Goal: Task Accomplishment & Management: Manage account settings

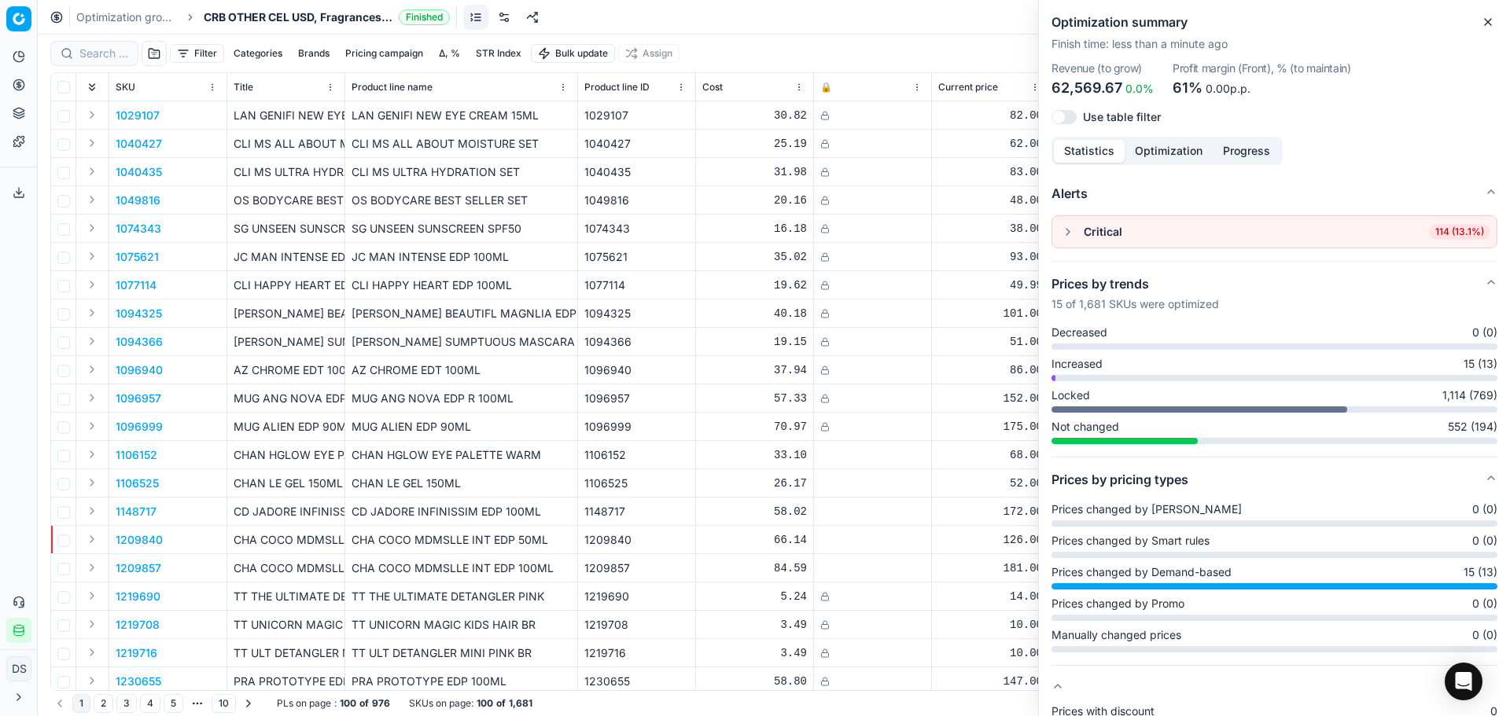
click at [1069, 237] on button "button" at bounding box center [1067, 232] width 19 height 19
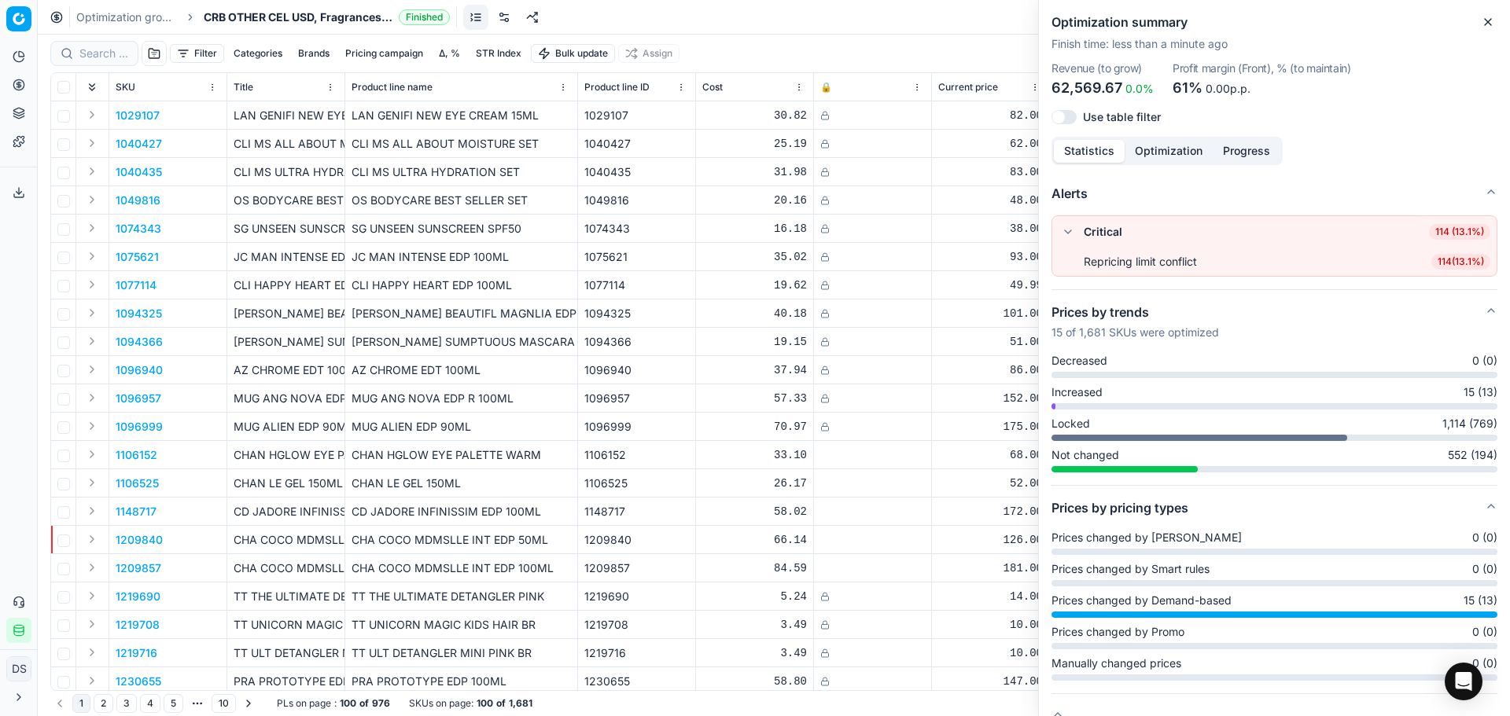
click at [1436, 266] on span "114 ( 13.1% )" at bounding box center [1460, 262] width 59 height 16
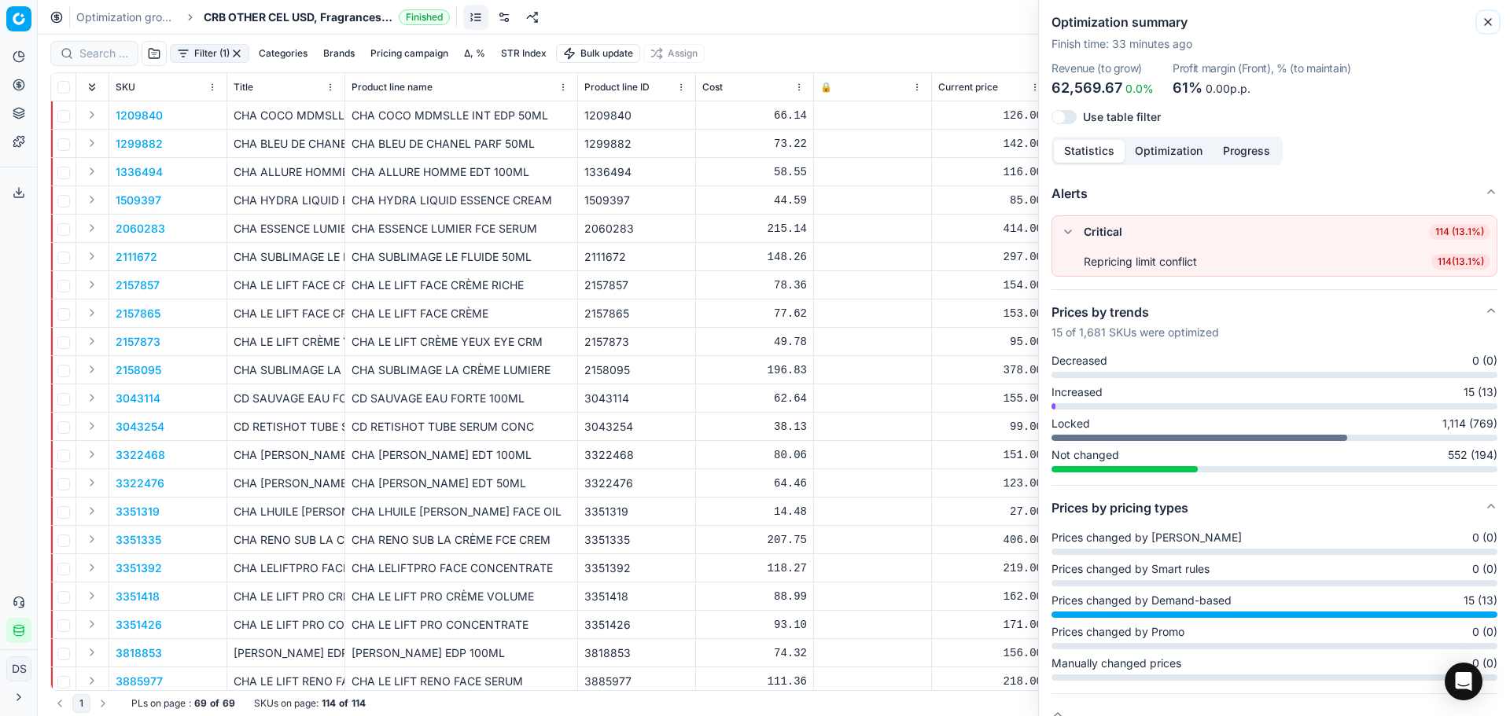
click at [1492, 22] on icon "button" at bounding box center [1487, 22] width 13 height 13
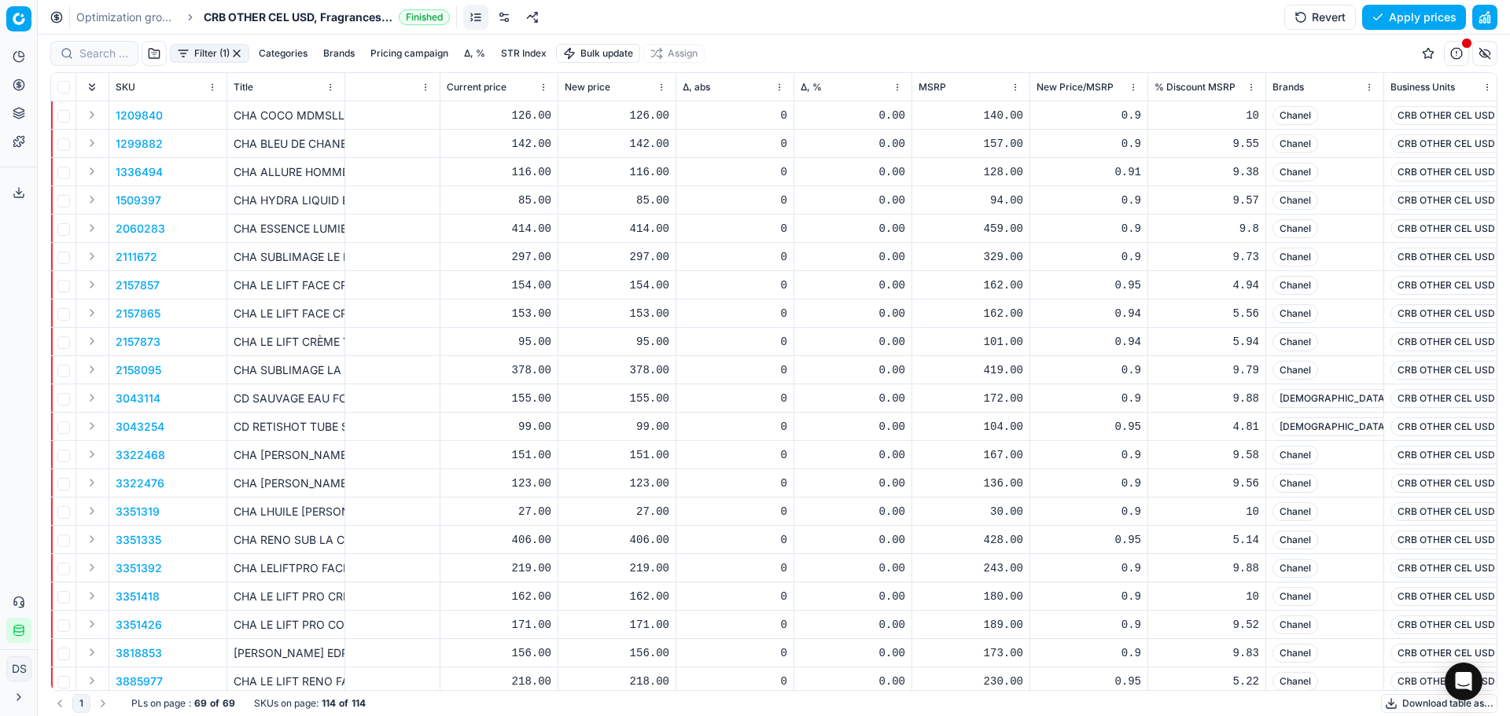
scroll to position [0, 513]
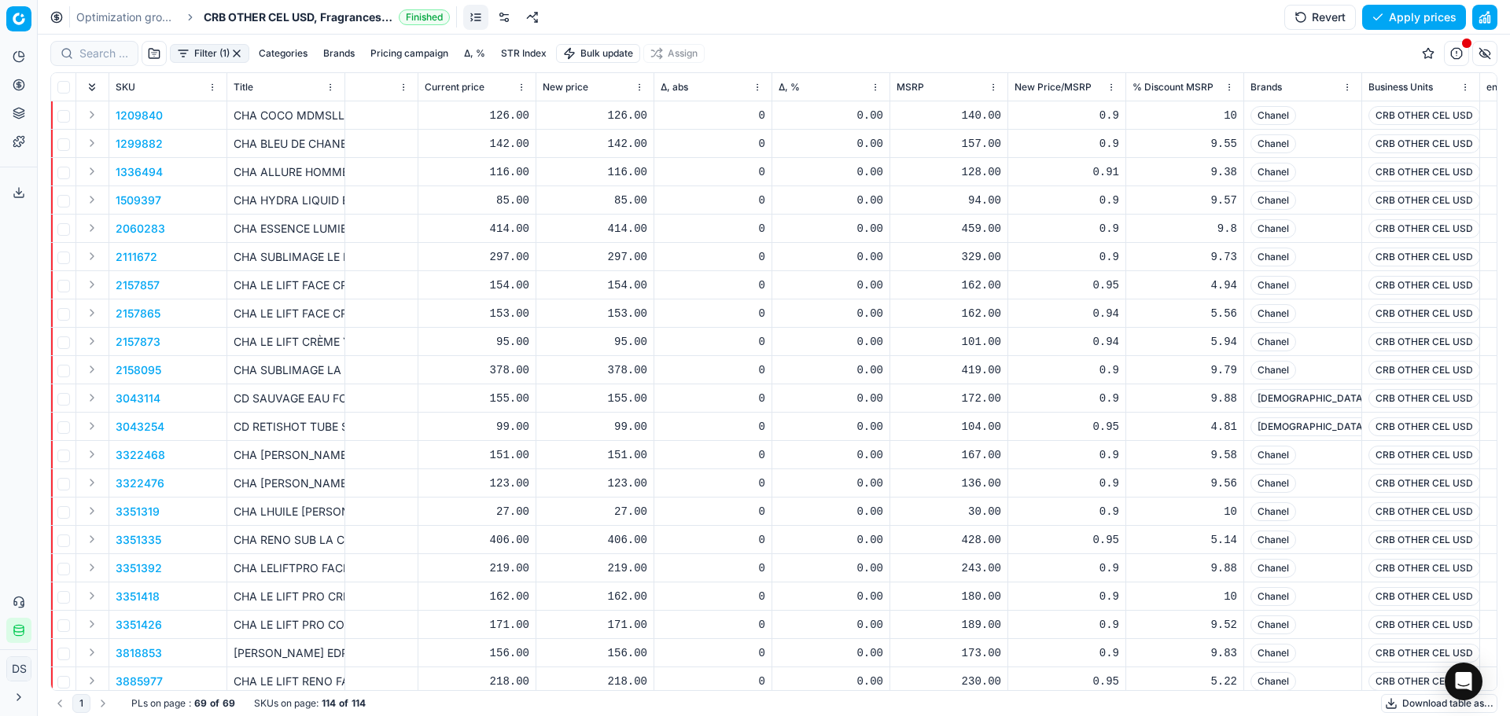
click at [624, 112] on div "126.00" at bounding box center [595, 116] width 105 height 16
drag, startPoint x: 645, startPoint y: 257, endPoint x: 539, endPoint y: 254, distance: 106.2
click at [539, 254] on dl "Current: 126.00 Optimized: 126.00 Manual: 126.00" at bounding box center [595, 222] width 226 height 102
type input "140.00"
click at [635, 142] on div "142.00" at bounding box center [595, 144] width 105 height 16
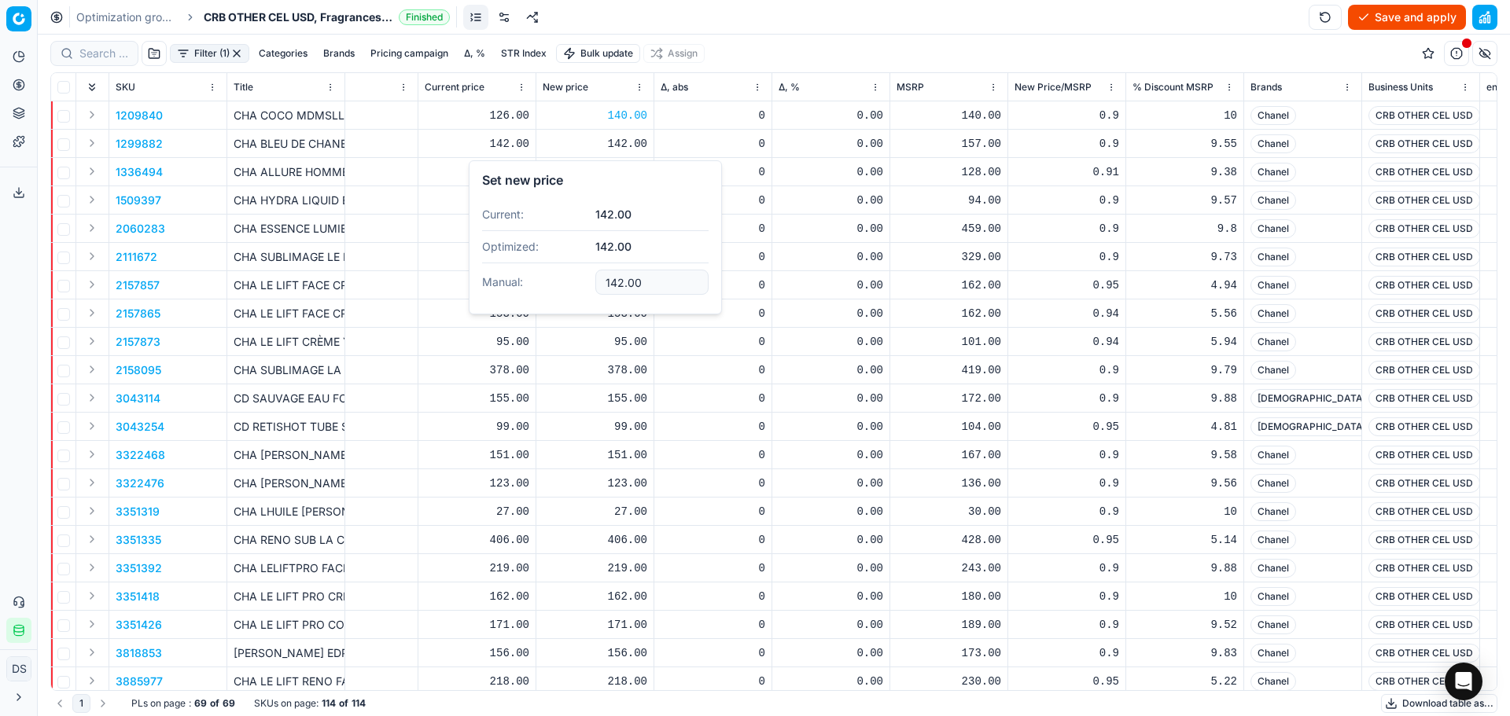
drag, startPoint x: 649, startPoint y: 285, endPoint x: 436, endPoint y: 269, distance: 213.7
click at [435, 269] on body "Pricing platform Analytics Pricing Product portfolio Templates Export service 2…" at bounding box center [755, 358] width 1510 height 716
drag, startPoint x: 651, startPoint y: 284, endPoint x: 594, endPoint y: 286, distance: 56.7
click at [594, 286] on dl "Current: 142.00 Optimized: 142.00 Manual: 142.00" at bounding box center [595, 250] width 226 height 102
type input "157.00"
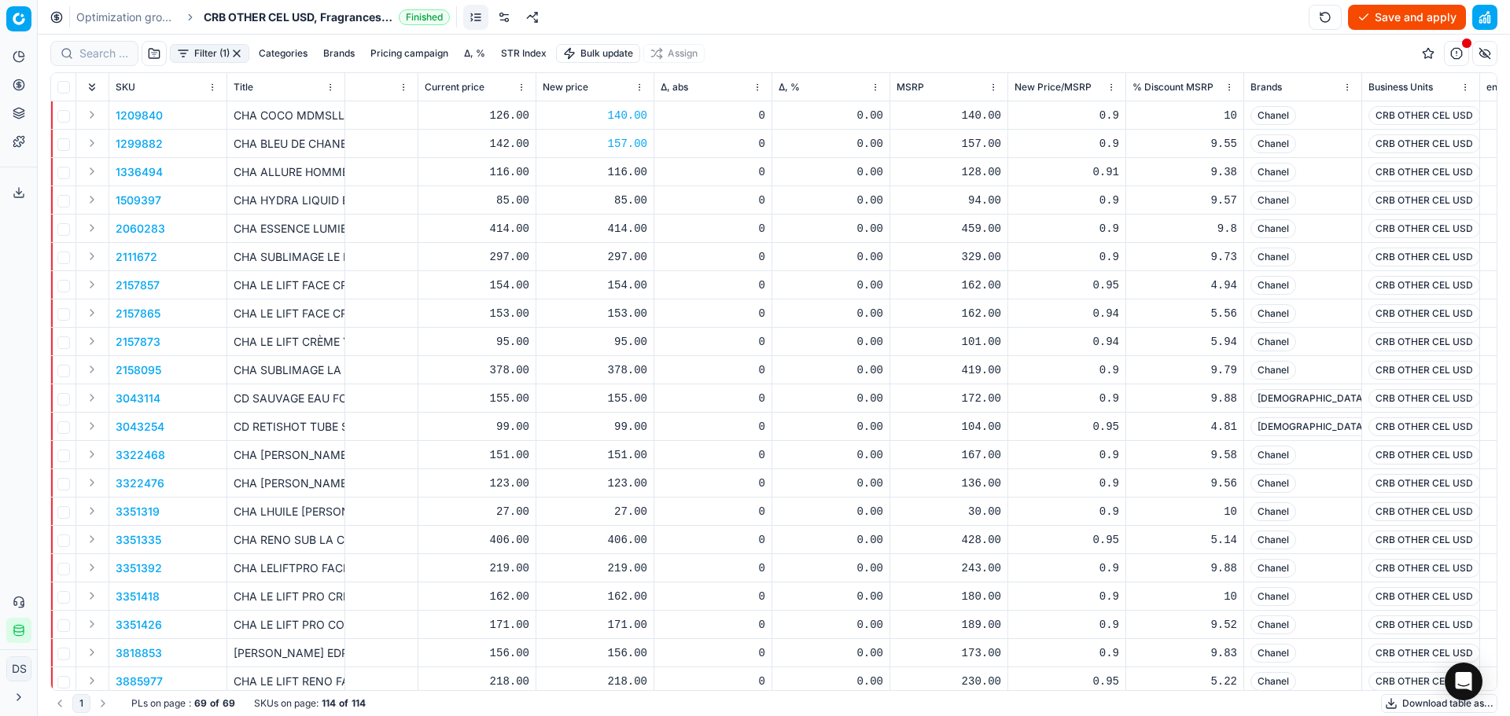
click at [615, 178] on div "116.00" at bounding box center [595, 172] width 105 height 16
drag, startPoint x: 650, startPoint y: 313, endPoint x: 510, endPoint y: 306, distance: 140.1
click at [510, 306] on dl "Current: 116.00 Optimized: 116.00 Manual: 116.00" at bounding box center [595, 278] width 226 height 102
type input "128.00"
click at [632, 206] on div "85.00" at bounding box center [595, 201] width 105 height 16
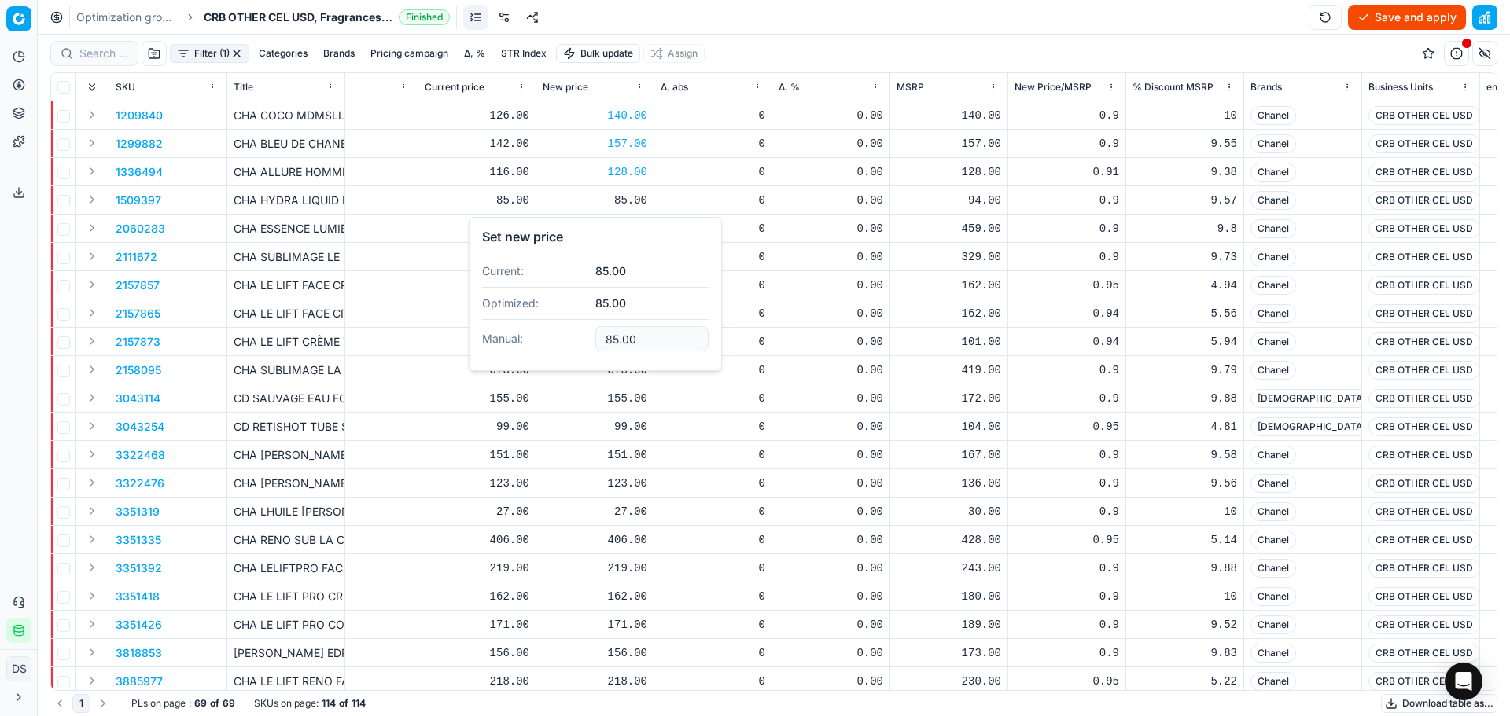
drag, startPoint x: 651, startPoint y: 340, endPoint x: 427, endPoint y: 319, distance: 225.0
click at [427, 319] on body "Pricing platform Analytics Pricing Product portfolio Templates Export service 2…" at bounding box center [755, 358] width 1510 height 716
click at [1032, 22] on div "Optimization groups CRB OTHER CEL USD, Fragrances & Cosmetics Finished Save and…" at bounding box center [774, 17] width 1472 height 35
click at [1324, 20] on button "button" at bounding box center [1324, 17] width 33 height 25
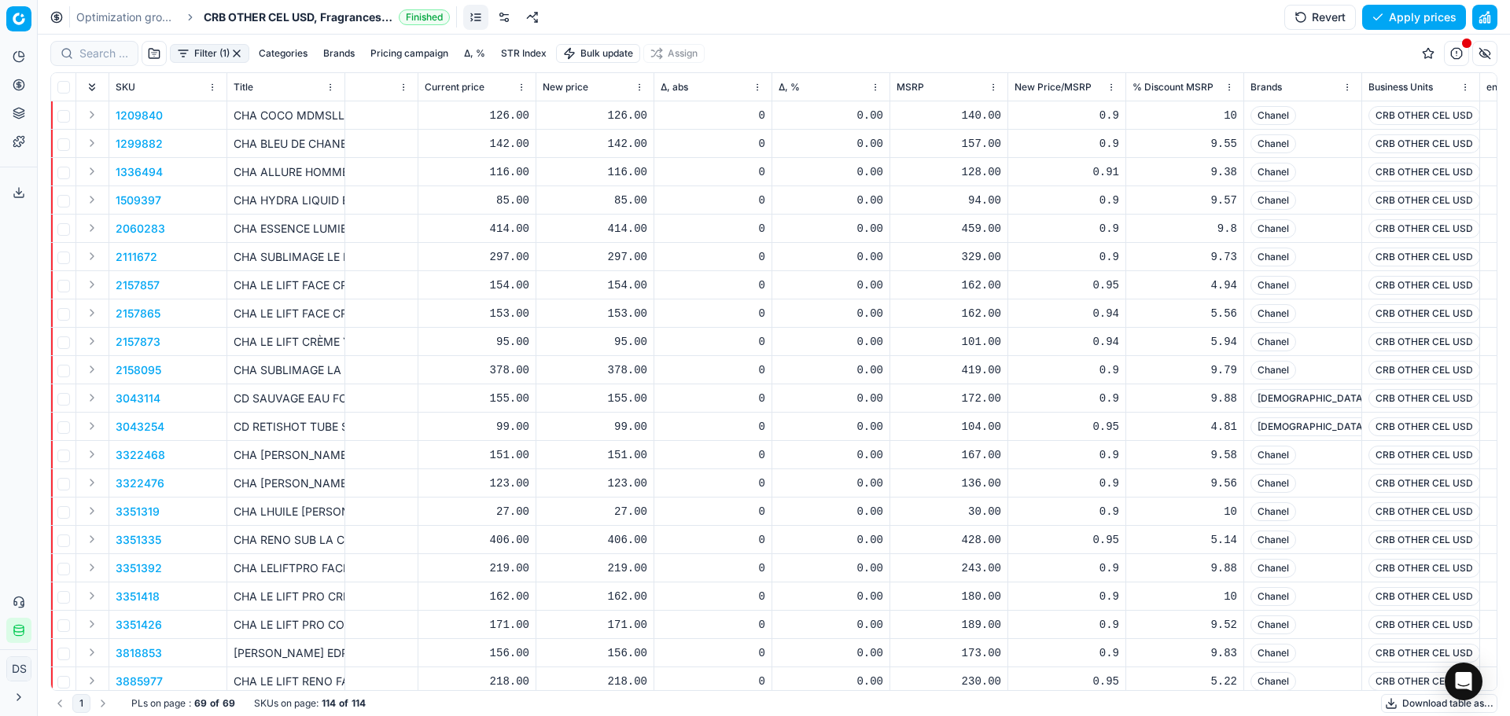
click at [1324, 20] on button "Revert" at bounding box center [1320, 17] width 72 height 25
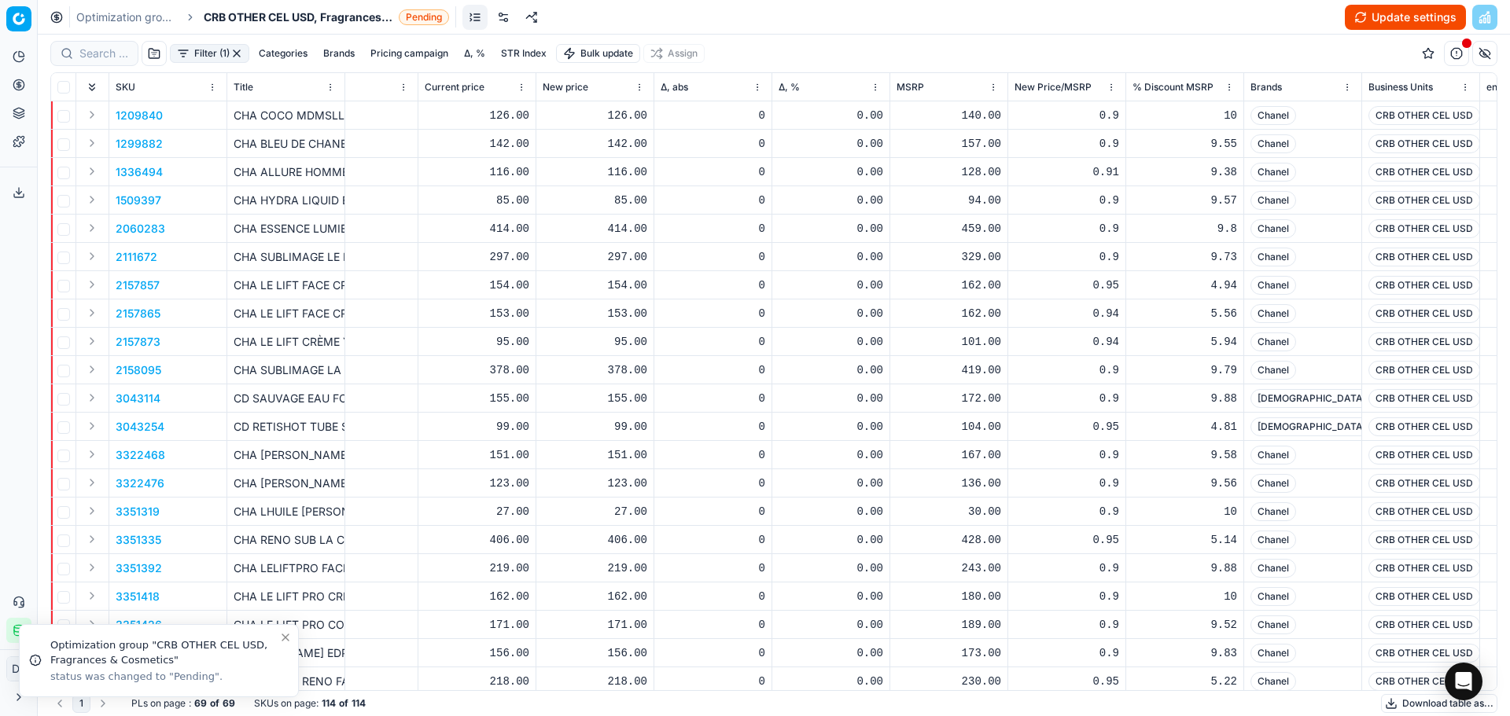
click at [1385, 23] on button "Update settings" at bounding box center [1405, 17] width 121 height 25
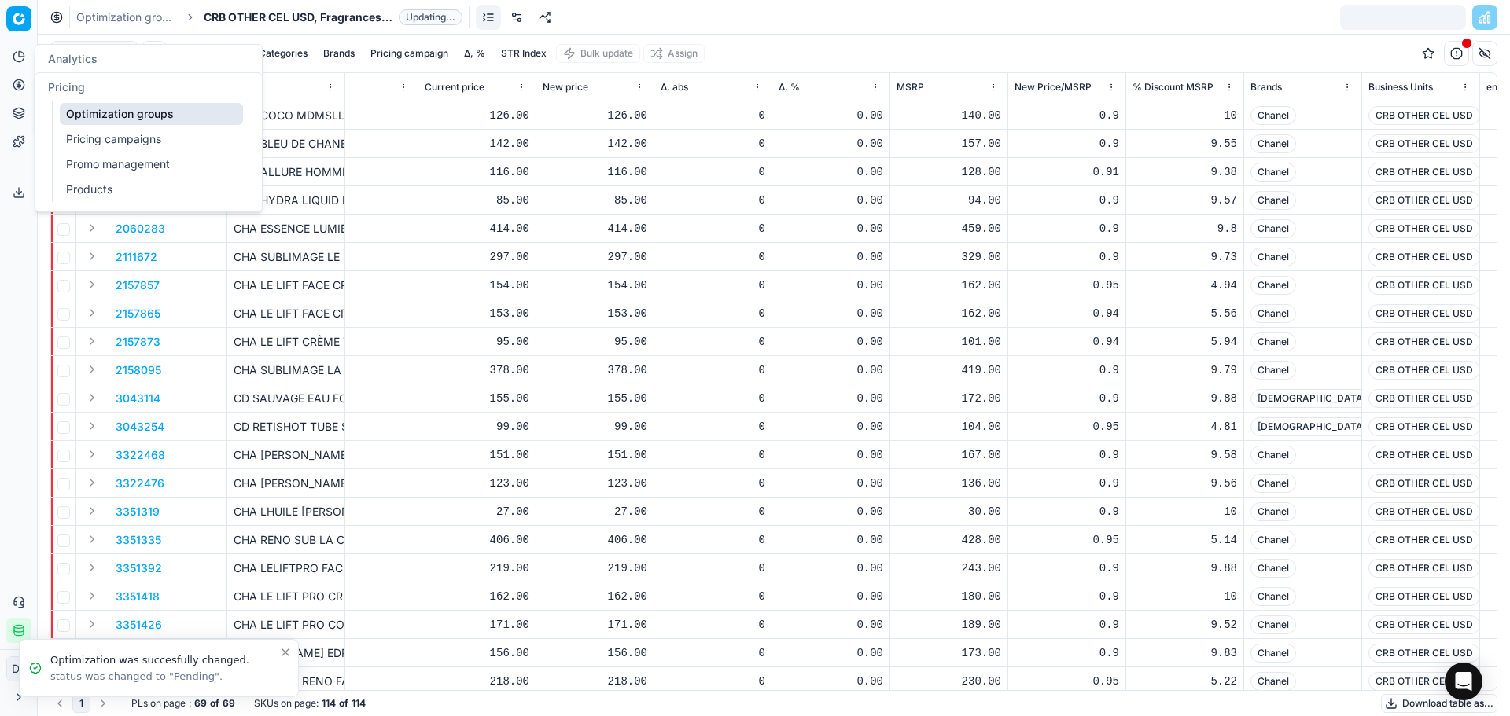
click at [18, 90] on circle at bounding box center [18, 84] width 10 height 10
click at [149, 139] on link "Pricing campaigns" at bounding box center [151, 139] width 183 height 22
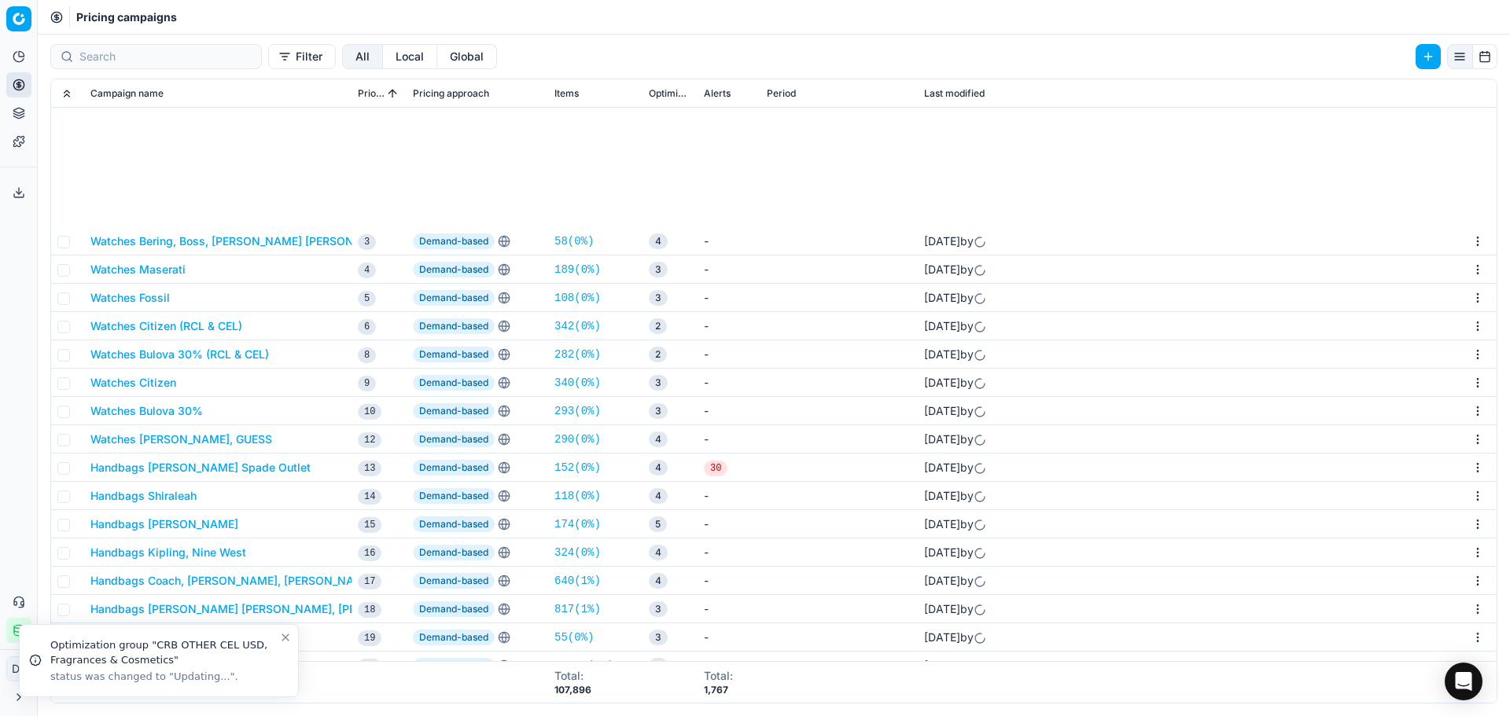
scroll to position [236, 0]
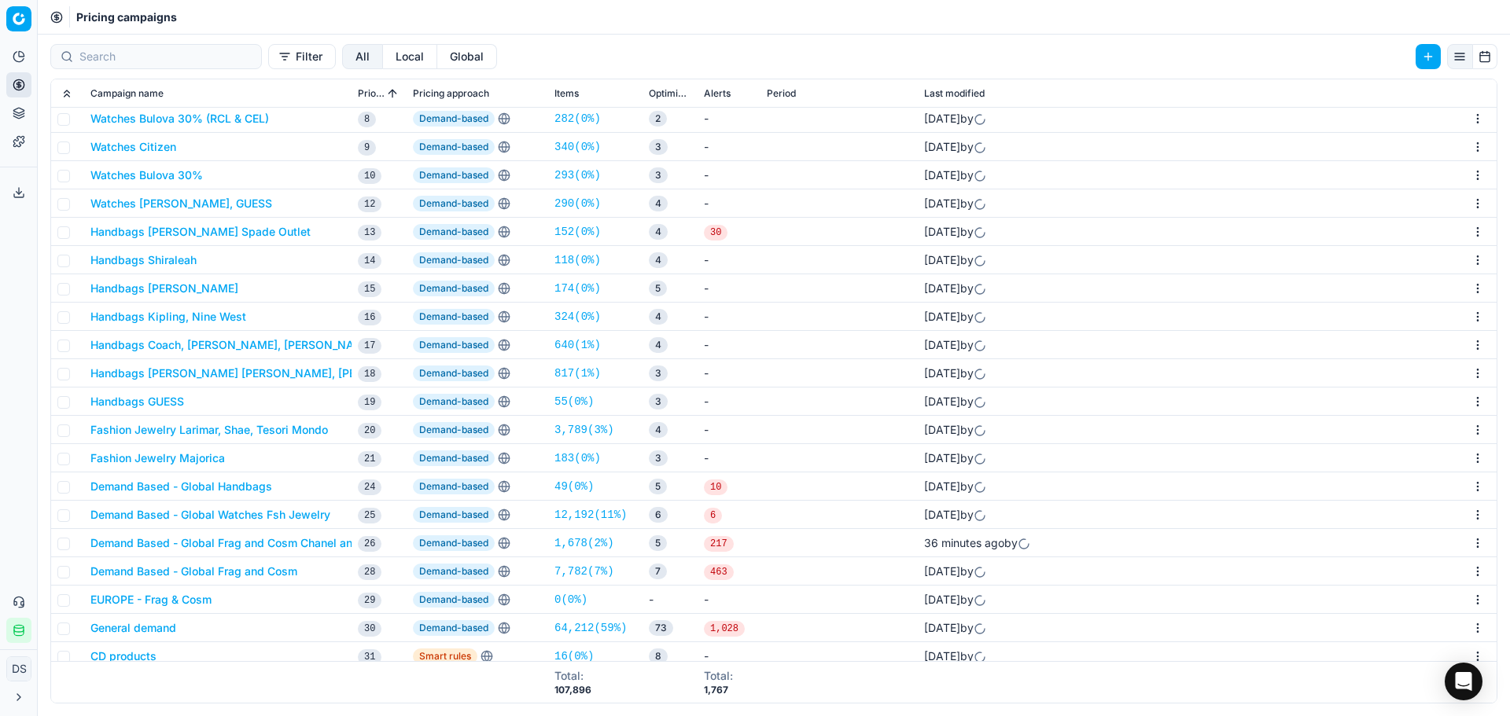
click at [260, 548] on button "Demand Based - Global Frag and Cosm Chanel and Dior" at bounding box center [236, 543] width 293 height 16
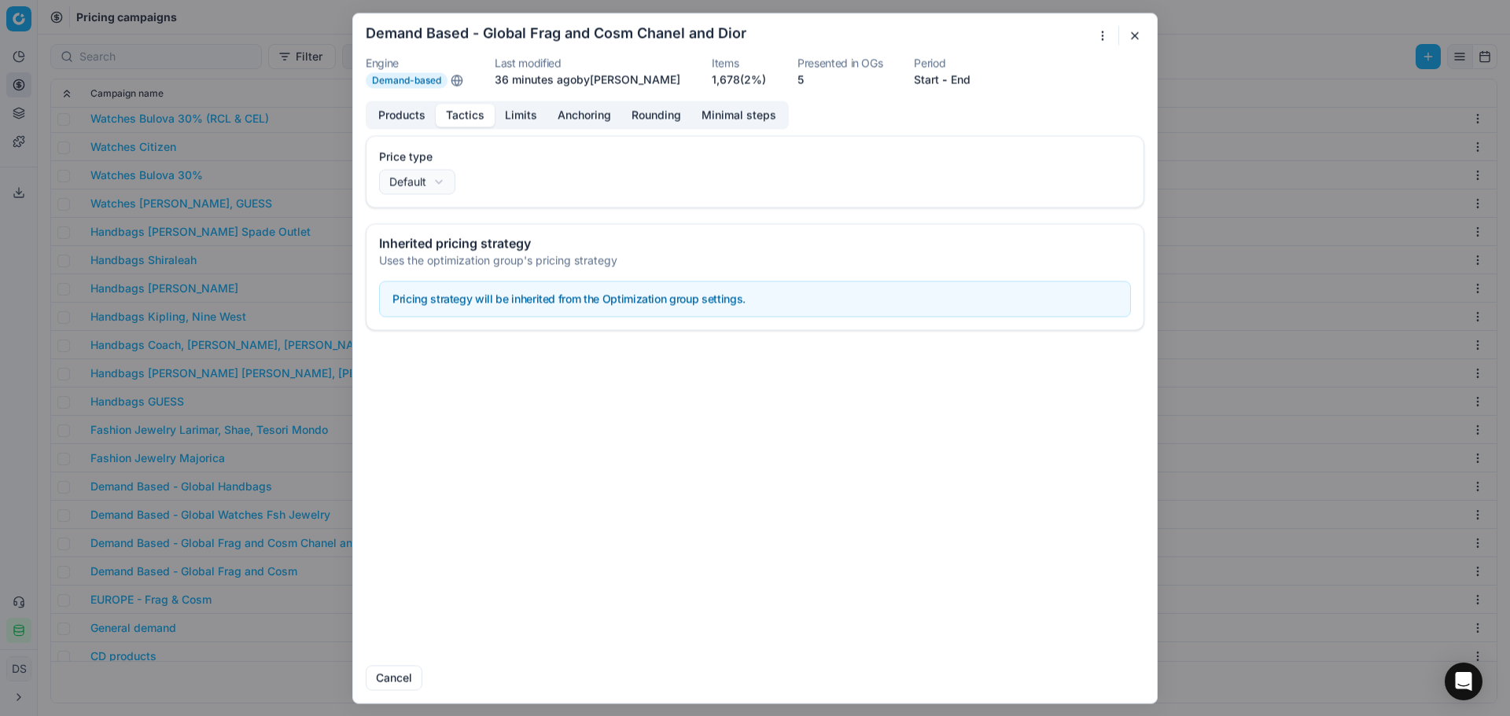
click at [476, 116] on button "Tactics" at bounding box center [465, 115] width 59 height 23
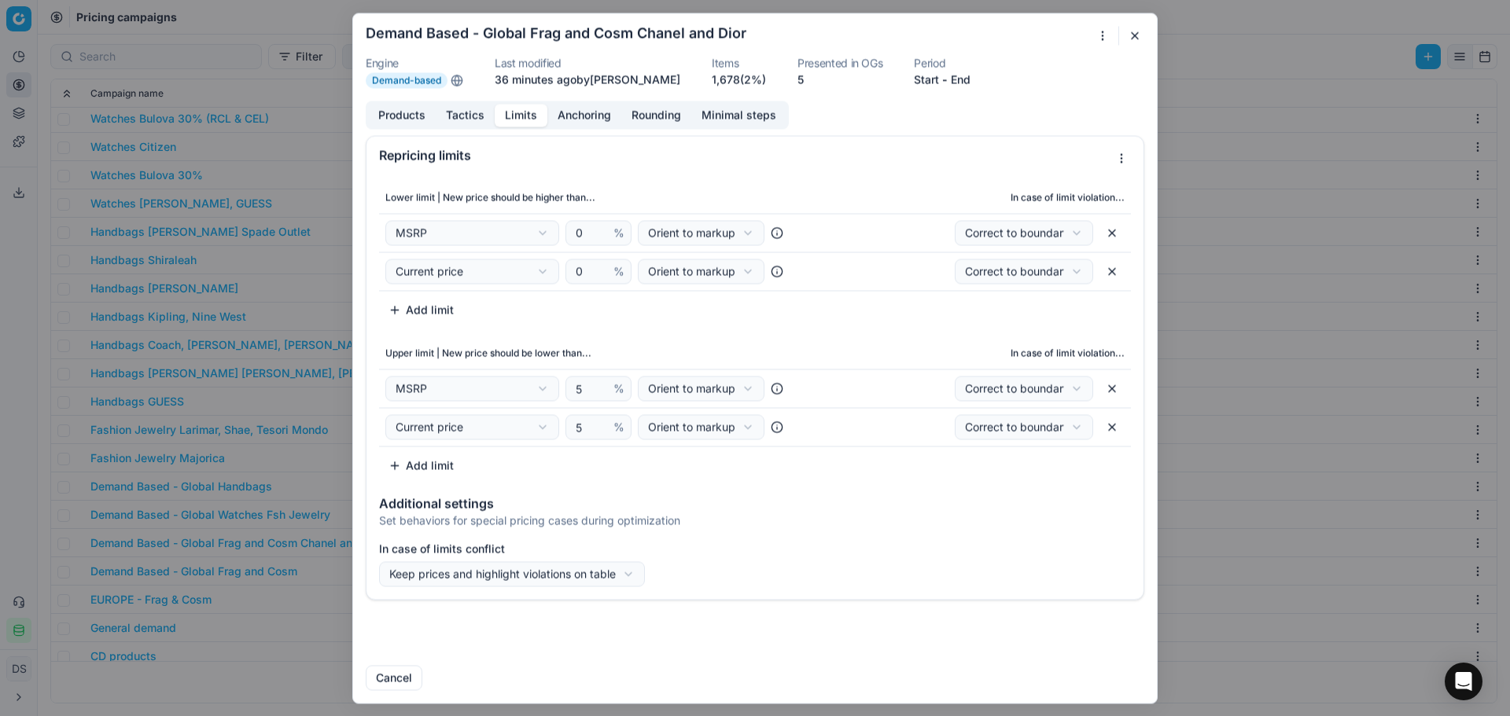
click at [510, 120] on button "Limits" at bounding box center [521, 115] width 53 height 23
click at [1113, 269] on button "button" at bounding box center [1111, 271] width 25 height 25
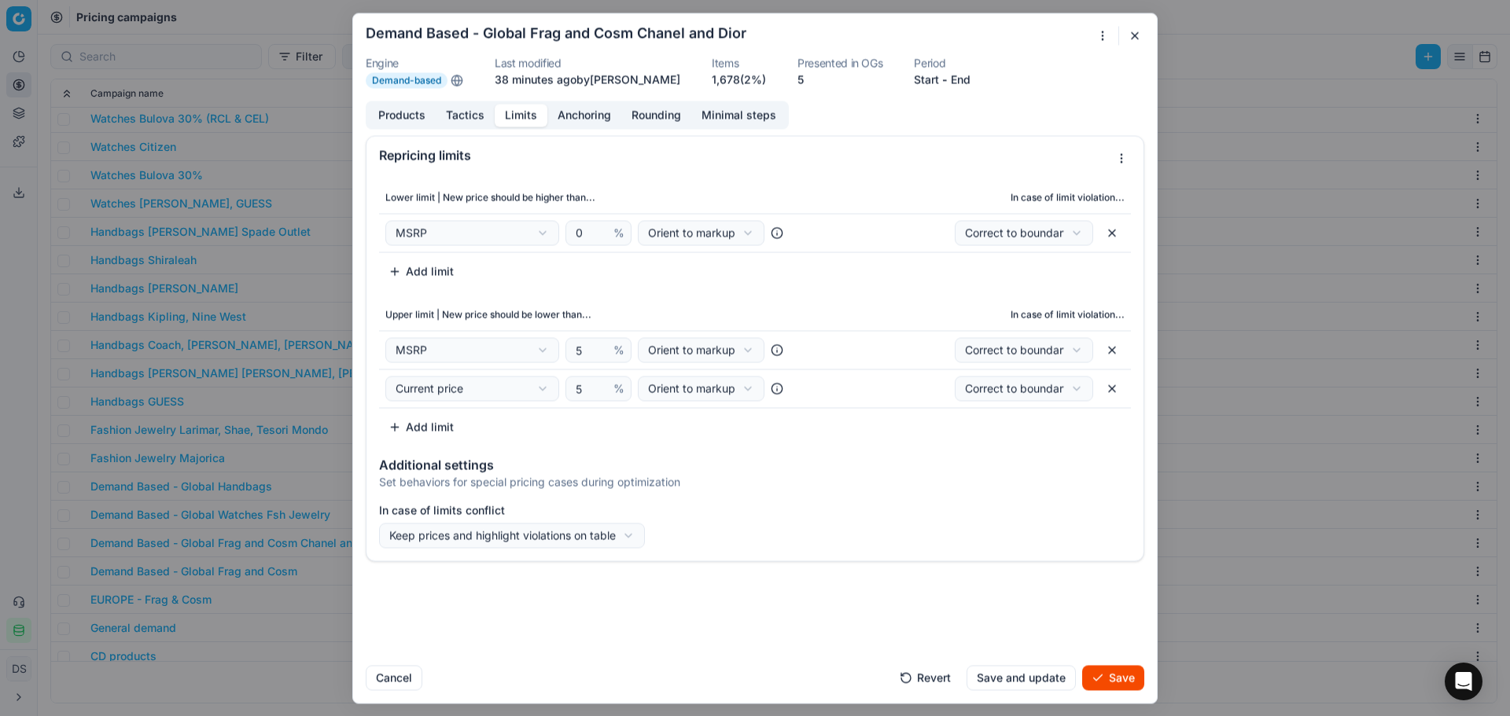
click at [1126, 683] on button "Save" at bounding box center [1113, 677] width 62 height 25
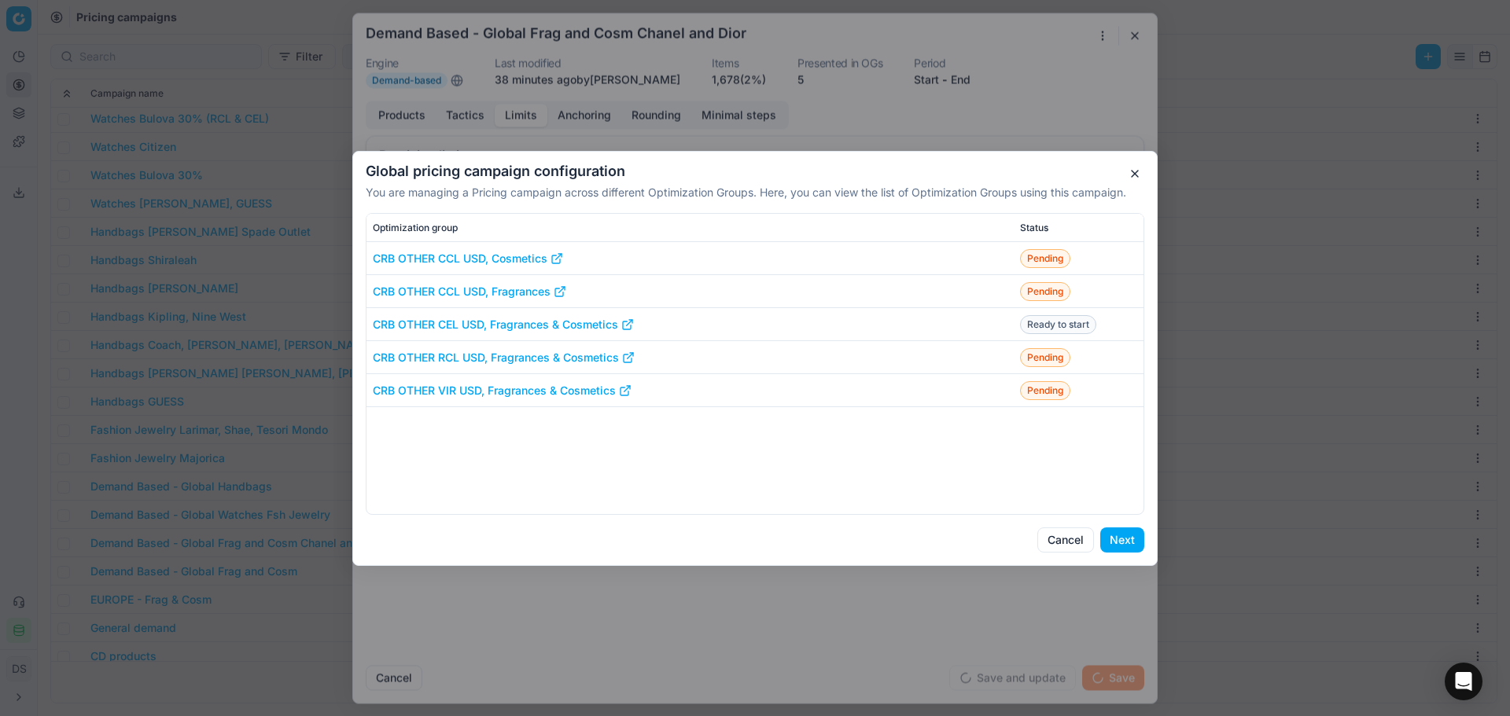
click at [1127, 550] on button "Next" at bounding box center [1122, 540] width 44 height 25
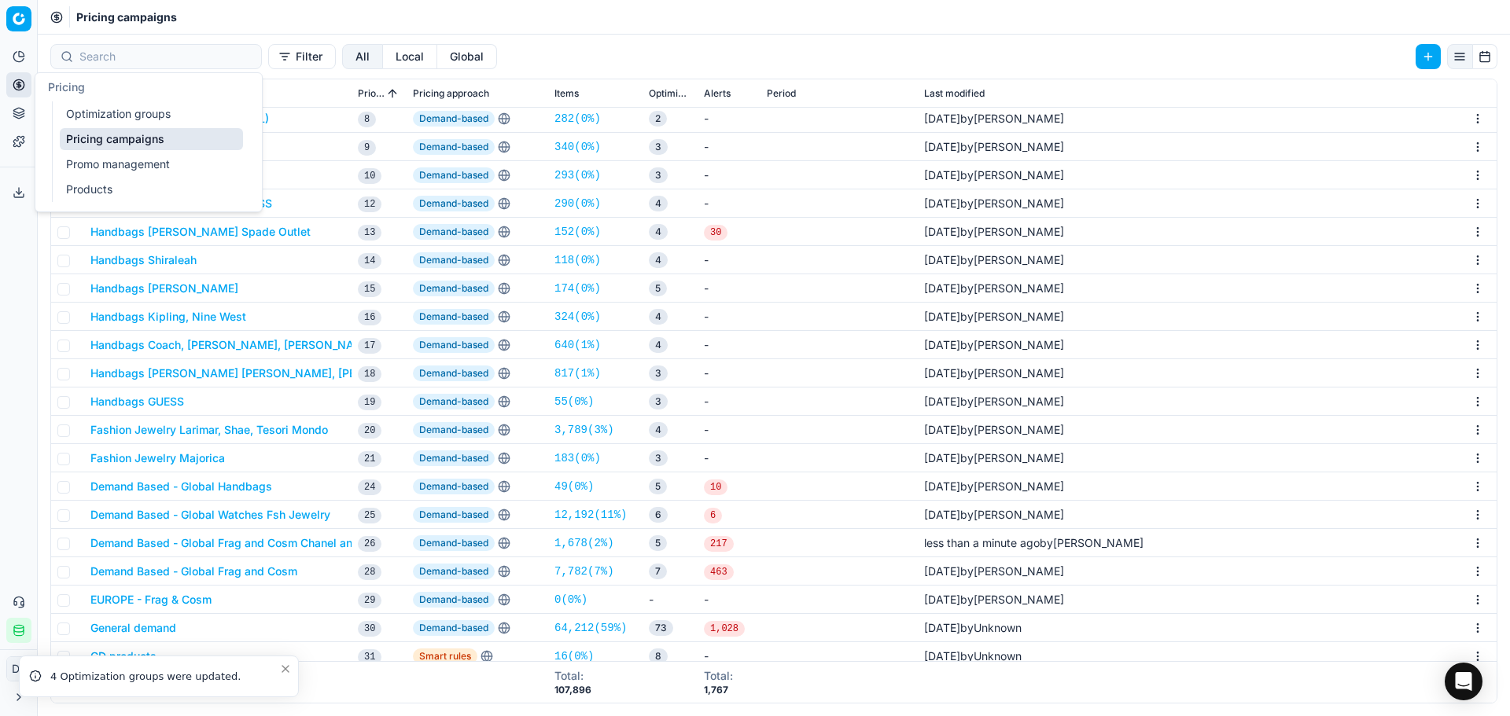
click at [79, 113] on link "Optimization groups" at bounding box center [151, 114] width 183 height 22
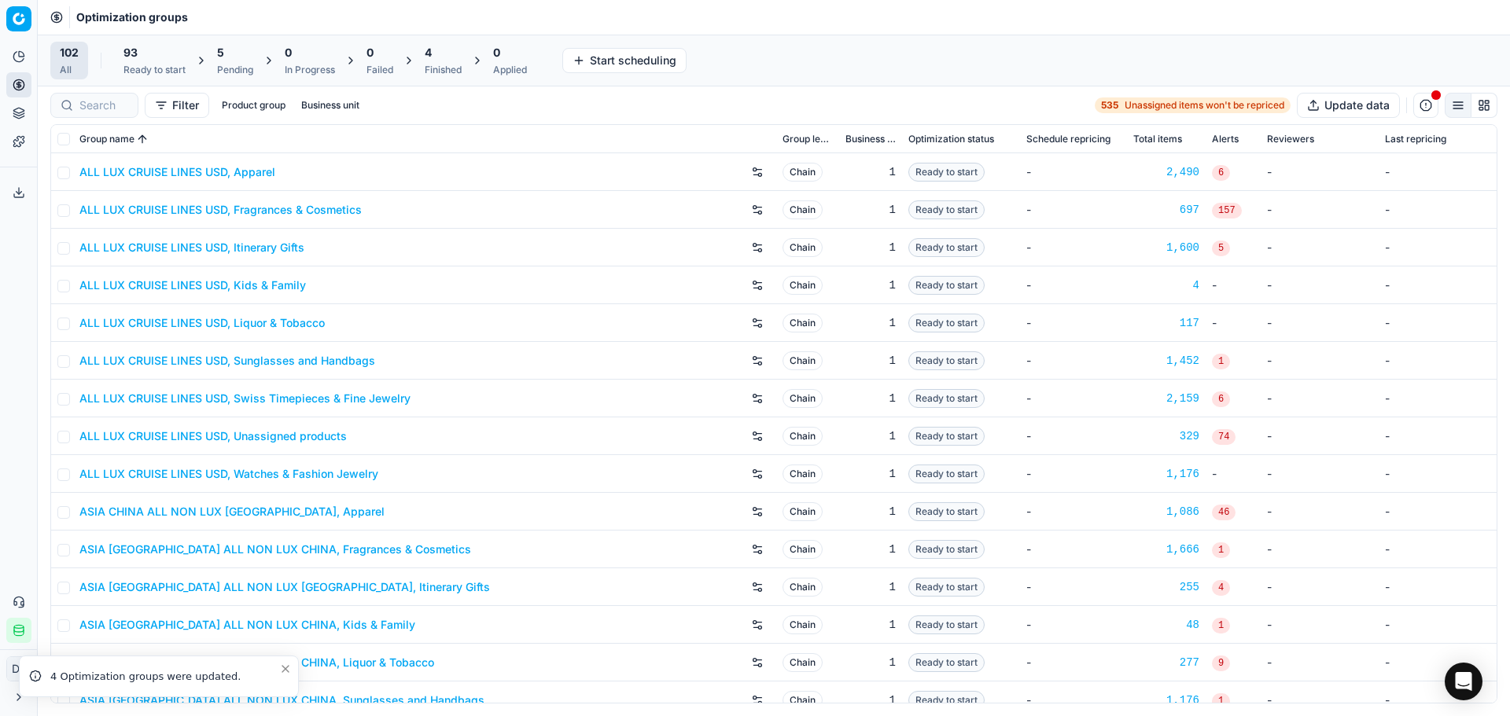
click at [237, 59] on div "5" at bounding box center [235, 53] width 36 height 16
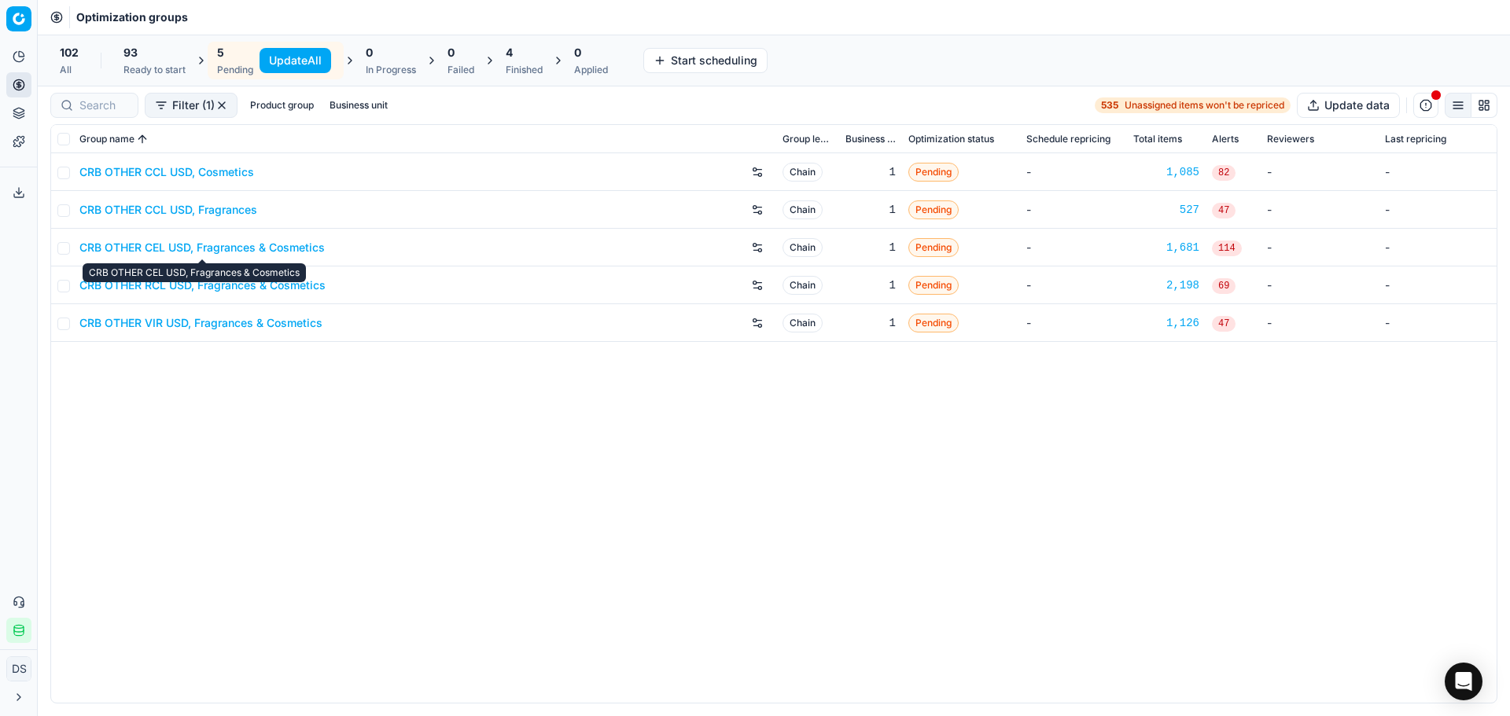
click at [190, 253] on link "CRB OTHER CEL USD, Fragrances & Cosmetics" at bounding box center [201, 248] width 245 height 16
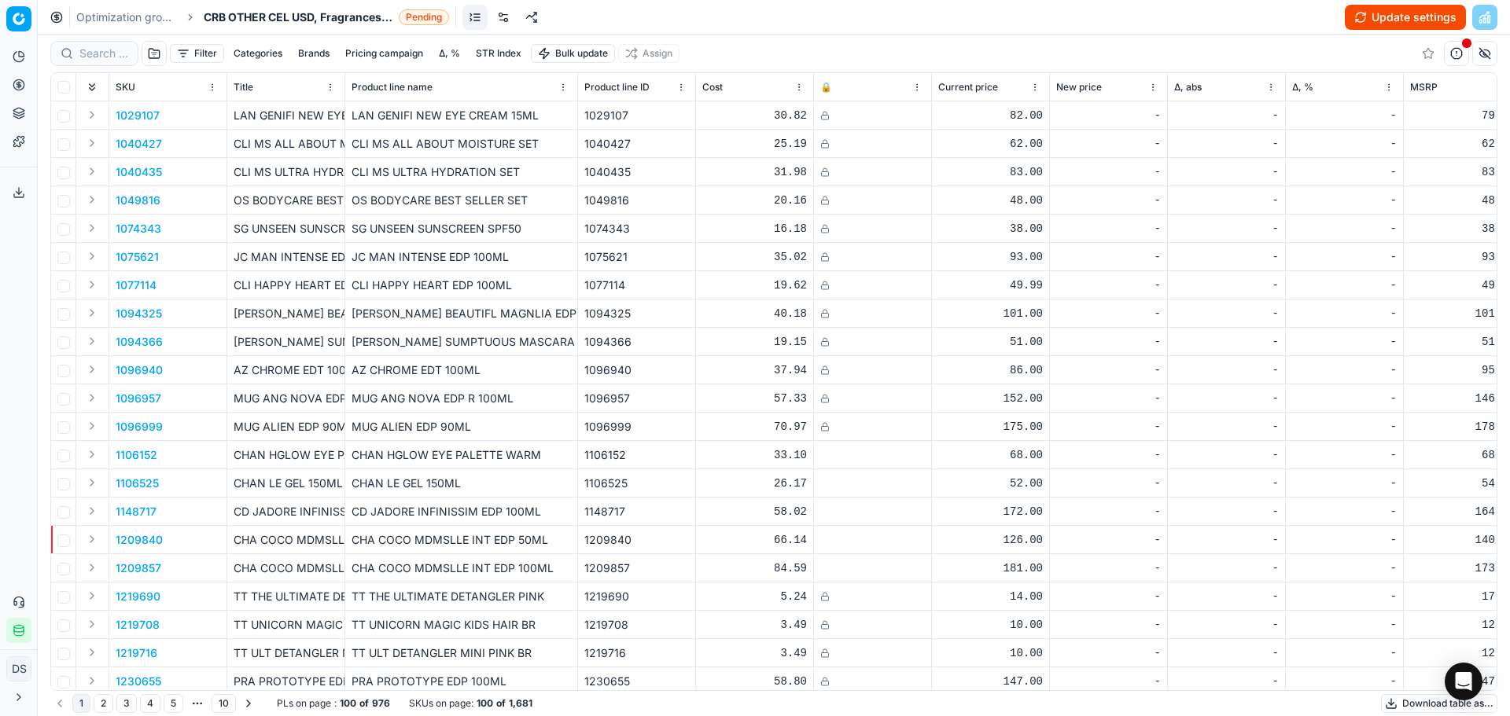
click at [1403, 9] on button "Update settings" at bounding box center [1405, 17] width 121 height 25
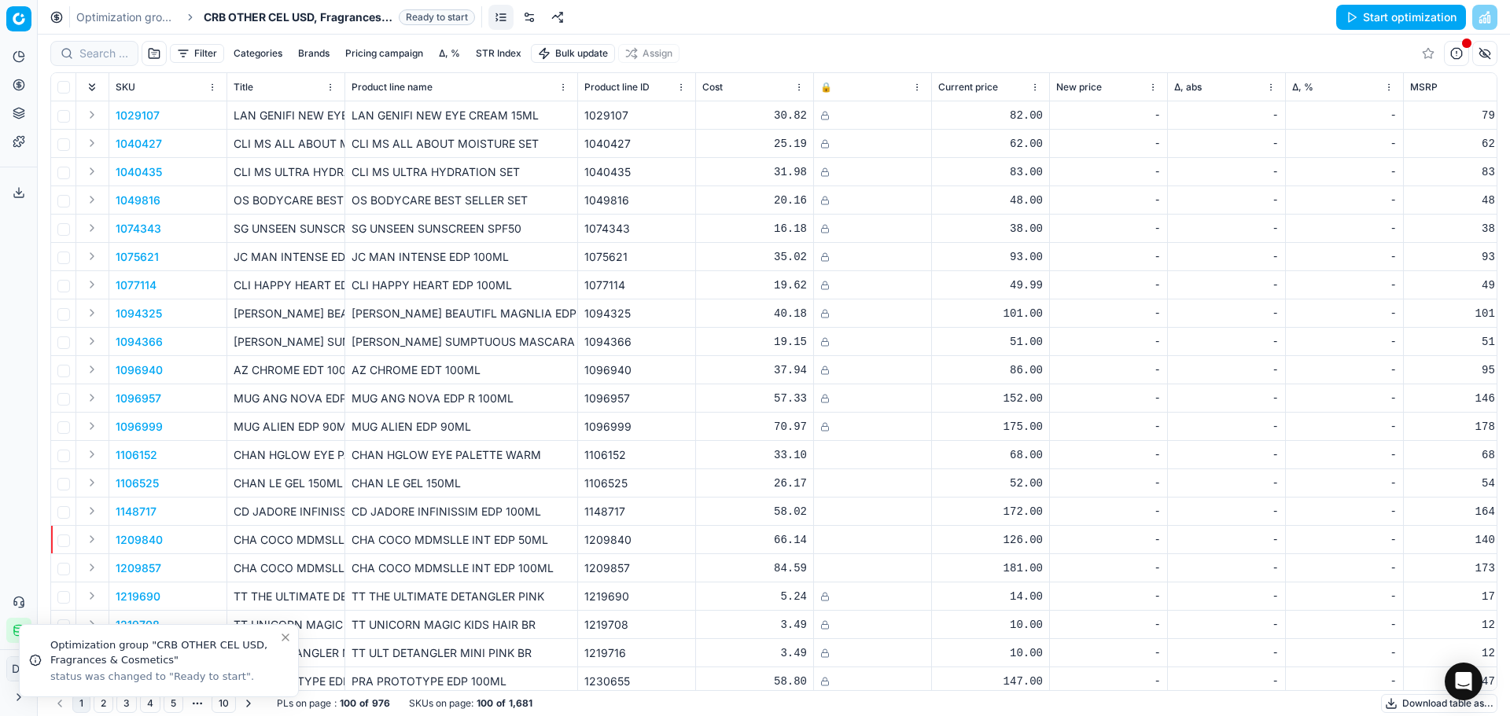
click at [1374, 27] on button "Start optimization" at bounding box center [1401, 17] width 130 height 25
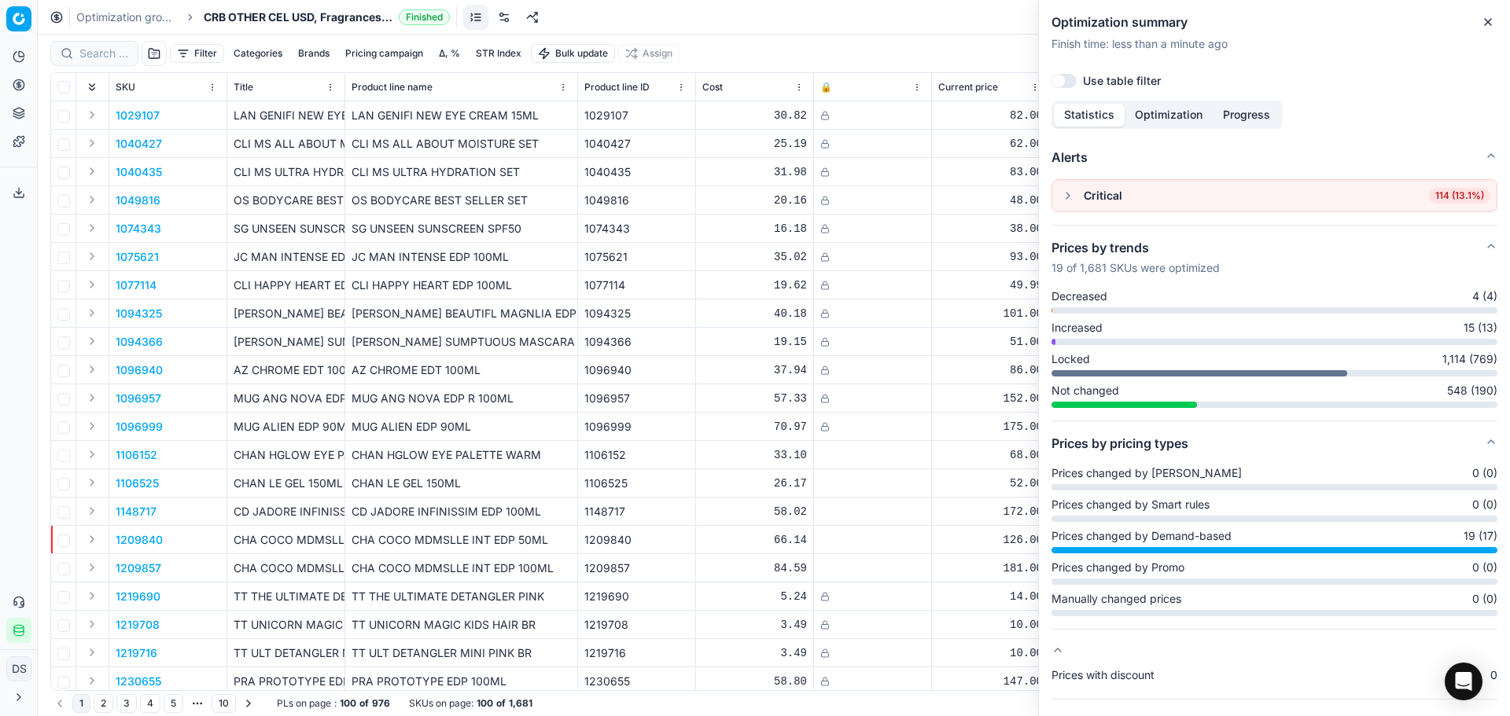
click at [1065, 197] on button "button" at bounding box center [1067, 195] width 19 height 19
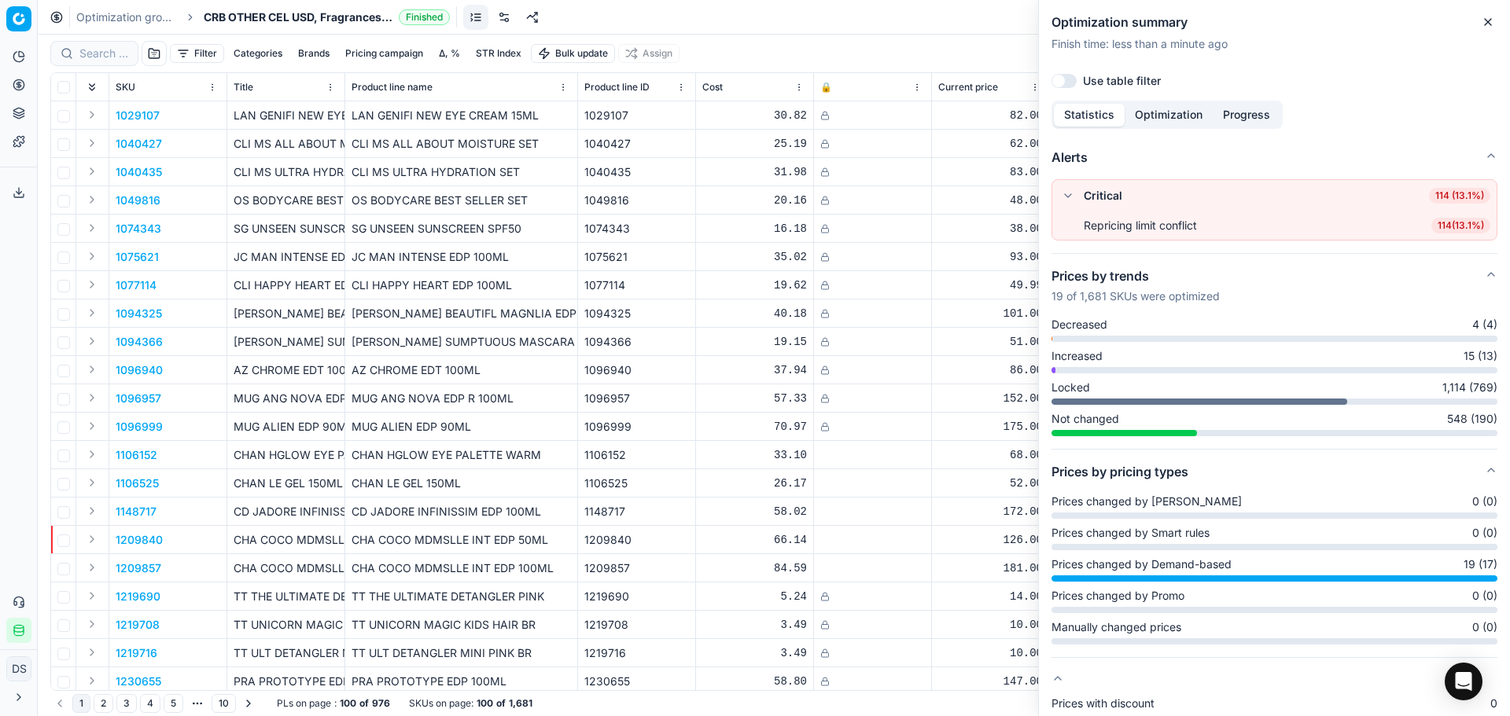
click at [1440, 222] on span "114 ( 13.1% )" at bounding box center [1460, 226] width 59 height 16
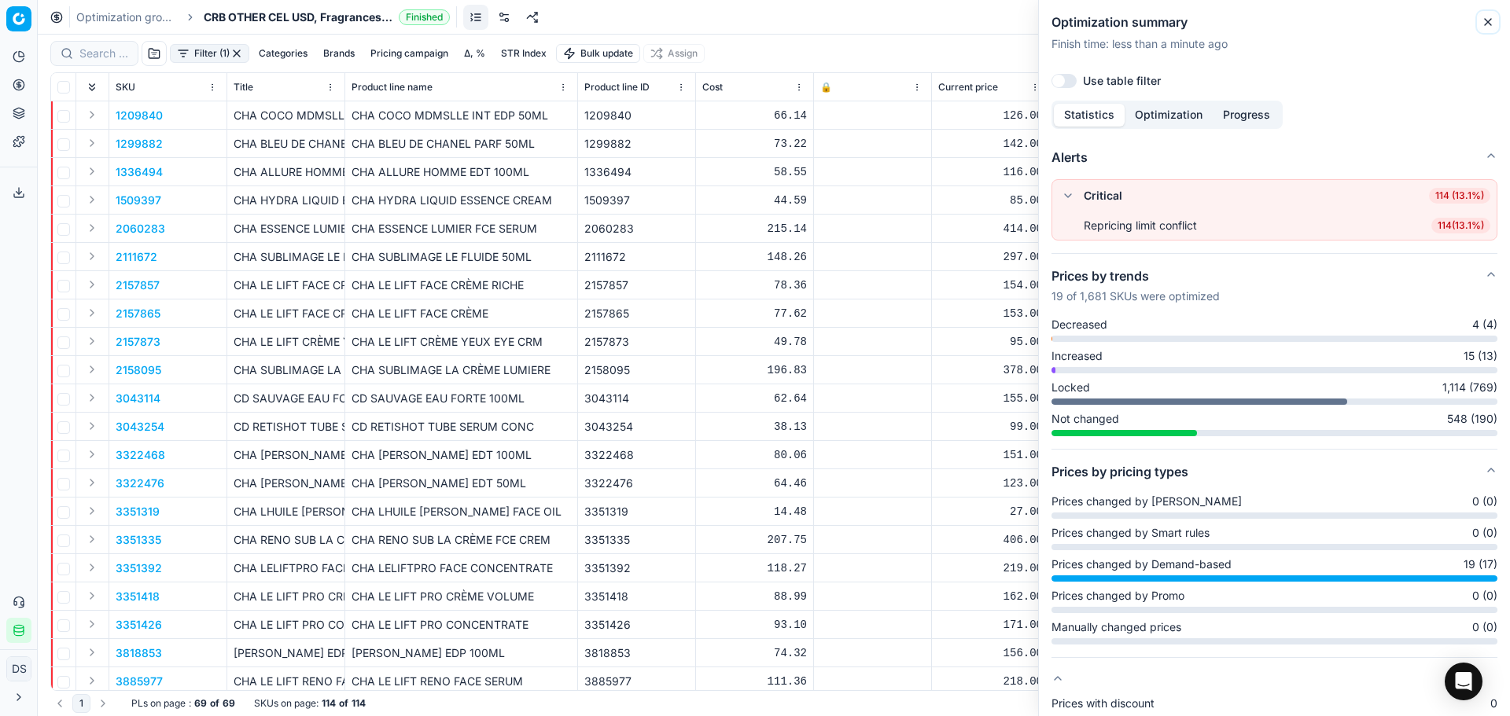
click at [1489, 19] on icon "button" at bounding box center [1487, 22] width 13 height 13
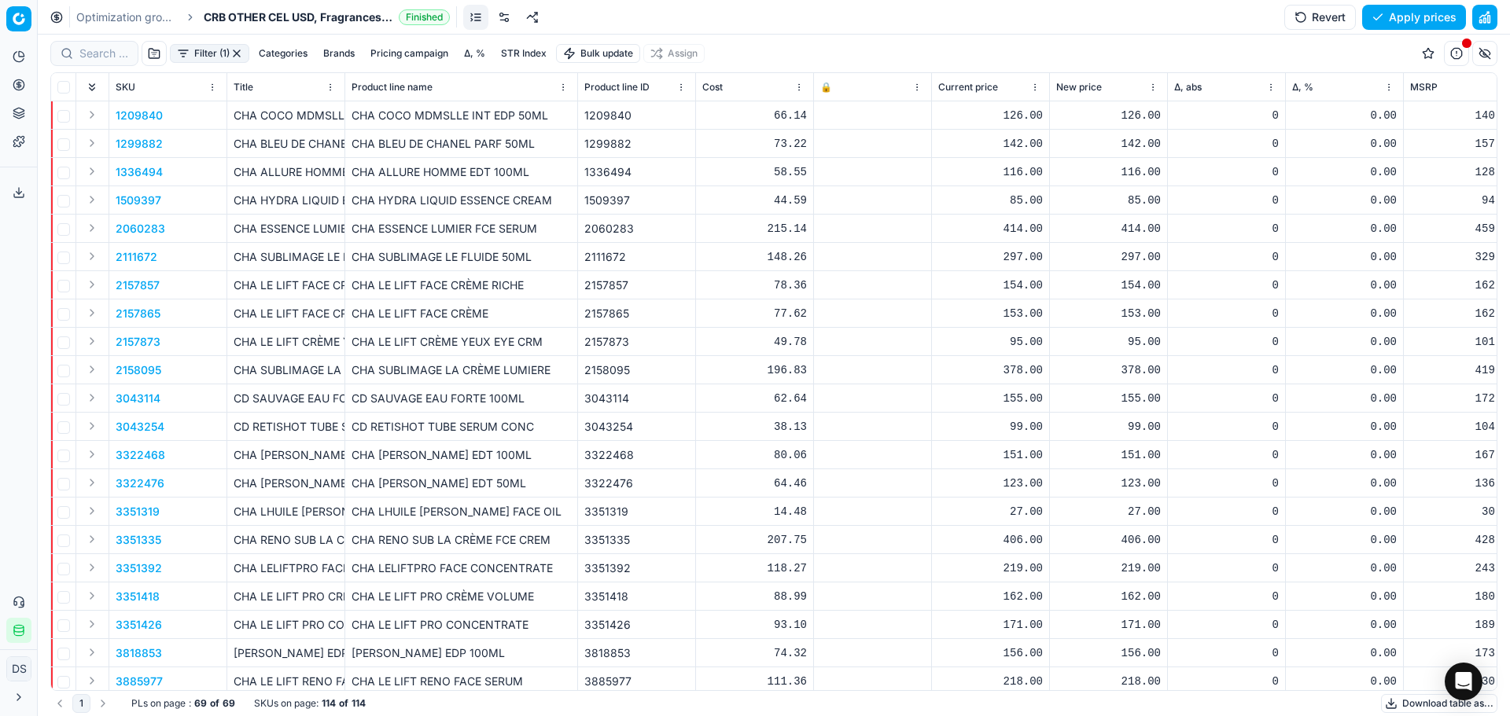
click at [92, 118] on button "Expand" at bounding box center [92, 114] width 19 height 19
click at [145, 145] on p "1209840" at bounding box center [139, 144] width 47 height 16
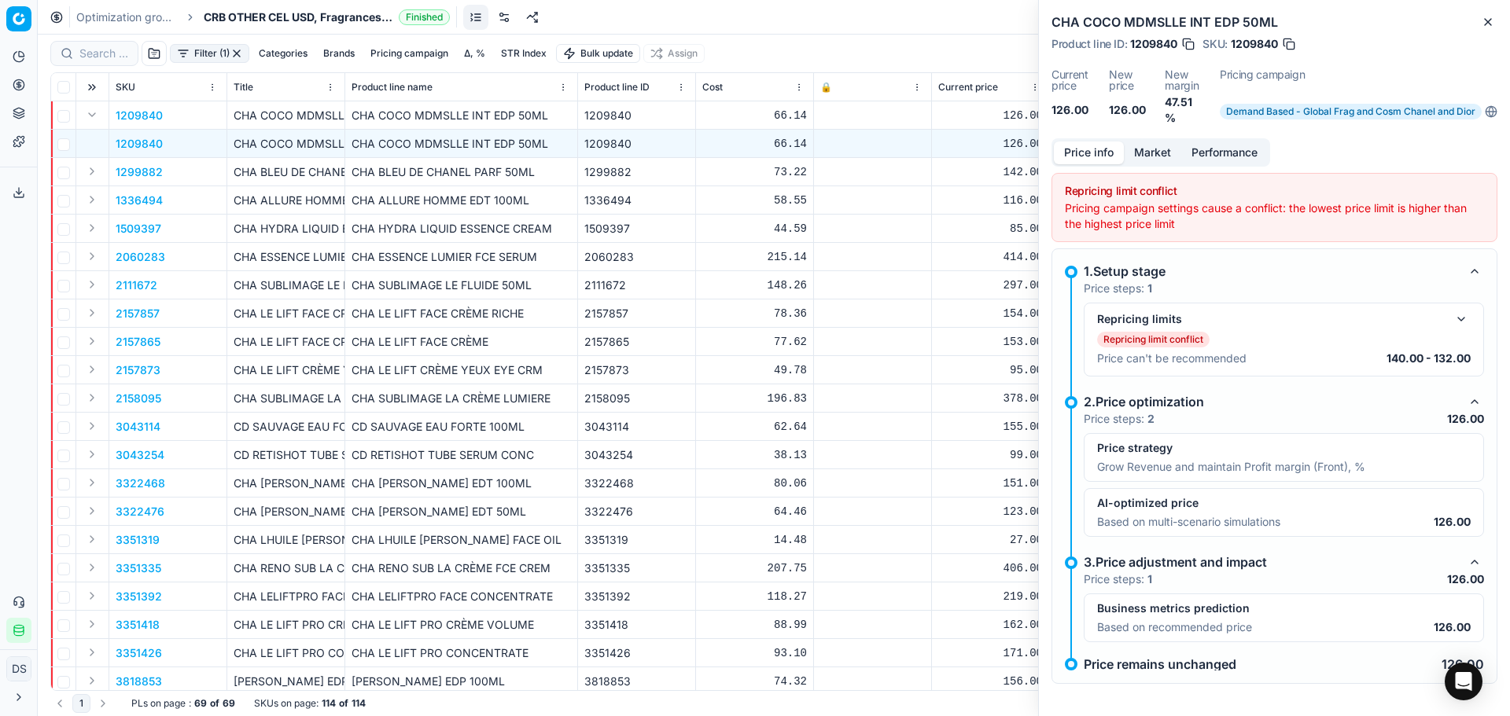
click at [1390, 368] on div "Repricing limits Repricing limit conflict Price can't be recommended 140.00 - 1…" at bounding box center [1284, 340] width 374 height 60
click at [1438, 319] on div "Repricing limits" at bounding box center [1284, 319] width 374 height 19
click at [1452, 321] on button "button" at bounding box center [1461, 319] width 19 height 19
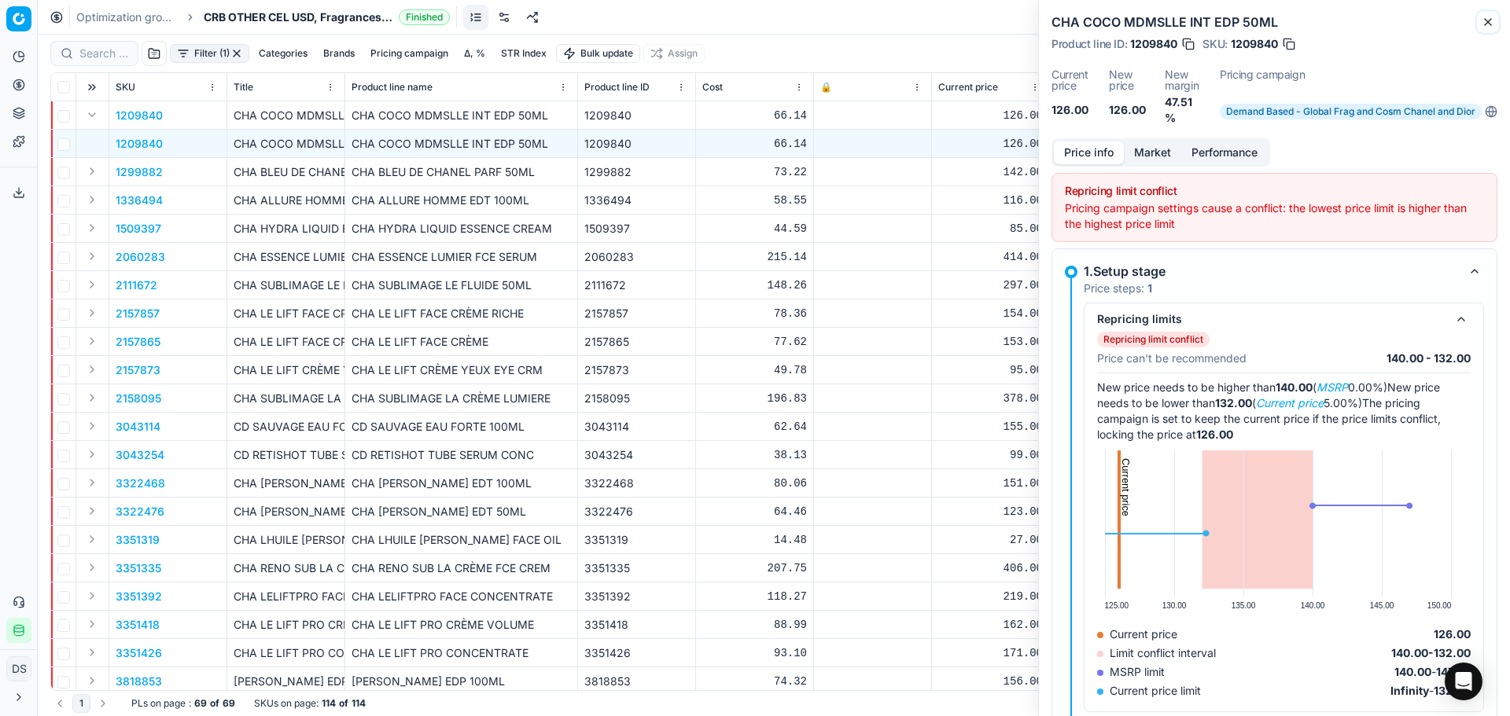
click at [1487, 31] on button "Close" at bounding box center [1487, 22] width 19 height 19
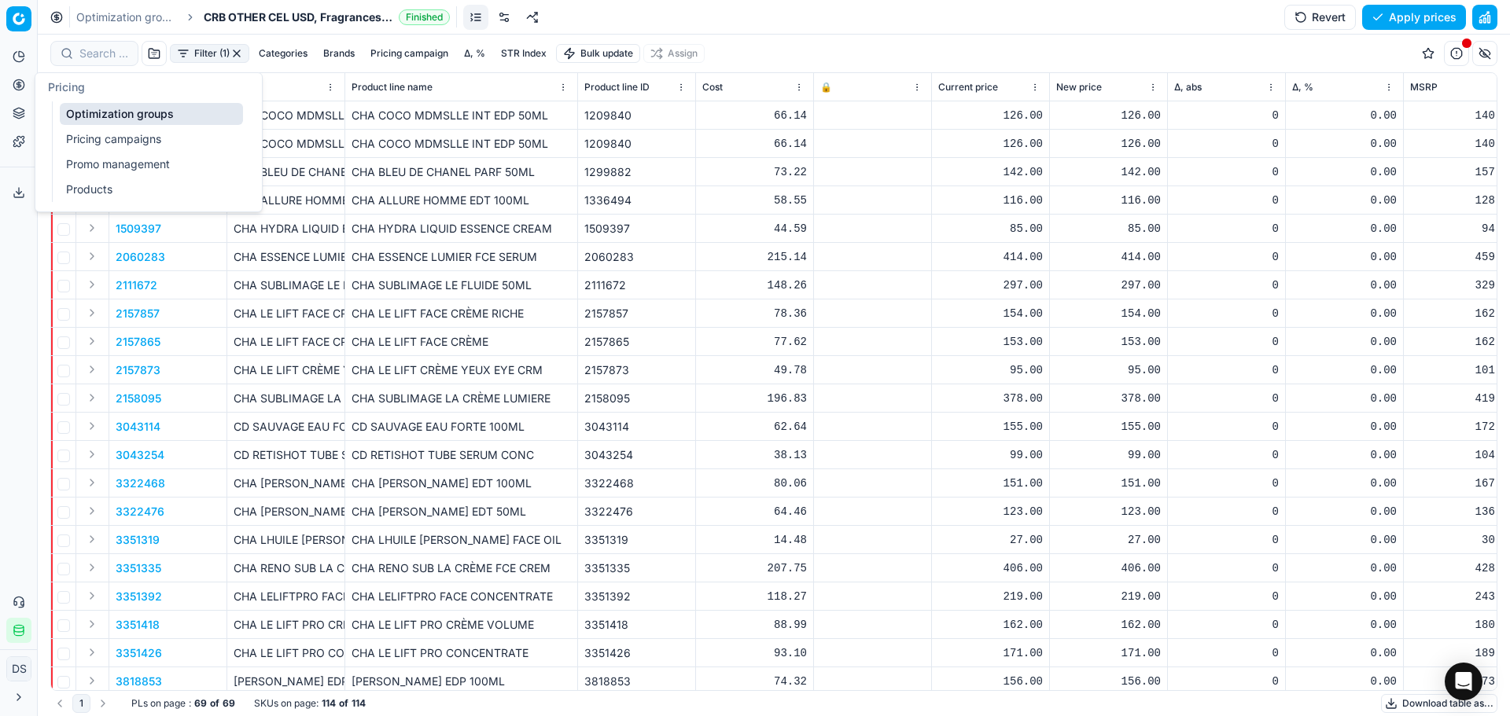
click at [11, 85] on button "Pricing" at bounding box center [18, 84] width 25 height 25
click at [121, 143] on link "Pricing campaigns" at bounding box center [151, 139] width 183 height 22
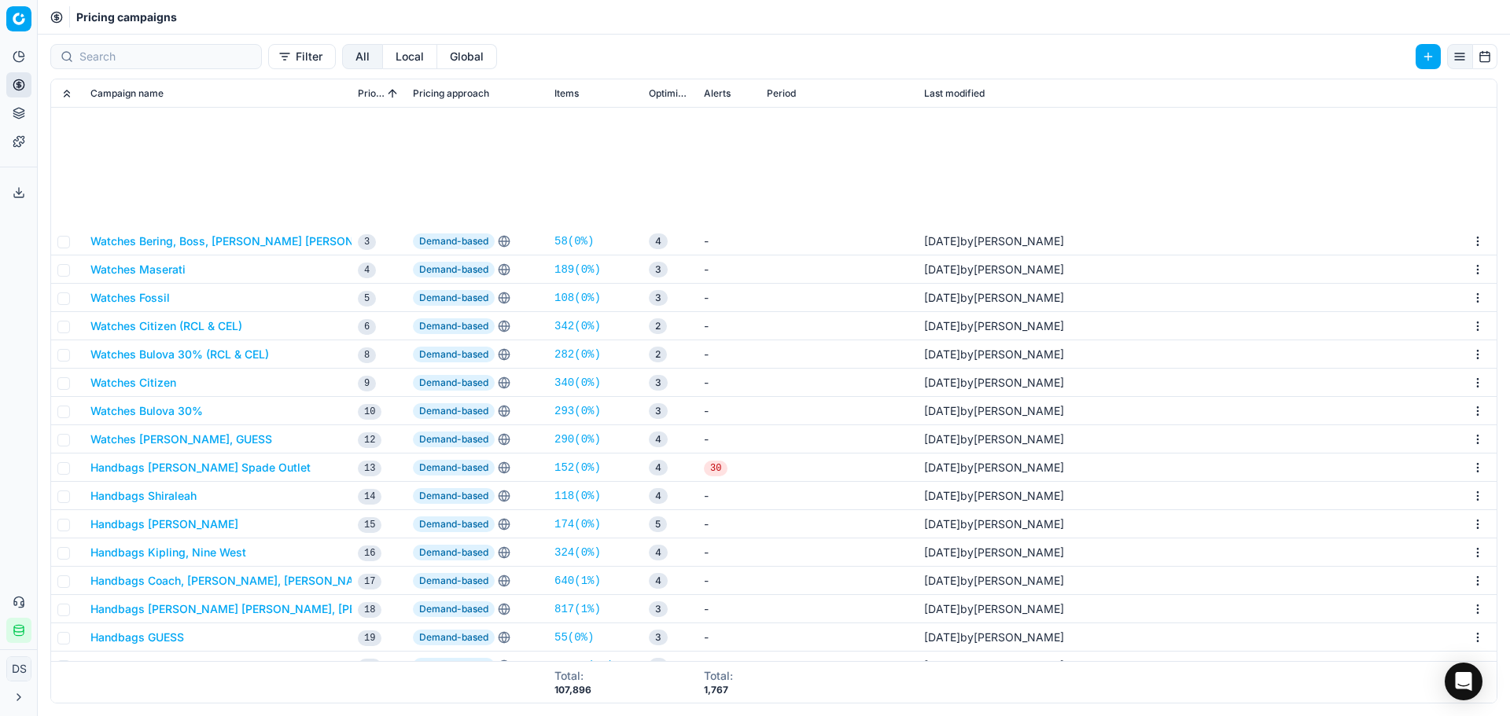
scroll to position [315, 0]
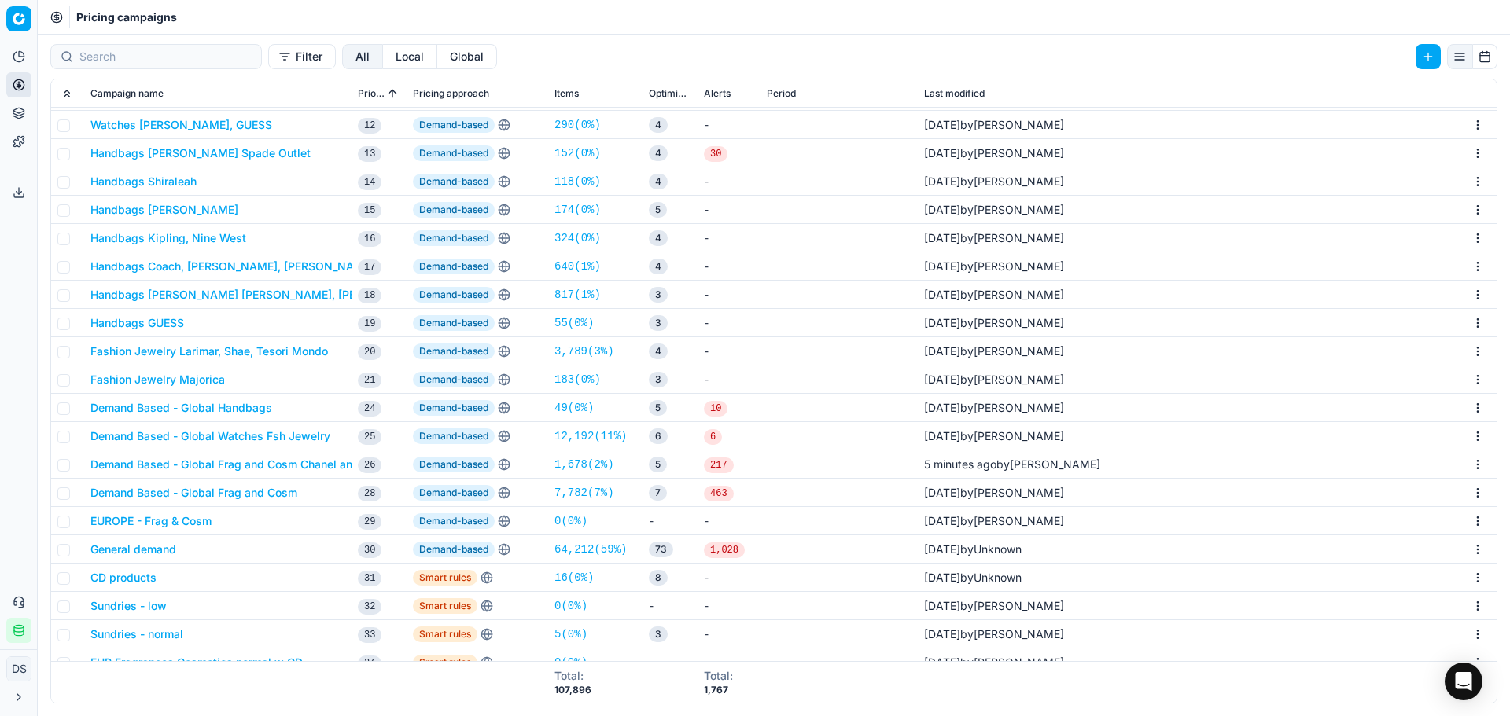
click at [314, 469] on button "Demand Based - Global Frag and Cosm Chanel and Dior" at bounding box center [236, 465] width 293 height 16
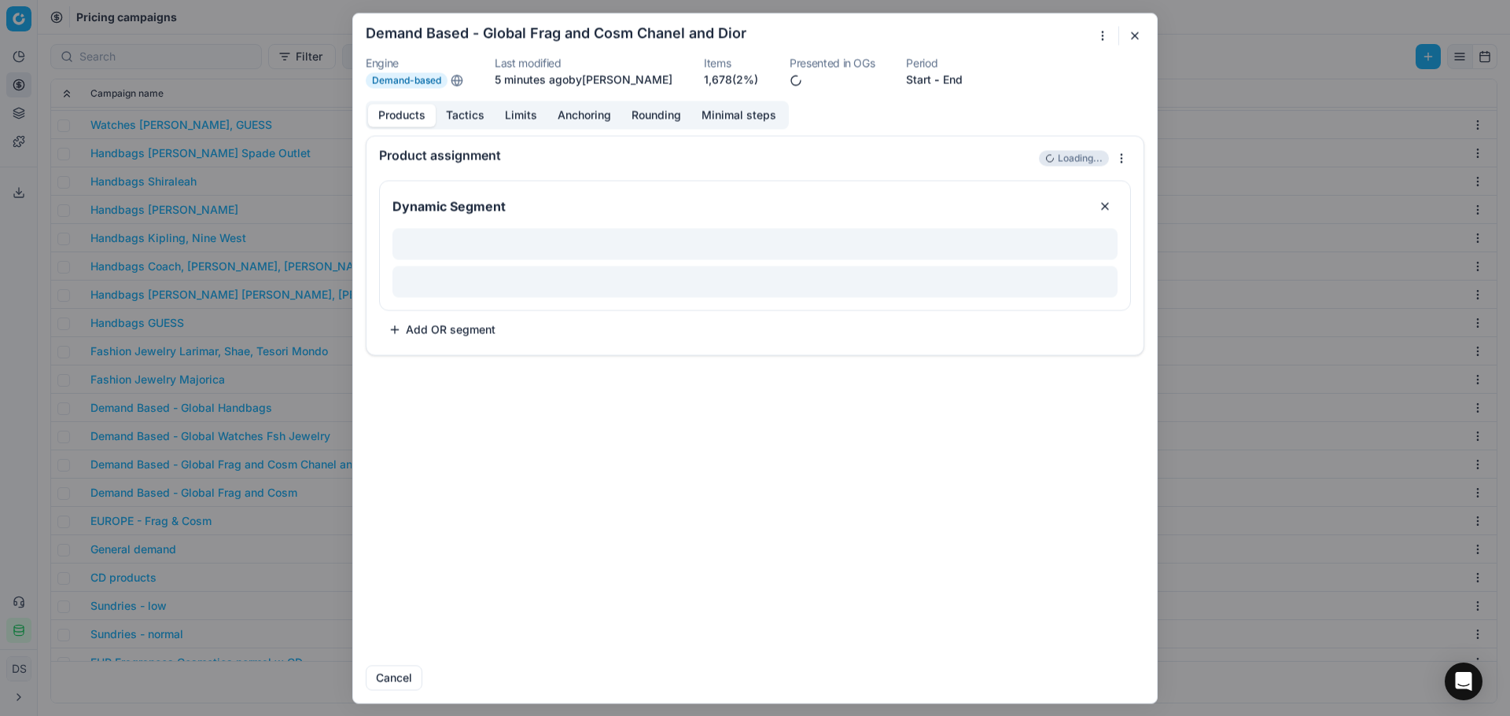
click at [523, 128] on div "Products Tactics Limits Anchoring Rounding Minimal steps" at bounding box center [577, 115] width 423 height 28
click at [528, 112] on button "Limits" at bounding box center [521, 115] width 53 height 23
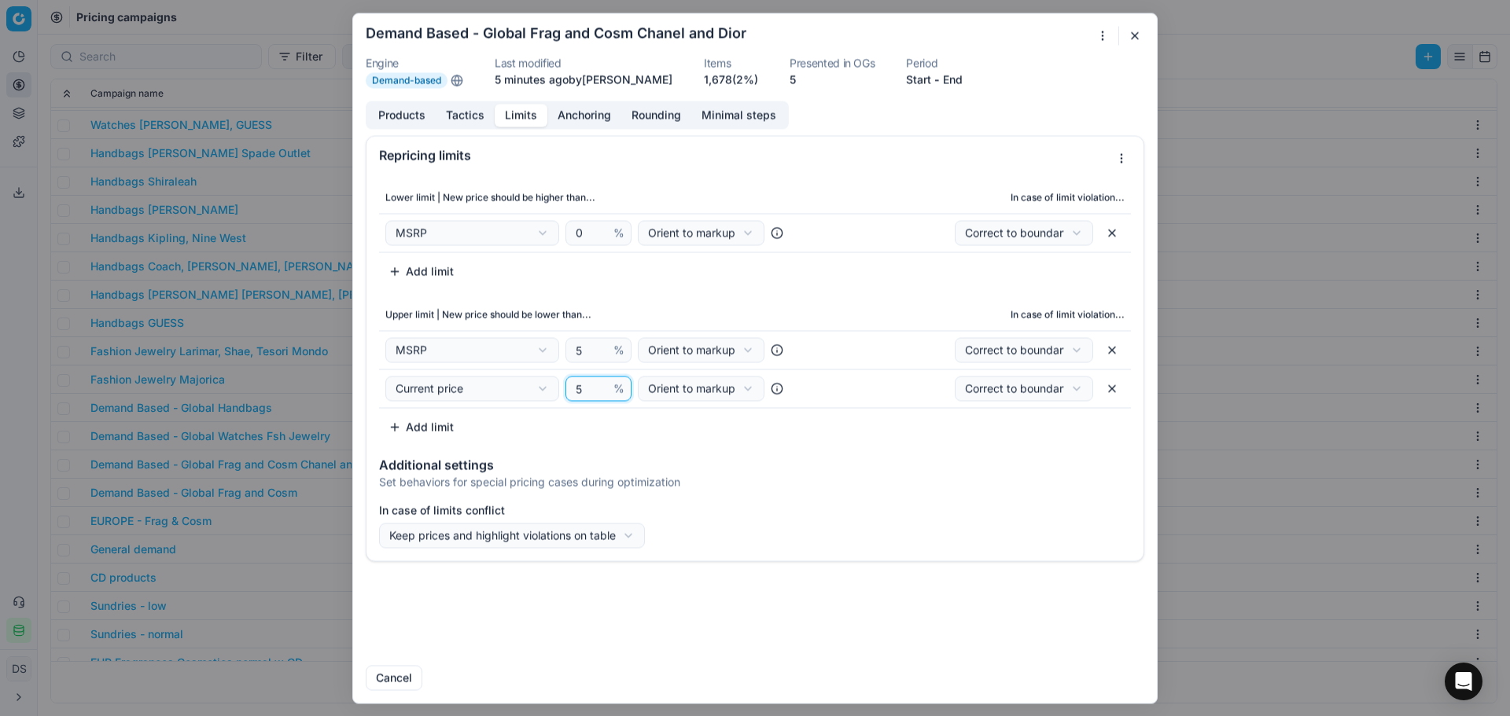
click at [589, 396] on input "5" at bounding box center [591, 389] width 38 height 24
type input "50"
click at [1124, 683] on button "Save" at bounding box center [1113, 677] width 62 height 25
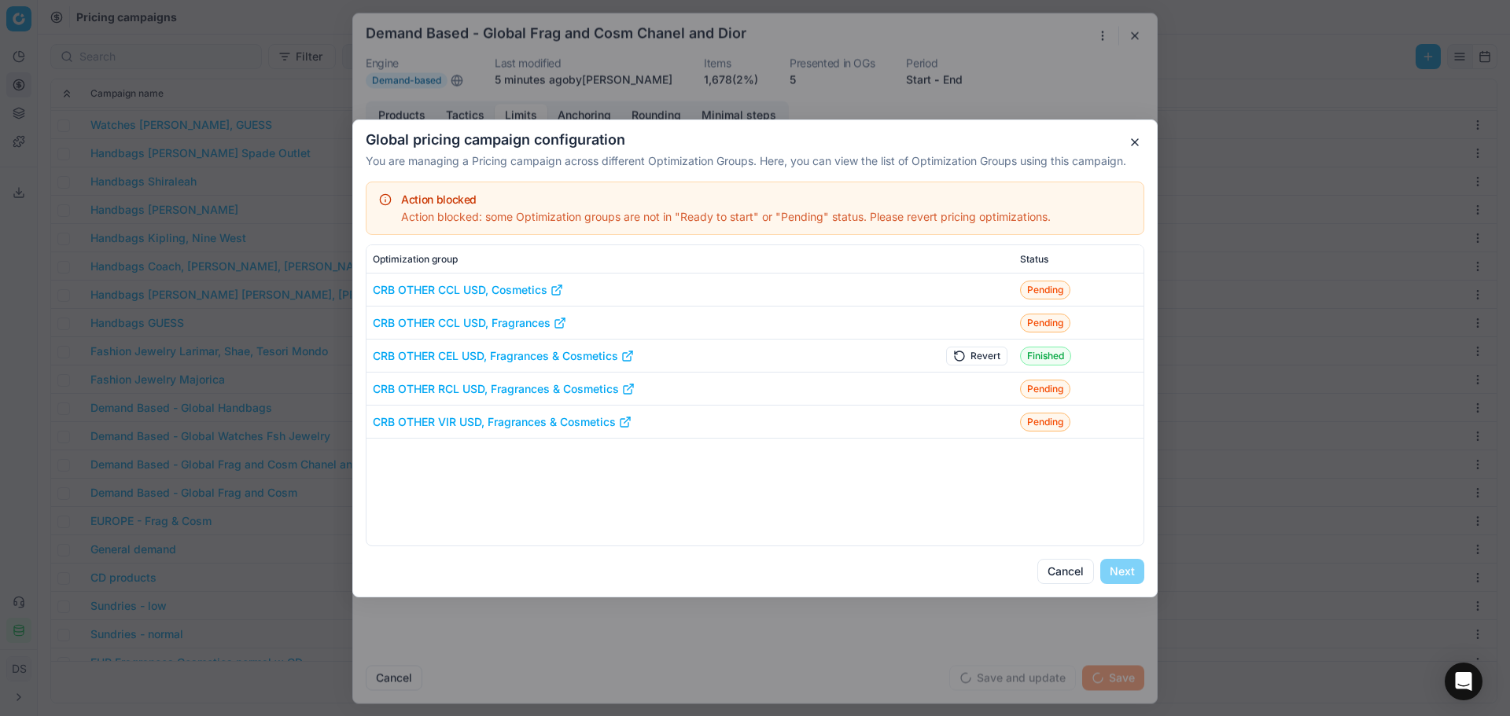
click at [963, 361] on button "Revert" at bounding box center [976, 355] width 61 height 19
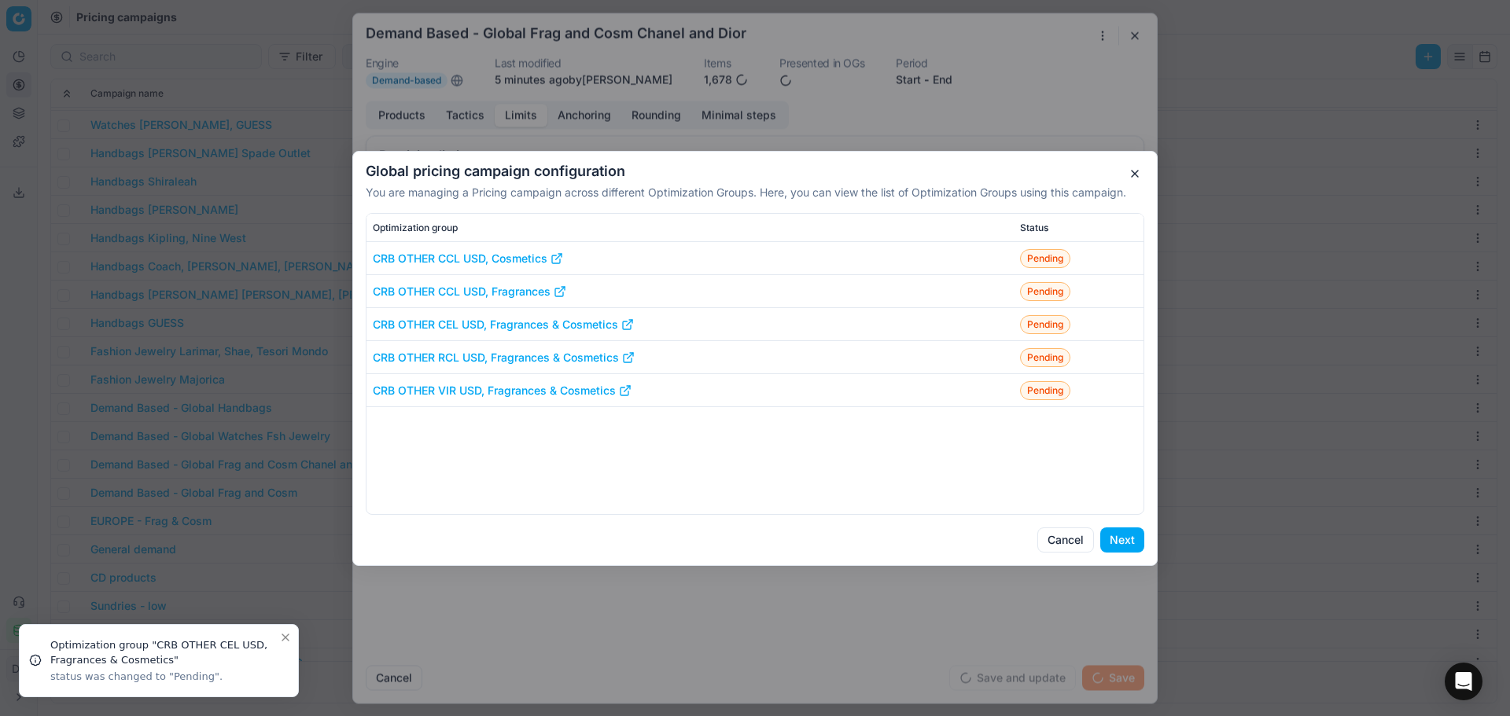
click at [1131, 548] on button "Next" at bounding box center [1122, 540] width 44 height 25
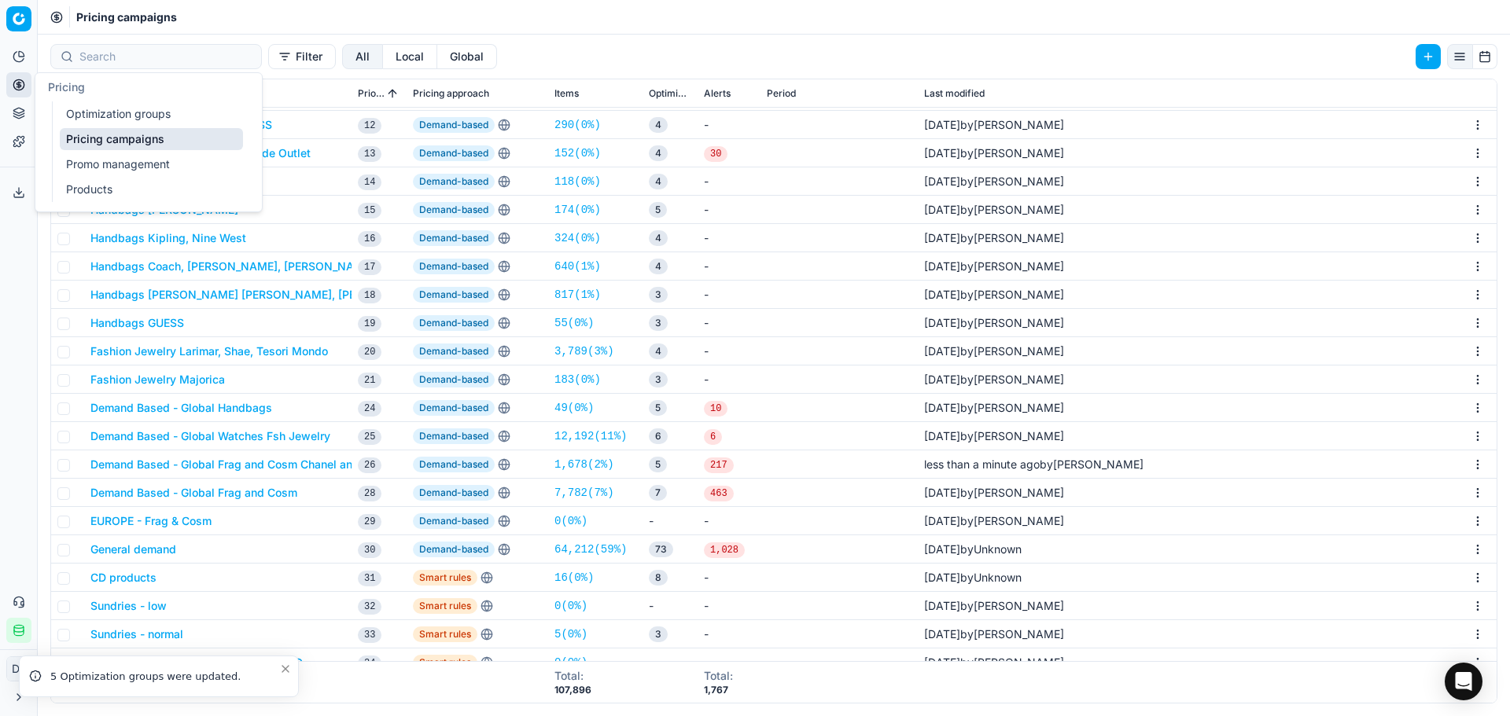
click at [104, 111] on link "Optimization groups" at bounding box center [151, 114] width 183 height 22
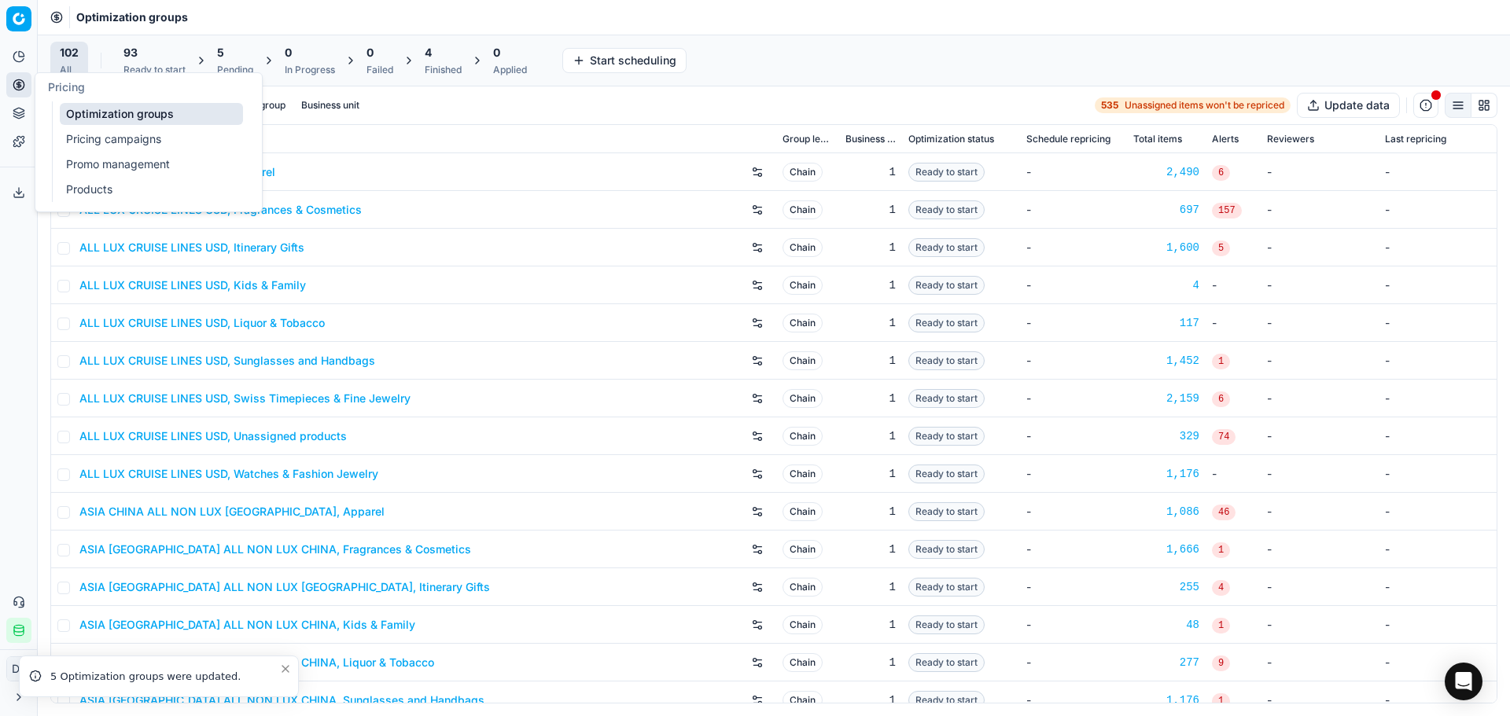
click at [230, 61] on div "5 Pending" at bounding box center [235, 60] width 36 height 31
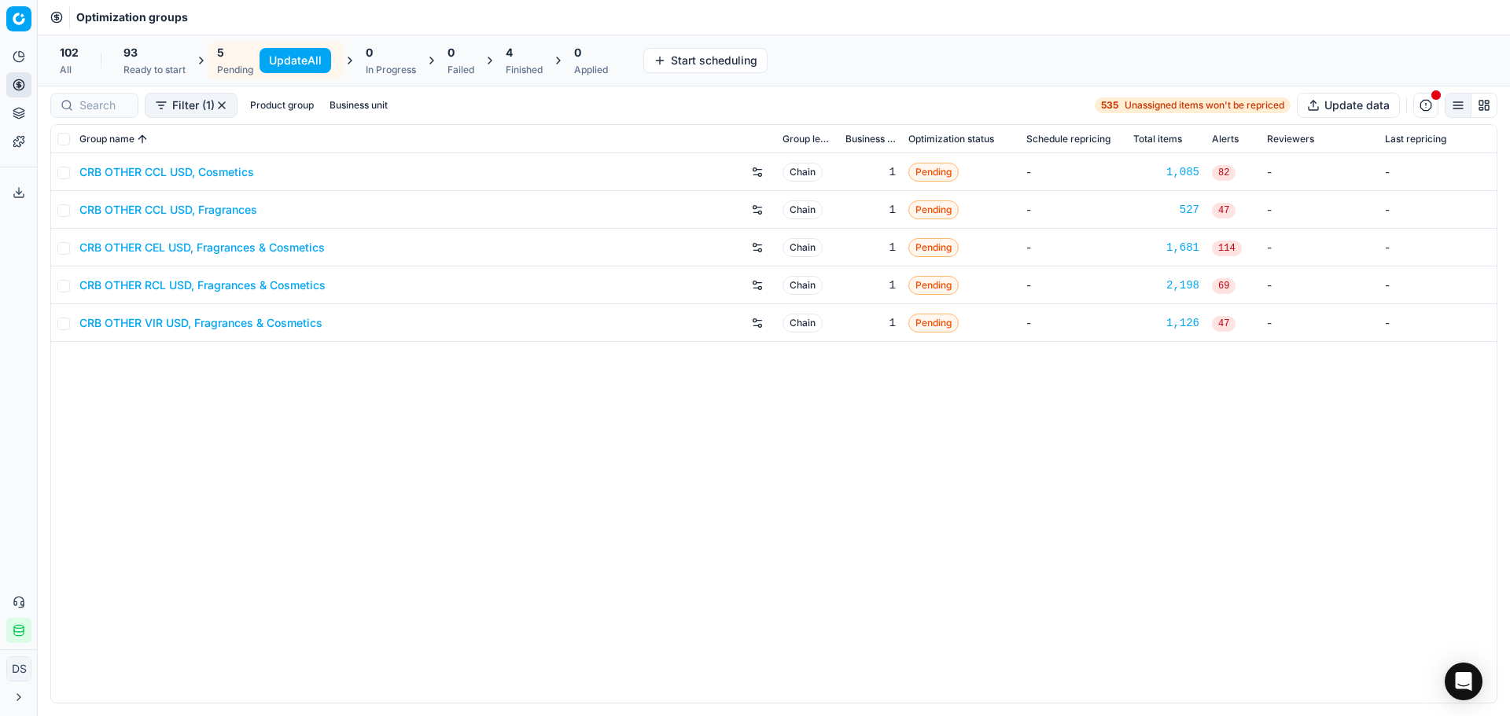
click at [193, 248] on link "CRB OTHER CEL USD, Fragrances & Cosmetics" at bounding box center [201, 248] width 245 height 16
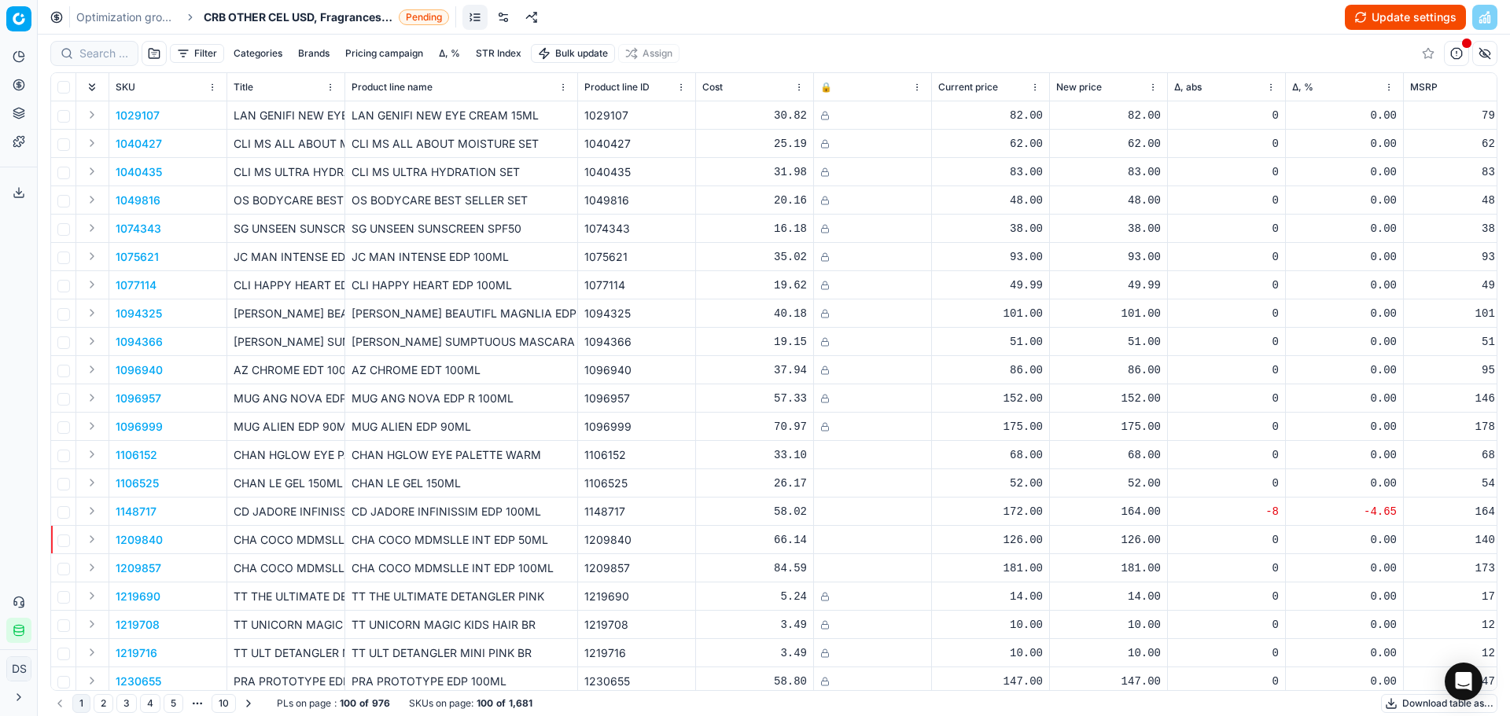
click at [1420, 21] on button "Update settings" at bounding box center [1405, 17] width 121 height 25
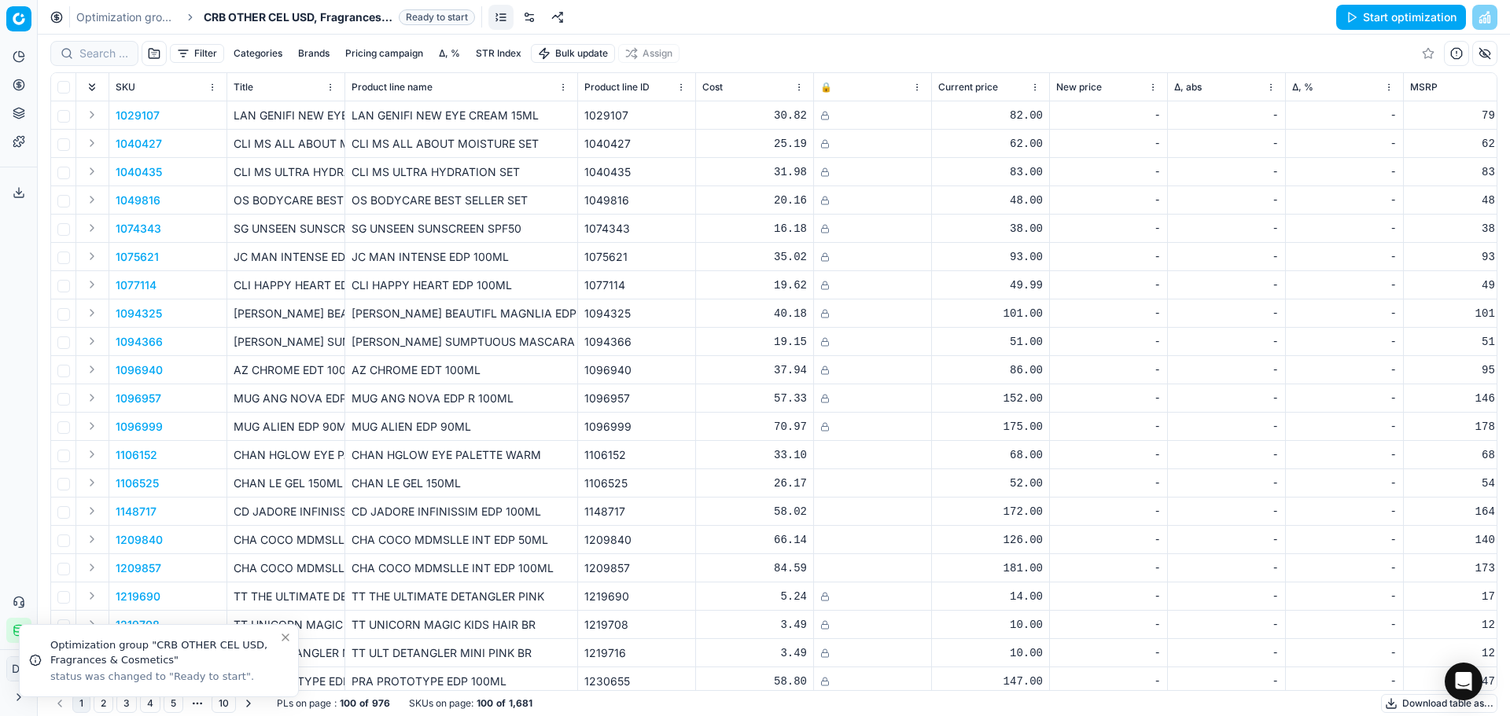
click at [1414, 19] on button "Start optimization" at bounding box center [1401, 17] width 130 height 25
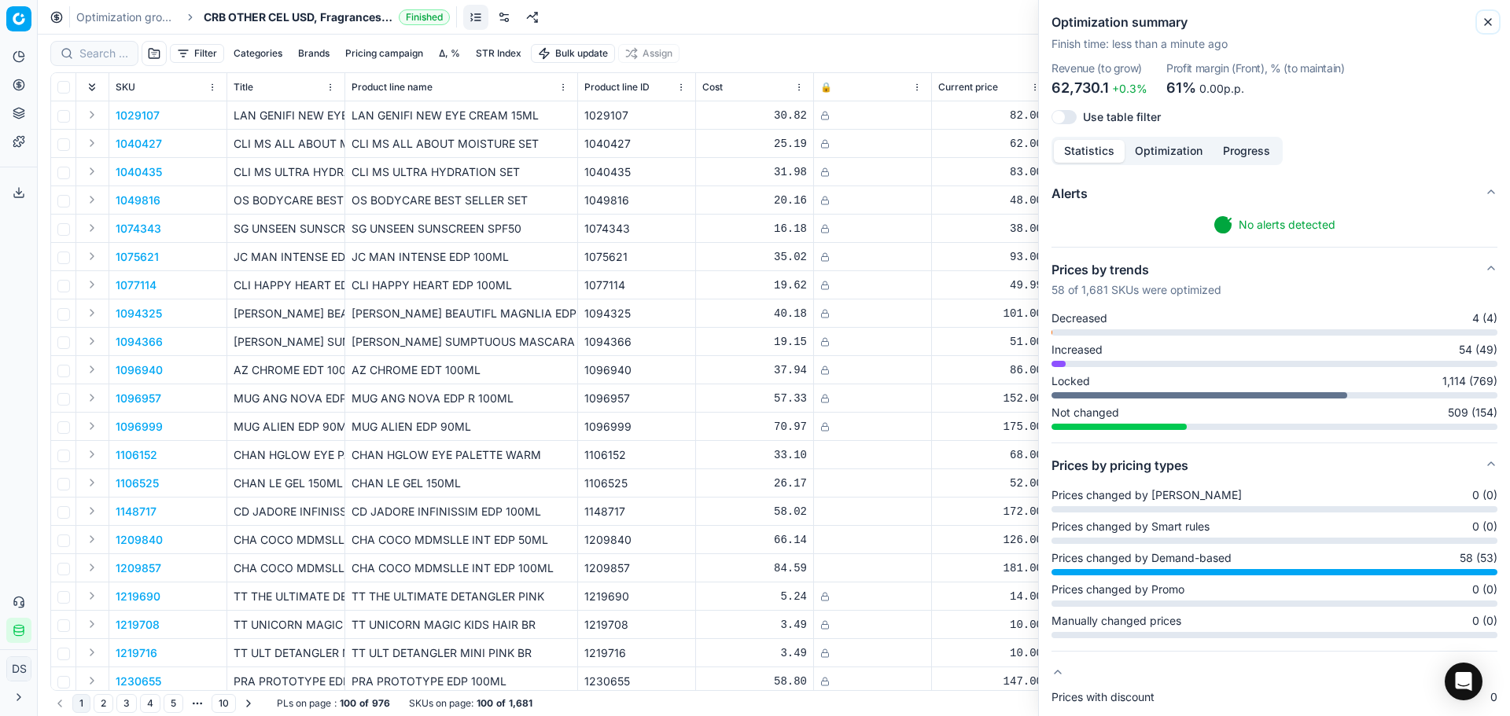
click at [1483, 20] on icon "button" at bounding box center [1487, 22] width 13 height 13
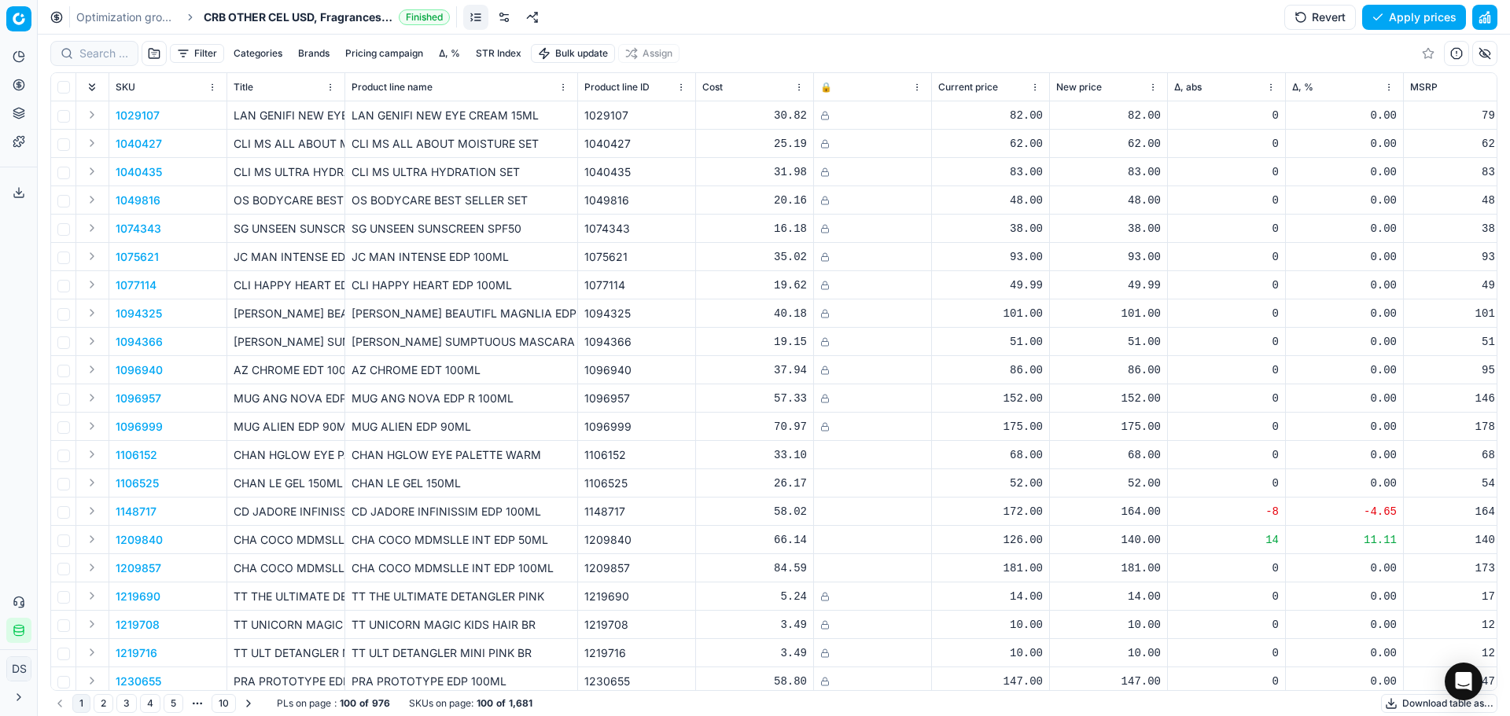
click at [315, 53] on button "Brands" at bounding box center [314, 53] width 44 height 19
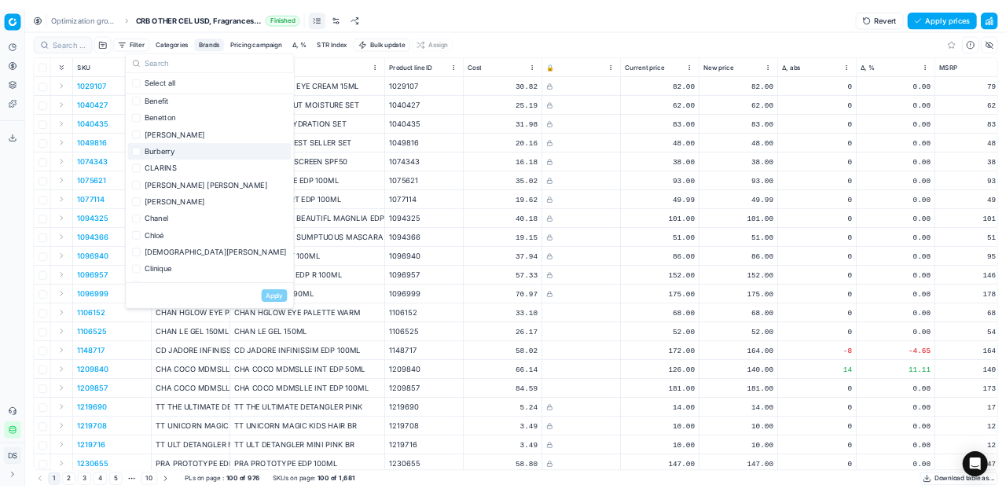
scroll to position [157, 0]
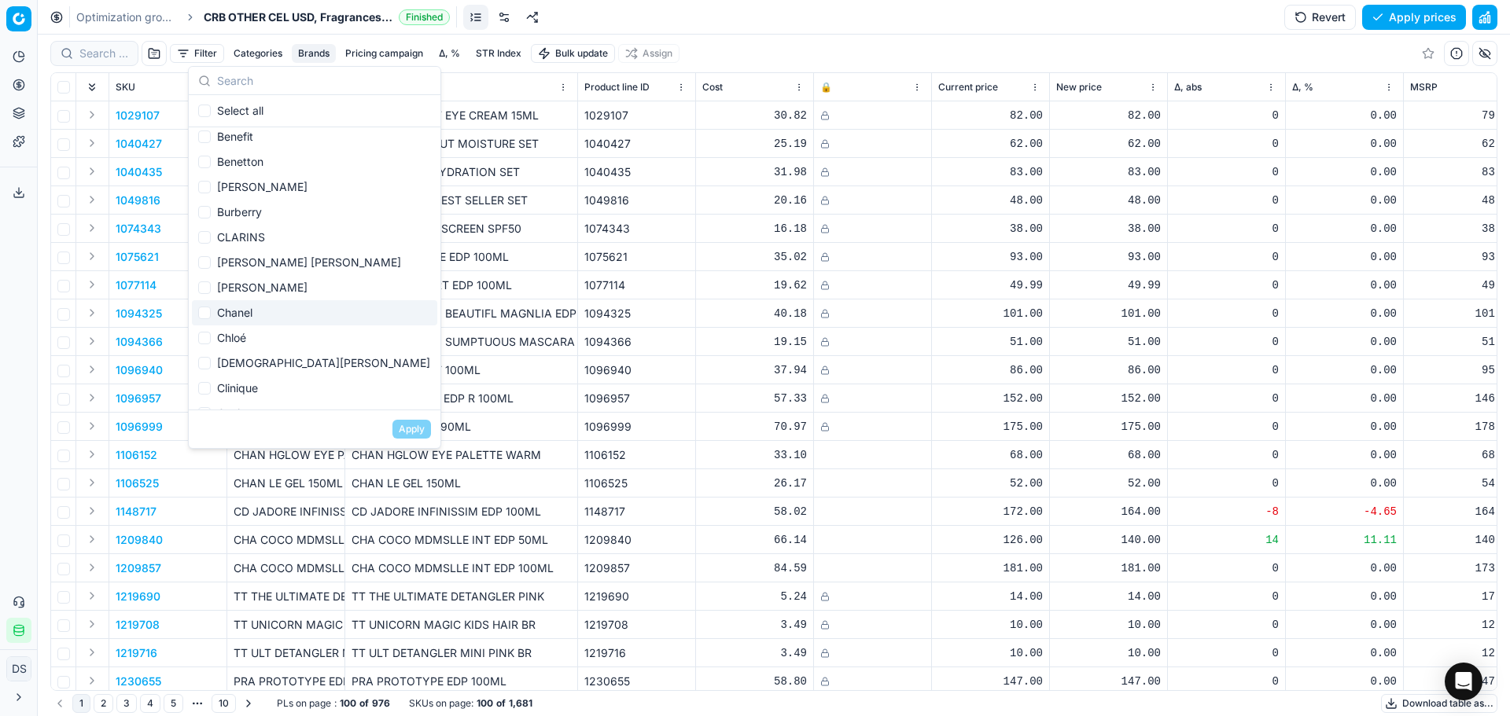
click at [277, 311] on div "Chanel" at bounding box center [314, 312] width 245 height 25
checkbox input "true"
click at [275, 361] on div "[DEMOGRAPHIC_DATA][PERSON_NAME]" at bounding box center [314, 363] width 245 height 25
checkbox input "true"
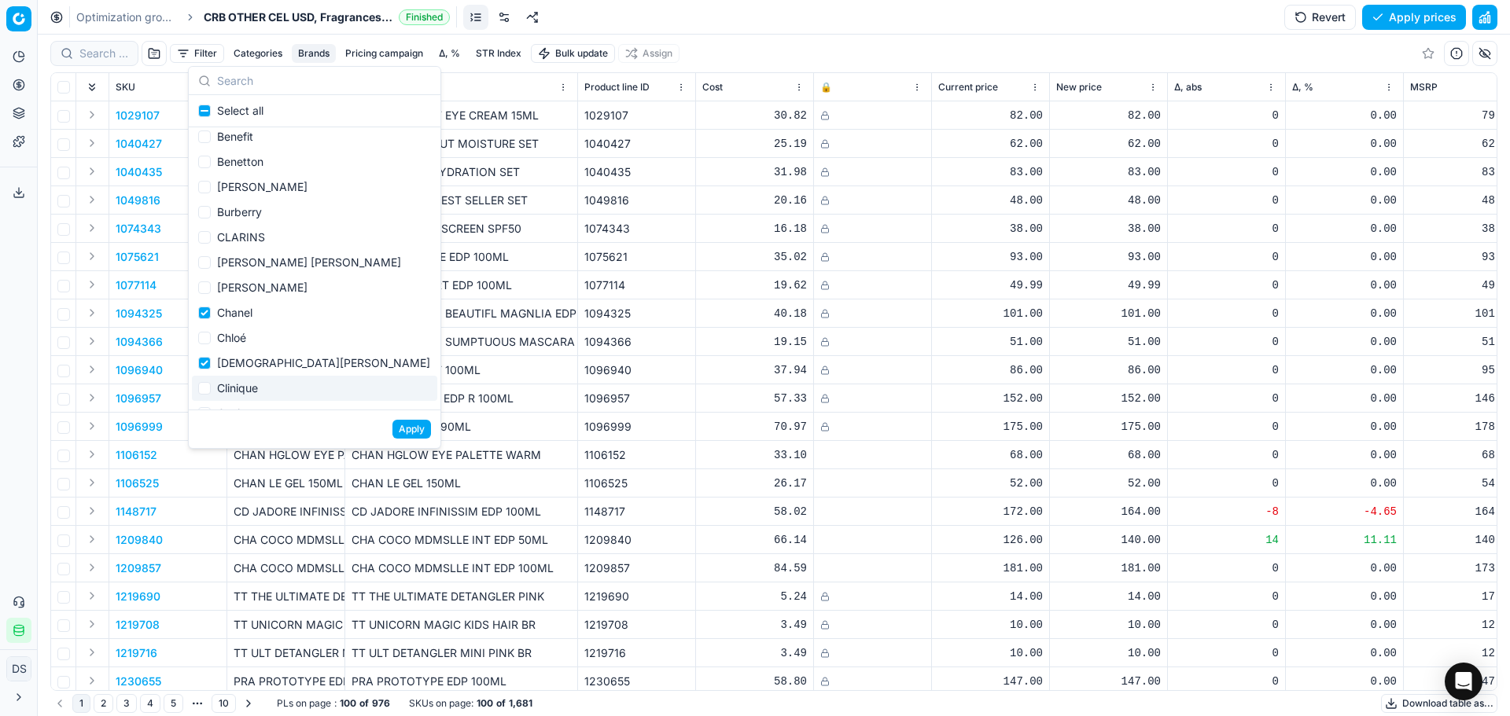
click at [423, 429] on button "Apply" at bounding box center [411, 429] width 39 height 19
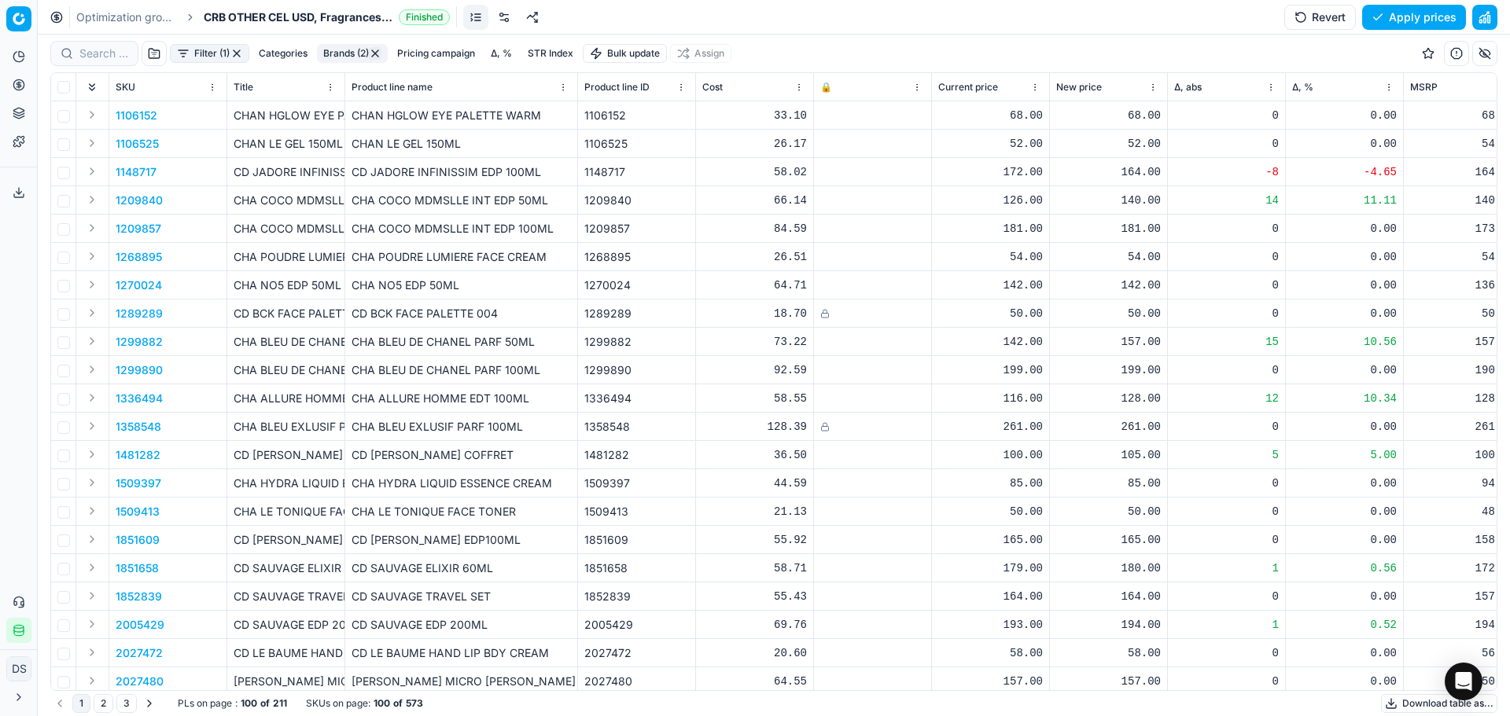
click at [228, 57] on button "Filter (1)" at bounding box center [209, 53] width 79 height 19
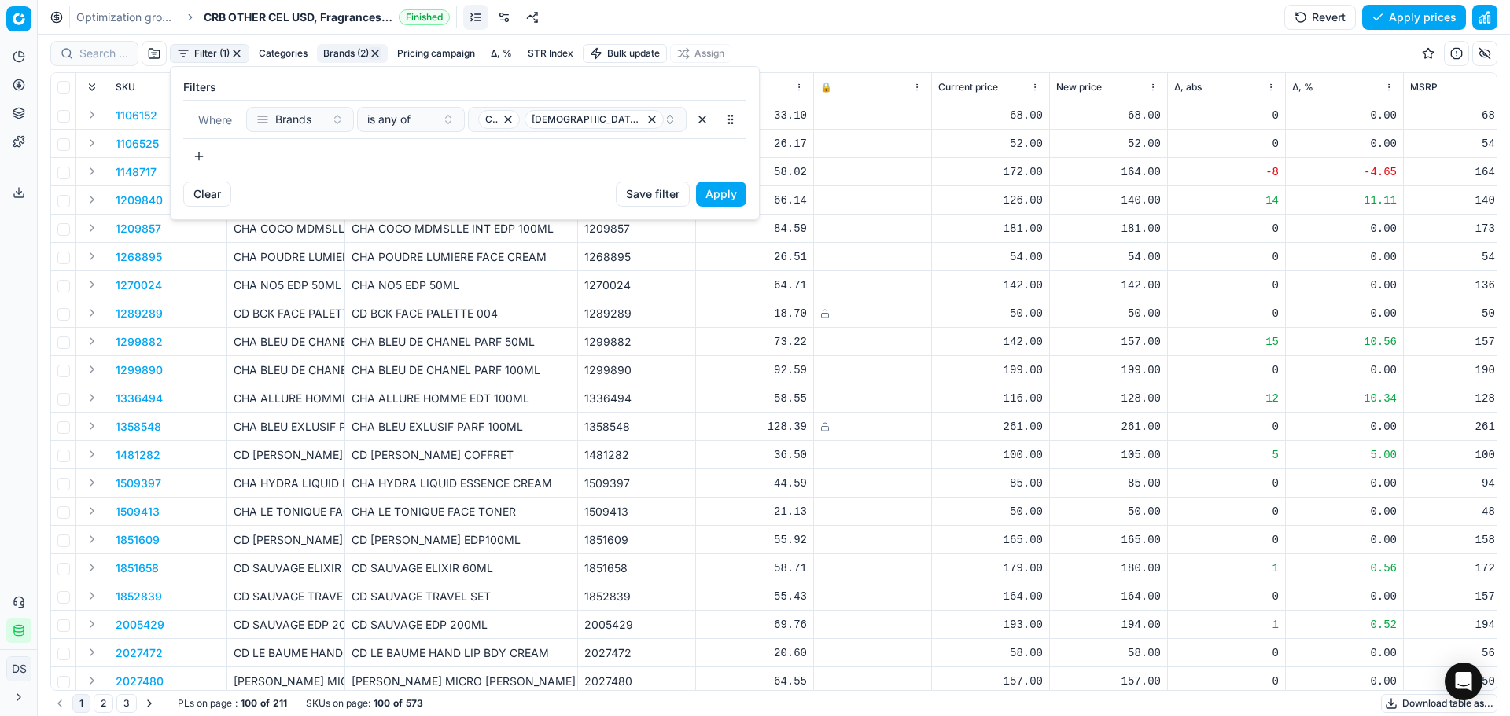
click at [205, 155] on button "button" at bounding box center [198, 156] width 31 height 25
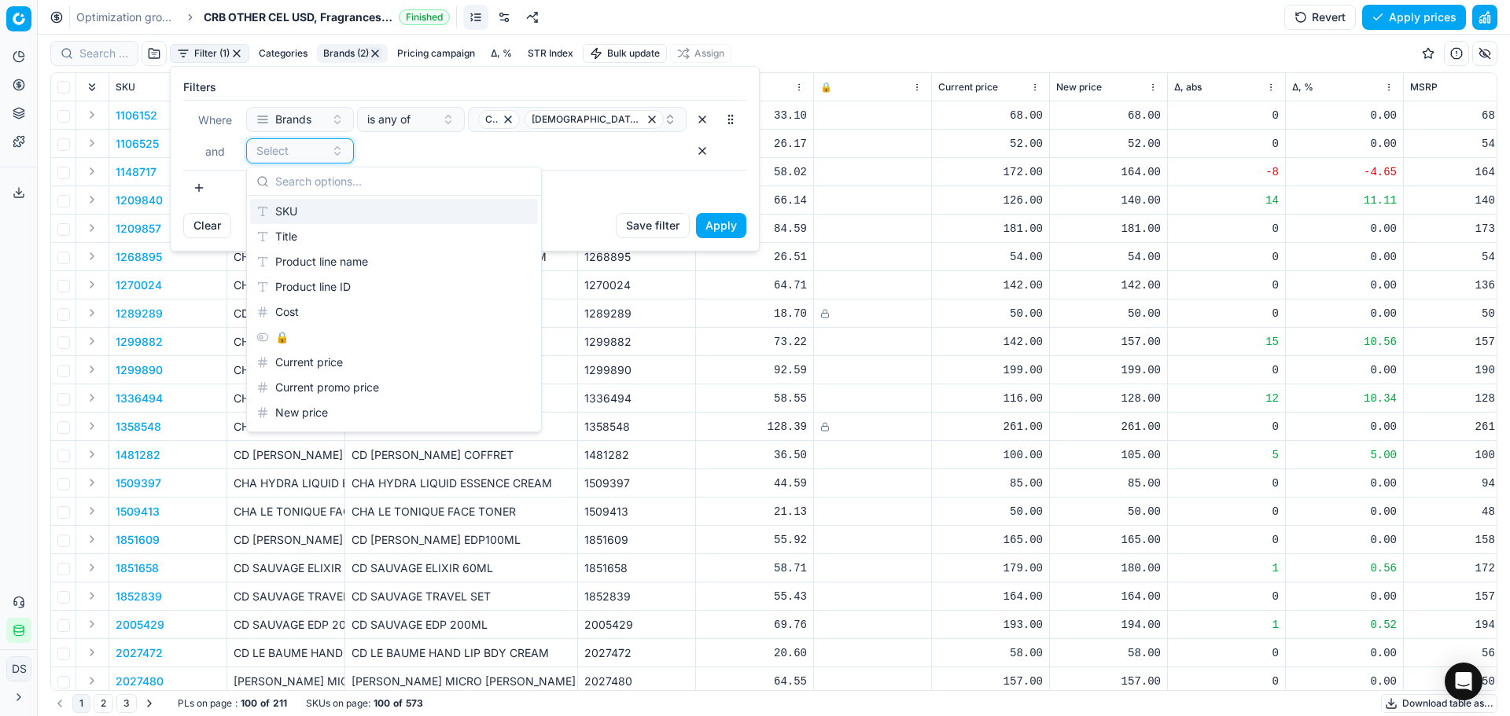
click at [315, 162] on button "Select" at bounding box center [300, 150] width 108 height 25
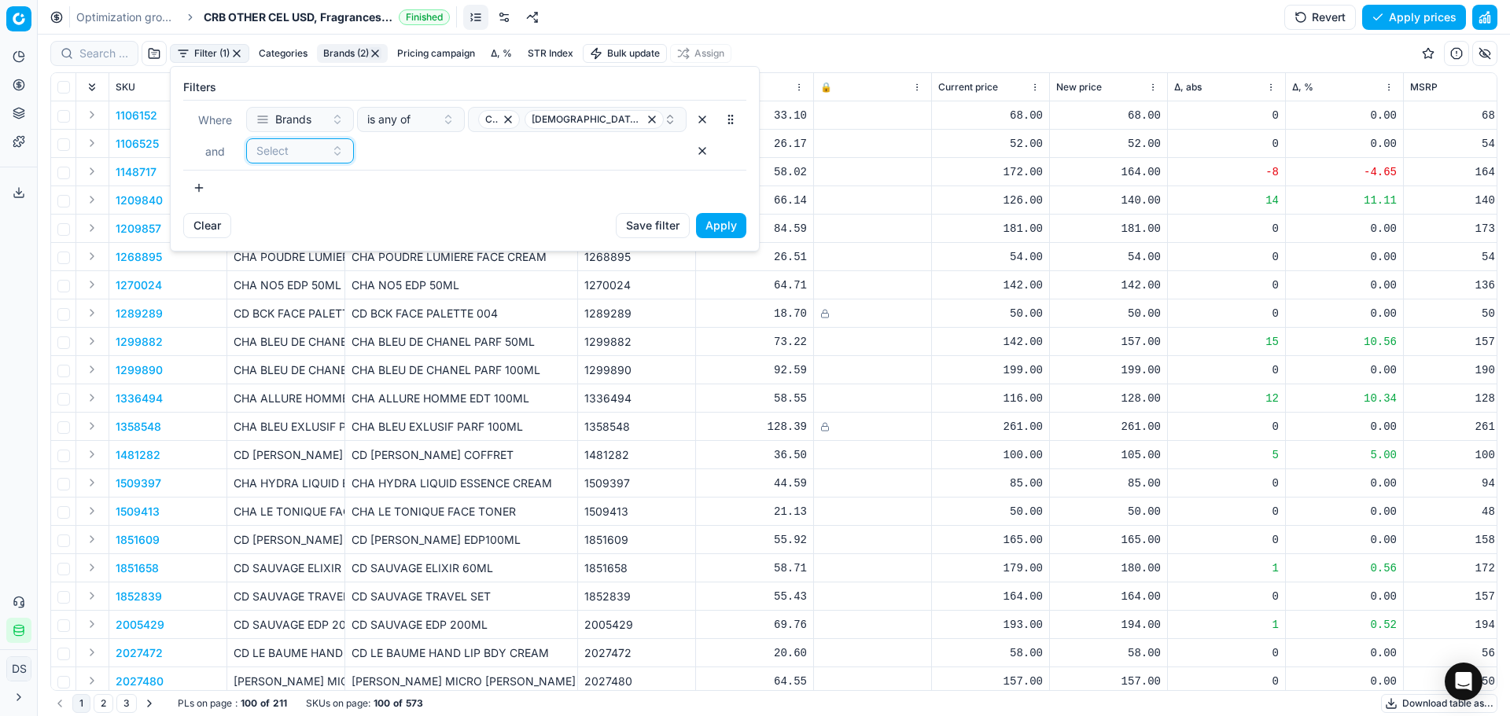
click at [289, 160] on button "Select" at bounding box center [300, 150] width 108 height 25
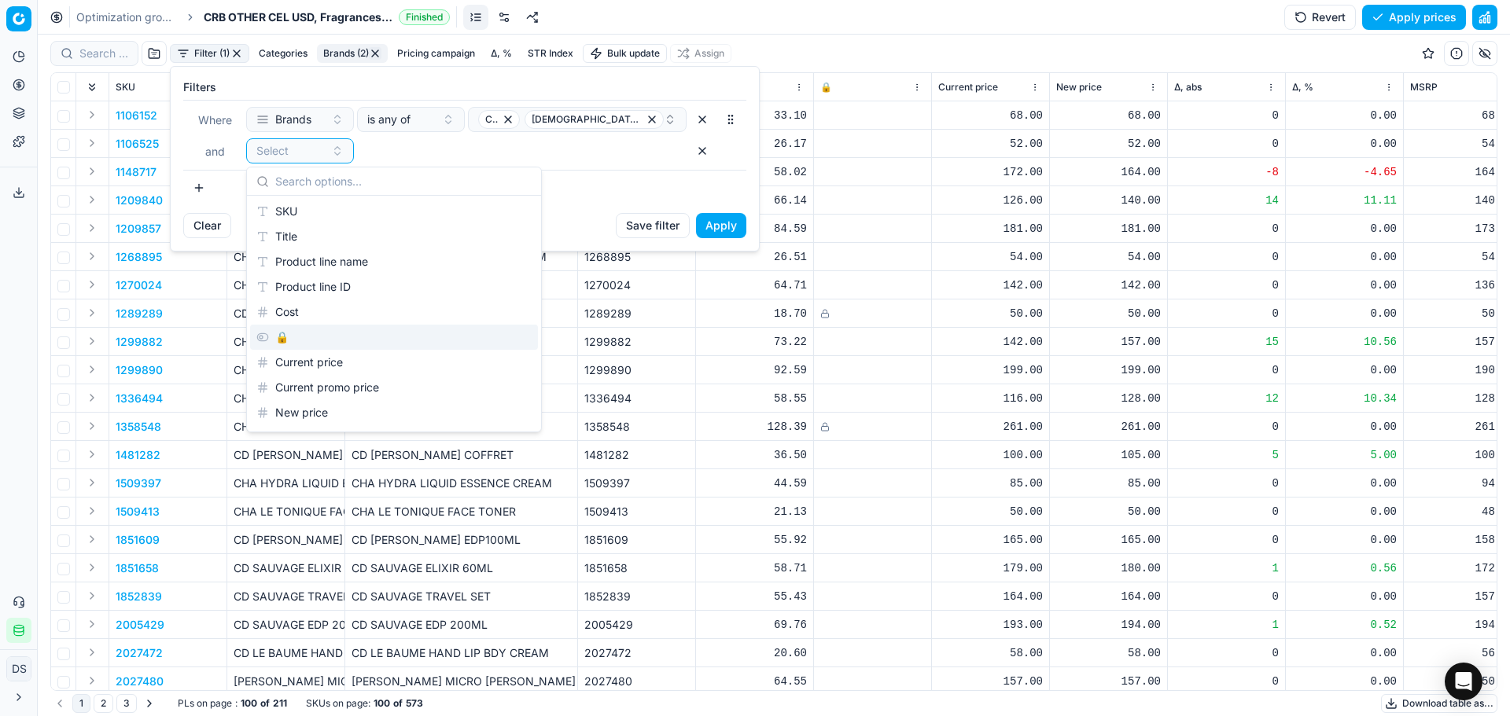
click at [296, 334] on div "🔒" at bounding box center [394, 337] width 288 height 25
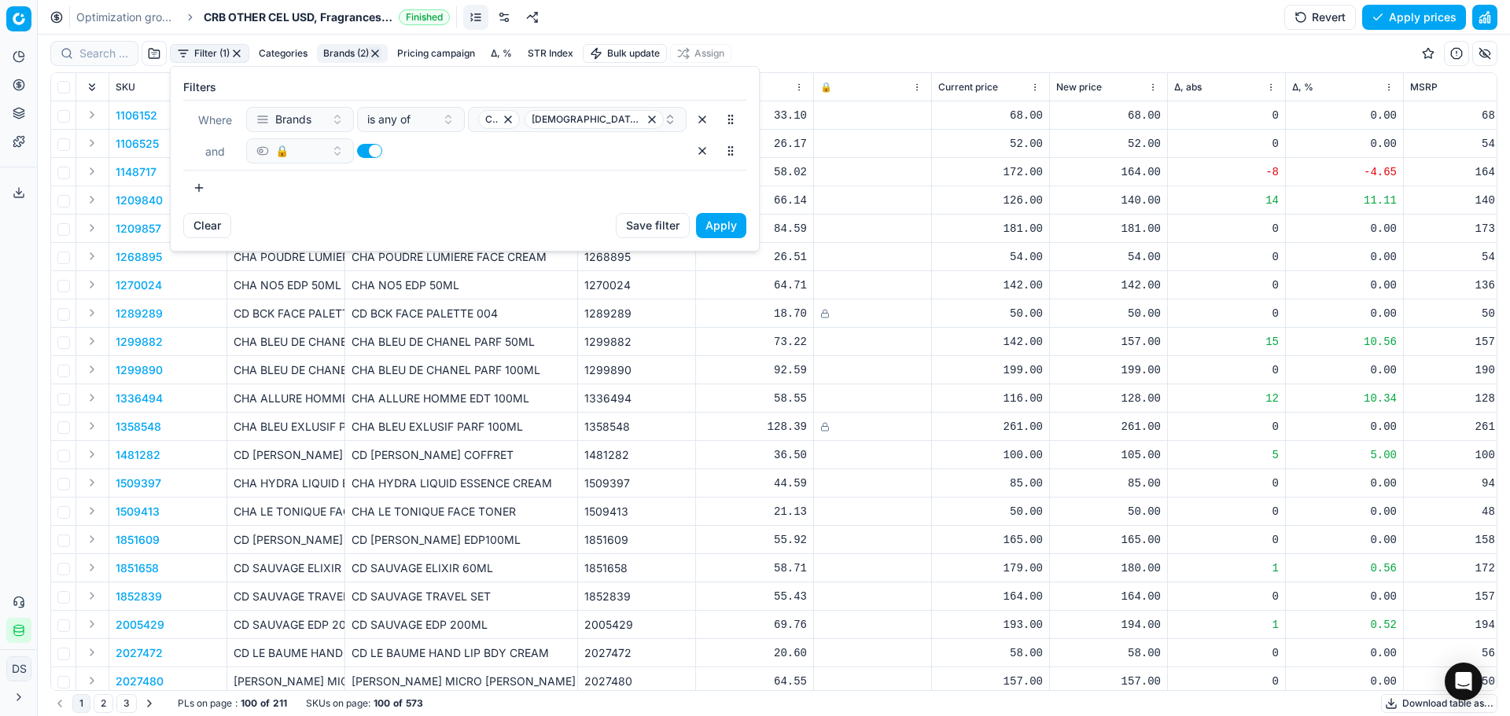
click at [378, 145] on button "button" at bounding box center [369, 151] width 25 height 14
checkbox input "false"
click at [723, 226] on button "Apply" at bounding box center [721, 225] width 50 height 25
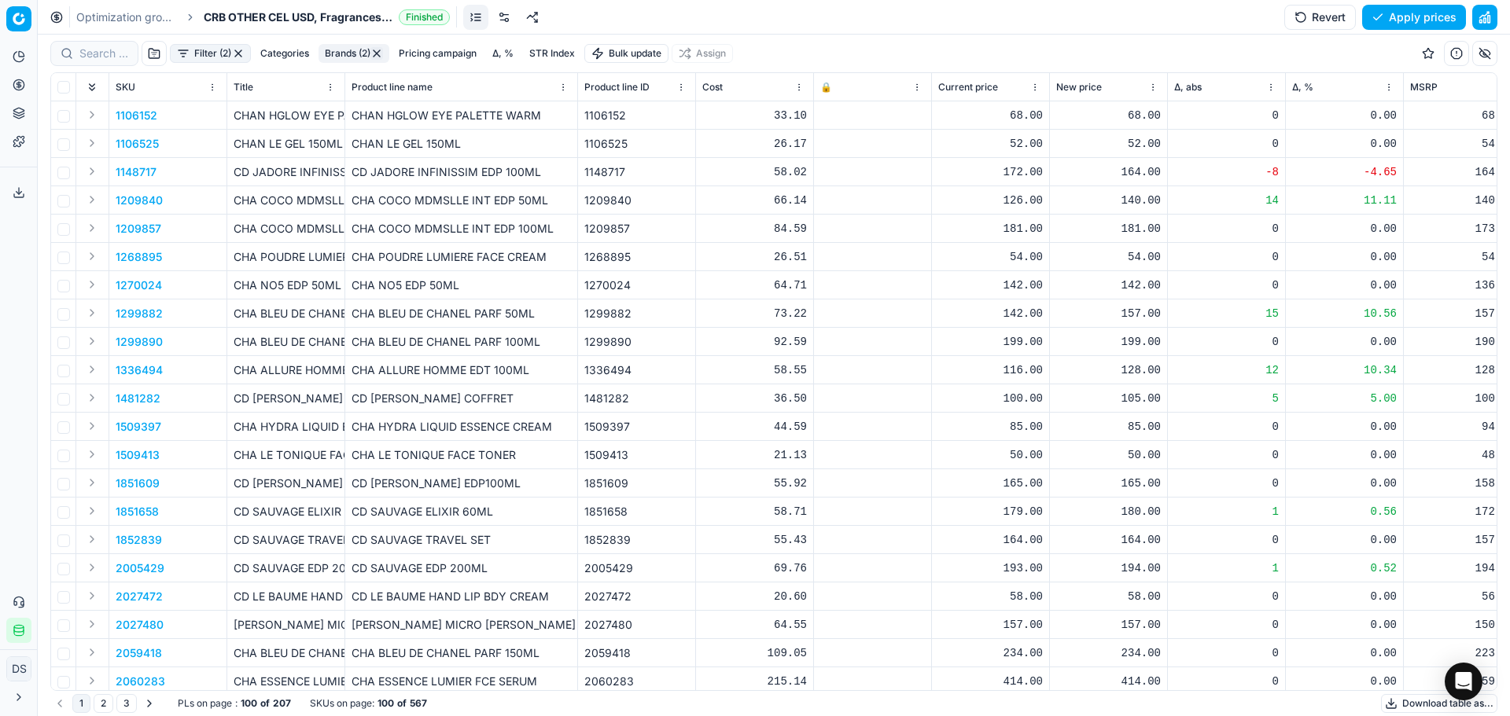
click at [1390, 704] on button "Download table as..." at bounding box center [1439, 703] width 116 height 19
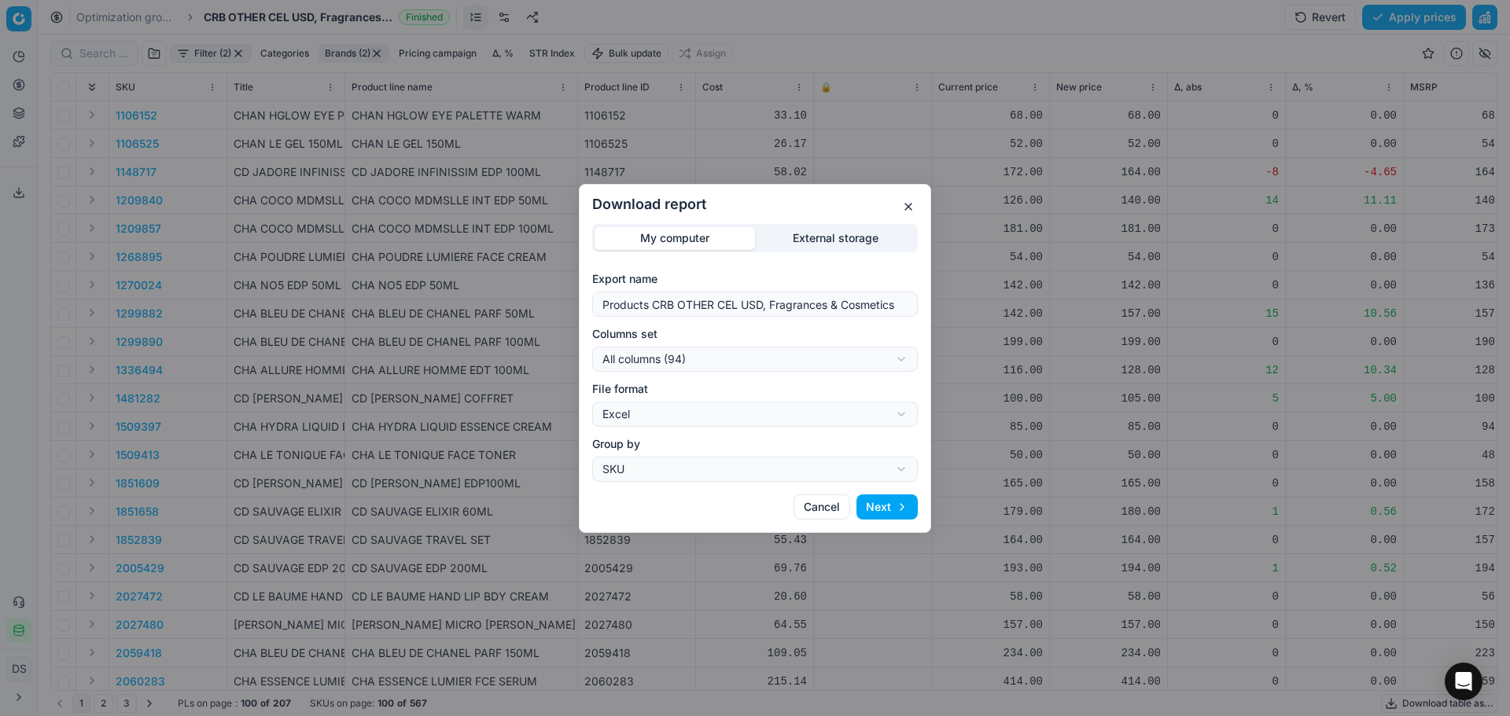
click at [744, 364] on div "Download report My computer External storage Export name Products CRB OTHER CEL…" at bounding box center [755, 358] width 1510 height 716
select select "table"
click at [893, 511] on button "Next" at bounding box center [886, 507] width 61 height 25
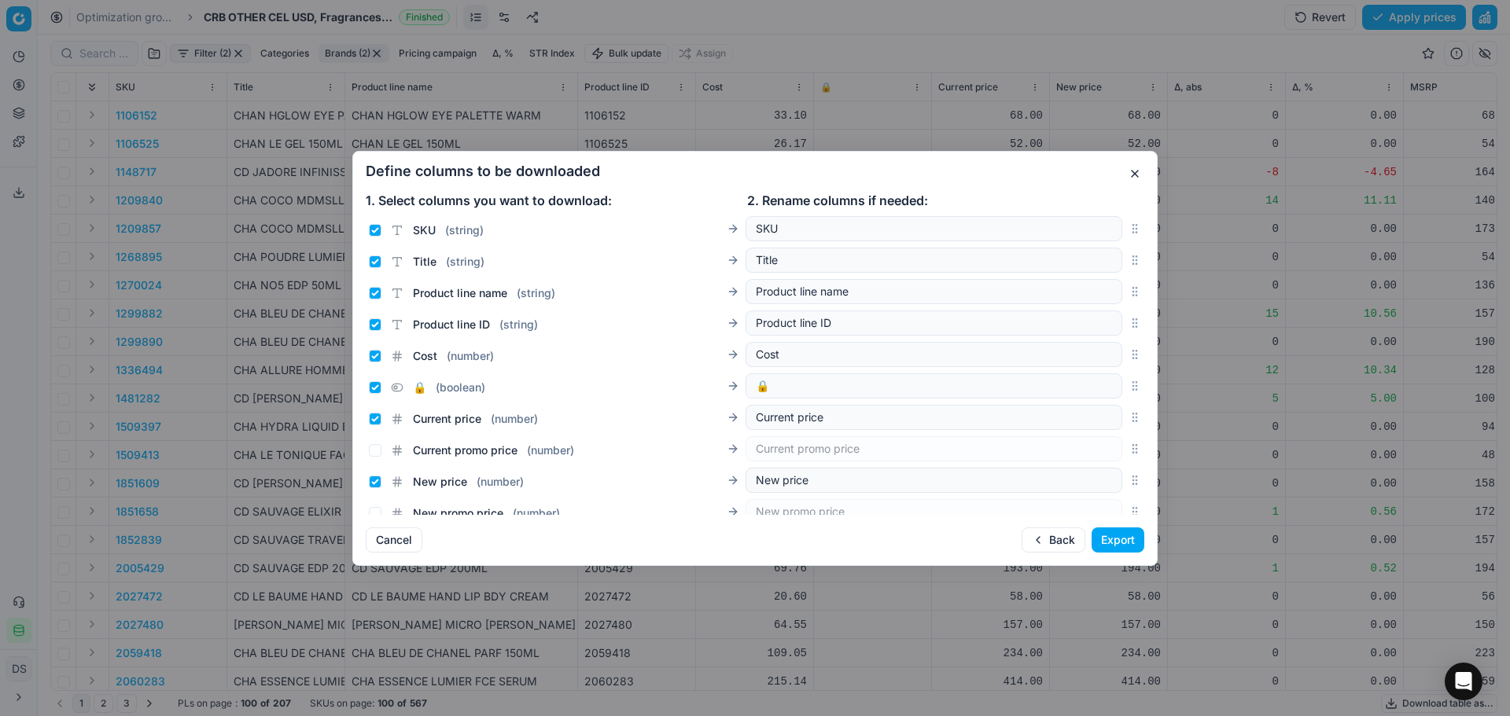
click at [1111, 533] on button "Export" at bounding box center [1117, 540] width 53 height 25
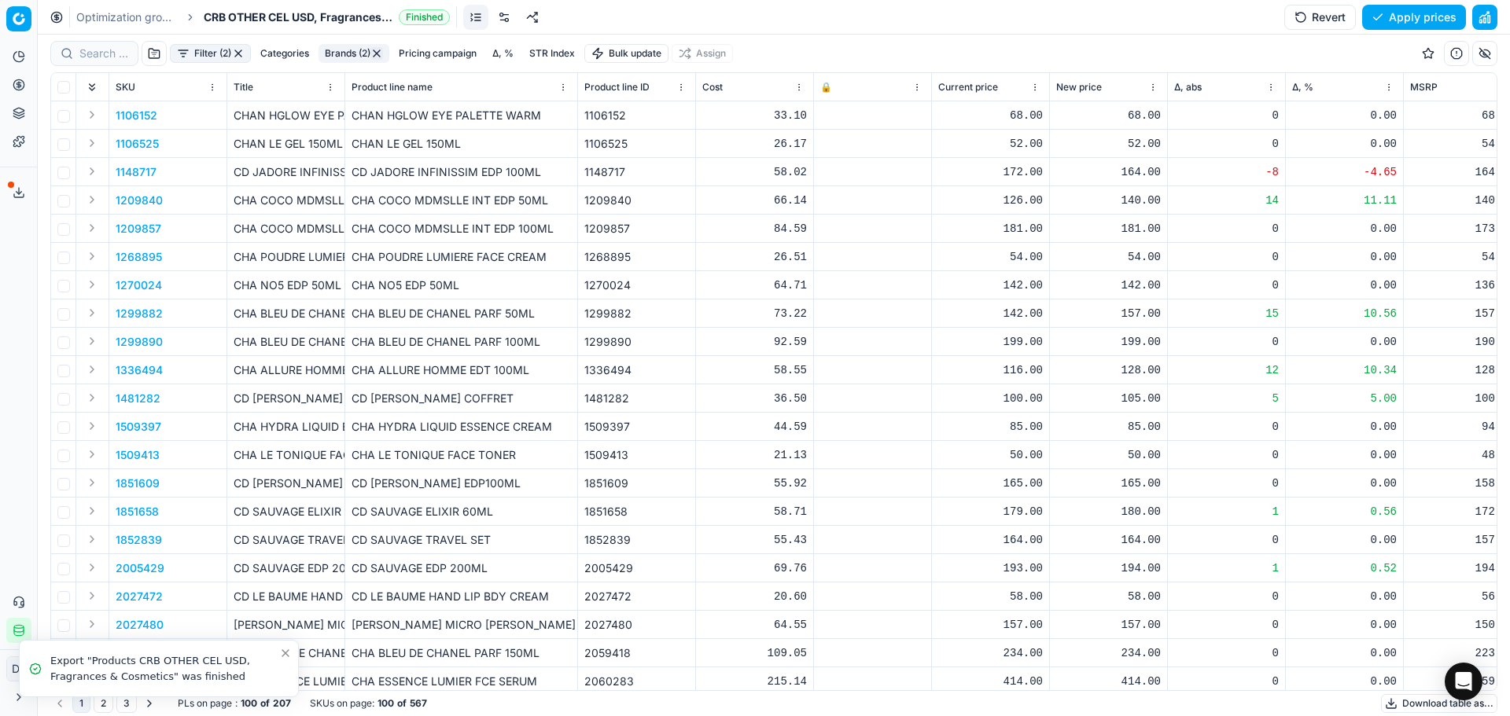
click at [25, 197] on button "Export service" at bounding box center [18, 192] width 25 height 25
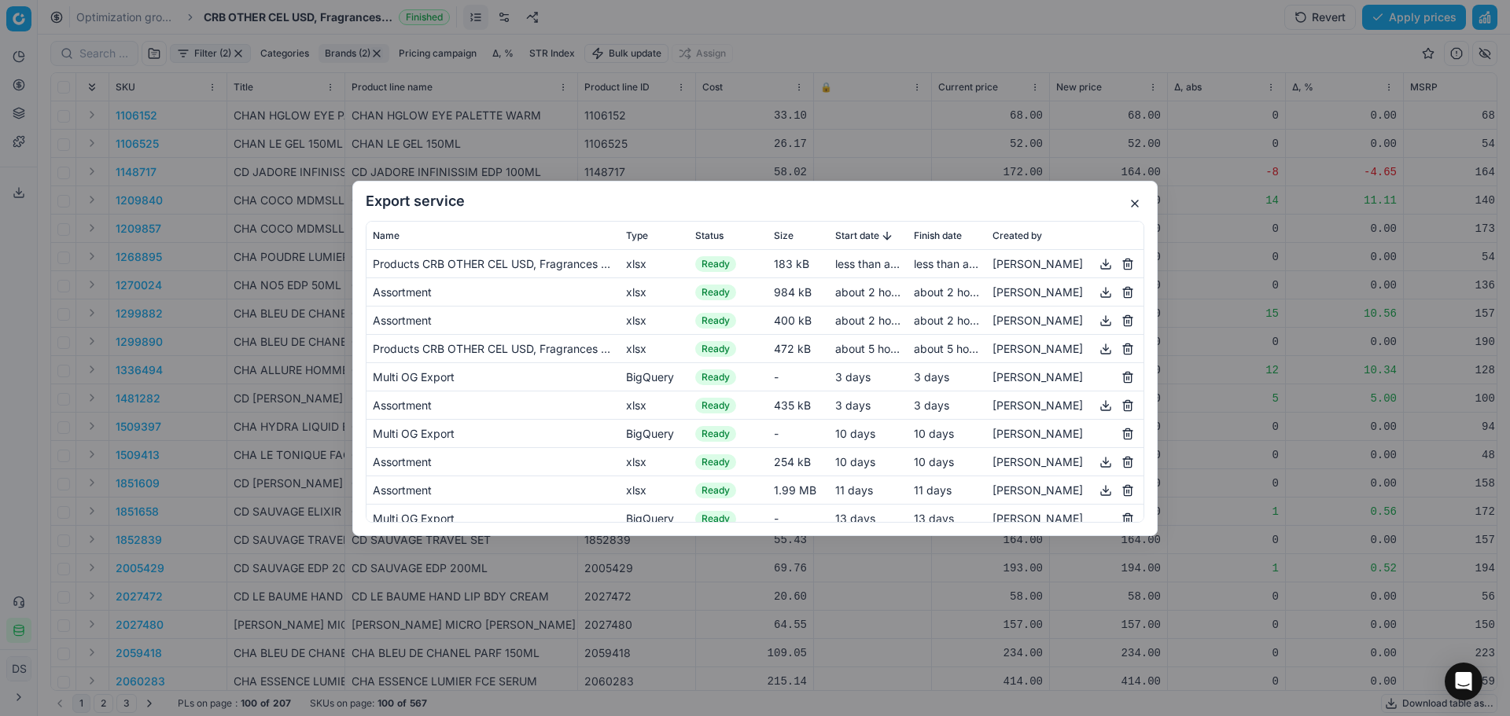
click at [1096, 270] on button "button" at bounding box center [1105, 263] width 19 height 19
click at [1143, 200] on button "button" at bounding box center [1134, 203] width 19 height 19
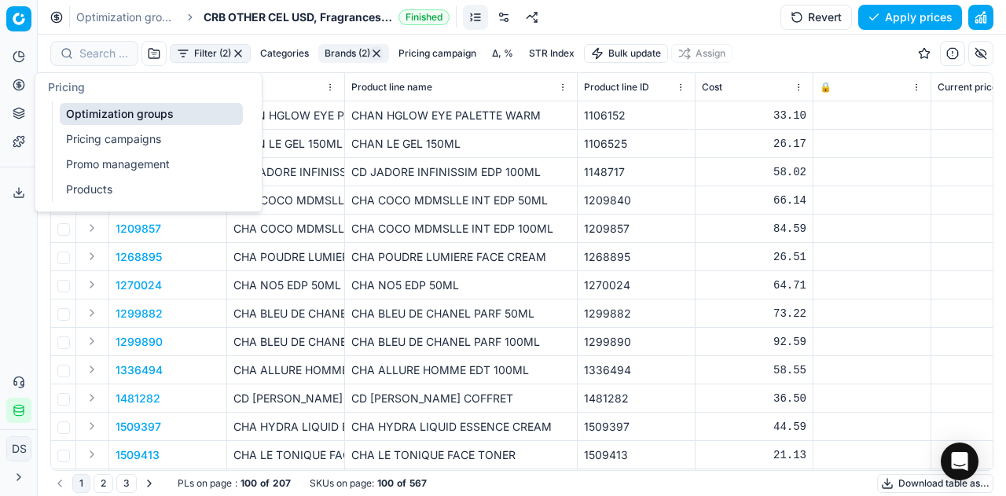
click at [139, 132] on link "Pricing campaigns" at bounding box center [151, 139] width 183 height 22
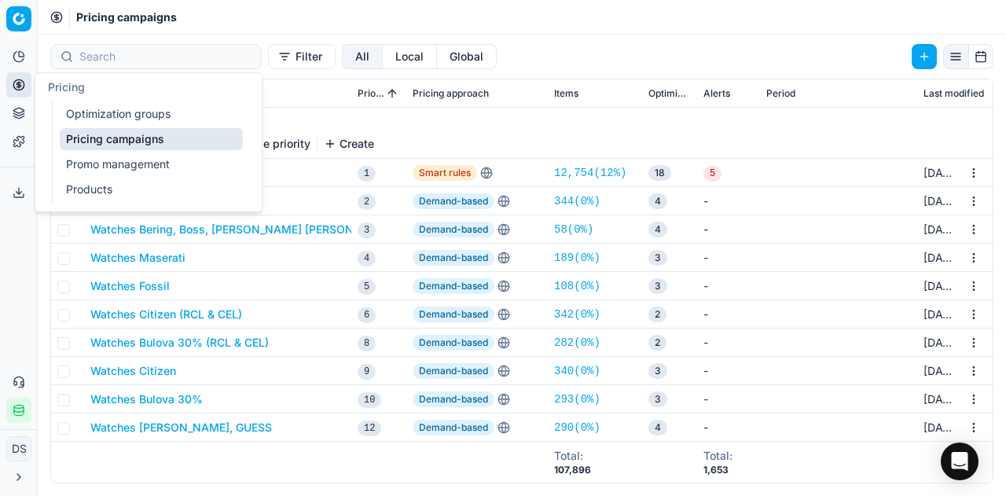
click at [17, 87] on icon at bounding box center [19, 85] width 13 height 13
click at [115, 114] on link "Optimization groups" at bounding box center [151, 114] width 183 height 22
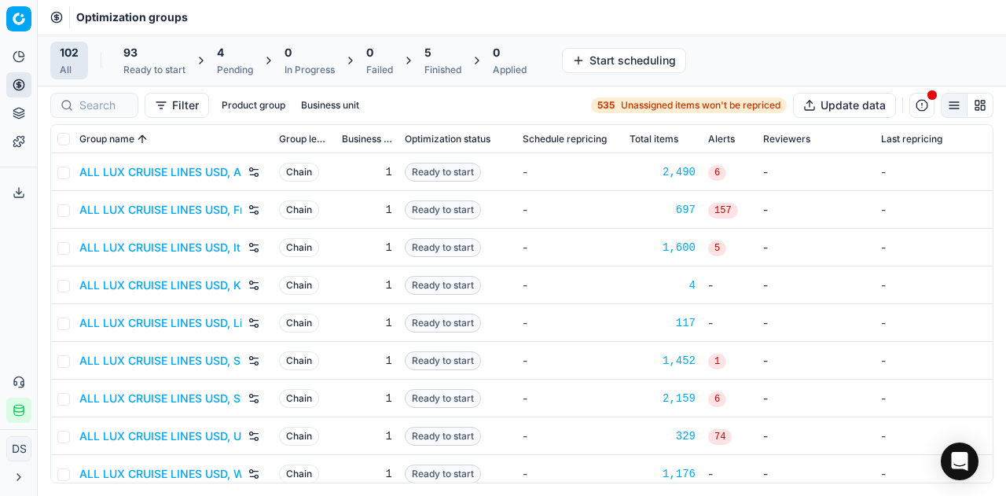
click at [434, 56] on div "5" at bounding box center [443, 53] width 37 height 16
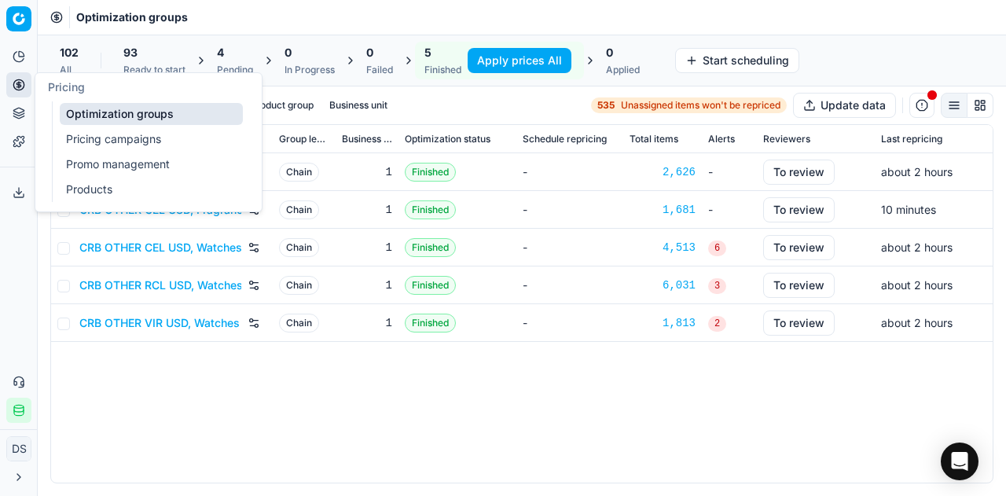
click at [22, 89] on icon at bounding box center [19, 85] width 13 height 13
click at [118, 136] on link "Pricing campaigns" at bounding box center [151, 139] width 183 height 22
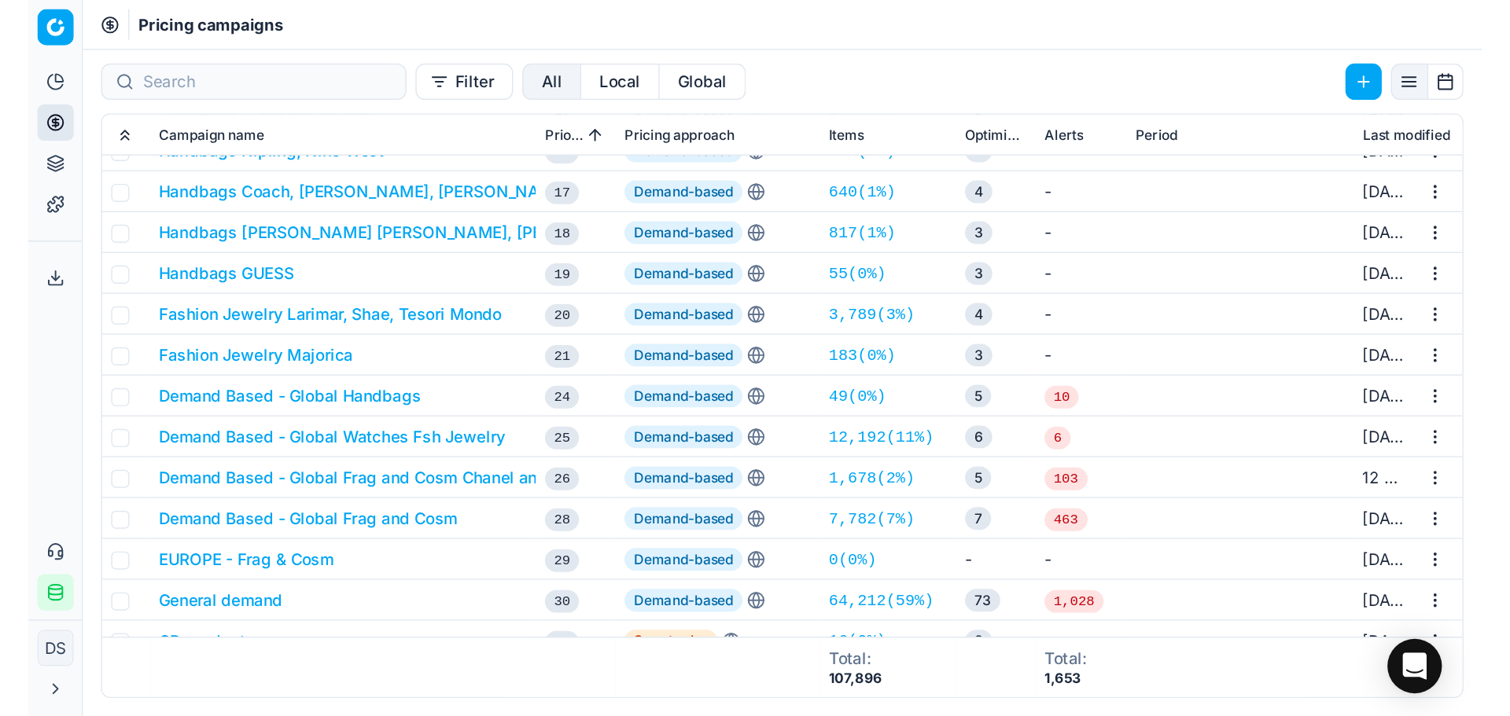
scroll to position [449, 0]
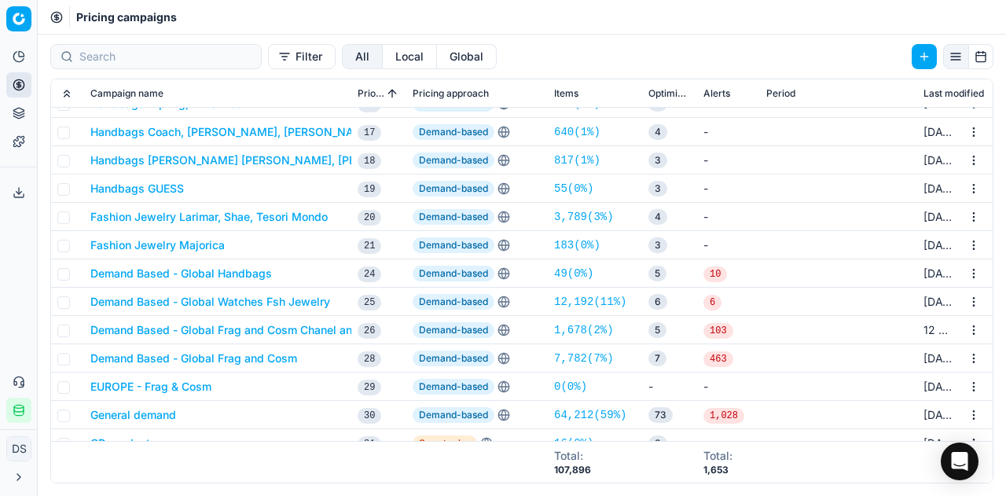
click at [304, 335] on button "Demand Based - Global Frag and Cosm Chanel and Dior" at bounding box center [236, 330] width 293 height 16
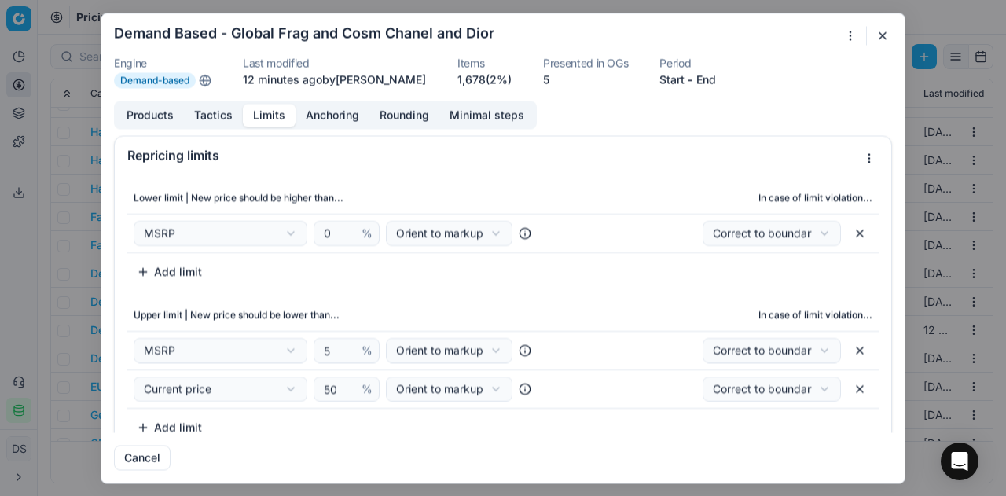
click at [280, 109] on button "Limits" at bounding box center [269, 115] width 53 height 23
click at [183, 270] on button "Add limit" at bounding box center [169, 271] width 84 height 25
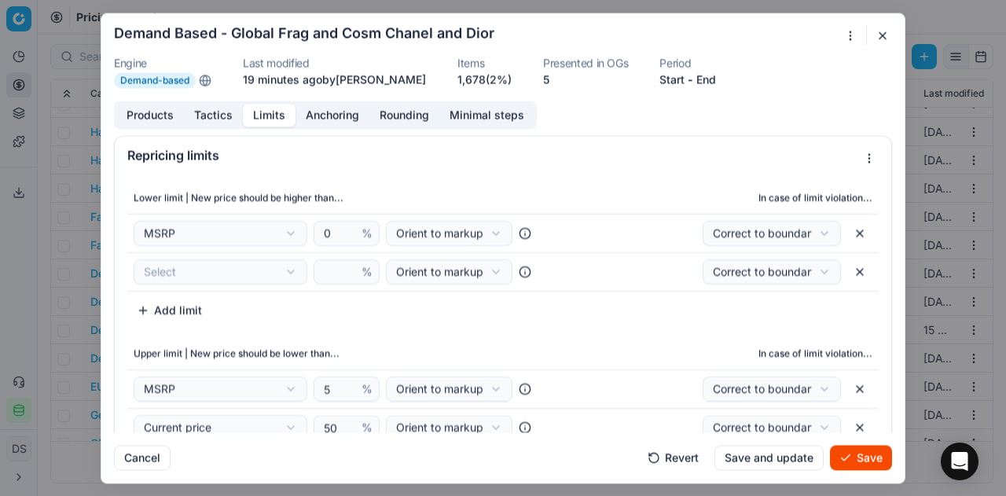
click at [183, 270] on div "We are saving PC settings. Please wait, it should take a few minutes Demand Bas…" at bounding box center [503, 248] width 1006 height 496
click at [333, 273] on input "number" at bounding box center [340, 271] width 38 height 24
click at [274, 270] on div "We are saving PC settings. Please wait, it should take a few minutes Demand Bas…" at bounding box center [503, 248] width 1006 height 496
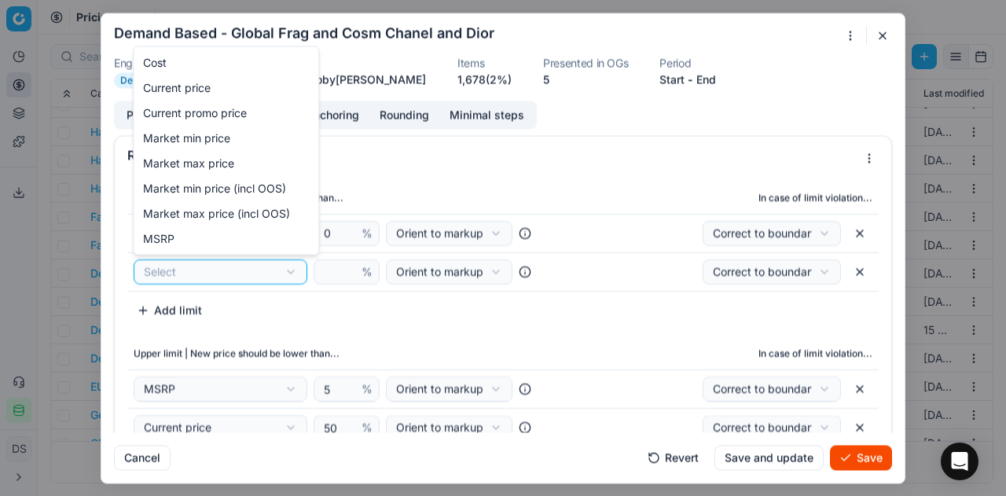
select select "last_price"
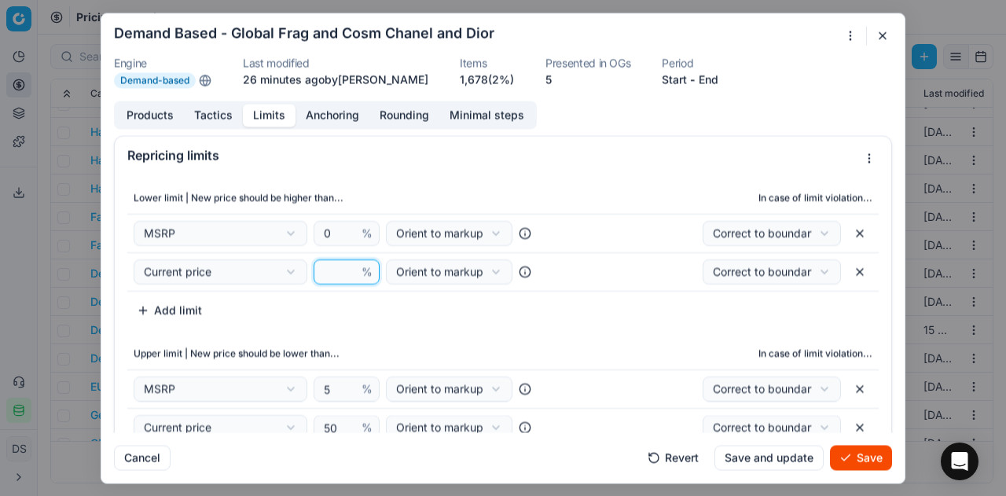
click at [335, 264] on input "number" at bounding box center [340, 271] width 38 height 24
type input "0"
click at [867, 452] on button "Save" at bounding box center [861, 457] width 62 height 25
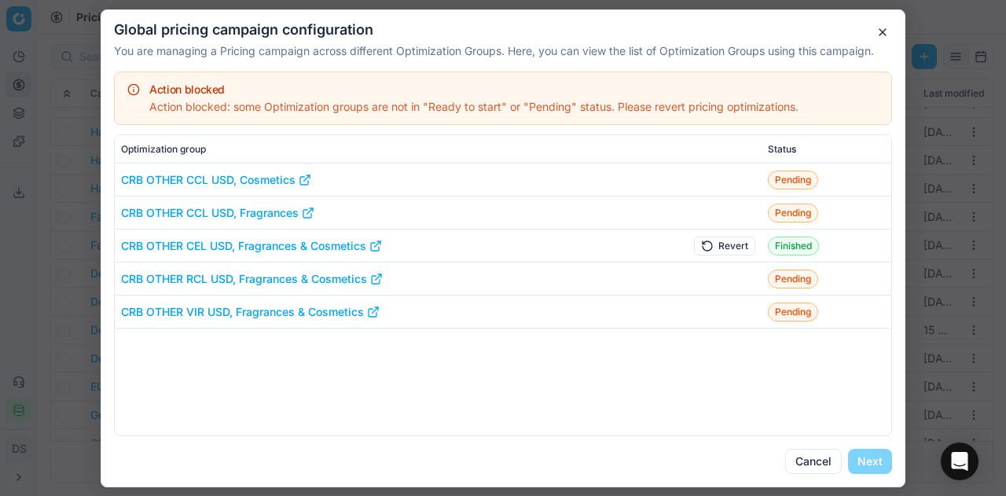
click at [719, 242] on button "Revert" at bounding box center [724, 245] width 61 height 19
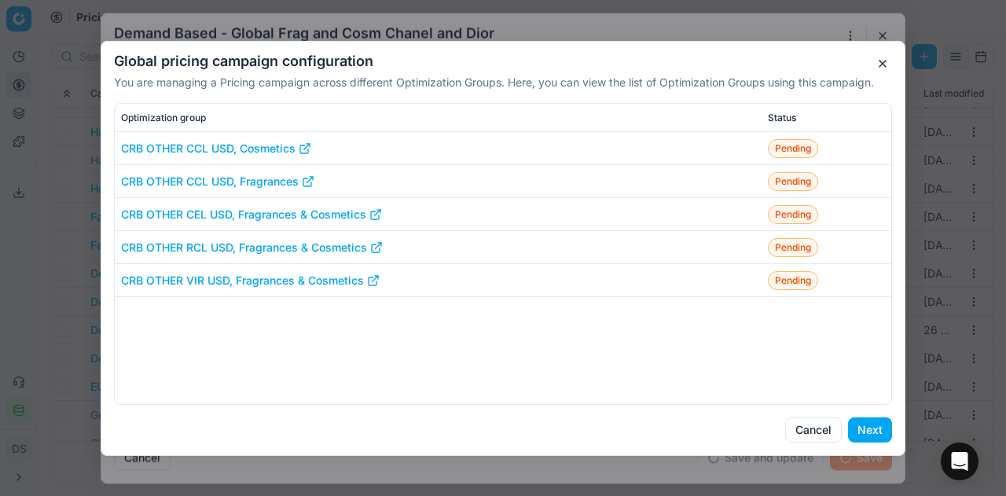
click at [855, 419] on button "Next" at bounding box center [870, 430] width 44 height 25
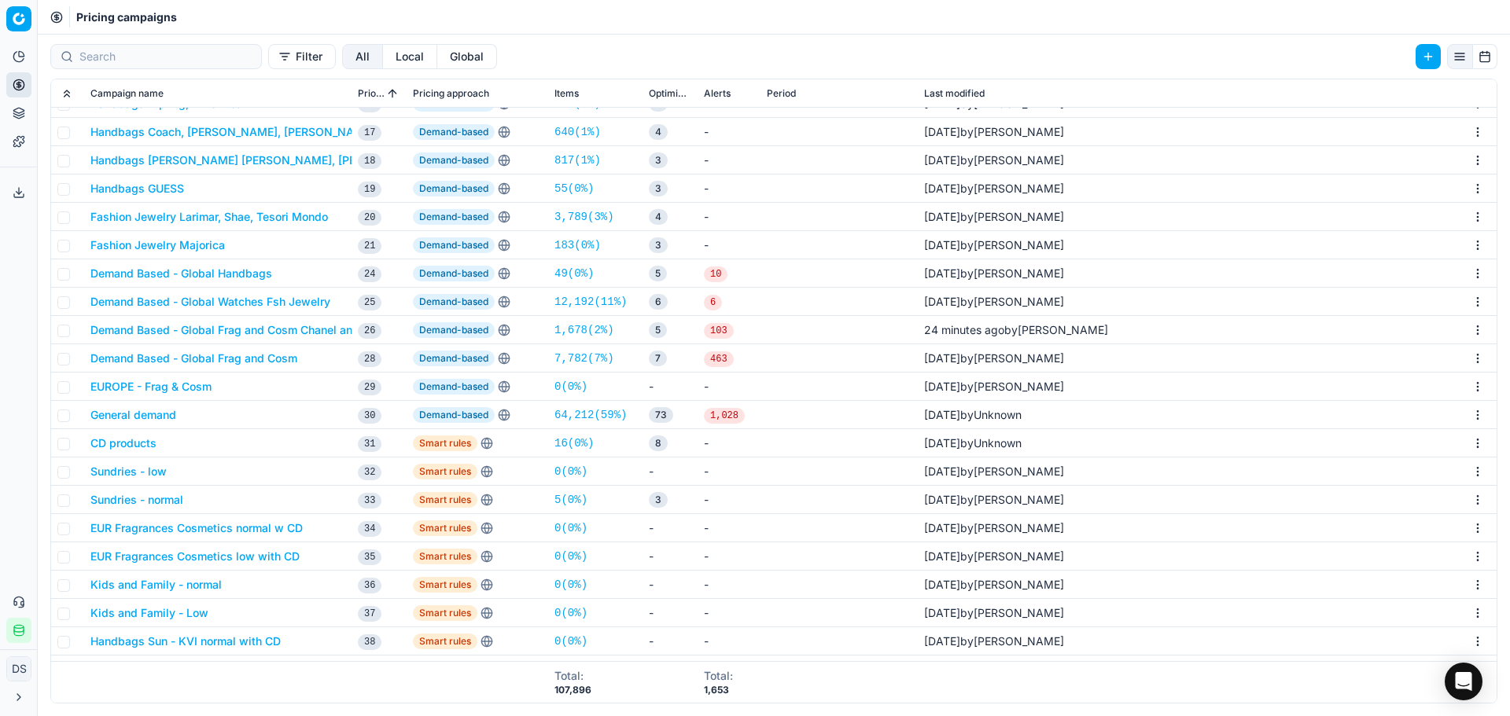
scroll to position [370, 0]
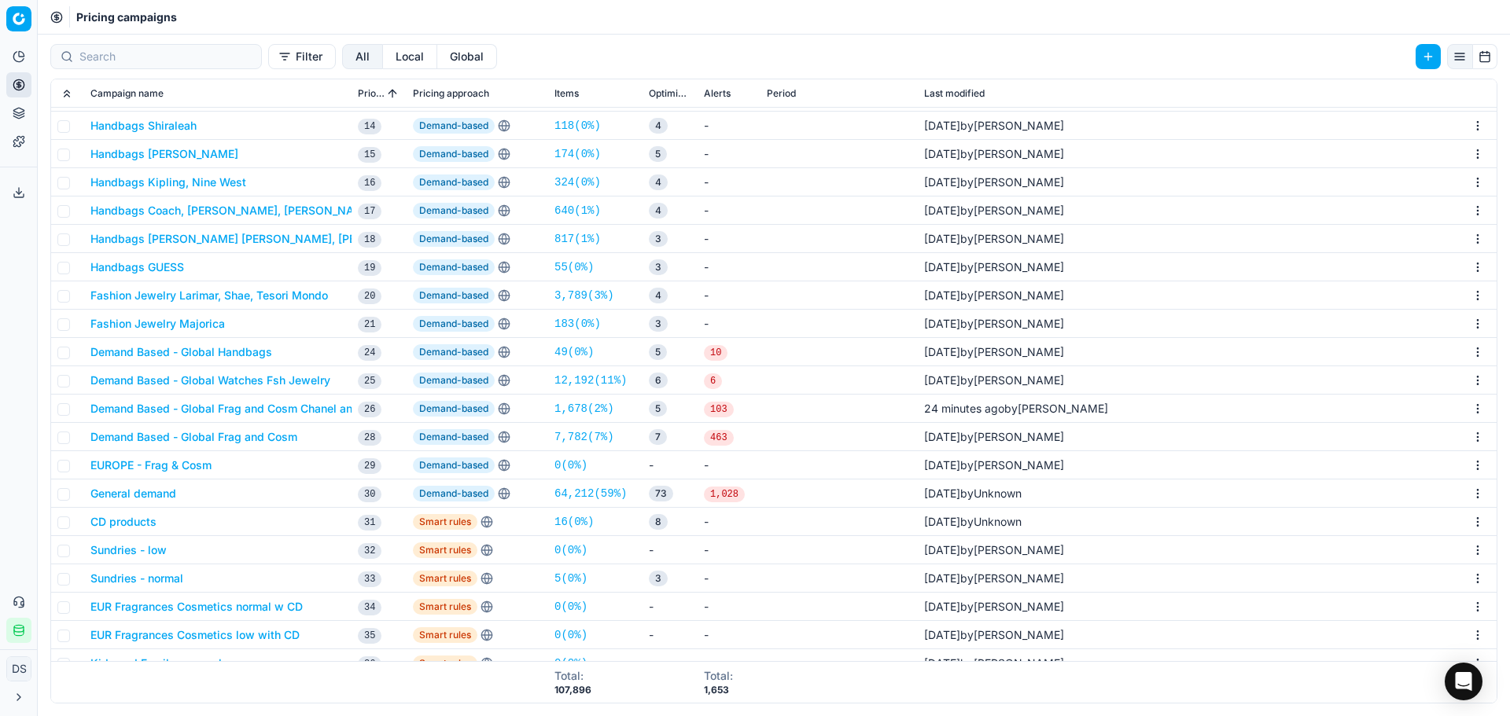
click at [278, 407] on button "Demand Based - Global Frag and Cosm Chanel and Dior" at bounding box center [236, 409] width 293 height 16
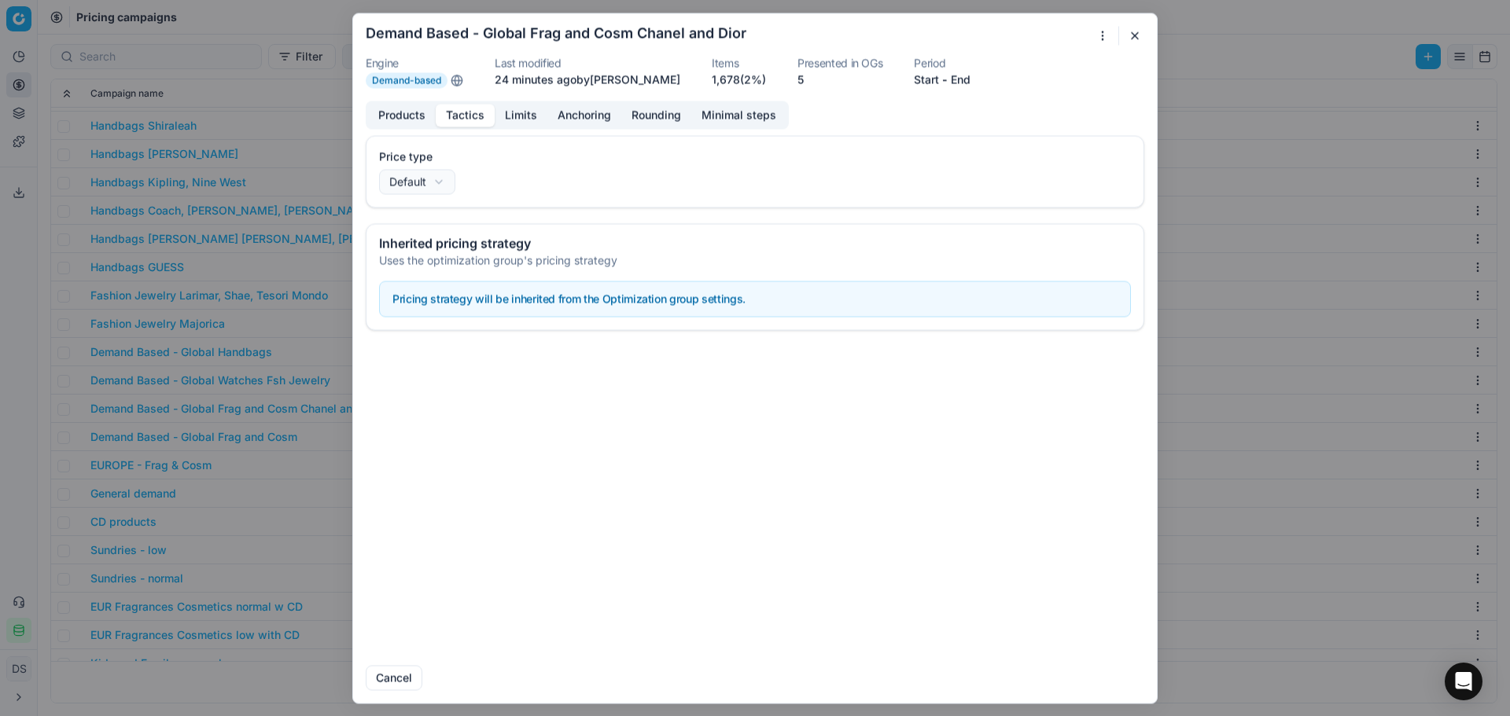
click at [477, 117] on button "Tactics" at bounding box center [465, 115] width 59 height 23
click at [510, 120] on button "Limits" at bounding box center [521, 115] width 53 height 23
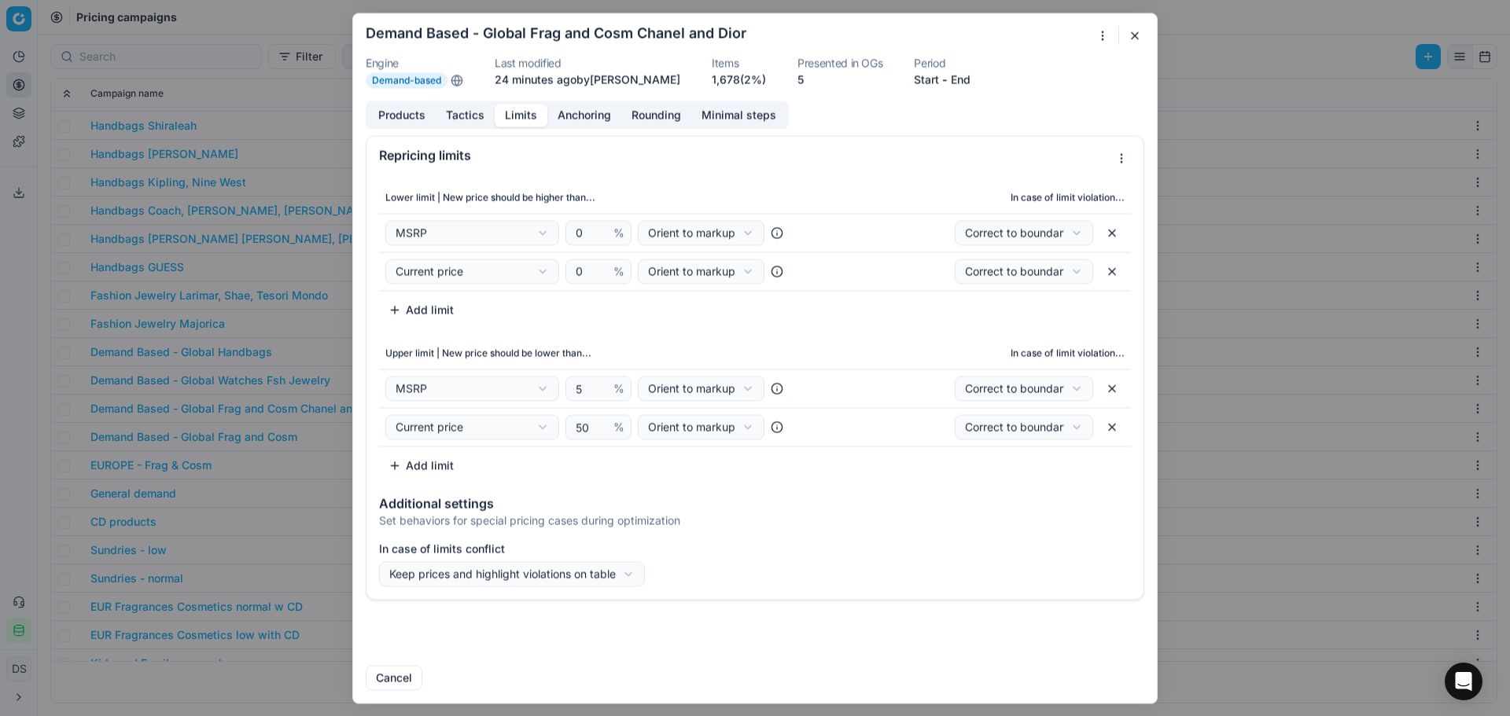
click at [431, 307] on button "Add limit" at bounding box center [421, 309] width 84 height 25
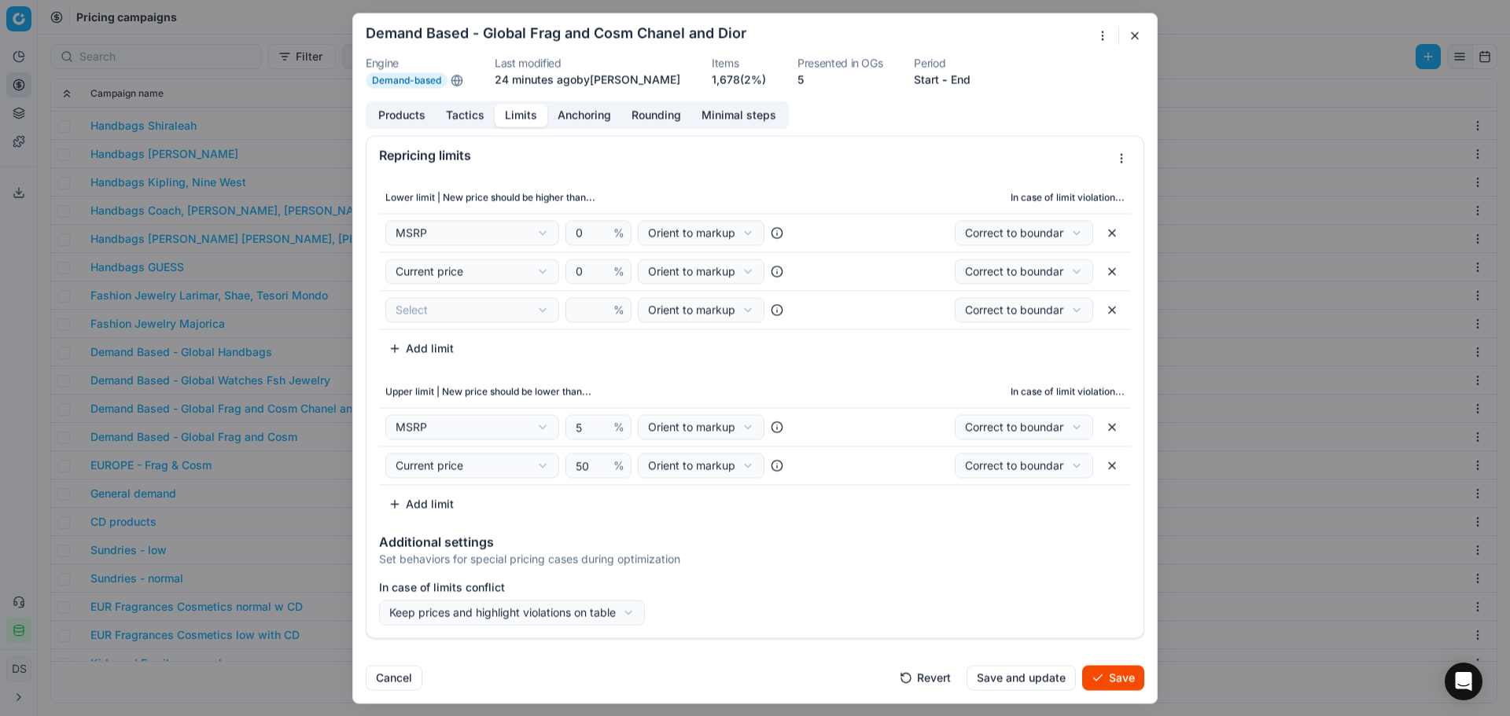
click at [1110, 310] on button "button" at bounding box center [1111, 309] width 25 height 25
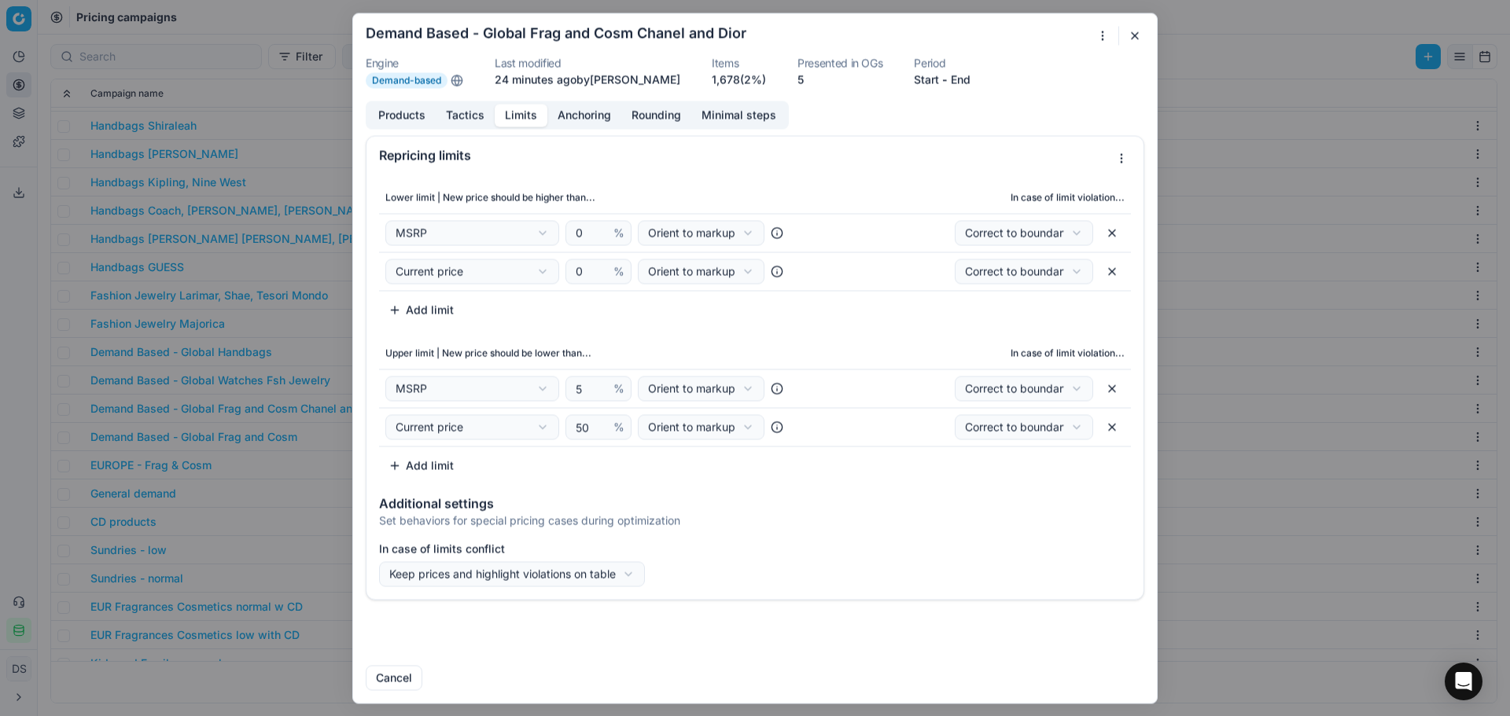
click at [1046, 278] on div "We are saving PC settings. Please wait, it should take a few minutes Demand Bas…" at bounding box center [755, 358] width 1510 height 716
click at [1058, 237] on div "We are saving PC settings. Please wait, it should take a few minutes Demand Bas…" at bounding box center [755, 358] width 1510 height 716
click at [1113, 429] on button "button" at bounding box center [1111, 426] width 25 height 25
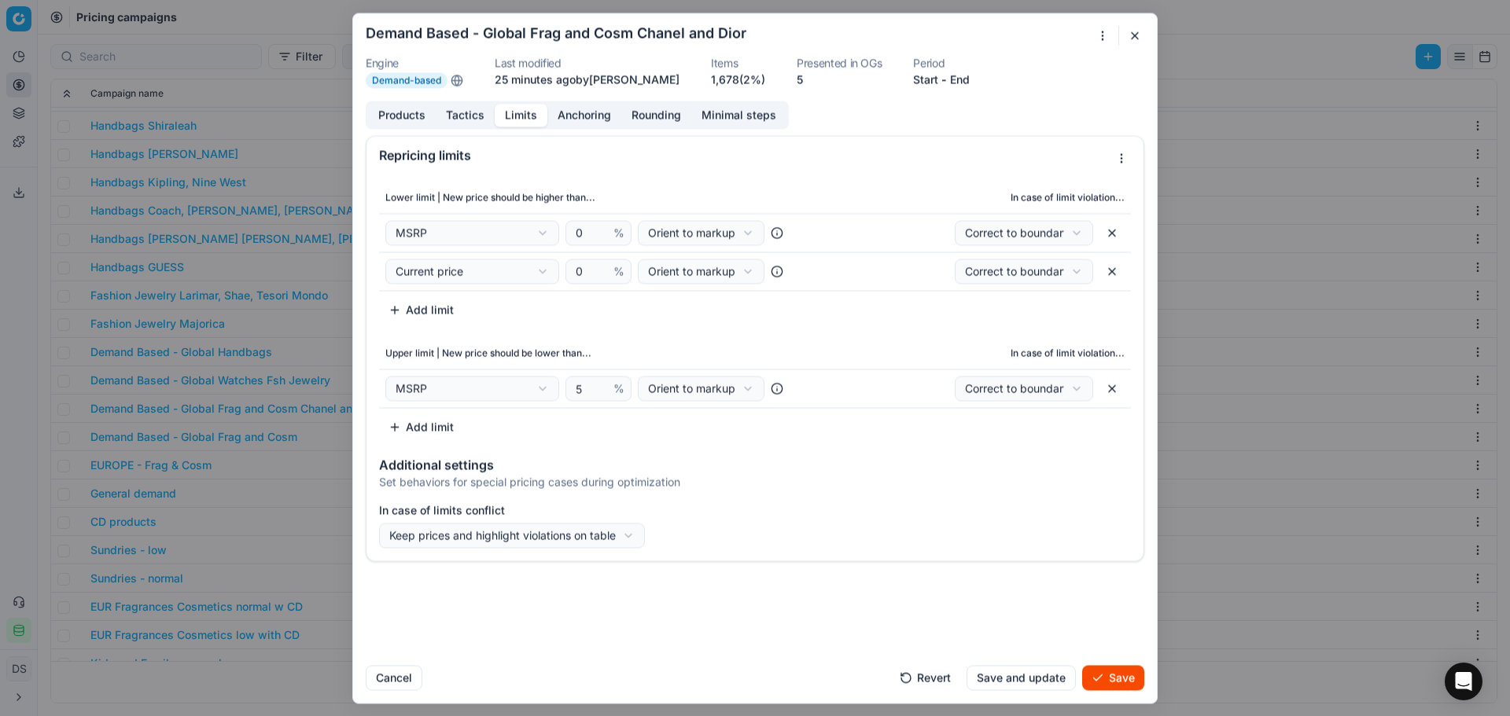
click at [1107, 276] on button "button" at bounding box center [1111, 271] width 25 height 25
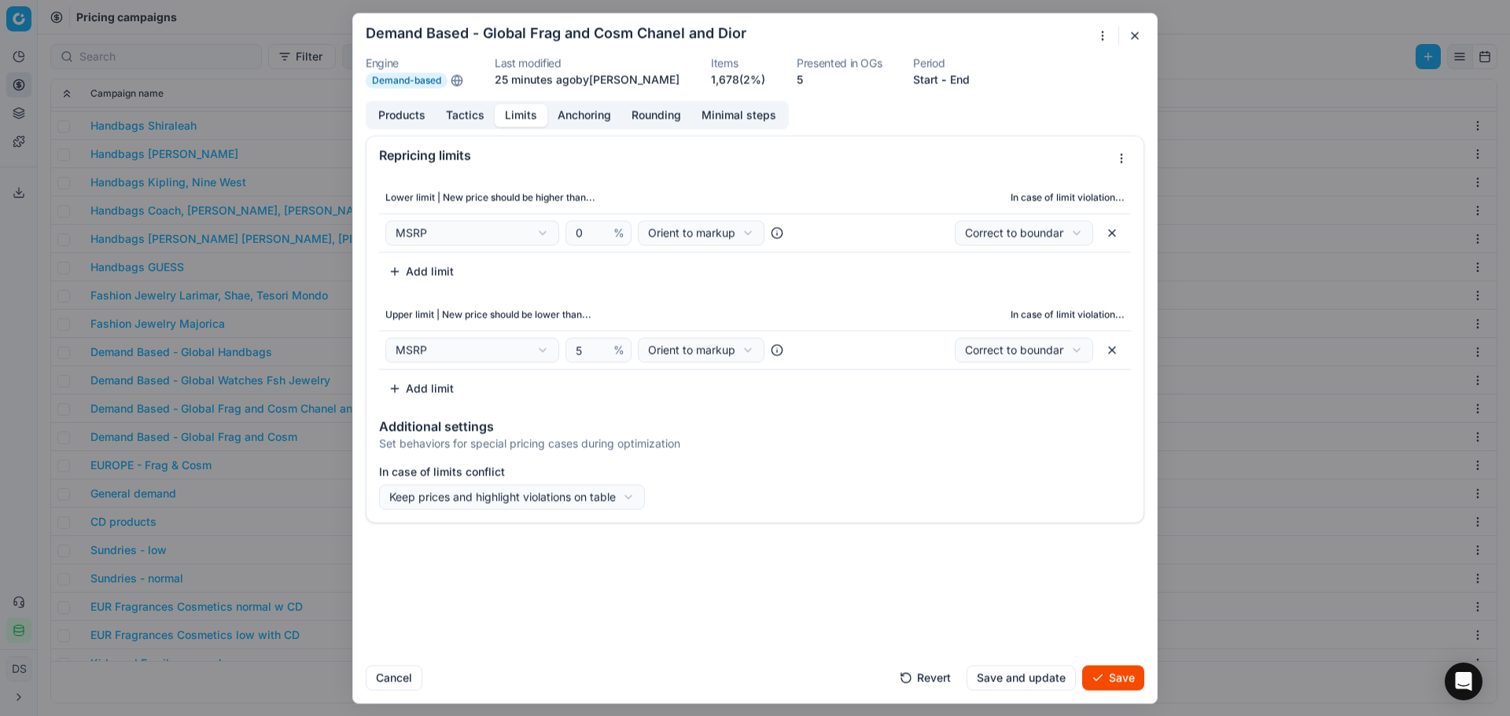
click at [1116, 354] on button "button" at bounding box center [1111, 349] width 25 height 25
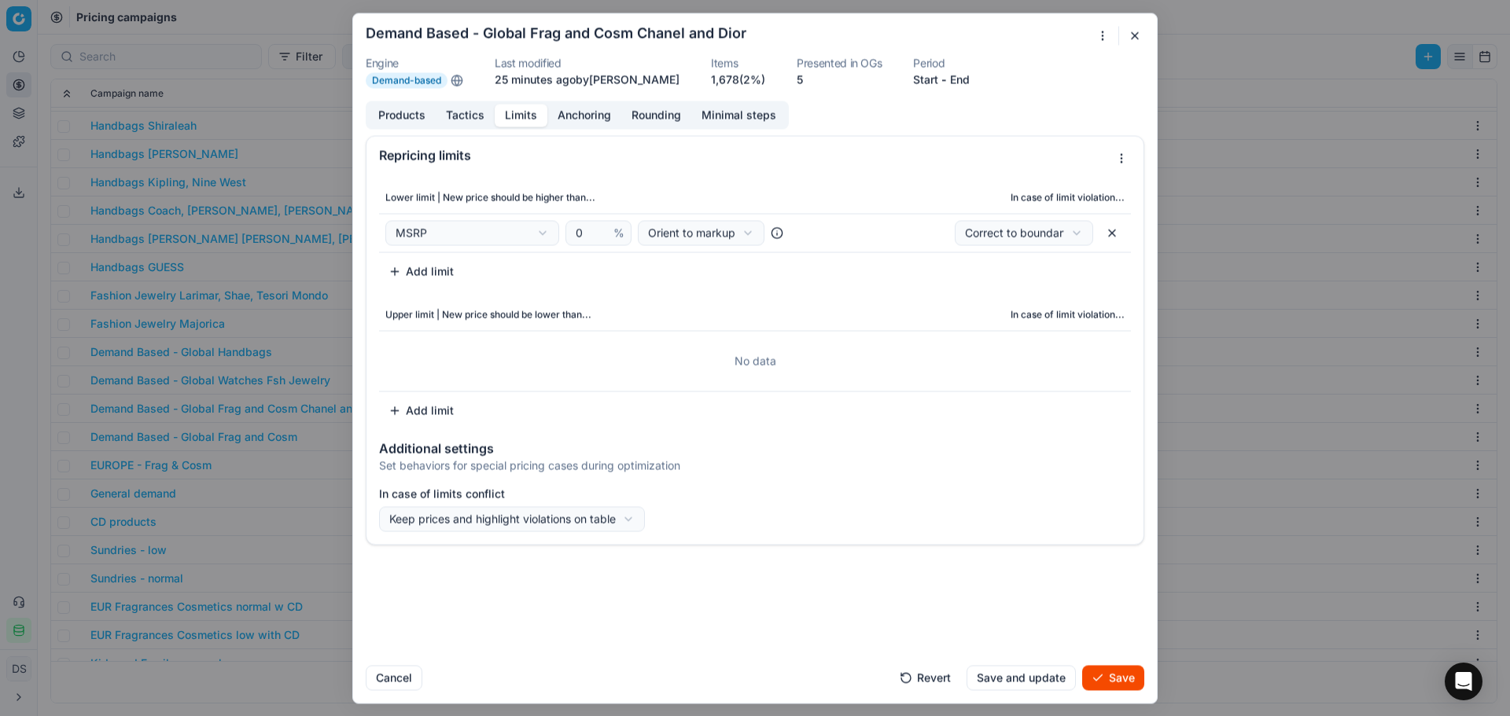
click at [421, 413] on button "Add limit" at bounding box center [421, 410] width 84 height 25
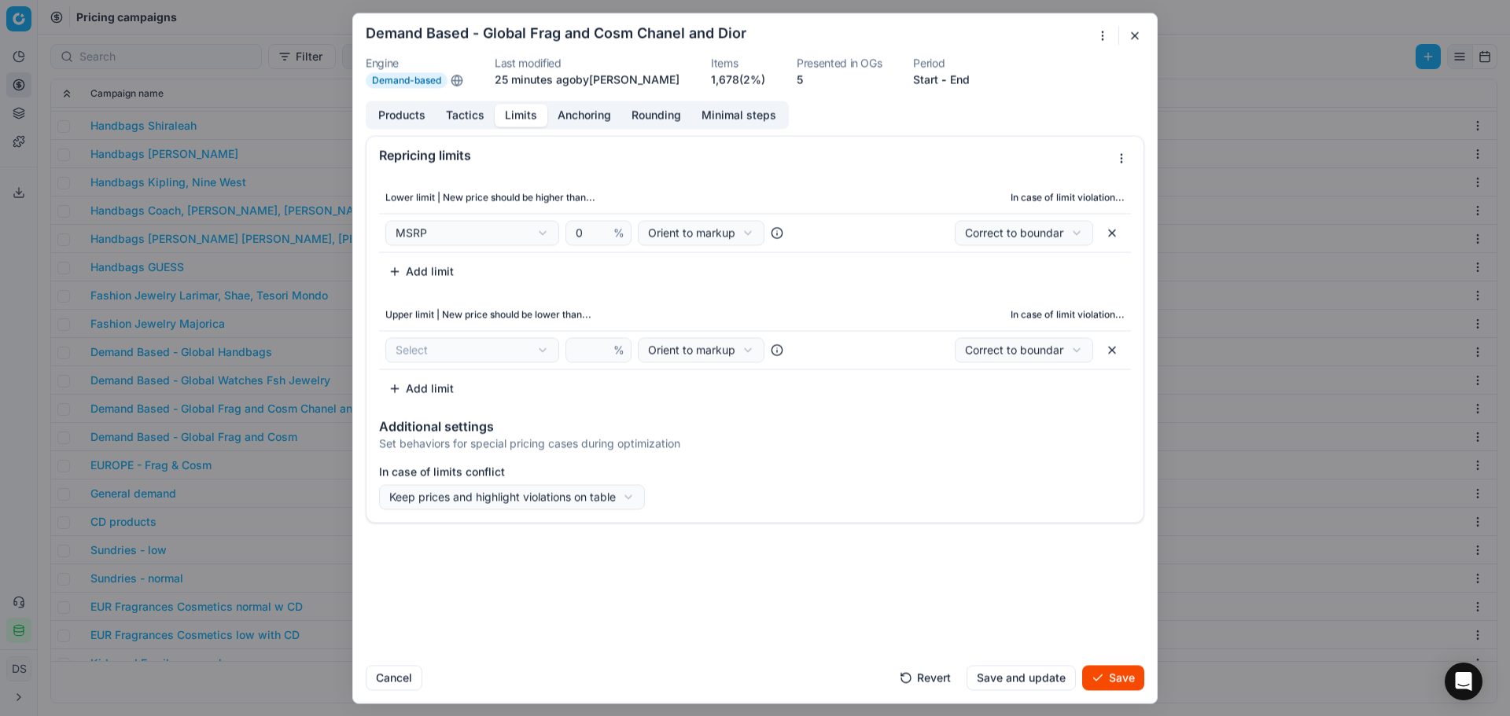
click at [458, 351] on div "We are saving PC settings. Please wait, it should take a few minutes Demand Bas…" at bounding box center [755, 358] width 1510 height 716
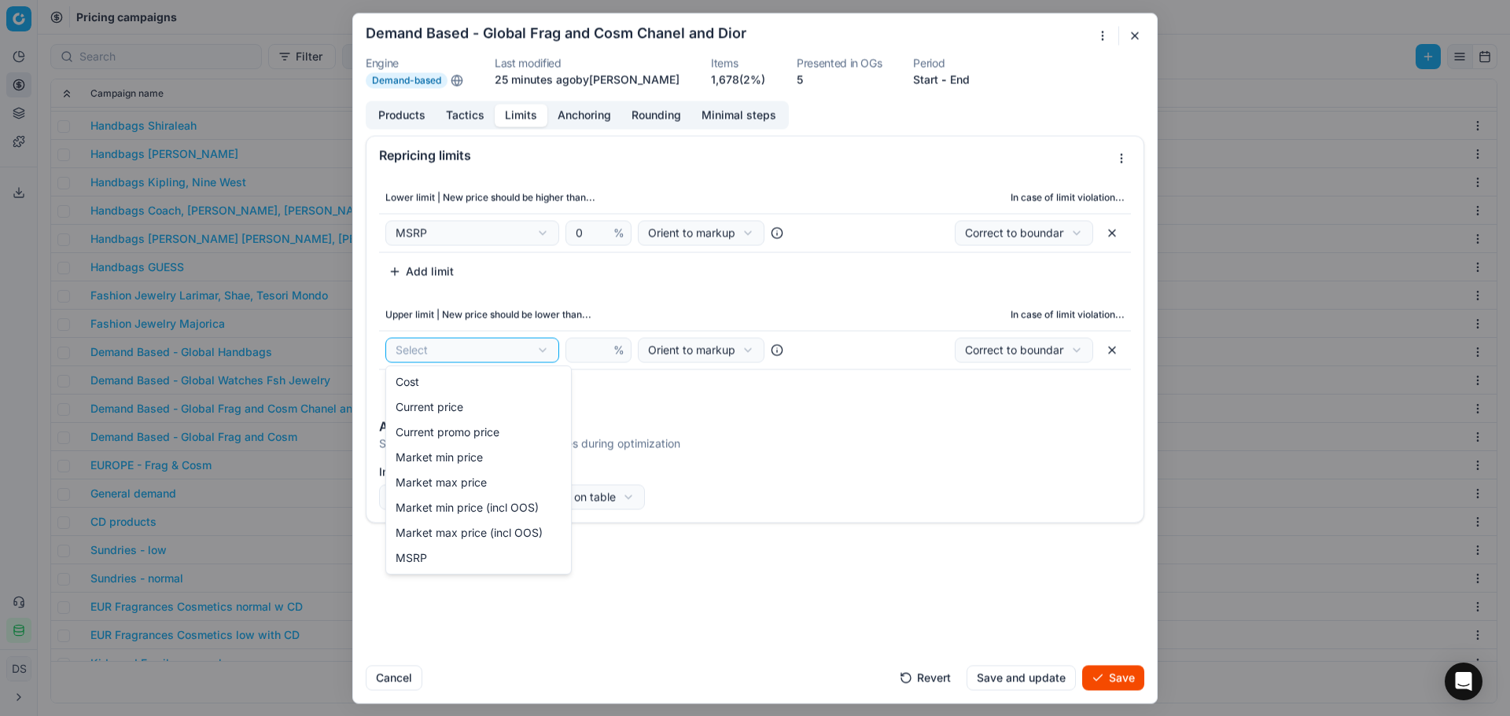
select select "msrp"
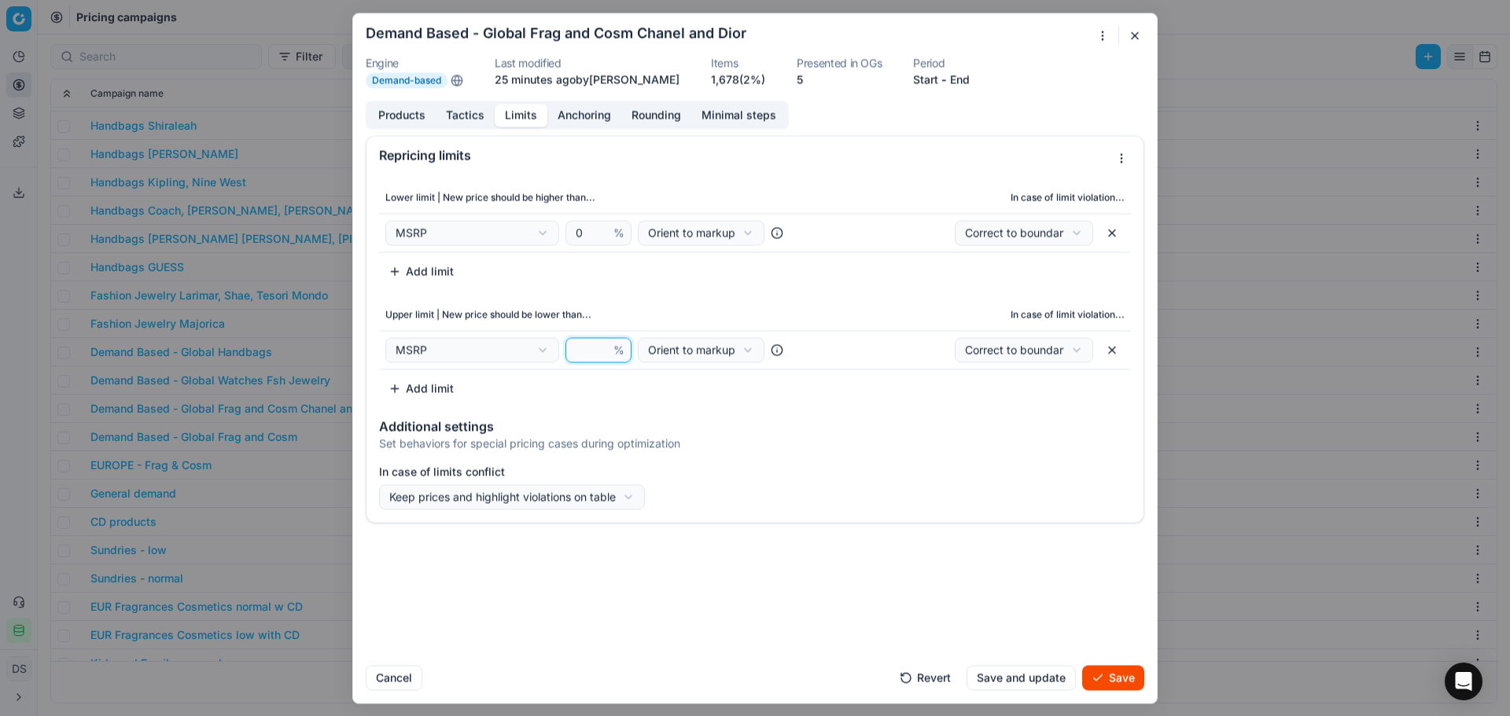
click at [578, 350] on input "number" at bounding box center [591, 350] width 38 height 24
type input "5"
click at [1039, 344] on div "We are saving PC settings. Please wait, it should take a few minutes Demand Bas…" at bounding box center [755, 358] width 1510 height 716
select select "notify"
click at [832, 306] on th "In case of limit violation..." at bounding box center [974, 315] width 313 height 31
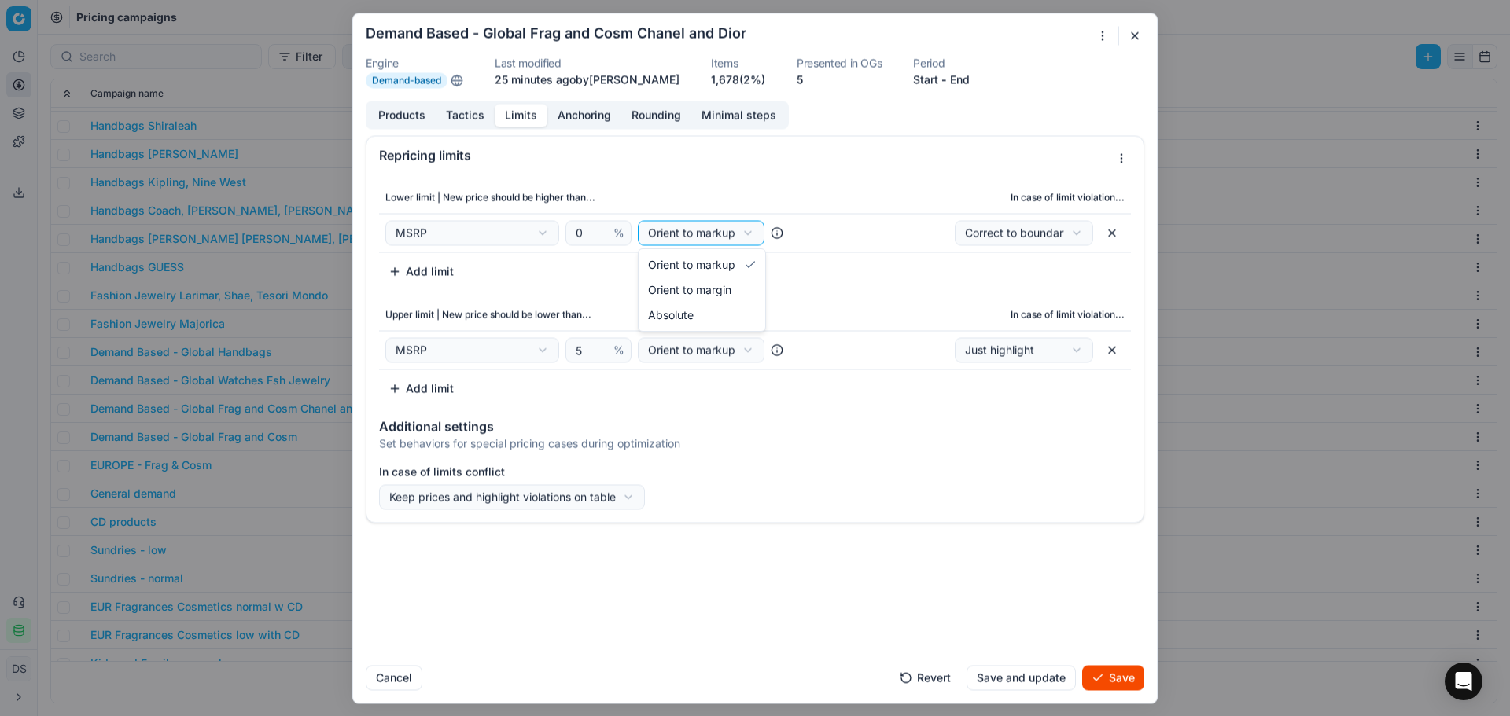
click at [700, 228] on div "We are saving PC settings. Please wait, it should take a few minutes Demand Bas…" at bounding box center [755, 358] width 1510 height 716
select select "margin"
click at [1110, 675] on button "Save" at bounding box center [1113, 677] width 62 height 25
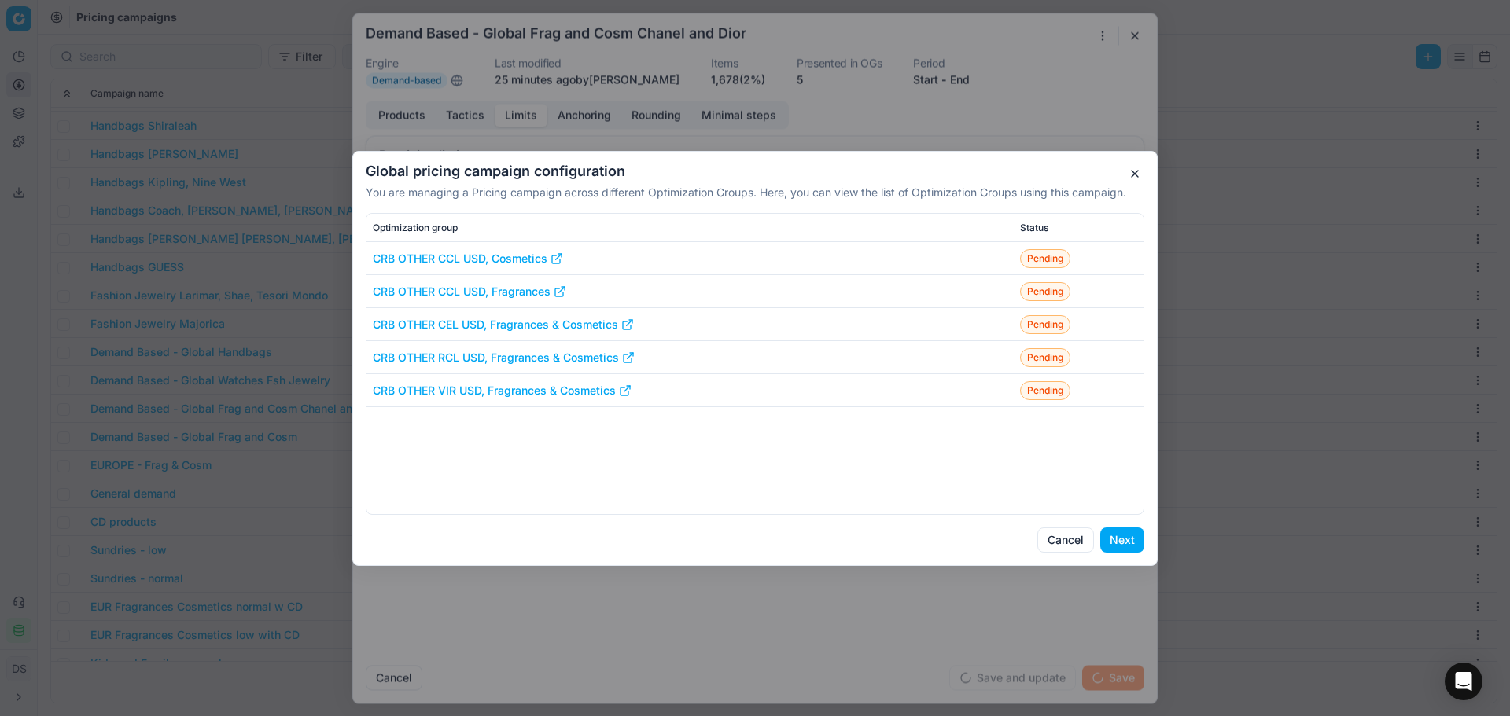
click at [1115, 536] on button "Next" at bounding box center [1122, 540] width 44 height 25
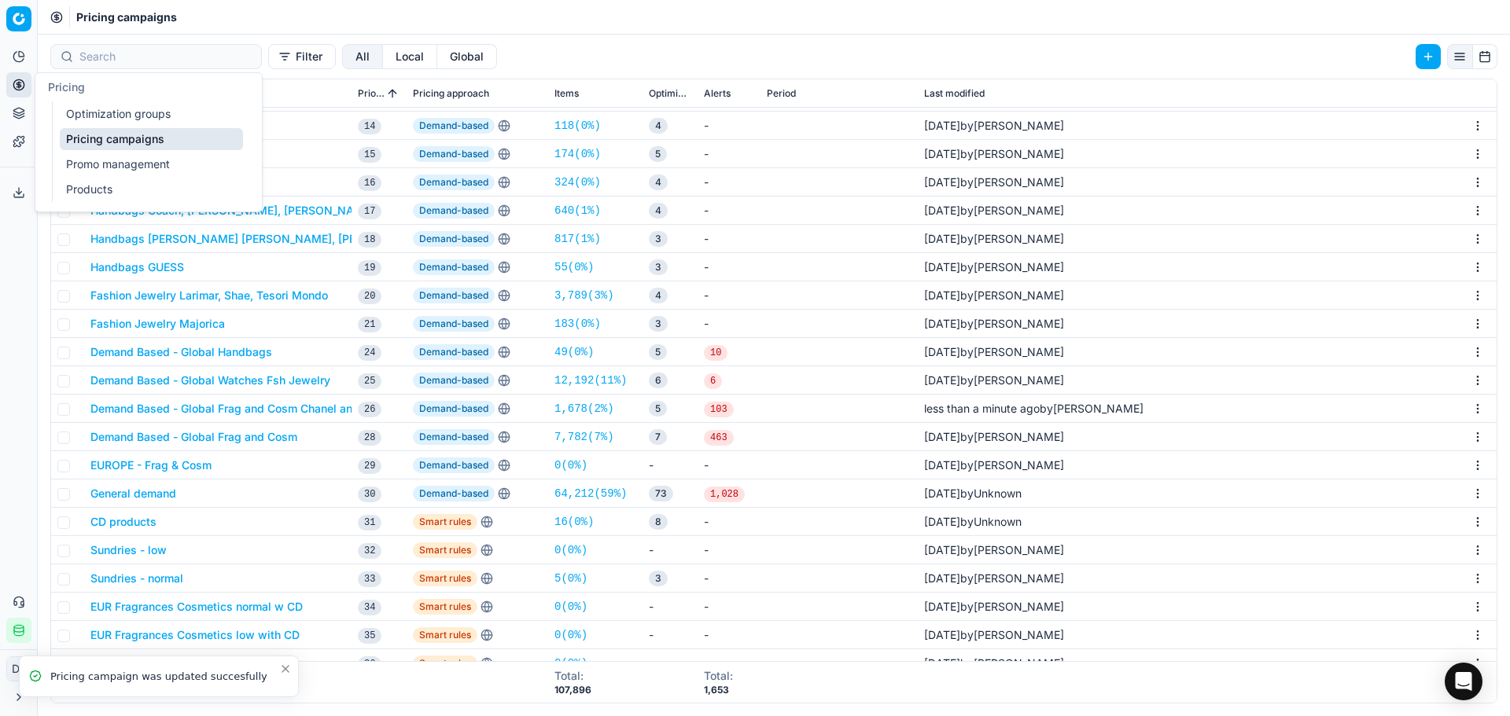
click at [103, 115] on link "Optimization groups" at bounding box center [151, 114] width 183 height 22
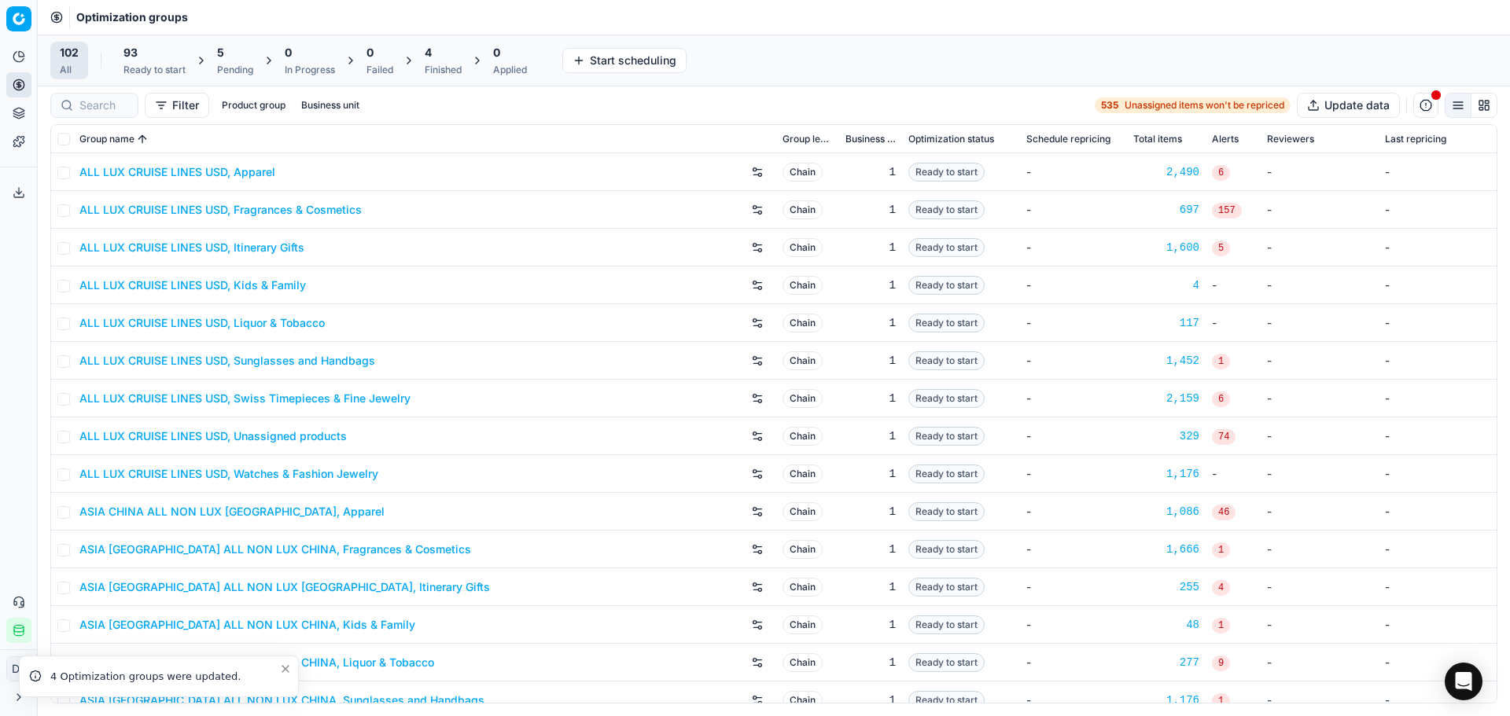
click at [234, 57] on div "5" at bounding box center [235, 53] width 36 height 16
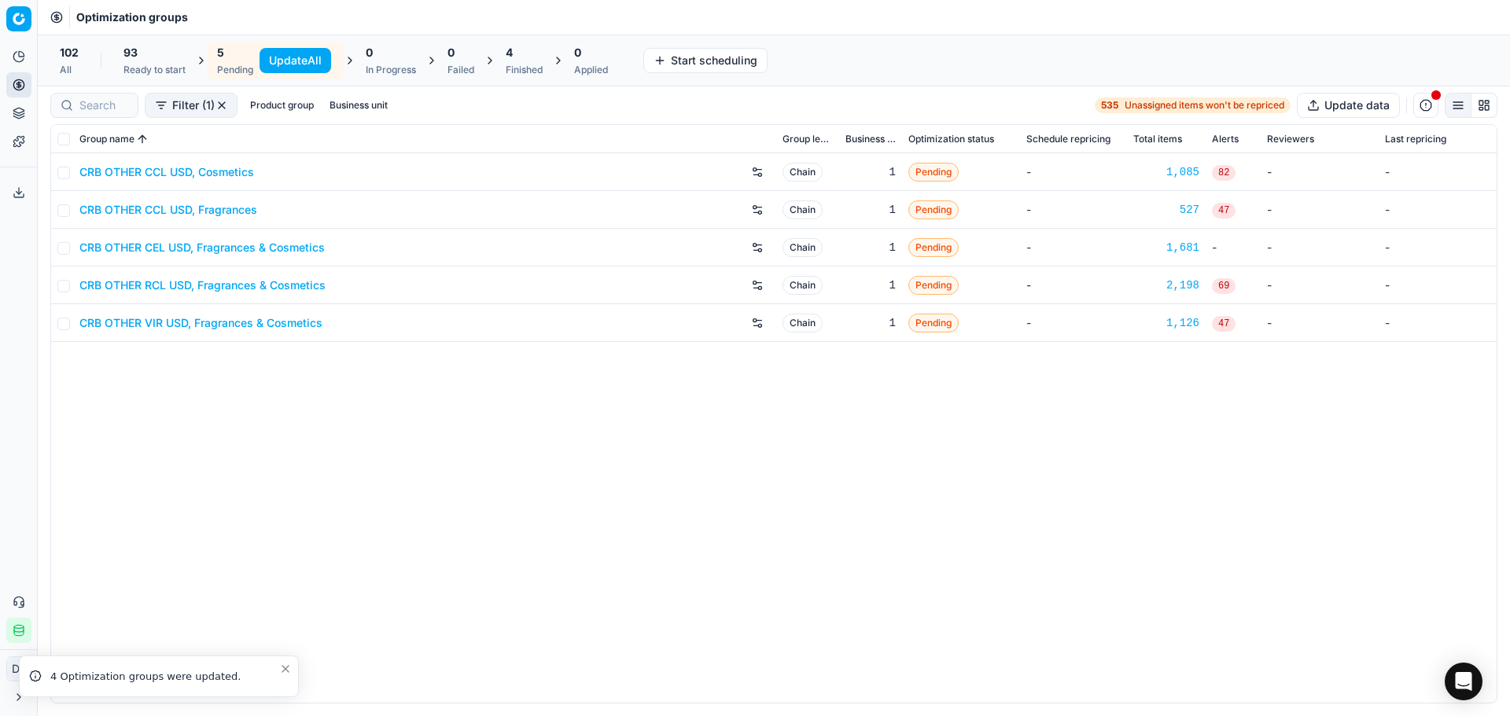
click at [186, 245] on link "CRB OTHER CEL USD, Fragrances & Cosmetics" at bounding box center [201, 248] width 245 height 16
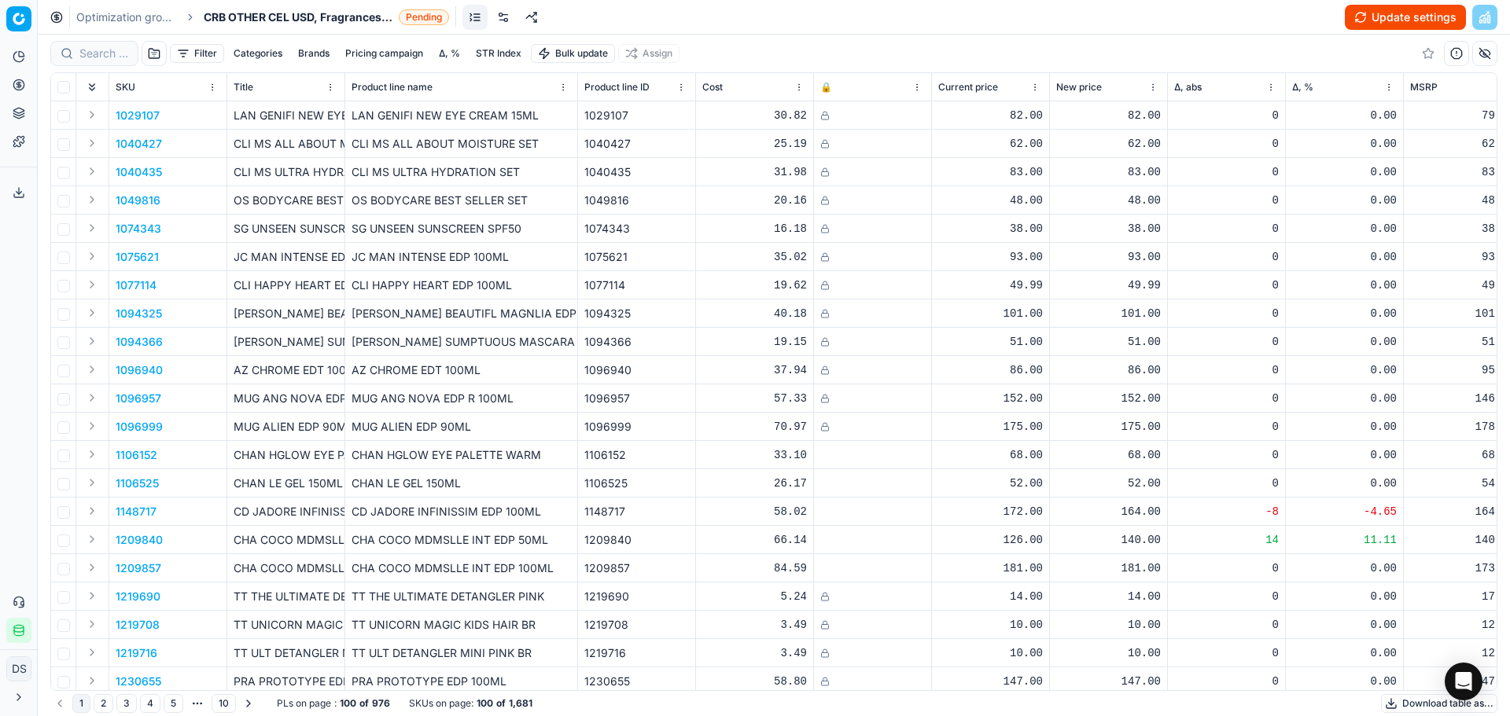
click at [1373, 17] on button "Update settings" at bounding box center [1405, 17] width 121 height 25
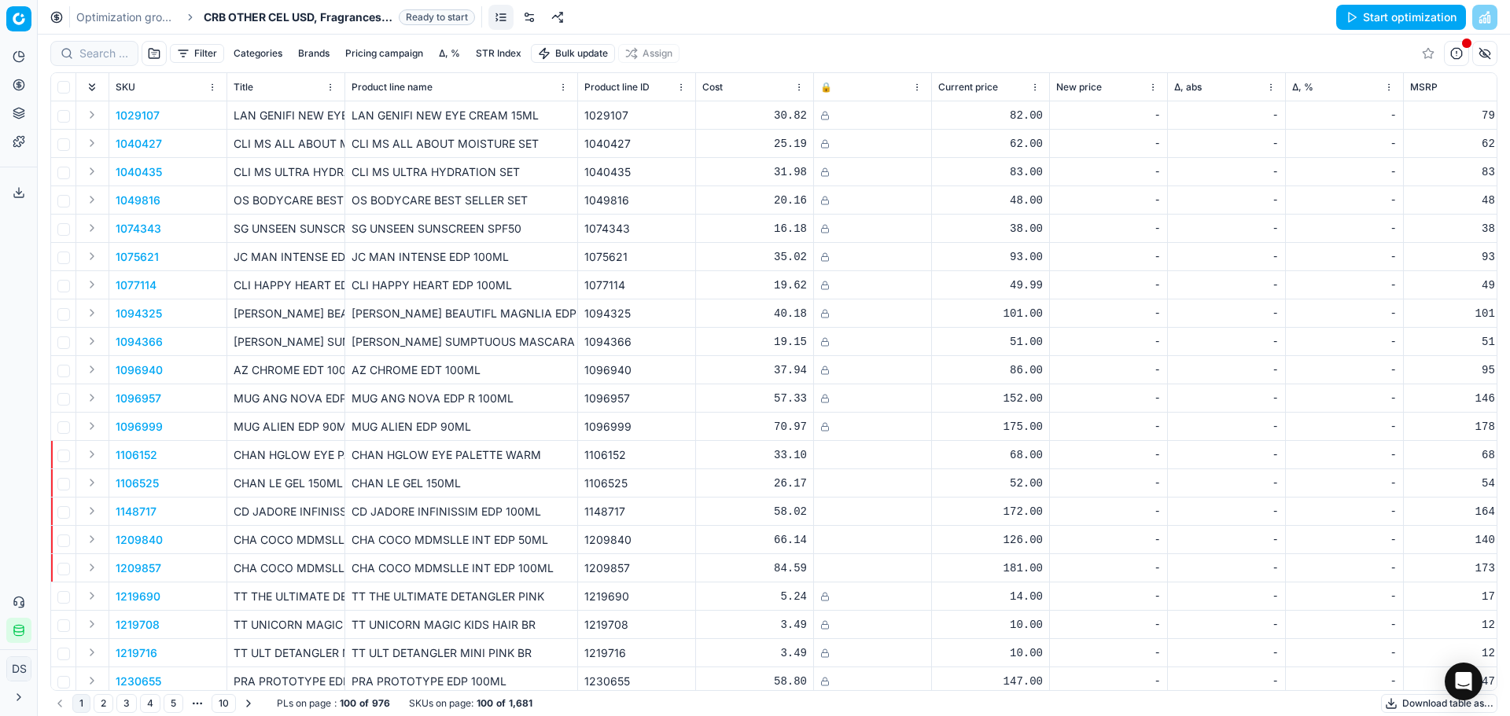
click at [1384, 24] on button "Start optimization" at bounding box center [1401, 17] width 130 height 25
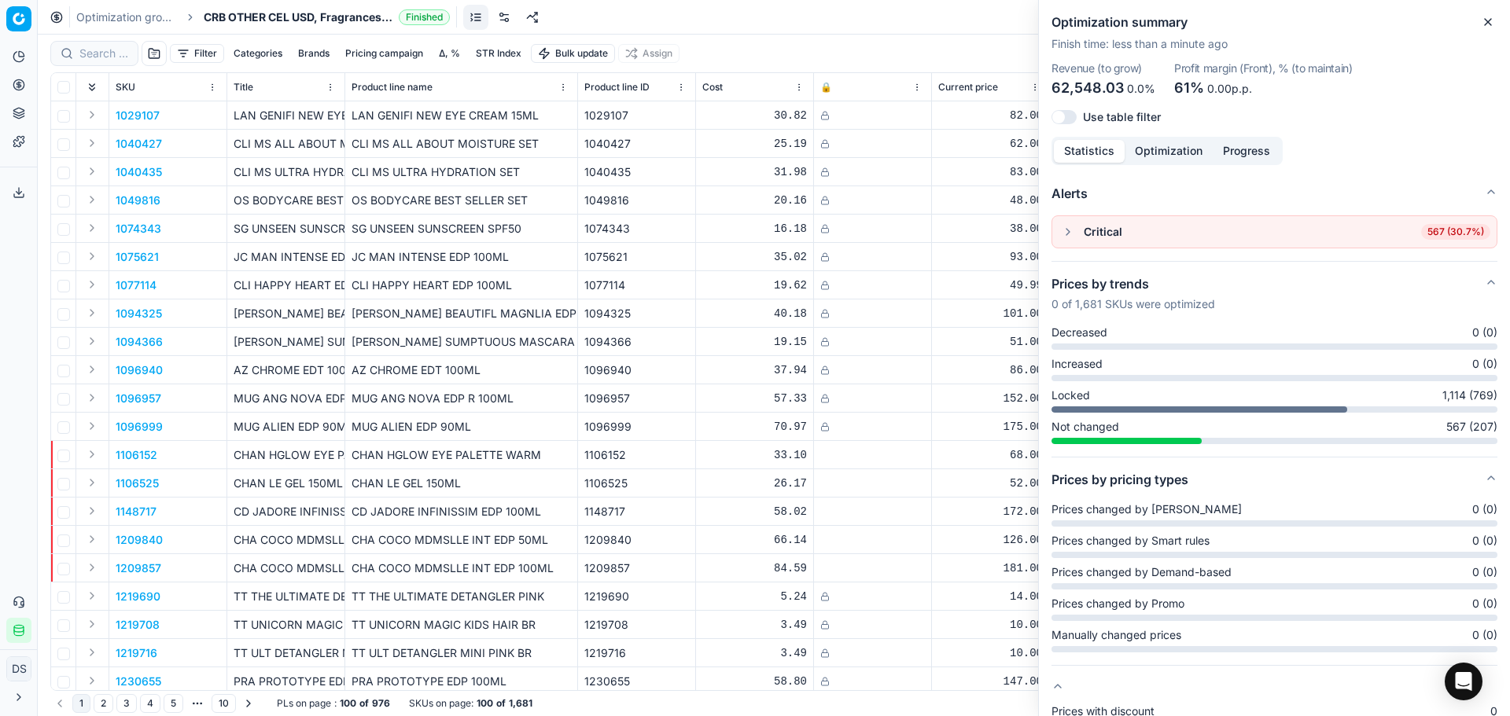
click at [1067, 233] on button "button" at bounding box center [1067, 232] width 19 height 19
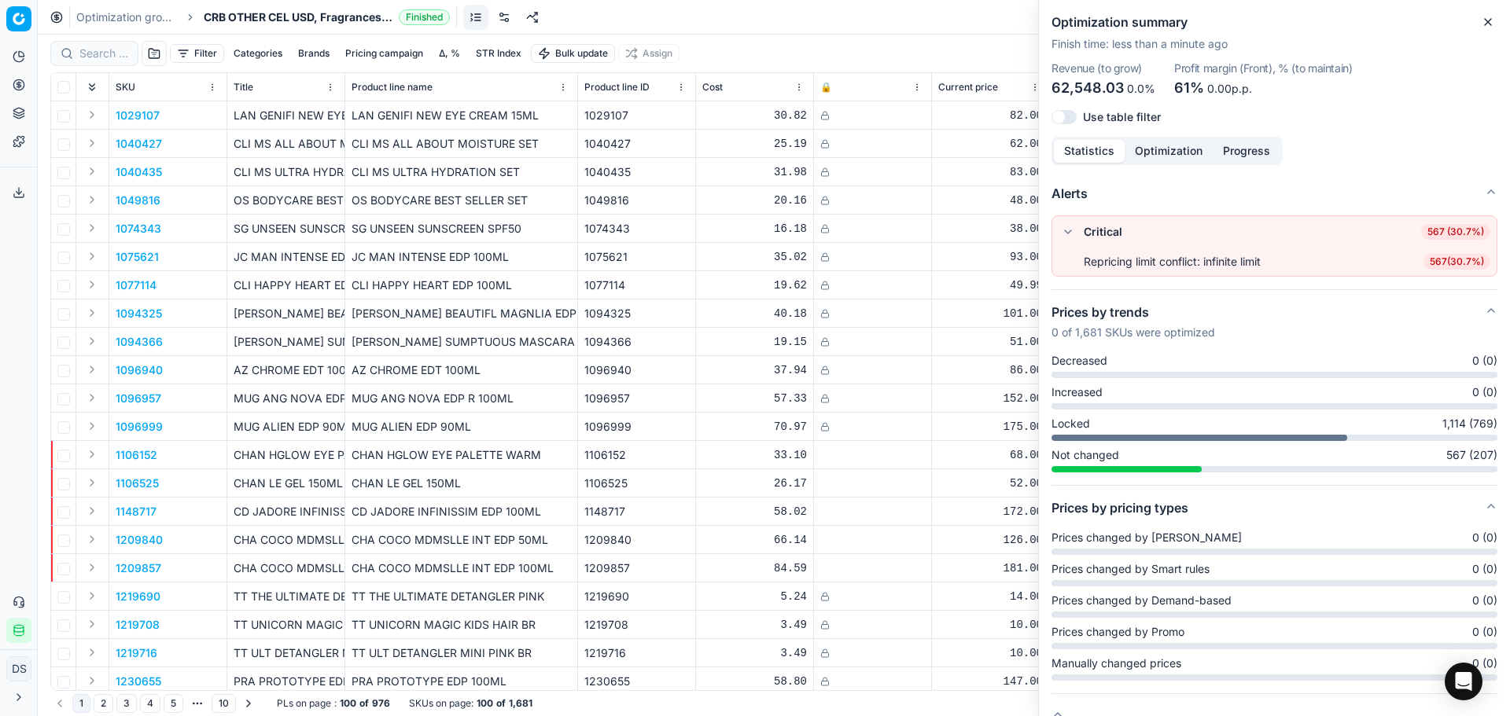
click at [1070, 234] on button "button" at bounding box center [1067, 232] width 19 height 19
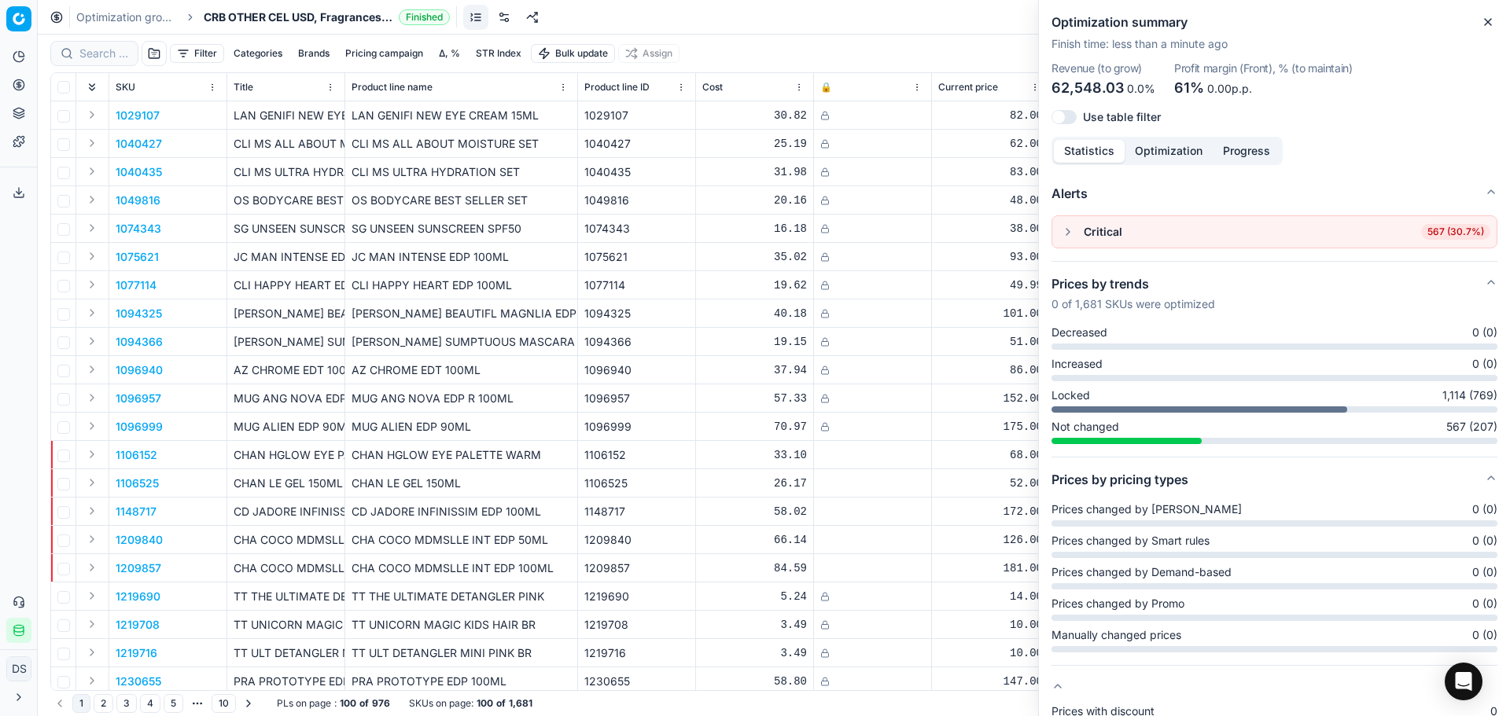
drag, startPoint x: 854, startPoint y: 3, endPoint x: 846, endPoint y: 1, distance: 8.2
click at [854, 1] on div "Optimization groups CRB OTHER CEL USD, Fragrances & Cosmetics Finished Revert A…" at bounding box center [774, 17] width 1472 height 35
click at [1493, 23] on icon "button" at bounding box center [1487, 22] width 13 height 13
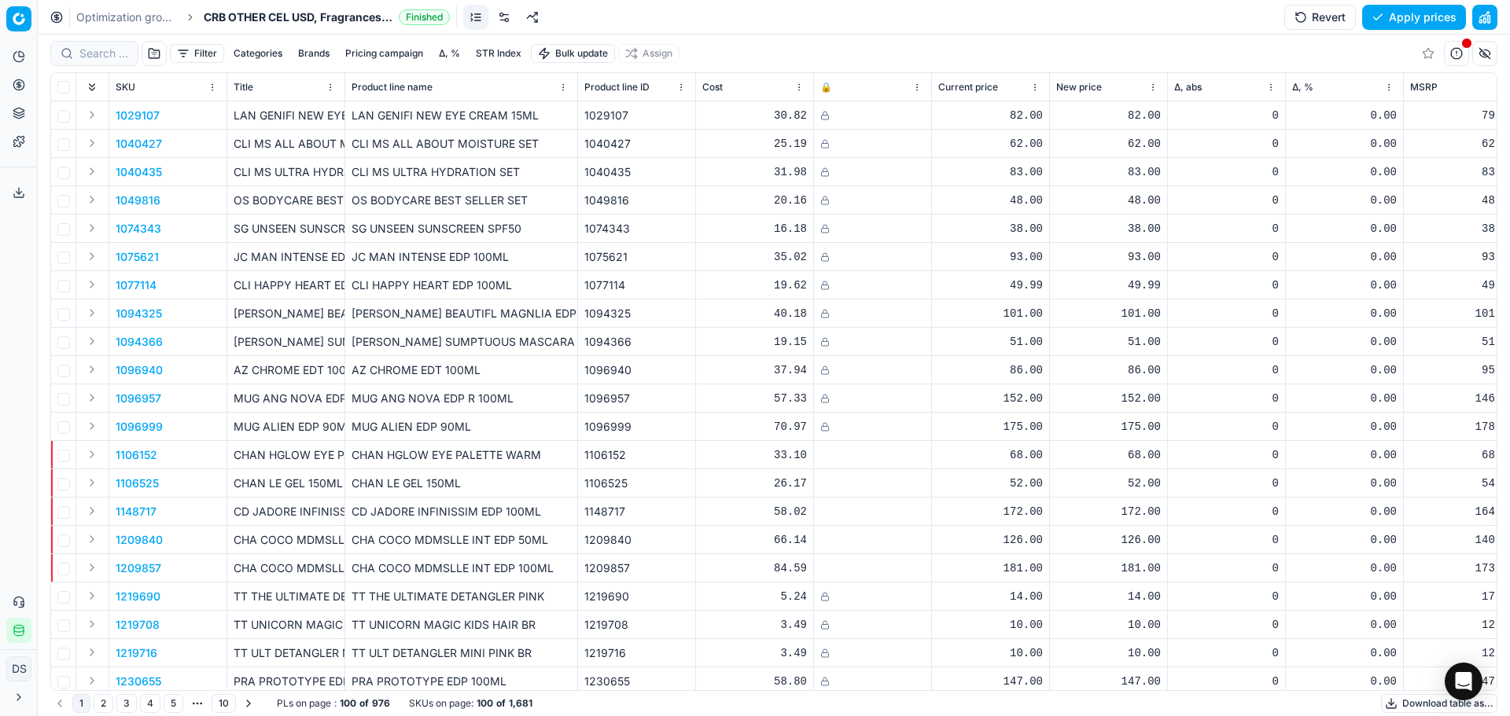
click at [125, 14] on link "Optimization groups" at bounding box center [126, 17] width 101 height 16
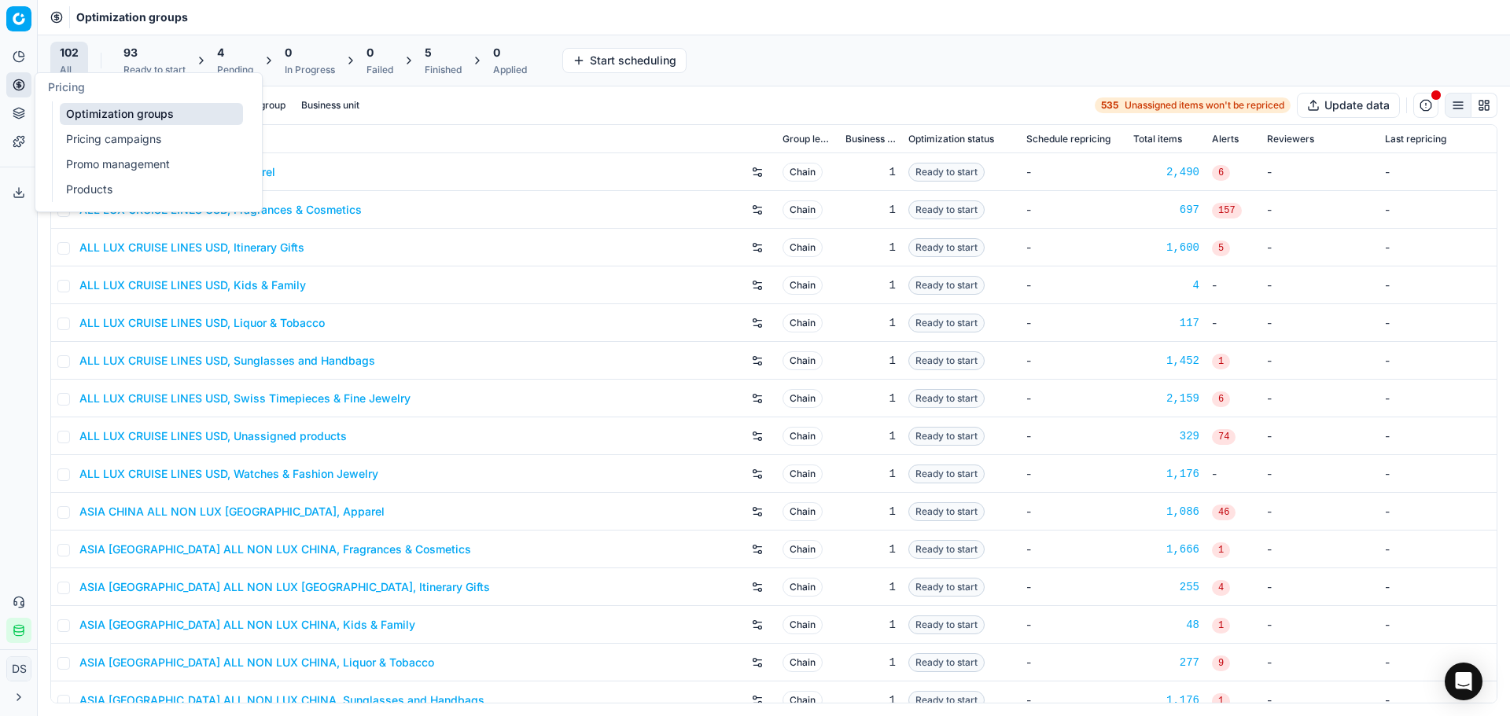
click at [124, 131] on link "Pricing campaigns" at bounding box center [151, 139] width 183 height 22
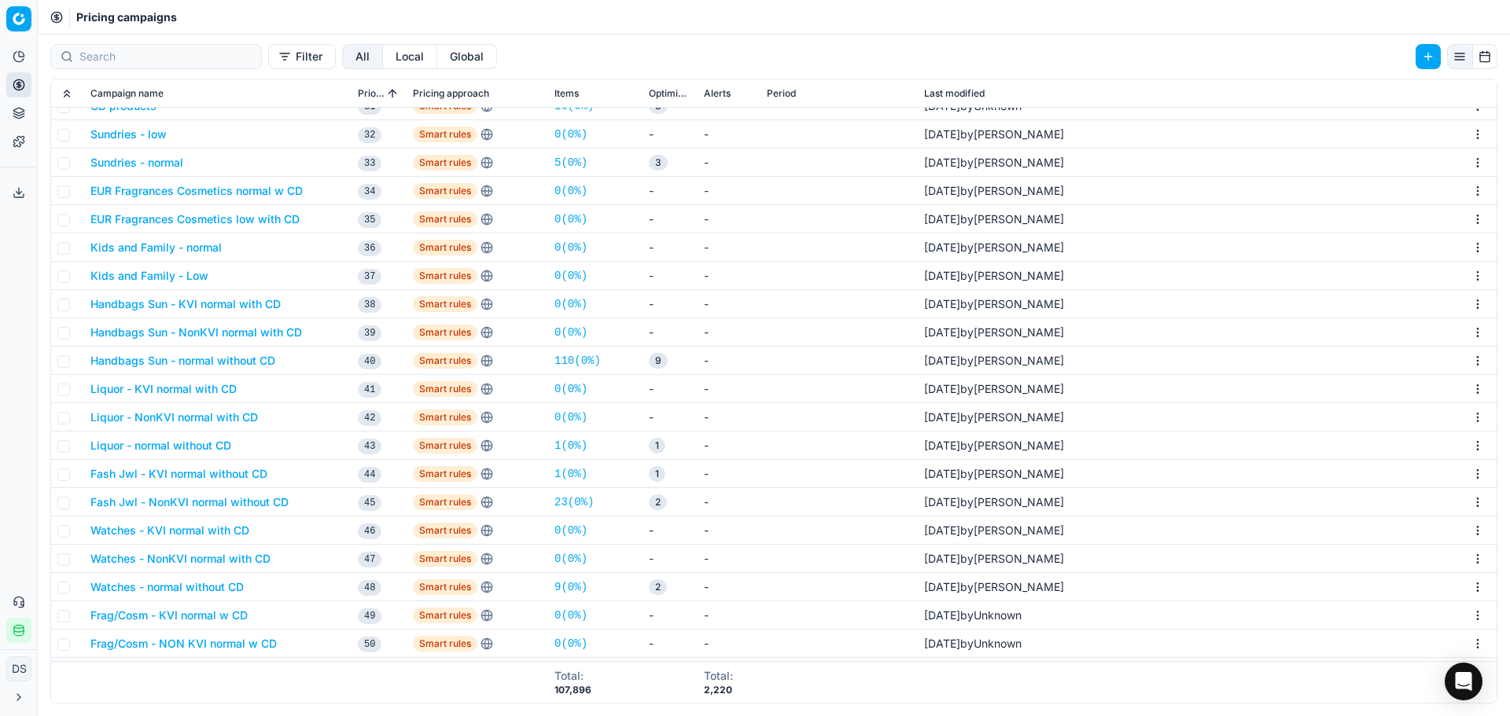
scroll to position [550, 0]
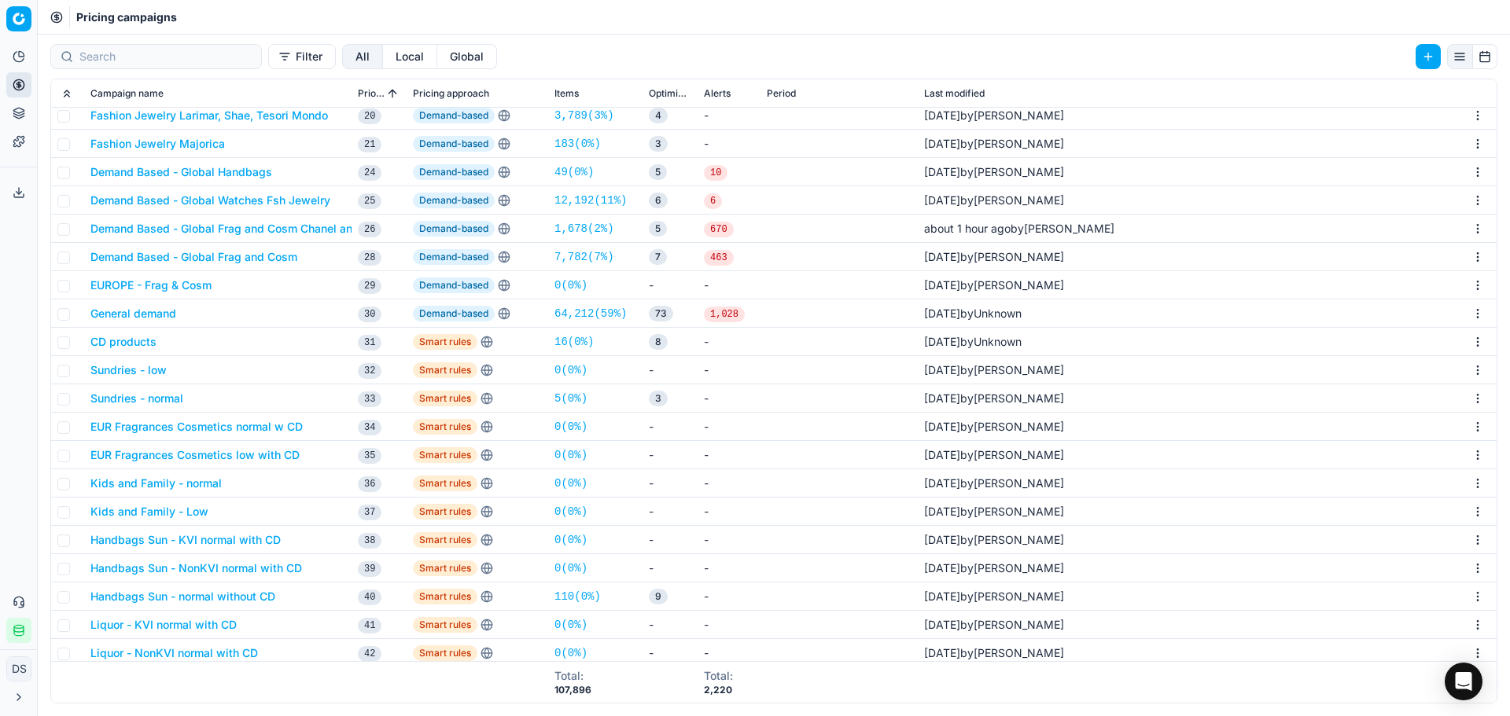
click at [308, 231] on button "Demand Based - Global Frag and Cosm Chanel and Dior" at bounding box center [236, 229] width 293 height 16
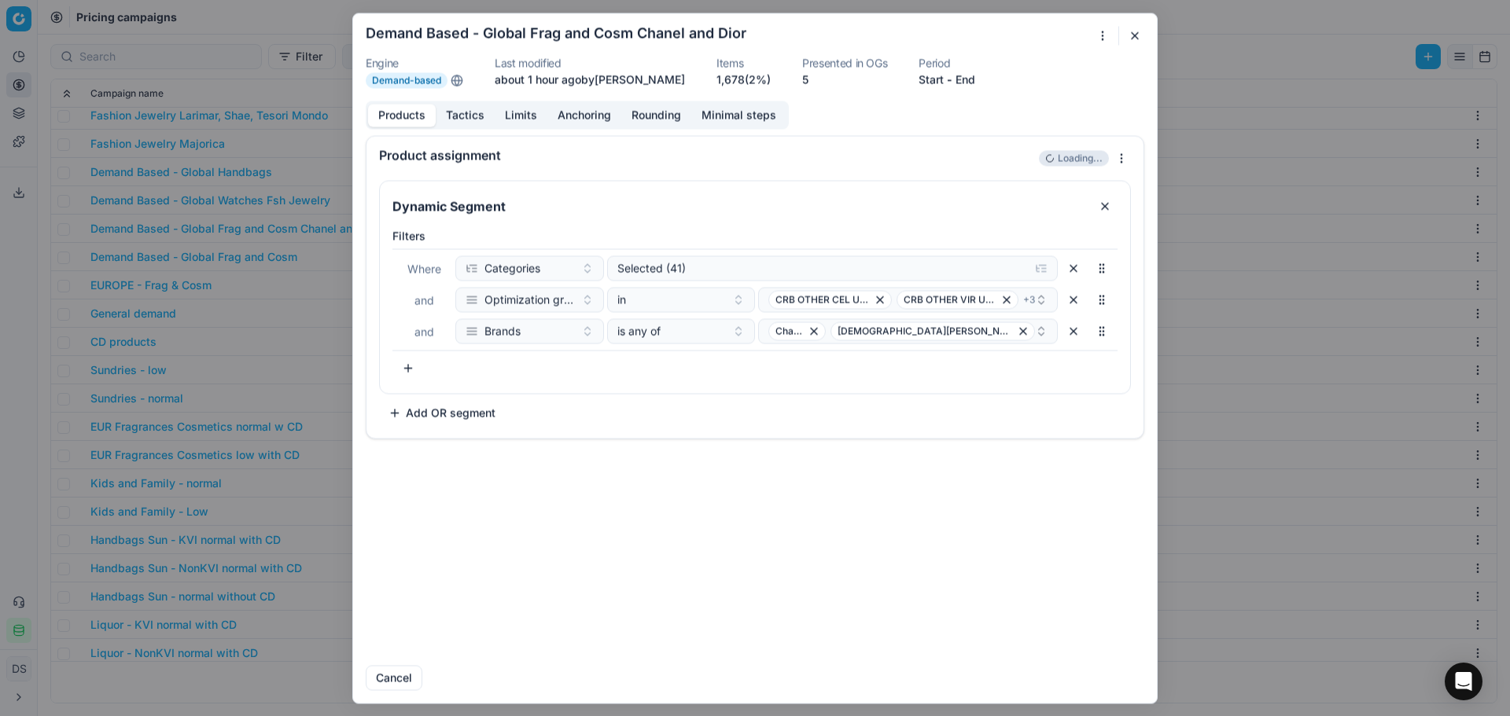
click at [464, 115] on button "Tactics" at bounding box center [465, 115] width 59 height 23
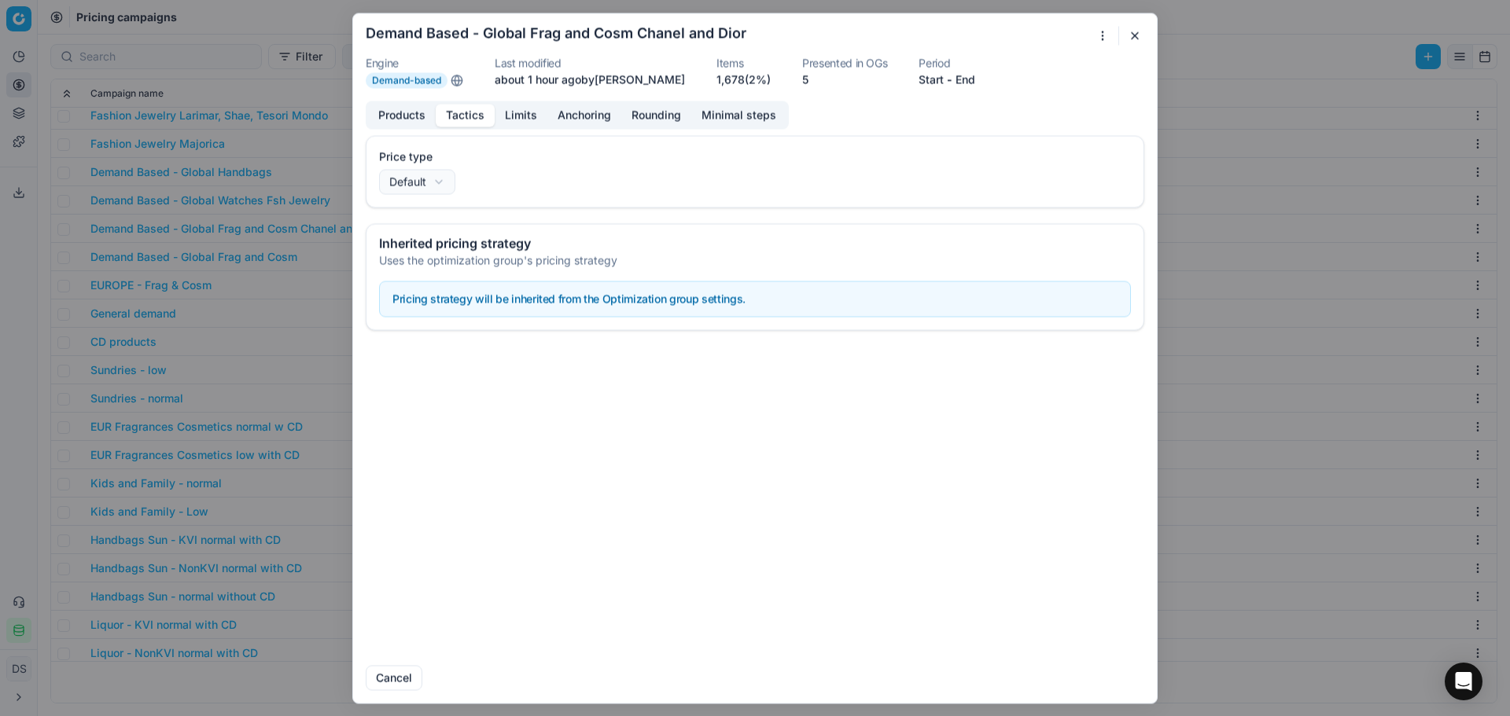
click at [502, 112] on button "Limits" at bounding box center [521, 115] width 53 height 23
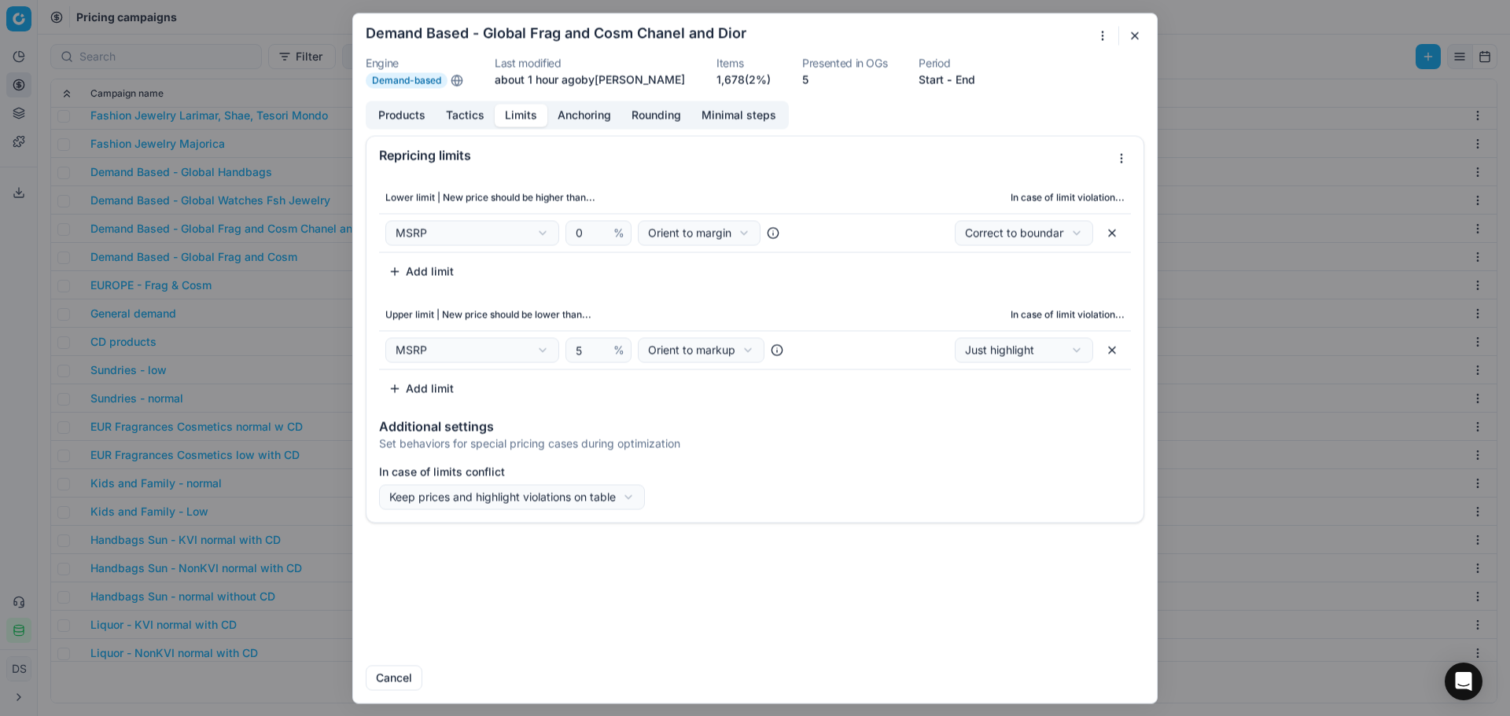
click at [1025, 354] on div "We are saving PC settings. Please wait, it should take a few minutes Demand Bas…" at bounding box center [755, 358] width 1510 height 716
select select "correct"
click at [1113, 697] on form "We are saving PC settings. Please wait, it should take a few minutes Demand Bas…" at bounding box center [755, 358] width 804 height 690
click at [1124, 673] on button "Save" at bounding box center [1113, 677] width 62 height 25
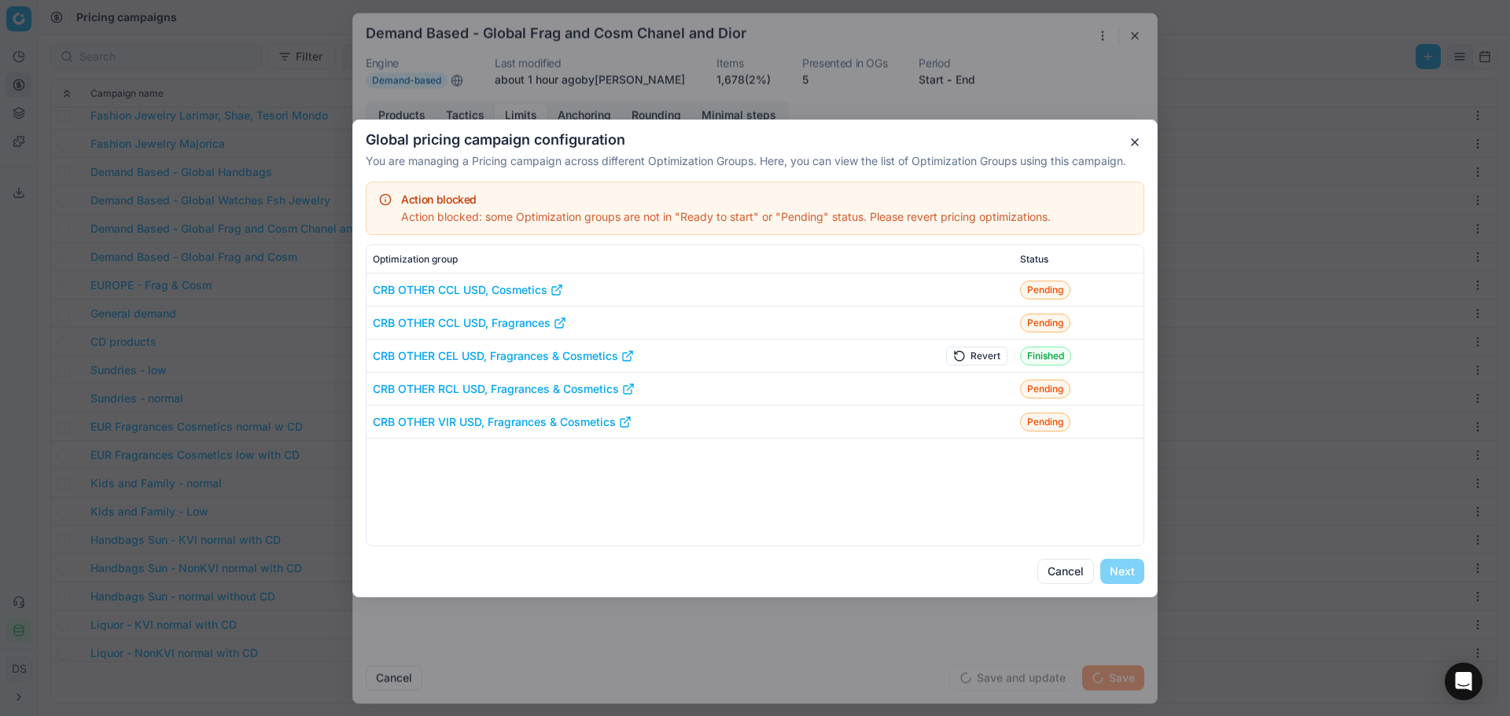
click at [976, 339] on td at bounding box center [964, 323] width 100 height 33
click at [974, 350] on button "Revert" at bounding box center [976, 355] width 61 height 19
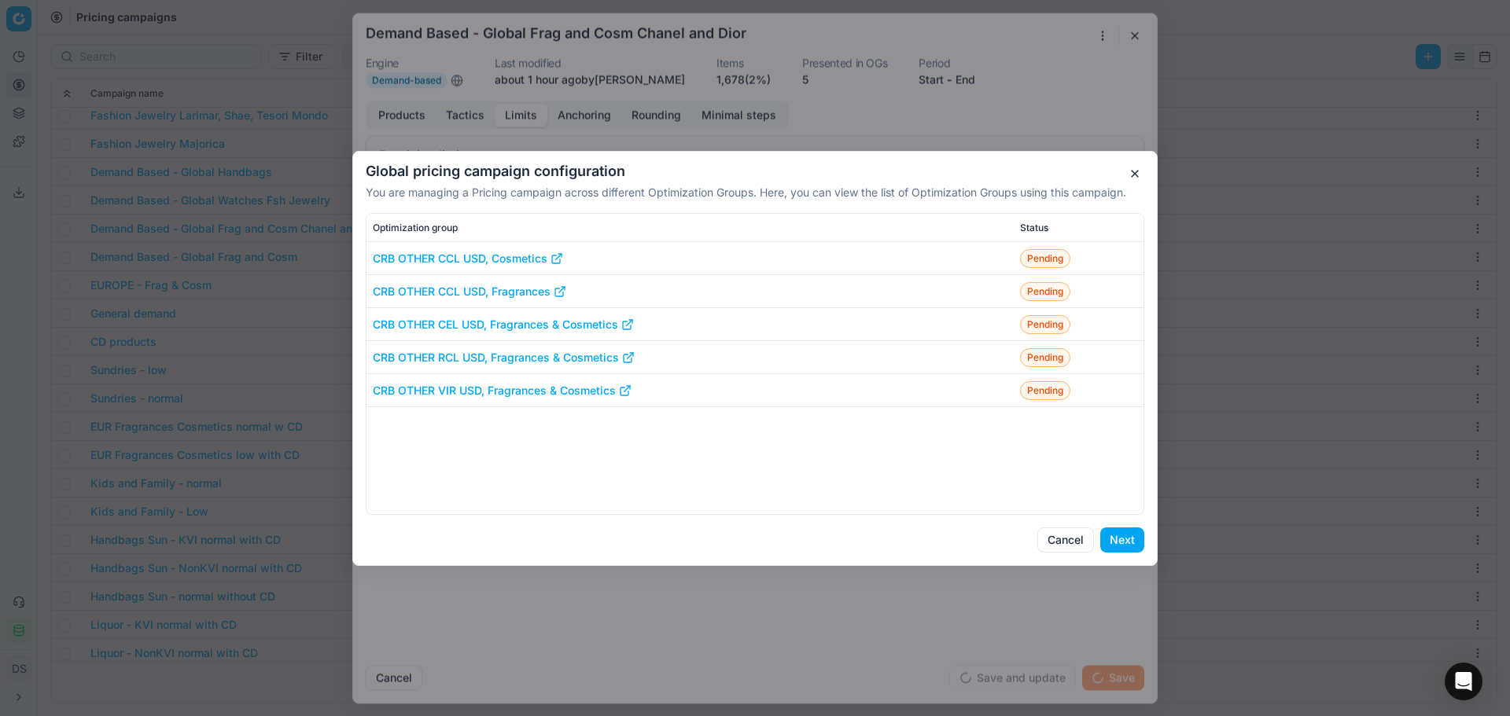
click at [1120, 543] on button "Next" at bounding box center [1122, 540] width 44 height 25
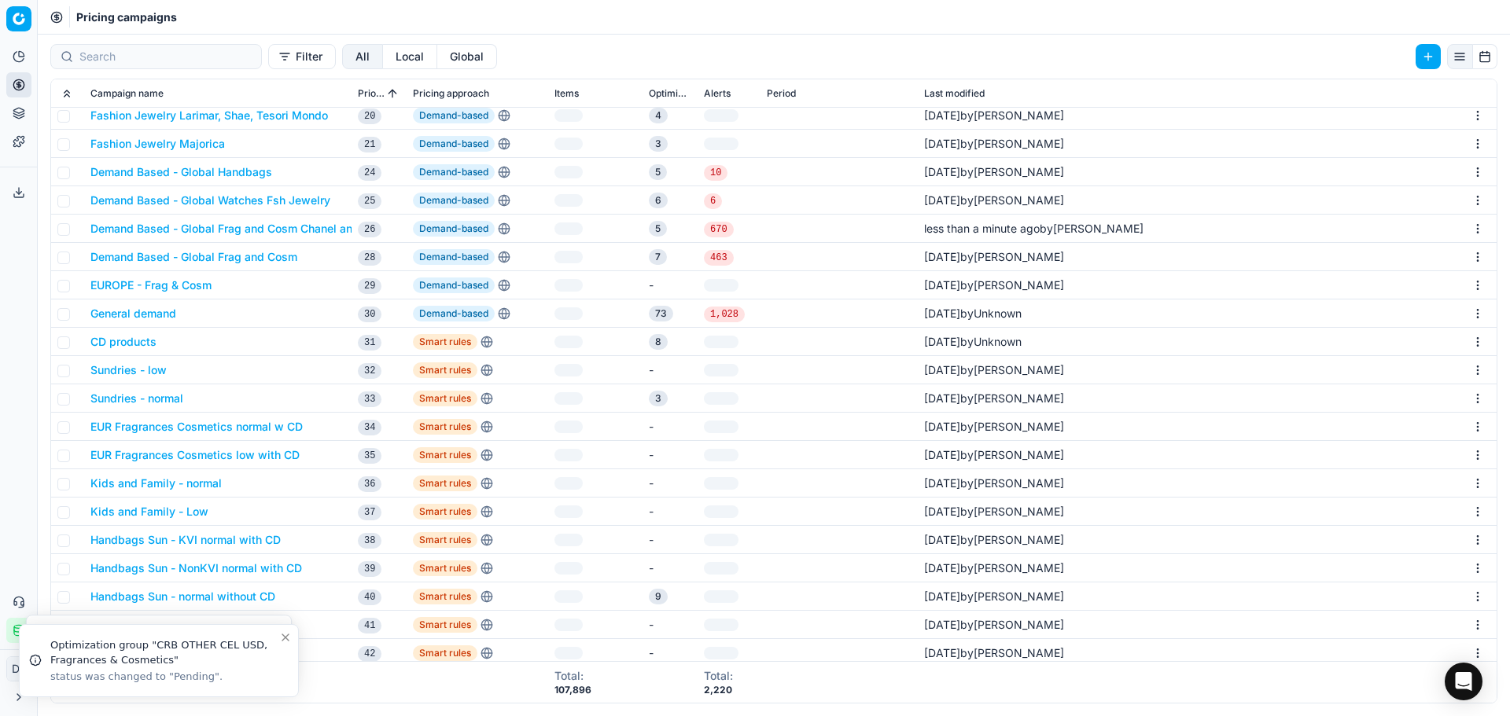
click at [304, 228] on button "Demand Based - Global Frag and Cosm Chanel and Dior" at bounding box center [236, 229] width 293 height 16
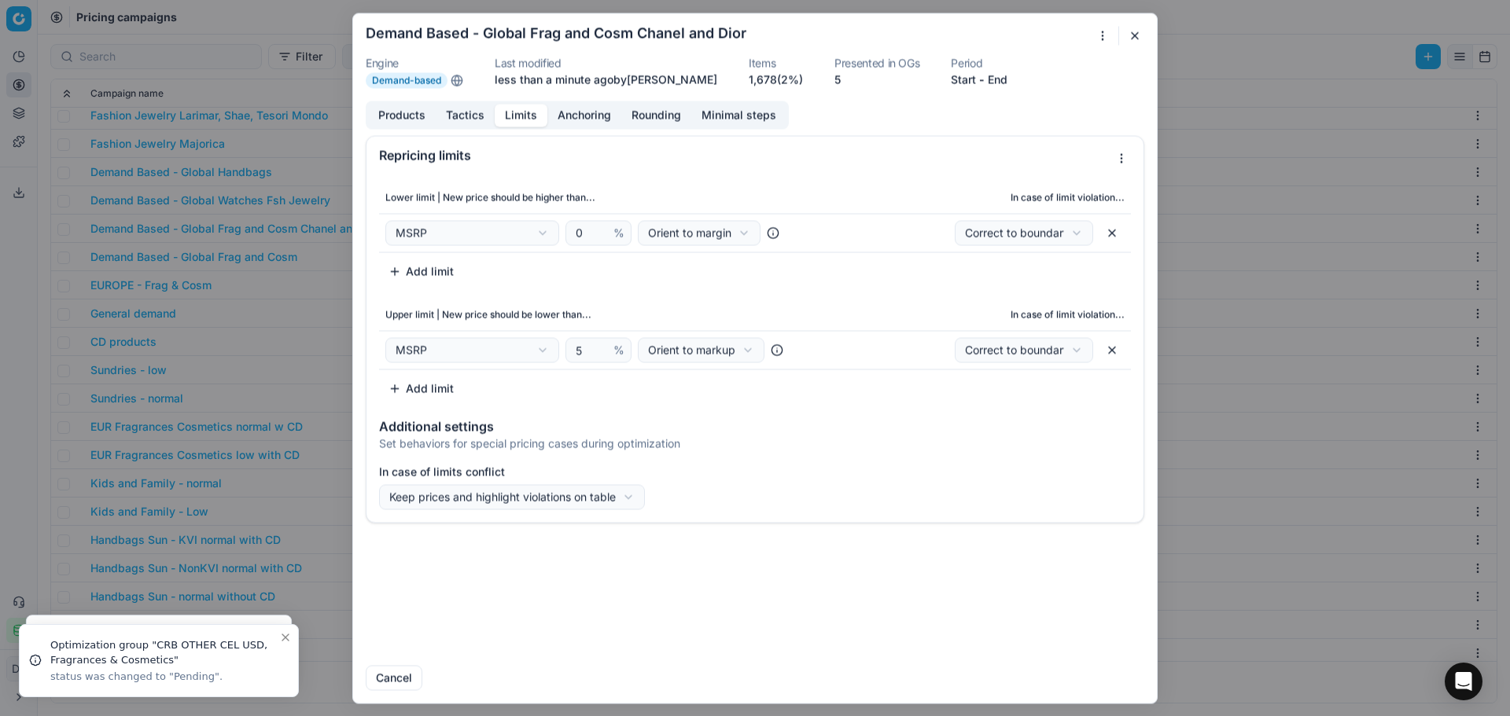
click at [538, 109] on button "Limits" at bounding box center [521, 115] width 53 height 23
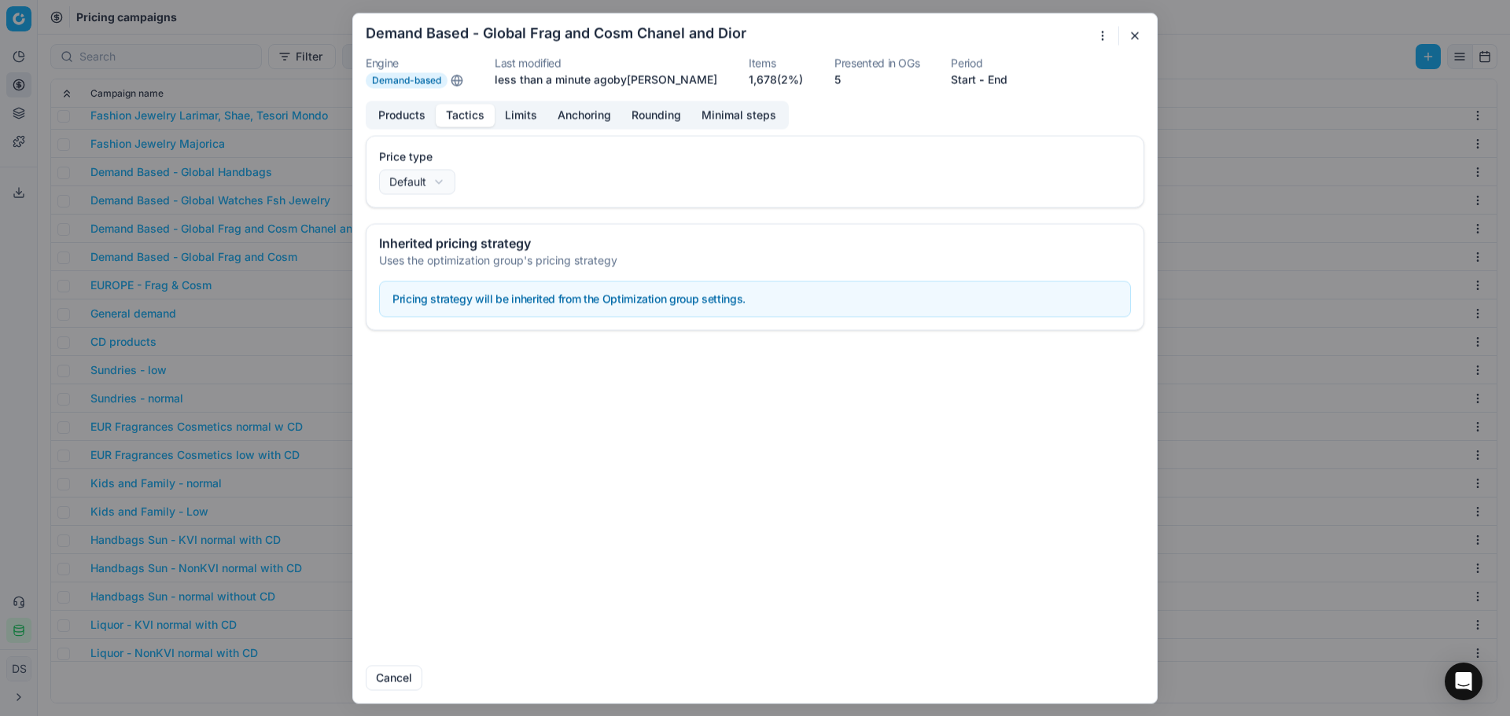
click at [470, 118] on button "Tactics" at bounding box center [465, 115] width 59 height 23
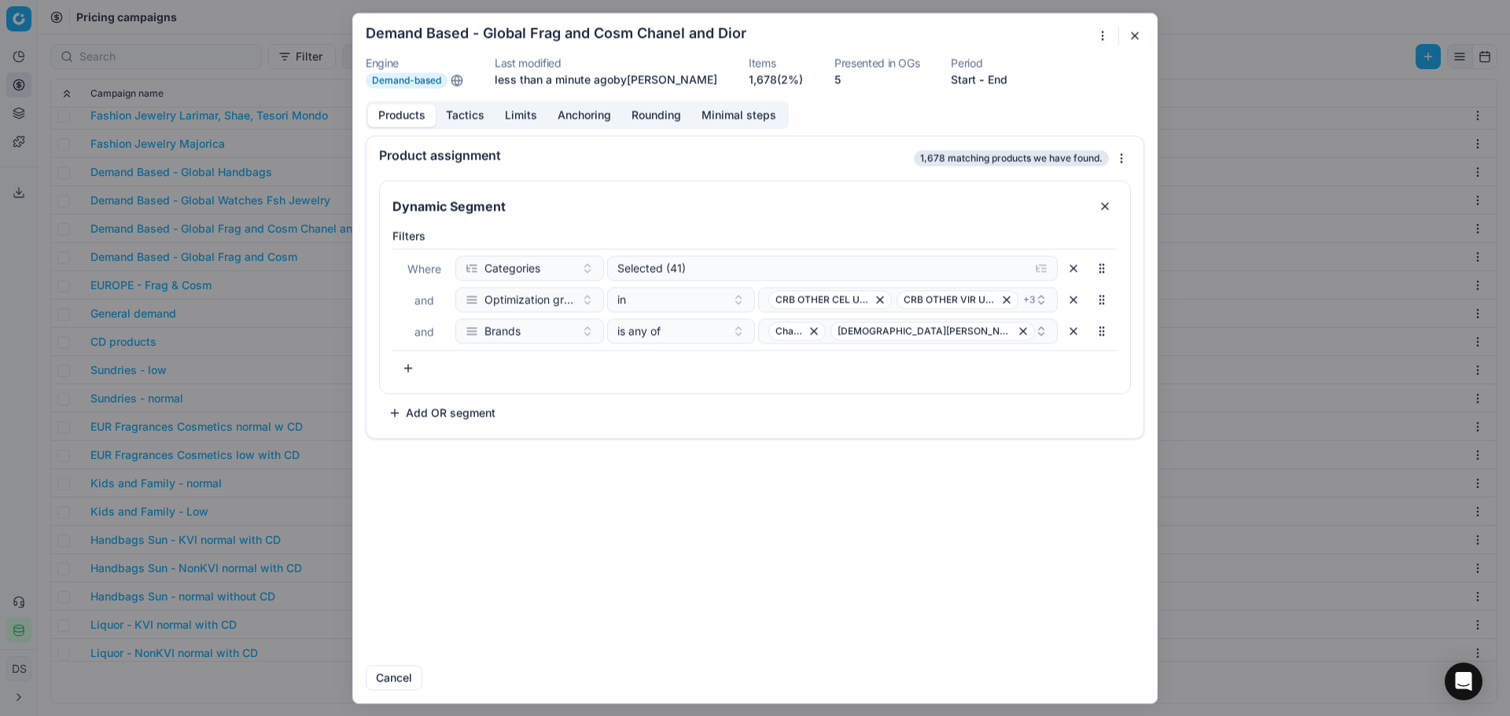
click at [415, 122] on button "Products" at bounding box center [402, 115] width 68 height 23
click at [519, 119] on button "Limits" at bounding box center [521, 115] width 53 height 23
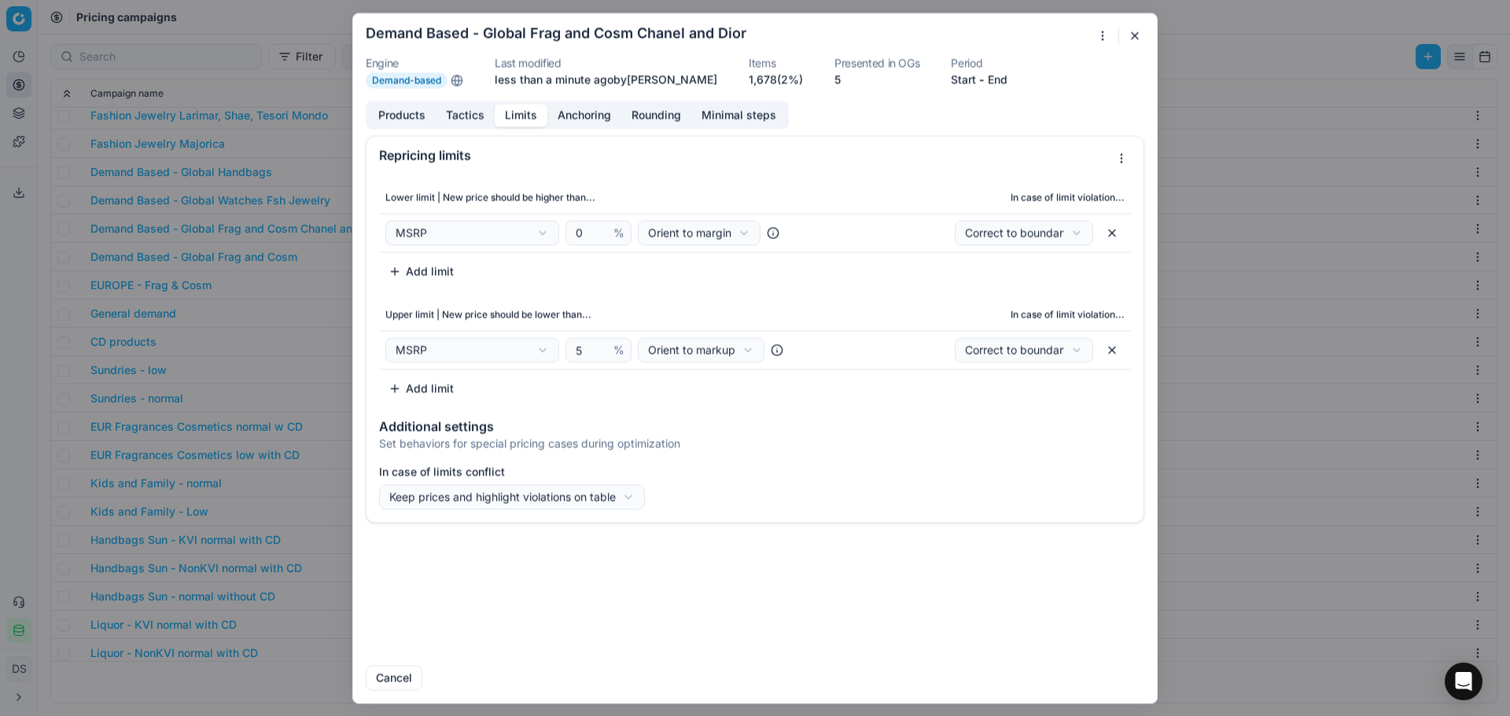
click at [1139, 37] on button "button" at bounding box center [1134, 35] width 19 height 19
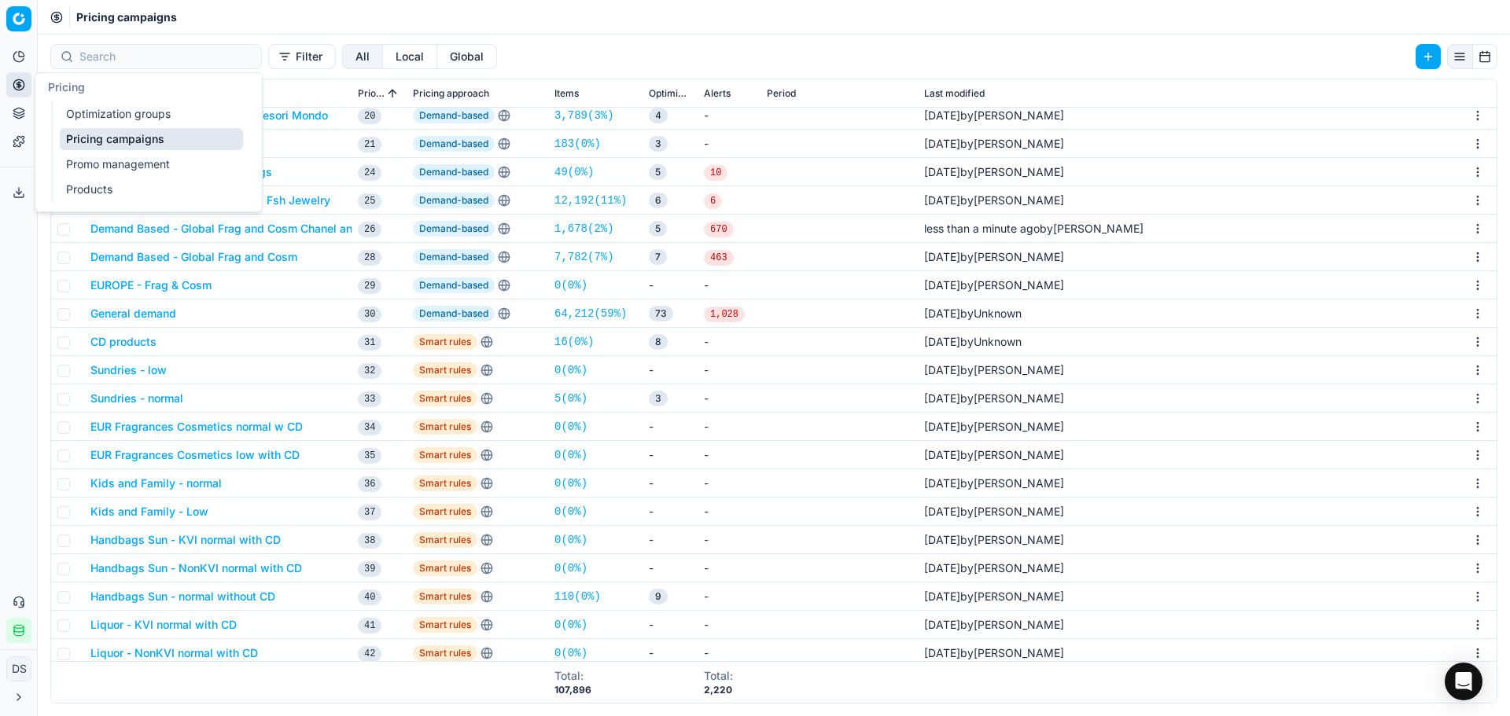
click at [142, 118] on link "Optimization groups" at bounding box center [151, 114] width 183 height 22
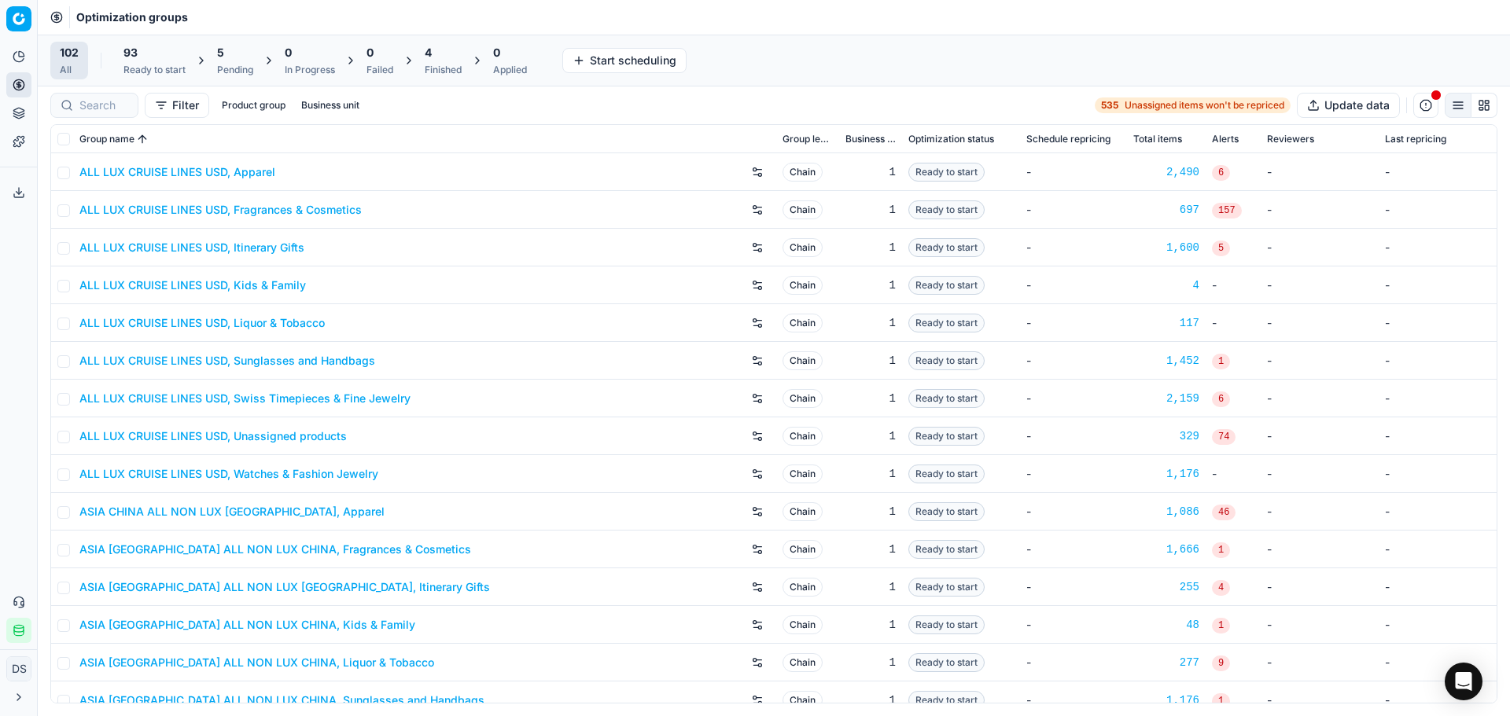
click at [233, 66] on div "Pending" at bounding box center [235, 70] width 36 height 13
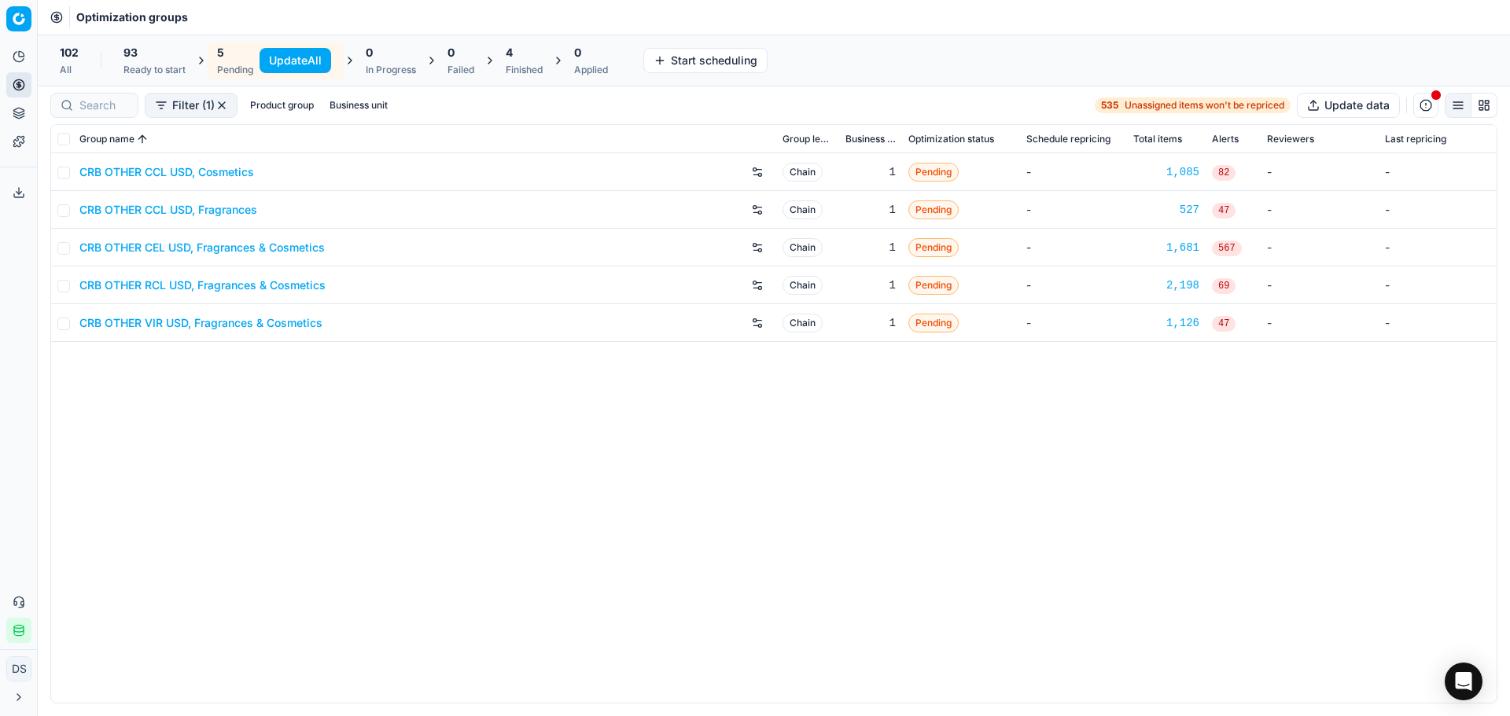
click at [218, 243] on link "CRB OTHER CEL USD, Fragrances & Cosmetics" at bounding box center [201, 248] width 245 height 16
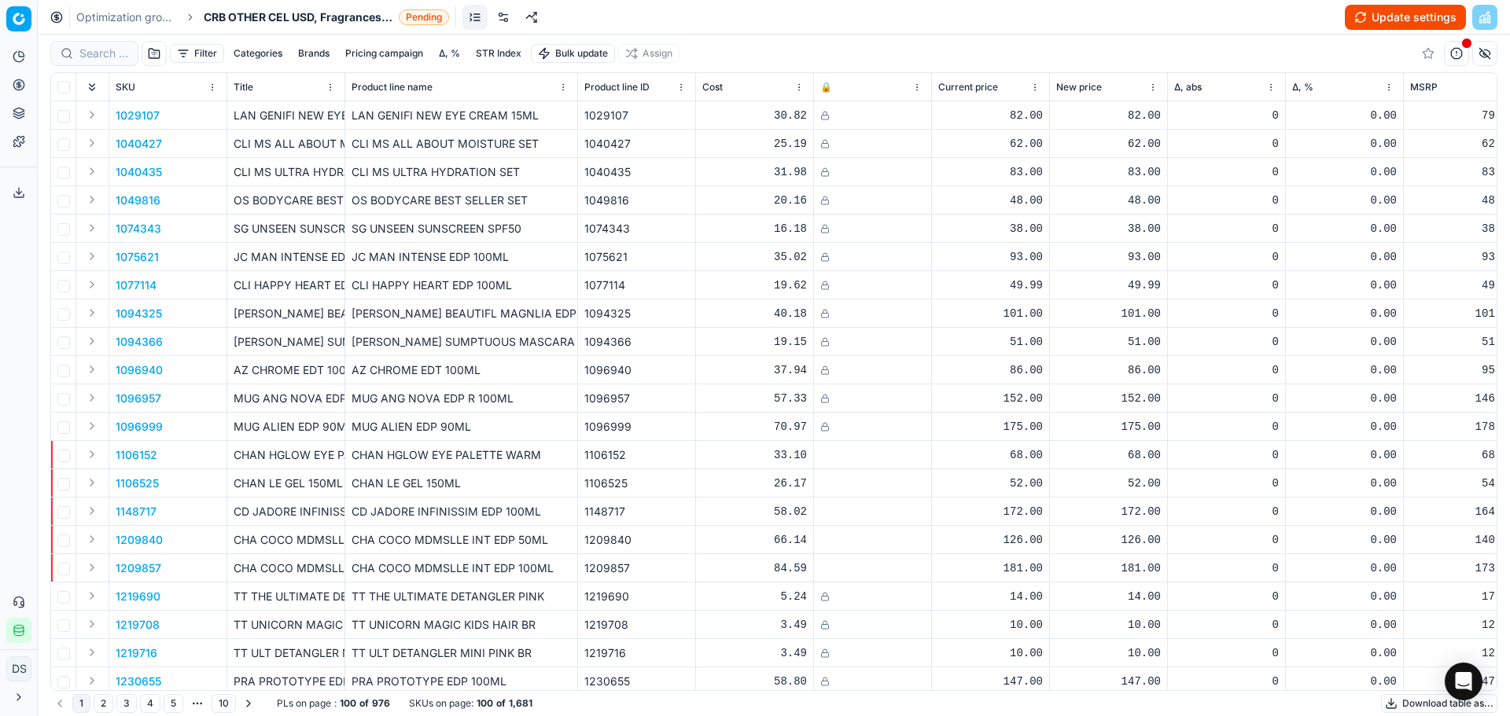
click at [1373, 17] on button "Update settings" at bounding box center [1405, 17] width 121 height 25
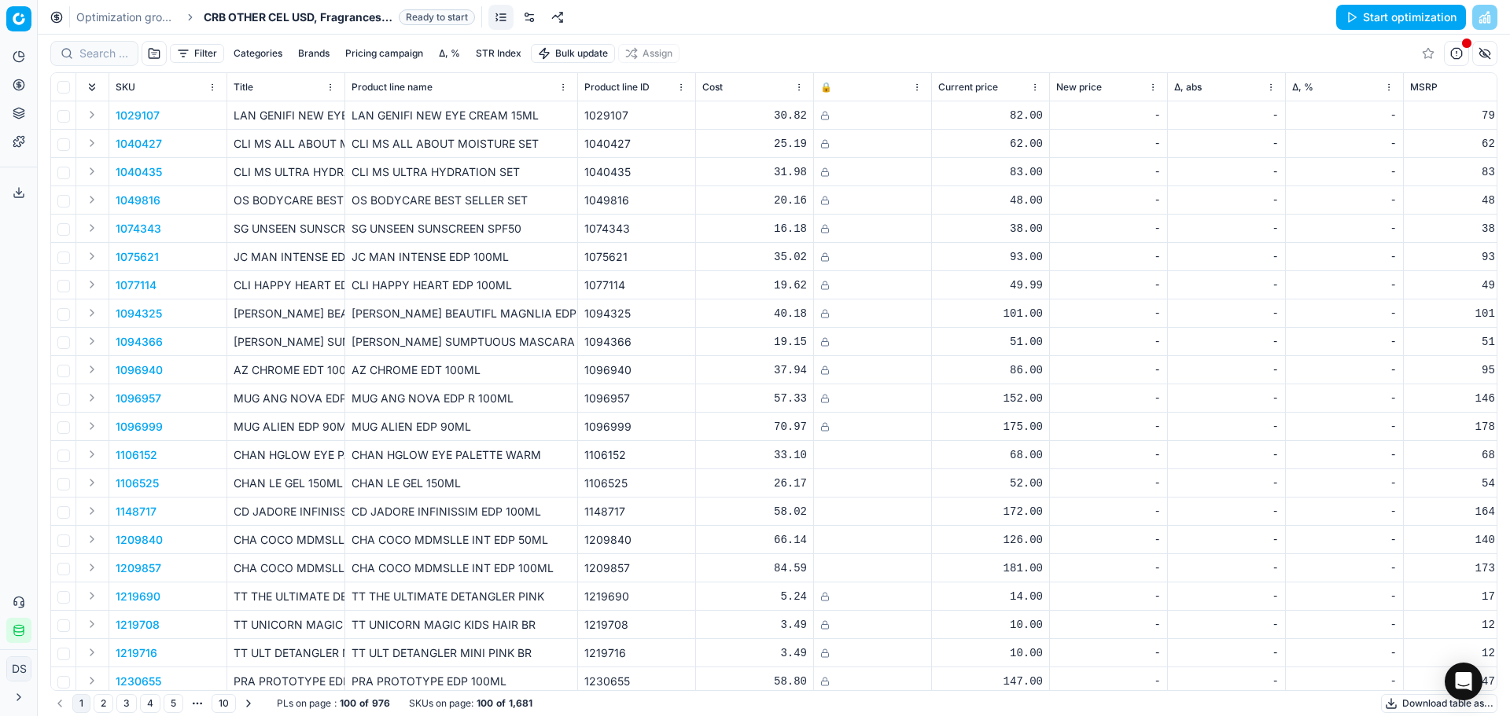
click at [522, 23] on link at bounding box center [529, 17] width 25 height 25
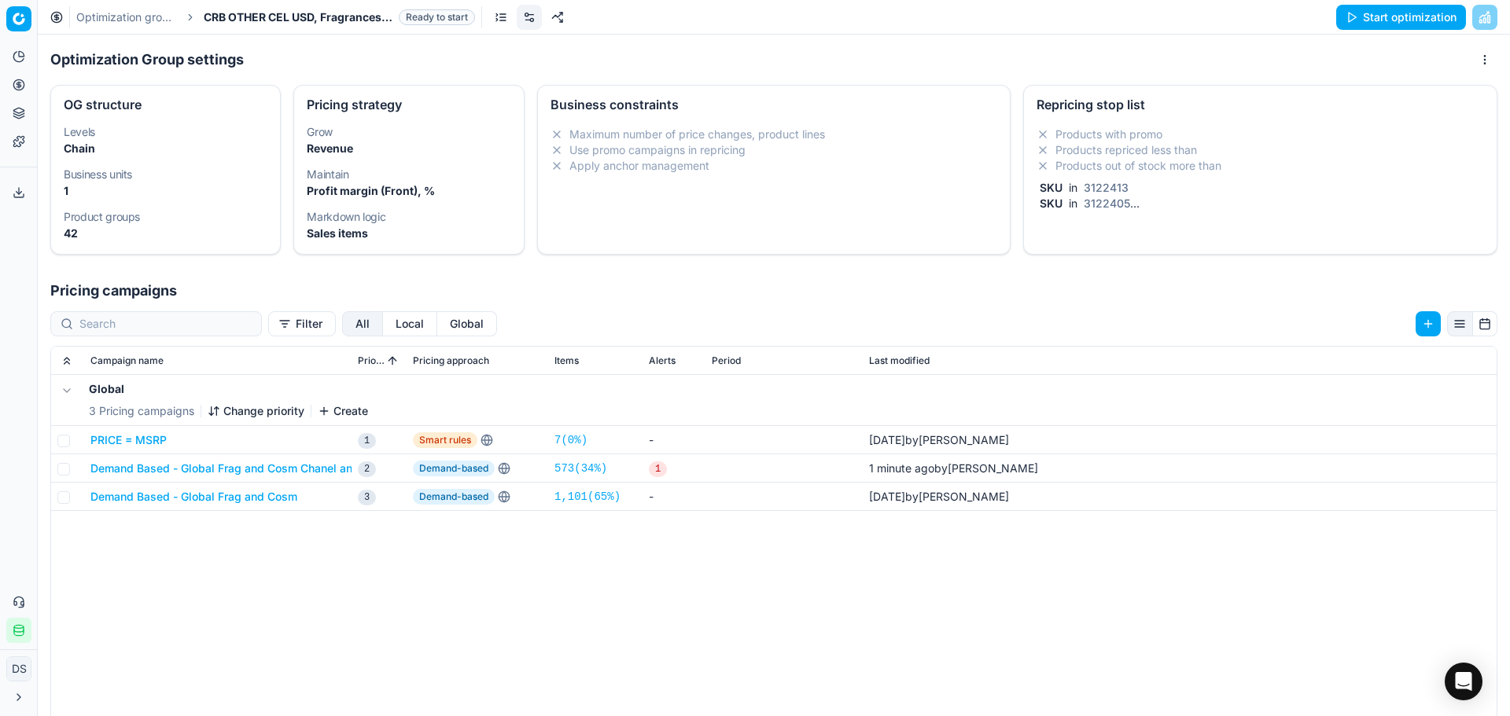
click at [138, 29] on div "Optimization groups CRB OTHER CEL USD, Fragrances & Cosmetics Ready to start St…" at bounding box center [774, 17] width 1472 height 35
click at [14, 79] on icon at bounding box center [19, 85] width 13 height 13
click at [92, 131] on link "Pricing campaigns" at bounding box center [151, 139] width 183 height 22
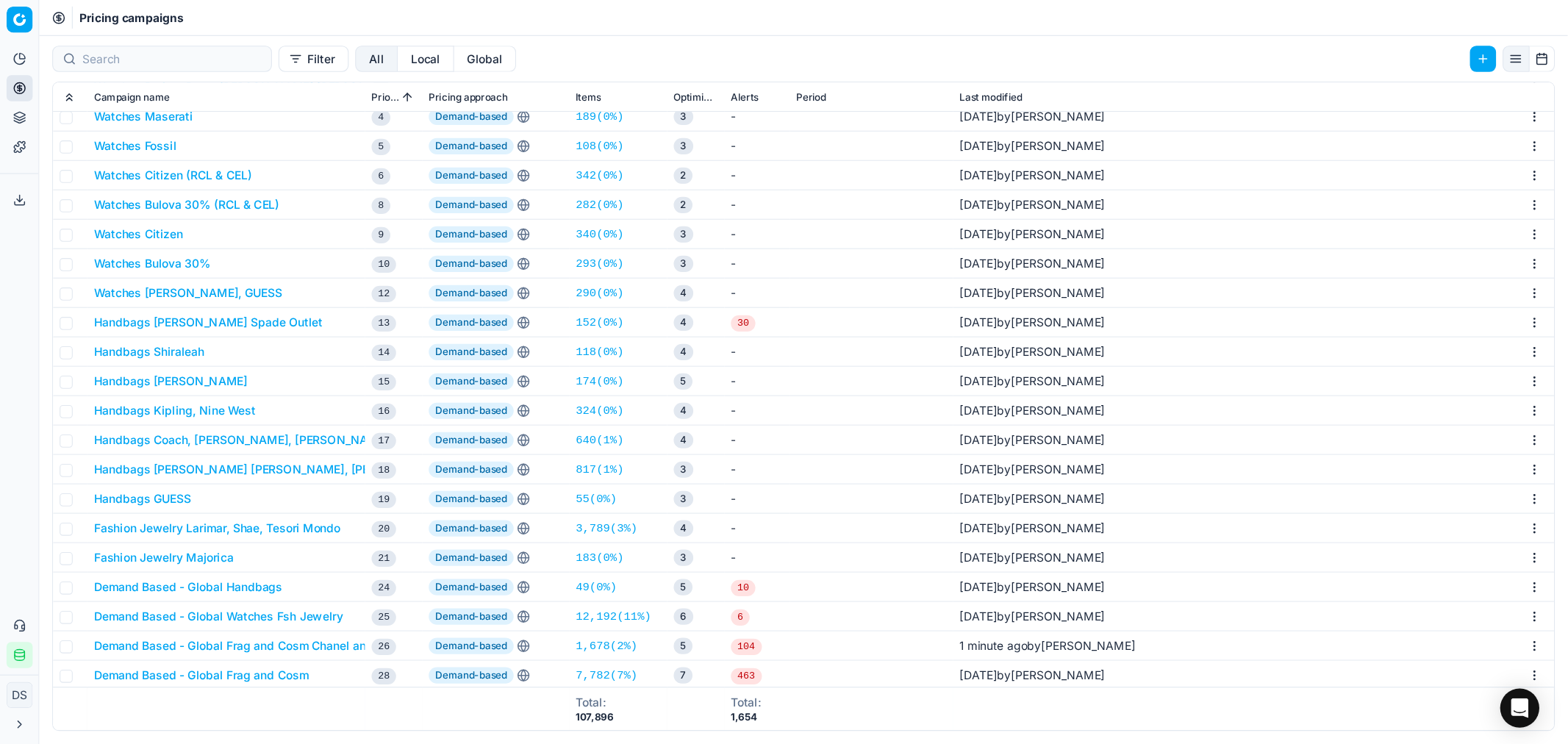
scroll to position [221, 0]
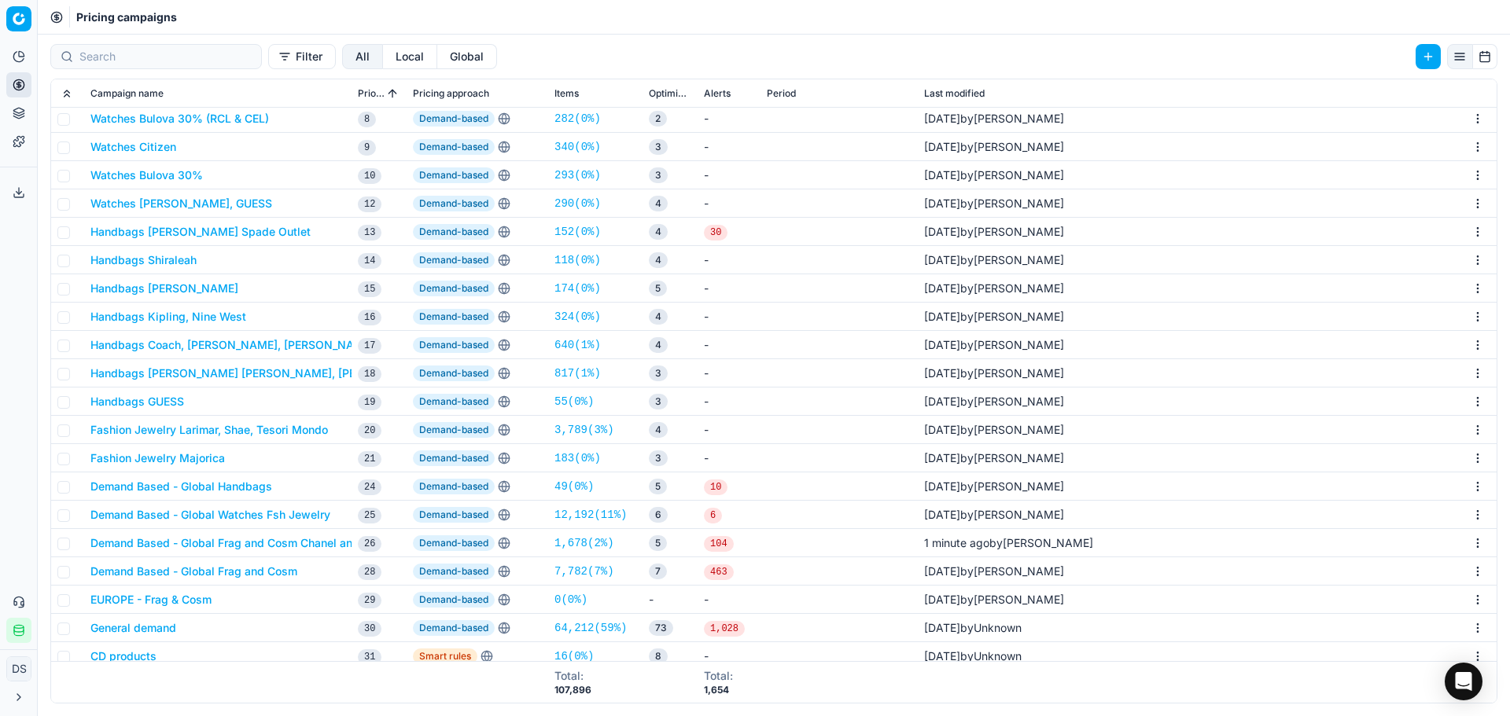
click at [319, 541] on button "Demand Based - Global Frag and Cosm Chanel and Dior" at bounding box center [236, 543] width 293 height 16
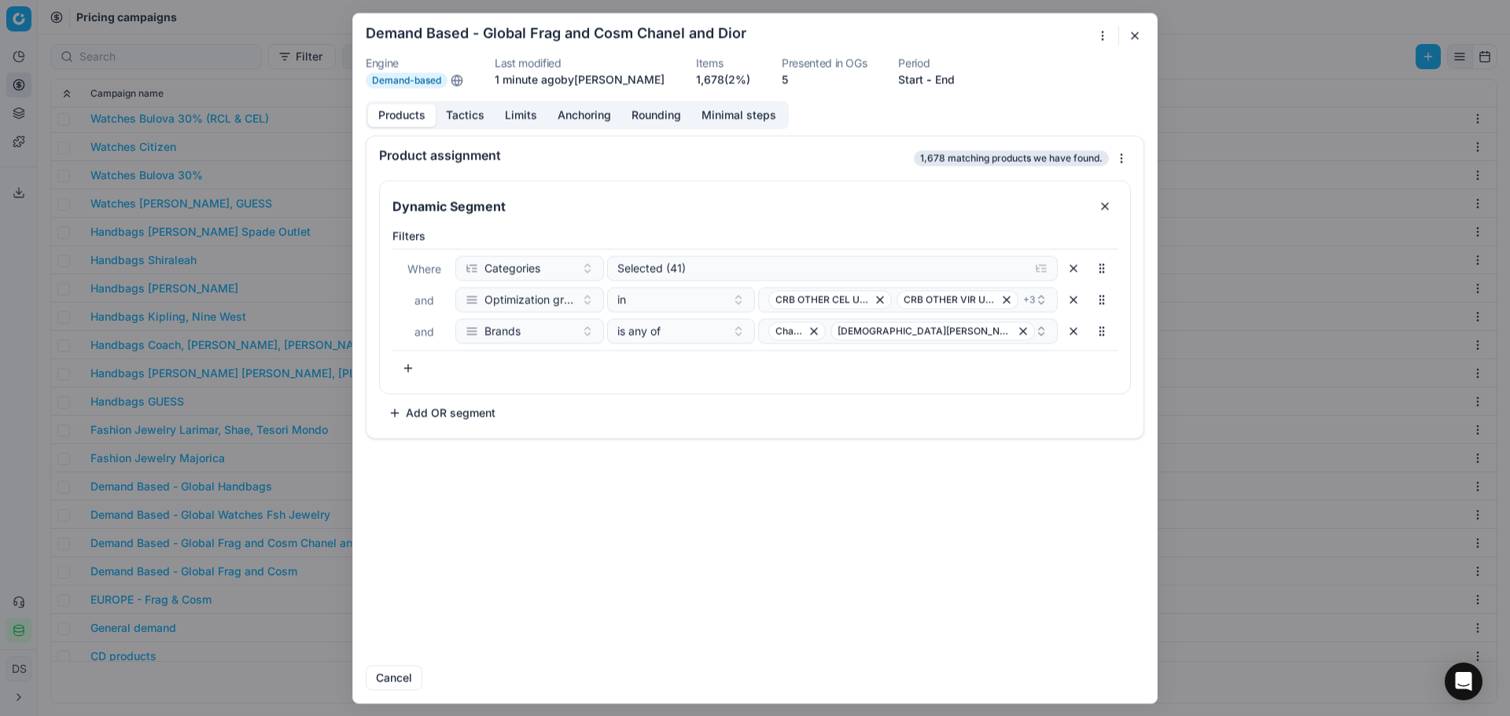
click at [461, 118] on button "Tactics" at bounding box center [465, 115] width 59 height 23
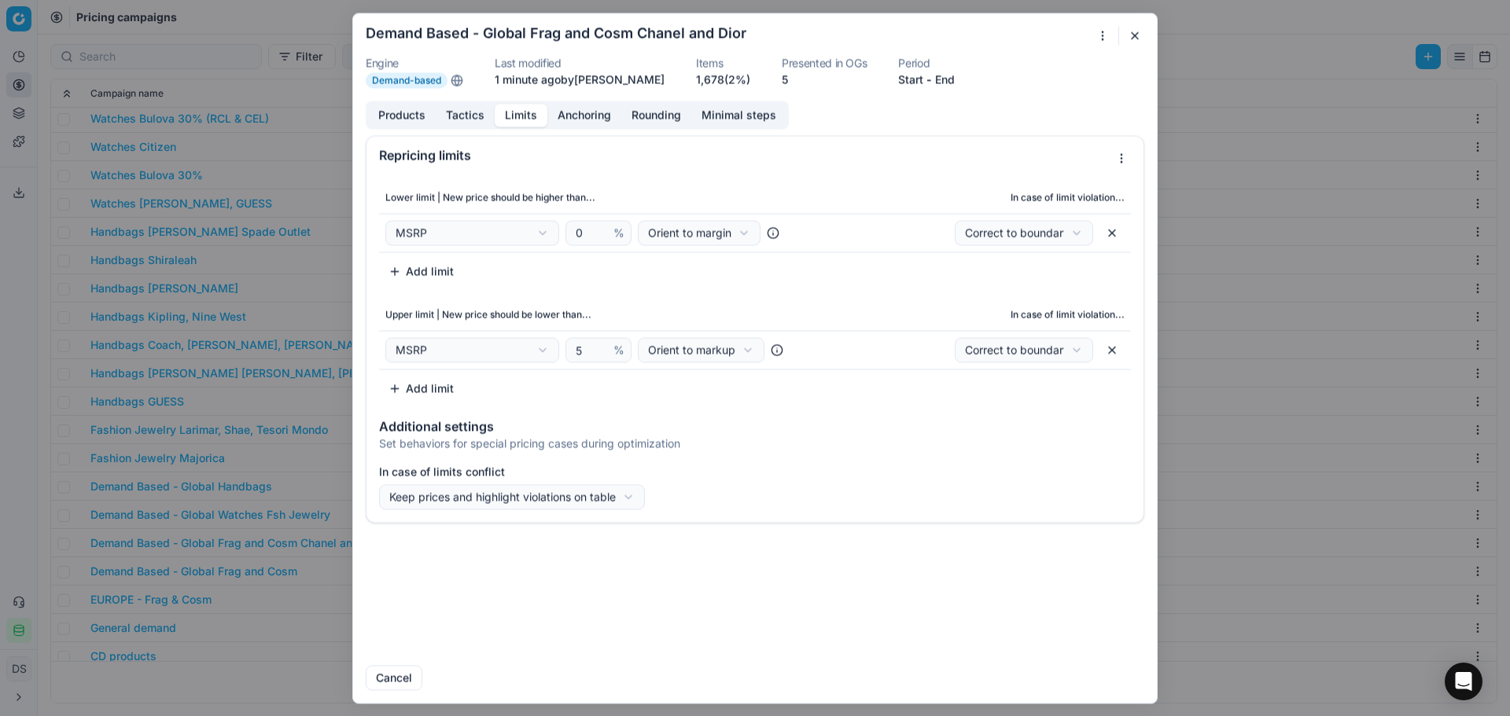
click at [521, 120] on button "Limits" at bounding box center [521, 115] width 53 height 23
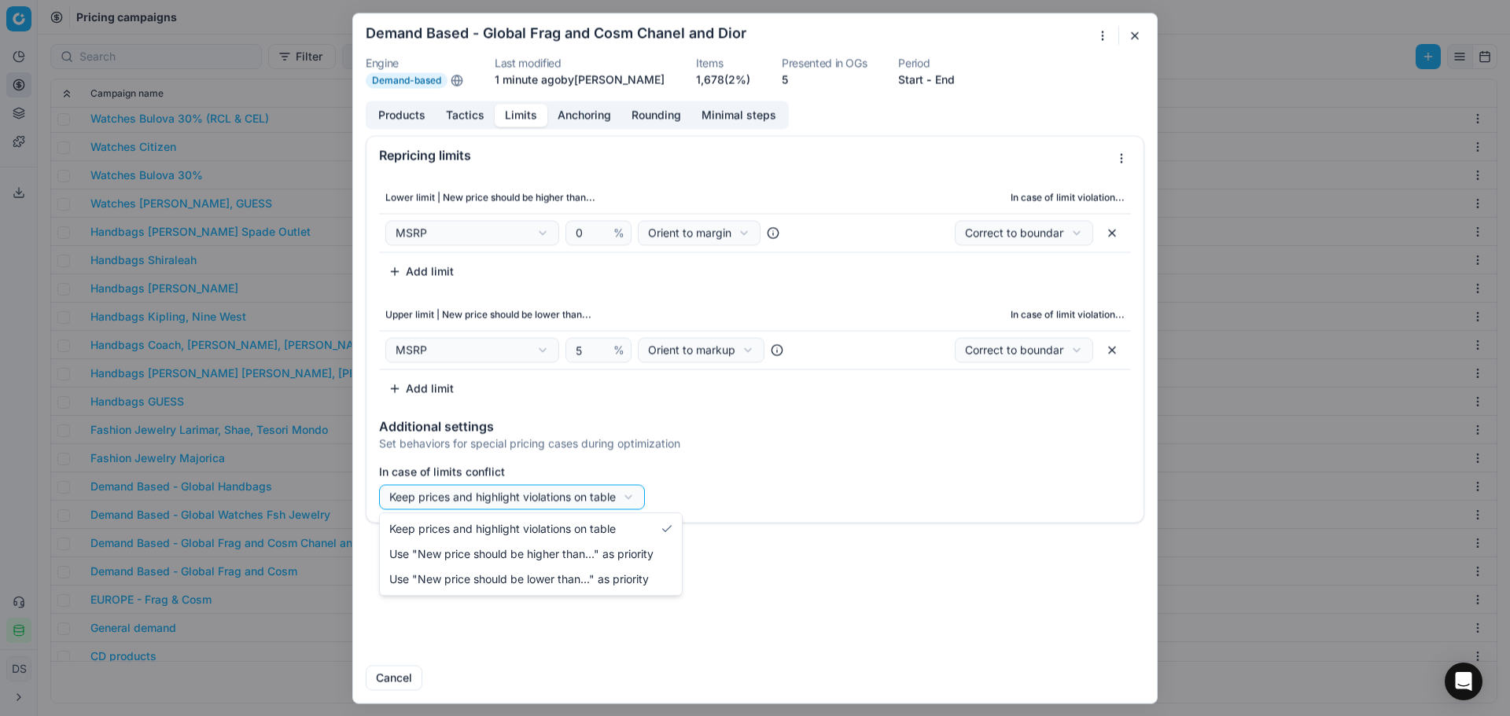
click at [594, 501] on div "We are saving PC settings. Please wait, it should take a few minutes Demand Bas…" at bounding box center [755, 358] width 1510 height 716
select select "lower"
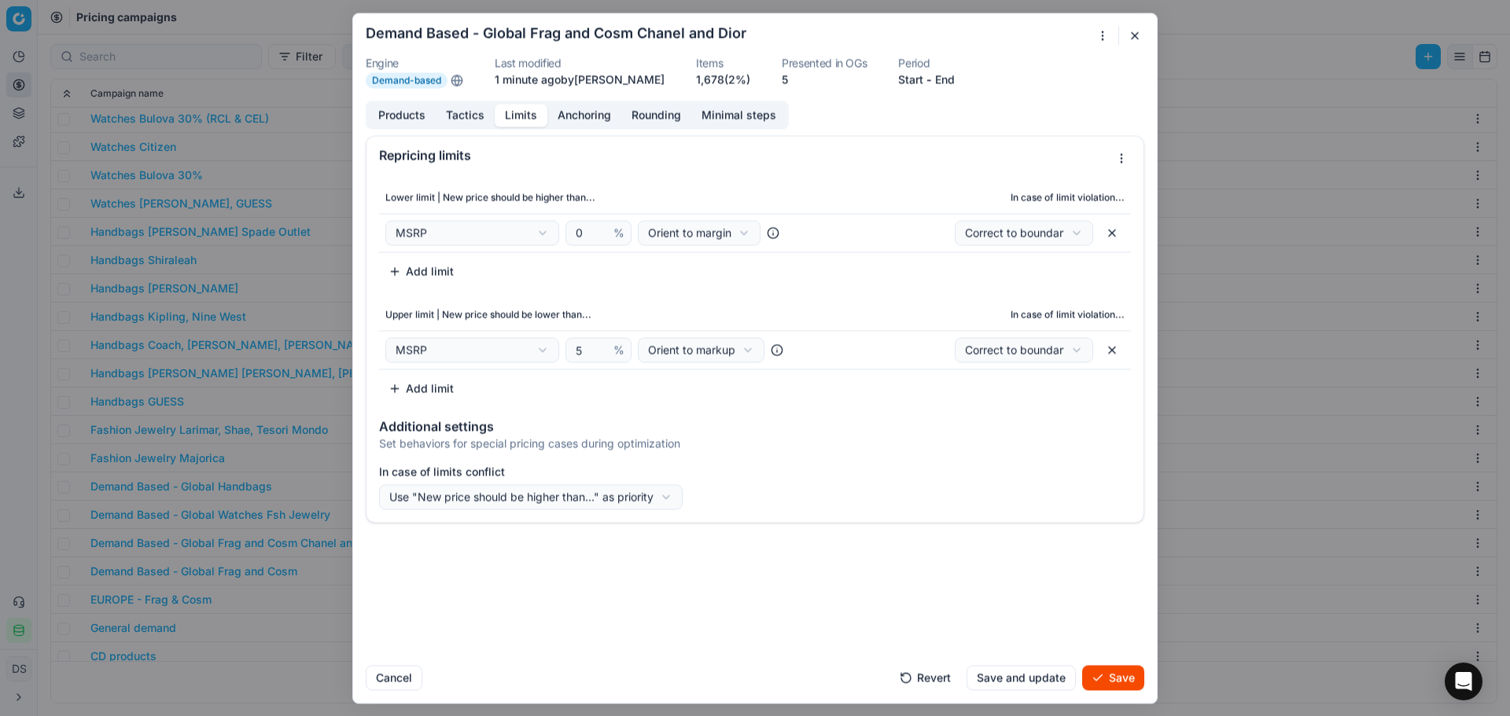
click at [1106, 675] on button "Save" at bounding box center [1113, 677] width 62 height 25
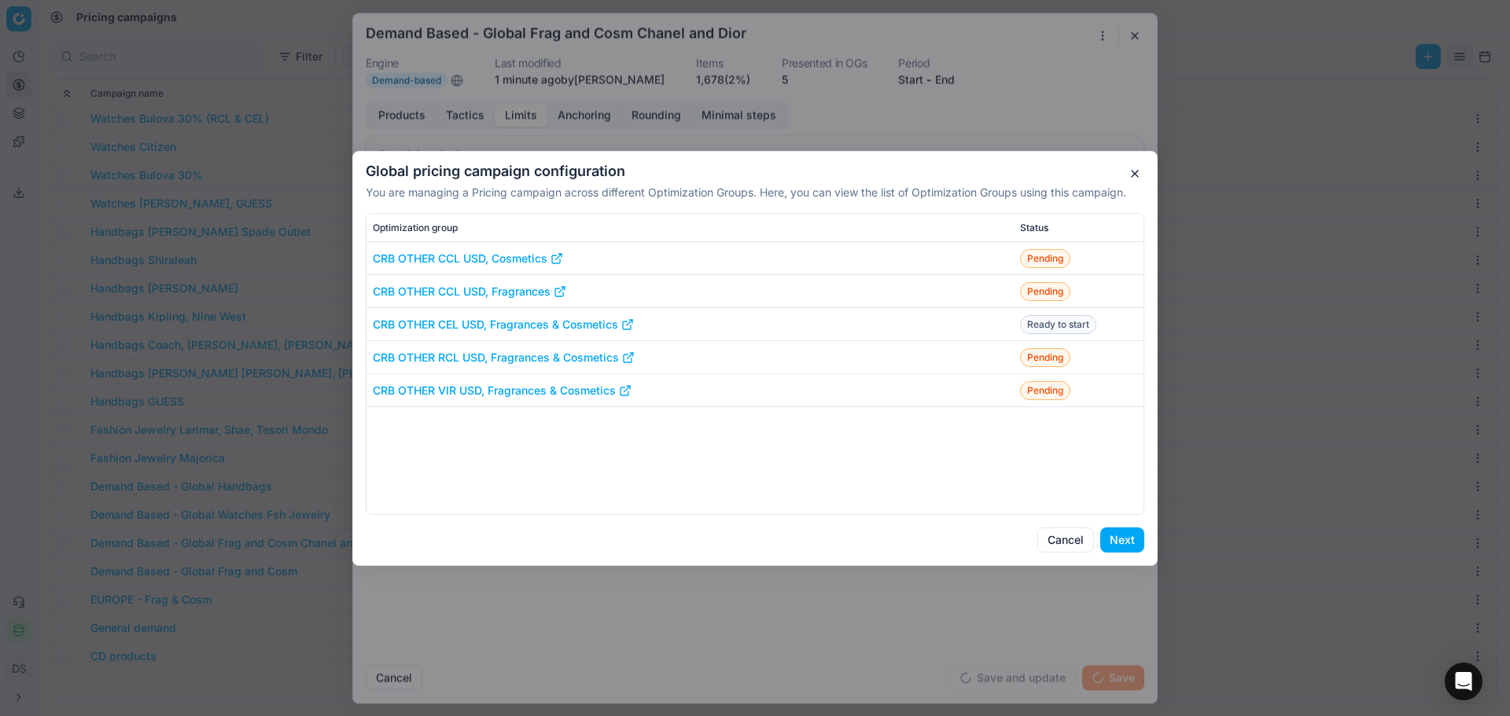
click at [1116, 535] on button "Next" at bounding box center [1122, 540] width 44 height 25
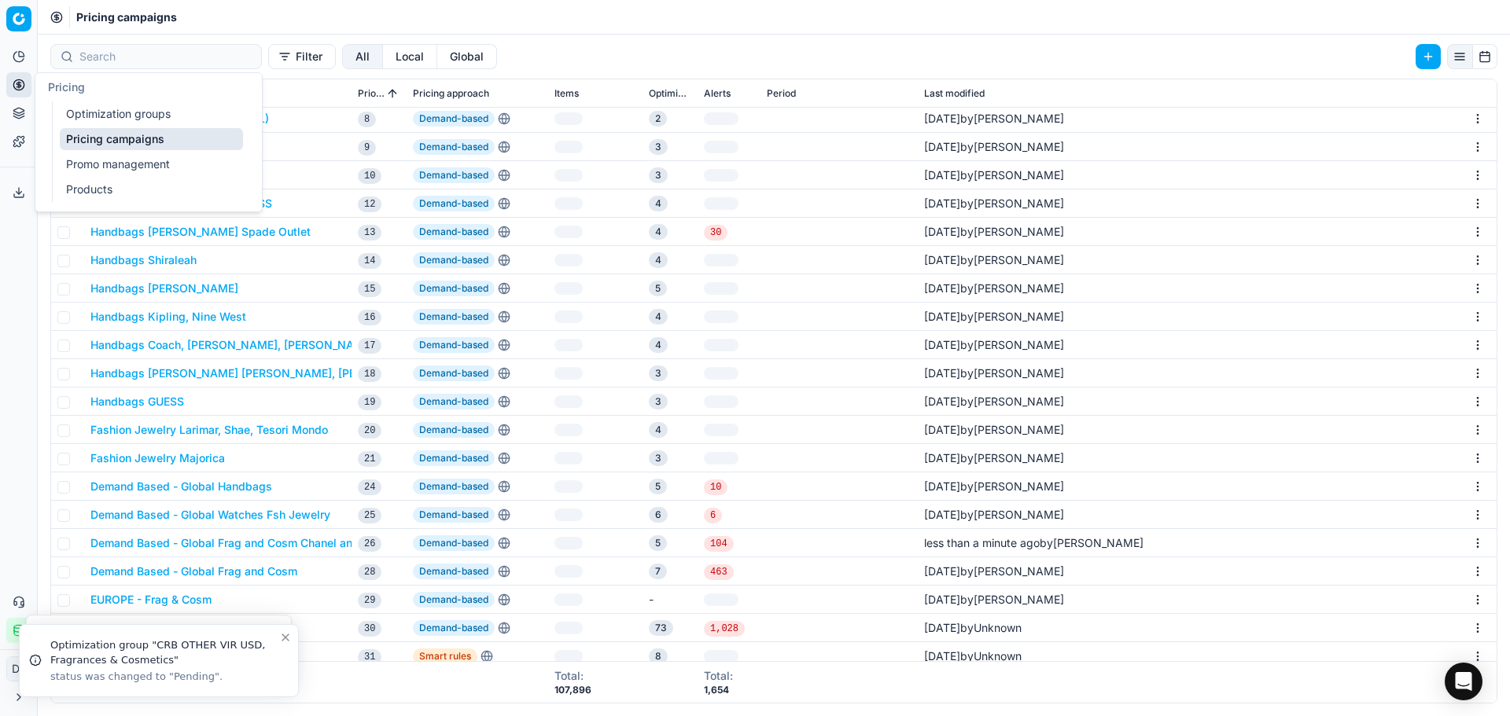
click at [24, 87] on icon at bounding box center [19, 85] width 13 height 13
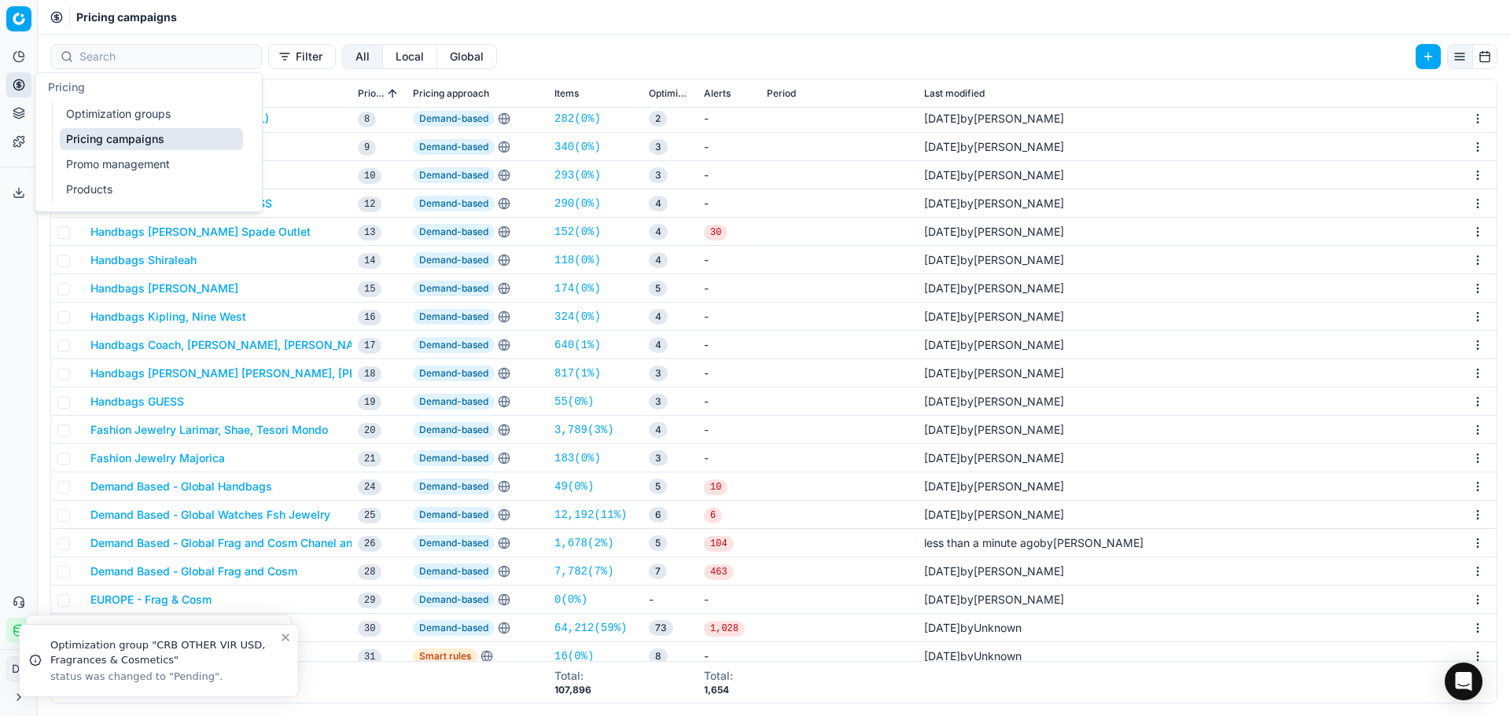
click at [112, 109] on link "Optimization groups" at bounding box center [151, 114] width 183 height 22
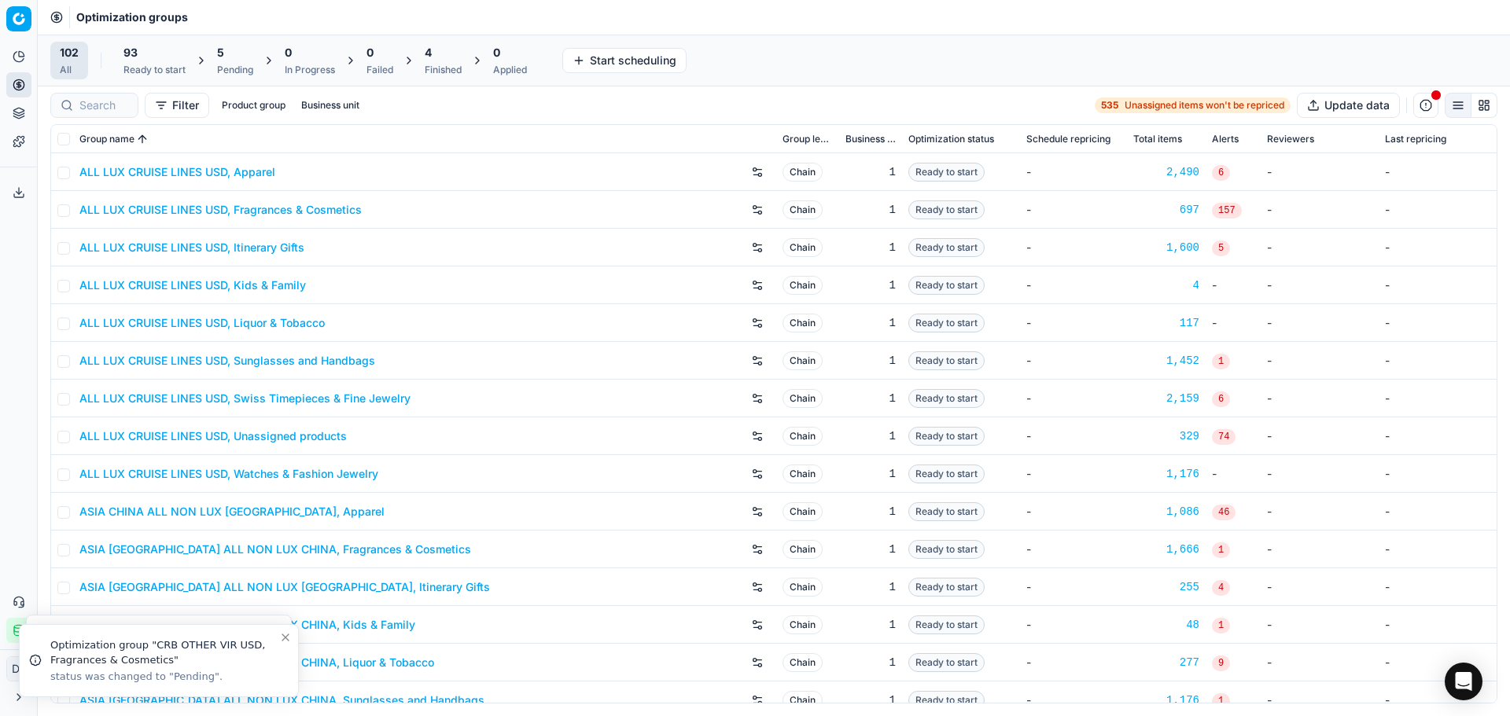
click at [242, 58] on div "5" at bounding box center [235, 53] width 36 height 16
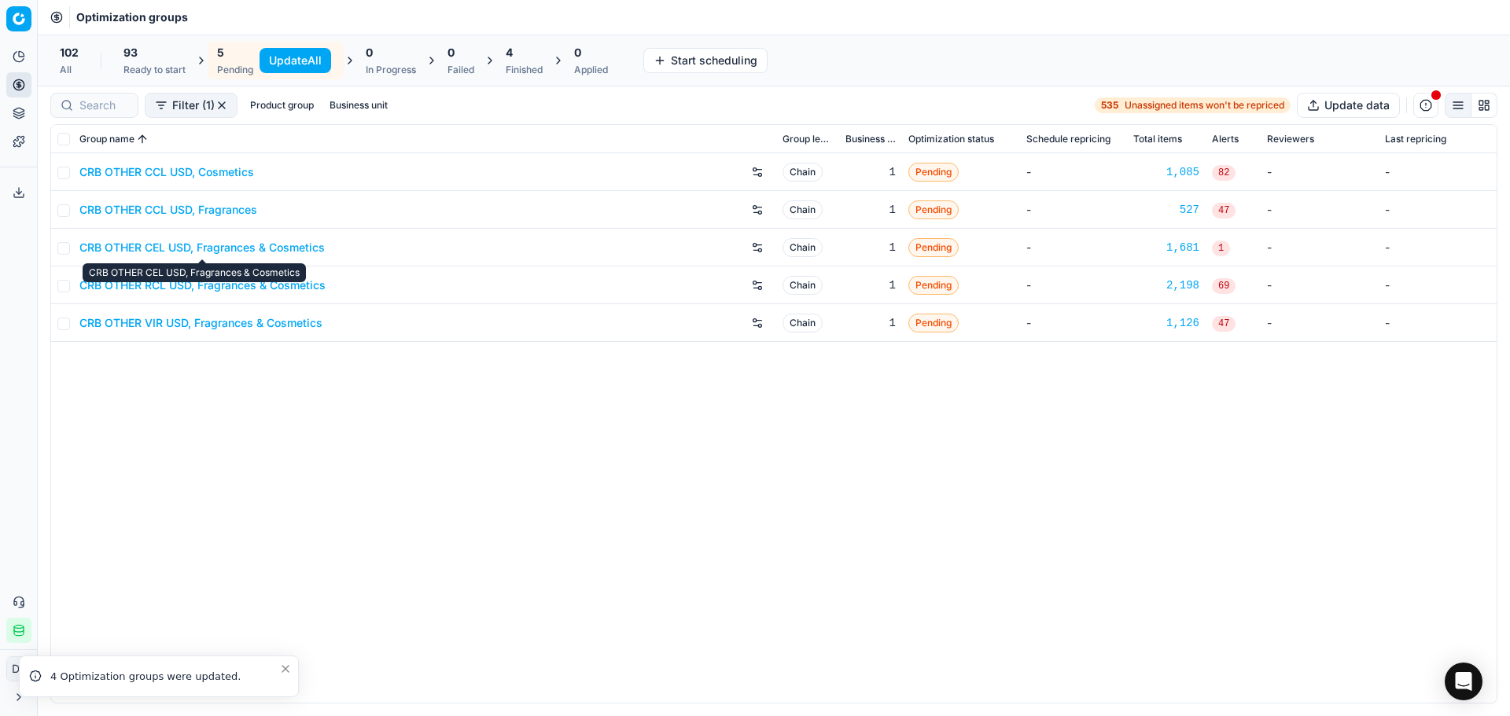
click at [212, 247] on link "CRB OTHER CEL USD, Fragrances & Cosmetics" at bounding box center [201, 248] width 245 height 16
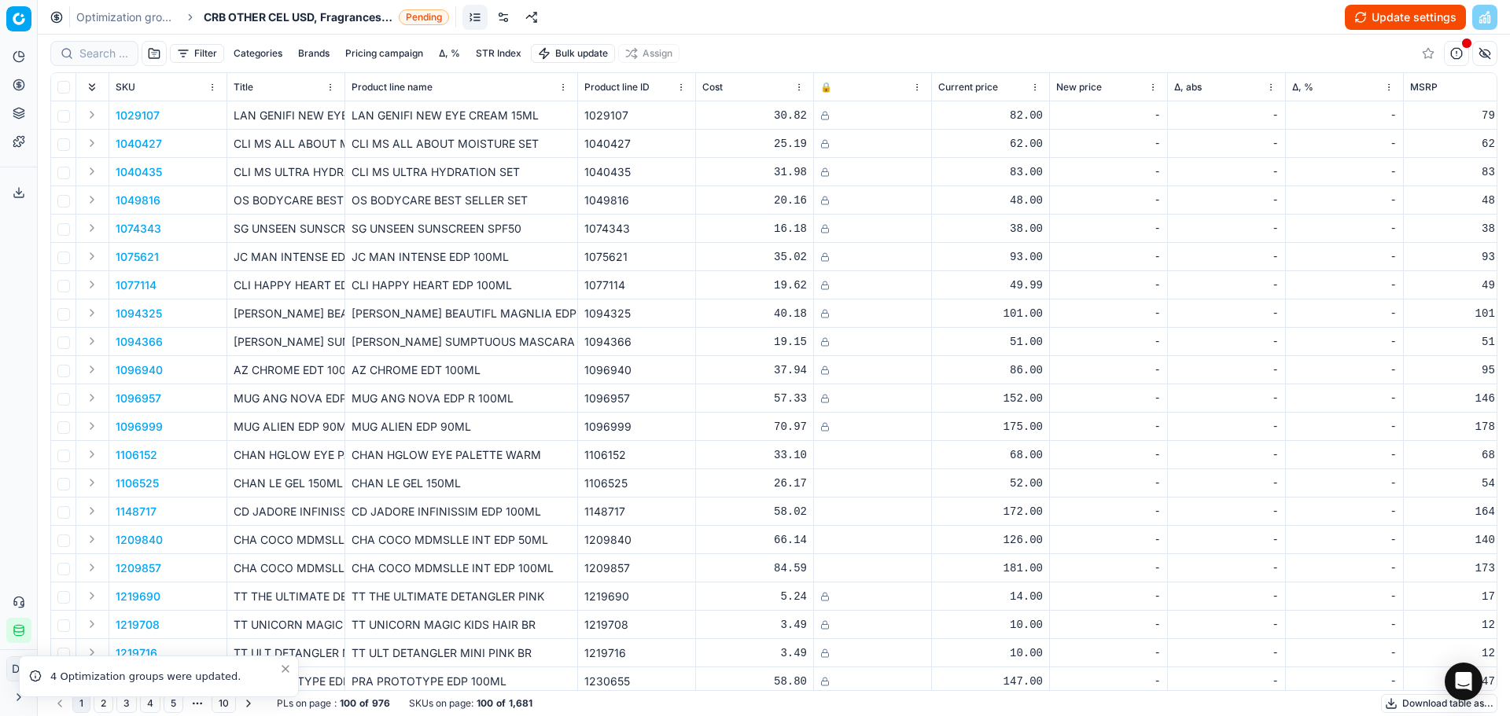
click at [1432, 18] on button "Update settings" at bounding box center [1405, 17] width 121 height 25
click at [1349, 22] on button "Start optimization" at bounding box center [1401, 17] width 130 height 25
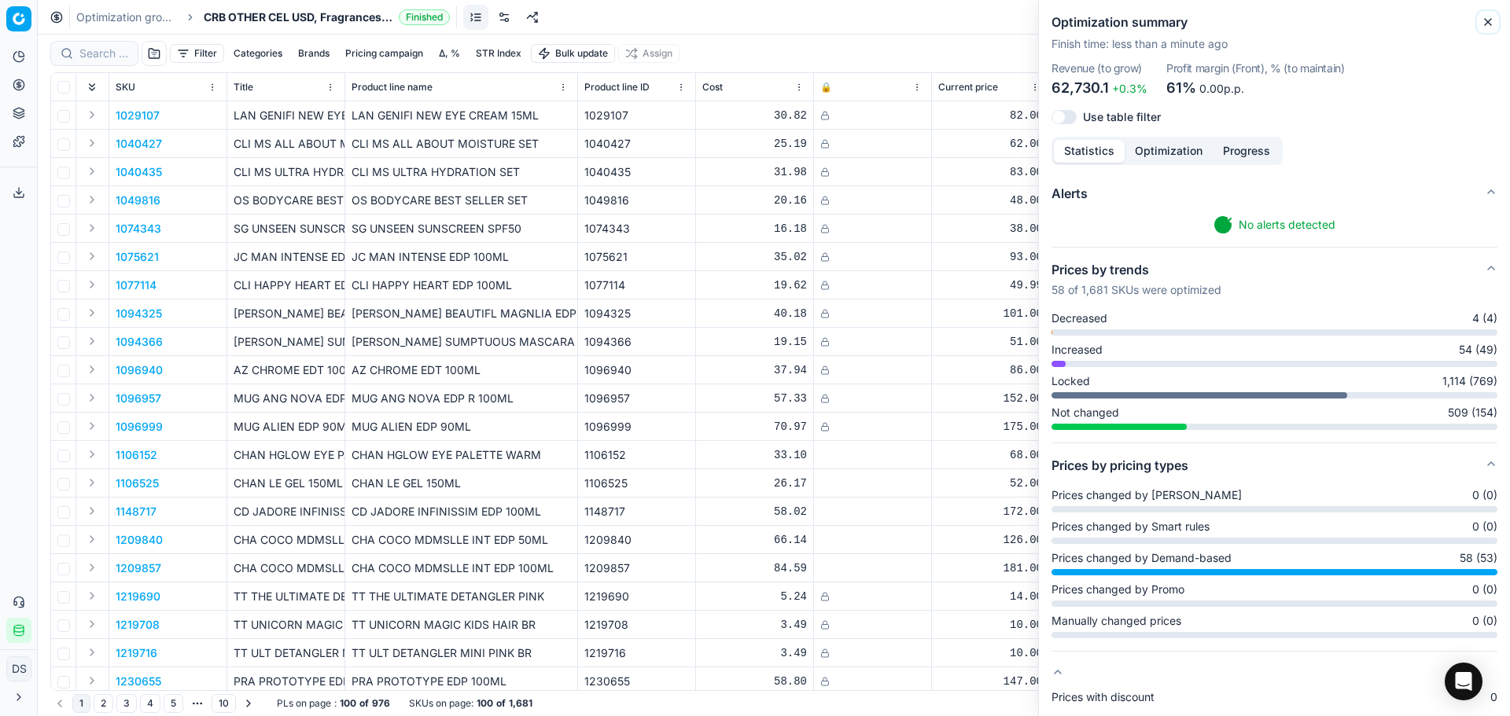
click at [1484, 18] on icon "button" at bounding box center [1487, 22] width 13 height 13
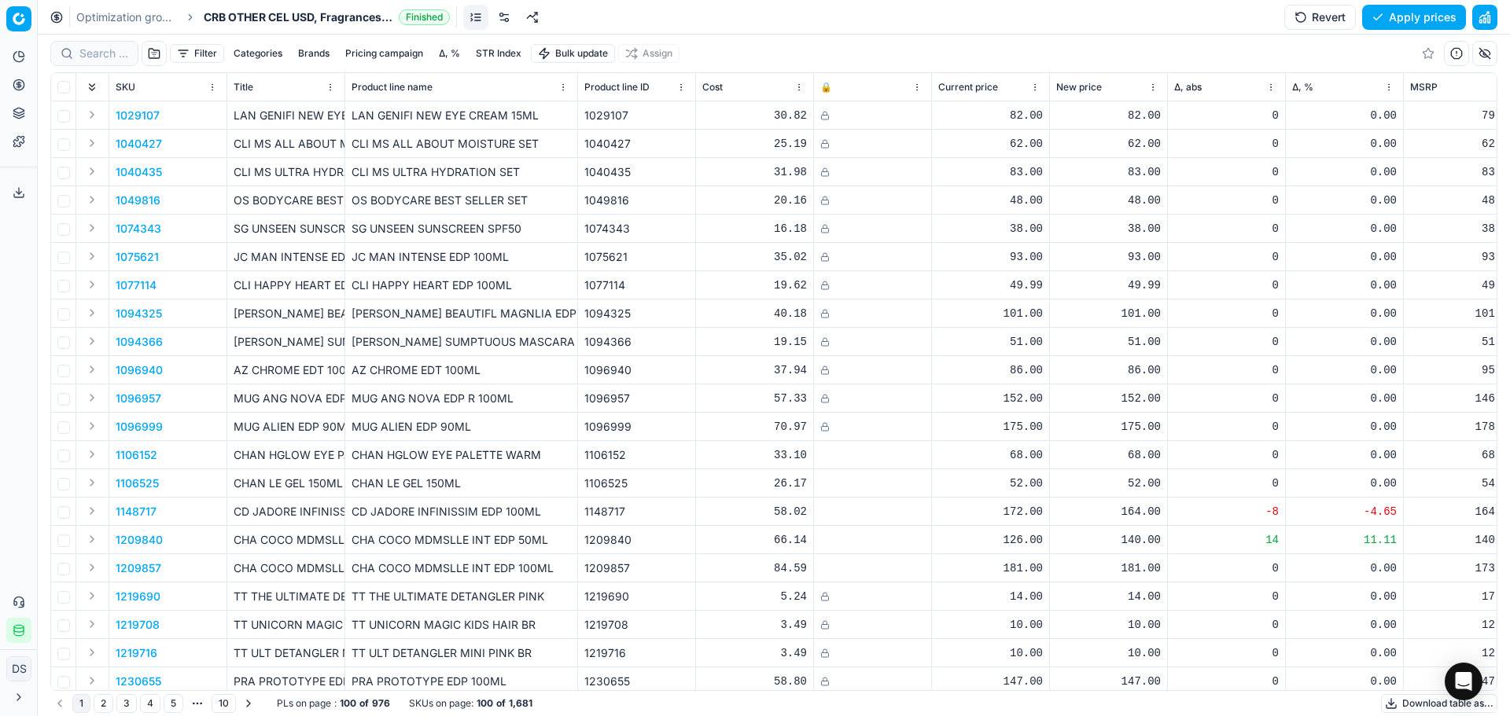
click at [195, 53] on button "Filter" at bounding box center [197, 53] width 54 height 19
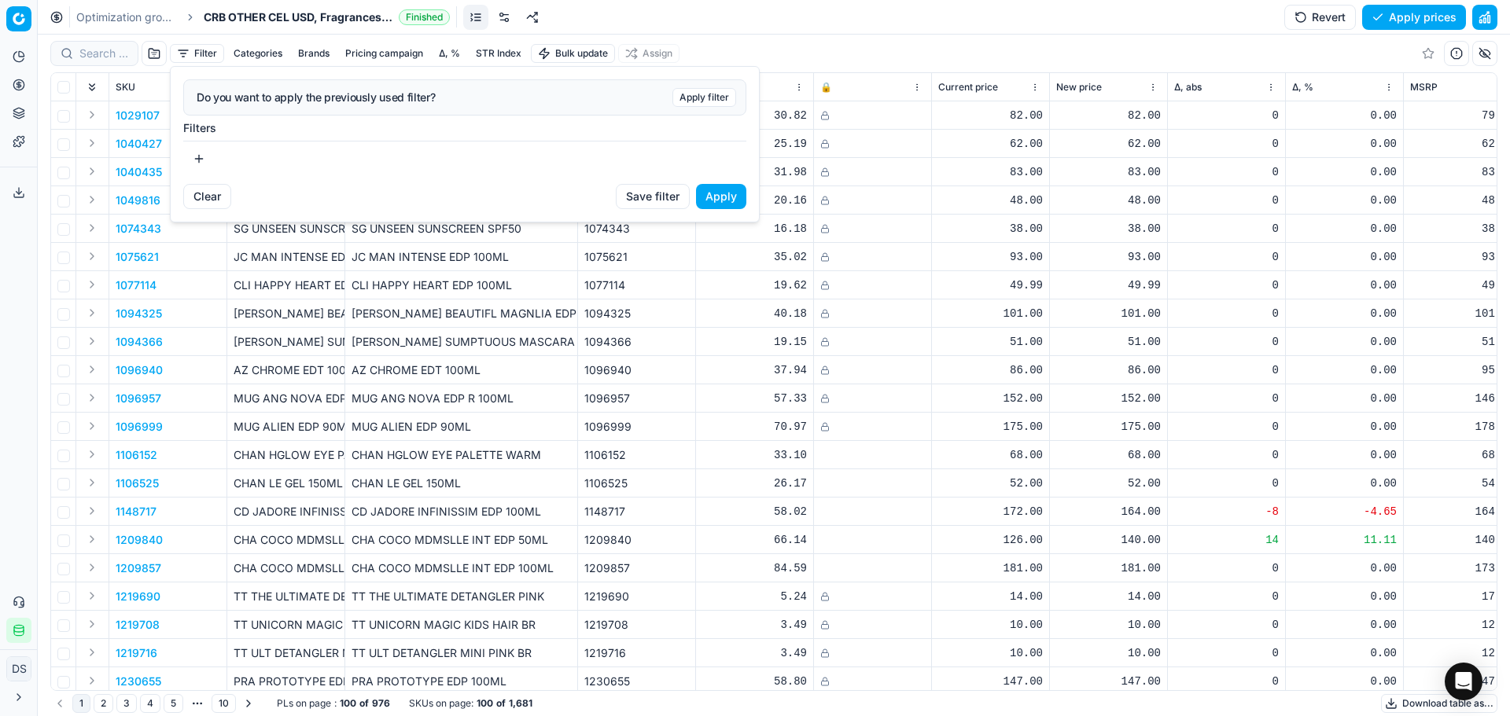
click at [207, 156] on button "button" at bounding box center [198, 158] width 31 height 25
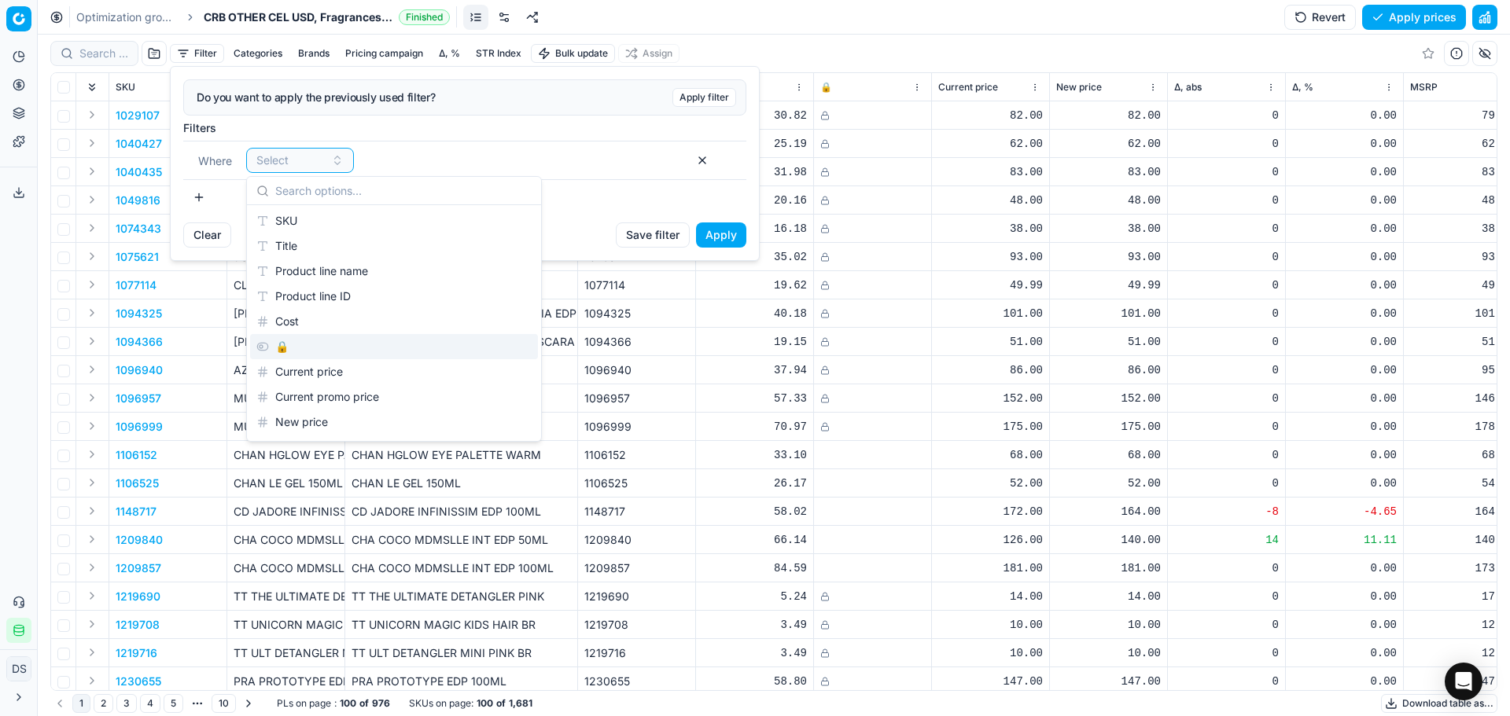
click at [296, 344] on div "🔒" at bounding box center [394, 346] width 288 height 25
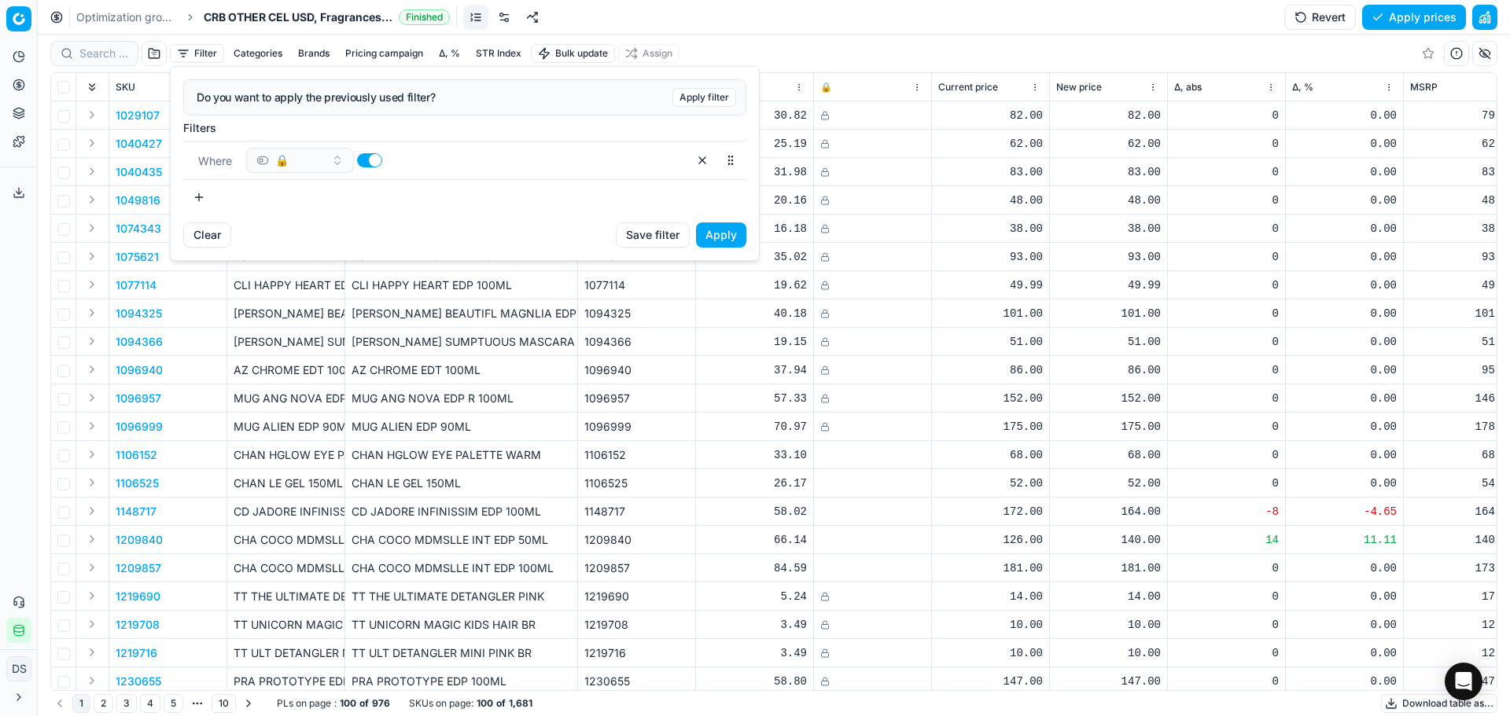
click at [376, 150] on div at bounding box center [411, 160] width 108 height 25
click at [371, 157] on button "button" at bounding box center [369, 160] width 25 height 14
click at [717, 240] on button "Apply" at bounding box center [721, 235] width 50 height 25
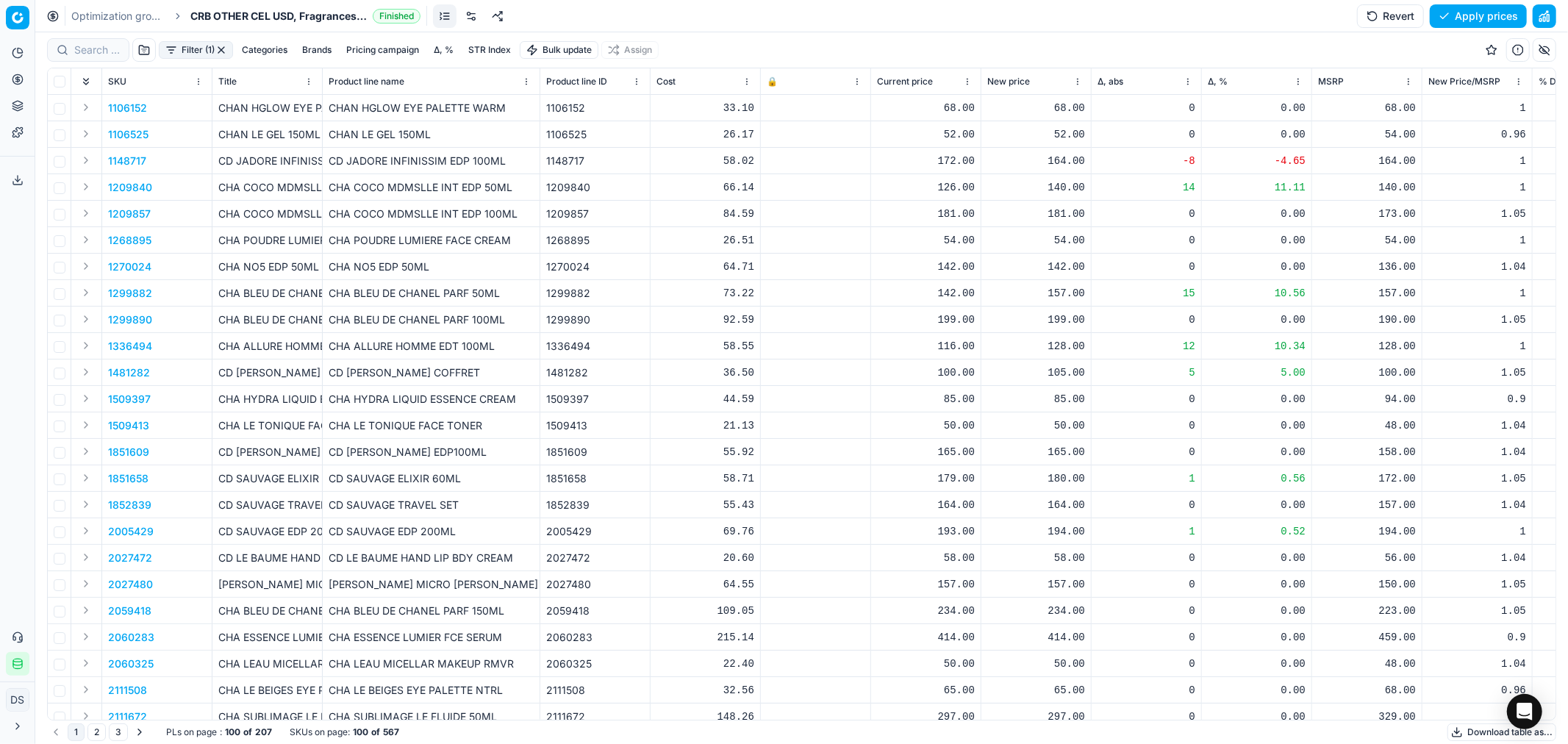
click at [445, 46] on button "Δ, %" at bounding box center [444, 50] width 32 height 18
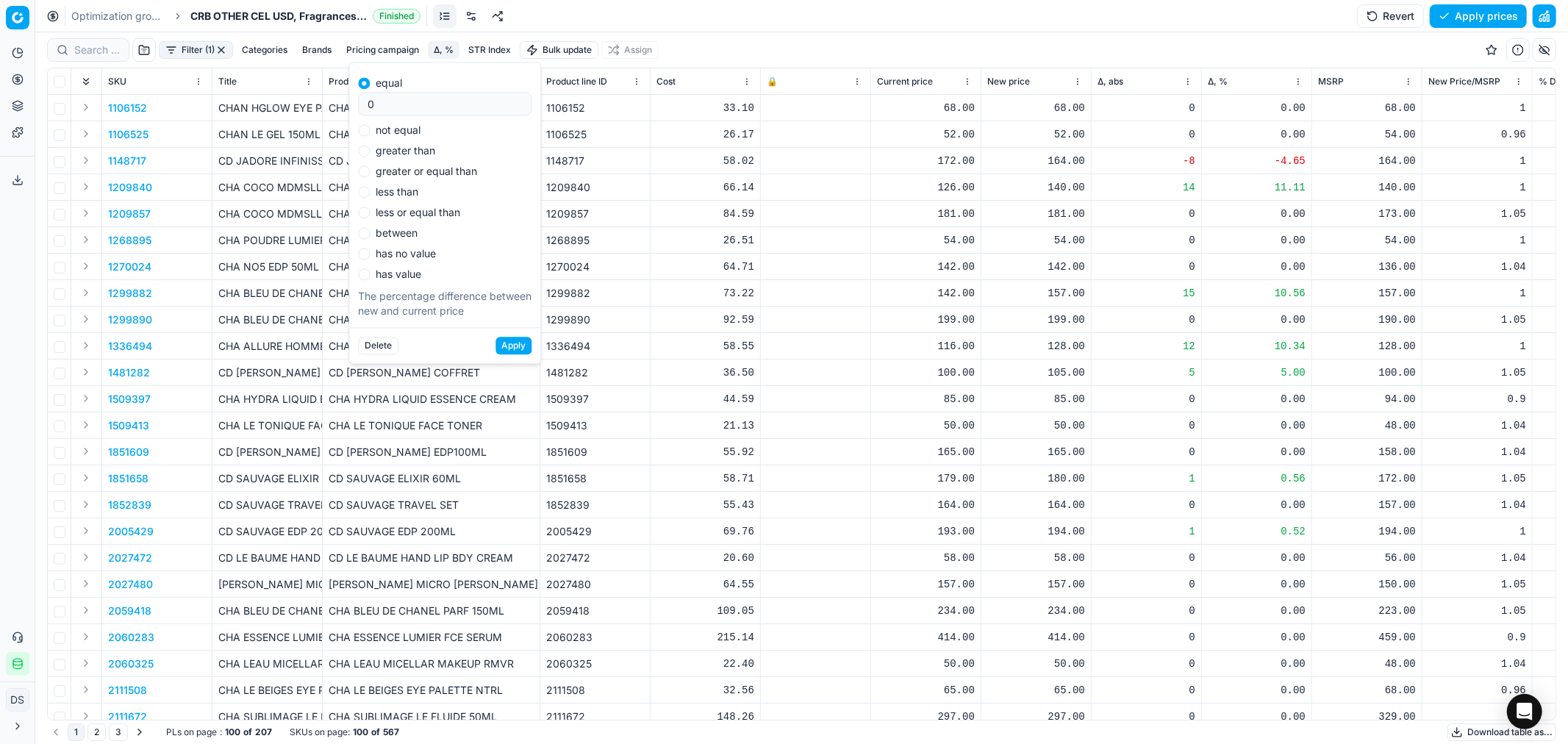
type input "0"
click at [515, 349] on button "Apply" at bounding box center [513, 345] width 36 height 18
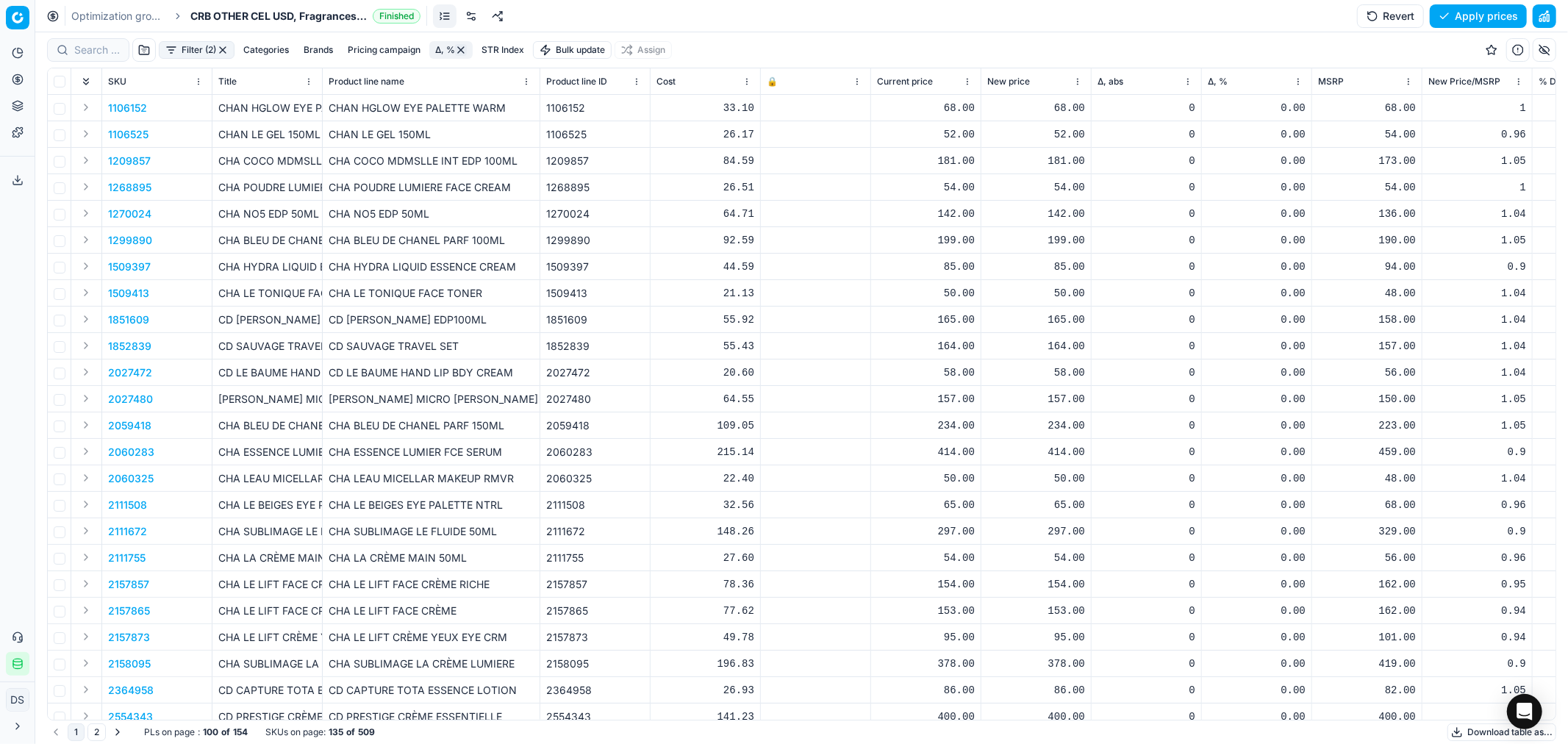
click at [1062, 135] on div "52.00" at bounding box center [1036, 135] width 98 height 15
drag, startPoint x: 1097, startPoint y: 261, endPoint x: 944, endPoint y: 261, distance: 153.0
click at [950, 262] on dl "Current: 52.00 Optimized: 52.00 Manual: 52.00" at bounding box center [1036, 234] width 211 height 95
type input "54.00"
click at [1065, 267] on div "85.00" at bounding box center [1036, 267] width 98 height 15
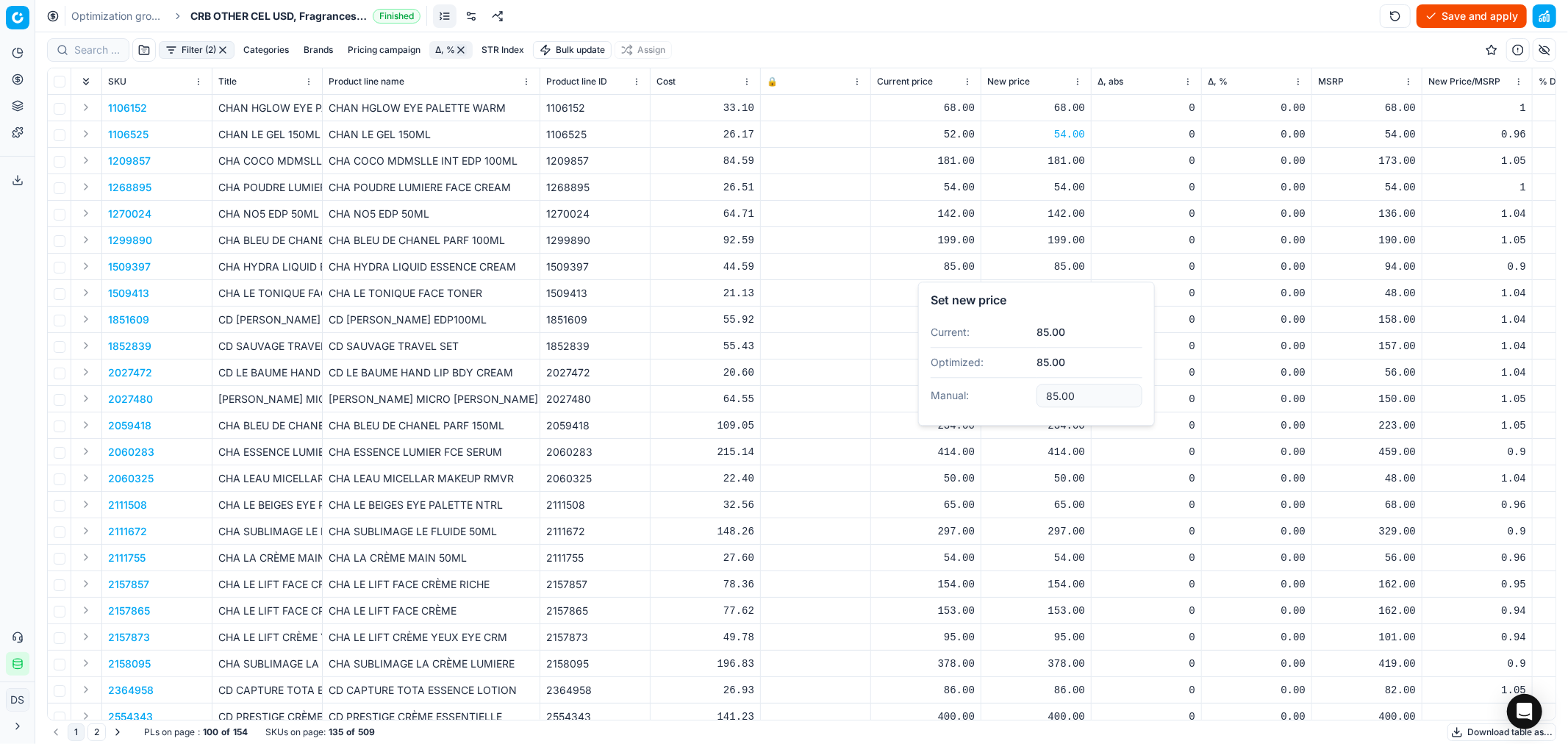
drag, startPoint x: 1077, startPoint y: 391, endPoint x: 983, endPoint y: 388, distance: 94.0
click at [983, 388] on dl "Current: 85.00 Optimized: 85.00 Manual: 85.00" at bounding box center [1036, 365] width 211 height 95
type input "94.00"
click at [204, 49] on button "Filter (2)" at bounding box center [196, 50] width 76 height 18
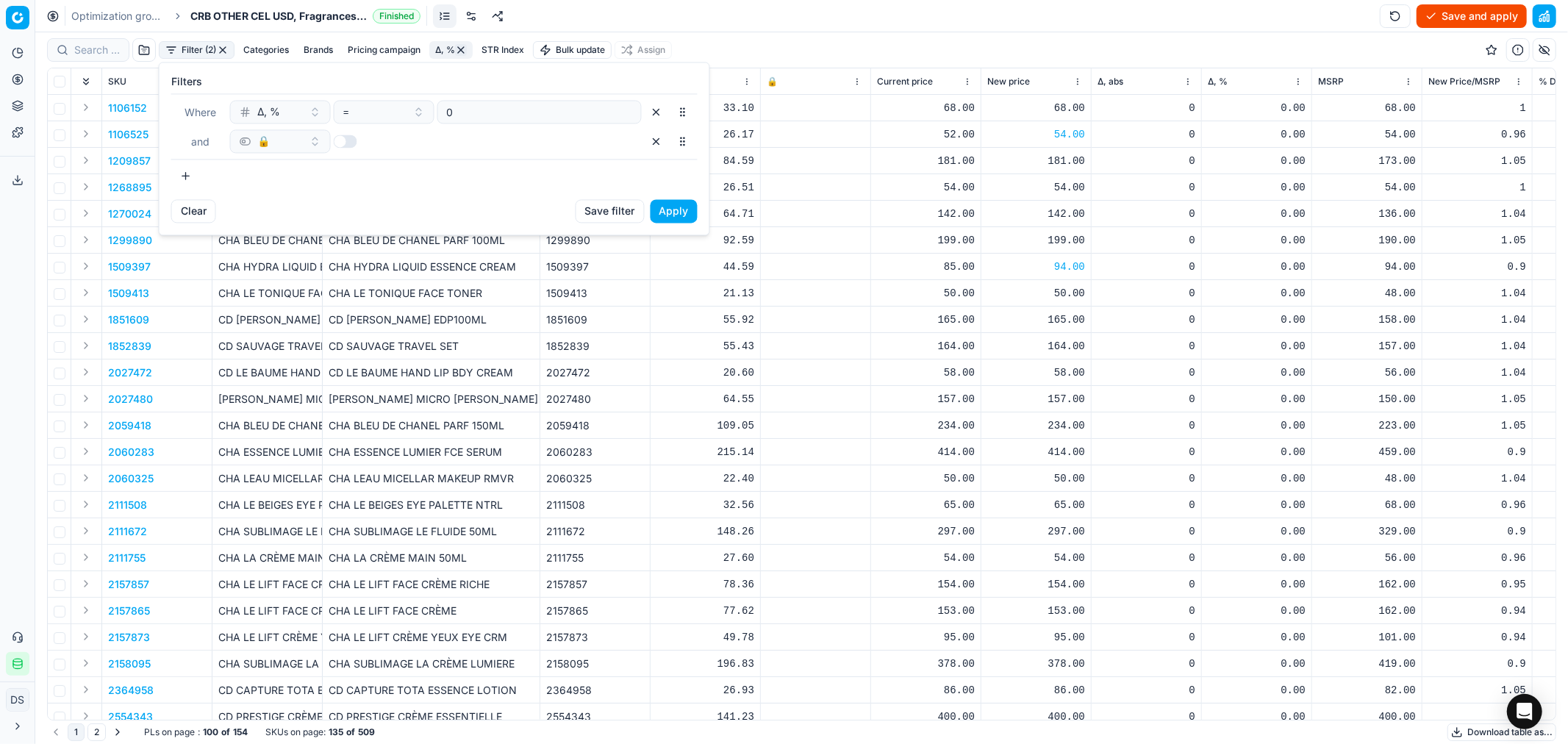
click at [189, 179] on button "button" at bounding box center [185, 175] width 29 height 23
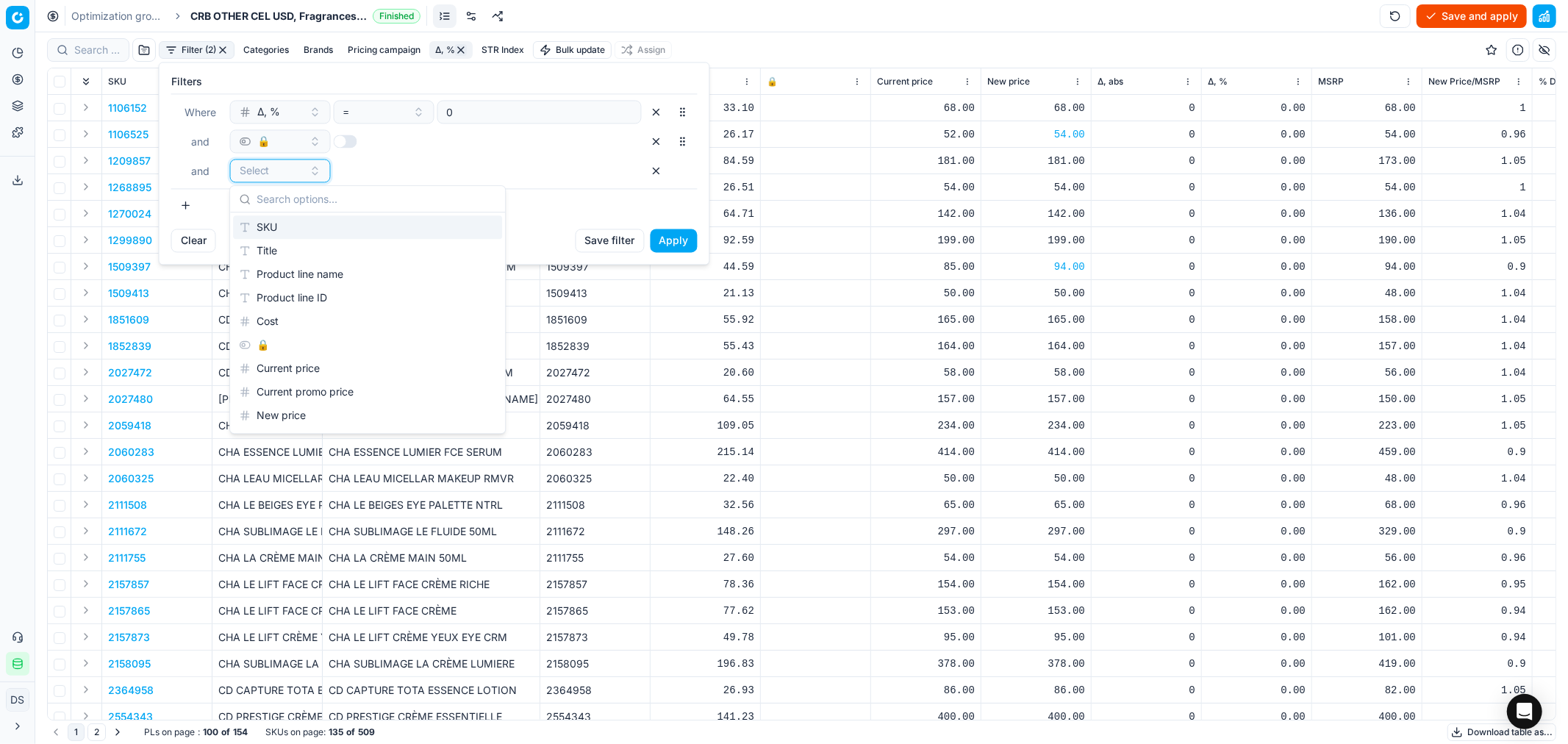
click at [284, 178] on div "Select" at bounding box center [271, 171] width 64 height 15
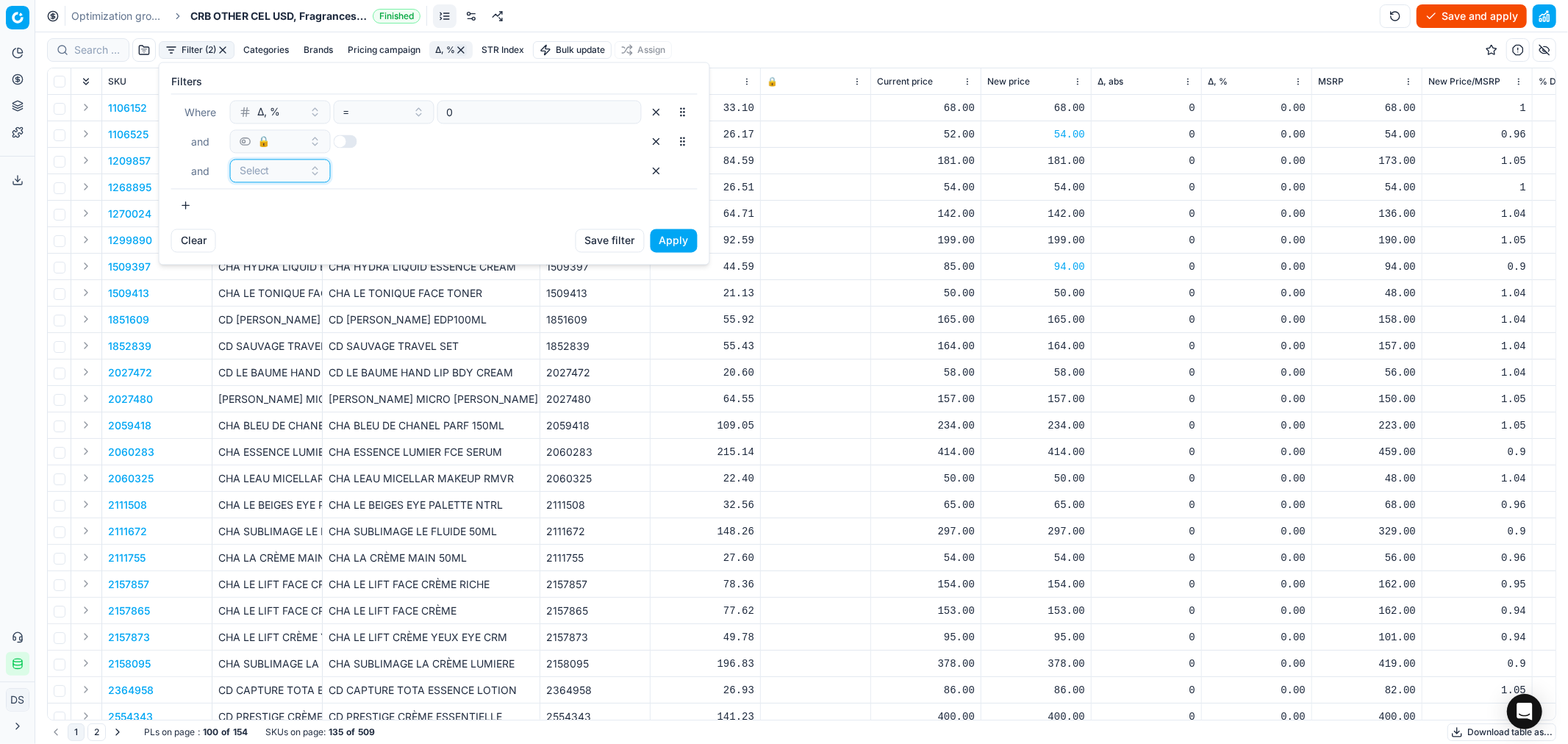
click at [290, 171] on div "Select" at bounding box center [271, 171] width 64 height 15
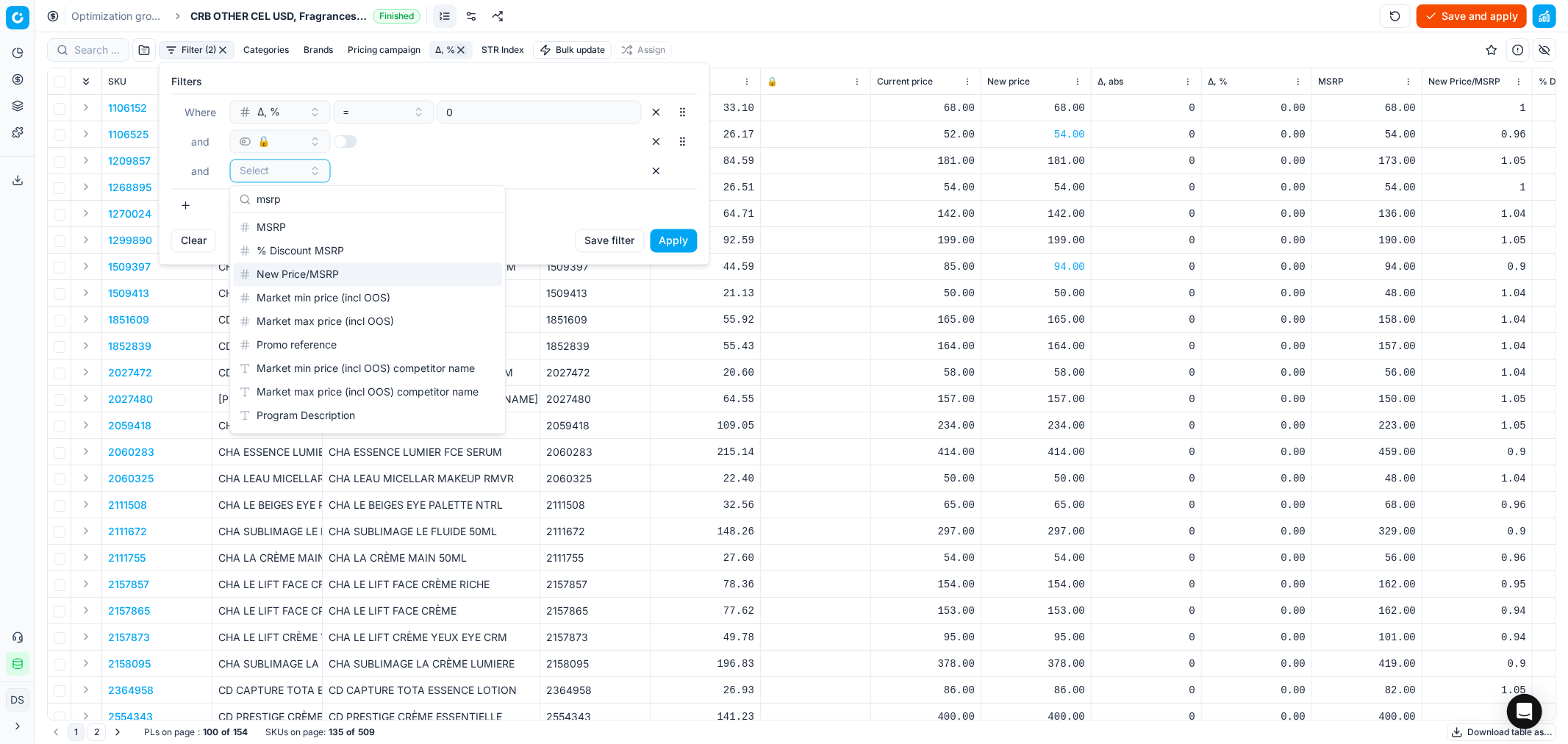
type input "msrp"
click at [305, 274] on div "New Price/MSRP" at bounding box center [367, 274] width 269 height 23
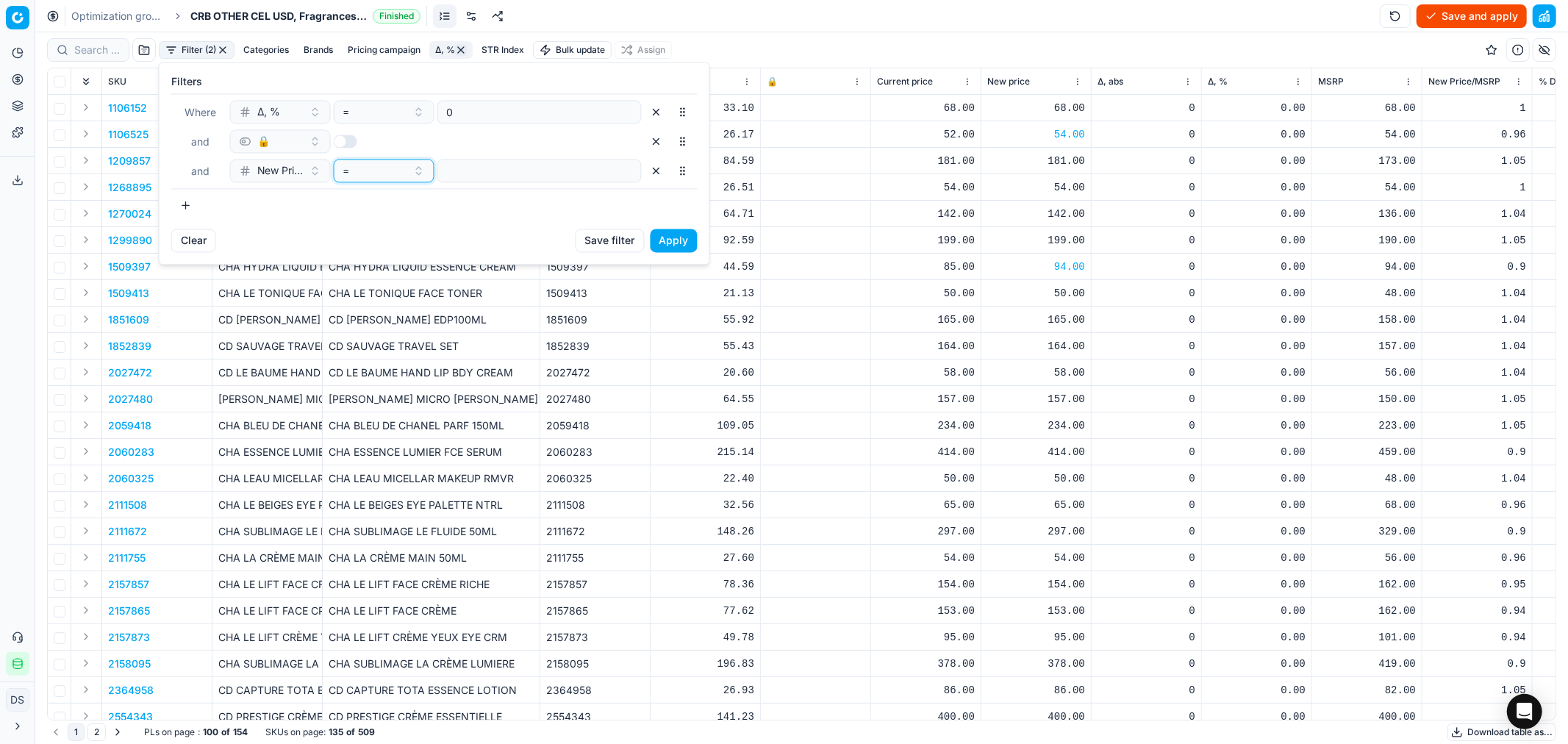
click at [411, 175] on button "=" at bounding box center [384, 170] width 101 height 23
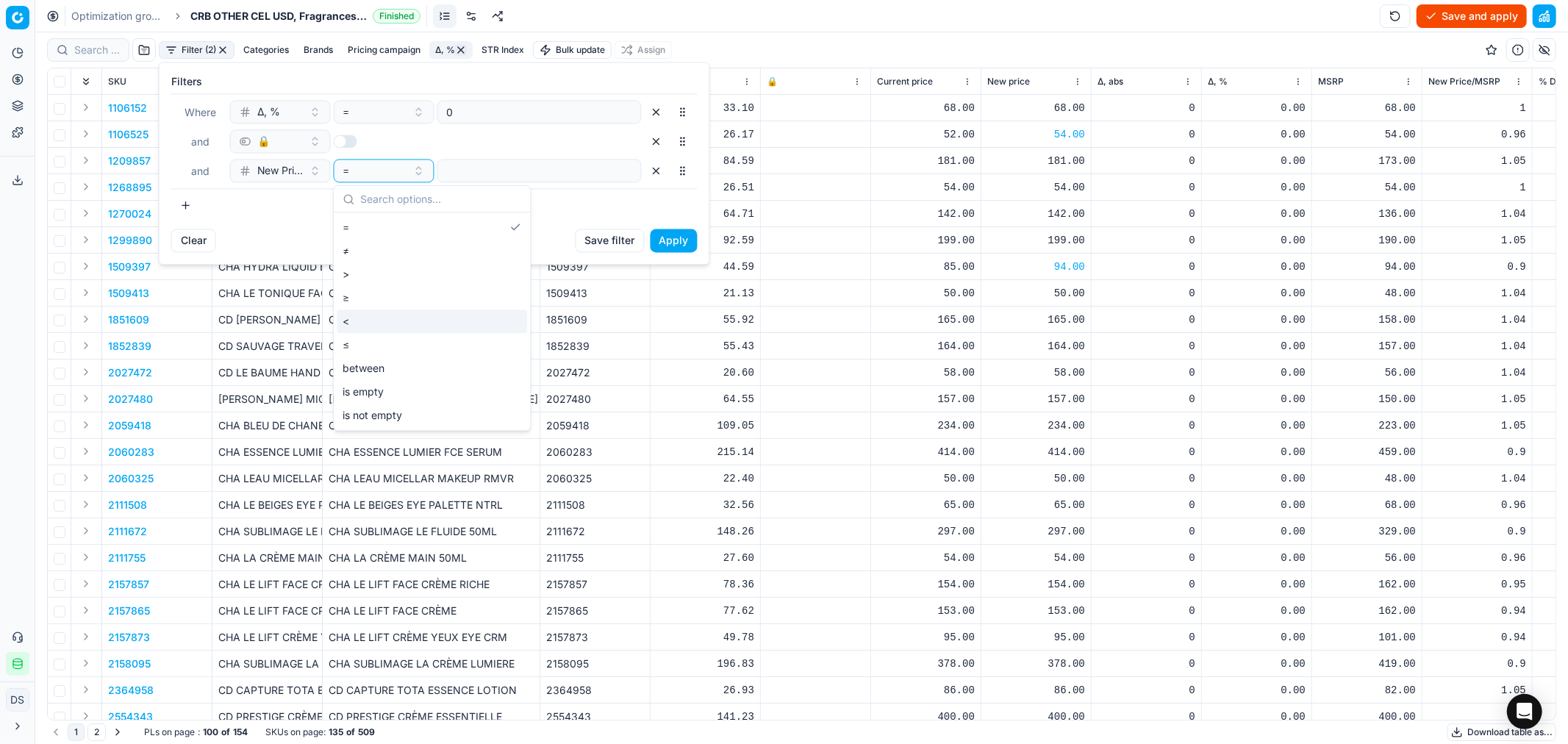
click at [379, 322] on div "<" at bounding box center [432, 321] width 191 height 23
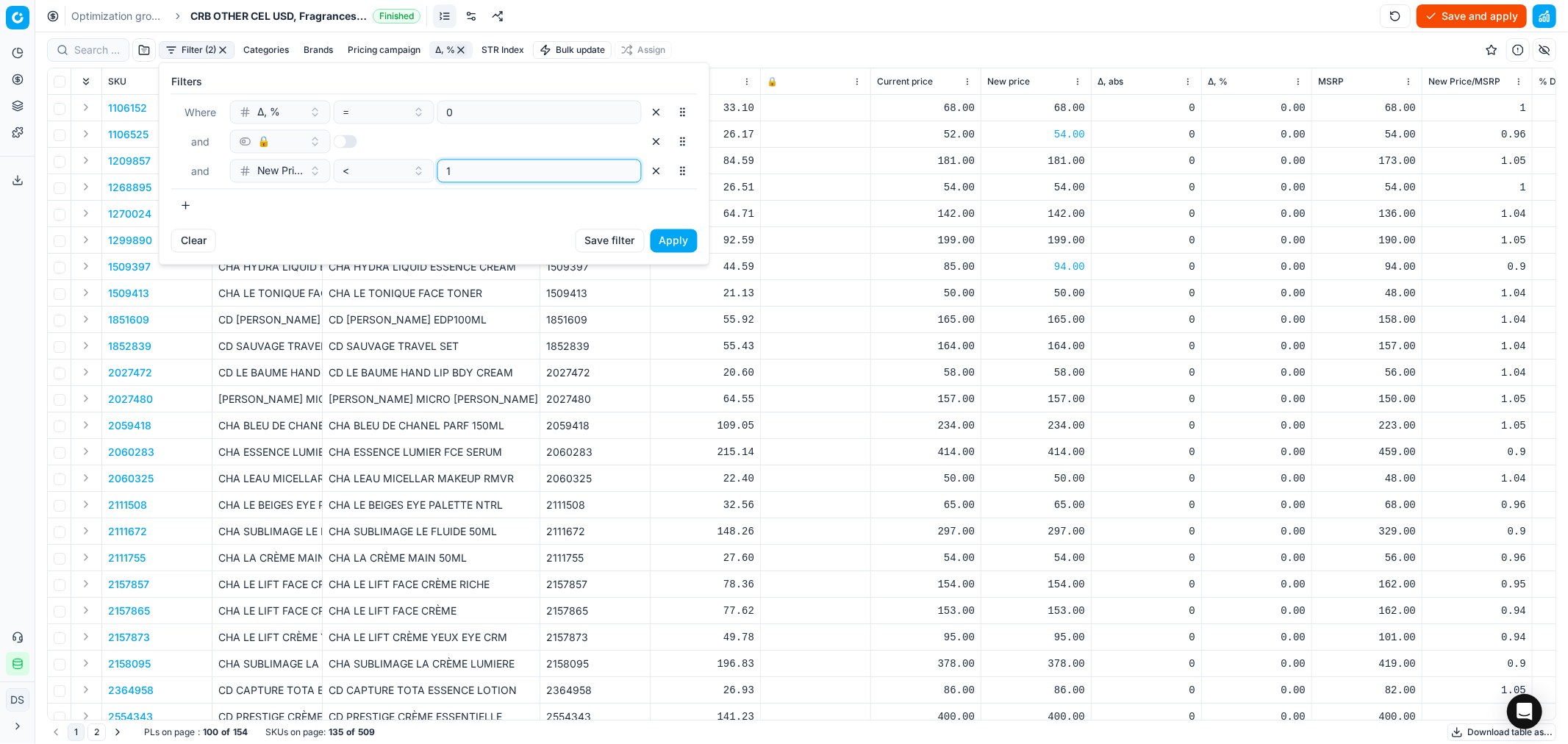
type input "1"
click at [674, 240] on button "Apply" at bounding box center [674, 240] width 47 height 23
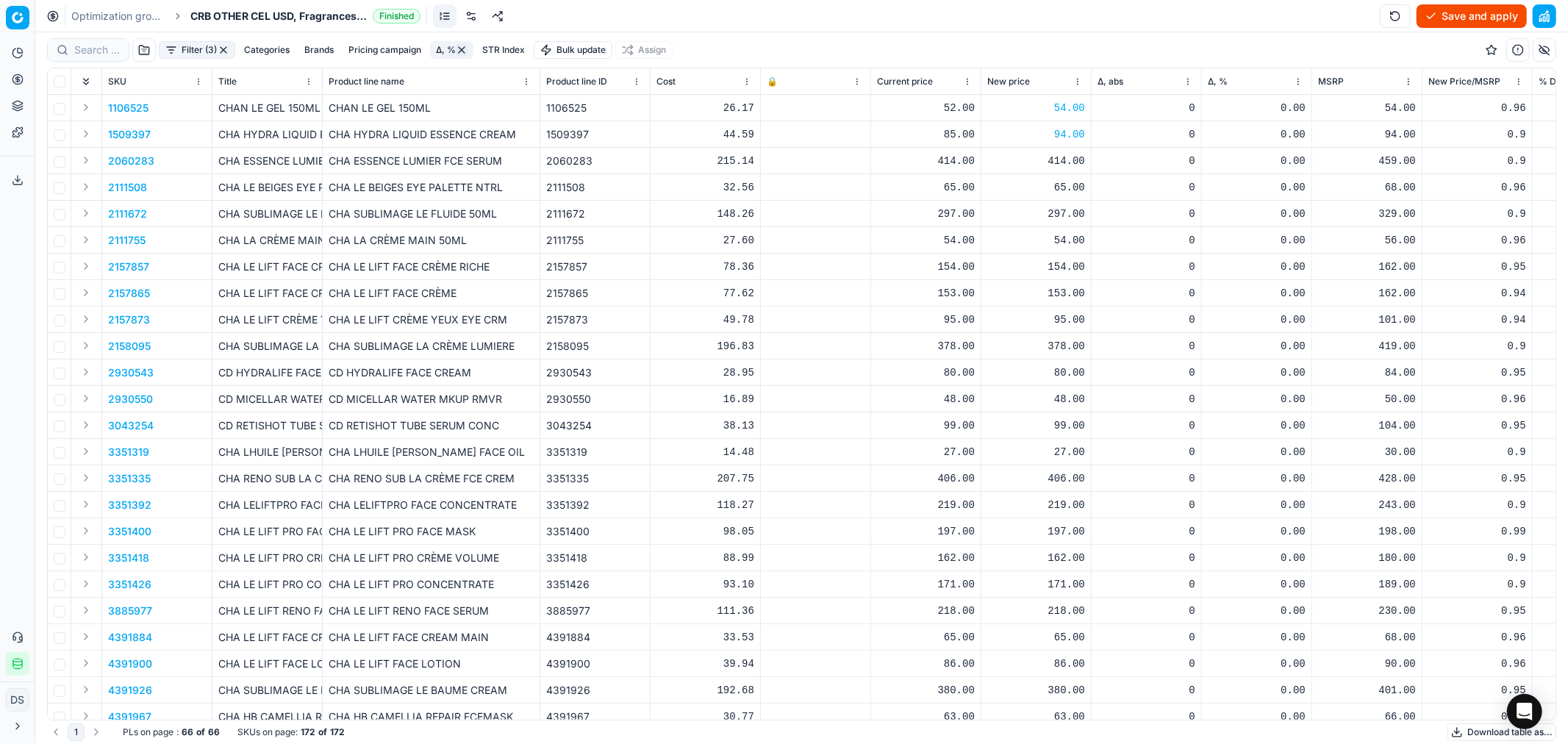
click at [1059, 160] on div "414.00" at bounding box center [1036, 161] width 98 height 15
drag, startPoint x: 1100, startPoint y: 288, endPoint x: 971, endPoint y: 290, distance: 129.0
click at [971, 290] on dl "Current: 414.00 Optimized: 414.00 Manual: 414.00" at bounding box center [1036, 260] width 211 height 95
type input "459.00"
click at [1068, 186] on div "65.00" at bounding box center [1036, 188] width 98 height 15
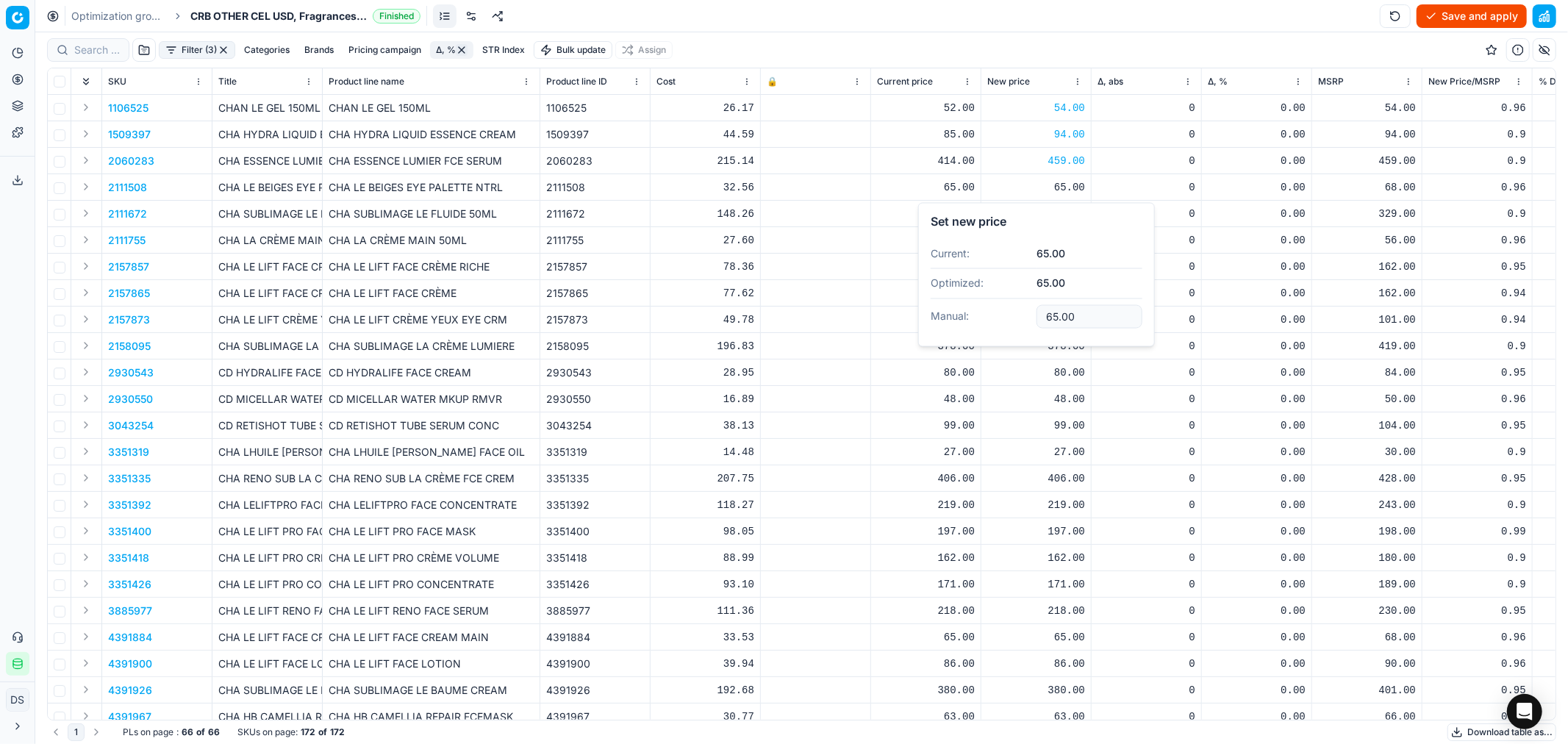
drag, startPoint x: 1078, startPoint y: 316, endPoint x: 990, endPoint y: 307, distance: 88.5
click at [990, 307] on dl "Current: 65.00 Optimized: 65.00 Manual: 65.00" at bounding box center [1036, 287] width 211 height 95
type input "68.00"
click at [1075, 219] on div "297.00" at bounding box center [1036, 214] width 98 height 15
drag, startPoint x: 1103, startPoint y: 338, endPoint x: 985, endPoint y: 338, distance: 118.0
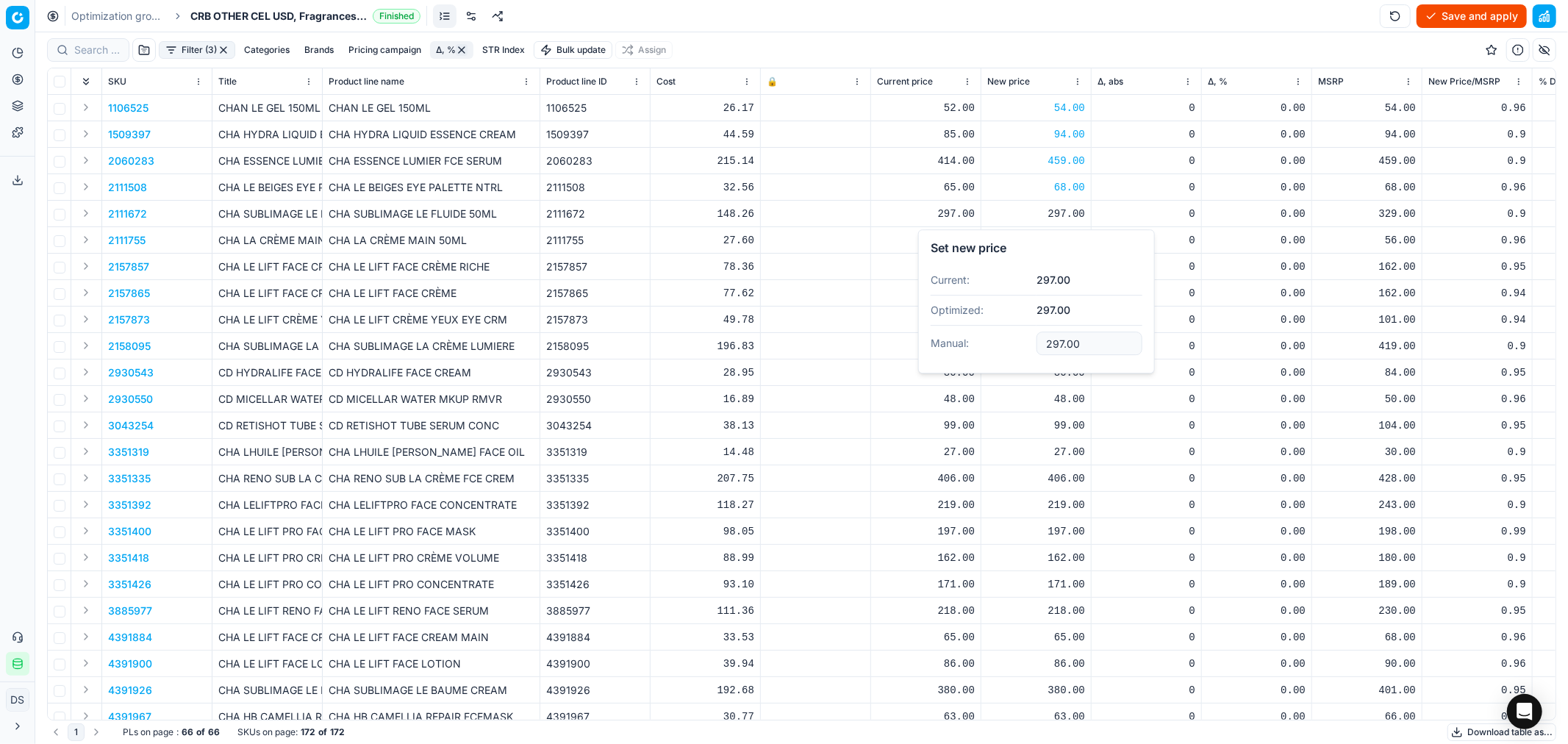
click at [985, 338] on dl "Current: 297.00 Optimized: 297.00 Manual: 297.00" at bounding box center [1036, 313] width 211 height 95
type input "329.00"
click at [1071, 243] on div "54.00" at bounding box center [1036, 240] width 98 height 15
drag, startPoint x: 1075, startPoint y: 367, endPoint x: 1022, endPoint y: 370, distance: 53.1
click at [1027, 370] on dl "Current: 54.00 Optimized: 54.00 Manual: 54.00" at bounding box center [1036, 339] width 211 height 95
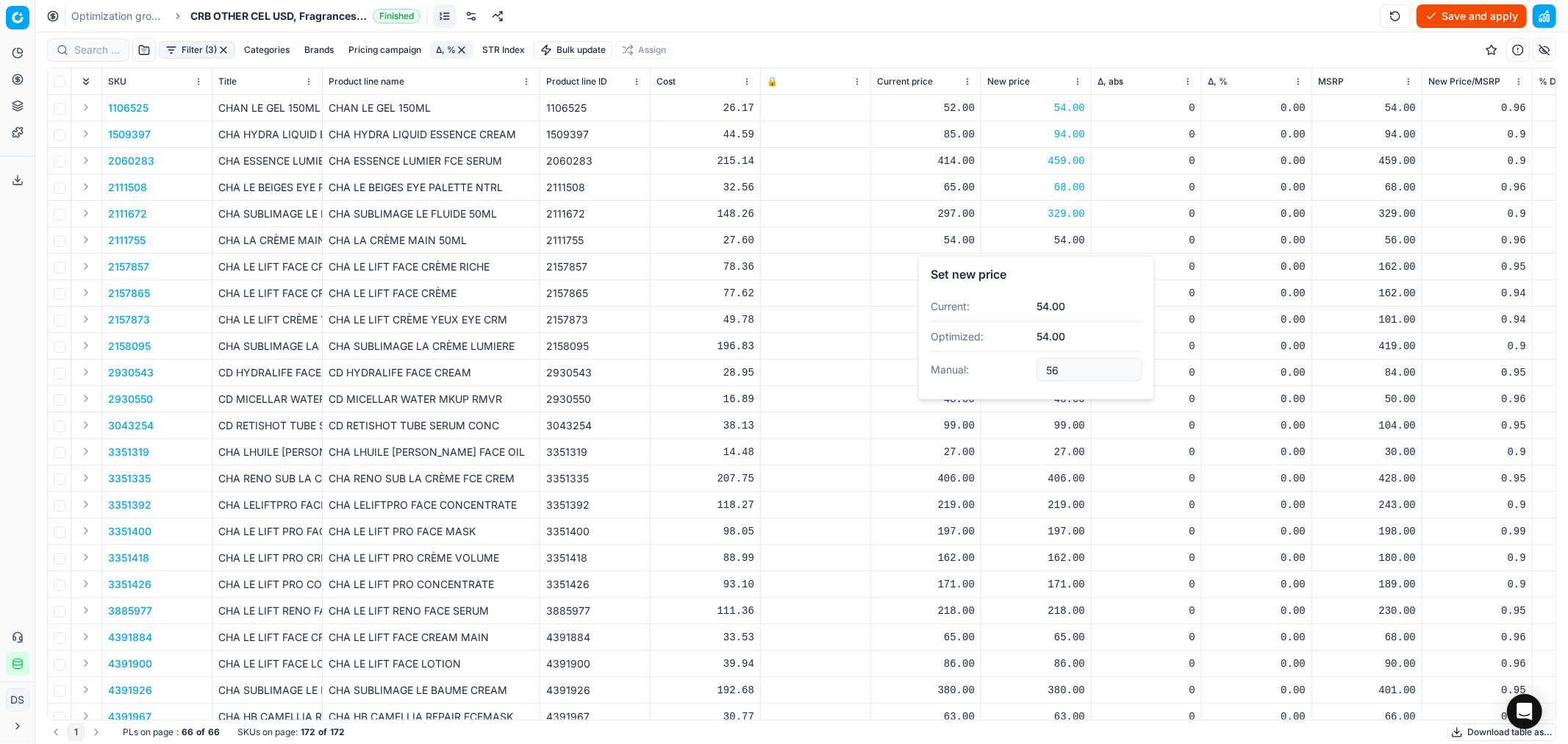
type input "56.00"
click at [1061, 264] on div "154.00" at bounding box center [1036, 267] width 98 height 15
type input "1"
type input "162.00"
click at [1072, 297] on div "153.00" at bounding box center [1036, 293] width 98 height 15
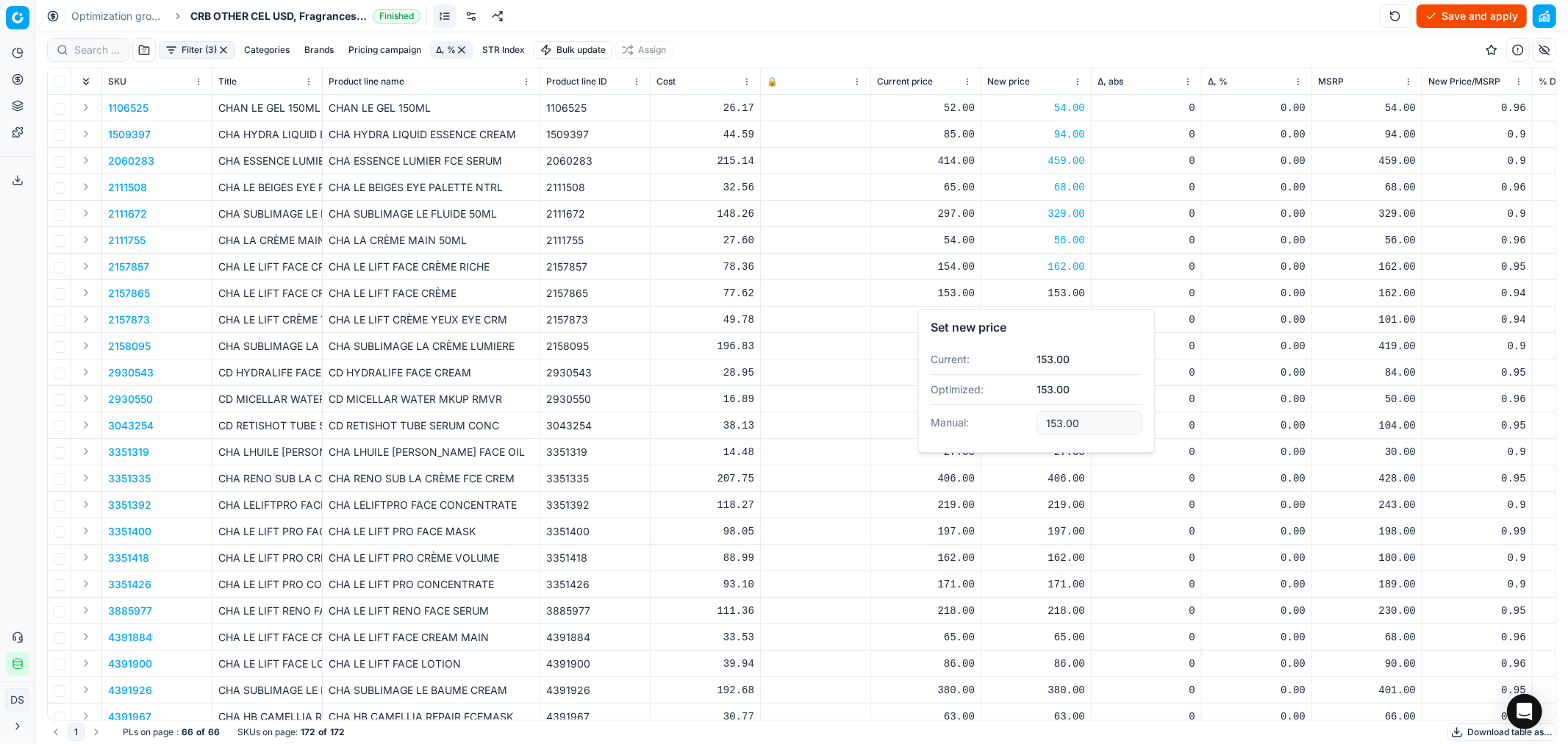
drag, startPoint x: 1088, startPoint y: 424, endPoint x: 980, endPoint y: 429, distance: 108.1
click at [980, 429] on dl "Current: 153.00 Optimized: 153.00 Manual: 153.00" at bounding box center [1036, 393] width 211 height 95
type input "162.00"
click at [1070, 325] on div "95.00" at bounding box center [1036, 320] width 98 height 15
drag, startPoint x: 1086, startPoint y: 442, endPoint x: 985, endPoint y: 434, distance: 101.3
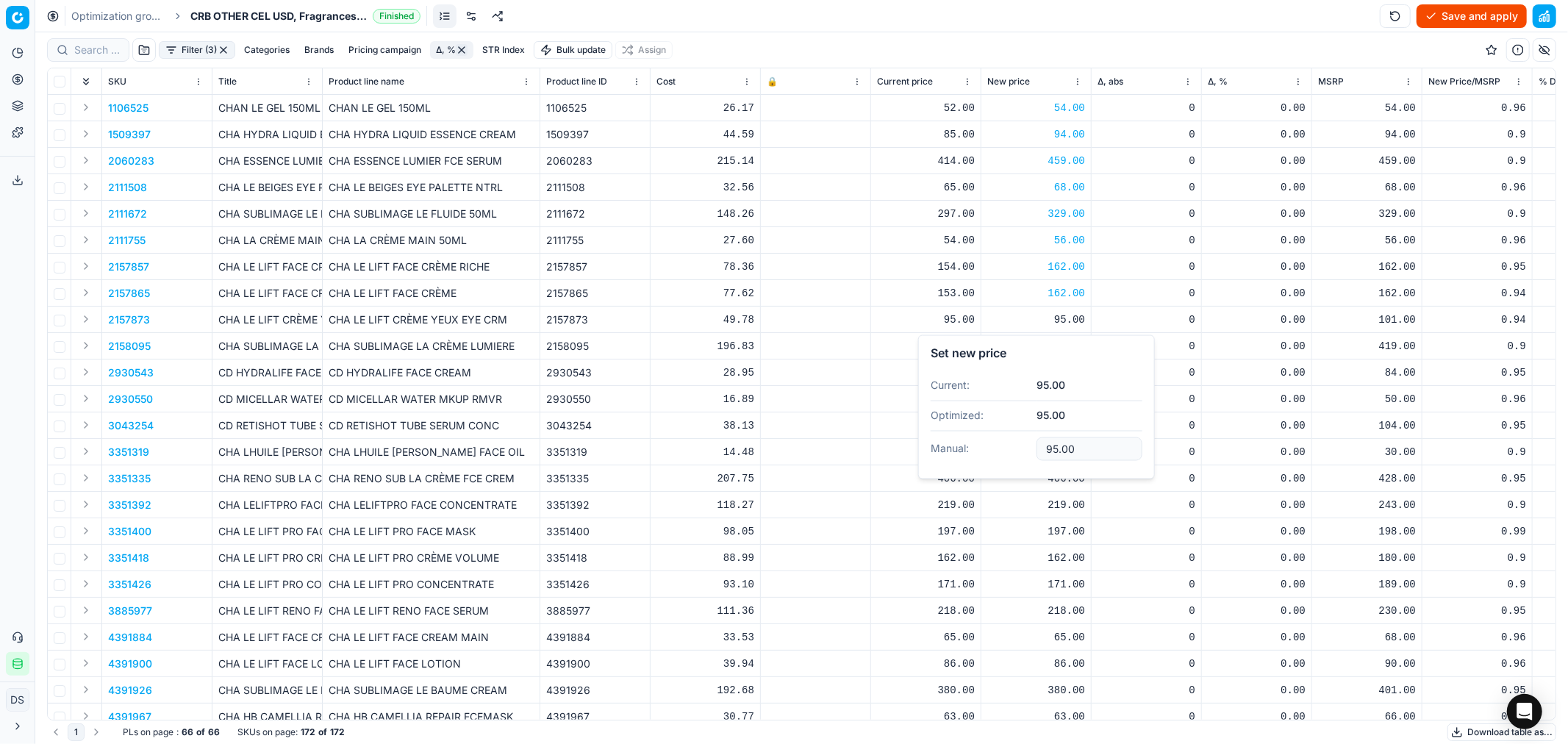
click at [987, 434] on dl "Current: 95.00 Optimized: 95.00 Manual: 95.00" at bounding box center [1036, 419] width 211 height 95
type input "101.00"
click at [1069, 347] on div "378.00" at bounding box center [1036, 346] width 98 height 15
drag, startPoint x: 1092, startPoint y: 474, endPoint x: 979, endPoint y: 461, distance: 113.7
click at [979, 461] on dl "Current: 378.00 Optimized: 378.00 Manual: 378.00" at bounding box center [1036, 445] width 211 height 95
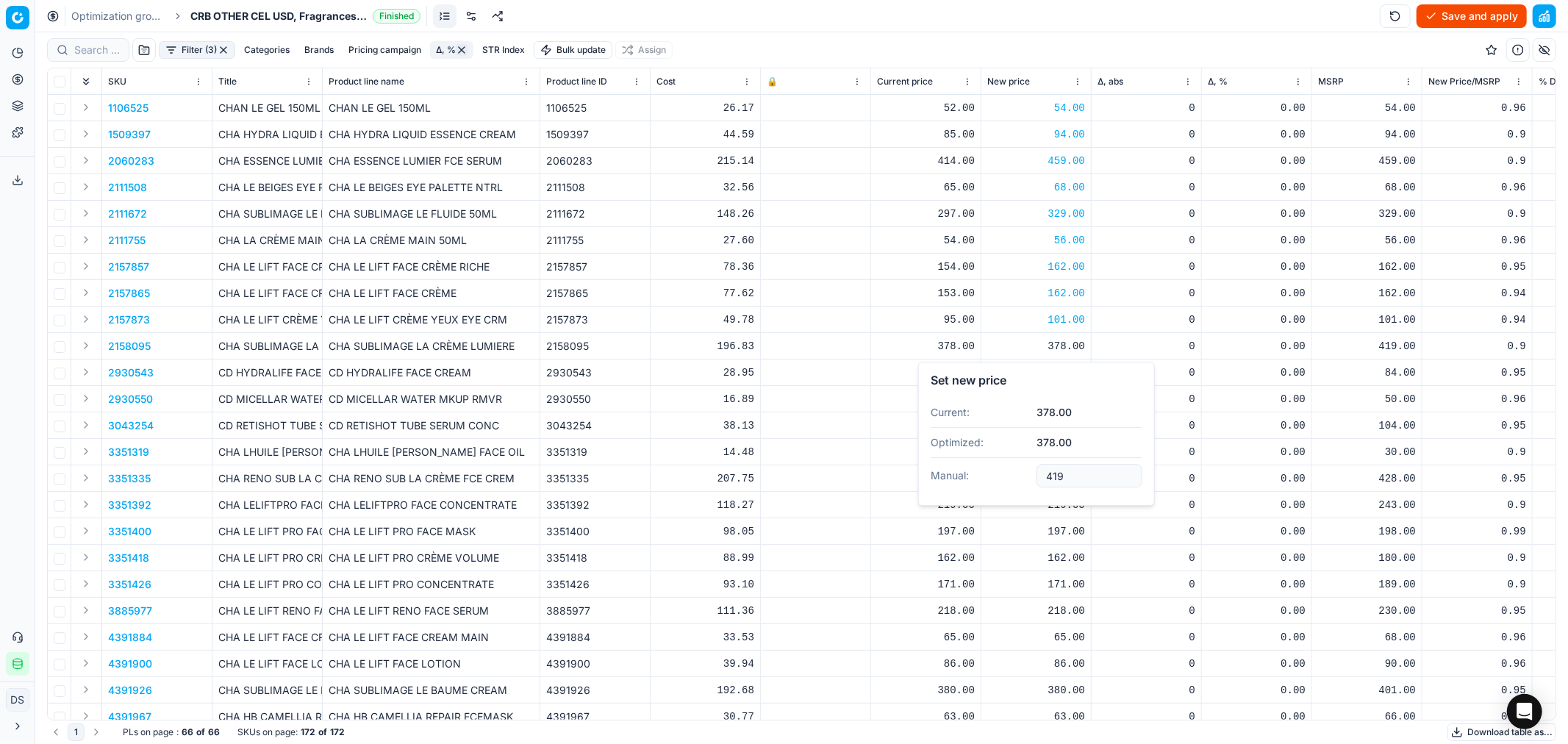
type input "419.00"
click at [1058, 366] on div "80.00" at bounding box center [1036, 373] width 98 height 15
drag, startPoint x: 1067, startPoint y: 501, endPoint x: 1002, endPoint y: 494, distance: 65.4
click at [1002, 494] on dl "Current: 80.00 Optimized: 80.00 Manual: 80.00" at bounding box center [1036, 472] width 211 height 95
type input "84.00"
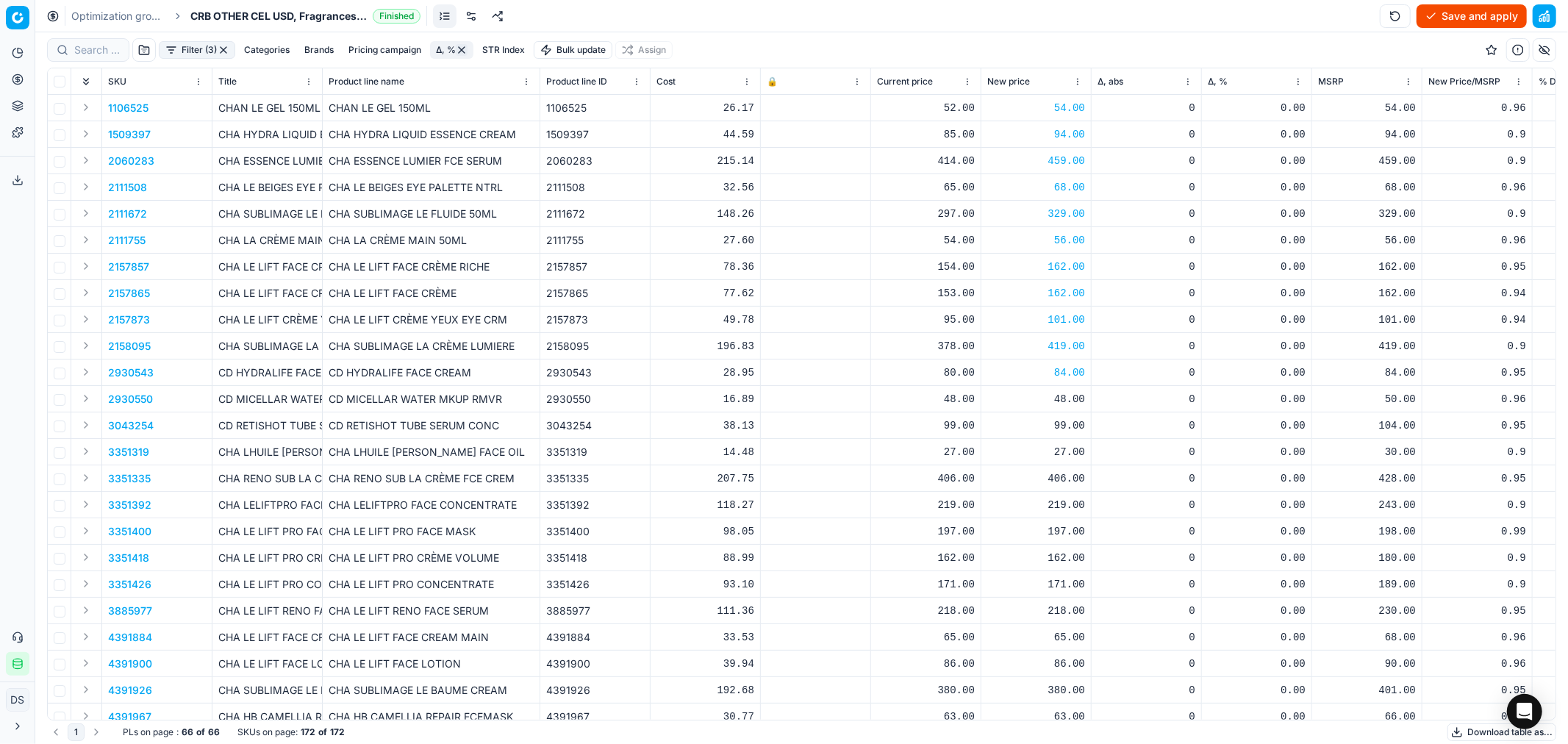
click at [1062, 393] on div "48.00" at bounding box center [1036, 399] width 98 height 15
drag, startPoint x: 1084, startPoint y: 529, endPoint x: 1012, endPoint y: 512, distance: 74.0
click at [1012, 512] on dl "Current: 48.00 Optimized: 48.00 Manual: 48.00" at bounding box center [1036, 497] width 211 height 95
type input "50.00"
click at [1069, 428] on div "99.00" at bounding box center [1036, 425] width 98 height 15
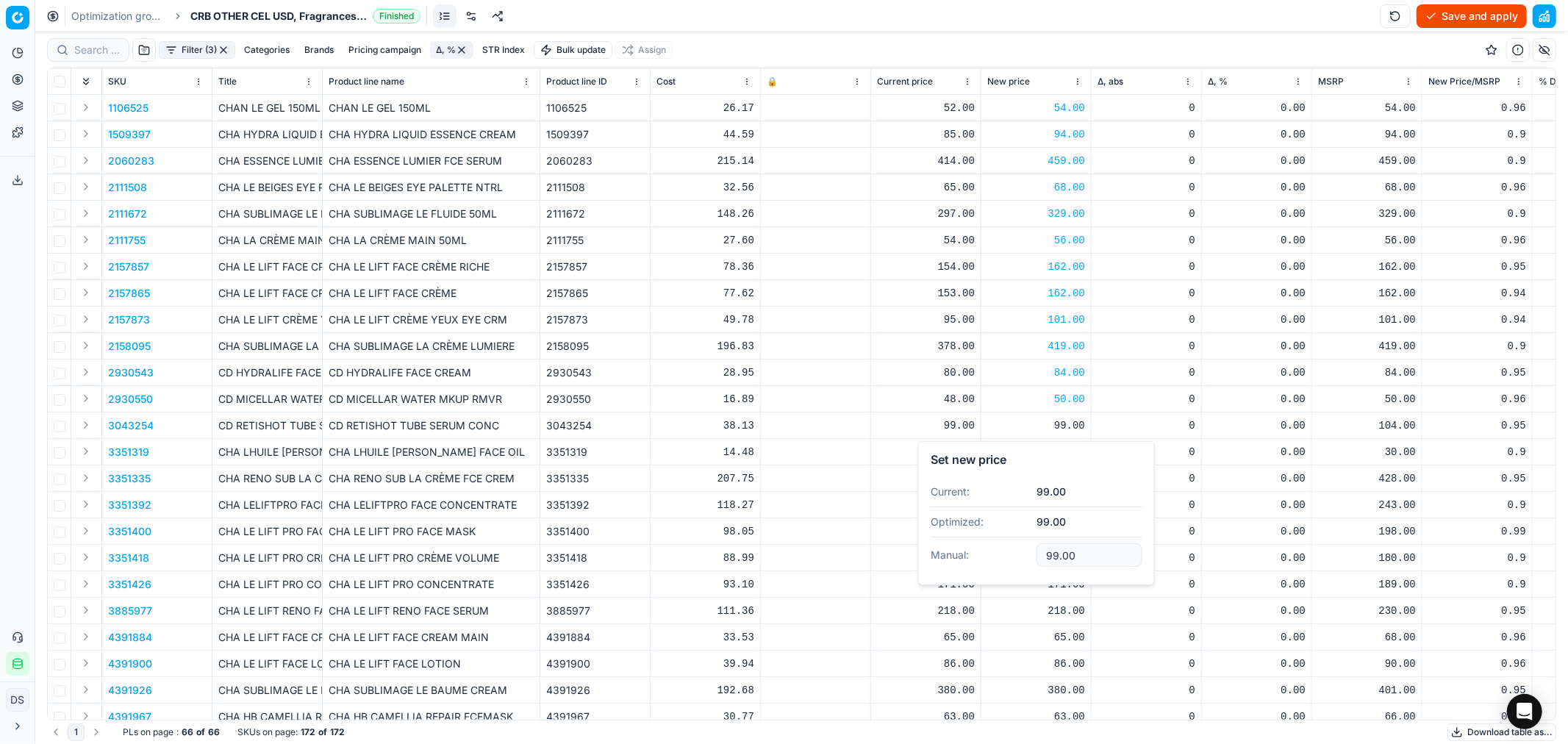
drag, startPoint x: 1096, startPoint y: 555, endPoint x: 984, endPoint y: 545, distance: 112.4
click at [984, 545] on dl "Current: 99.00 Optimized: 99.00 Manual: 99.00" at bounding box center [1036, 524] width 211 height 95
type input "104.00"
click at [1059, 449] on div "27.00" at bounding box center [1036, 452] width 98 height 15
drag, startPoint x: 1089, startPoint y: 572, endPoint x: 889, endPoint y: 552, distance: 201.0
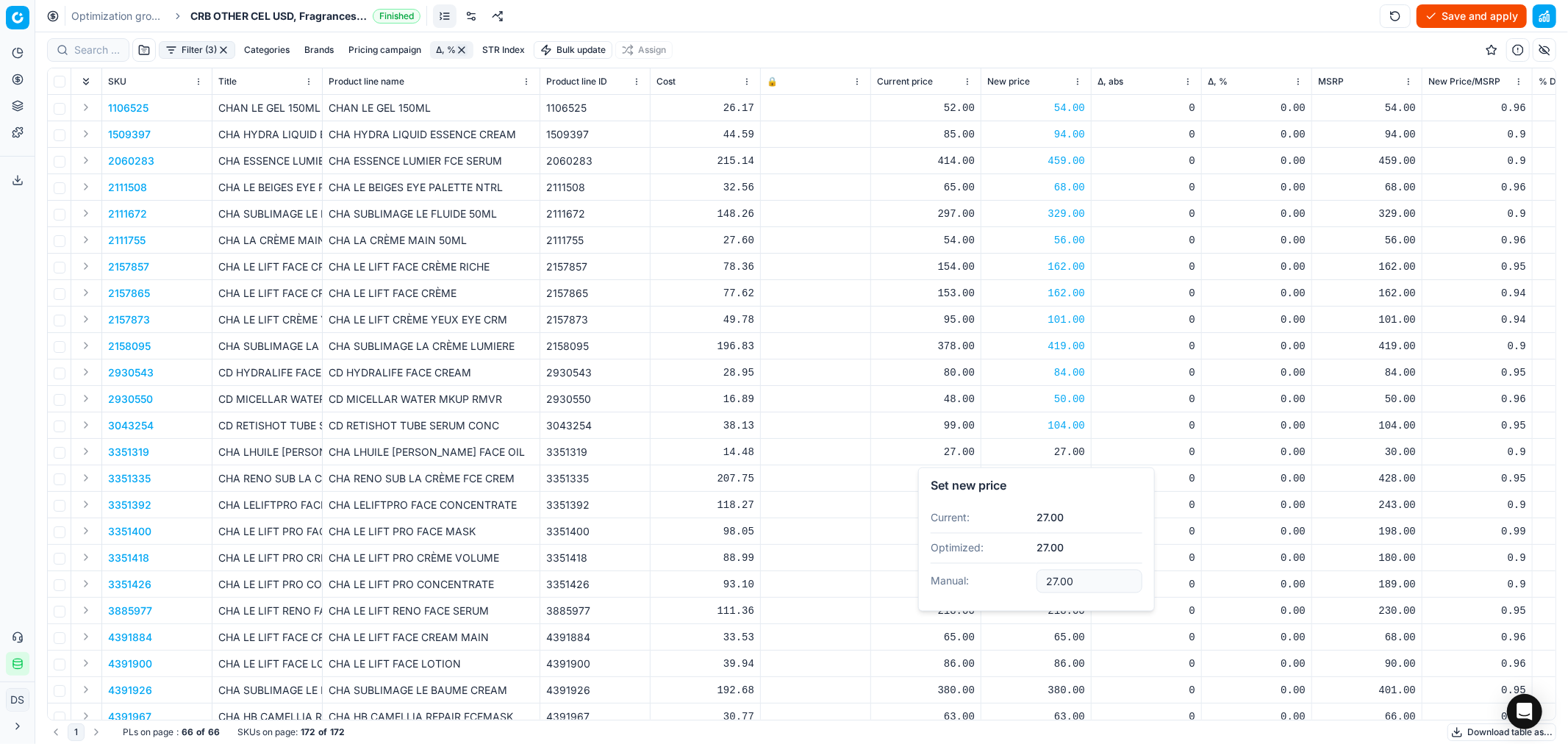
click at [889, 552] on body "Pricing platform Analytics Pricing Product portfolio Templates Export service 3…" at bounding box center [784, 372] width 1568 height 744
click at [1070, 581] on input "27.00" at bounding box center [1089, 580] width 106 height 23
type input "30.00"
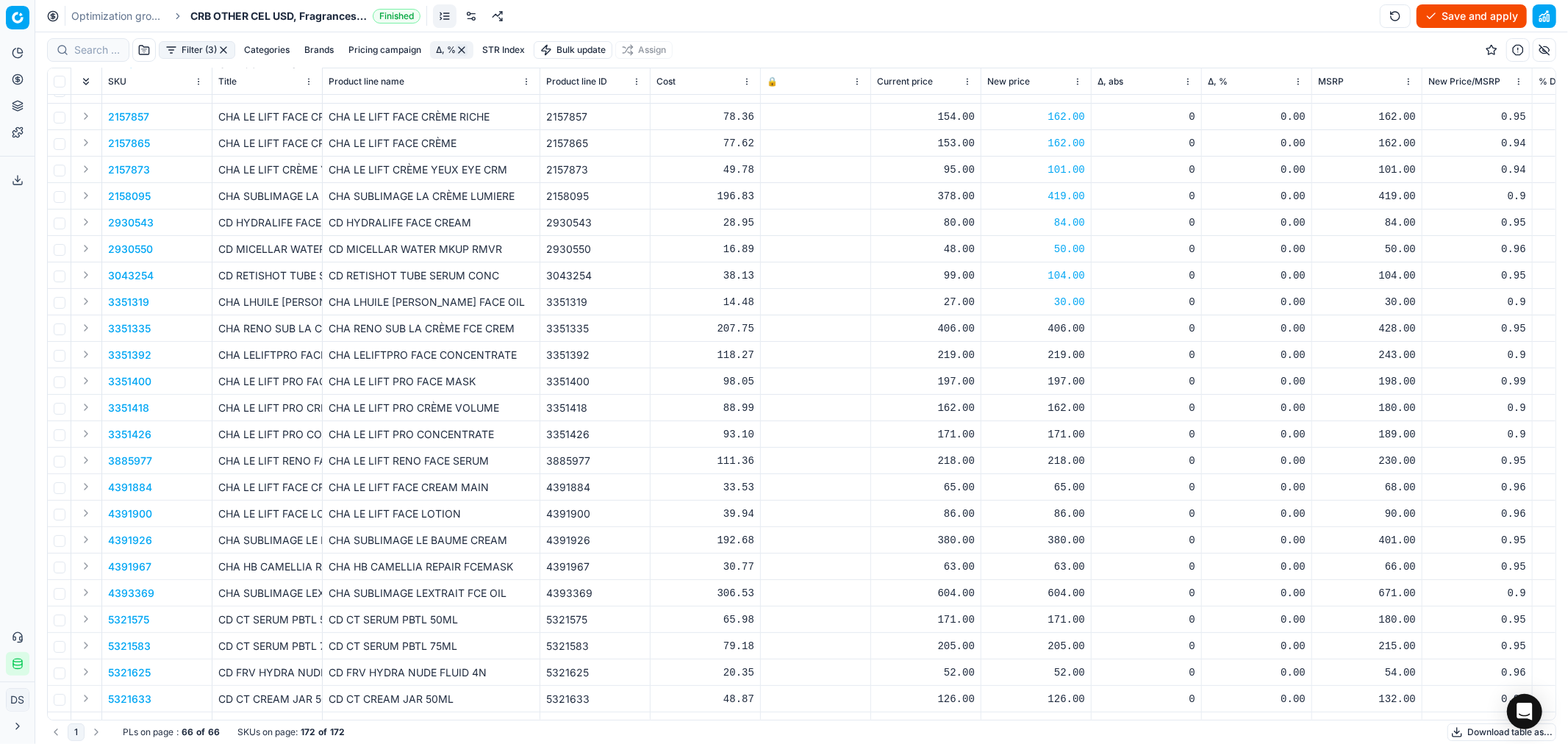
scroll to position [164, 0]
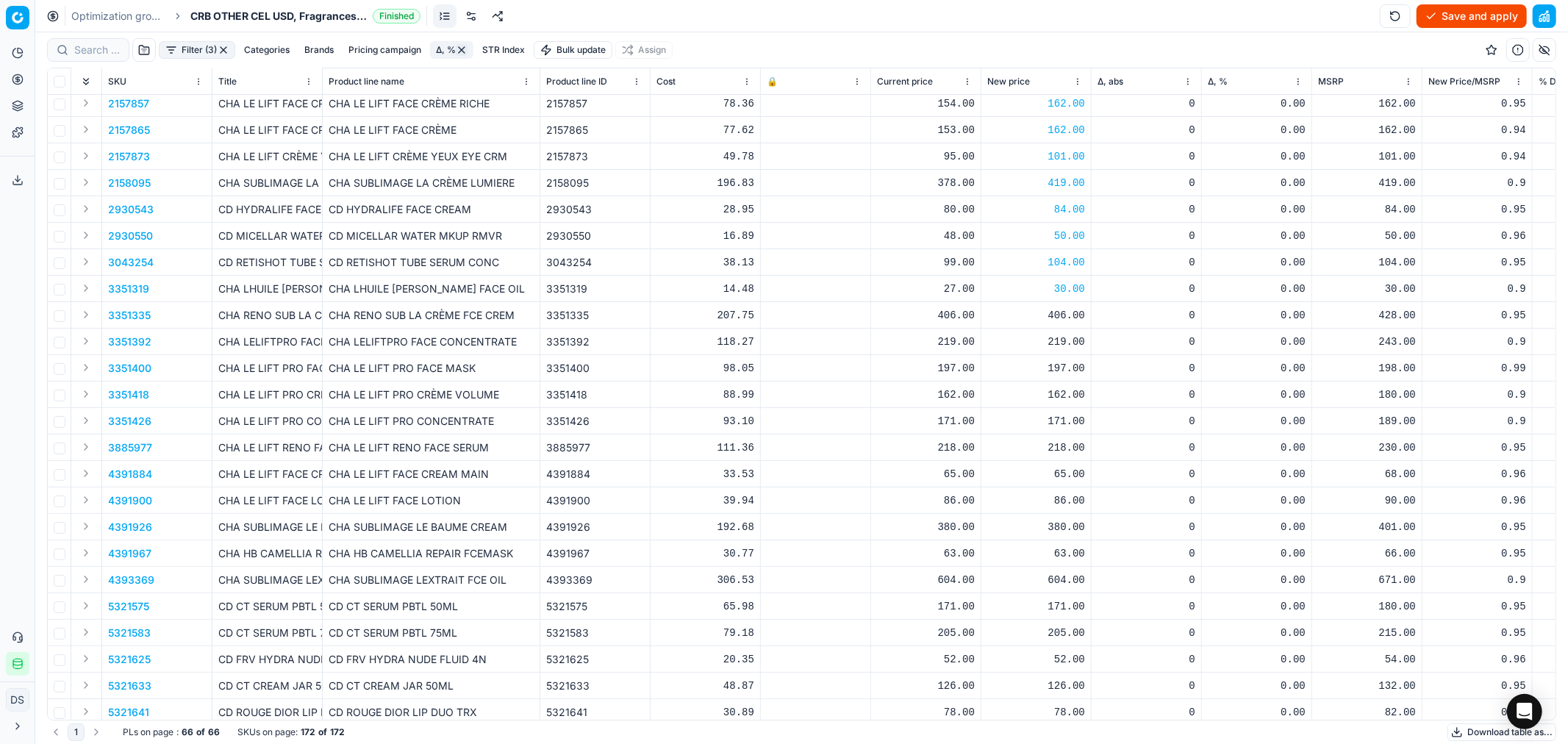
click at [1073, 318] on div "406.00" at bounding box center [1036, 315] width 98 height 15
drag, startPoint x: 1089, startPoint y: 444, endPoint x: 1006, endPoint y: 439, distance: 83.2
click at [1006, 439] on dl "Current: 406.00 Optimized: 406.00 Manual: 406.00" at bounding box center [1036, 414] width 211 height 95
type input "428.00"
click at [1061, 332] on div "219.00" at bounding box center [1036, 341] width 98 height 26
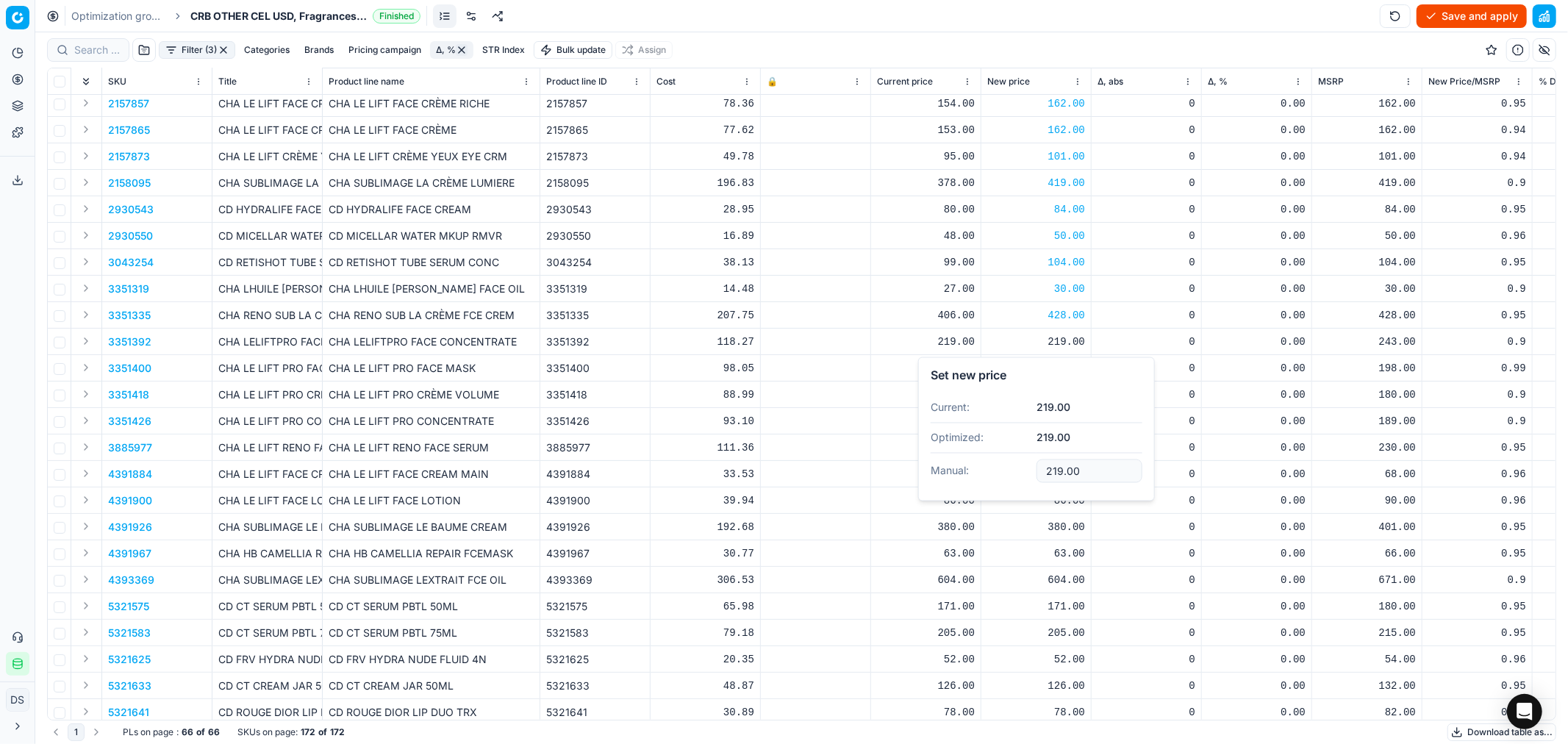
drag, startPoint x: 1106, startPoint y: 472, endPoint x: 986, endPoint y: 460, distance: 120.6
click at [987, 463] on dl "Current: 219.00 Optimized: 219.00 Manual: 219.00" at bounding box center [1036, 441] width 211 height 95
type input "243.00"
click at [1060, 372] on div "197.00" at bounding box center [1036, 368] width 98 height 15
drag, startPoint x: 1061, startPoint y: 497, endPoint x: 1070, endPoint y: 496, distance: 9.1
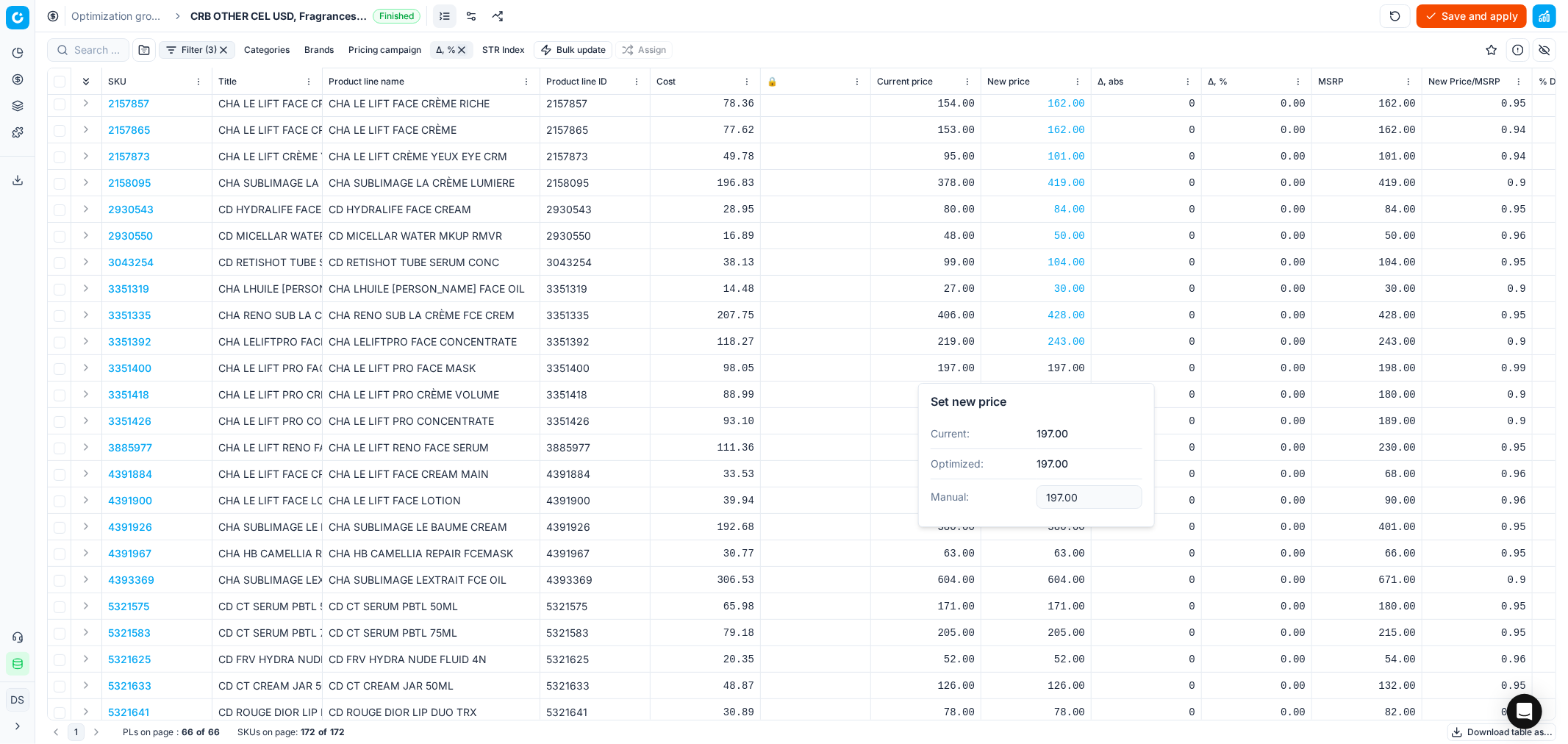
click at [1061, 496] on input "197.00" at bounding box center [1089, 496] width 106 height 23
type input "198.00"
click at [1064, 387] on div "162.00" at bounding box center [1036, 394] width 98 height 15
drag, startPoint x: 1096, startPoint y: 532, endPoint x: 914, endPoint y: 508, distance: 183.6
click at [913, 508] on body "Pricing platform Analytics Pricing Product portfolio Templates Export service 3…" at bounding box center [784, 372] width 1568 height 744
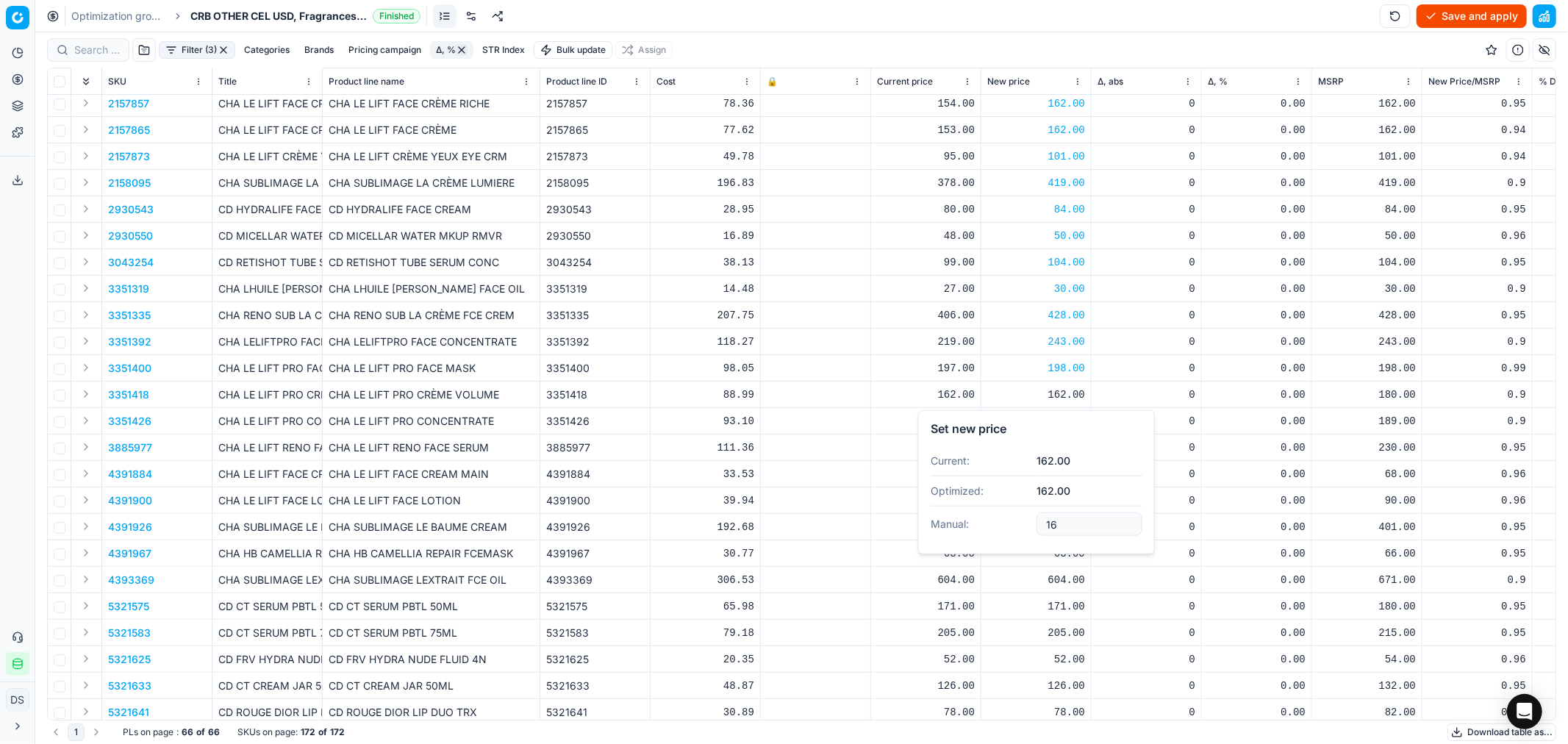
type input "1"
type input "180.00"
click at [1060, 430] on div "171.00" at bounding box center [1036, 421] width 98 height 26
drag, startPoint x: 1084, startPoint y: 551, endPoint x: 932, endPoint y: 552, distance: 152.0
click at [935, 551] on dl "Current: 171.00 Optimized: 171.00 Manual: 171.00" at bounding box center [1036, 520] width 211 height 95
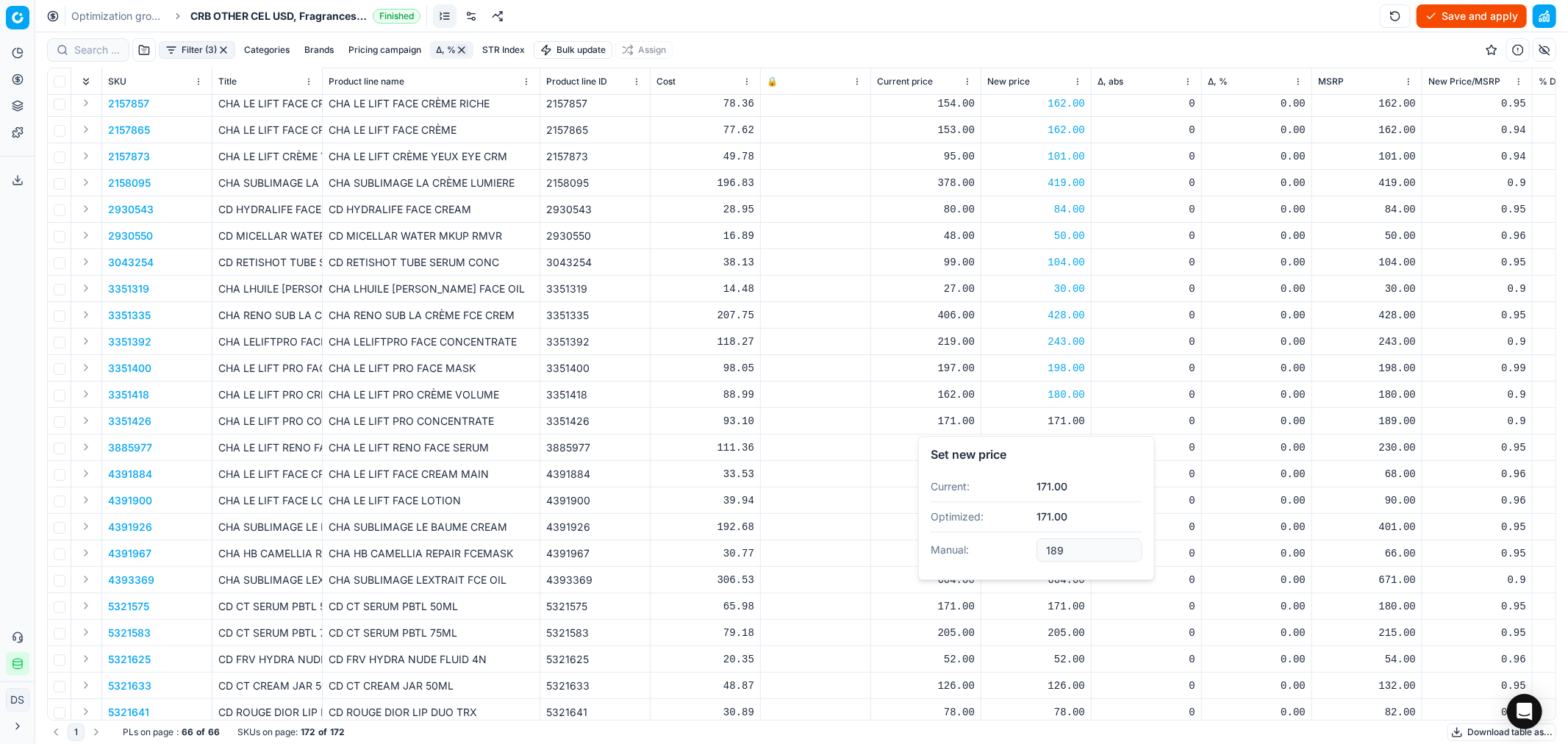
type input "189.00"
drag, startPoint x: 1072, startPoint y: 446, endPoint x: 1077, endPoint y: 460, distance: 14.9
click at [1072, 445] on div "218.00" at bounding box center [1036, 448] width 98 height 15
drag, startPoint x: 1093, startPoint y: 576, endPoint x: 1023, endPoint y: 569, distance: 70.3
click at [1023, 569] on dl "Current: 218.00 Optimized: 218.00 Manual: 218.00" at bounding box center [1036, 547] width 211 height 95
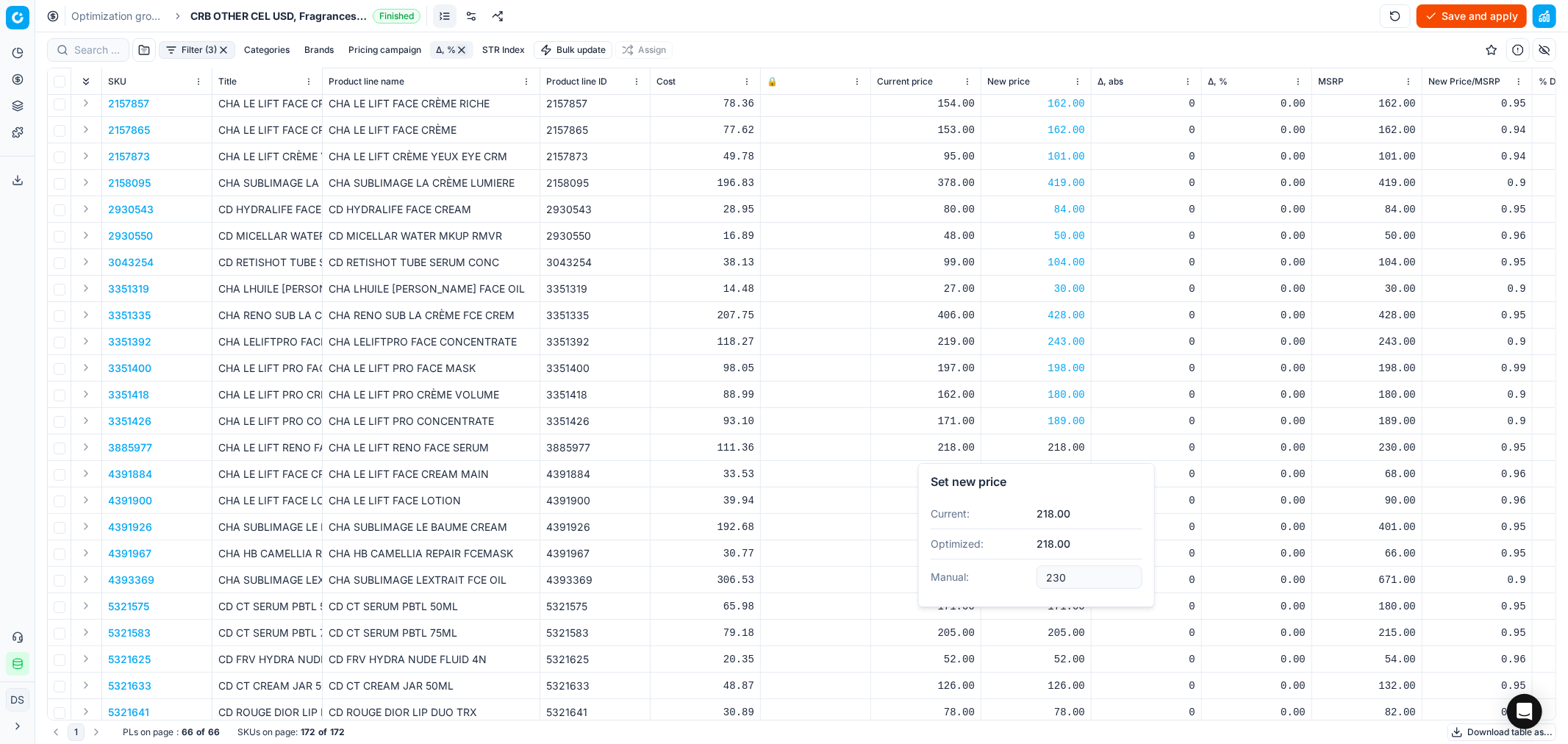
type input "230.00"
click at [1072, 473] on div "65.00" at bounding box center [1036, 474] width 98 height 15
drag, startPoint x: 1083, startPoint y: 596, endPoint x: 1002, endPoint y: 584, distance: 81.9
click at [1002, 584] on dl "Current: 65.00 Optimized: 65.00 Manual: 65.00" at bounding box center [1036, 573] width 211 height 95
type input "68.00"
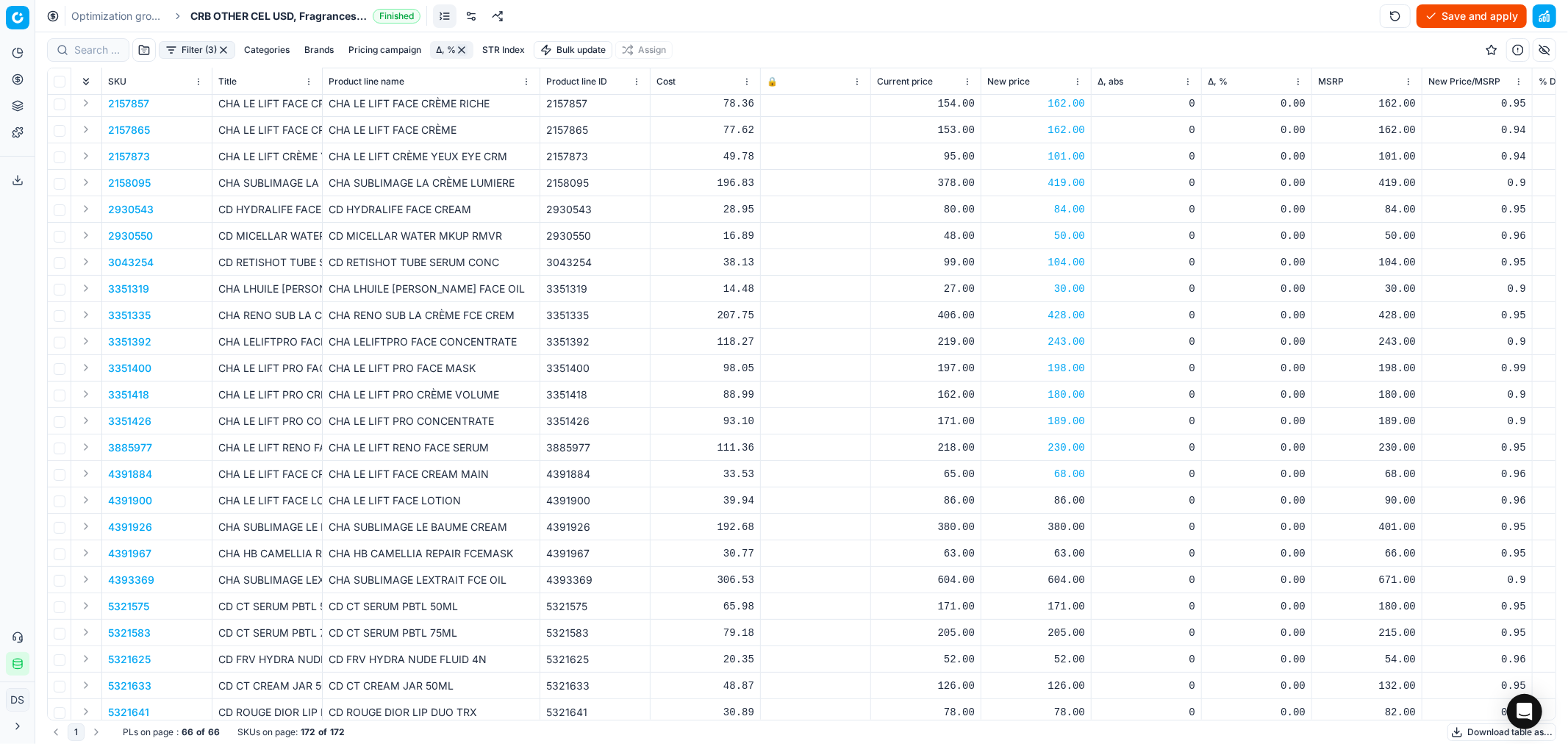
click at [1074, 496] on div "86.00" at bounding box center [1036, 501] width 98 height 15
drag, startPoint x: 1090, startPoint y: 629, endPoint x: 1023, endPoint y: 625, distance: 67.1
click at [1023, 625] on dl "Current: 86.00 Optimized: 86.00 Manual: 86.00" at bounding box center [1036, 599] width 211 height 95
type input "90.00"
click at [1075, 528] on div "380.00" at bounding box center [1036, 527] width 98 height 15
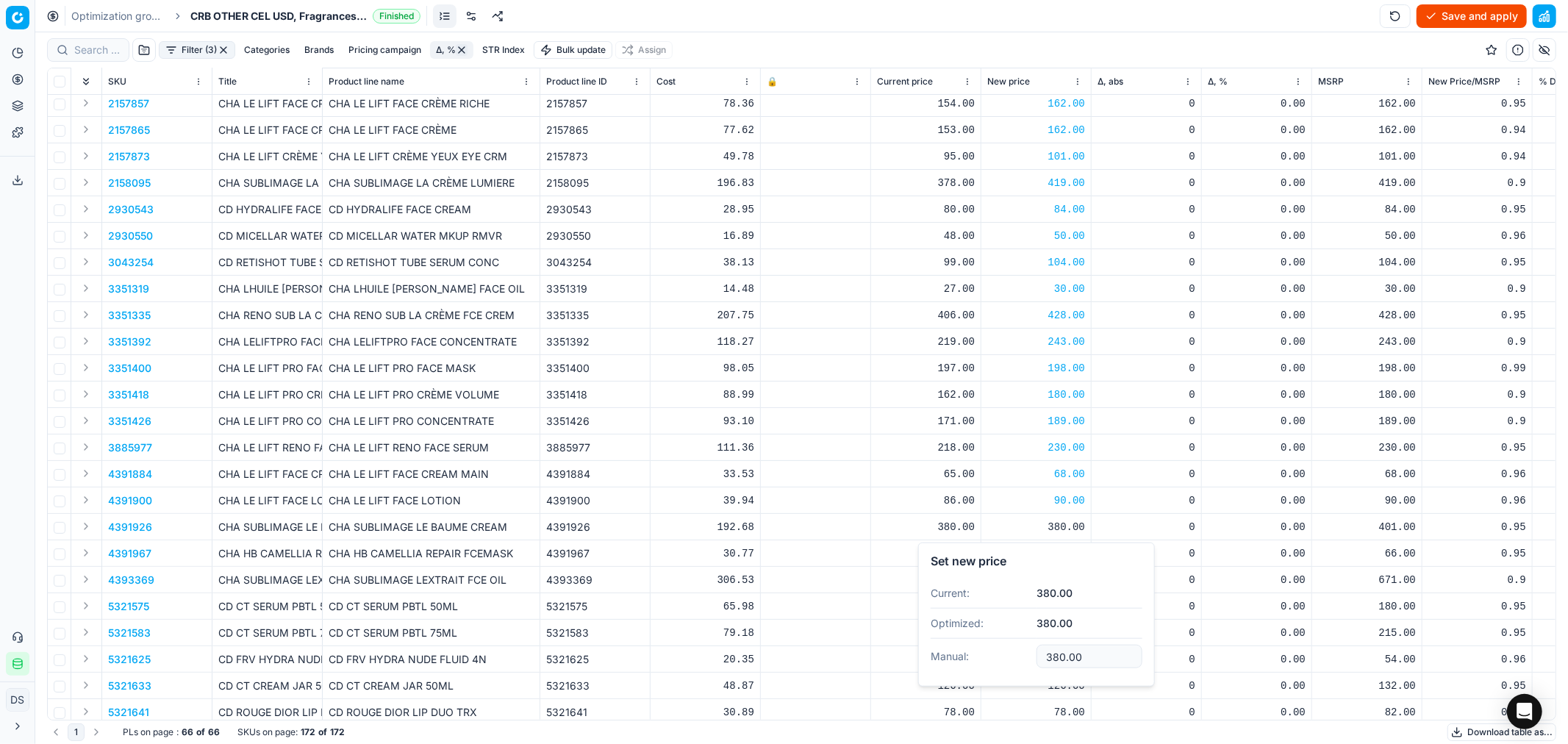
drag, startPoint x: 1092, startPoint y: 651, endPoint x: 1002, endPoint y: 643, distance: 90.4
click at [1020, 651] on dl "Current: 380.00 Optimized: 380.00 Manual: 380.00" at bounding box center [1036, 626] width 211 height 95
type input "401.00"
click at [1065, 560] on div "63.00" at bounding box center [1036, 553] width 98 height 26
click at [1074, 669] on input "63.00" at bounding box center [1089, 681] width 106 height 23
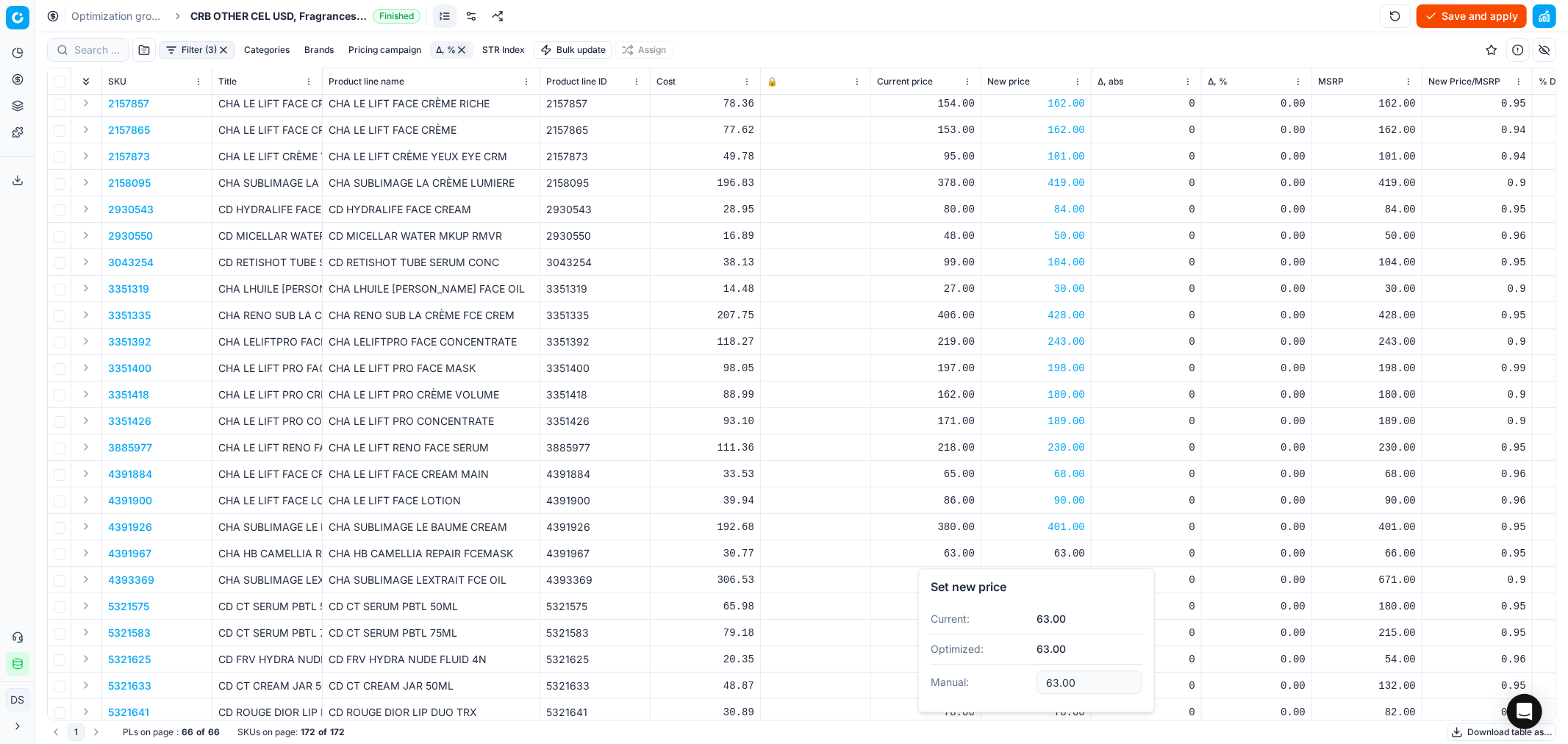
click at [1074, 669] on input "63.00" at bounding box center [1089, 681] width 106 height 23
click at [1075, 669] on input "63.00" at bounding box center [1089, 681] width 106 height 23
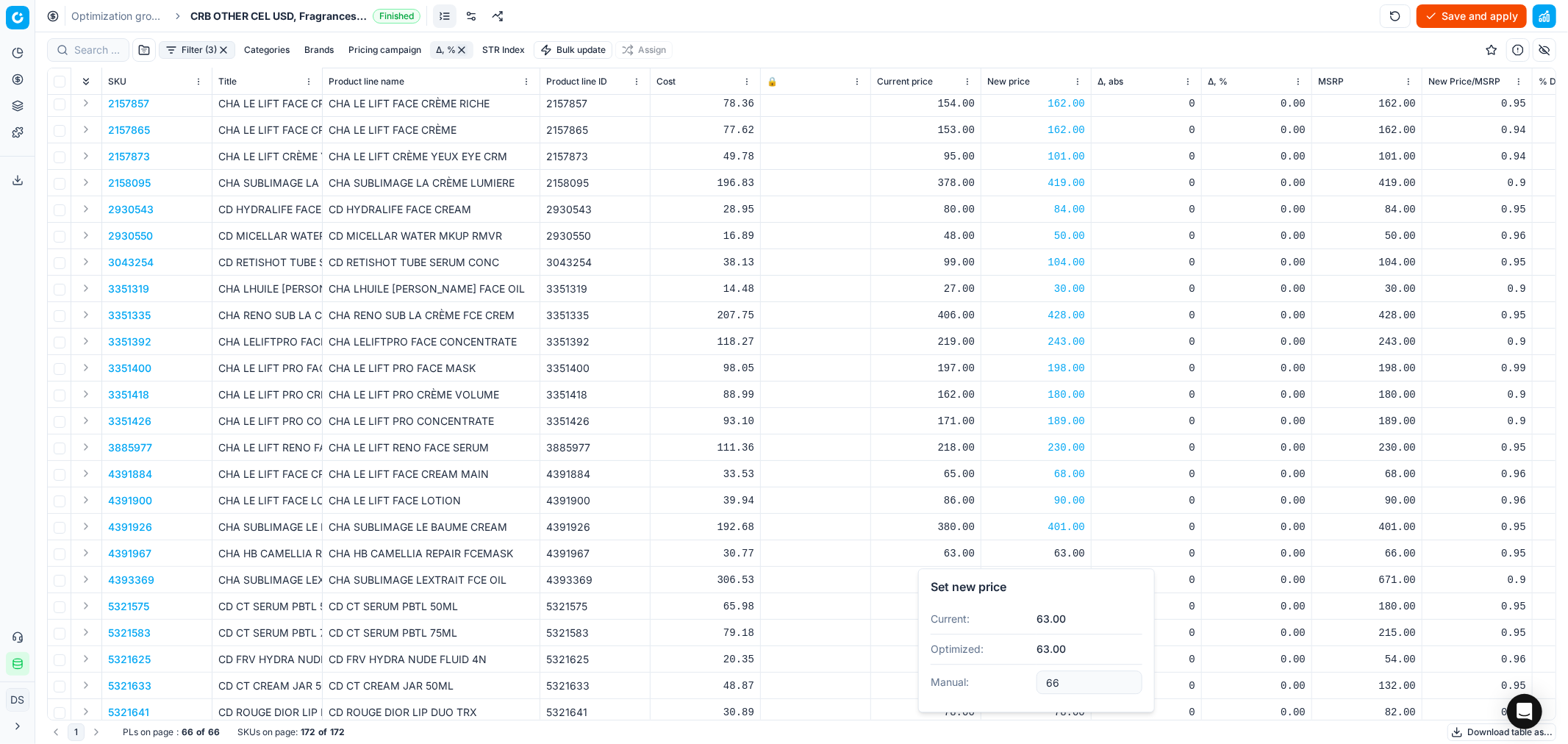
type input "66.00"
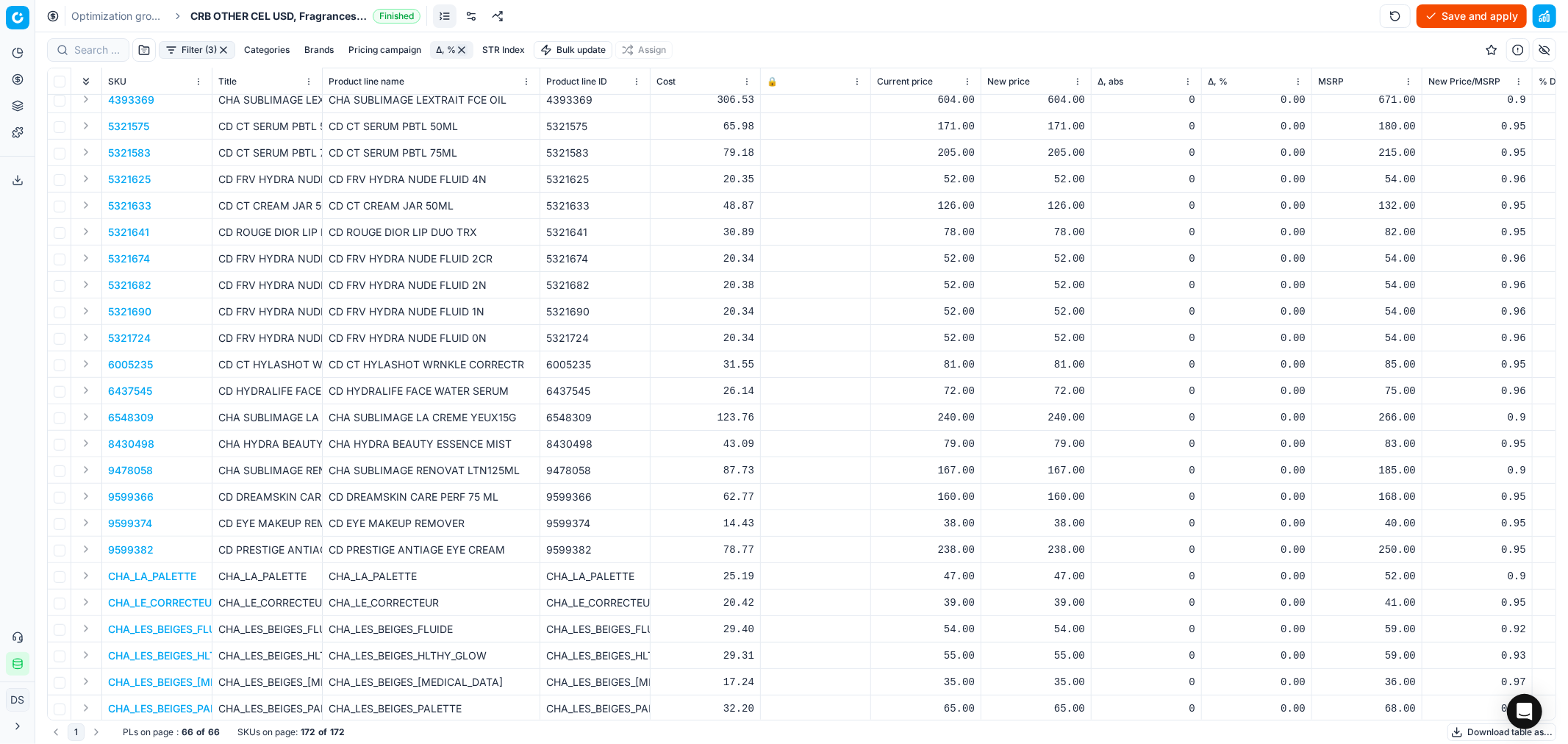
scroll to position [479, 0]
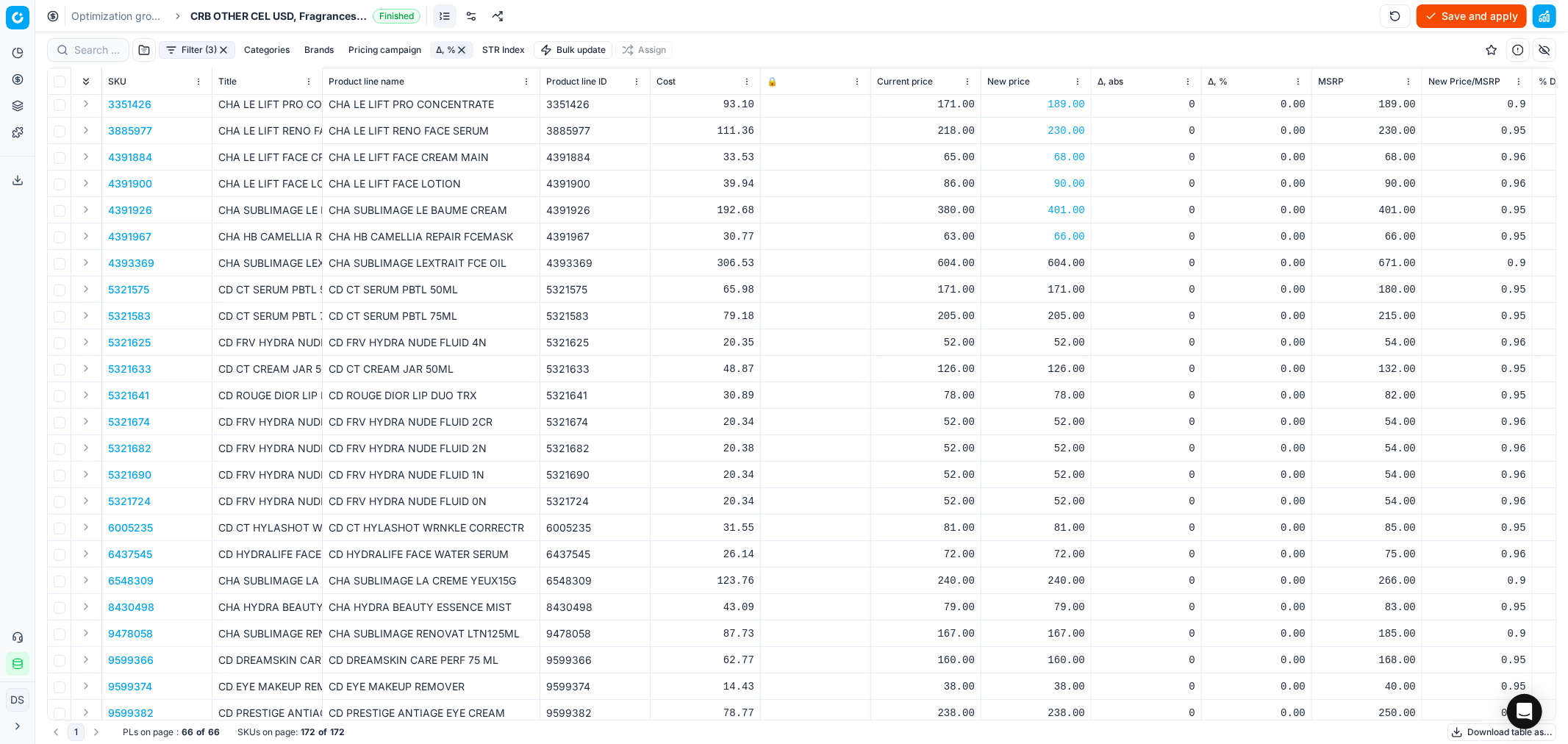
click at [1073, 257] on div "604.00" at bounding box center [1036, 264] width 98 height 15
drag, startPoint x: 1092, startPoint y: 387, endPoint x: 990, endPoint y: 388, distance: 102.0
click at [990, 388] on dl "Current: 604.00 Optimized: 604.00 Manual: 604.00" at bounding box center [1036, 363] width 211 height 95
type input "671.00"
click at [1068, 288] on div "171.00" at bounding box center [1036, 290] width 98 height 15
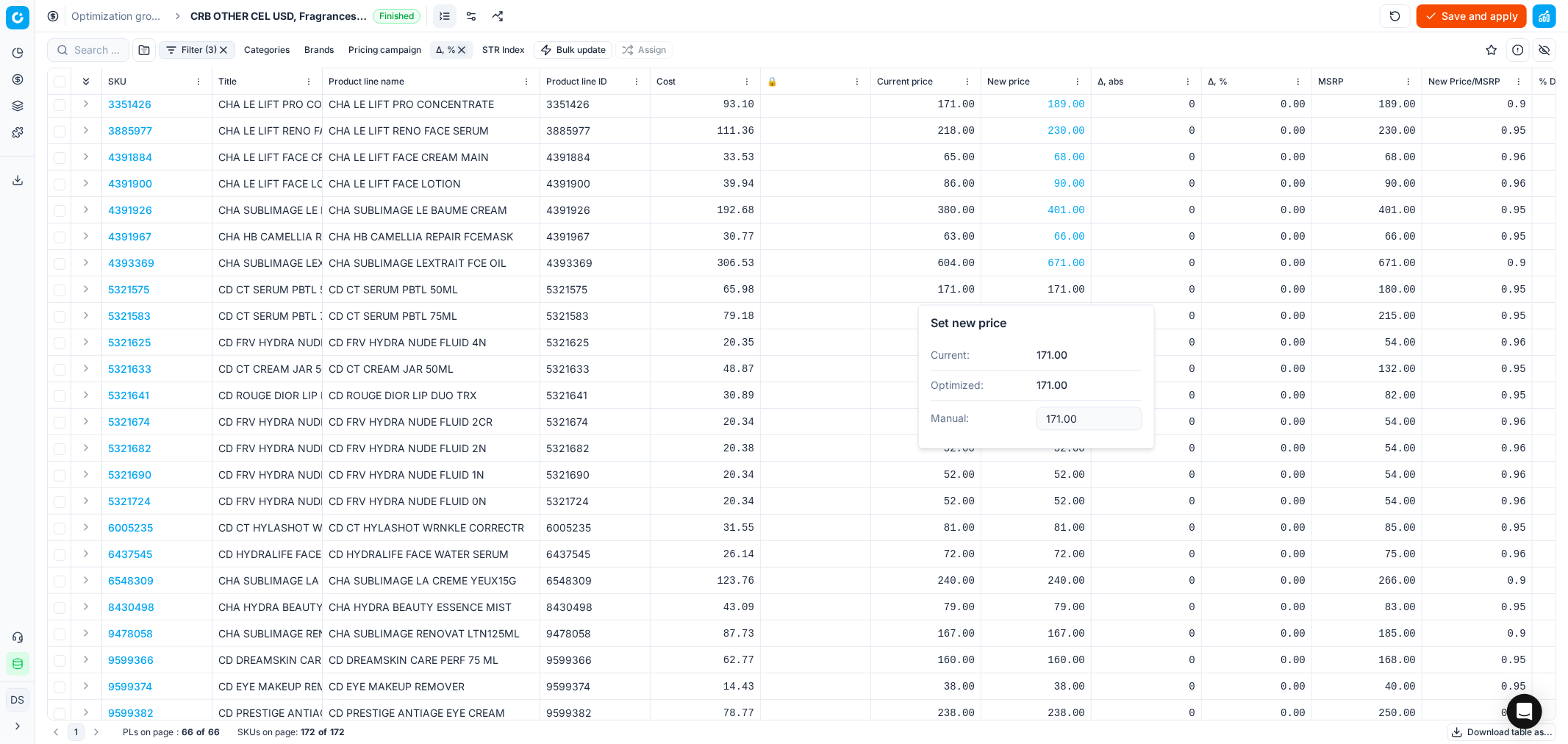
drag, startPoint x: 1074, startPoint y: 418, endPoint x: 1004, endPoint y: 415, distance: 70.1
click at [1004, 415] on dl "Current: 171.00 Optimized: 171.00 Manual: 171.00" at bounding box center [1036, 388] width 211 height 95
type input "180.00"
click at [1072, 311] on div "205.00" at bounding box center [1036, 316] width 98 height 15
click at [1056, 447] on input "205.00" at bounding box center [1089, 444] width 106 height 23
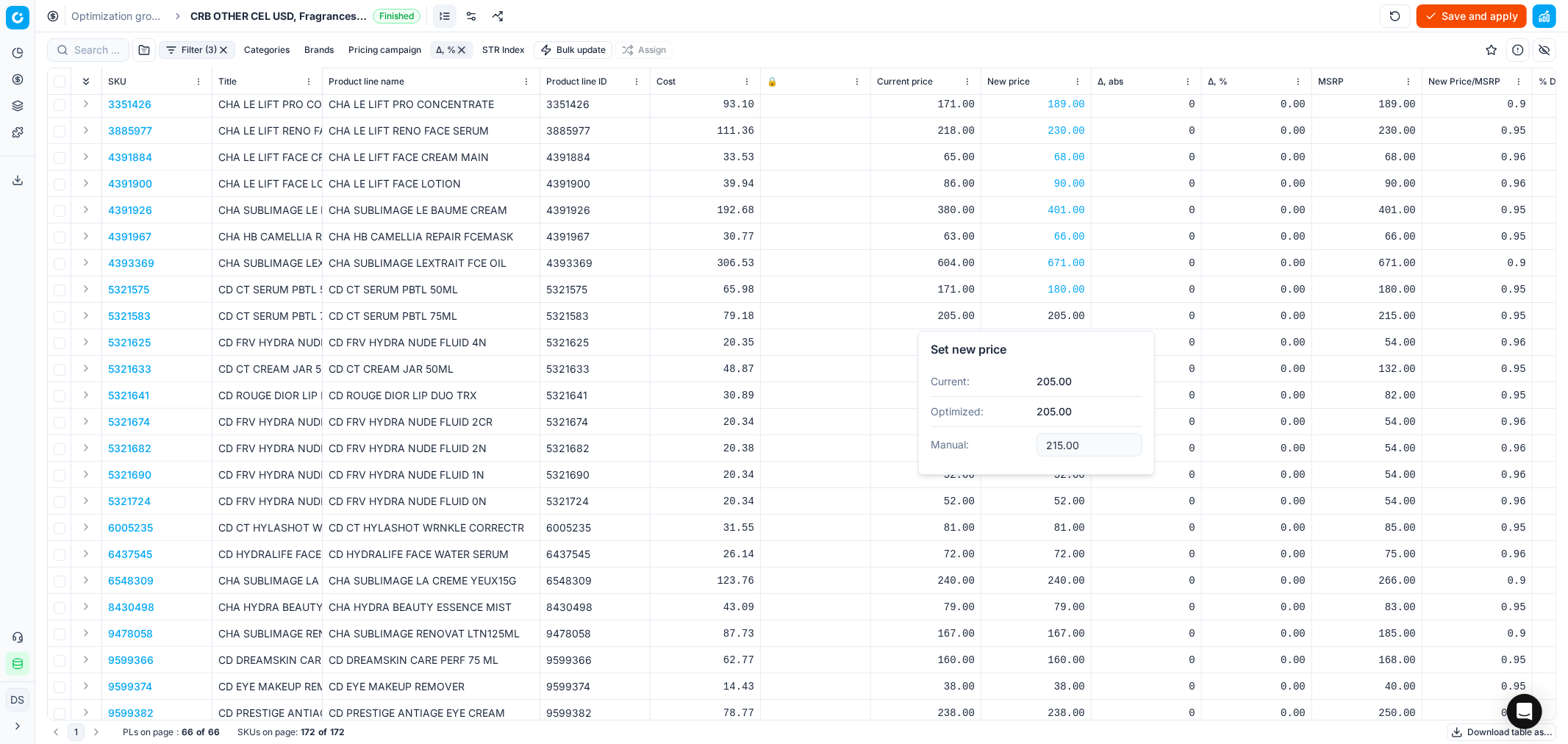
type input "215.00"
click at [1068, 338] on div "52.00" at bounding box center [1036, 343] width 98 height 15
click at [1056, 465] on input "52.00" at bounding box center [1089, 471] width 106 height 23
type input "54.00"
click at [1069, 368] on div "126.00" at bounding box center [1036, 369] width 98 height 15
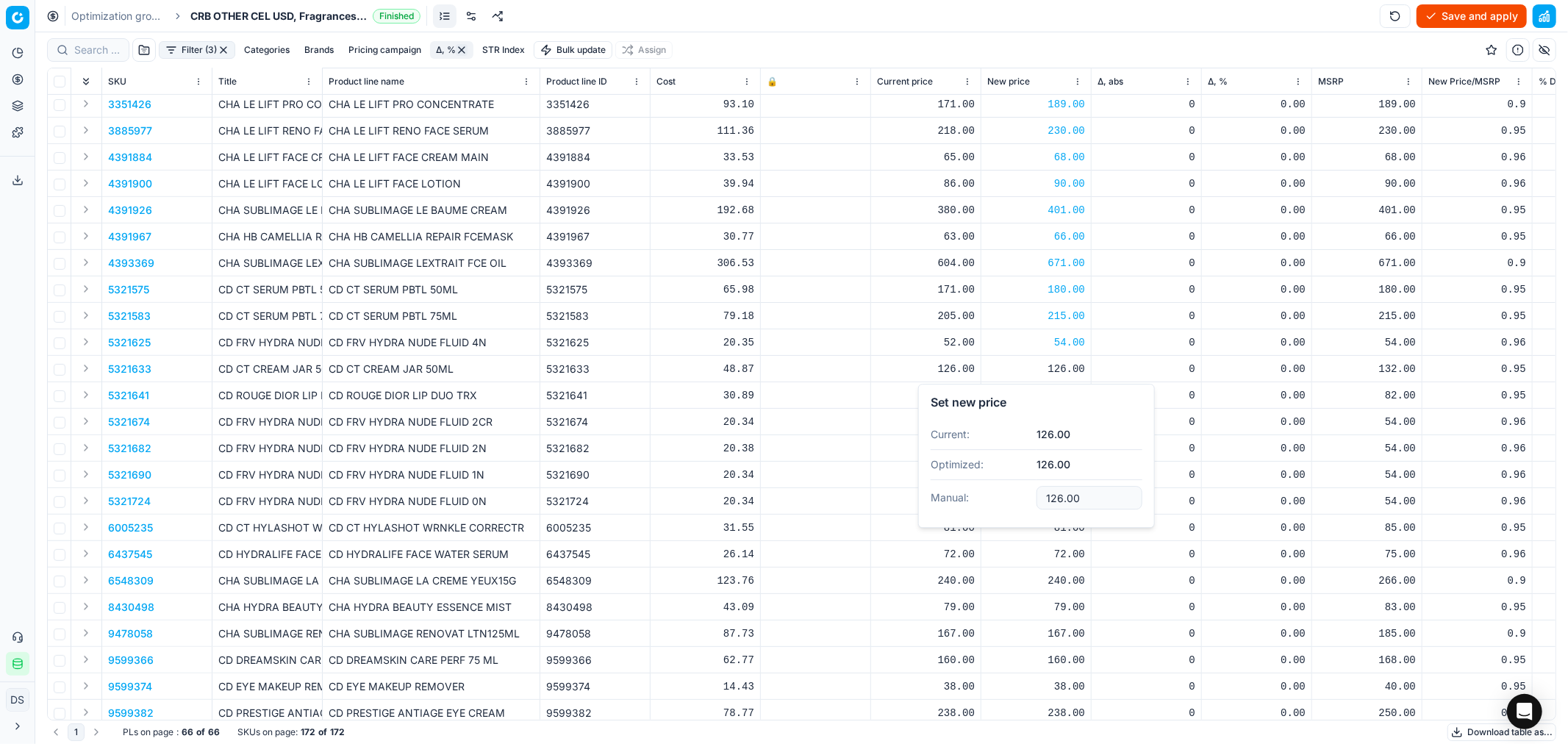
drag, startPoint x: 1084, startPoint y: 500, endPoint x: 1024, endPoint y: 485, distance: 61.8
click at [1024, 485] on dl "Current: 126.00 Optimized: 126.00 Manual: 126.00" at bounding box center [1036, 467] width 211 height 95
type input "132.00"
click at [1059, 397] on div "78.00" at bounding box center [1036, 395] width 98 height 15
drag, startPoint x: 1079, startPoint y: 520, endPoint x: 1009, endPoint y: 509, distance: 70.9
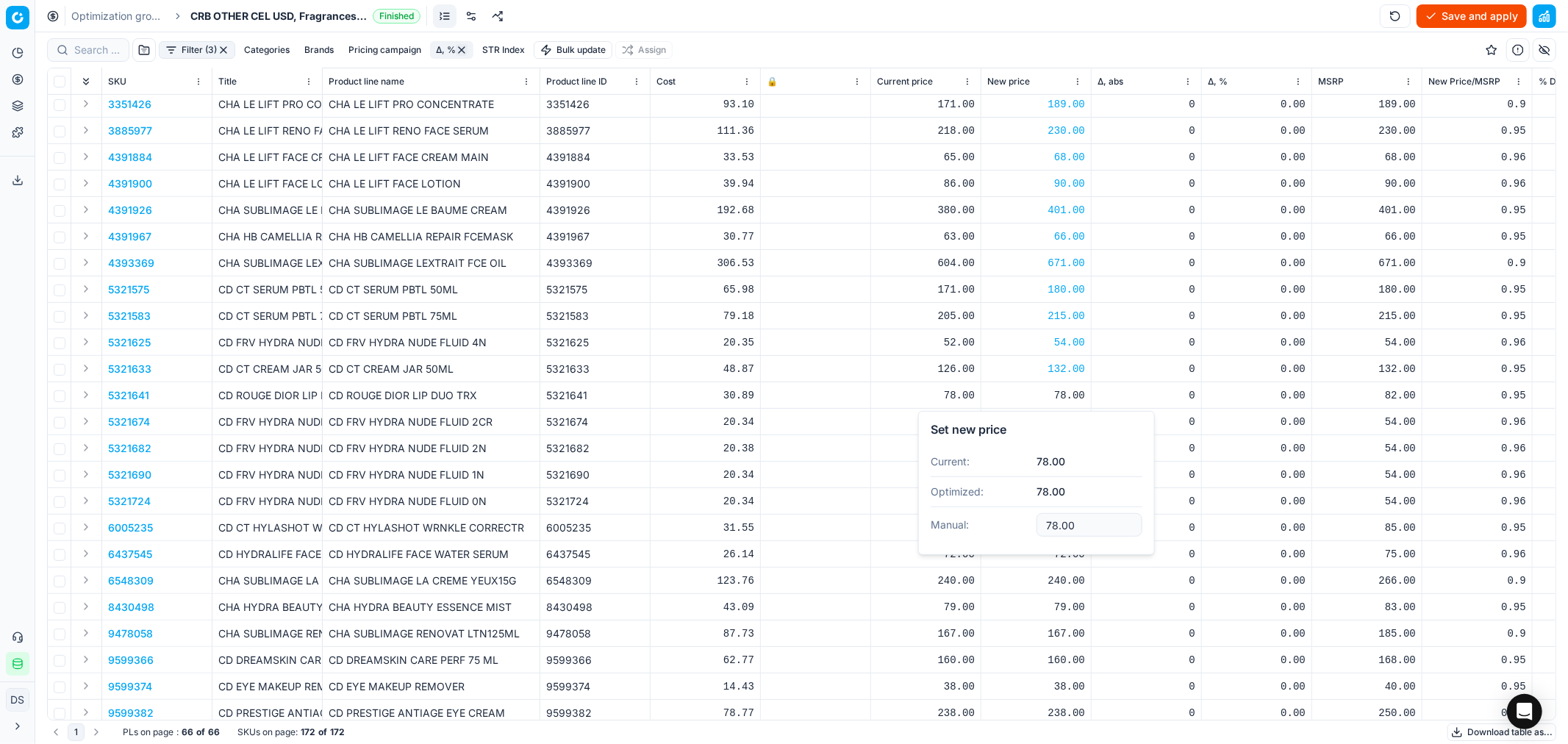
click at [1012, 509] on dl "Current: 78.00 Optimized: 78.00 Manual: 78.00" at bounding box center [1036, 494] width 211 height 95
type input "82.00"
click at [1069, 427] on div "52.00" at bounding box center [1036, 422] width 98 height 15
drag, startPoint x: 1086, startPoint y: 546, endPoint x: 1011, endPoint y: 535, distance: 75.8
click at [1011, 535] on dl "Current: 52.00 Optimized: 52.00 Manual: 52.00" at bounding box center [1036, 521] width 211 height 95
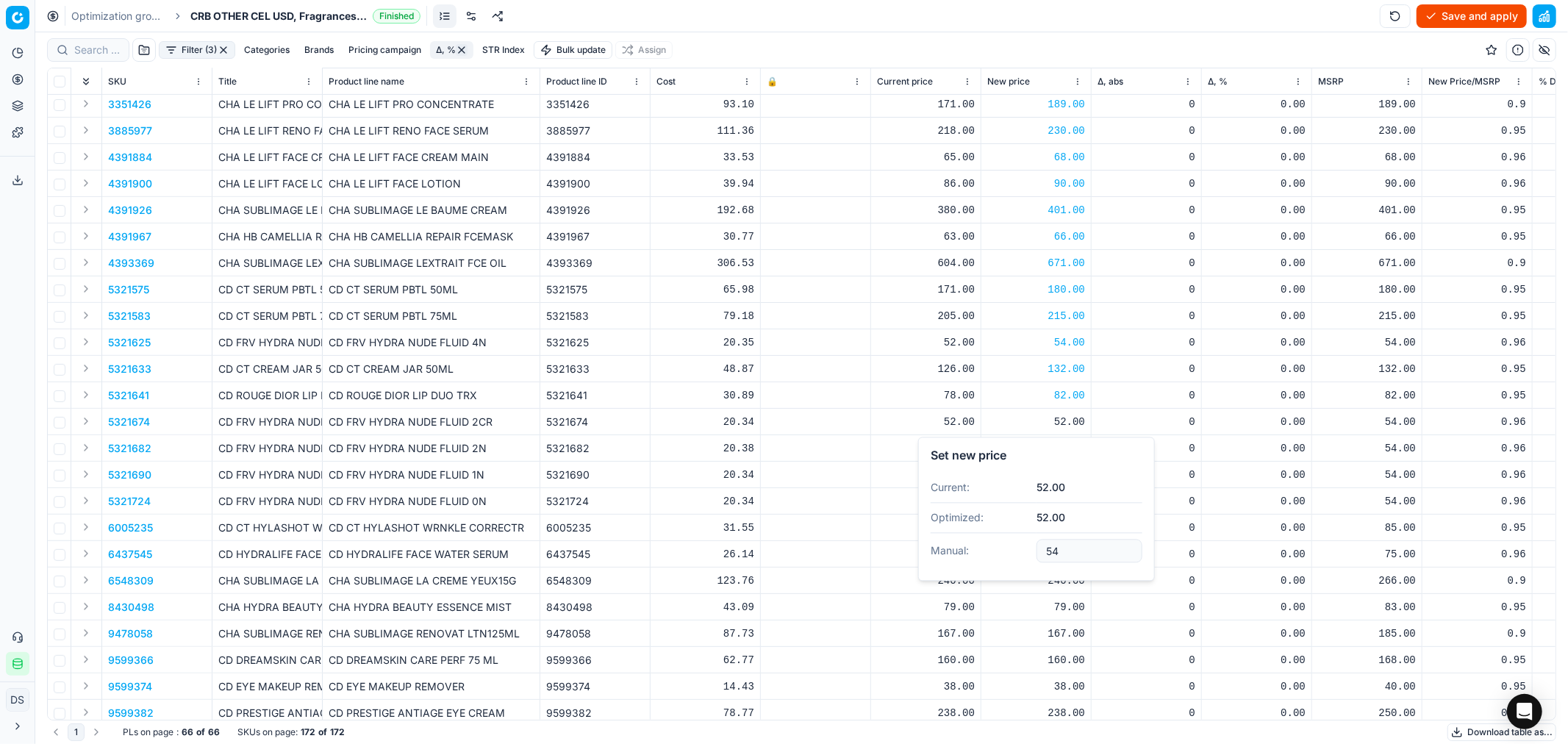
click at [1072, 549] on input "54" at bounding box center [1089, 550] width 106 height 23
click at [1068, 549] on input "54" at bounding box center [1089, 550] width 106 height 23
click at [1059, 550] on input "54" at bounding box center [1089, 550] width 106 height 23
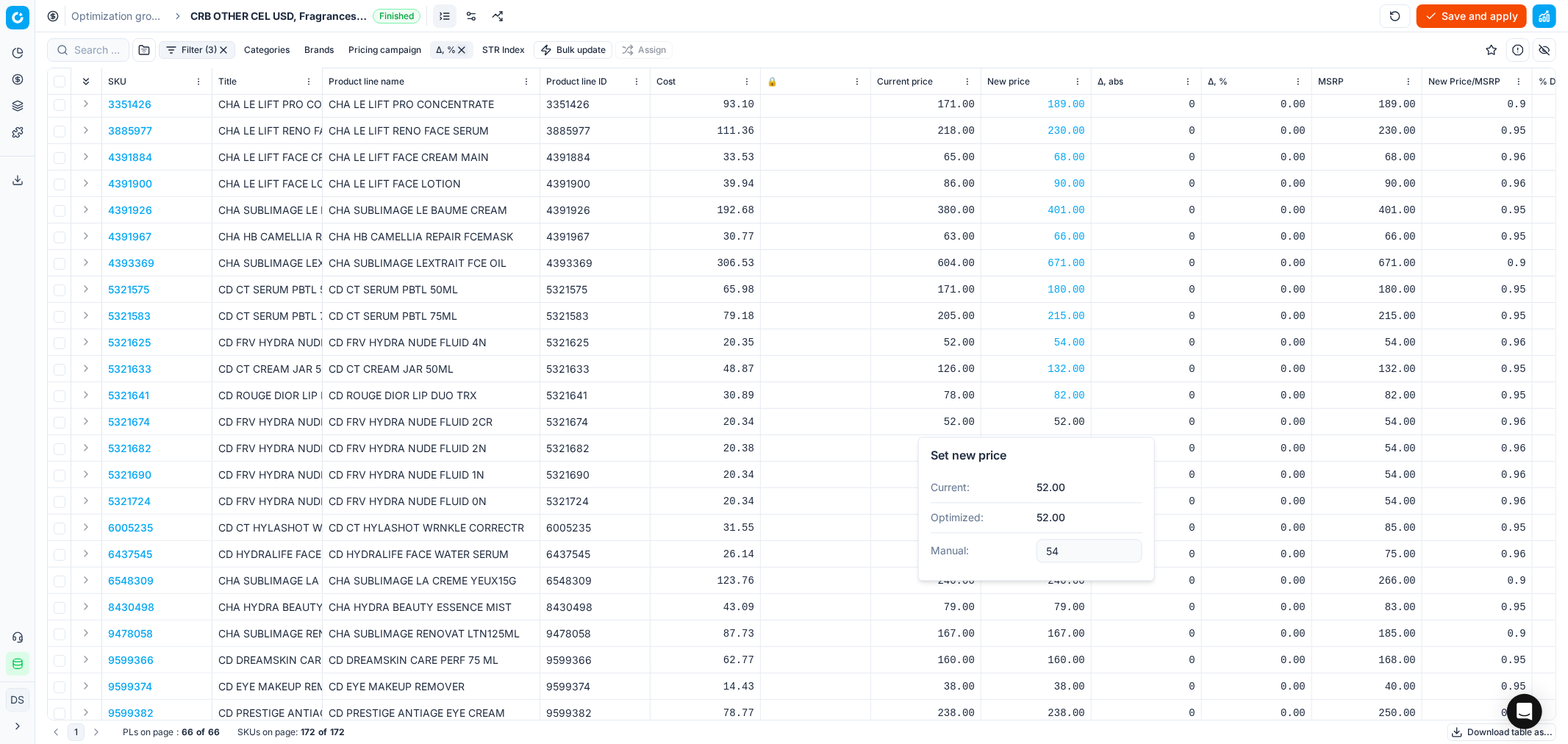
click at [1058, 552] on input "54" at bounding box center [1089, 550] width 106 height 23
click at [1059, 552] on input "54" at bounding box center [1089, 550] width 106 height 23
click at [1060, 552] on input "54" at bounding box center [1089, 550] width 106 height 23
type input "54.00"
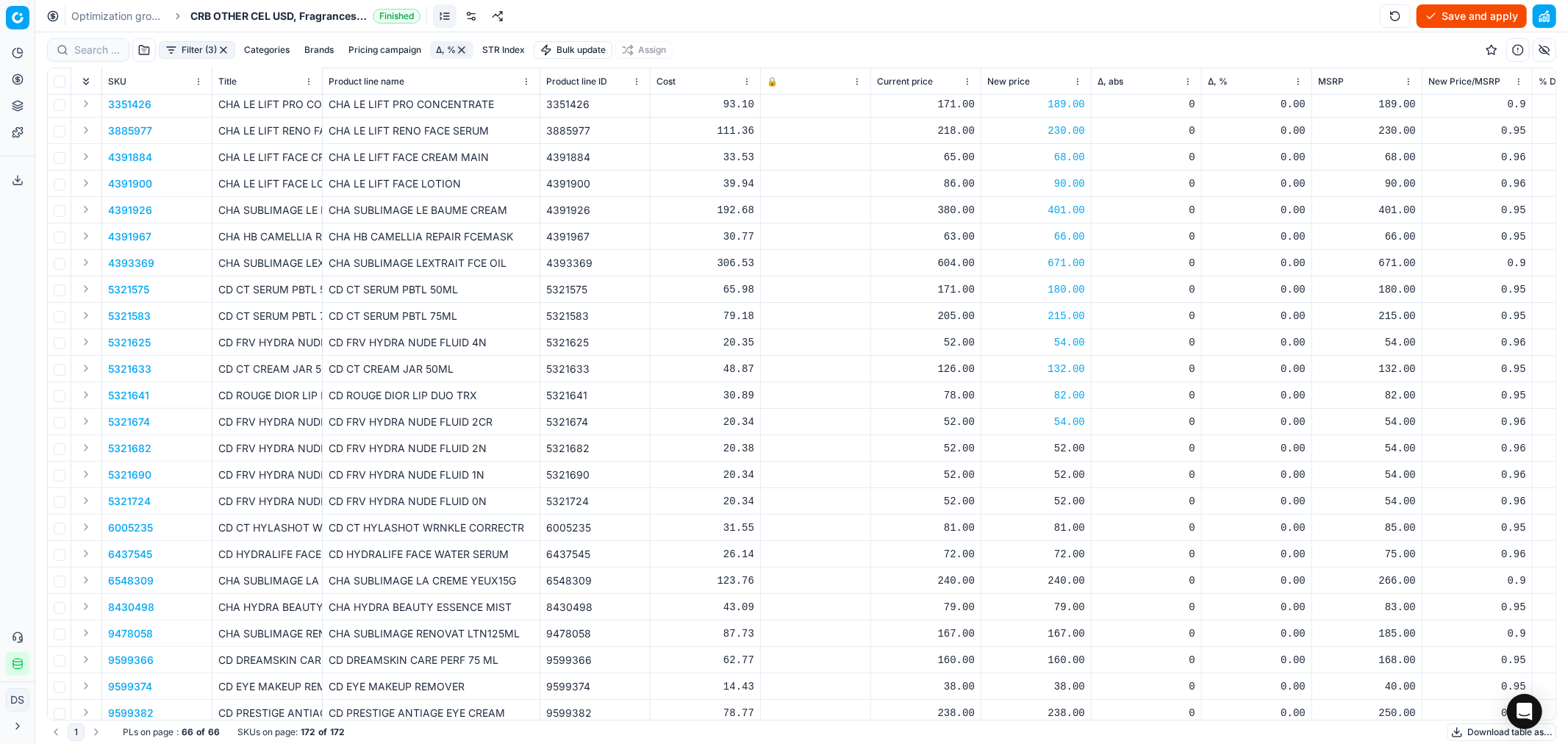
click at [1075, 449] on div "52.00" at bounding box center [1036, 449] width 98 height 15
click at [1088, 583] on input "52.00" at bounding box center [1089, 577] width 106 height 23
click at [1086, 580] on input "52.00" at bounding box center [1089, 577] width 106 height 23
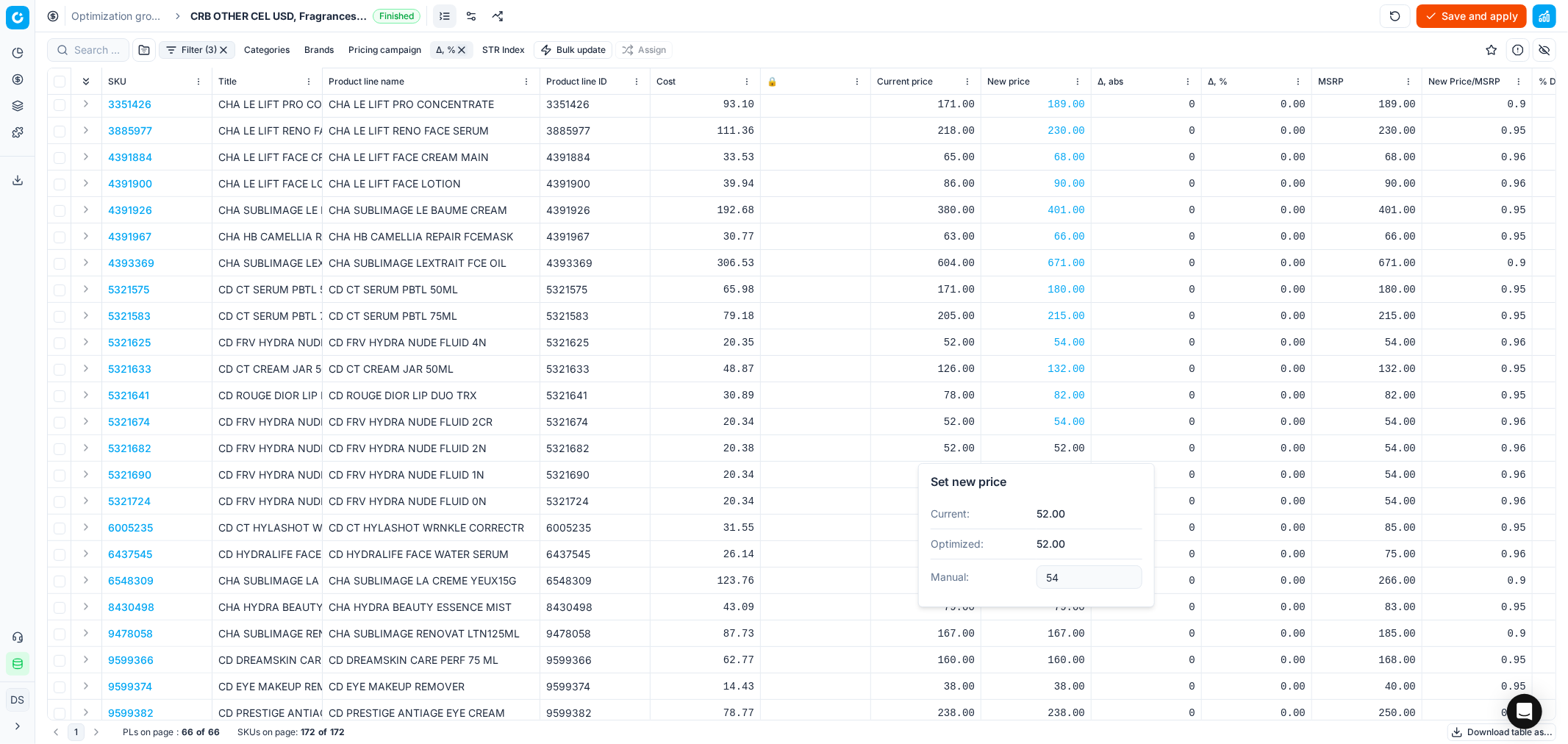
type input "54.00"
click at [1072, 477] on div "52.00" at bounding box center [1036, 475] width 98 height 15
click at [1077, 596] on input "52.00" at bounding box center [1089, 604] width 106 height 23
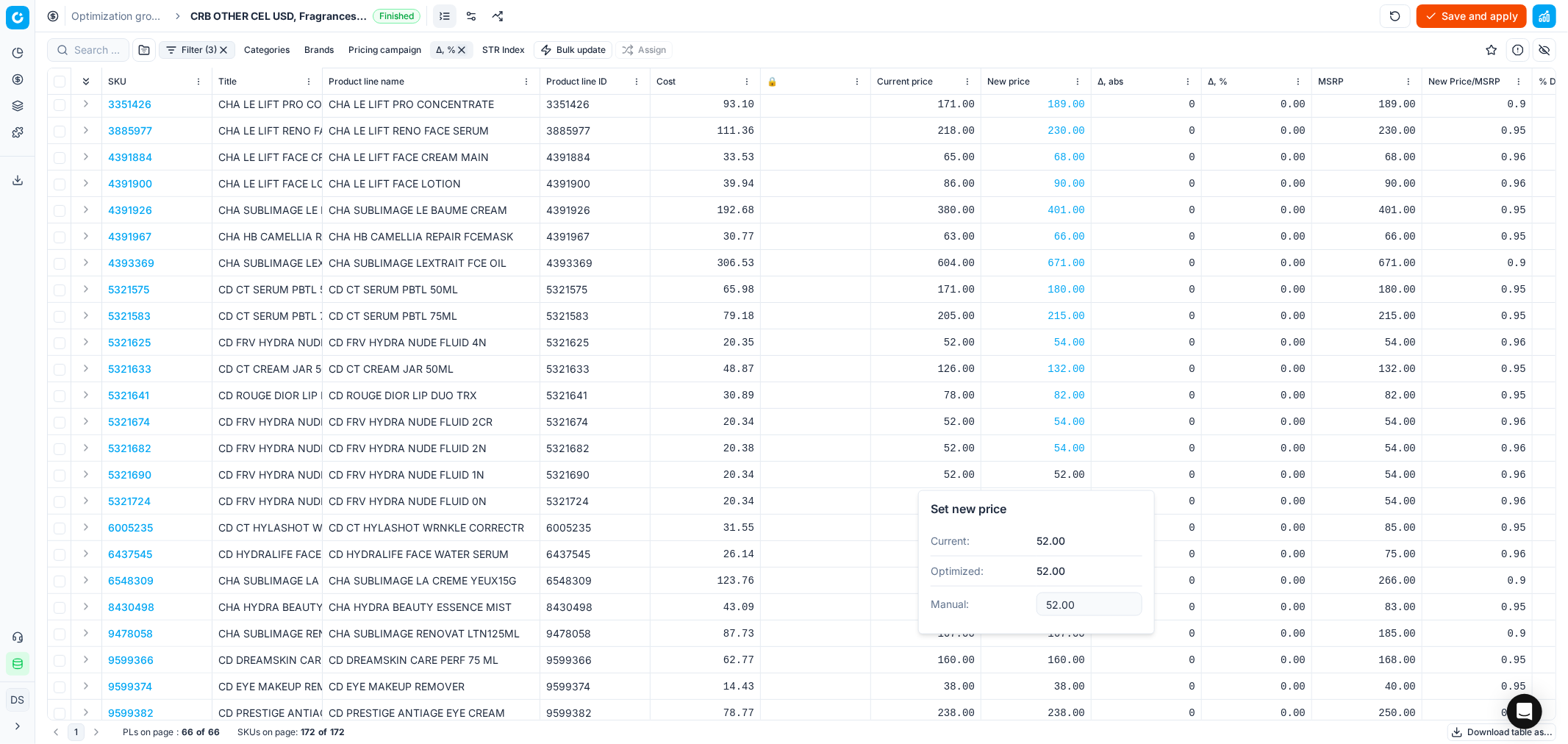
click at [1077, 596] on input "52.00" at bounding box center [1089, 604] width 106 height 23
type input "54.00"
click at [1078, 497] on div "52.00" at bounding box center [1036, 501] width 98 height 15
click at [1086, 625] on input "52.00" at bounding box center [1089, 629] width 106 height 23
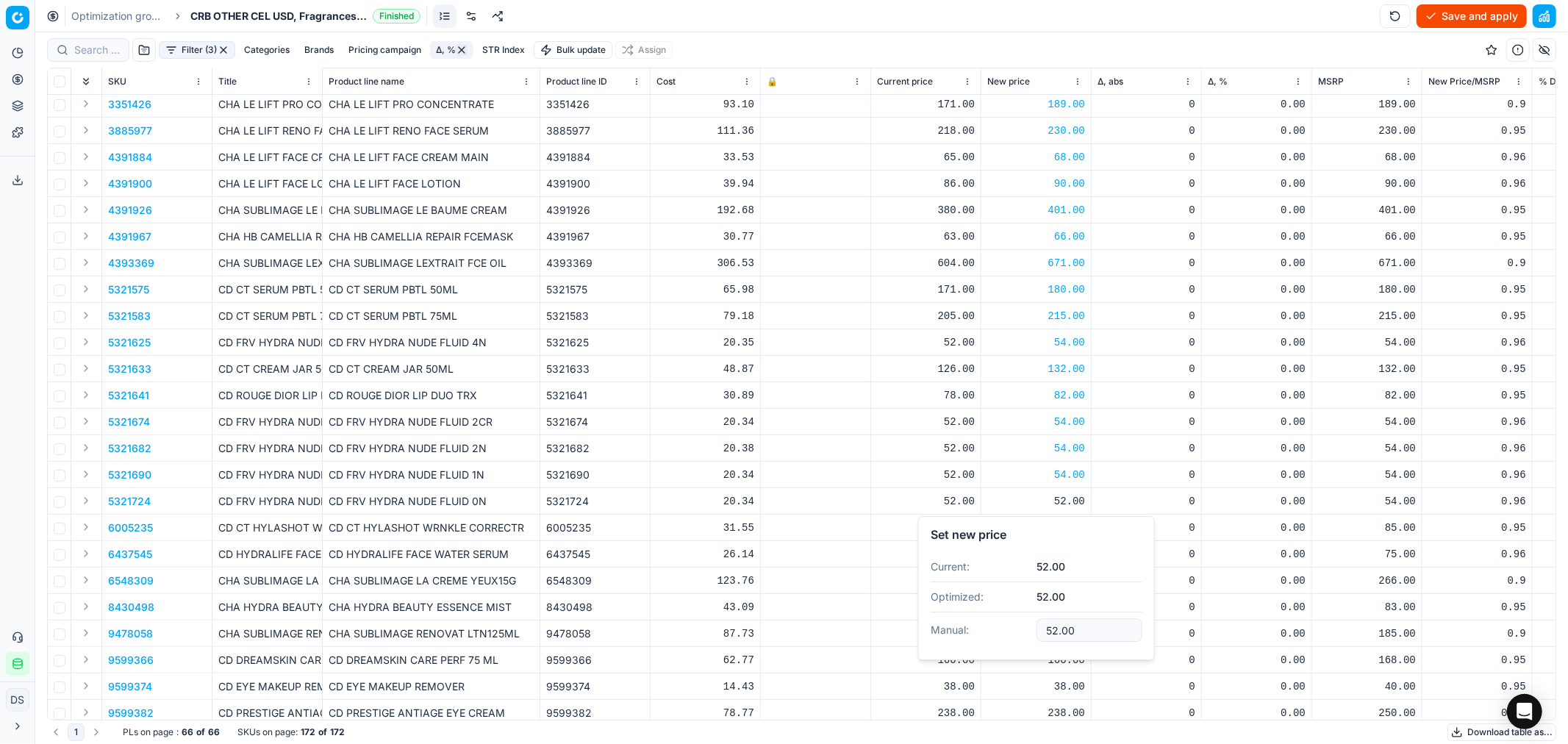
click at [1086, 625] on input "52.00" at bounding box center [1089, 629] width 106 height 23
type input "54.00"
click at [1069, 529] on div "81.00" at bounding box center [1036, 528] width 98 height 15
click at [1057, 664] on input "81.00" at bounding box center [1089, 656] width 106 height 23
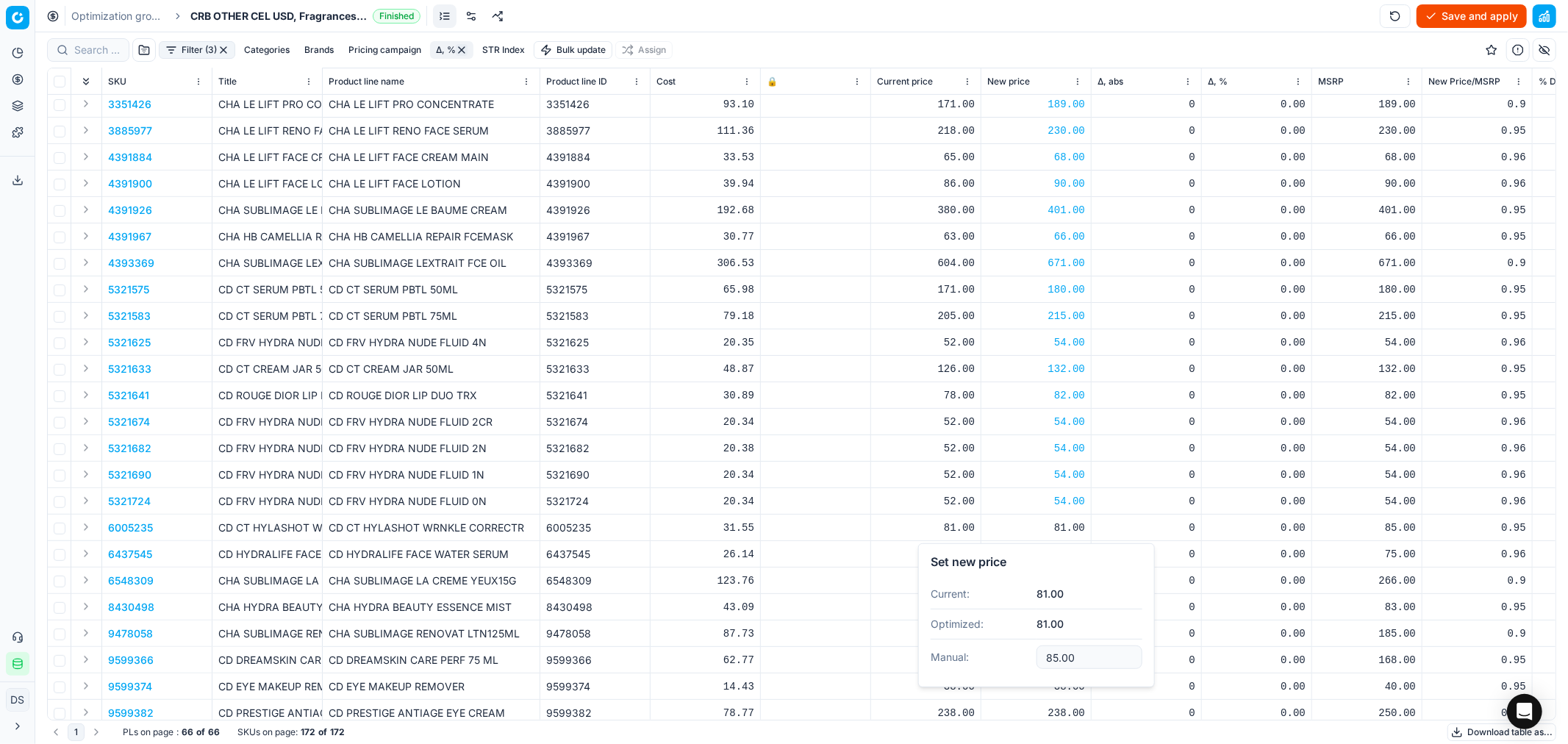
type input "85.00"
click at [1071, 552] on div "72.00" at bounding box center [1036, 554] width 98 height 15
click at [1057, 669] on input "72.00" at bounding box center [1089, 682] width 106 height 23
type input "75.00"
click at [1055, 579] on div "240.00" at bounding box center [1036, 580] width 98 height 15
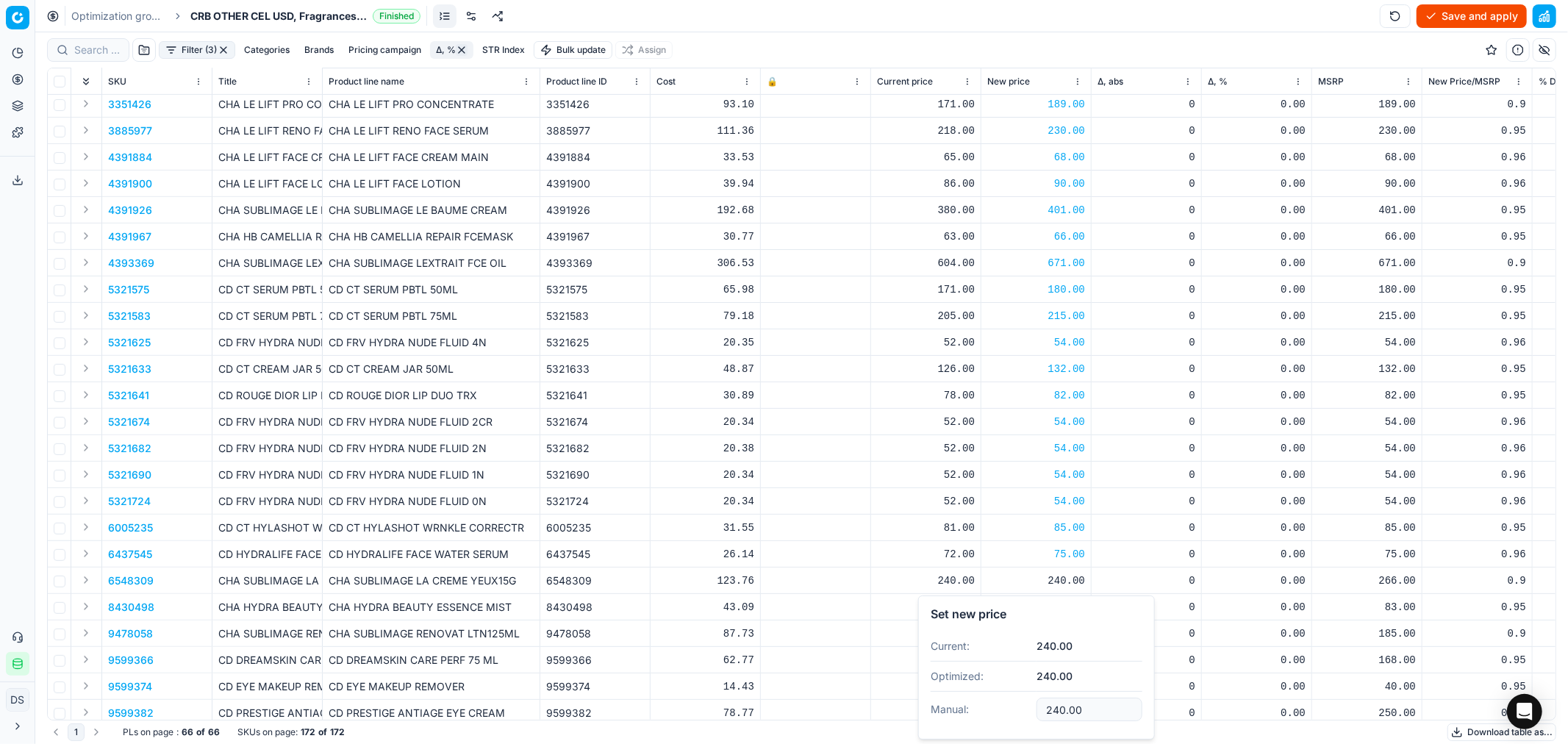
drag, startPoint x: 1086, startPoint y: 703, endPoint x: 943, endPoint y: 694, distance: 143.3
click at [943, 669] on dl "Current: 240.00 Optimized: 240.00 Manual: 240.00" at bounding box center [1036, 679] width 211 height 95
type input "266.00"
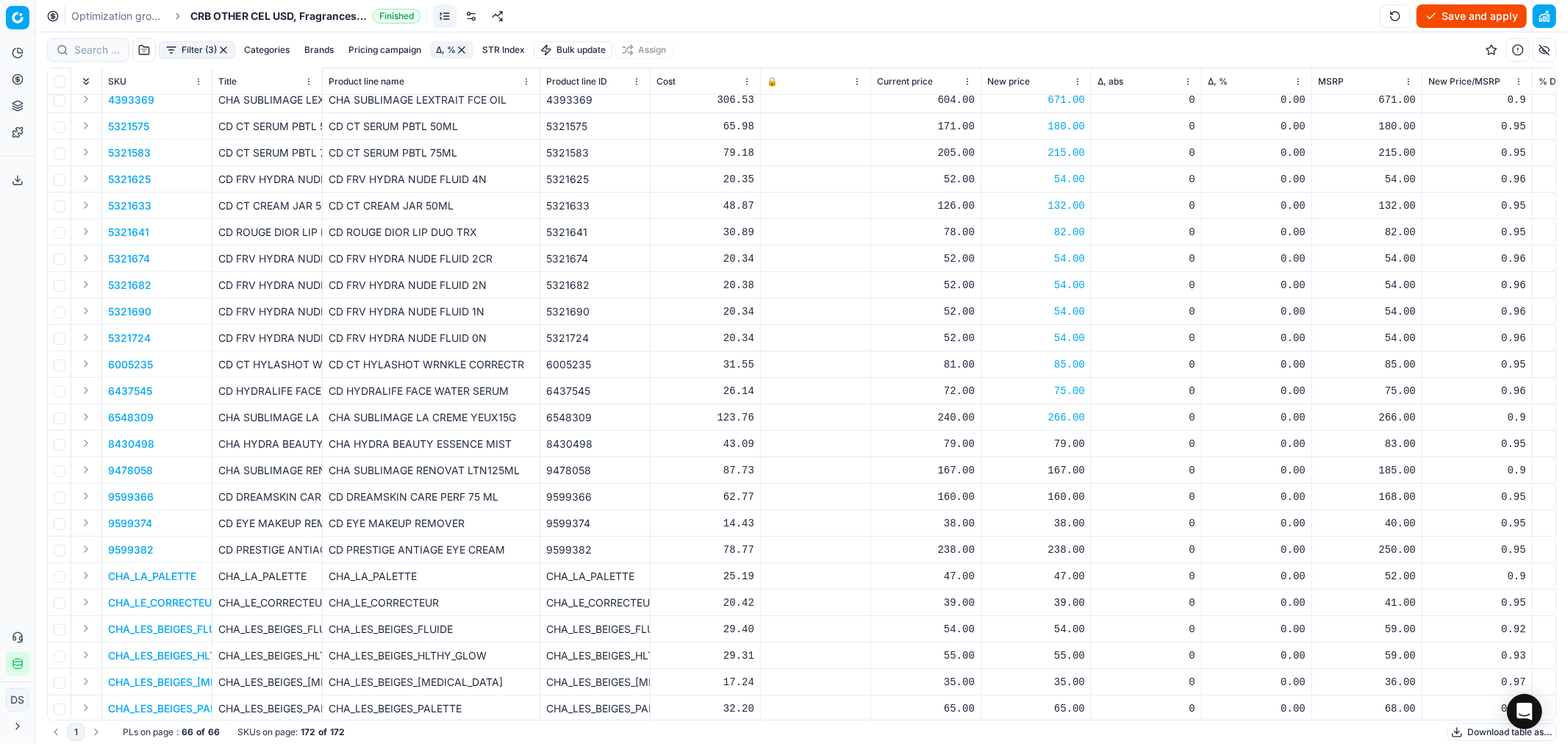
click at [1059, 439] on div "79.00" at bounding box center [1036, 444] width 98 height 15
drag, startPoint x: 1086, startPoint y: 573, endPoint x: 955, endPoint y: 555, distance: 132.2
click at [955, 555] on dl "Current: 79.00 Optimized: 79.00 Manual: 79.00" at bounding box center [1036, 542] width 211 height 95
type input "83.00"
click at [1056, 474] on div "167.00" at bounding box center [1036, 470] width 98 height 15
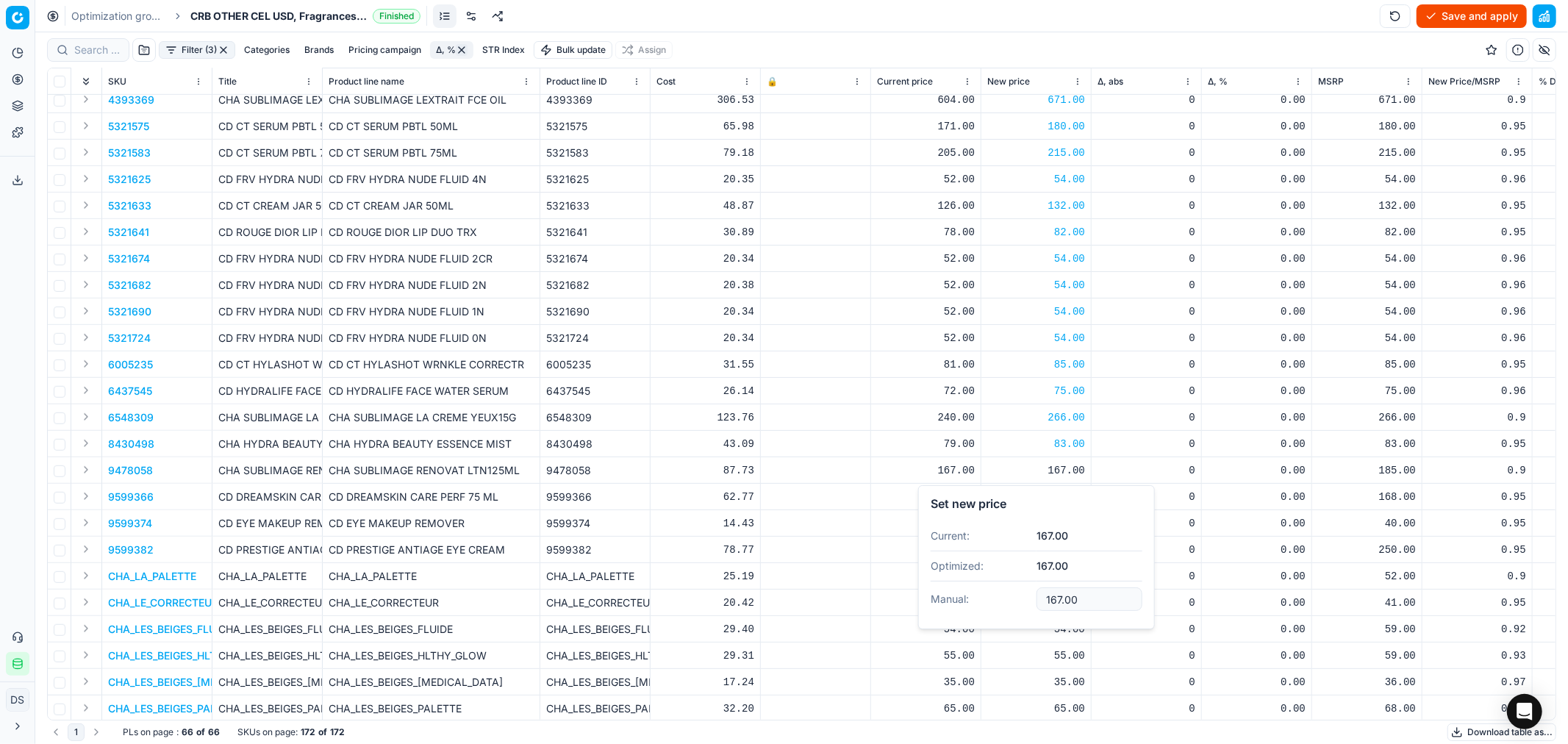
drag, startPoint x: 1101, startPoint y: 600, endPoint x: 995, endPoint y: 596, distance: 106.1
click at [995, 596] on dl "Current: 167.00 Optimized: 167.00 Manual: 167.00" at bounding box center [1036, 569] width 211 height 95
type input "185.00"
click at [1074, 500] on div "160.00" at bounding box center [1036, 497] width 98 height 15
drag, startPoint x: 1082, startPoint y: 622, endPoint x: 966, endPoint y: 606, distance: 117.1
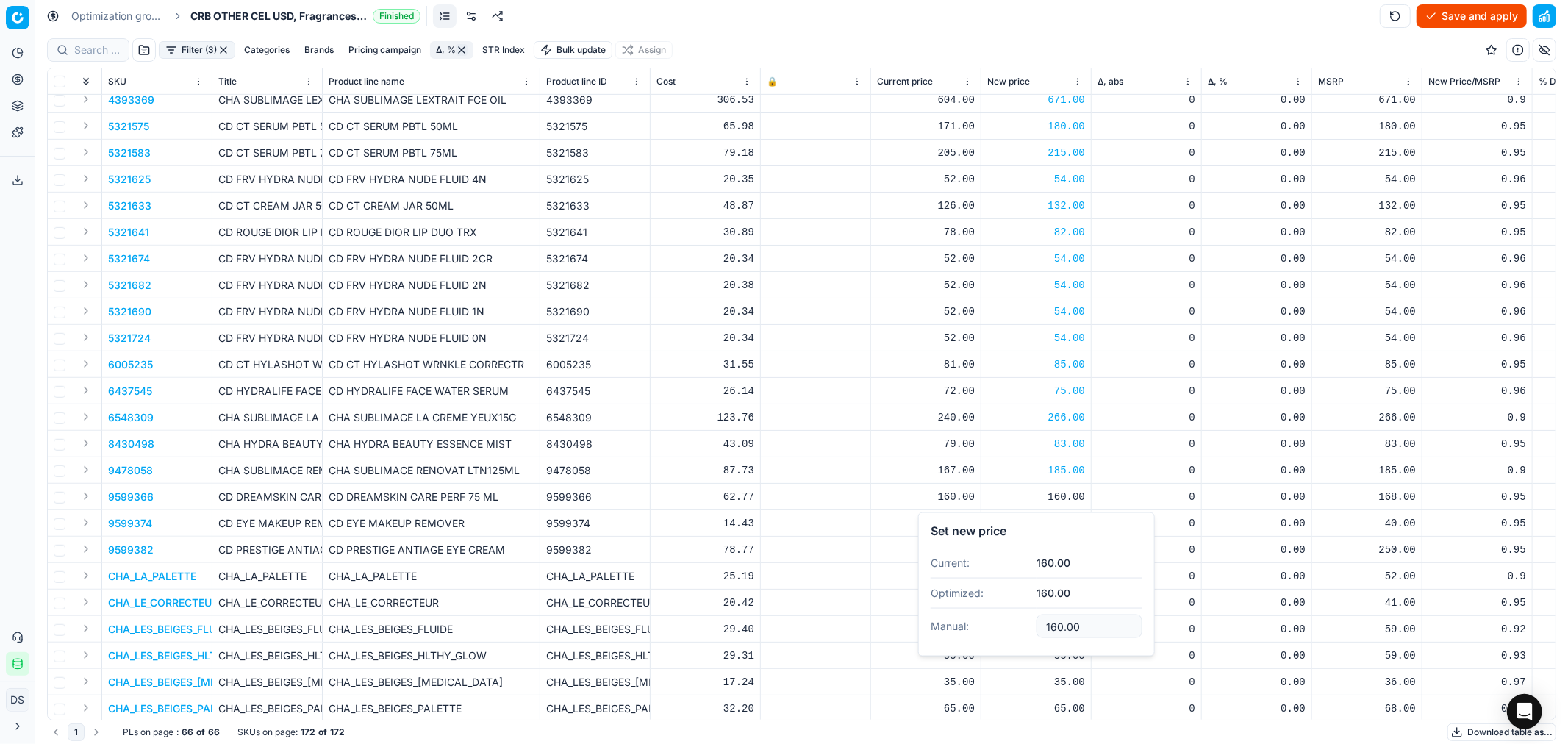
click at [966, 606] on dl "Current: 160.00 Optimized: 160.00 Manual: 160.00" at bounding box center [1036, 596] width 211 height 95
type input "168.00"
click at [1055, 523] on div "38.00" at bounding box center [1036, 523] width 98 height 15
drag, startPoint x: 1086, startPoint y: 651, endPoint x: 942, endPoint y: 649, distance: 144.0
click at [942, 649] on dl "Current: 38.00 Optimized: 38.00 Manual: 38.00" at bounding box center [1036, 622] width 211 height 95
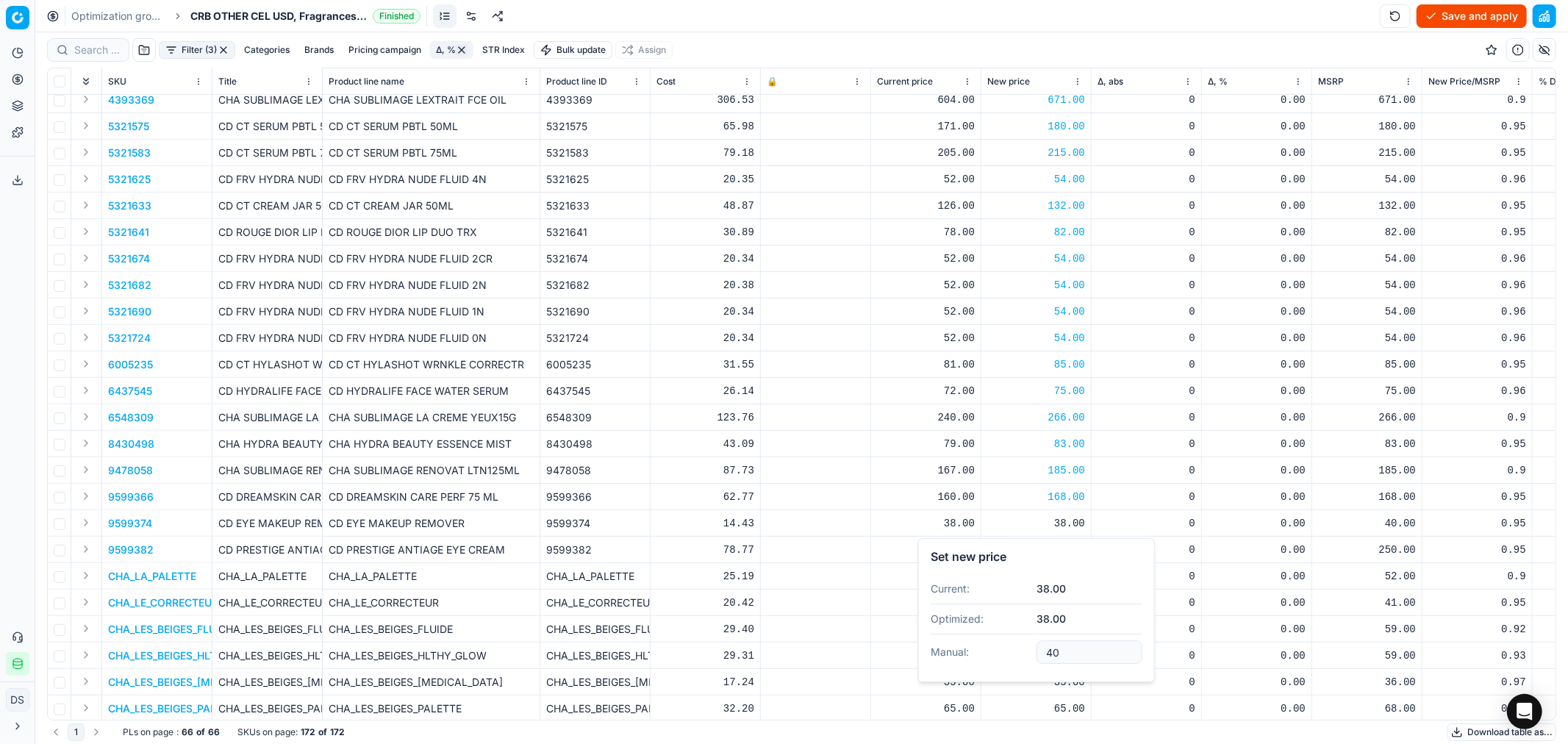
type input "40.00"
click at [1075, 550] on div "238.00" at bounding box center [1036, 550] width 98 height 15
drag, startPoint x: 1092, startPoint y: 667, endPoint x: 979, endPoint y: 669, distance: 113.0
click at [979, 669] on dl "Current: 238.00 Optimized: 238.00 Manual: 238.00" at bounding box center [1036, 648] width 211 height 95
type input "250.00"
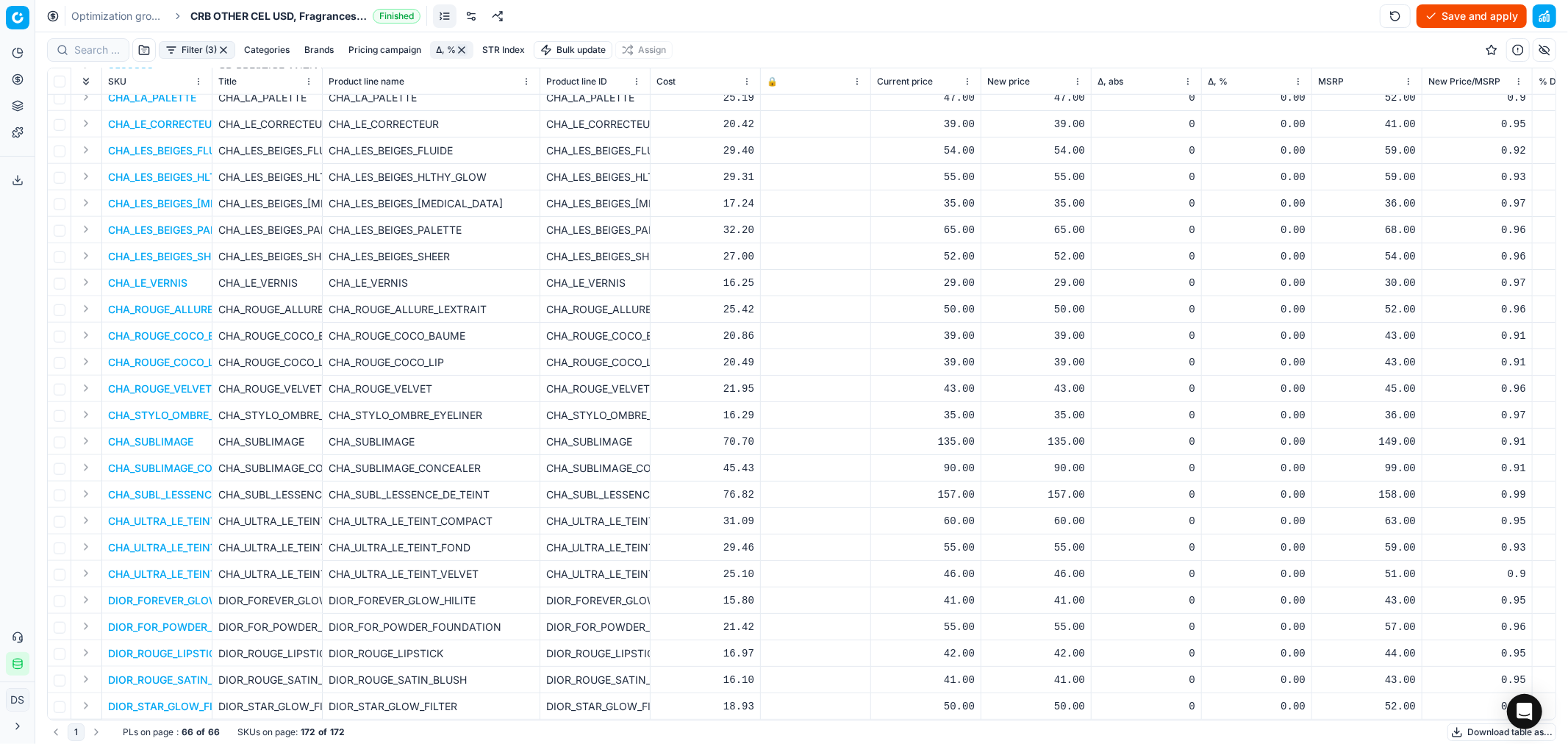
scroll to position [970, 0]
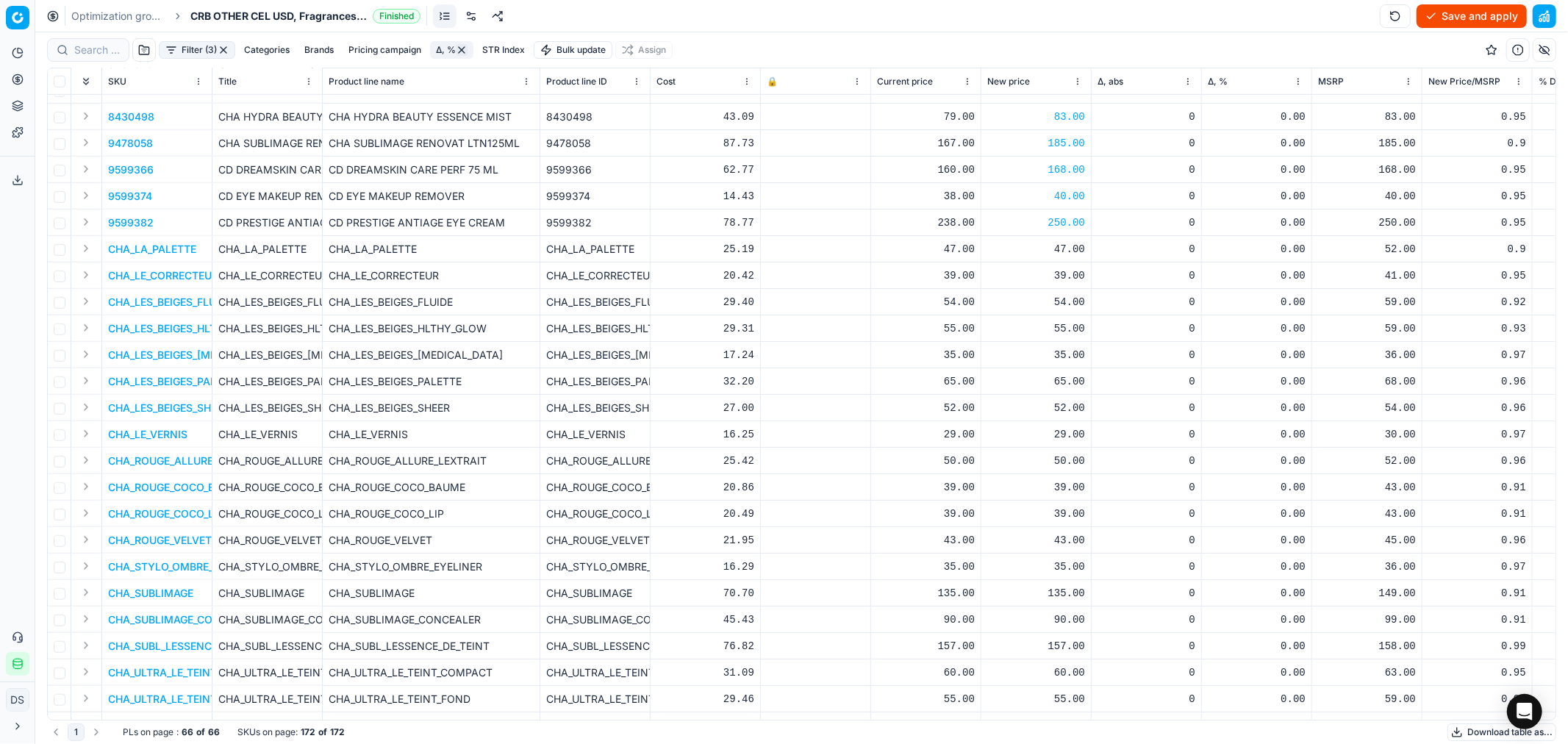
click at [87, 250] on button "Expand" at bounding box center [86, 248] width 18 height 18
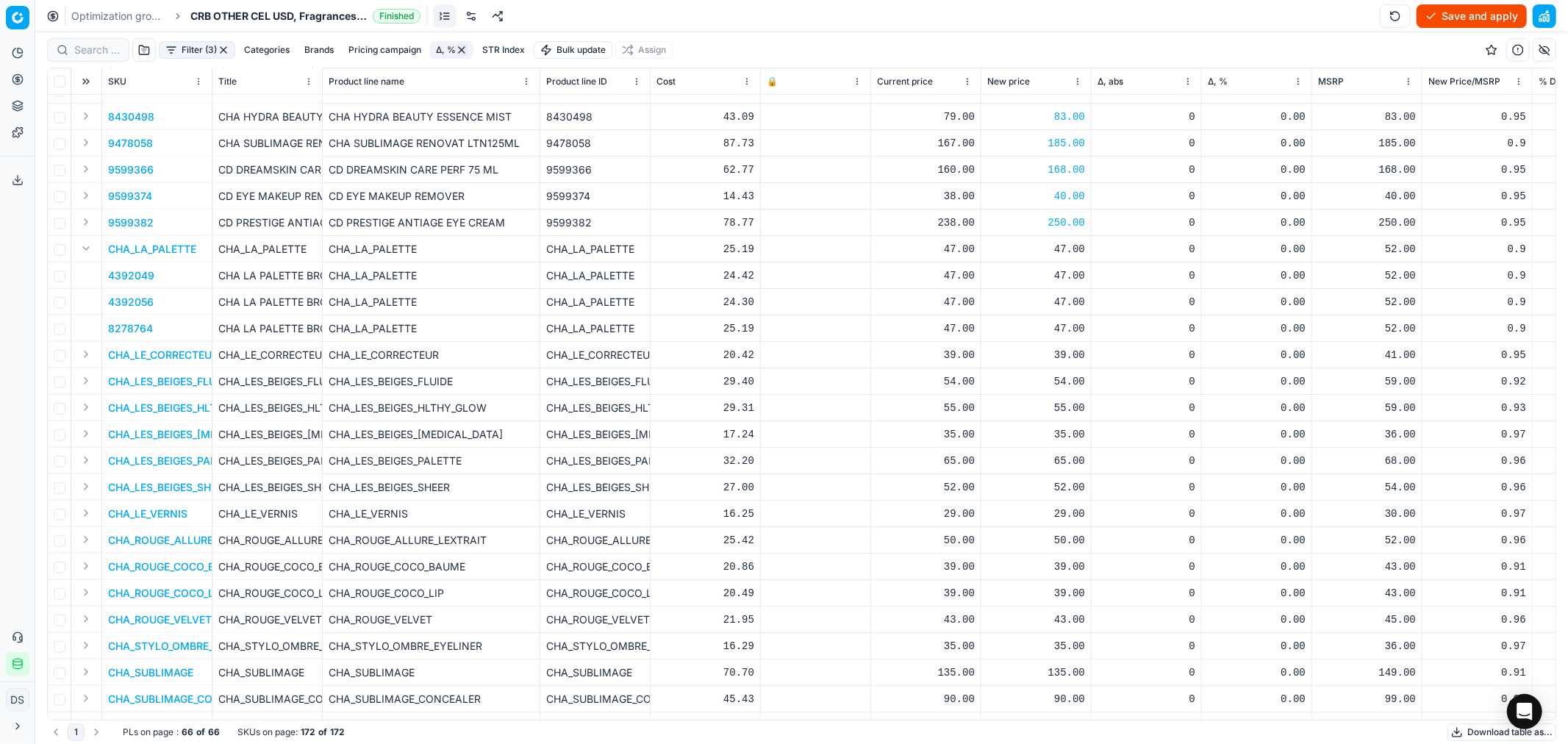
click at [1071, 249] on div "47.00" at bounding box center [1036, 250] width 98 height 15
drag, startPoint x: 1050, startPoint y: 376, endPoint x: 993, endPoint y: 379, distance: 57.1
click at [993, 379] on dl "Current: 47.00 Optimized: 47.00 Manual: 47.00" at bounding box center [1036, 349] width 211 height 95
type input "52.00"
click at [84, 245] on button "Expand" at bounding box center [86, 248] width 18 height 18
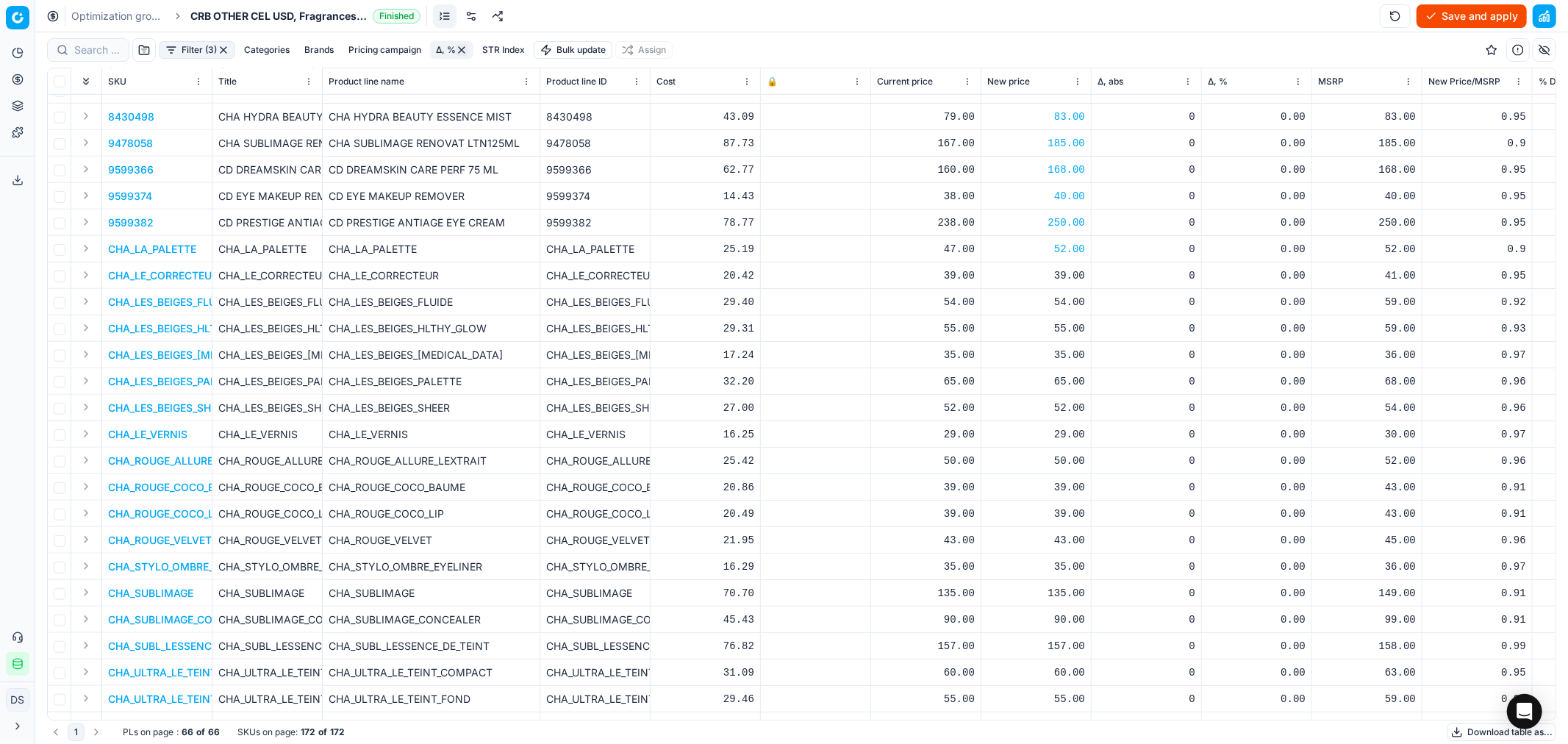
click at [1069, 276] on div "39.00" at bounding box center [1036, 276] width 98 height 15
drag, startPoint x: 1100, startPoint y: 401, endPoint x: 1009, endPoint y: 399, distance: 91.0
click at [1013, 398] on dl "Current: 39.00 Optimized: 39.00 Manual: 39.00" at bounding box center [1036, 375] width 211 height 95
type input "41.00"
click at [1070, 294] on div "54.00" at bounding box center [1036, 302] width 98 height 15
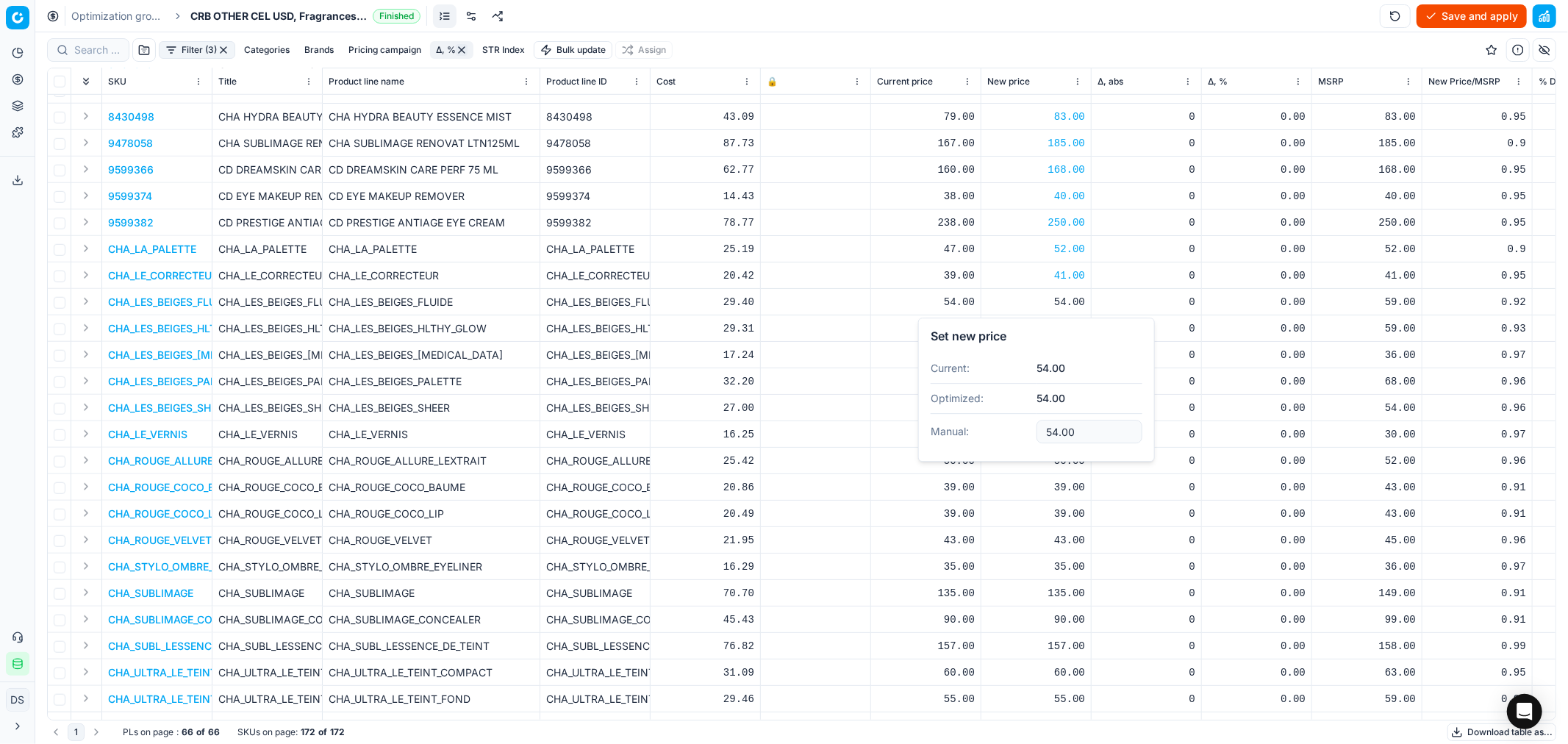
drag, startPoint x: 1084, startPoint y: 431, endPoint x: 1020, endPoint y: 416, distance: 65.7
click at [1020, 416] on dl "Current: 54.00 Optimized: 54.00 Manual: 54.00" at bounding box center [1036, 401] width 211 height 95
type input "59.00"
click at [1070, 328] on div "55.00" at bounding box center [1036, 329] width 98 height 15
drag, startPoint x: 1098, startPoint y: 459, endPoint x: 1056, endPoint y: 444, distance: 44.6
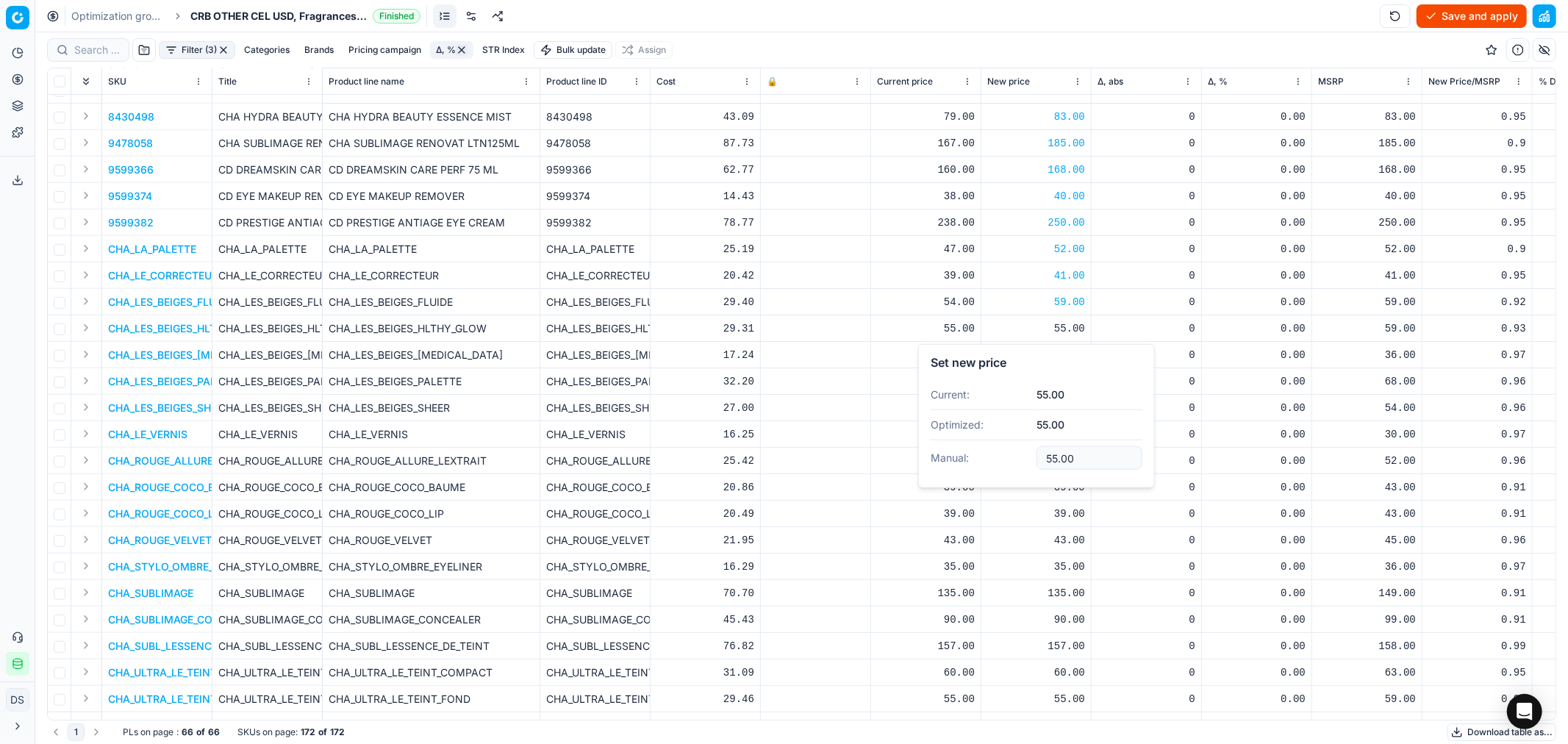
click at [1056, 444] on dd "55.00" at bounding box center [1089, 457] width 106 height 36
type input "59.00"
click at [1072, 350] on div "35.00" at bounding box center [1036, 355] width 98 height 15
click at [1054, 487] on input "35.00" at bounding box center [1089, 483] width 106 height 23
click at [1058, 486] on input "35.00" at bounding box center [1089, 483] width 106 height 23
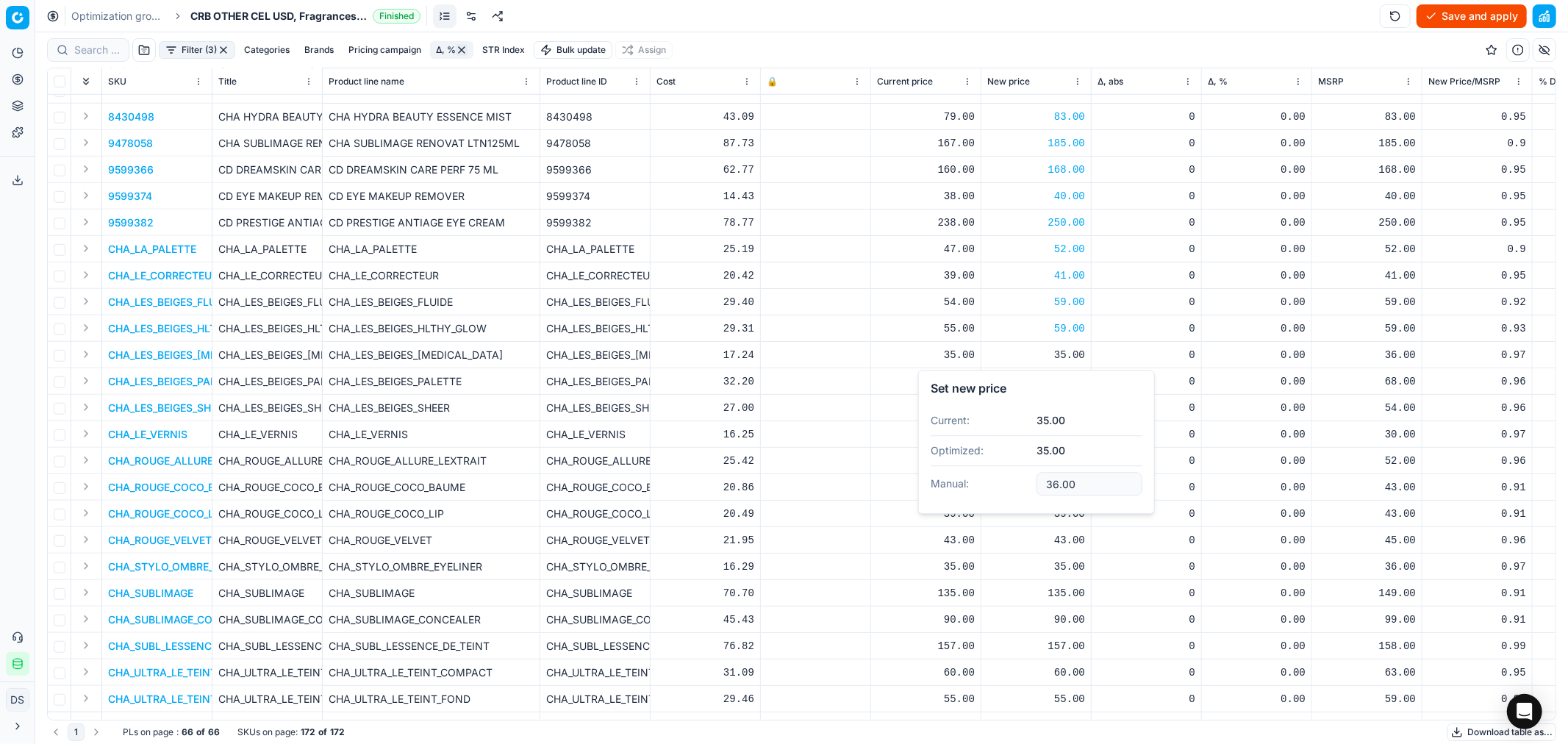
type input "36.00"
click at [1073, 383] on div "65.00" at bounding box center [1036, 381] width 98 height 15
drag, startPoint x: 1082, startPoint y: 510, endPoint x: 934, endPoint y: 509, distance: 148.0
click at [934, 509] on dl "Current: 65.00 Optimized: 65.00 Manual: 65.00" at bounding box center [1036, 480] width 211 height 95
type input "68.00"
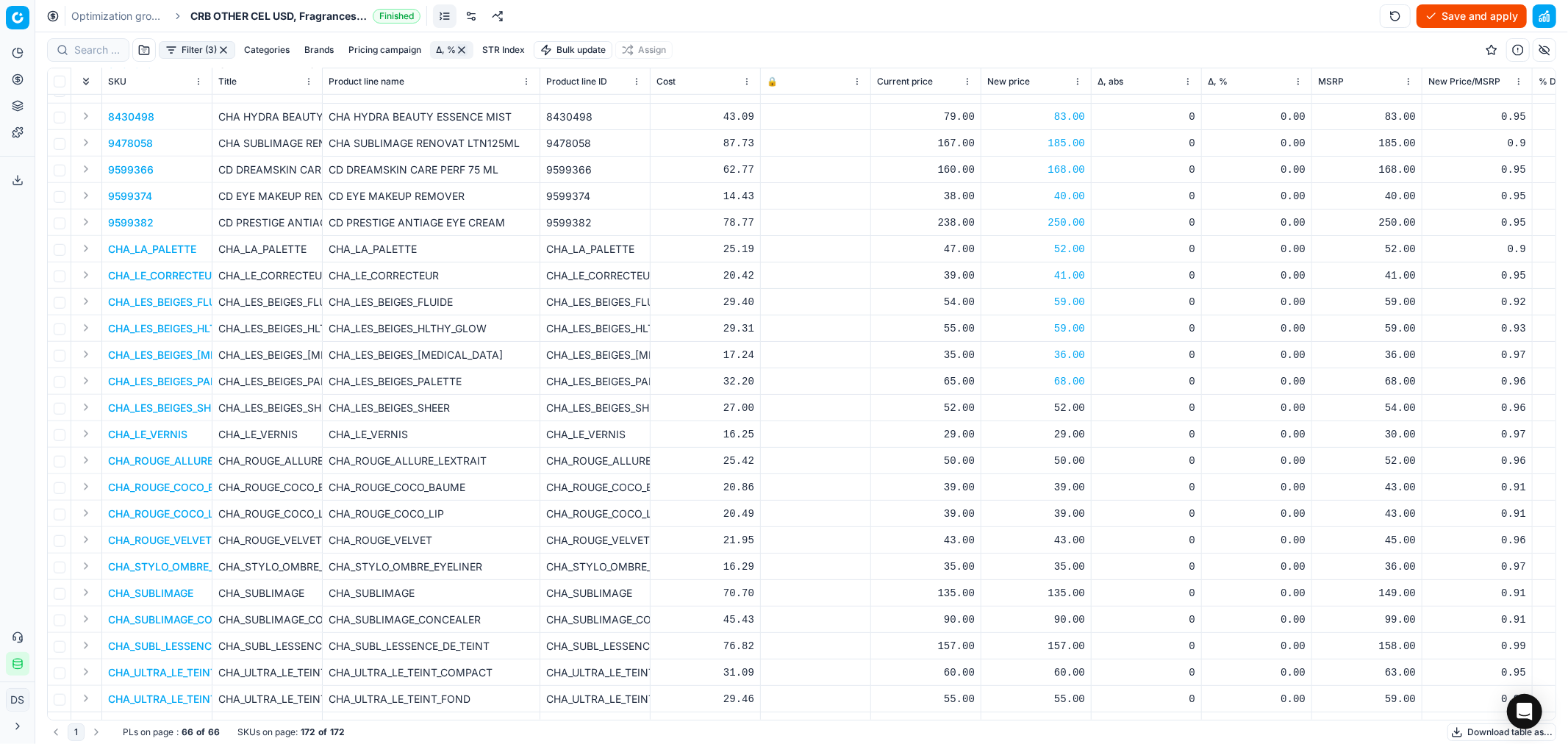
click at [1068, 408] on div "52.00" at bounding box center [1036, 408] width 98 height 15
drag, startPoint x: 1104, startPoint y: 537, endPoint x: 1001, endPoint y: 527, distance: 103.5
click at [1001, 527] on dl "Current: 52.00 Optimized: 52.00 Manual: 52.00" at bounding box center [1036, 507] width 211 height 95
type input "54.00"
click at [1066, 429] on div "29.00" at bounding box center [1036, 435] width 98 height 15
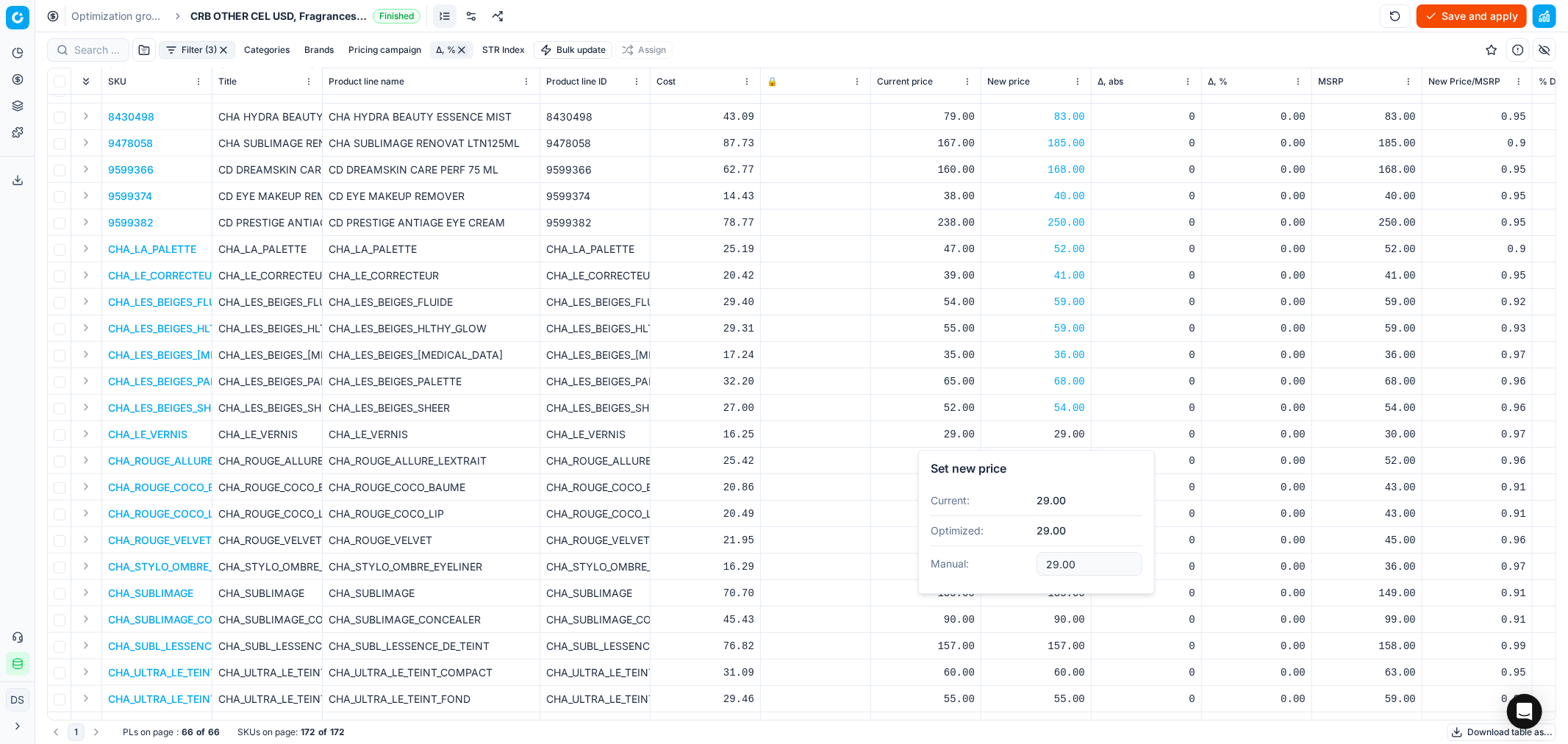
drag, startPoint x: 1082, startPoint y: 554, endPoint x: 1004, endPoint y: 549, distance: 78.2
click at [1004, 549] on dl "Current: 29.00 Optimized: 29.00 Manual: 29.00" at bounding box center [1036, 534] width 211 height 95
type input "30.00"
click at [1069, 462] on div "50.00" at bounding box center [1036, 461] width 98 height 15
click at [1057, 590] on input "50.00" at bounding box center [1089, 590] width 106 height 23
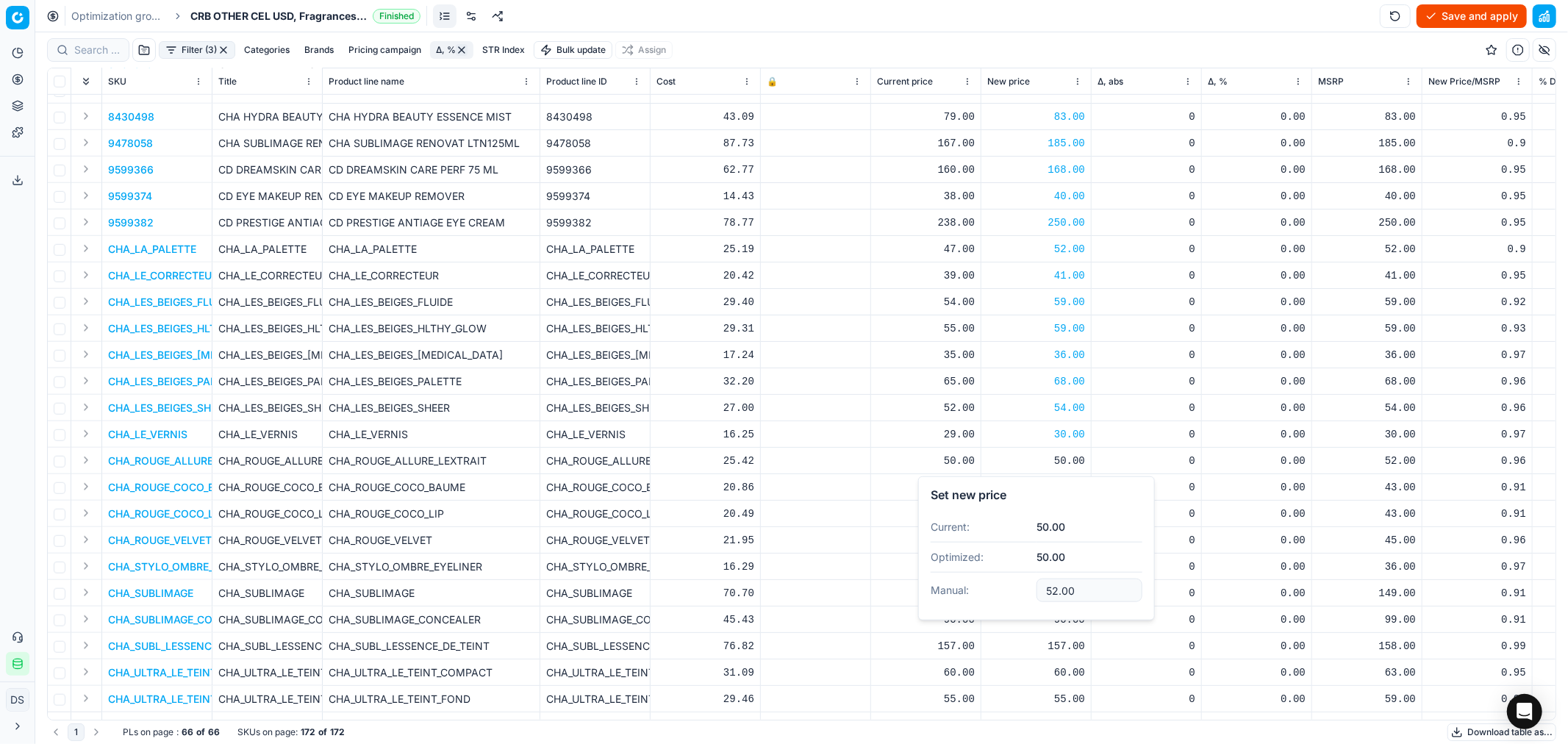
type input "52.00"
click at [1075, 483] on div "39.00" at bounding box center [1036, 487] width 98 height 15
drag, startPoint x: 1084, startPoint y: 618, endPoint x: 1011, endPoint y: 608, distance: 73.7
click at [1011, 608] on dl "Current: 39.00 Optimized: 39.00 Manual: 39.00" at bounding box center [1036, 586] width 211 height 95
type input "43.00"
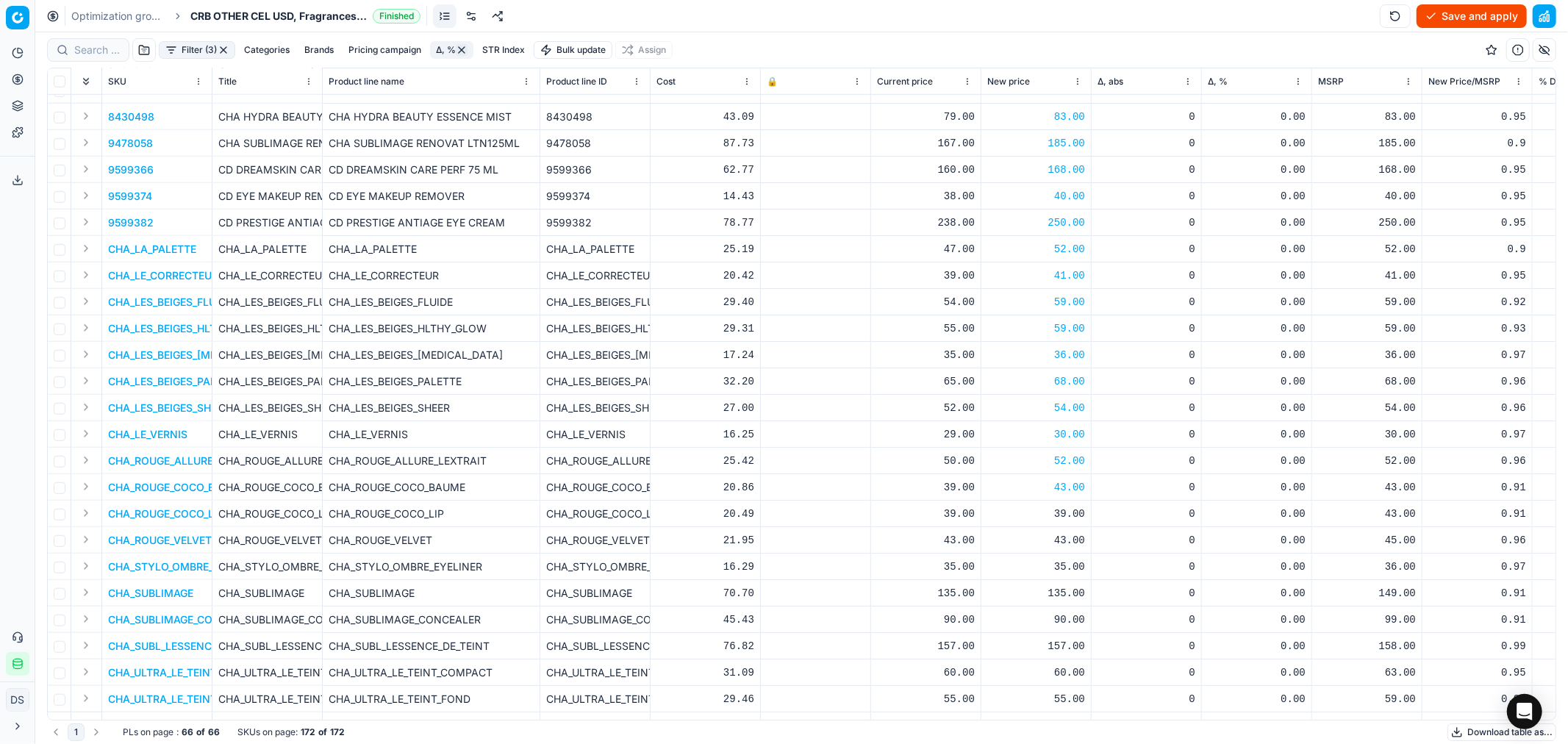
click at [1072, 509] on div "39.00" at bounding box center [1036, 514] width 98 height 15
drag, startPoint x: 1114, startPoint y: 641, endPoint x: 1010, endPoint y: 638, distance: 104.0
click at [1010, 639] on dl "Current: 39.00 Optimized: 39.00 Manual: 39.00" at bounding box center [1036, 613] width 211 height 95
type input "43.00"
click at [1072, 545] on div "43.00" at bounding box center [1036, 540] width 98 height 15
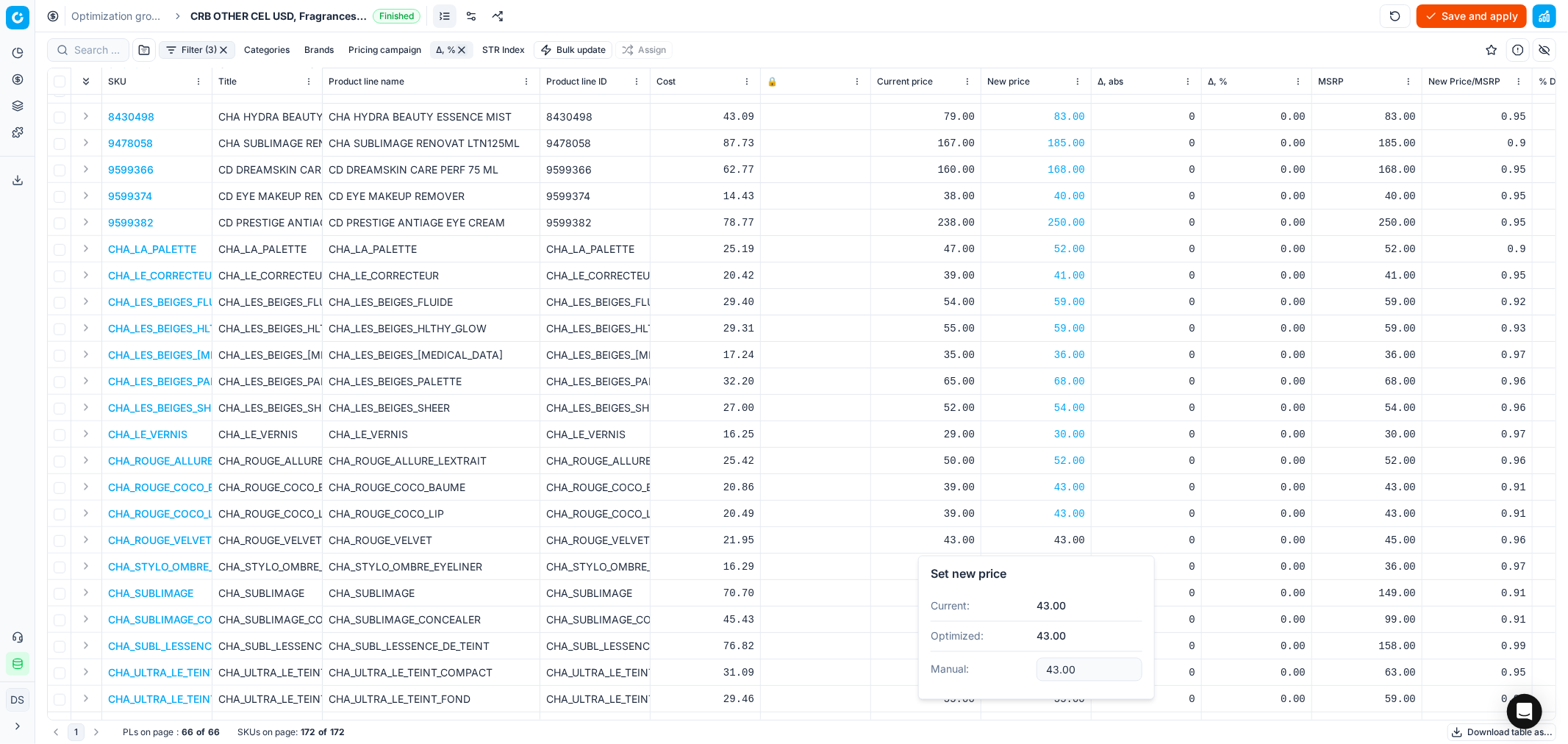
drag, startPoint x: 1076, startPoint y: 665, endPoint x: 1018, endPoint y: 660, distance: 58.2
click at [1019, 662] on dl "Current: 43.00 Optimized: 43.00 Manual: 43.00" at bounding box center [1036, 639] width 211 height 95
type input "45.00"
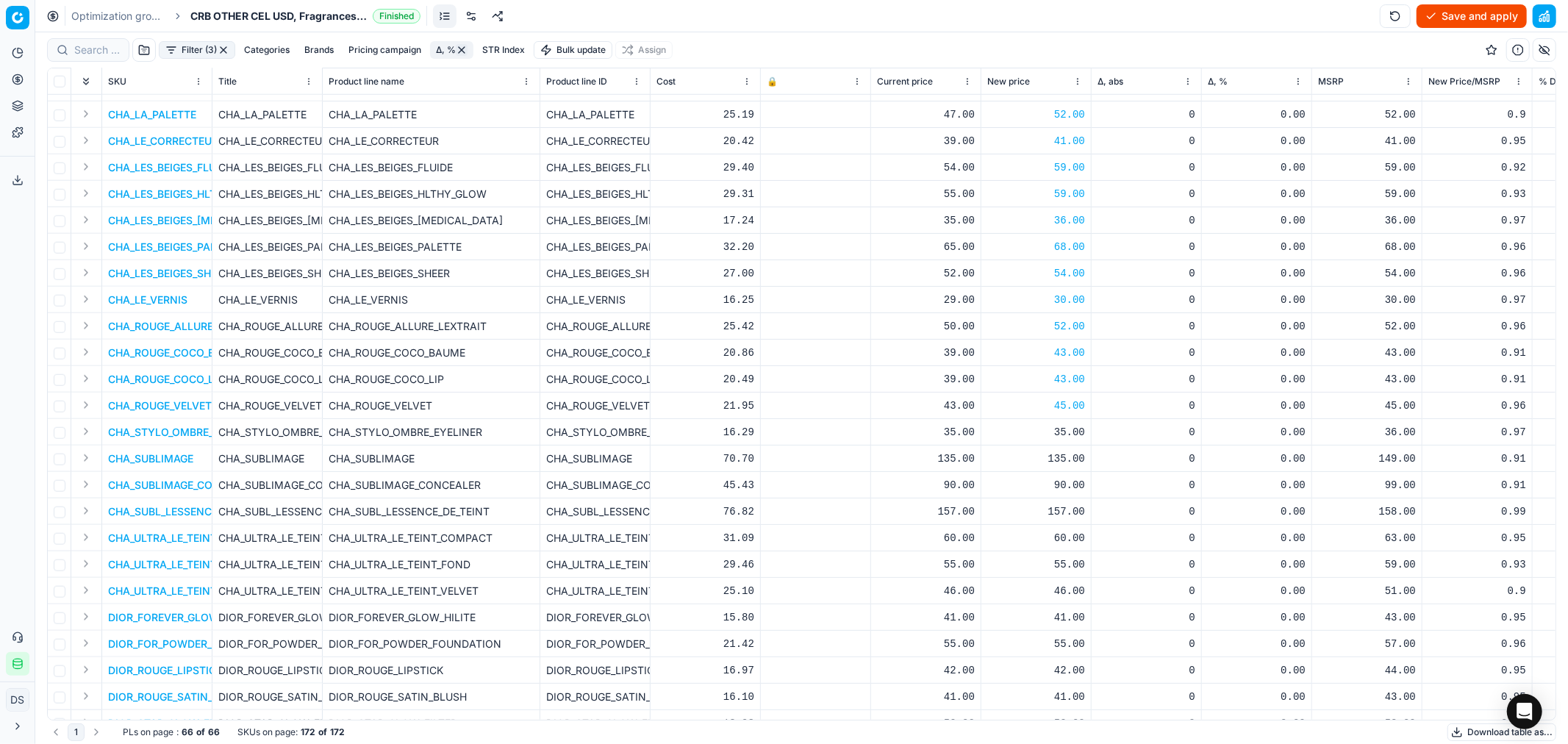
scroll to position [1134, 0]
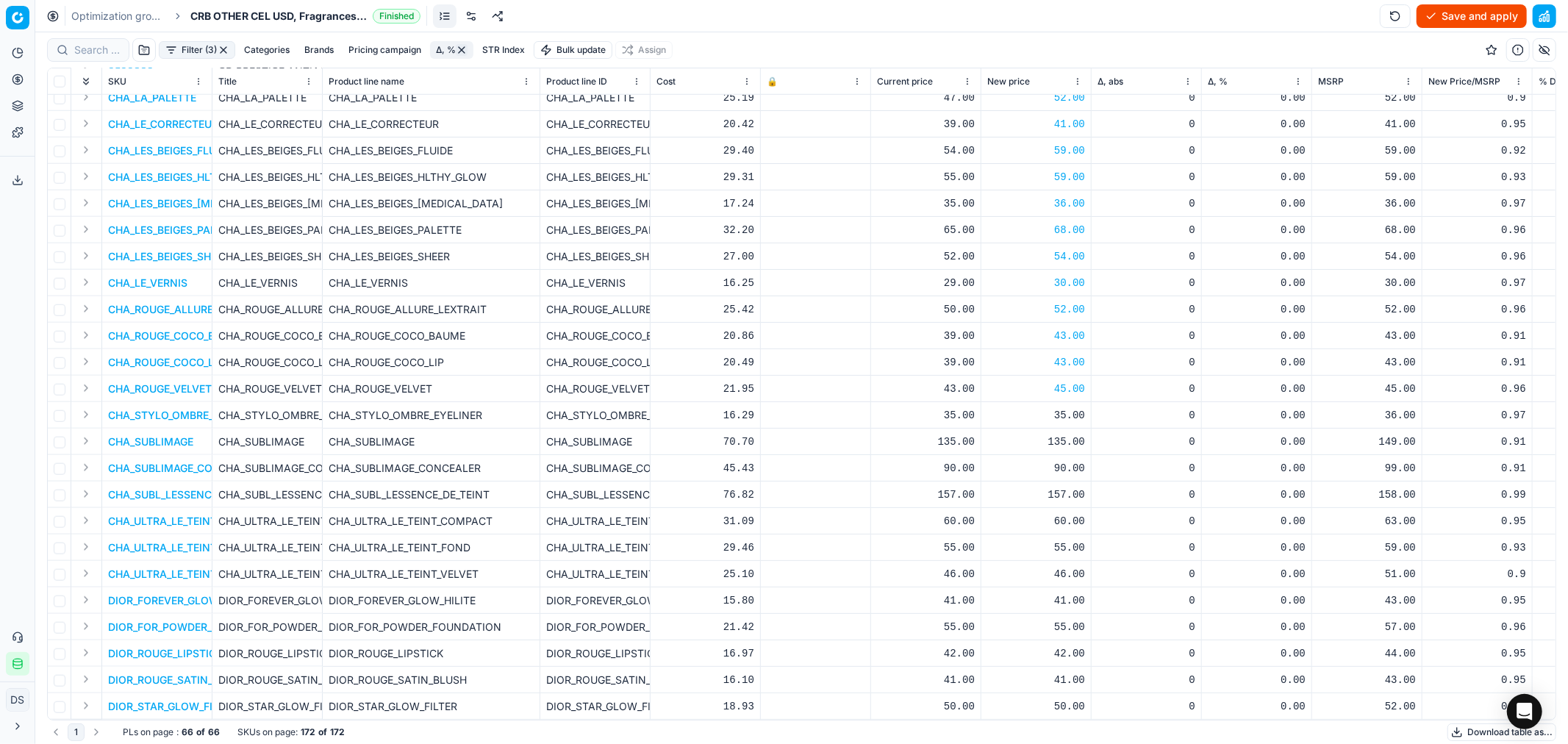
click at [1057, 408] on div "35.00" at bounding box center [1036, 415] width 98 height 15
drag, startPoint x: 1066, startPoint y: 532, endPoint x: 1018, endPoint y: 524, distance: 48.7
click at [1018, 524] on dl "Current: 35.00 Optimized: 35.00 Manual: 35.00" at bounding box center [1036, 503] width 211 height 95
type input "36.00"
click at [1072, 435] on div "135.00" at bounding box center [1036, 442] width 98 height 15
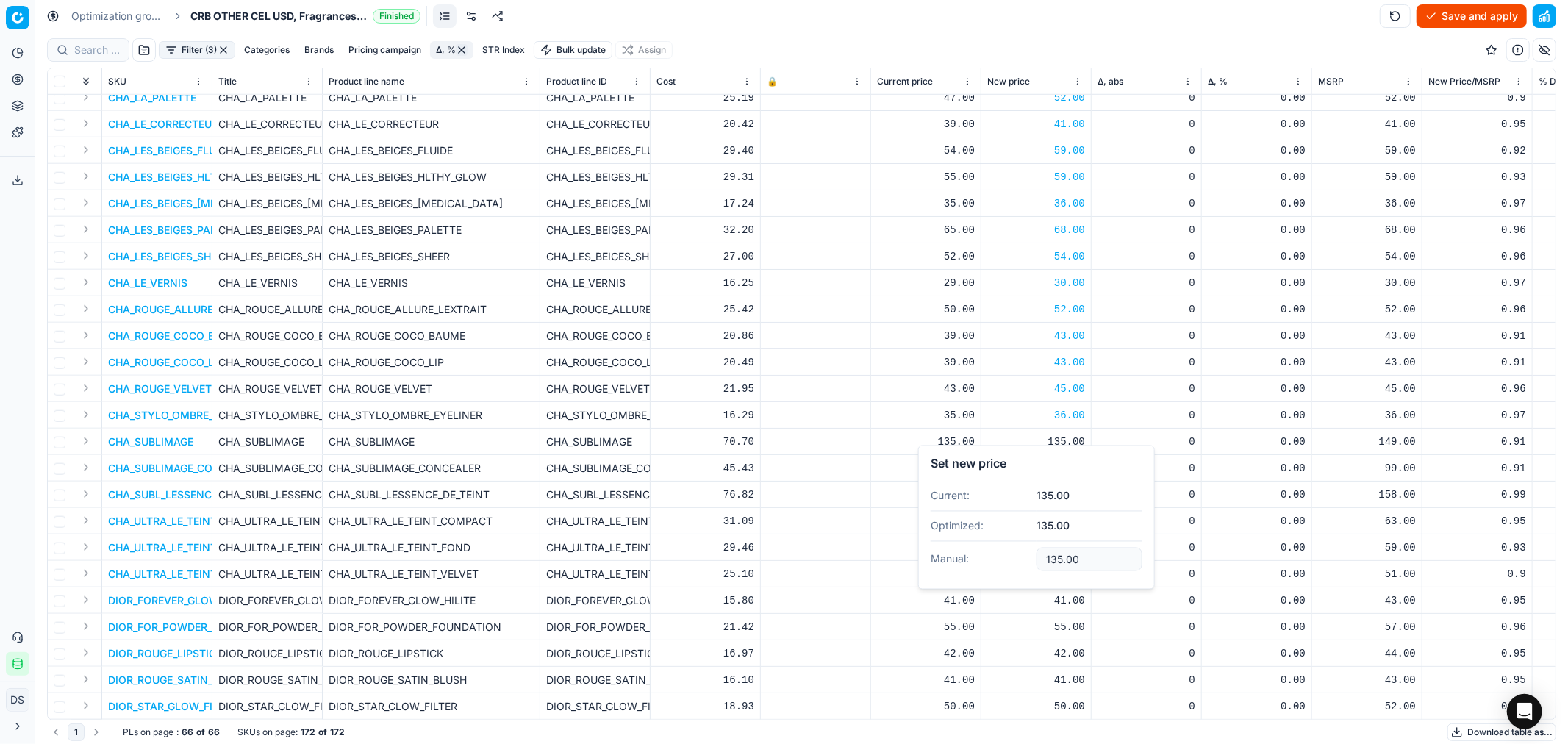
drag, startPoint x: 1092, startPoint y: 551, endPoint x: 985, endPoint y: 534, distance: 108.3
click at [973, 544] on dl "Current: 135.00 Optimized: 135.00 Manual: 135.00" at bounding box center [1036, 529] width 211 height 95
type input "149.00"
click at [1069, 461] on div "90.00" at bounding box center [1036, 468] width 98 height 15
drag, startPoint x: 1091, startPoint y: 576, endPoint x: 983, endPoint y: 578, distance: 108.0
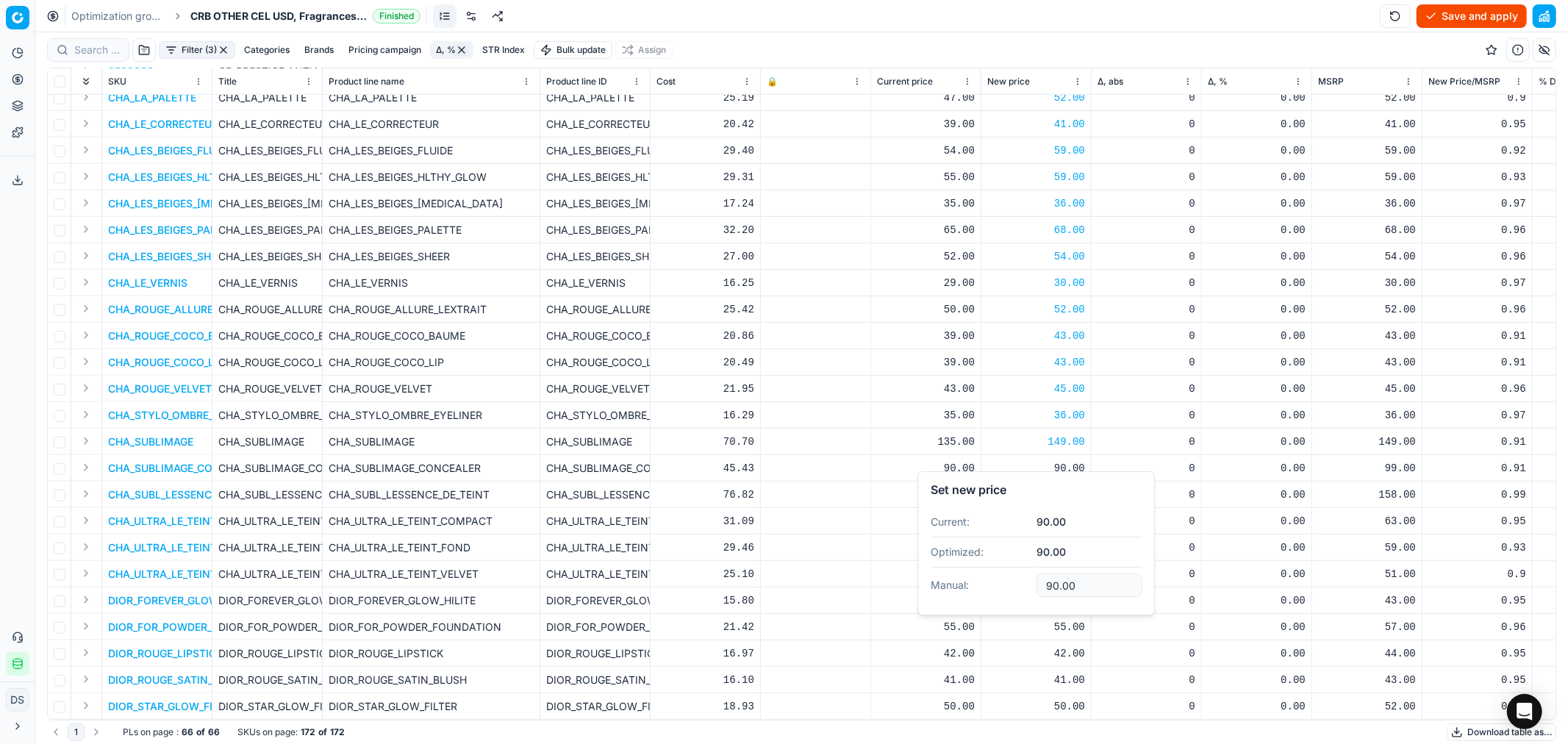
click at [984, 576] on dl "Current: 90.00 Optimized: 90.00 Manual: 90.00" at bounding box center [1036, 555] width 211 height 95
type input "99.00"
click at [1076, 487] on div "157.00" at bounding box center [1036, 494] width 98 height 15
click at [1060, 615] on input "157.00" at bounding box center [1089, 611] width 106 height 23
type input "158.00"
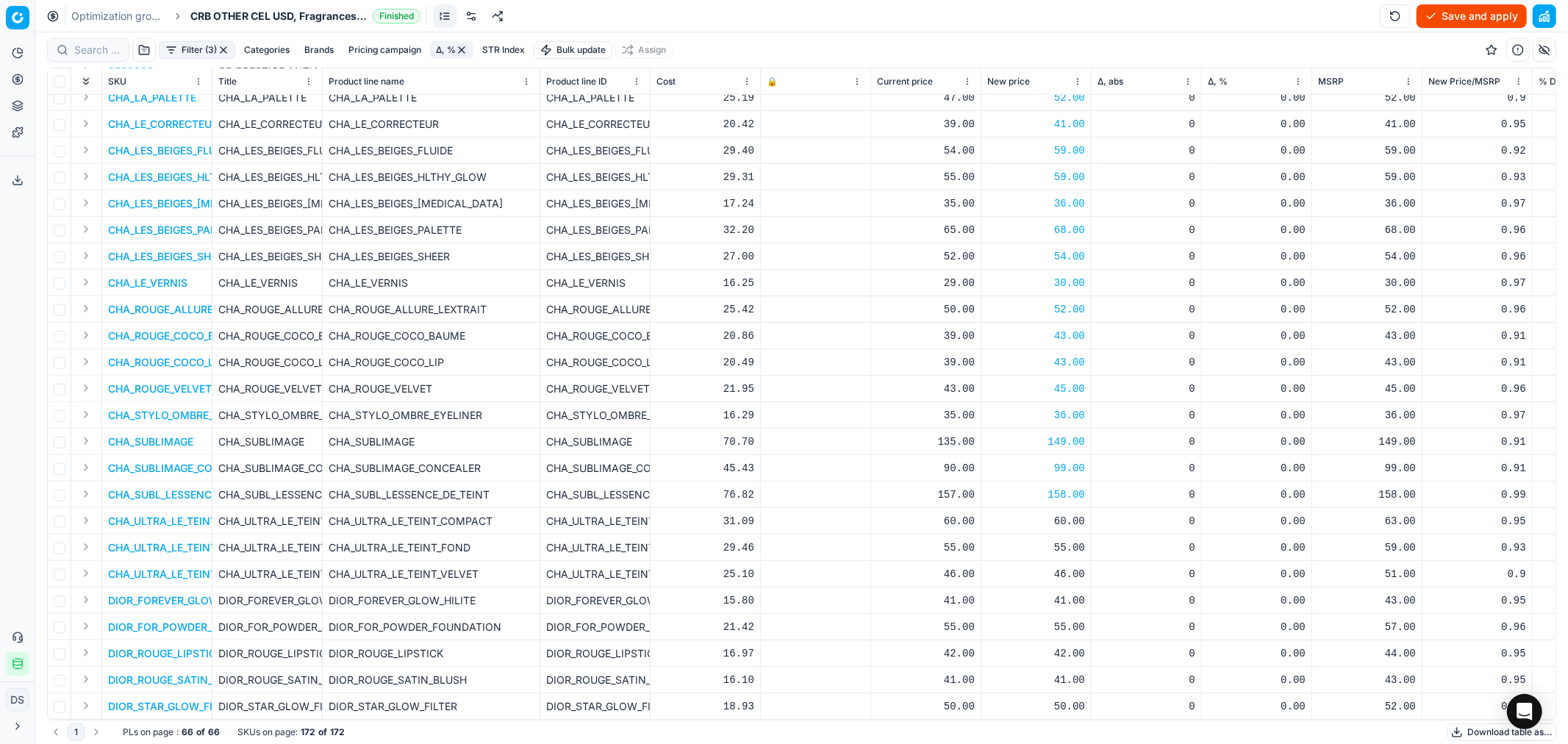
click at [1077, 514] on div "60.00" at bounding box center [1036, 522] width 98 height 15
click at [1060, 640] on input "60.00" at bounding box center [1089, 637] width 106 height 23
type input "63.00"
click at [1069, 540] on div "55.00" at bounding box center [1036, 548] width 98 height 15
type input "59.00"
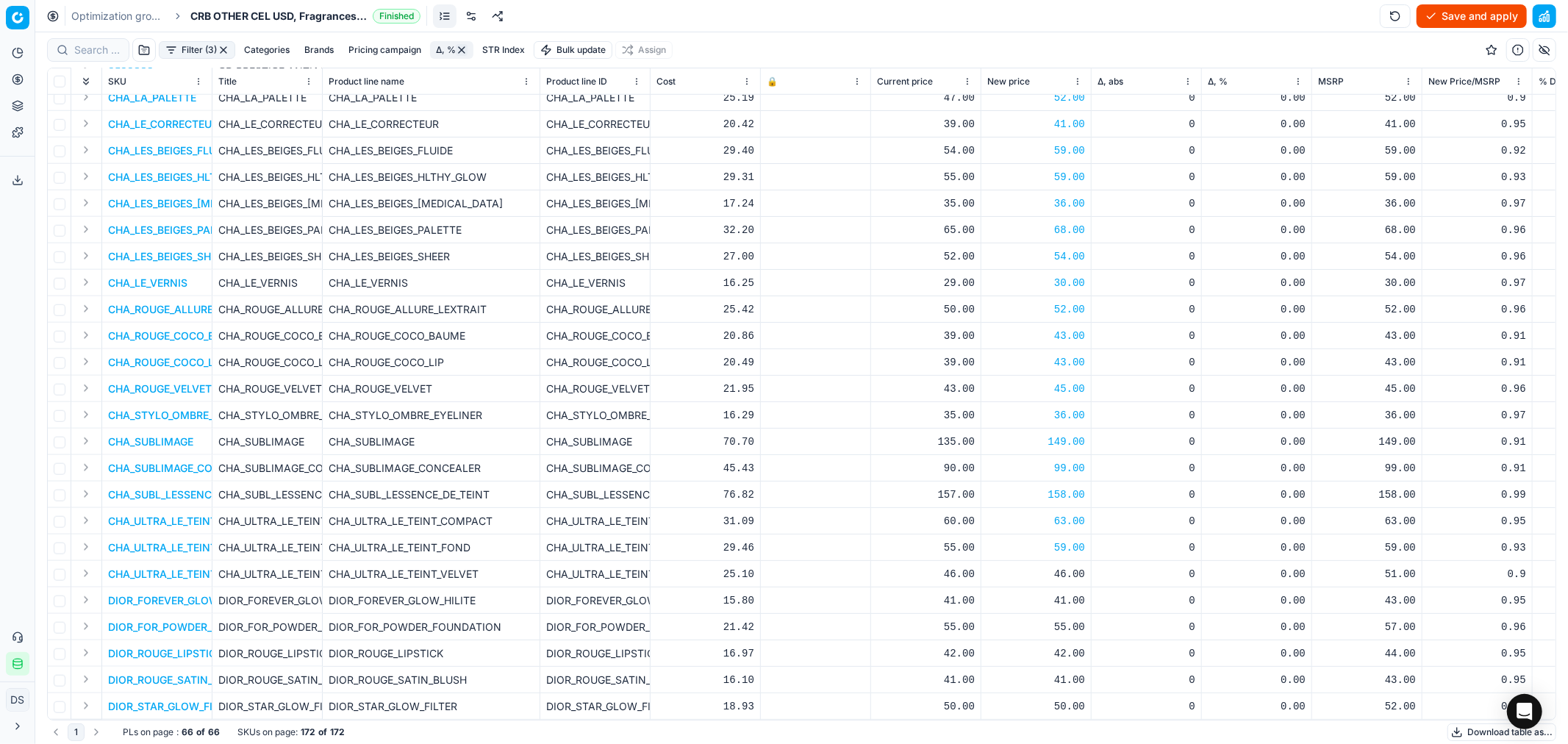
click at [1077, 566] on div "46.00" at bounding box center [1036, 574] width 98 height 15
type input "51.00"
click at [1070, 587] on div "41.00" at bounding box center [1036, 600] width 98 height 26
type input "43.00"
click at [1072, 620] on div "55.00" at bounding box center [1036, 627] width 98 height 15
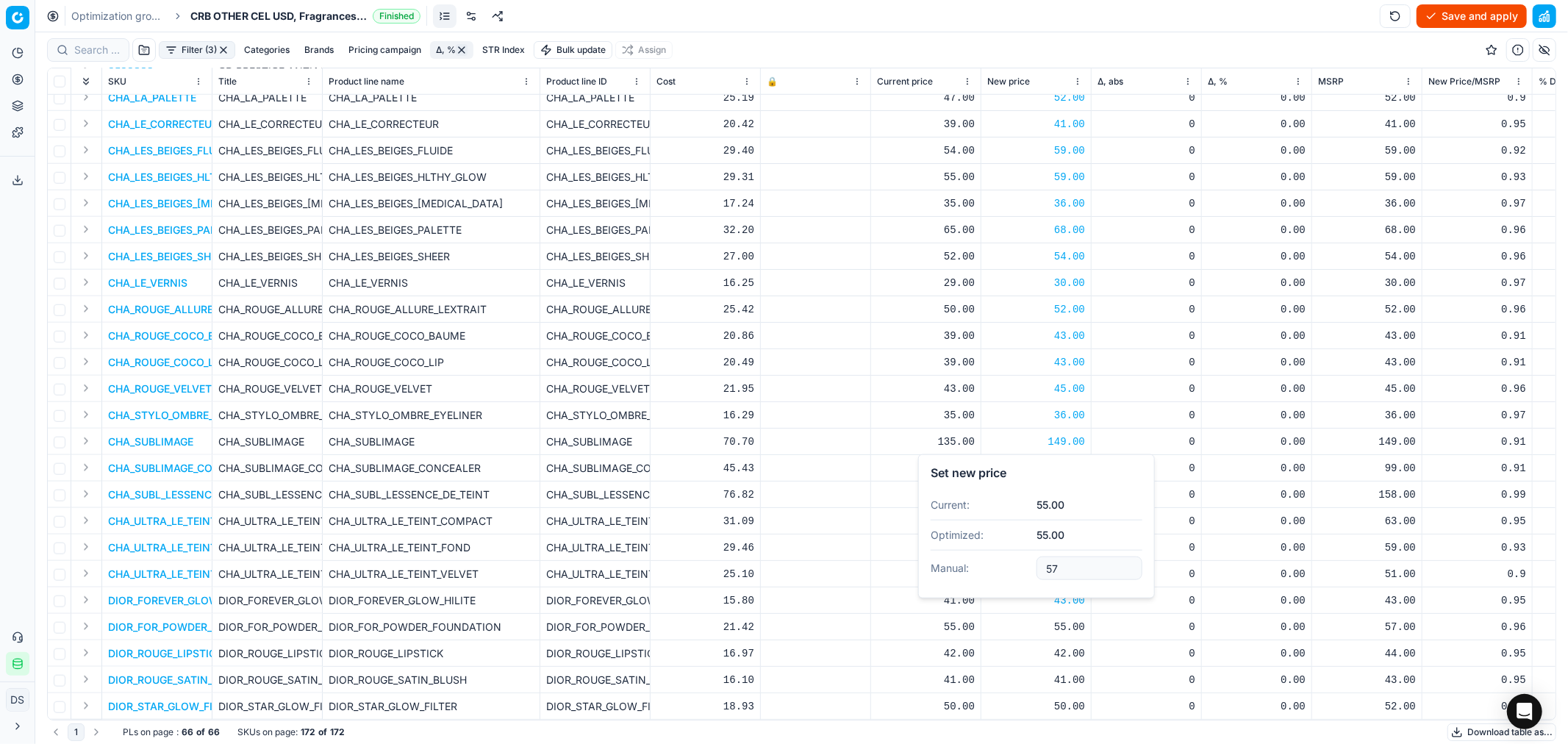
type input "57.00"
click at [1064, 646] on div "42.00" at bounding box center [1036, 653] width 98 height 15
type input "44.00"
drag, startPoint x: 1070, startPoint y: 664, endPoint x: 1142, endPoint y: 667, distance: 72.1
click at [1071, 669] on div "41.00" at bounding box center [1036, 680] width 98 height 15
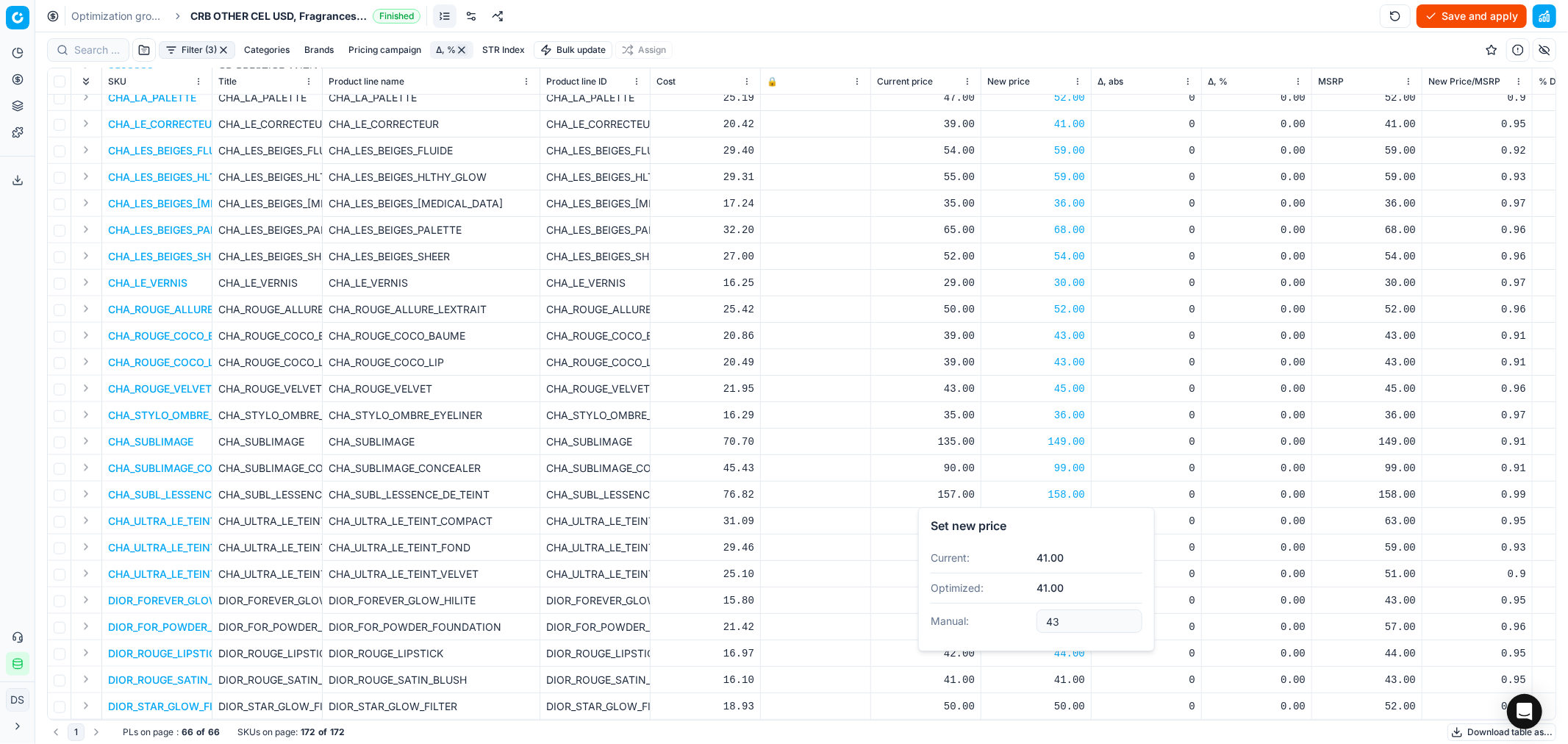
type input "43.00"
click at [1071, 669] on div "50.00" at bounding box center [1036, 707] width 98 height 15
type input "52.00"
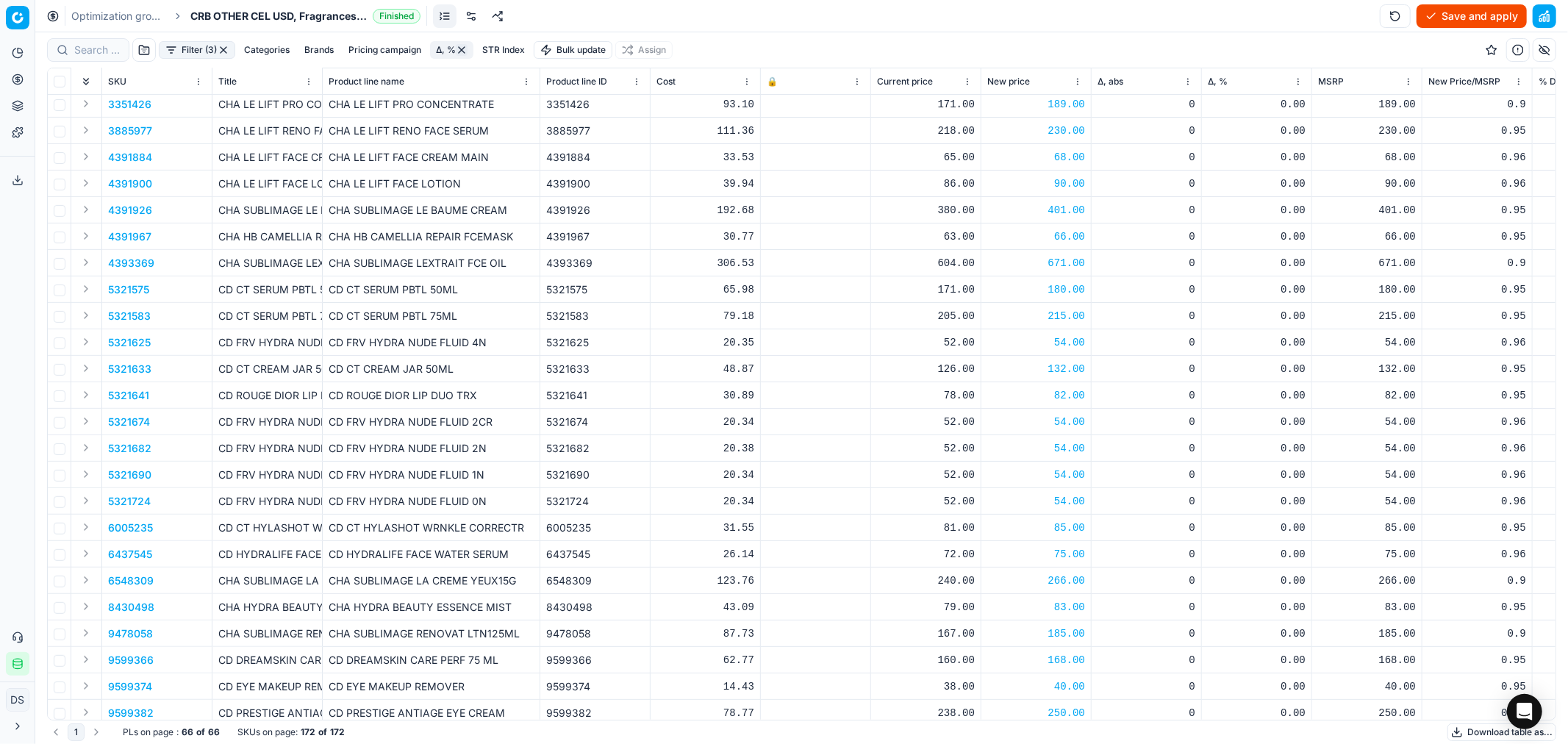
scroll to position [0, 0]
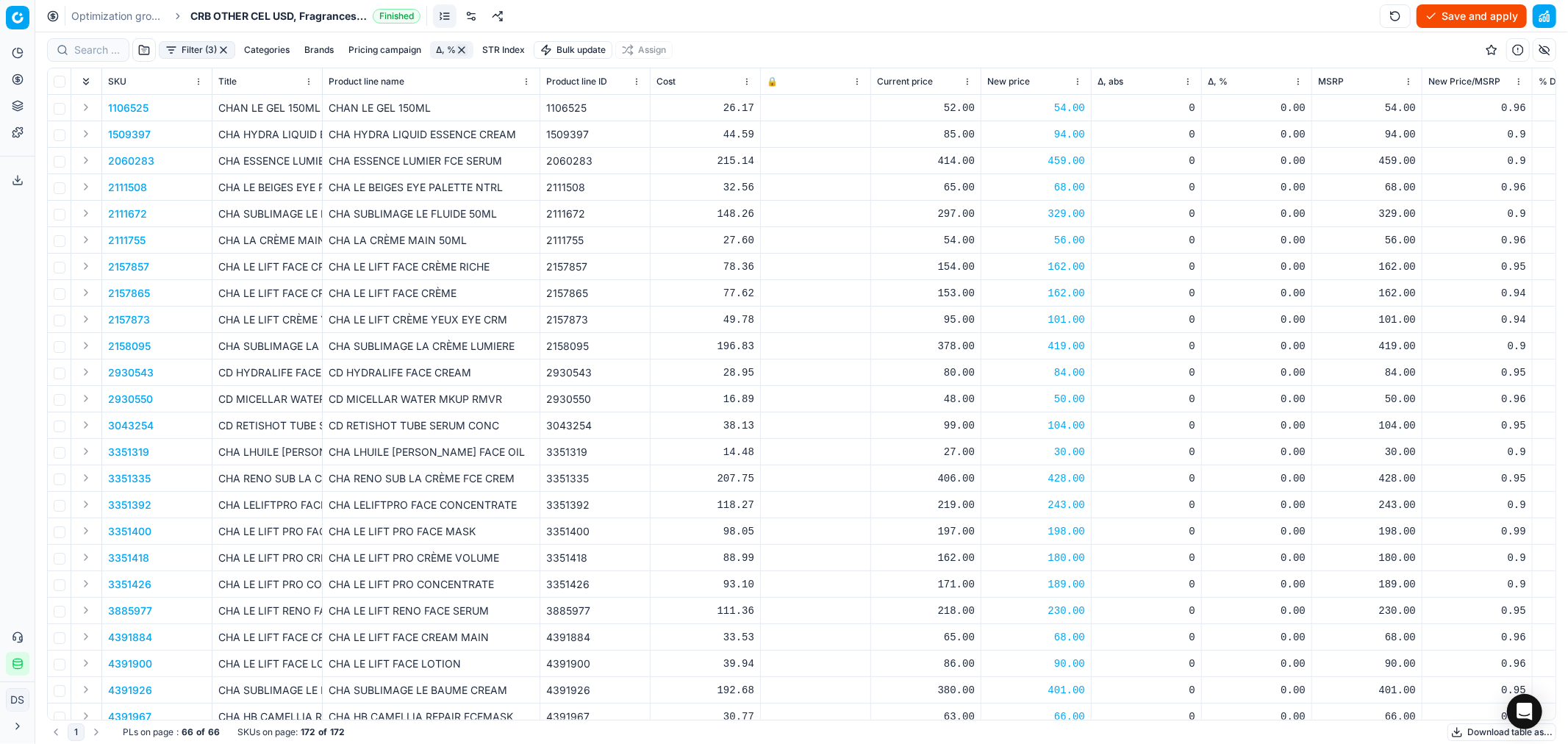
click at [1411, 16] on button "Save and apply" at bounding box center [1472, 16] width 110 height 23
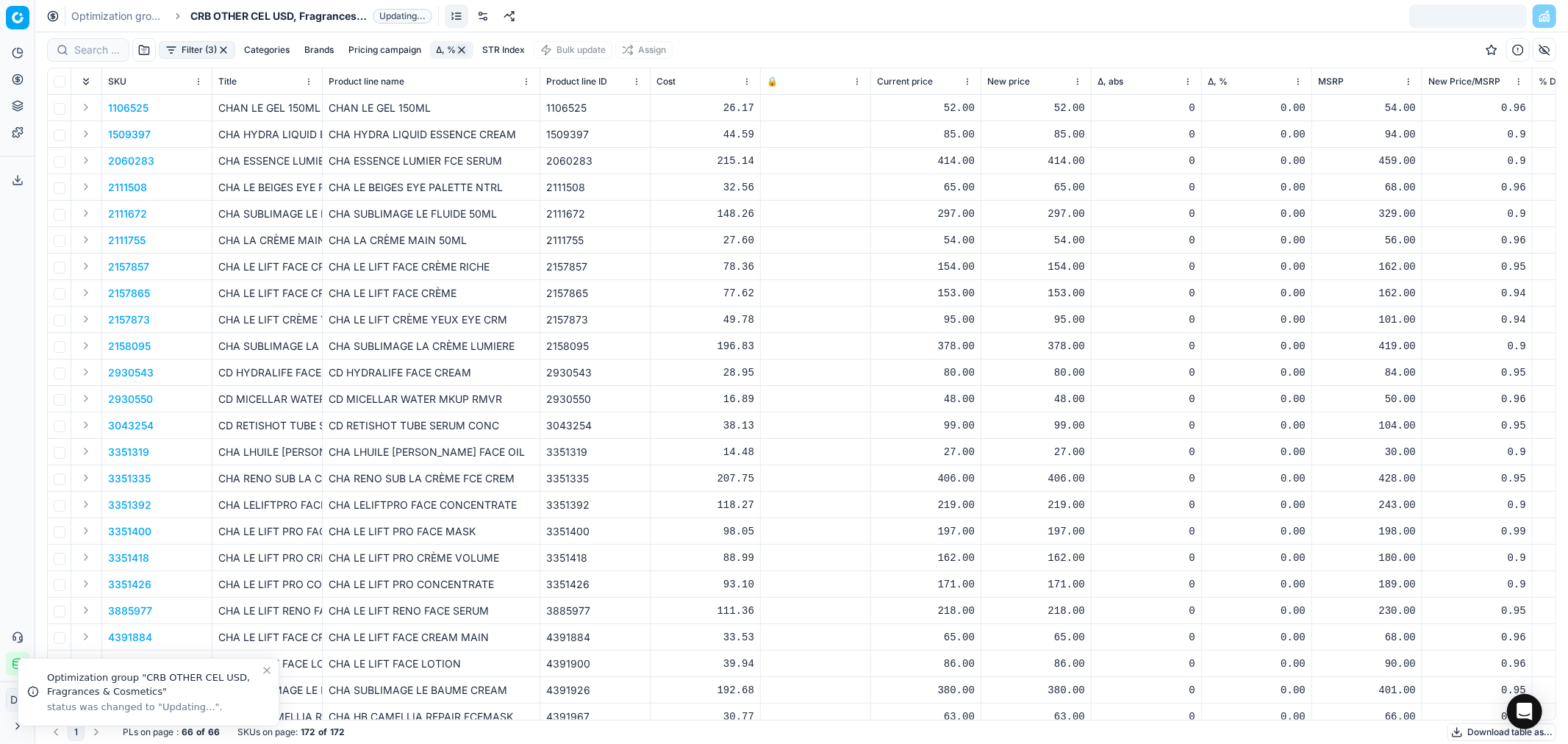
click at [209, 55] on button "Filter (3)" at bounding box center [197, 50] width 77 height 18
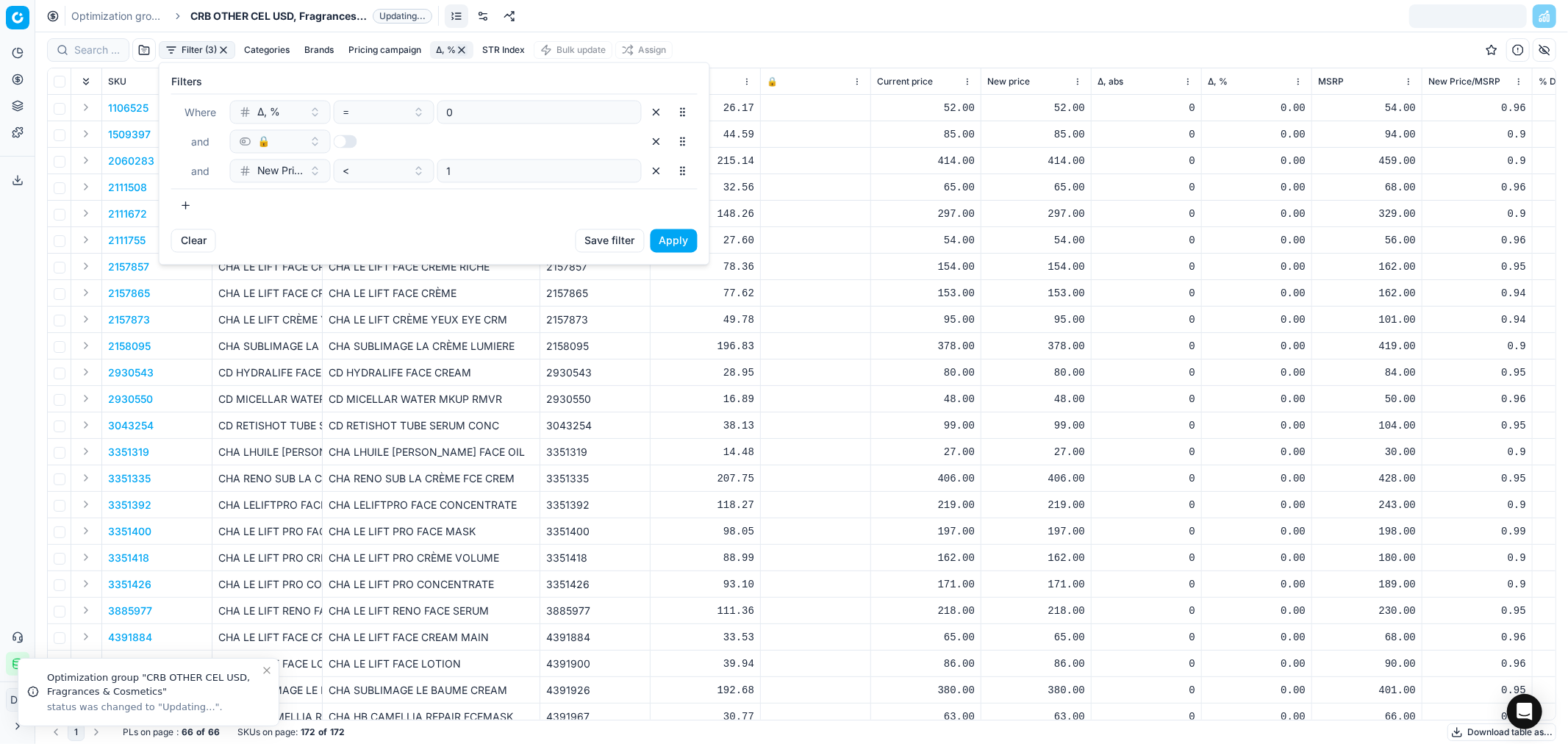
click at [652, 178] on button "button" at bounding box center [656, 170] width 23 height 23
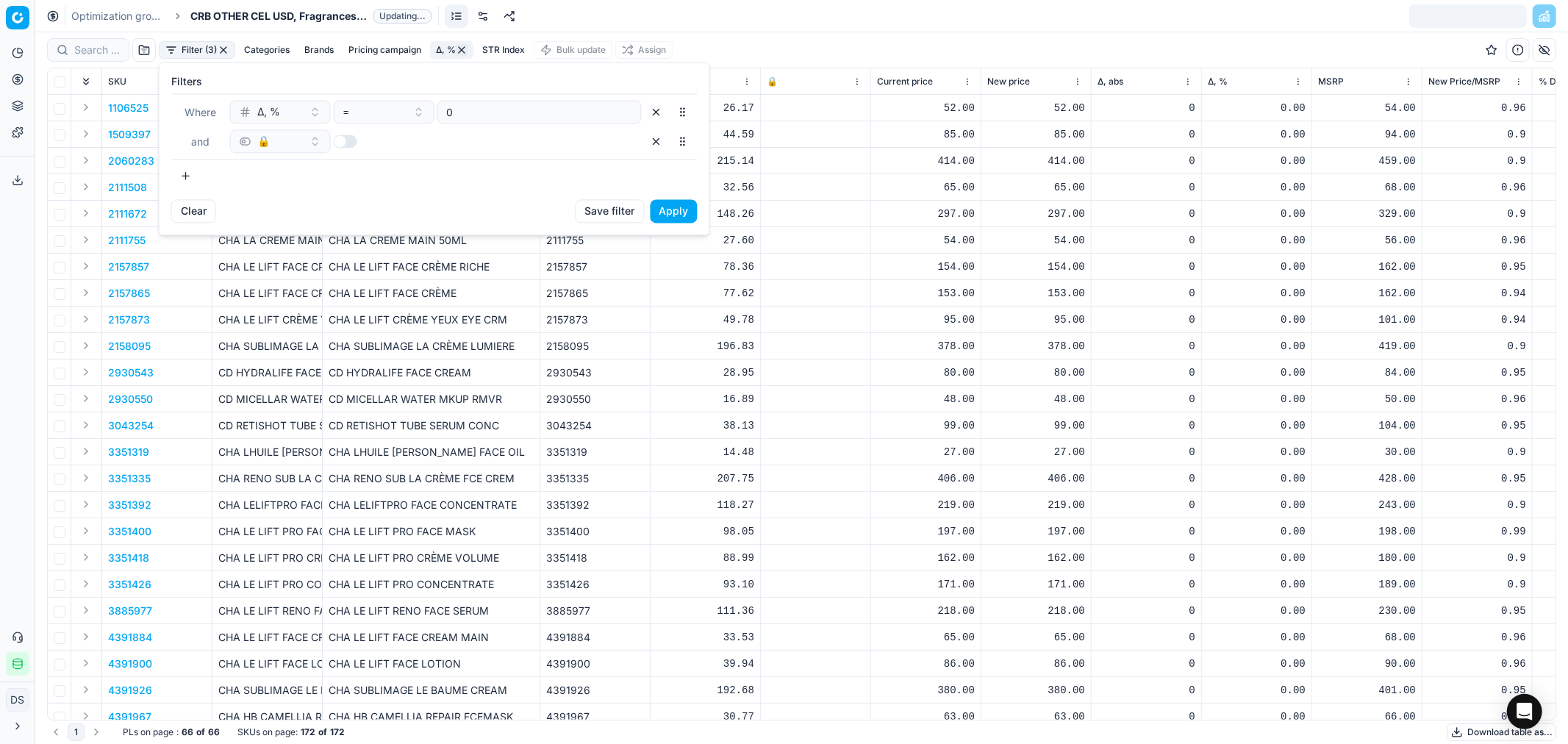
click at [669, 210] on button "Apply" at bounding box center [674, 210] width 47 height 23
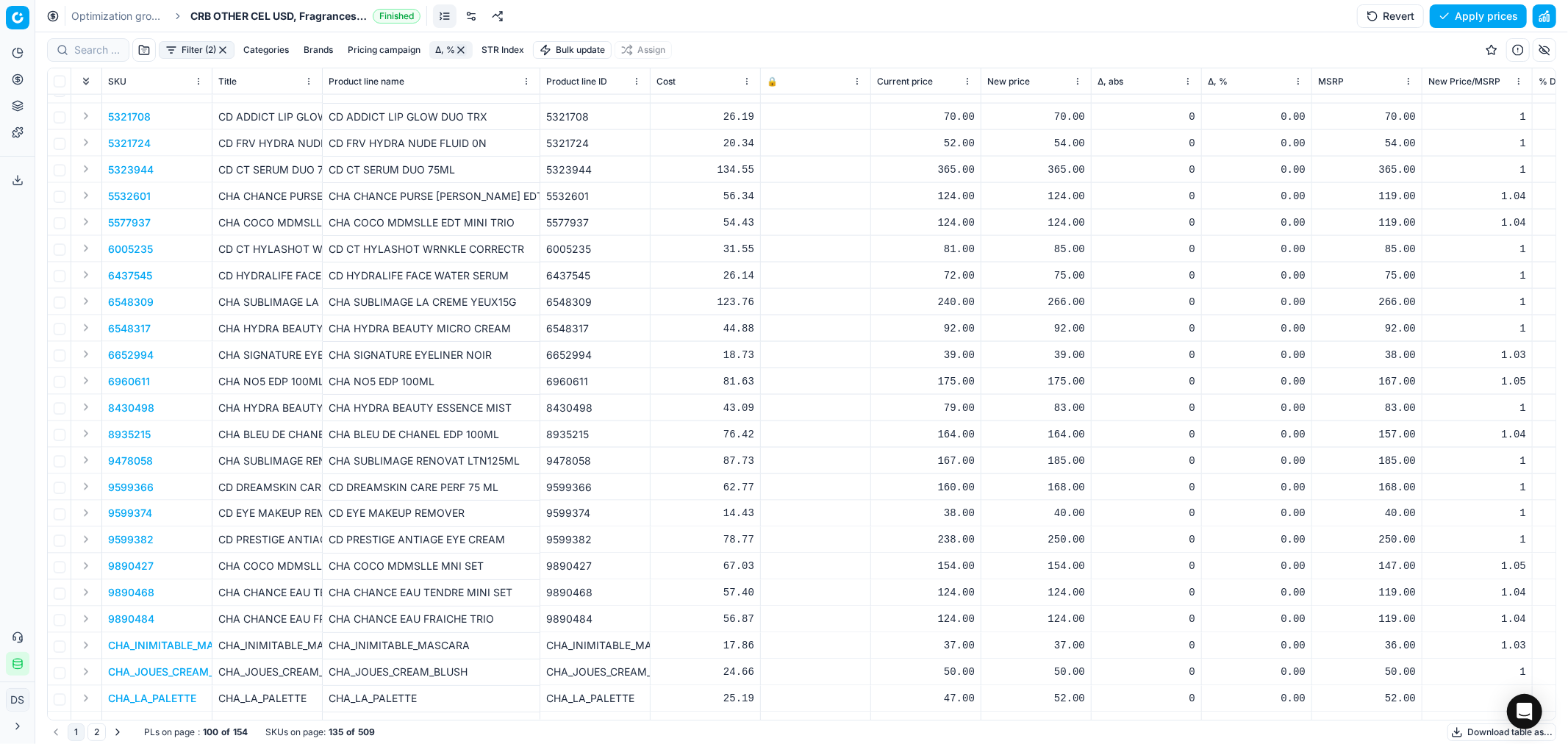
scroll to position [2033, 0]
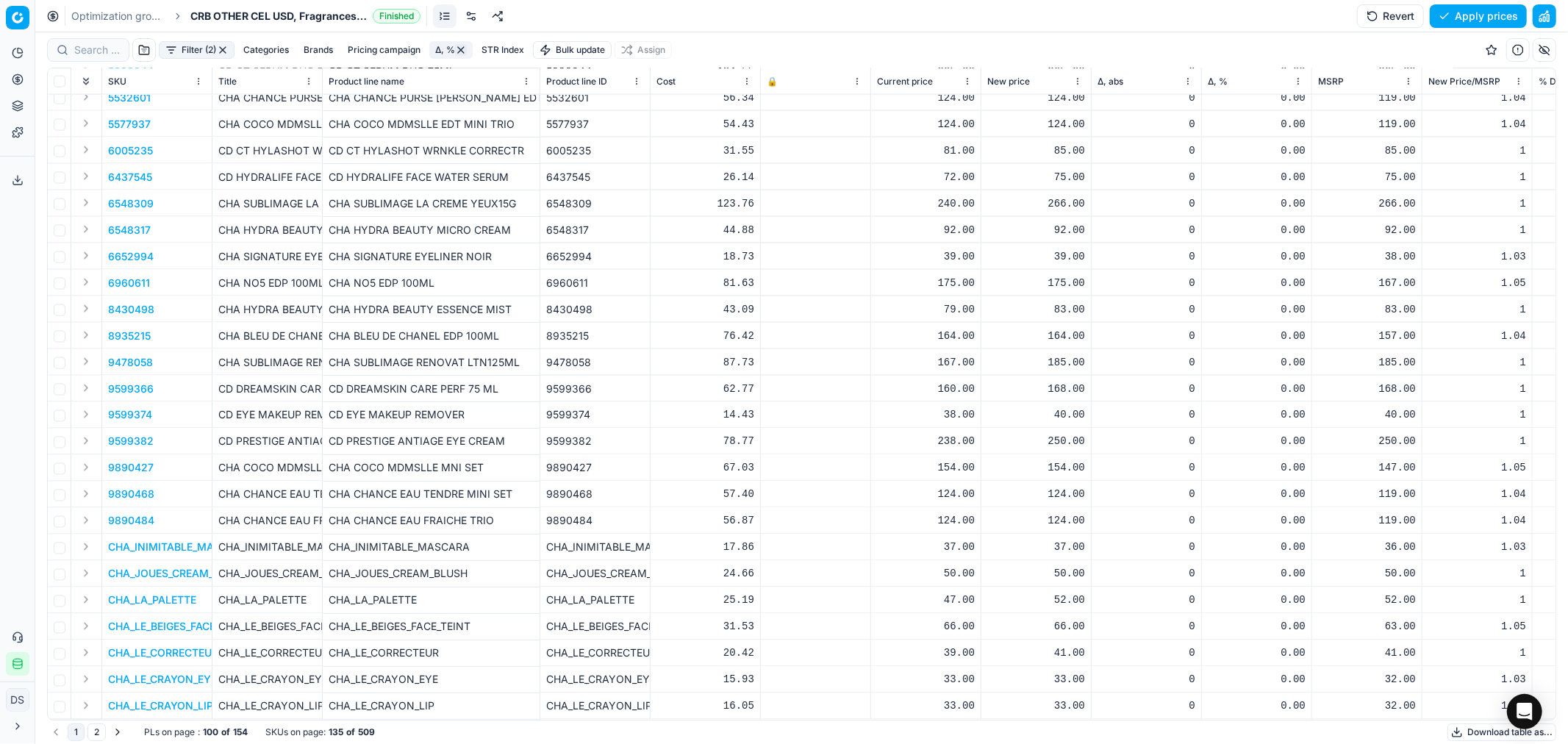
click at [121, 669] on button "Go to next page" at bounding box center [117, 732] width 18 height 18
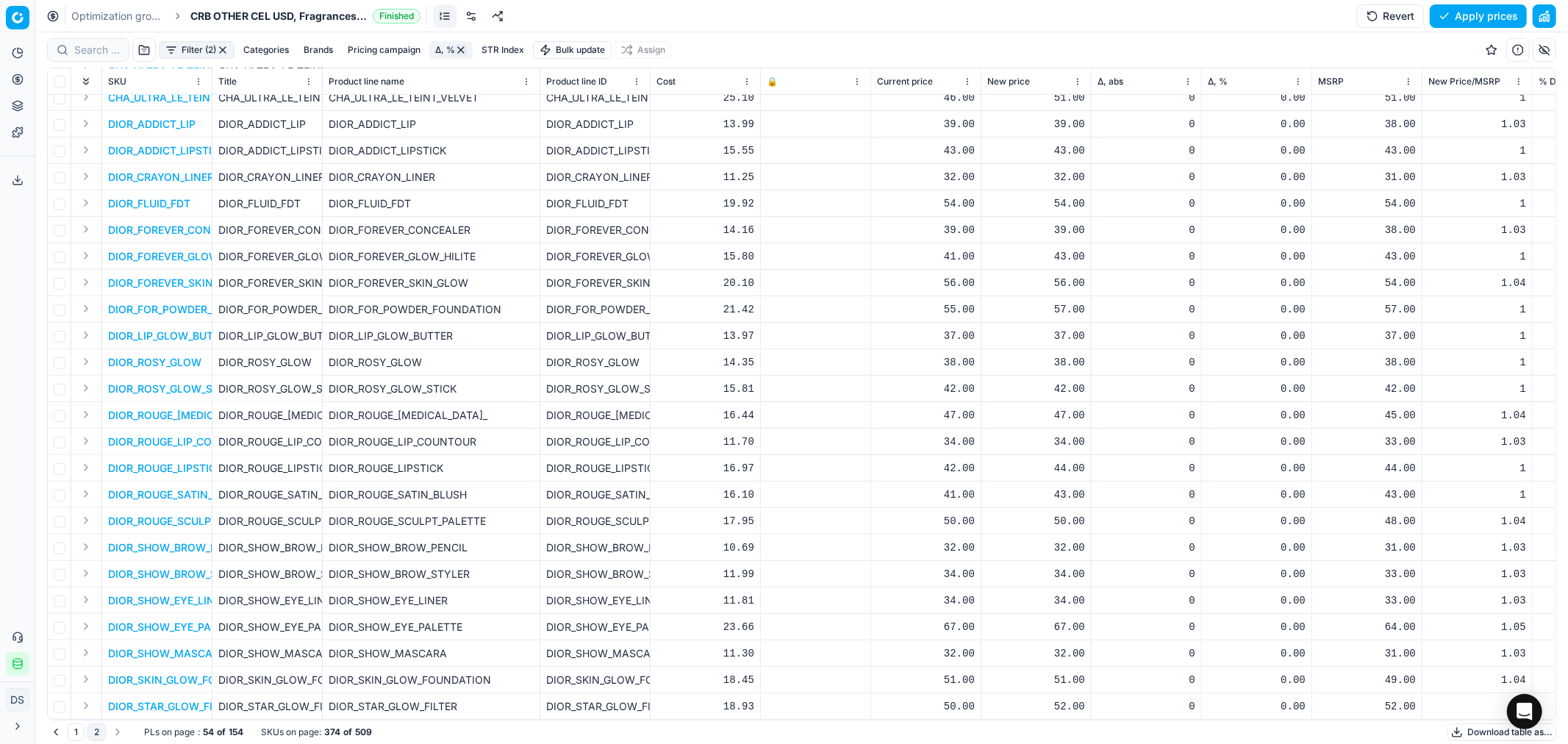
scroll to position [817, 0]
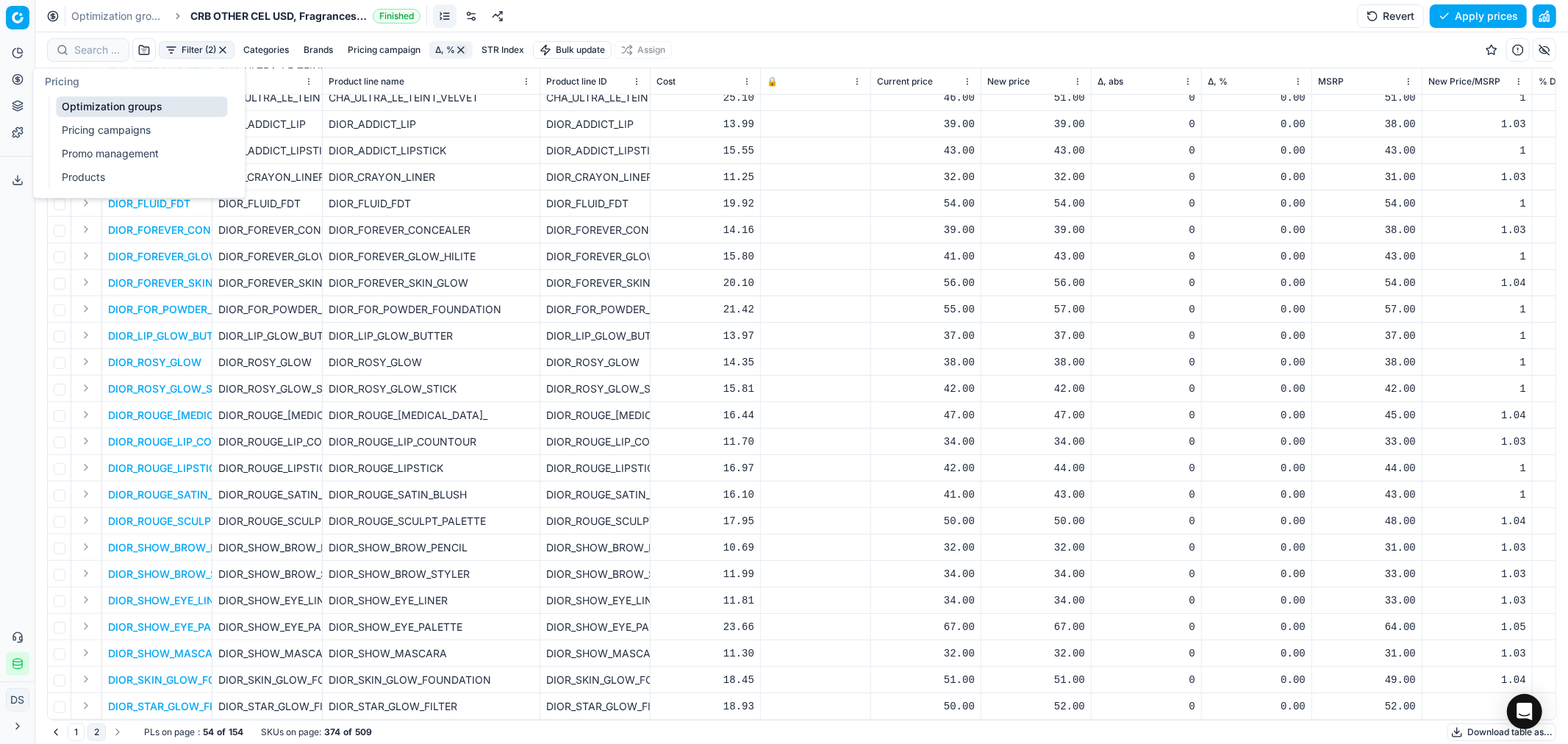
click at [98, 105] on link "Optimization groups" at bounding box center [141, 107] width 171 height 21
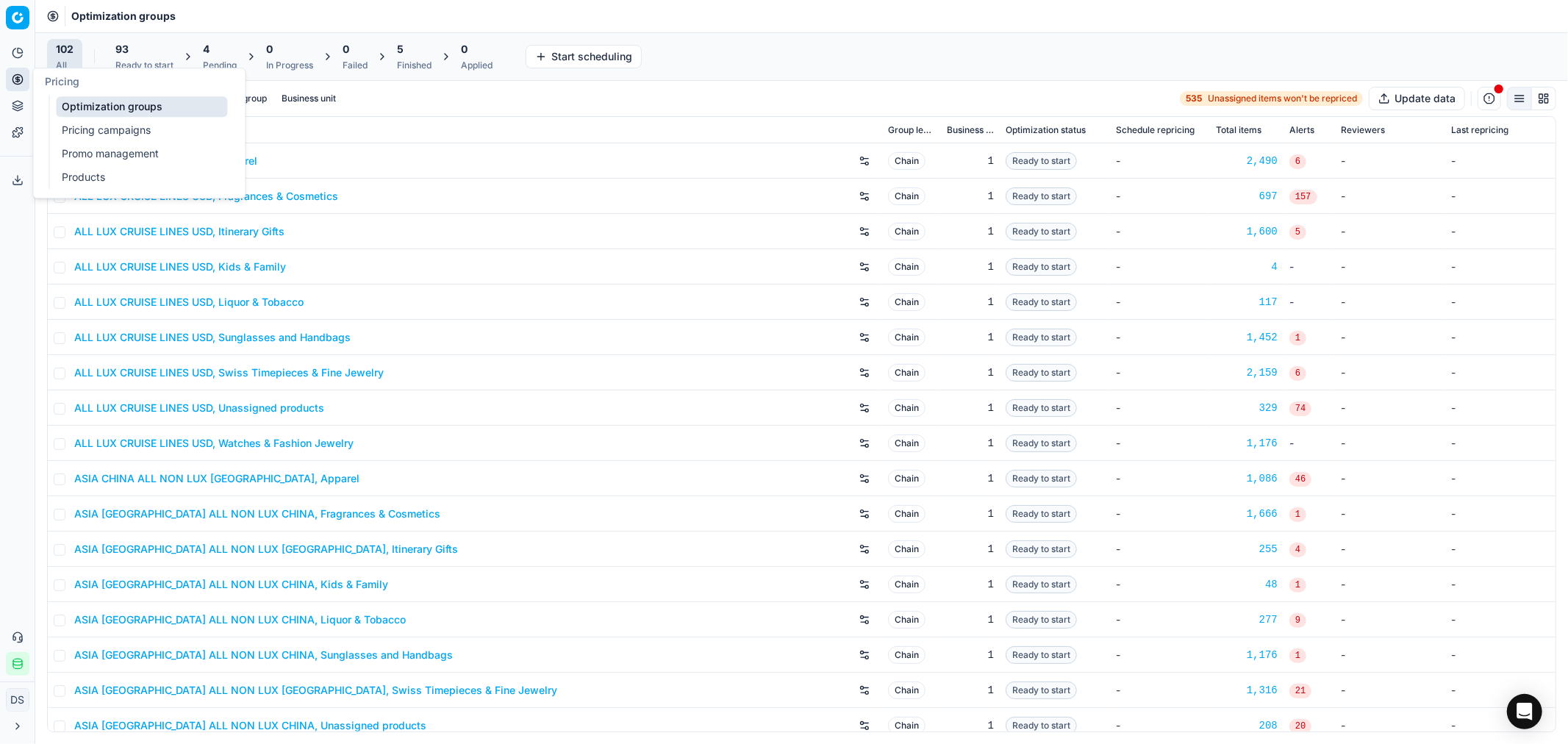
click at [219, 52] on div "4" at bounding box center [220, 50] width 34 height 15
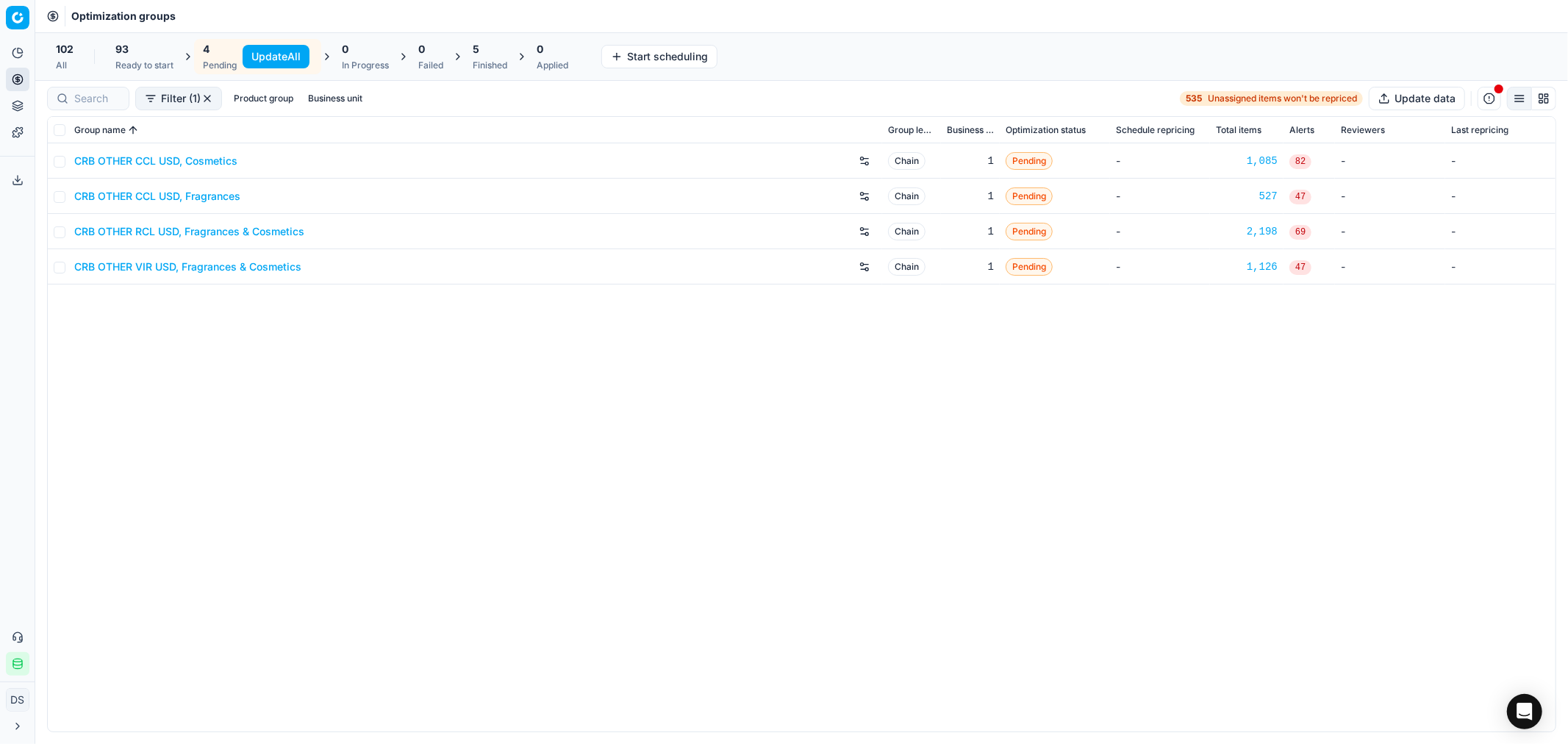
click at [179, 261] on link "CRB OTHER VIR USD, Fragrances & Cosmetics" at bounding box center [187, 267] width 227 height 15
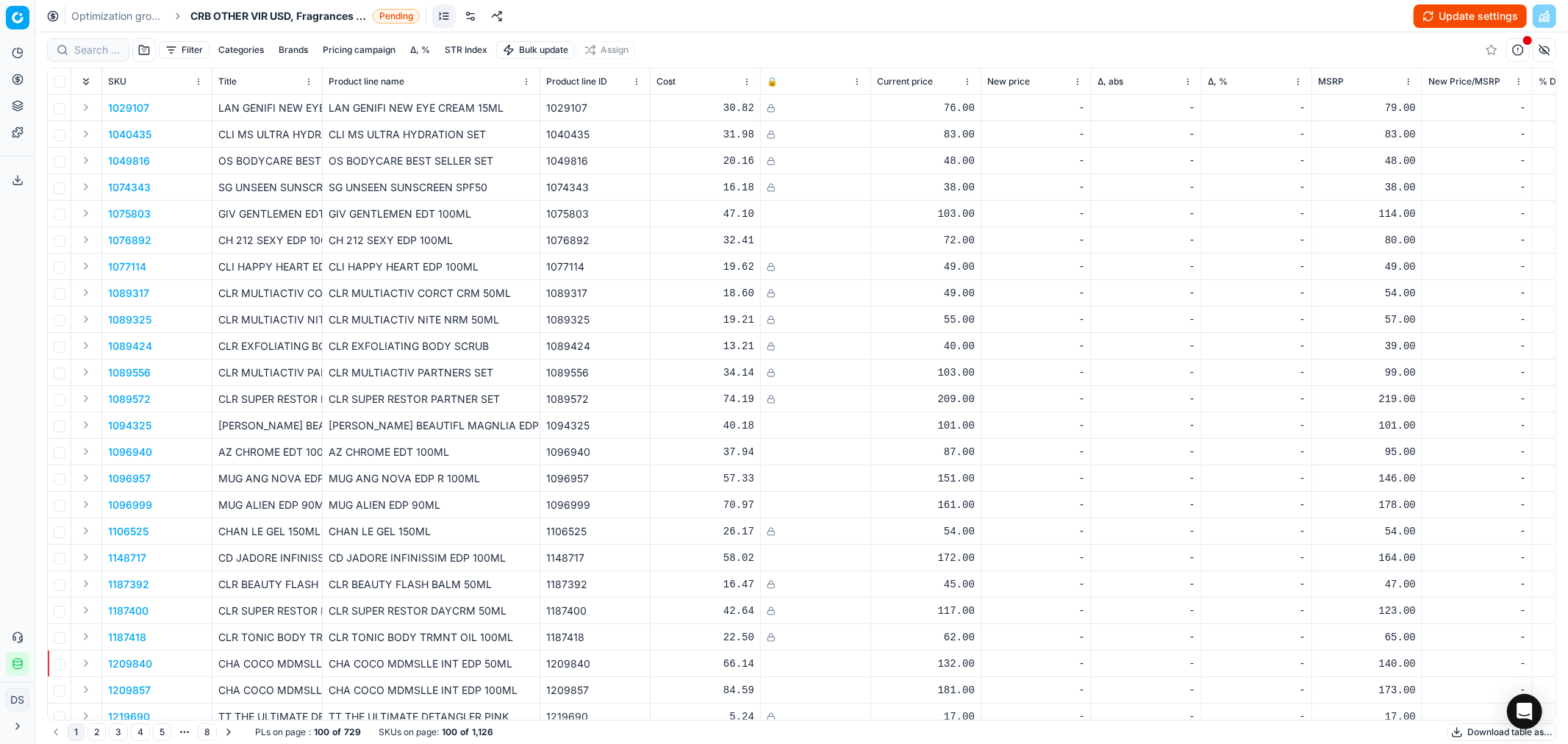
click at [1411, 13] on button "Update settings" at bounding box center [1470, 16] width 113 height 23
click at [490, 17] on link at bounding box center [495, 16] width 23 height 23
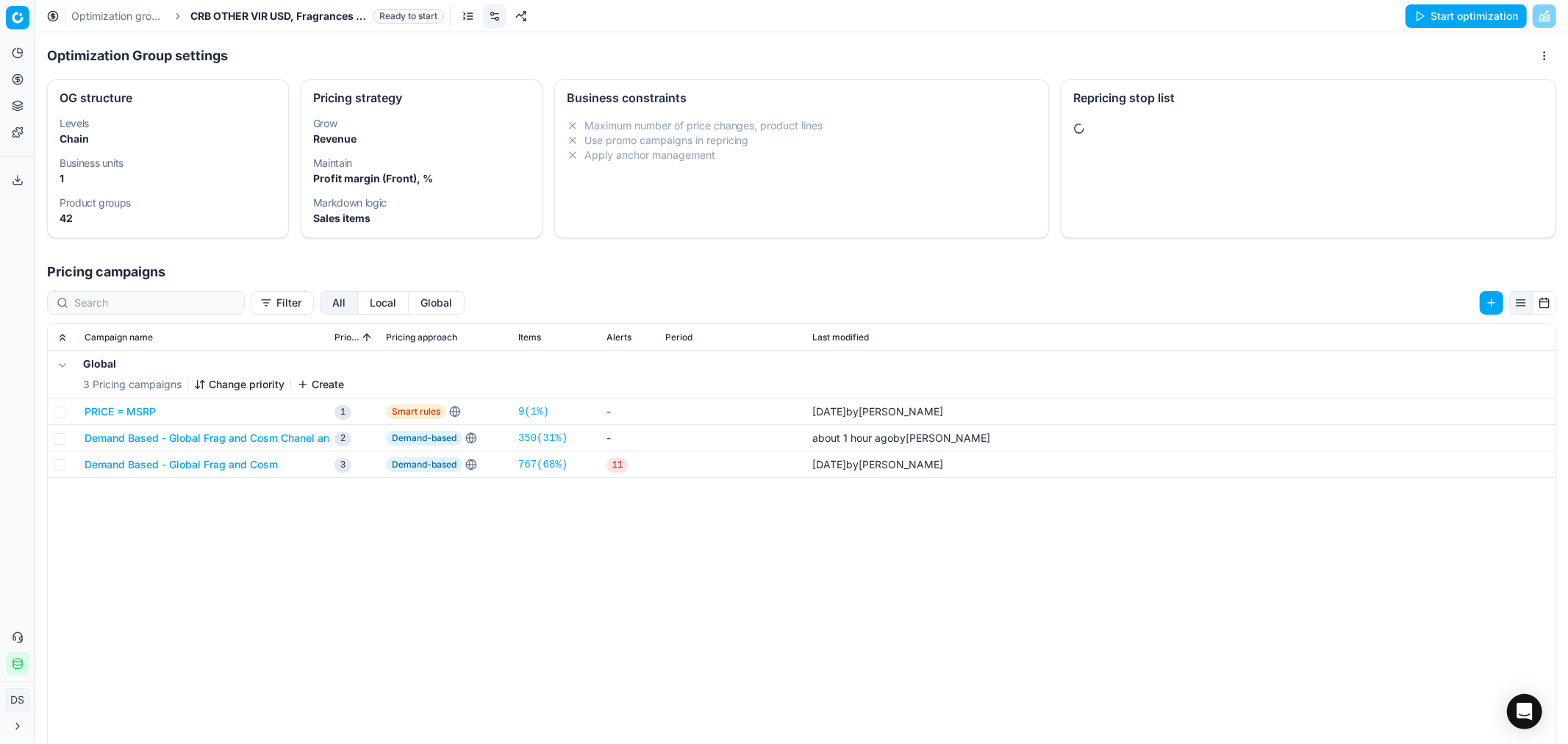
click at [1268, 163] on div "Repricing stop list" at bounding box center [1309, 159] width 496 height 159
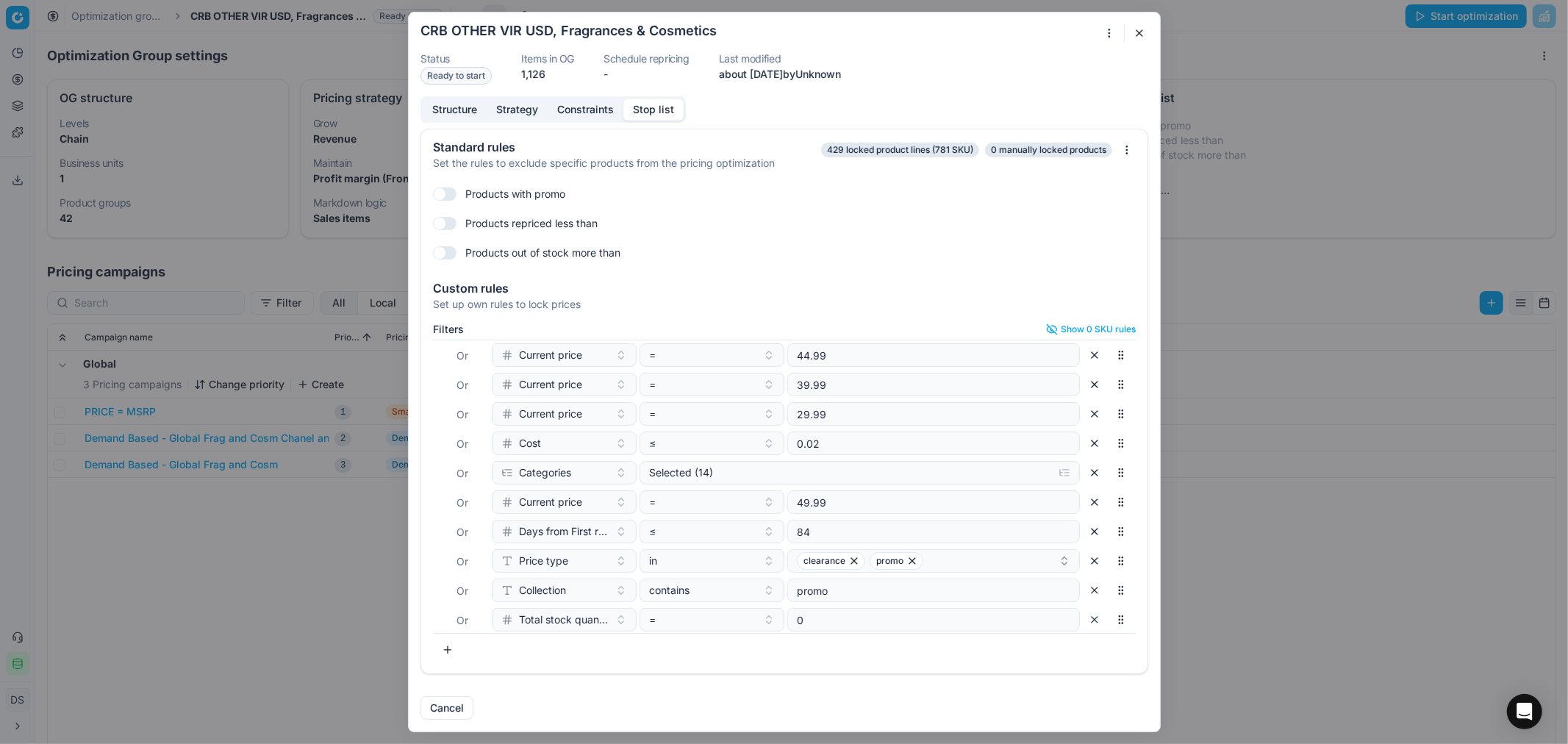
scroll to position [154, 0]
click at [780, 473] on div "Selected (14)" at bounding box center [847, 468] width 397 height 15
click at [662, 525] on input "Cosmetics" at bounding box center [664, 524] width 12 height 12
checkbox input "false"
click at [879, 662] on div "Filters Show 0 SKU rules Where SKU in 3122413 Or SKU in 3122405 Or end stk unit…" at bounding box center [784, 495] width 726 height 356
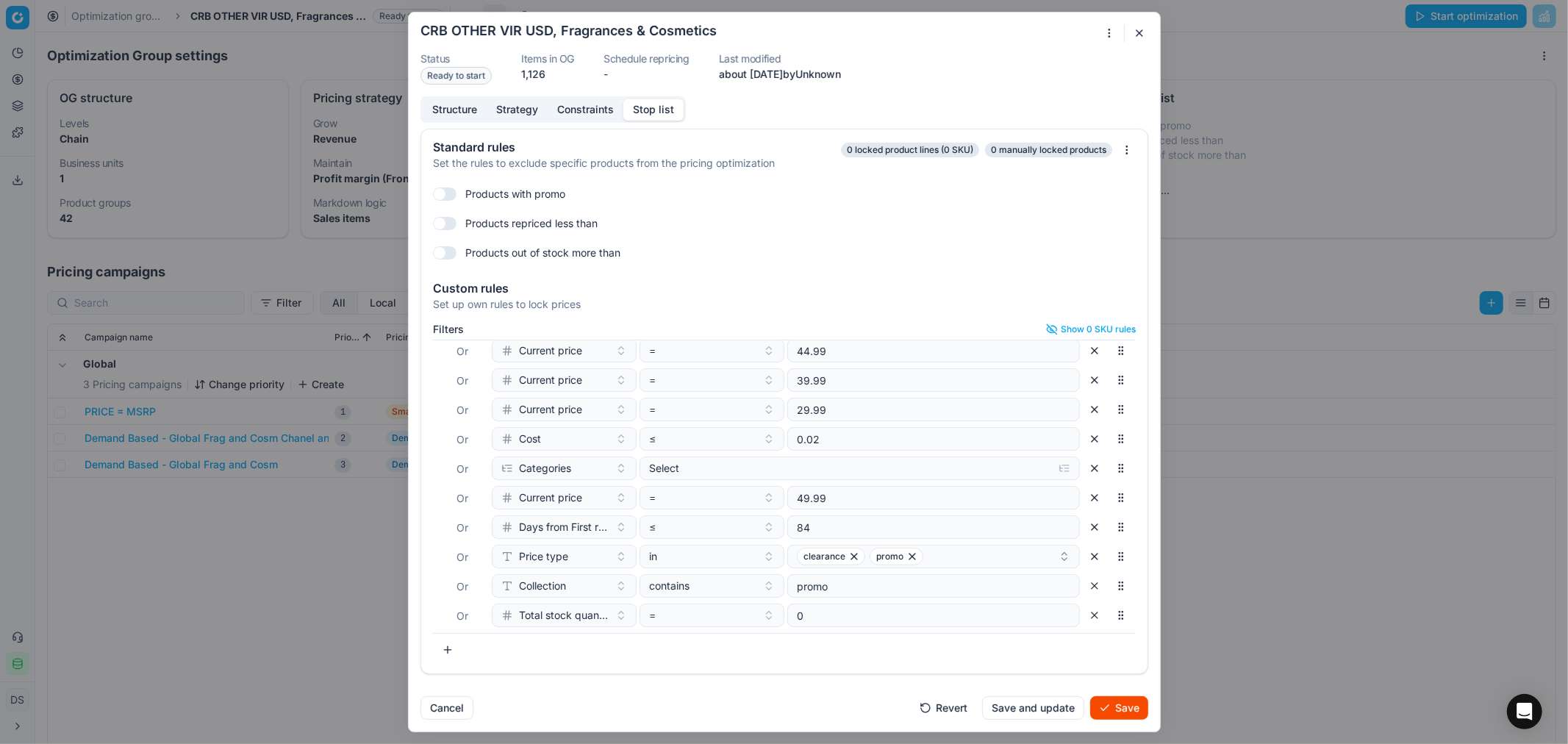
click at [445, 645] on button "button" at bounding box center [447, 650] width 29 height 23
type input "brand"
click at [545, 669] on div "Brands" at bounding box center [591, 701] width 191 height 23
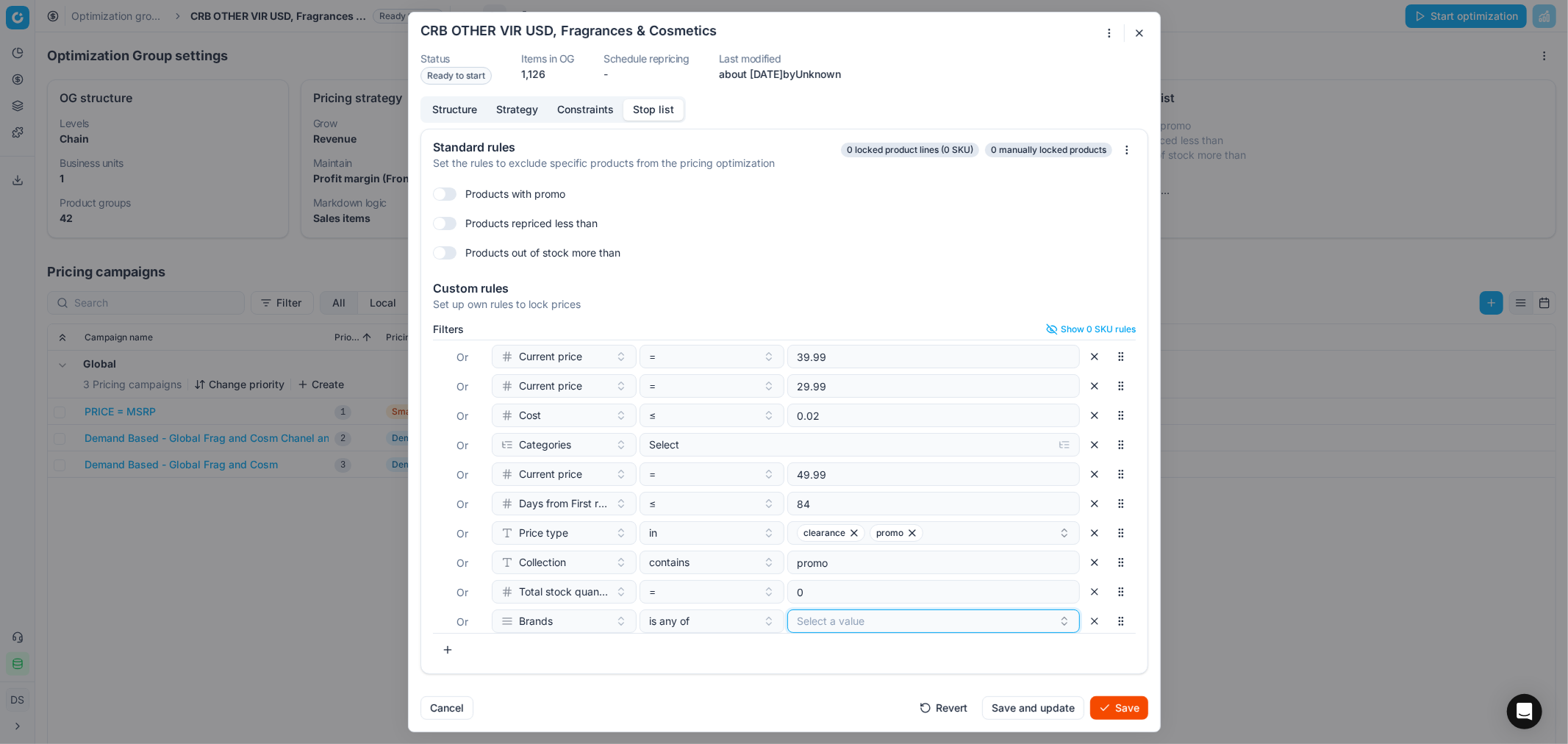
click at [819, 624] on button "Select a value" at bounding box center [933, 621] width 293 height 23
click at [690, 618] on div "is any of" at bounding box center [703, 622] width 108 height 15
click at [707, 542] on div "none of" at bounding box center [736, 543] width 191 height 23
click at [834, 614] on button "Select a value" at bounding box center [933, 621] width 293 height 23
type input "chane"
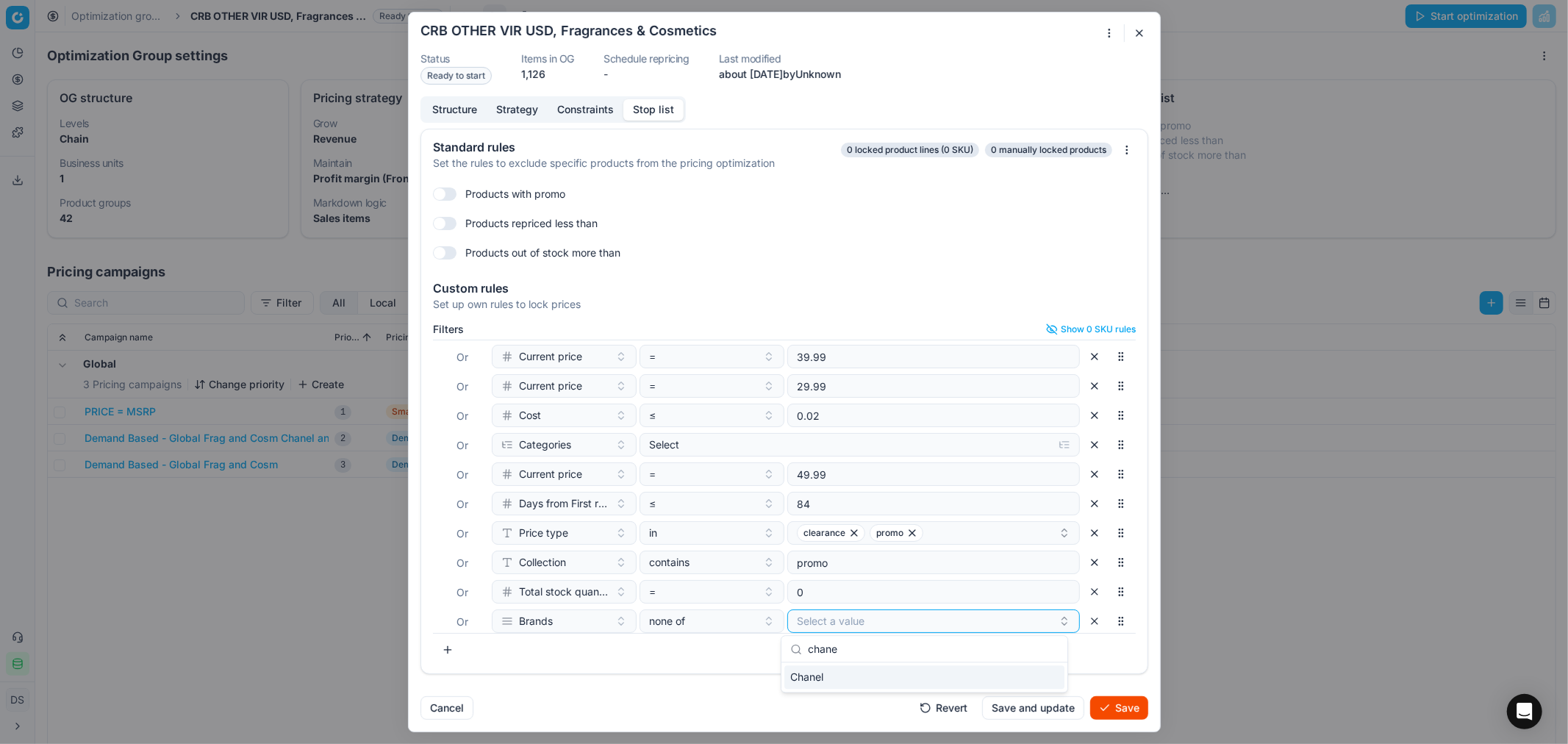
click at [813, 669] on span "Chanel" at bounding box center [806, 677] width 33 height 15
click at [885, 621] on div "Chanel" at bounding box center [928, 621] width 262 height 18
click at [919, 610] on button "Chanel" at bounding box center [933, 621] width 293 height 23
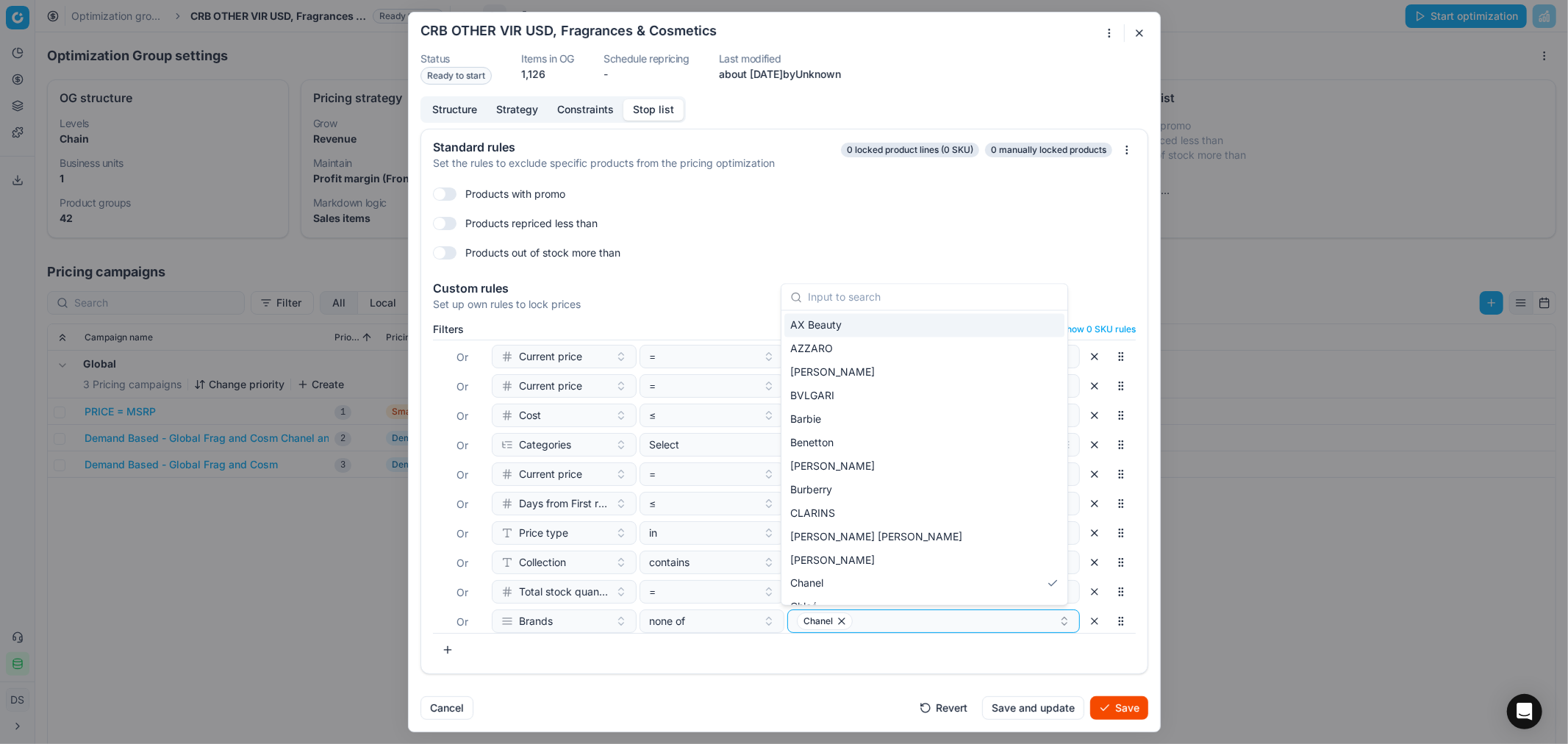
scroll to position [184, 0]
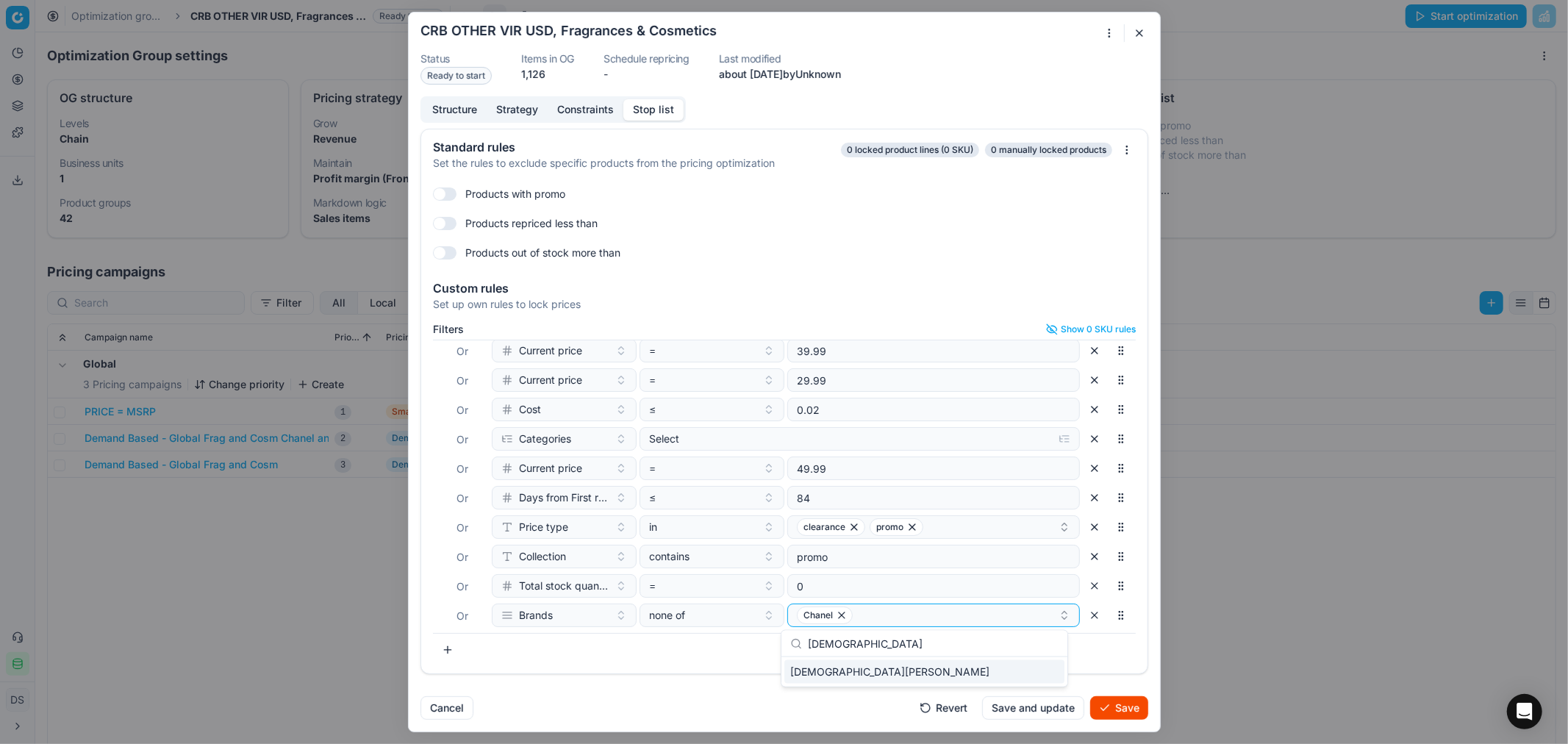
type input "[DEMOGRAPHIC_DATA]"
click at [835, 669] on span "[DEMOGRAPHIC_DATA][PERSON_NAME]" at bounding box center [889, 672] width 199 height 15
click at [1134, 669] on button "Save" at bounding box center [1119, 708] width 58 height 23
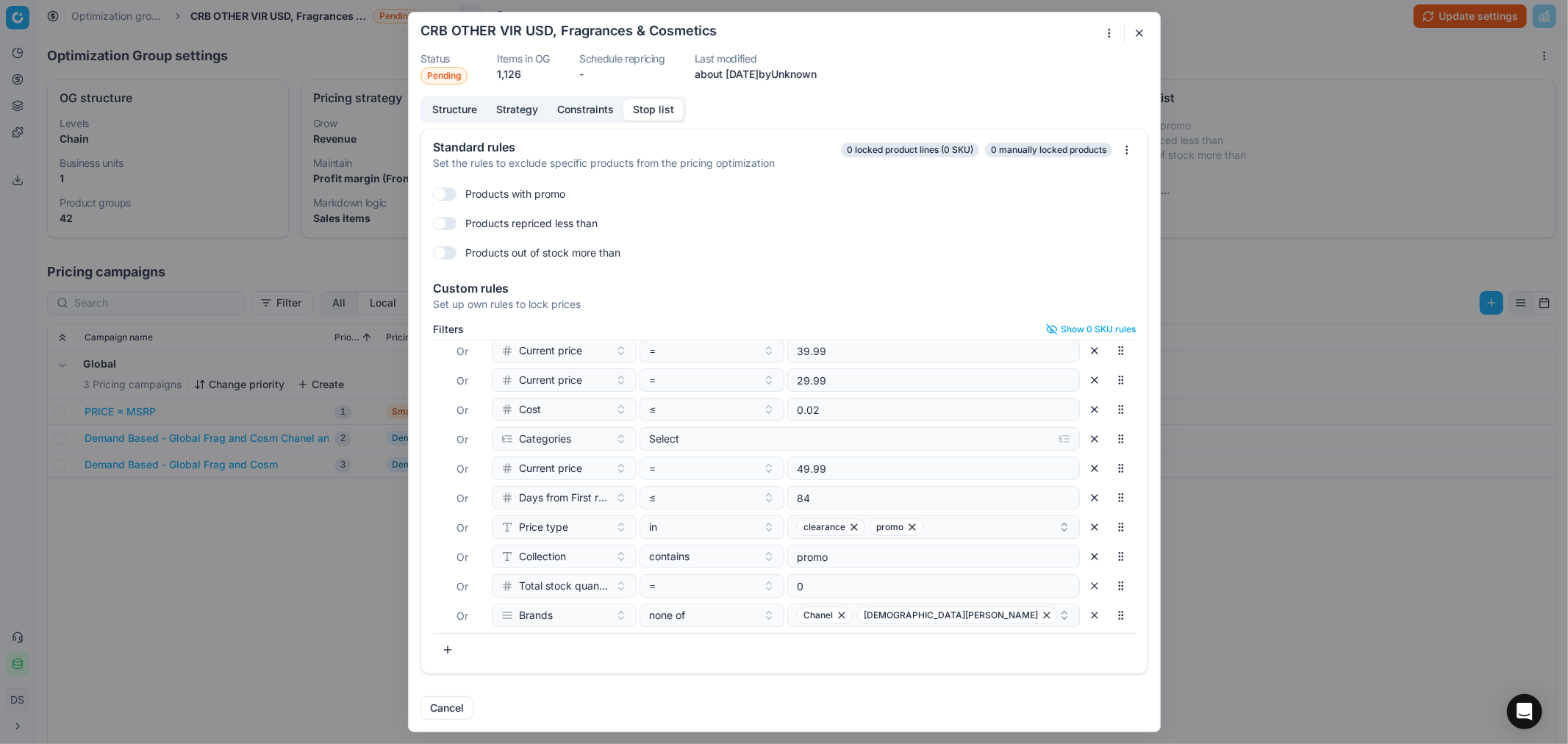
click at [1191, 618] on div "Oprimization group is saving... CRB OTHER VIR USD, Fragrances & Cosmetics Statu…" at bounding box center [784, 372] width 1568 height 744
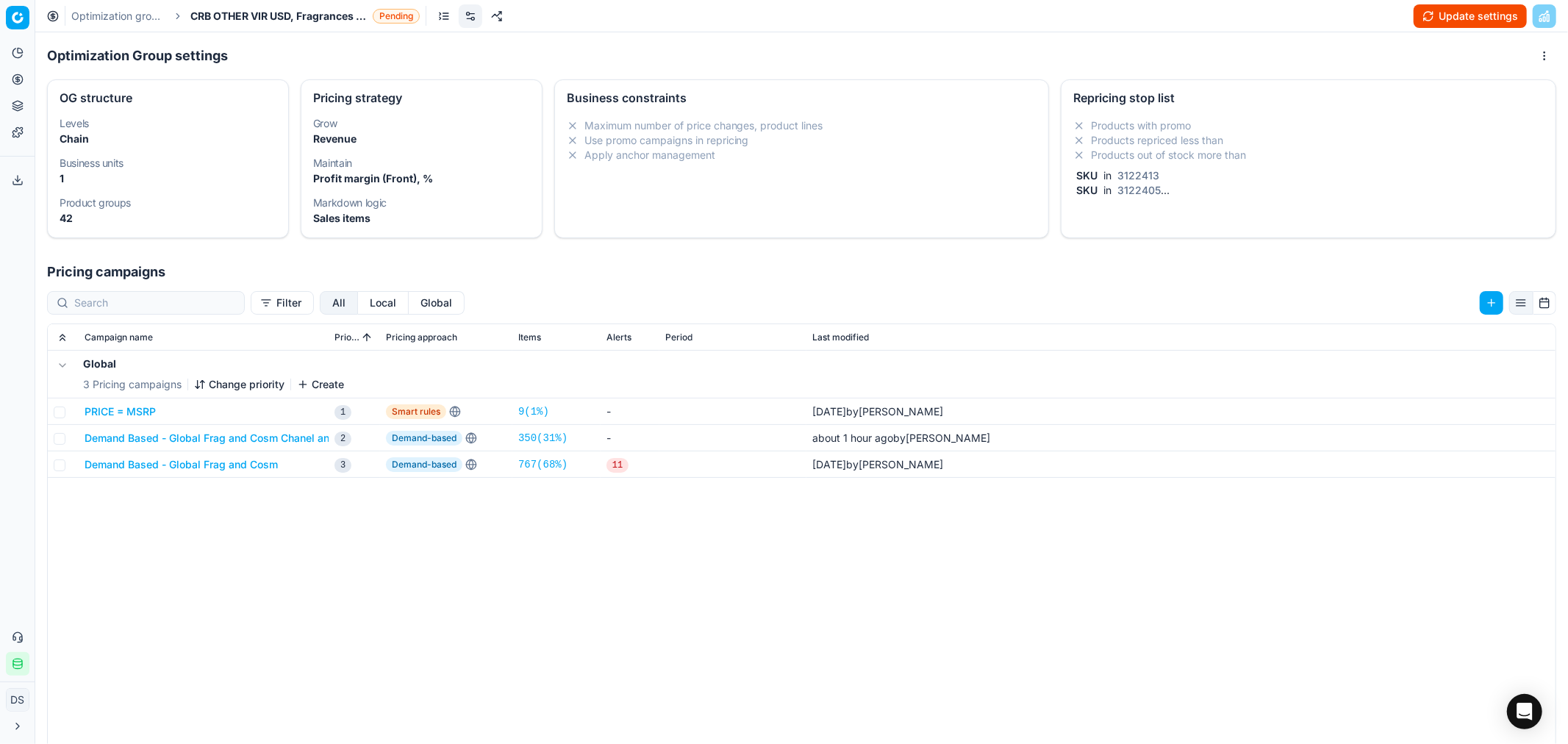
click at [1411, 18] on button "Update settings" at bounding box center [1470, 16] width 113 height 23
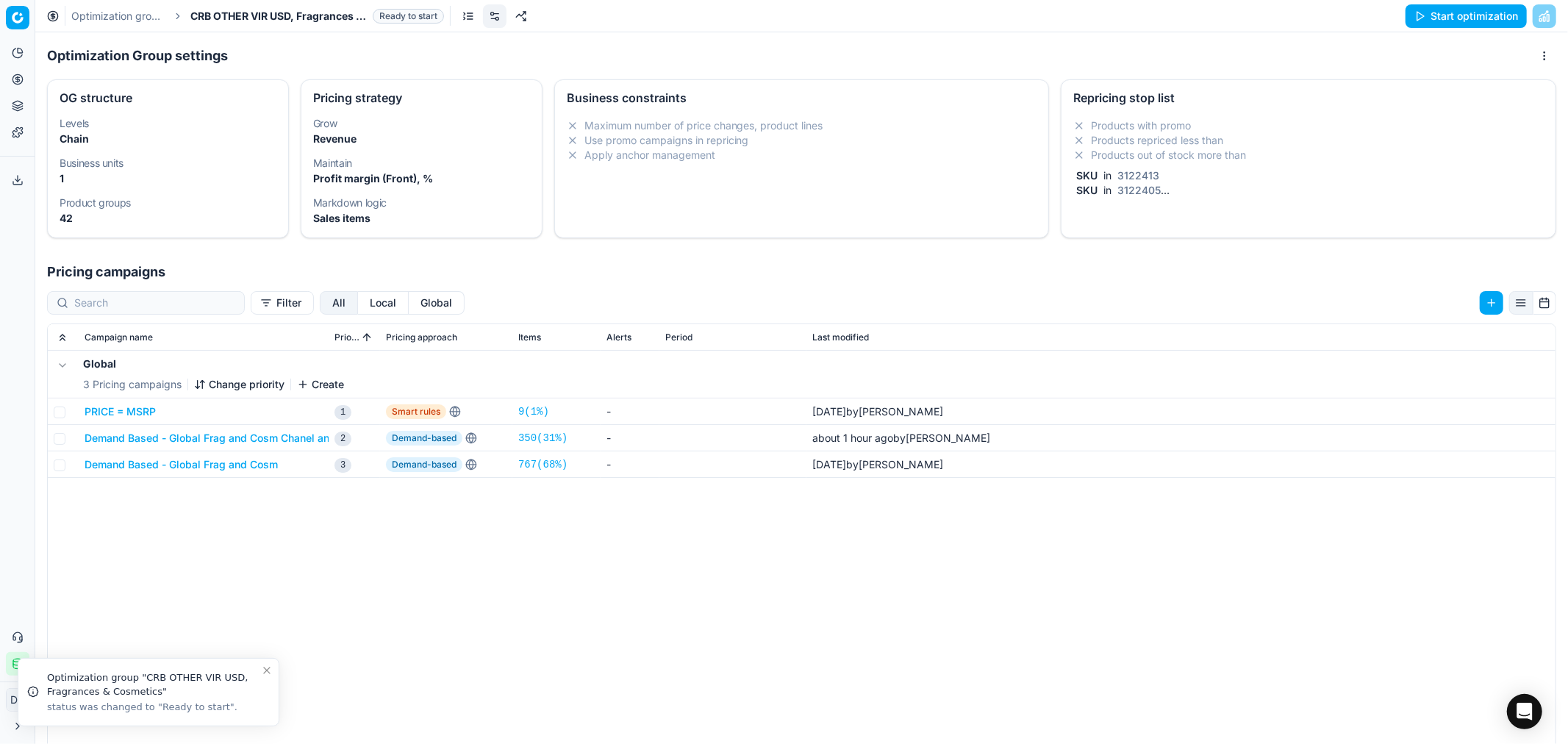
click at [1411, 11] on button "Start optimization" at bounding box center [1466, 16] width 122 height 23
click at [151, 12] on link "Optimization groups" at bounding box center [118, 16] width 94 height 15
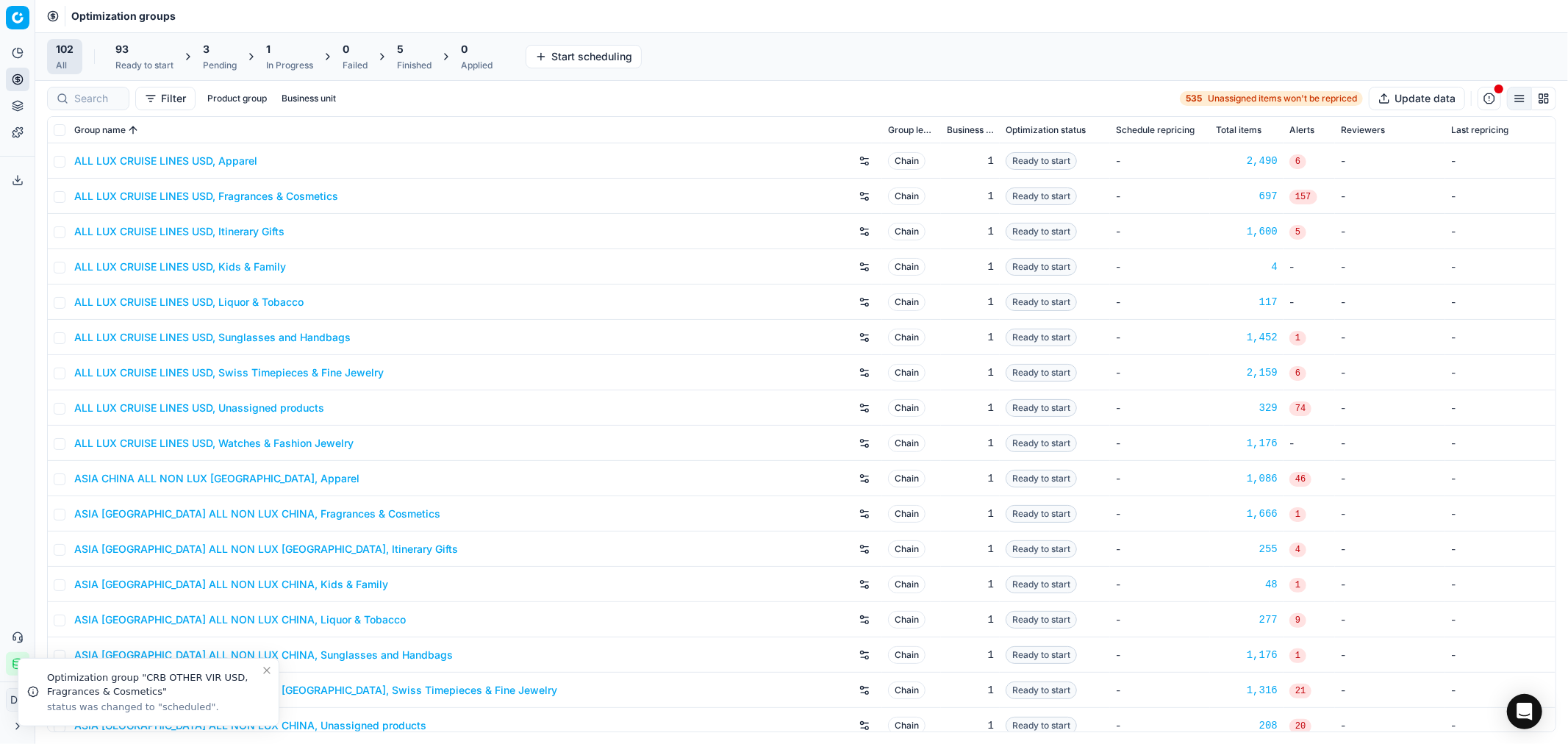
click at [215, 50] on div "3" at bounding box center [220, 50] width 34 height 15
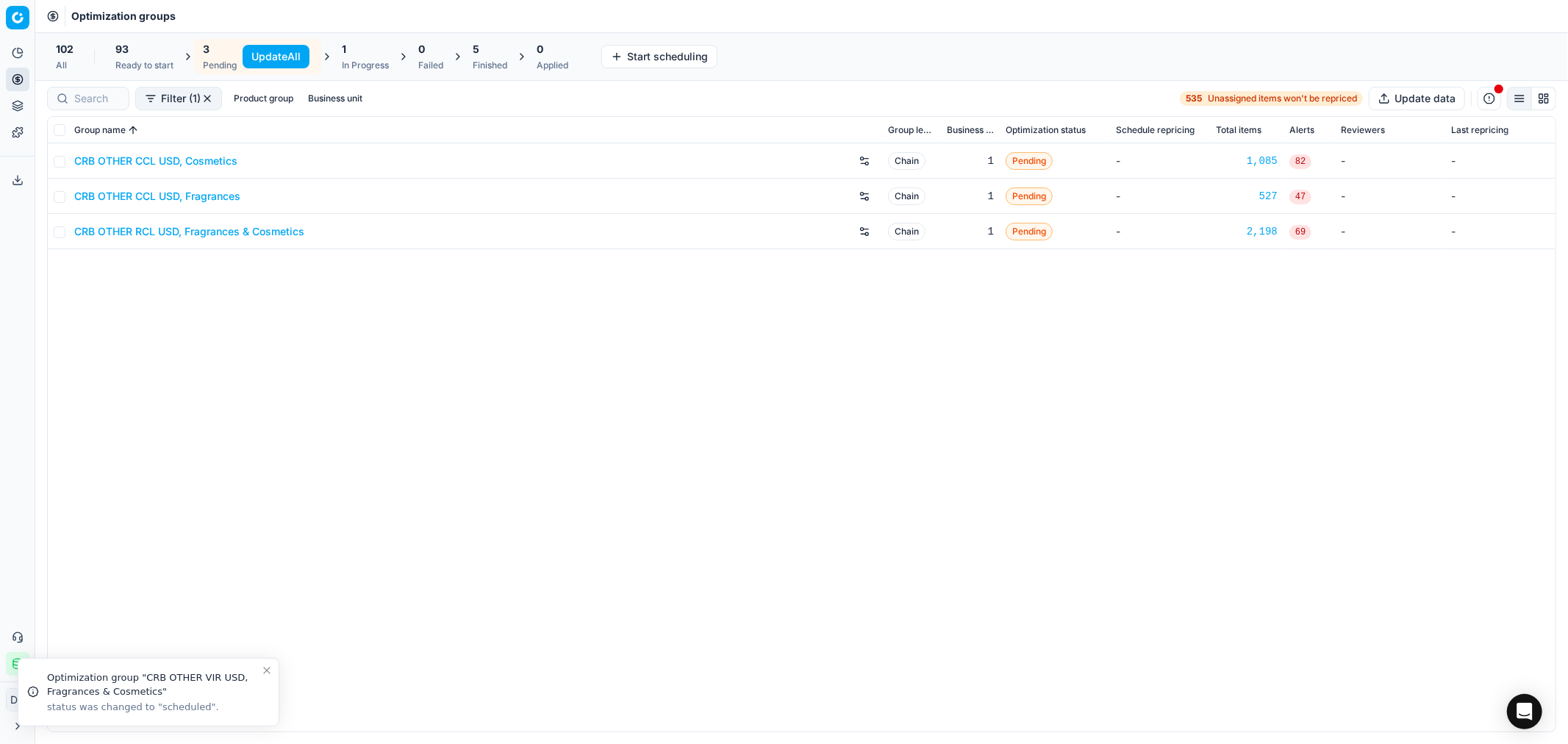
click at [181, 231] on link "CRB OTHER RCL USD, Fragrances & Cosmetics" at bounding box center [189, 232] width 230 height 15
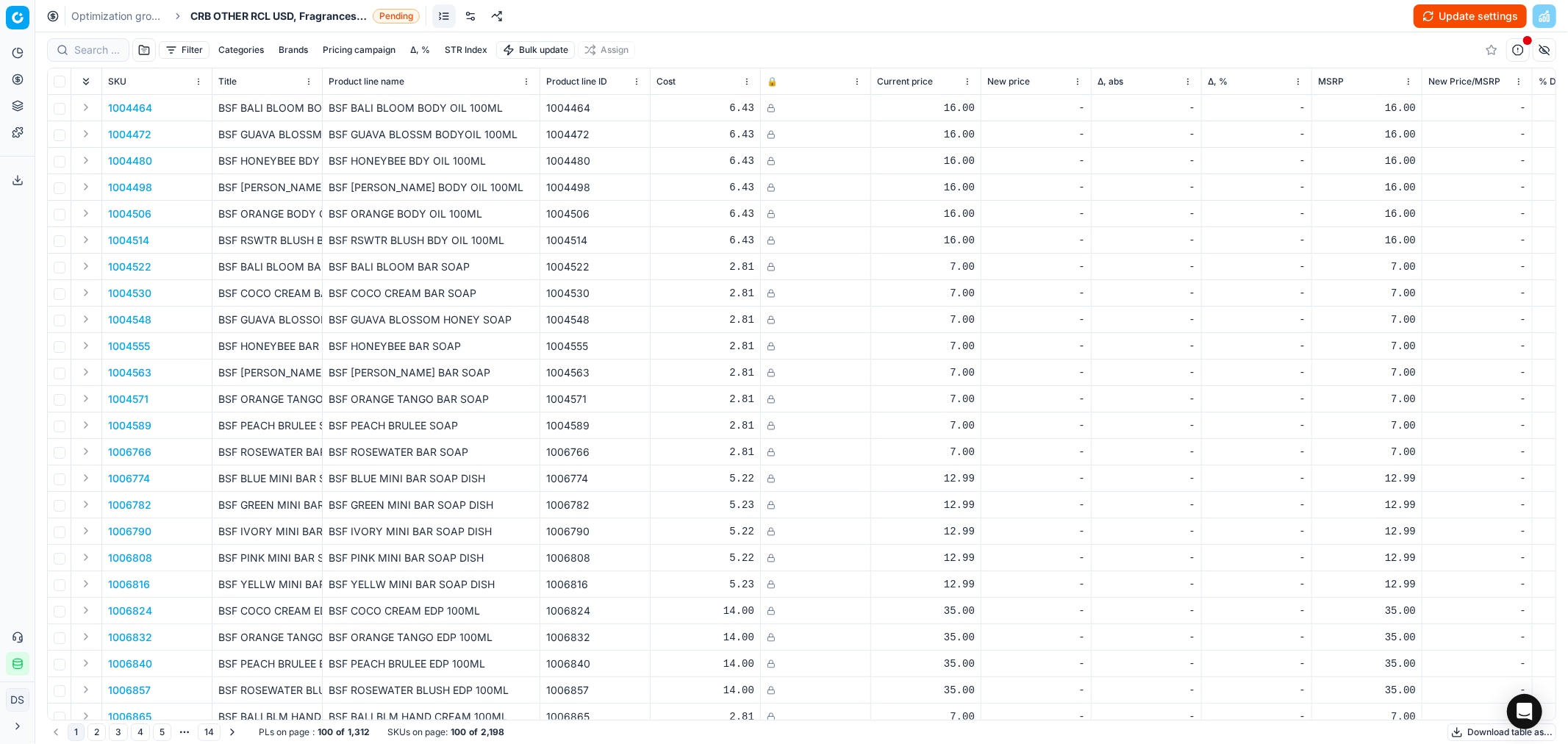
click at [479, 21] on link at bounding box center [470, 16] width 23 height 23
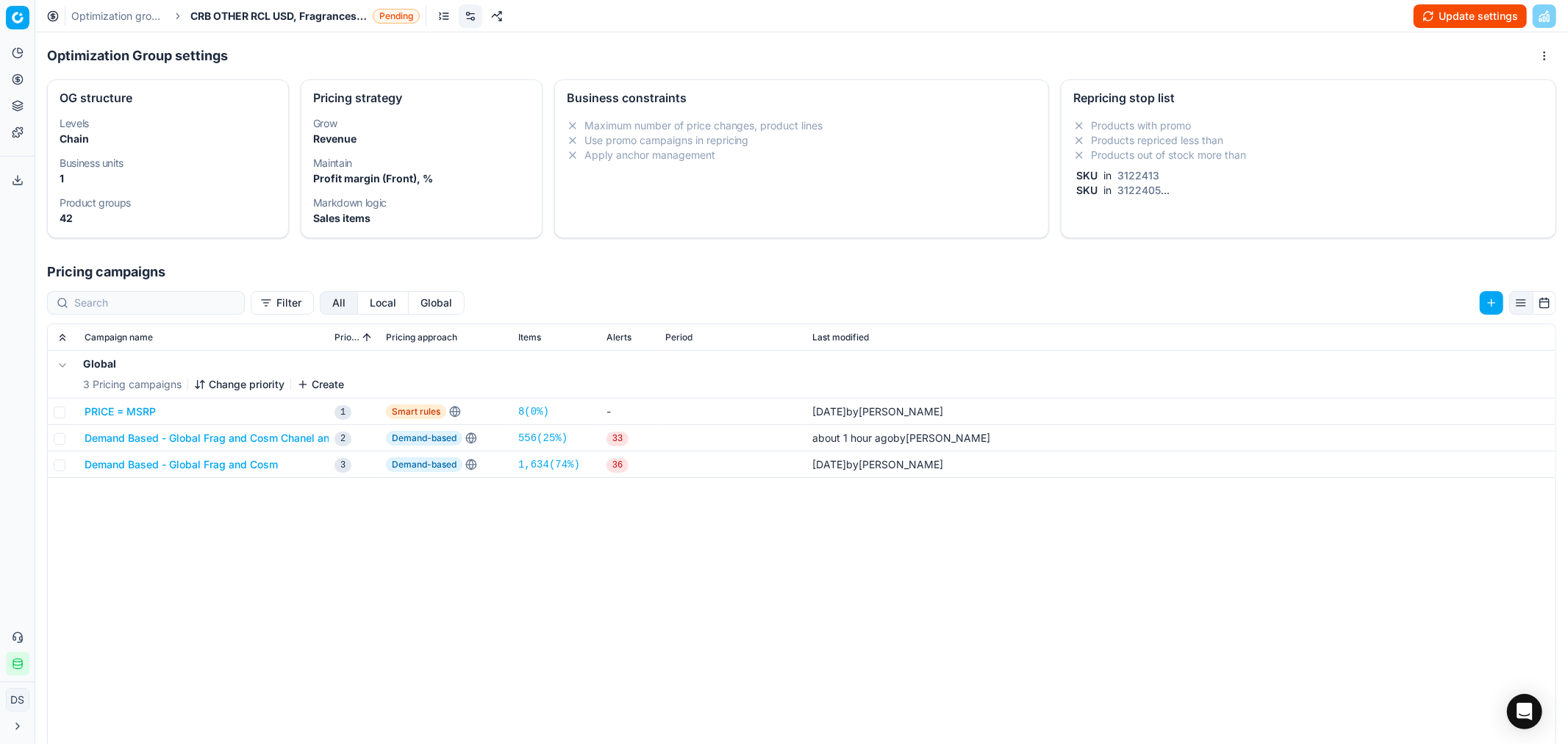
click at [1172, 150] on li "Products out of stock more than" at bounding box center [1308, 155] width 470 height 15
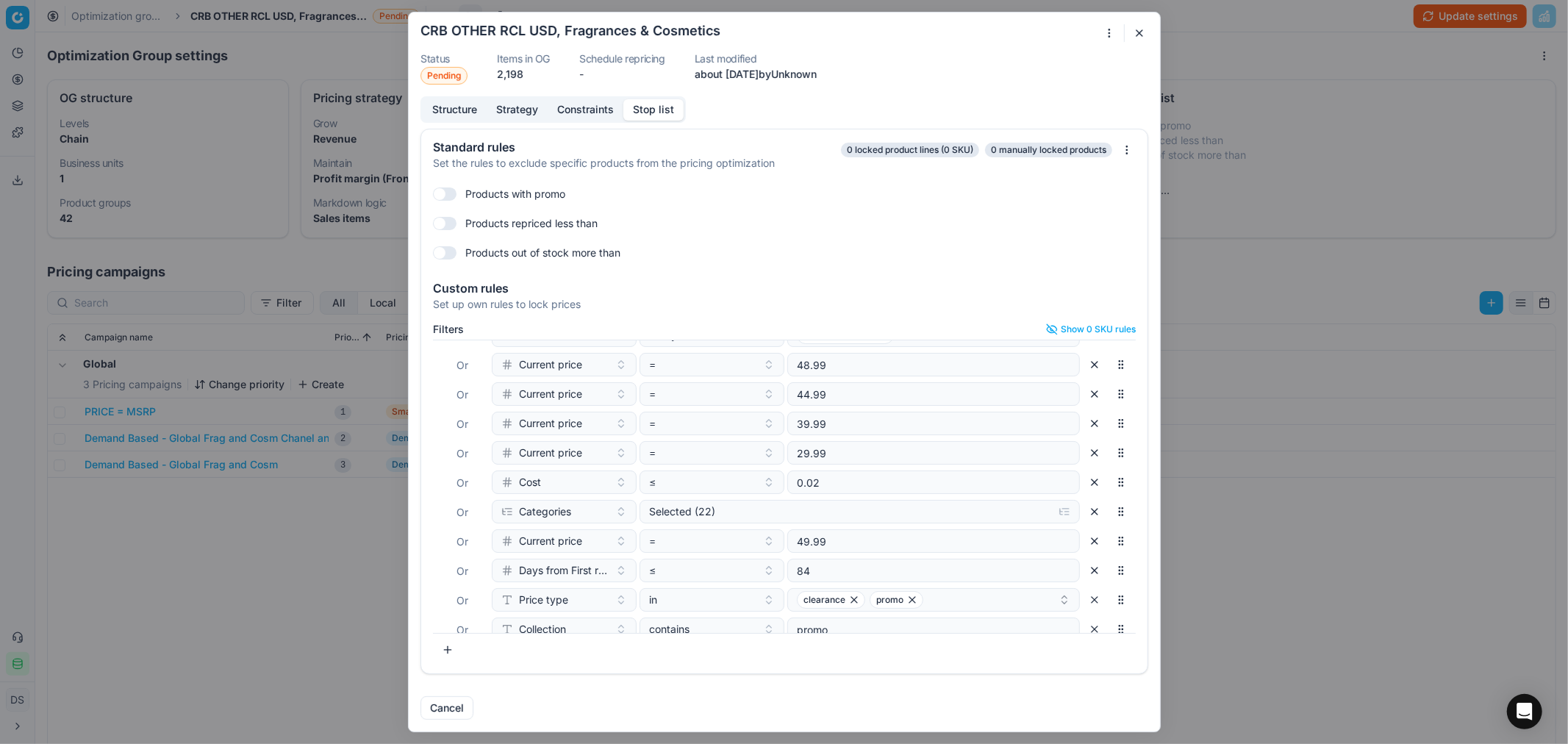
scroll to position [154, 0]
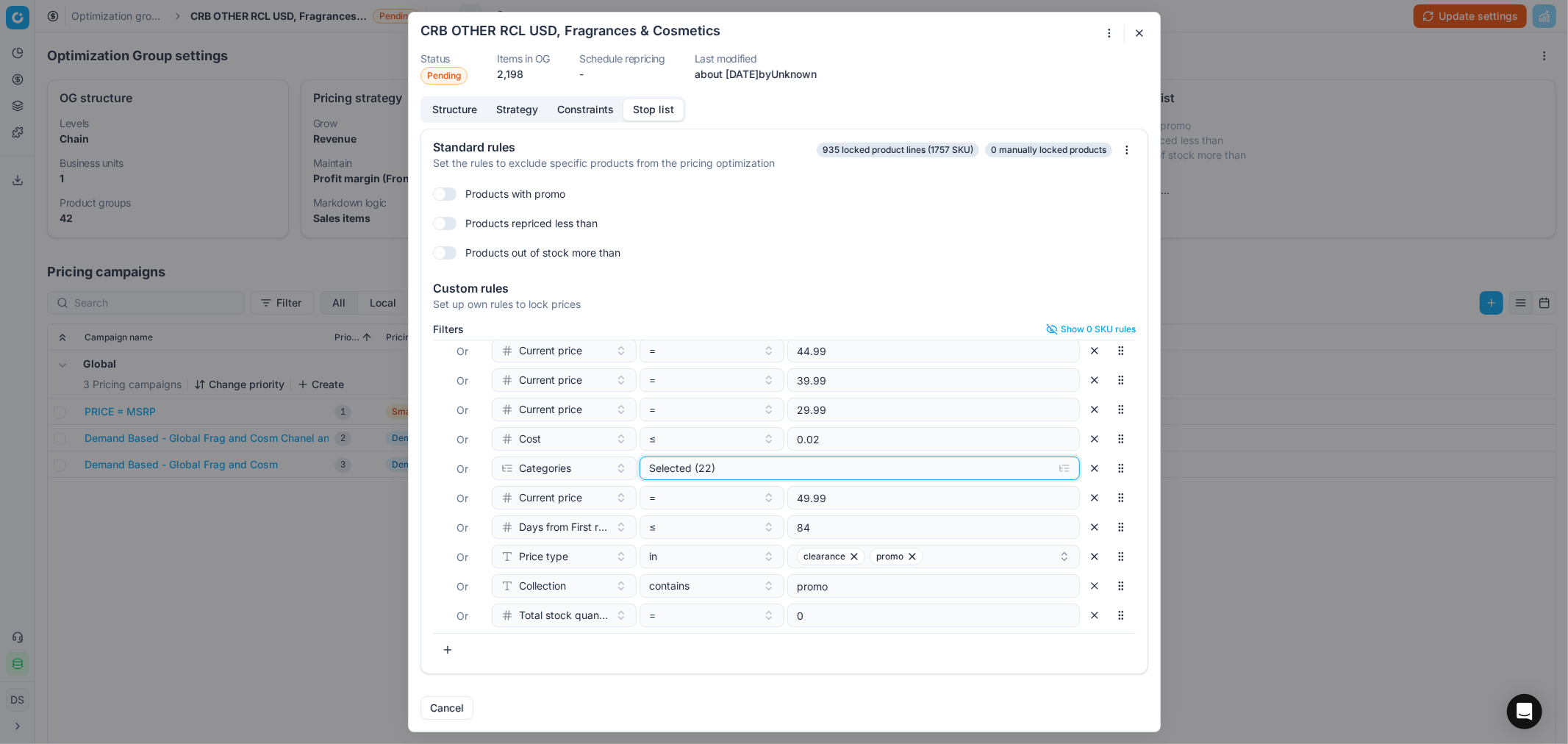
click at [827, 466] on div "Selected (22)" at bounding box center [847, 468] width 397 height 15
click at [666, 527] on input "Cosmetics" at bounding box center [664, 524] width 12 height 12
checkbox input "false"
click at [983, 665] on div "Filters Show 0 SKU rules Where SKU in 3122413 Or SKU in 3122405 Or end stk unit…" at bounding box center [784, 495] width 726 height 356
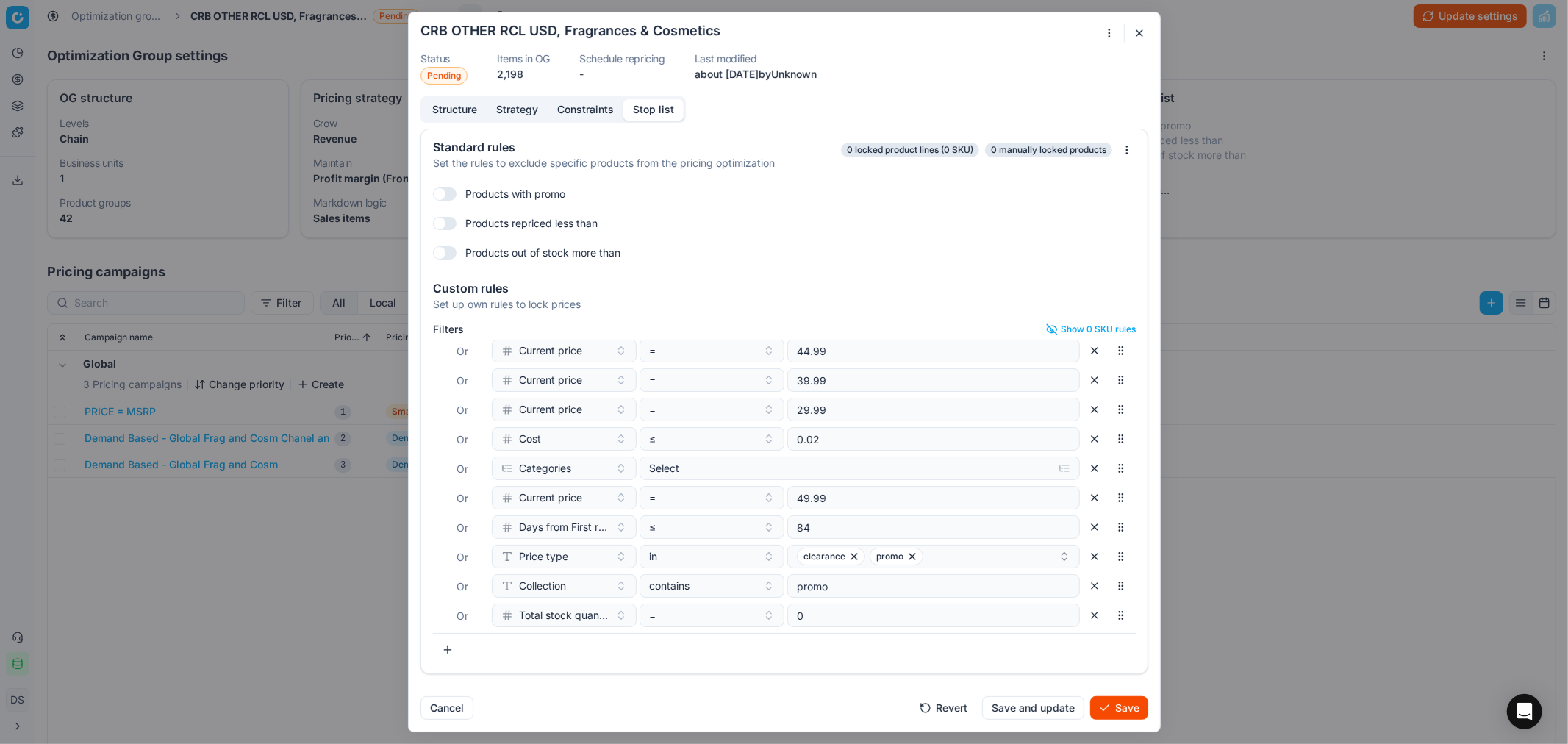
click at [443, 650] on button "button" at bounding box center [447, 650] width 29 height 23
click at [563, 397] on input "text" at bounding box center [639, 394] width 239 height 29
type input "brands"
click at [560, 669] on div "Brands" at bounding box center [591, 701] width 191 height 23
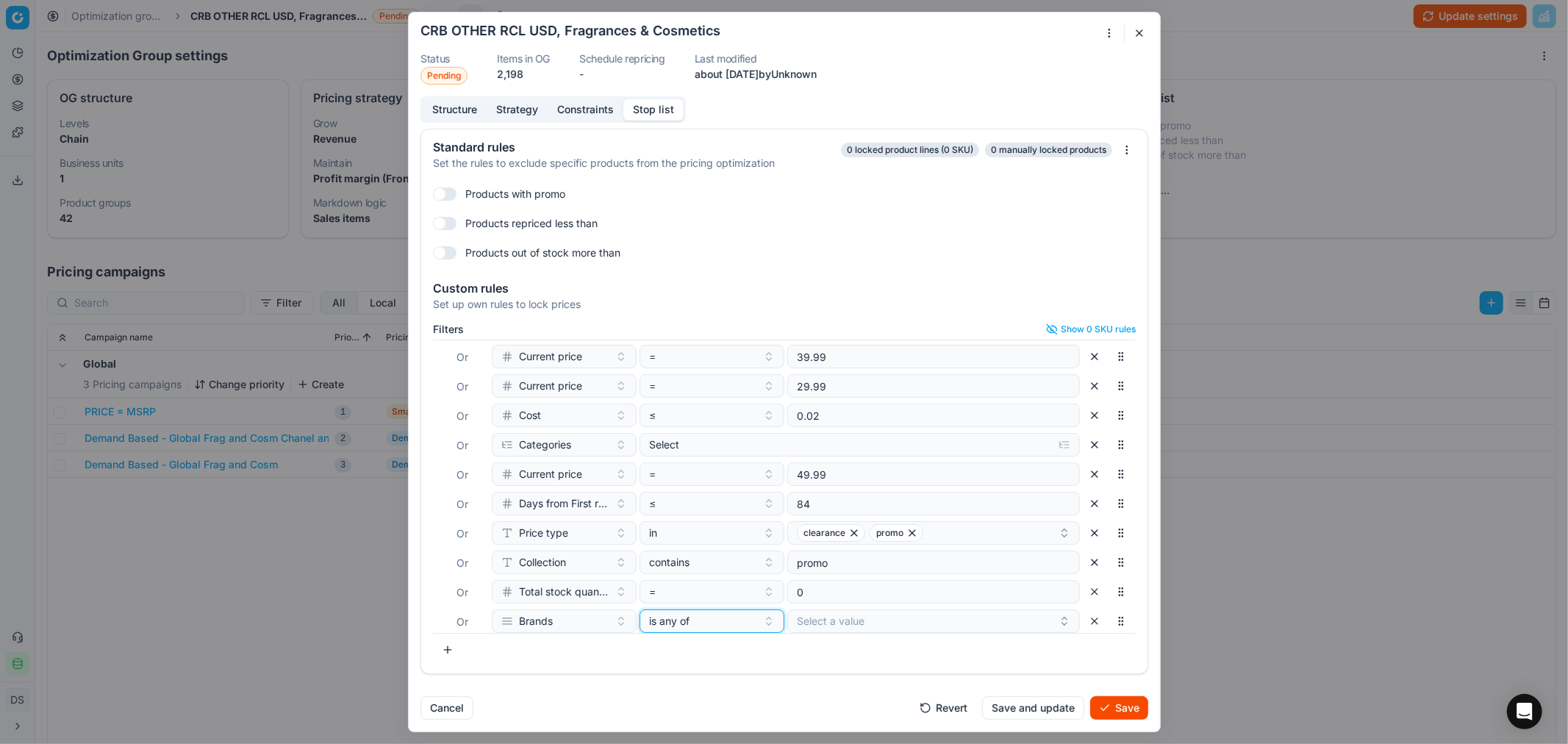
click at [686, 623] on span "is any of" at bounding box center [669, 622] width 40 height 15
click at [697, 545] on div "none of" at bounding box center [736, 543] width 191 height 23
click at [848, 624] on button "Select a value" at bounding box center [933, 621] width 293 height 23
type input "chan"
click at [887, 669] on div "Chanel" at bounding box center [925, 677] width 281 height 23
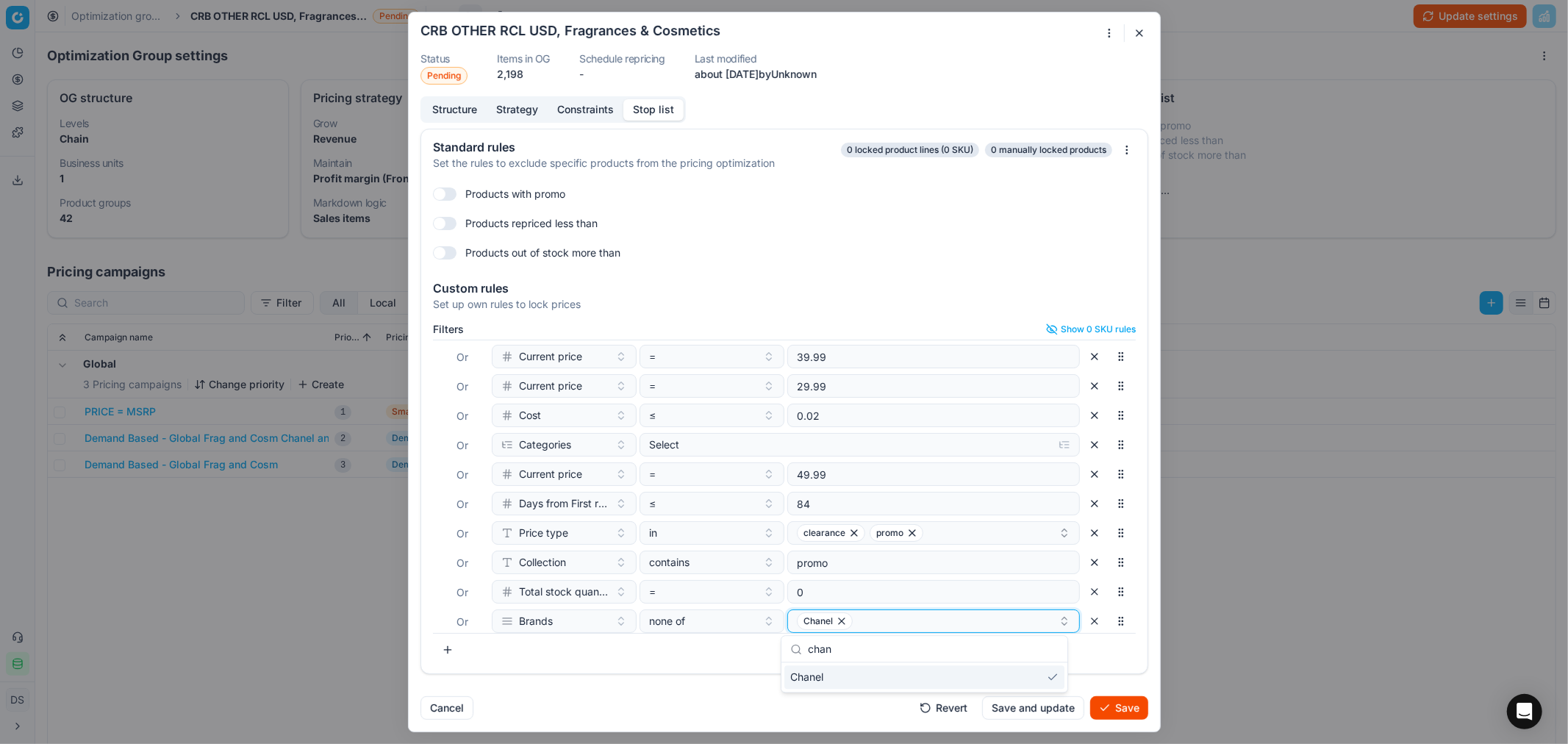
click at [909, 619] on div "Chanel" at bounding box center [928, 621] width 262 height 18
click at [910, 619] on div "Chanel" at bounding box center [928, 621] width 262 height 18
type input "dior"
click at [886, 669] on div "[DEMOGRAPHIC_DATA][PERSON_NAME]" at bounding box center [925, 677] width 281 height 23
click at [1116, 669] on button "Save" at bounding box center [1119, 708] width 58 height 23
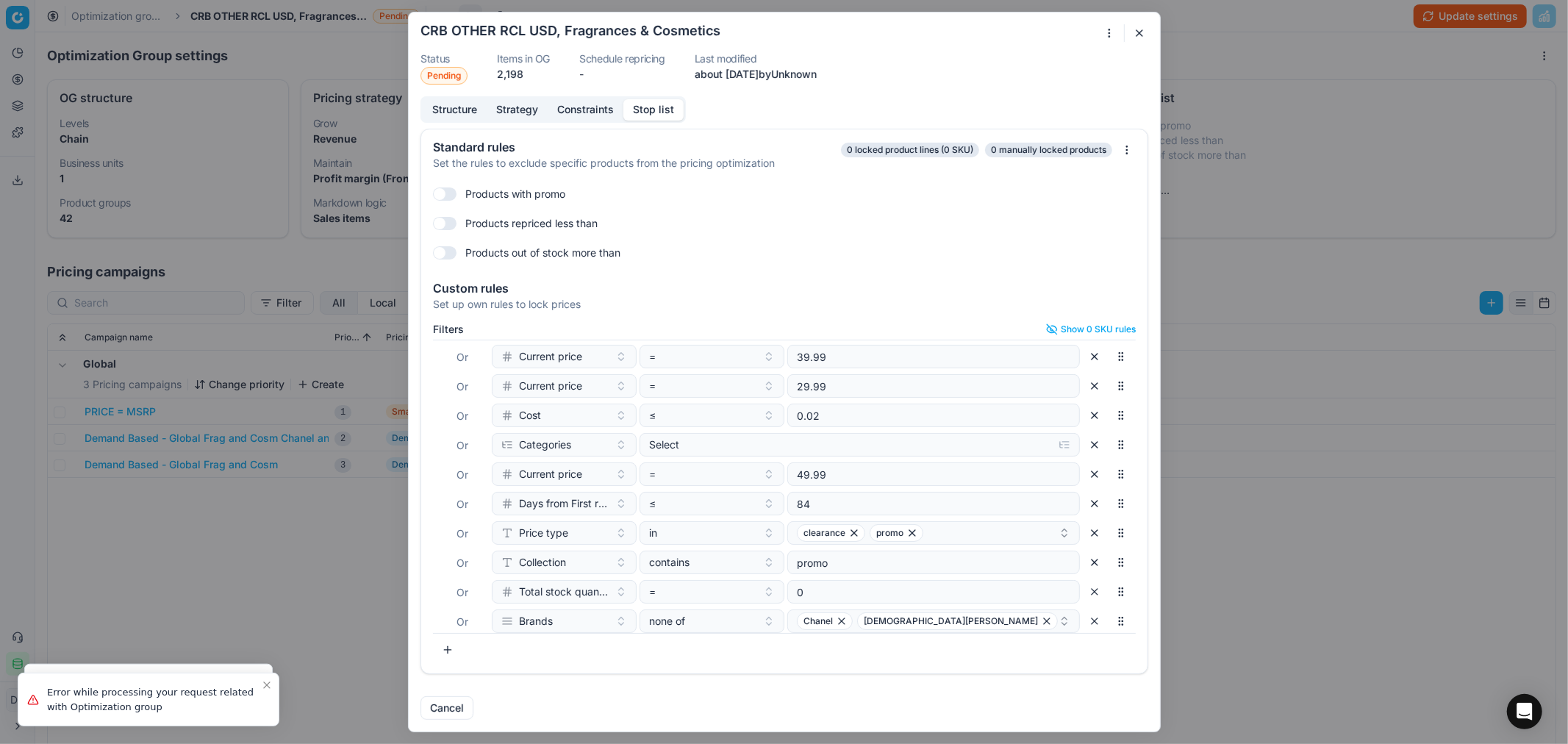
click at [316, 541] on div "Oprimization group is saving... CRB OTHER RCL USD, Fragrances & Cosmetics Statu…" at bounding box center [784, 372] width 1568 height 744
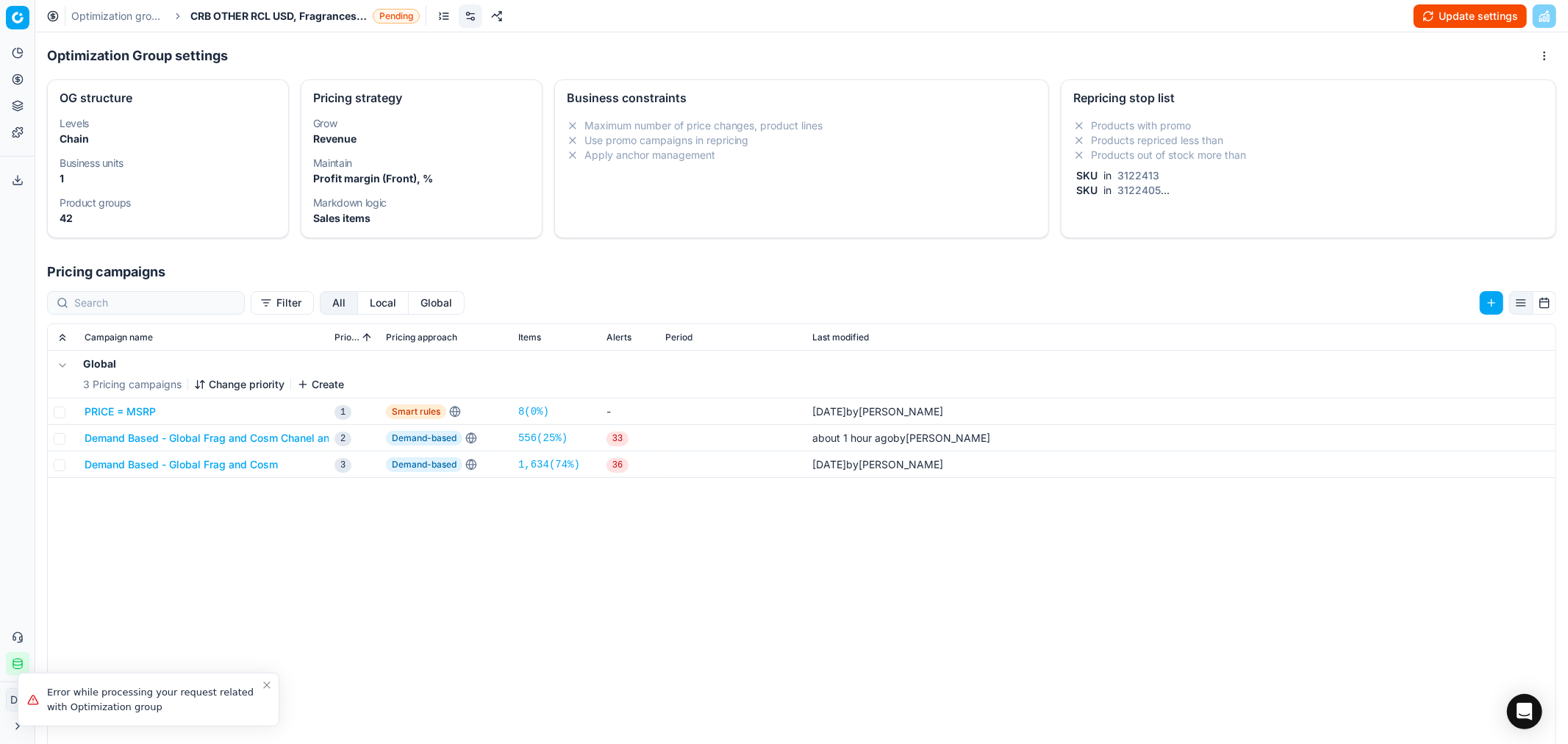
click at [1411, 8] on button "Update settings" at bounding box center [1470, 16] width 113 height 23
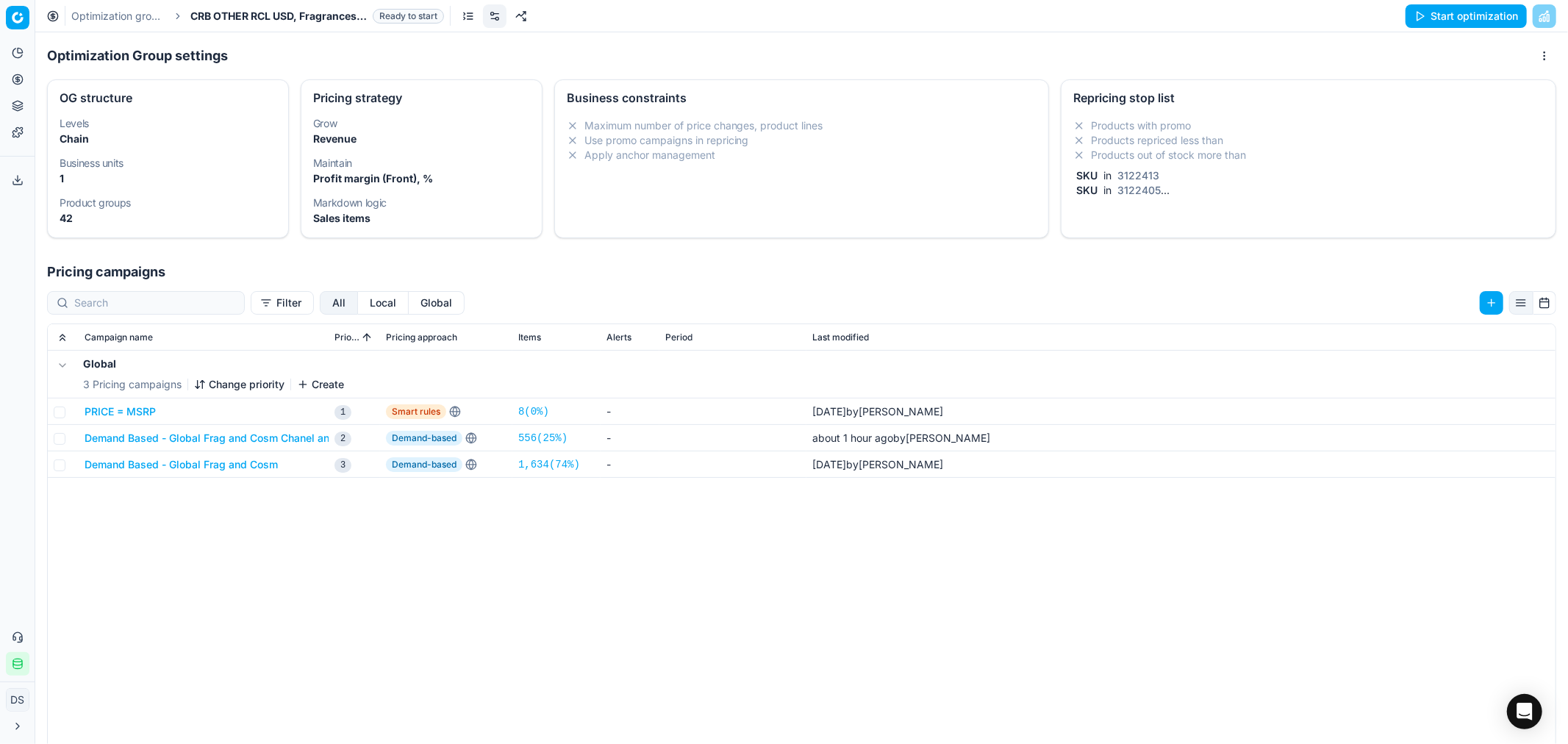
click at [1411, 8] on button "Start optimization" at bounding box center [1466, 16] width 122 height 23
click at [142, 9] on link "Optimization groups" at bounding box center [118, 16] width 94 height 15
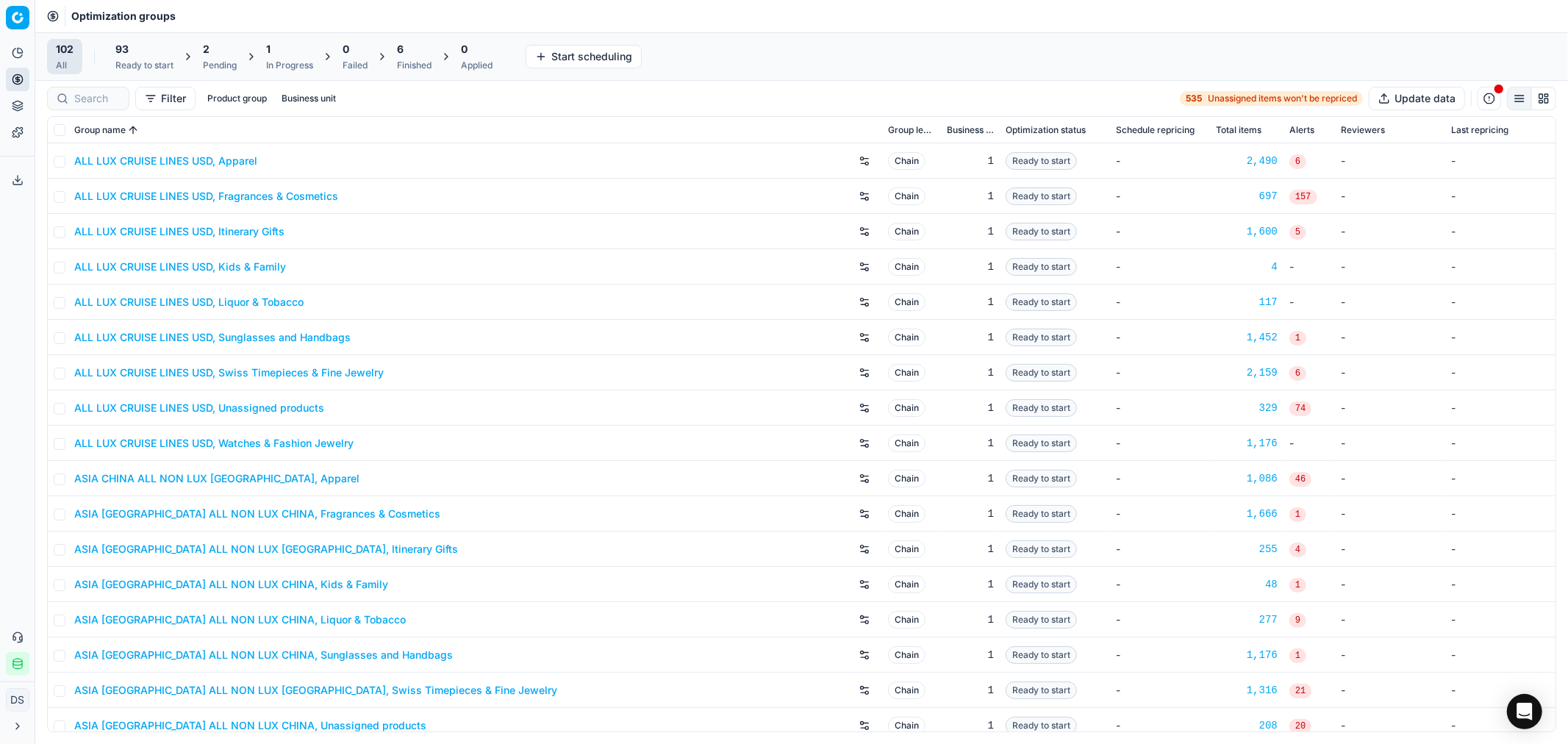
click at [424, 57] on div "6 Finished" at bounding box center [414, 56] width 35 height 29
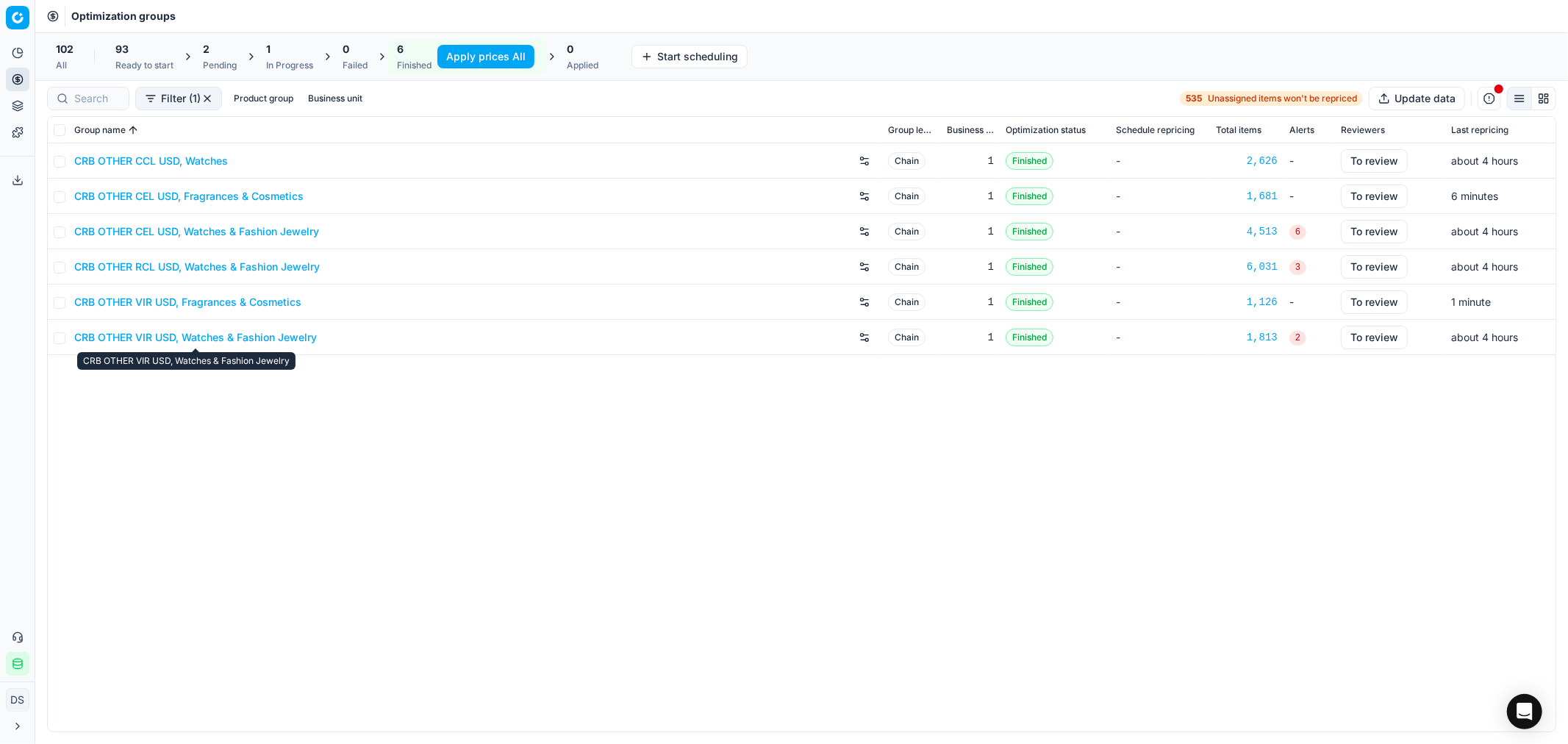
click at [276, 336] on link "CRB OTHER VIR USD, Watches & Fashion Jewelry" at bounding box center [194, 337] width 242 height 15
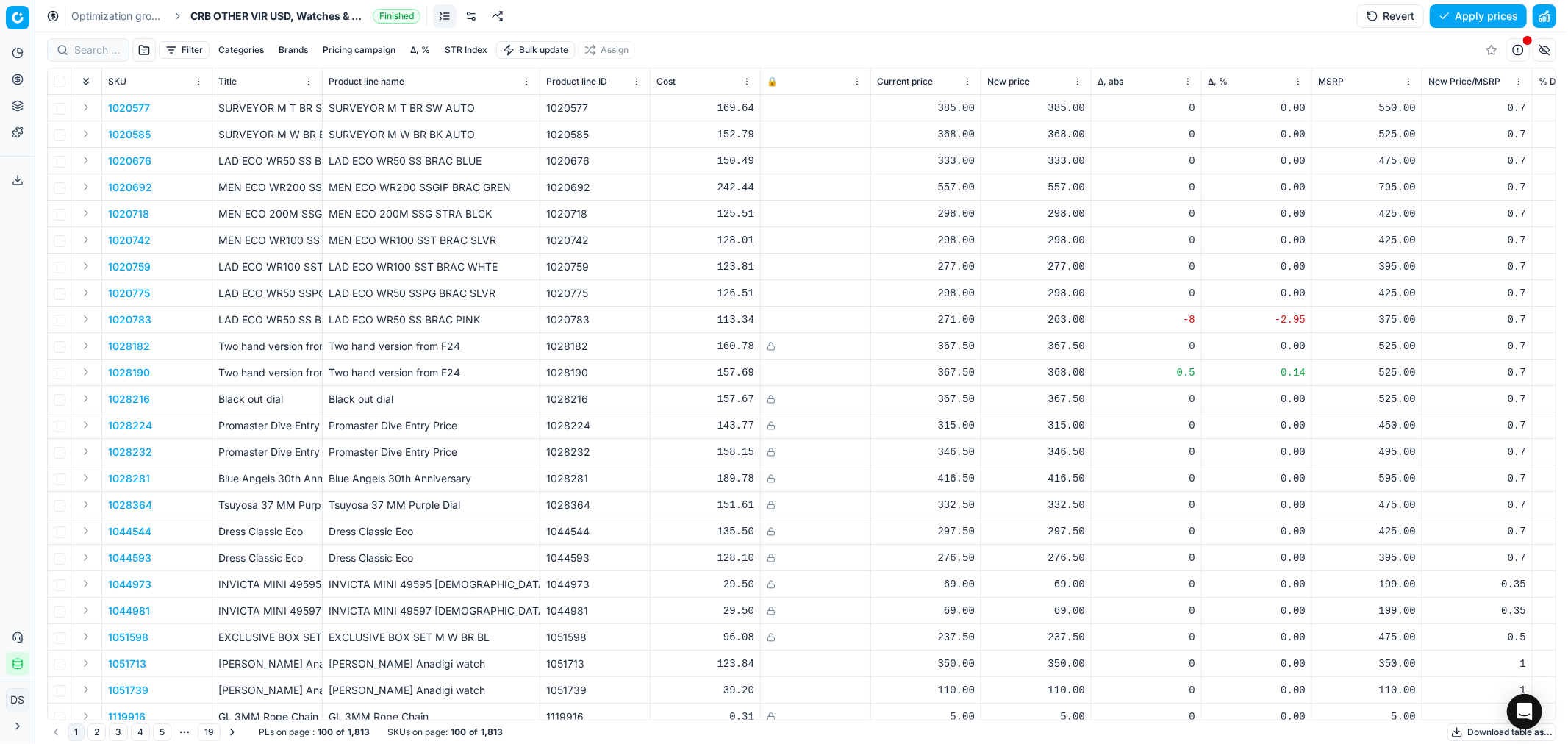
click at [472, 17] on link at bounding box center [470, 16] width 23 height 23
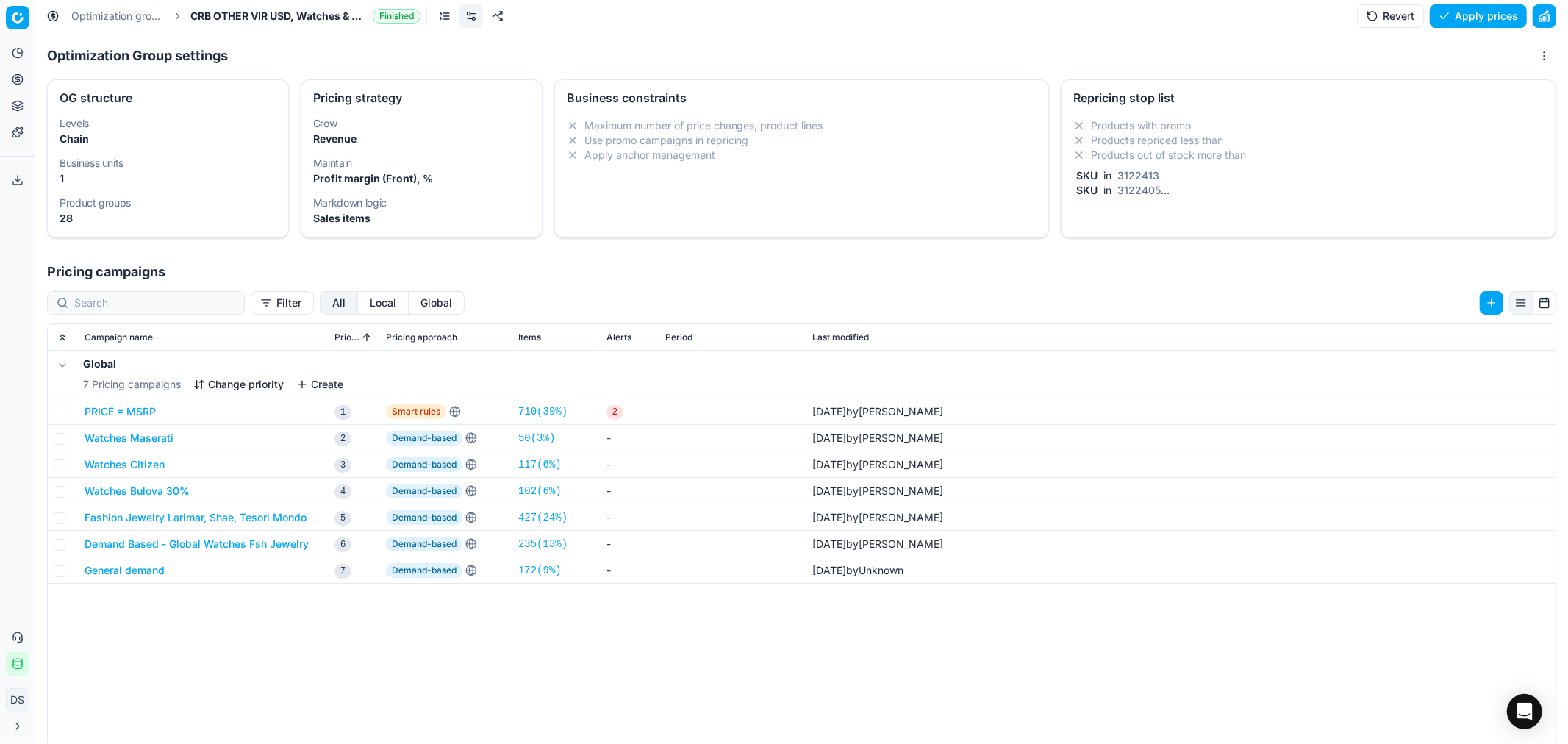
click at [105, 19] on link "Optimization groups" at bounding box center [118, 16] width 94 height 15
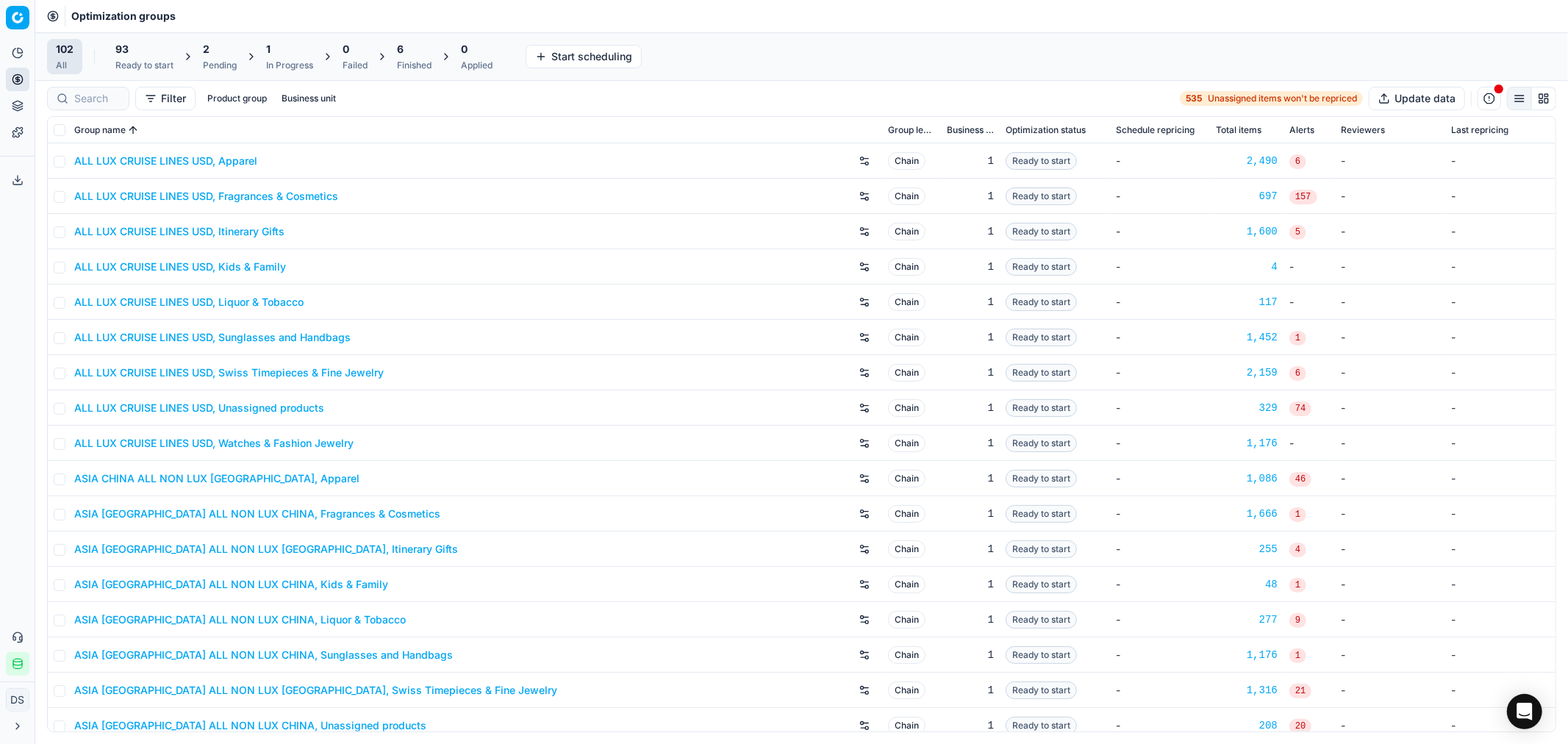
click at [410, 60] on div "Finished" at bounding box center [414, 65] width 35 height 12
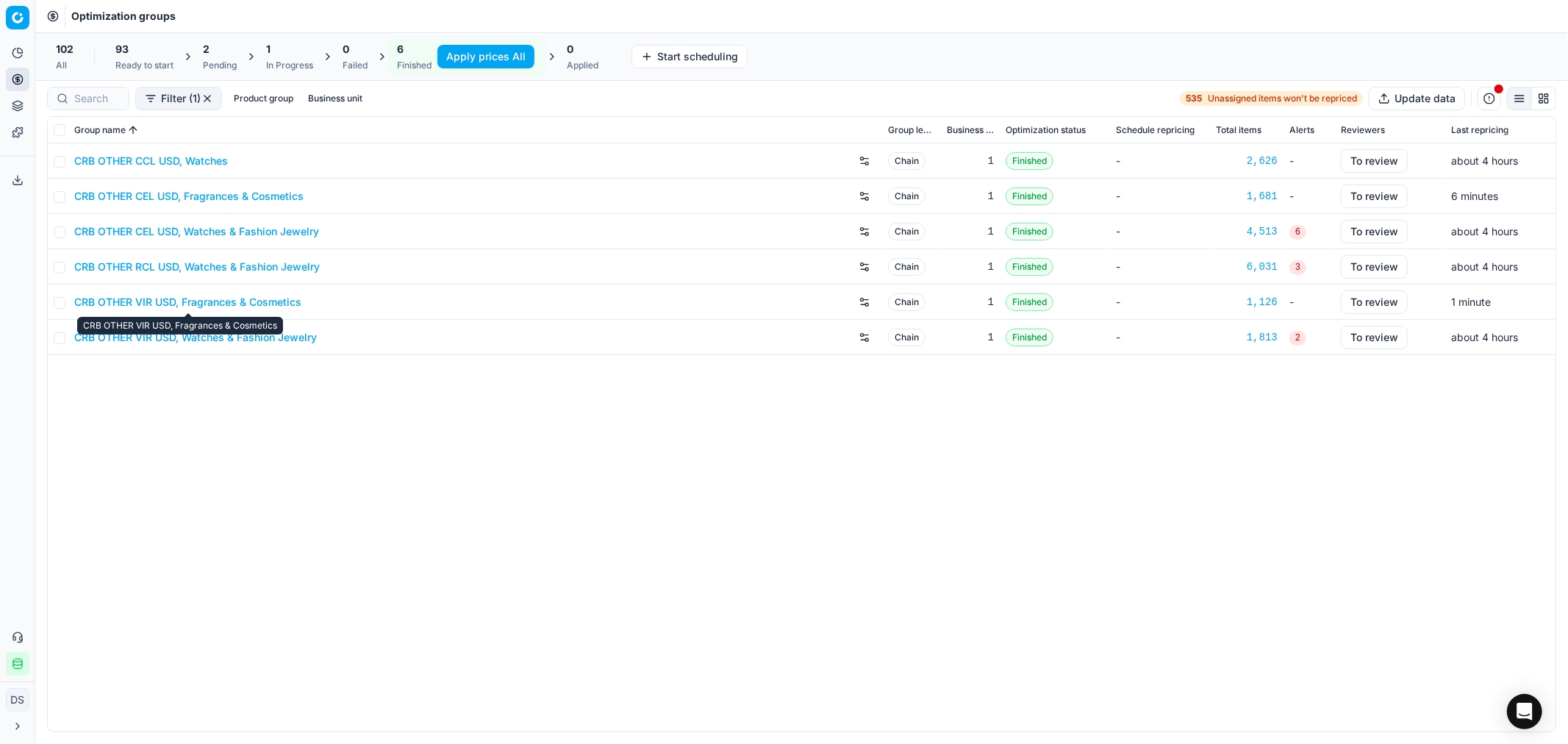
click at [236, 306] on link "CRB OTHER VIR USD, Fragrances & Cosmetics" at bounding box center [187, 302] width 227 height 15
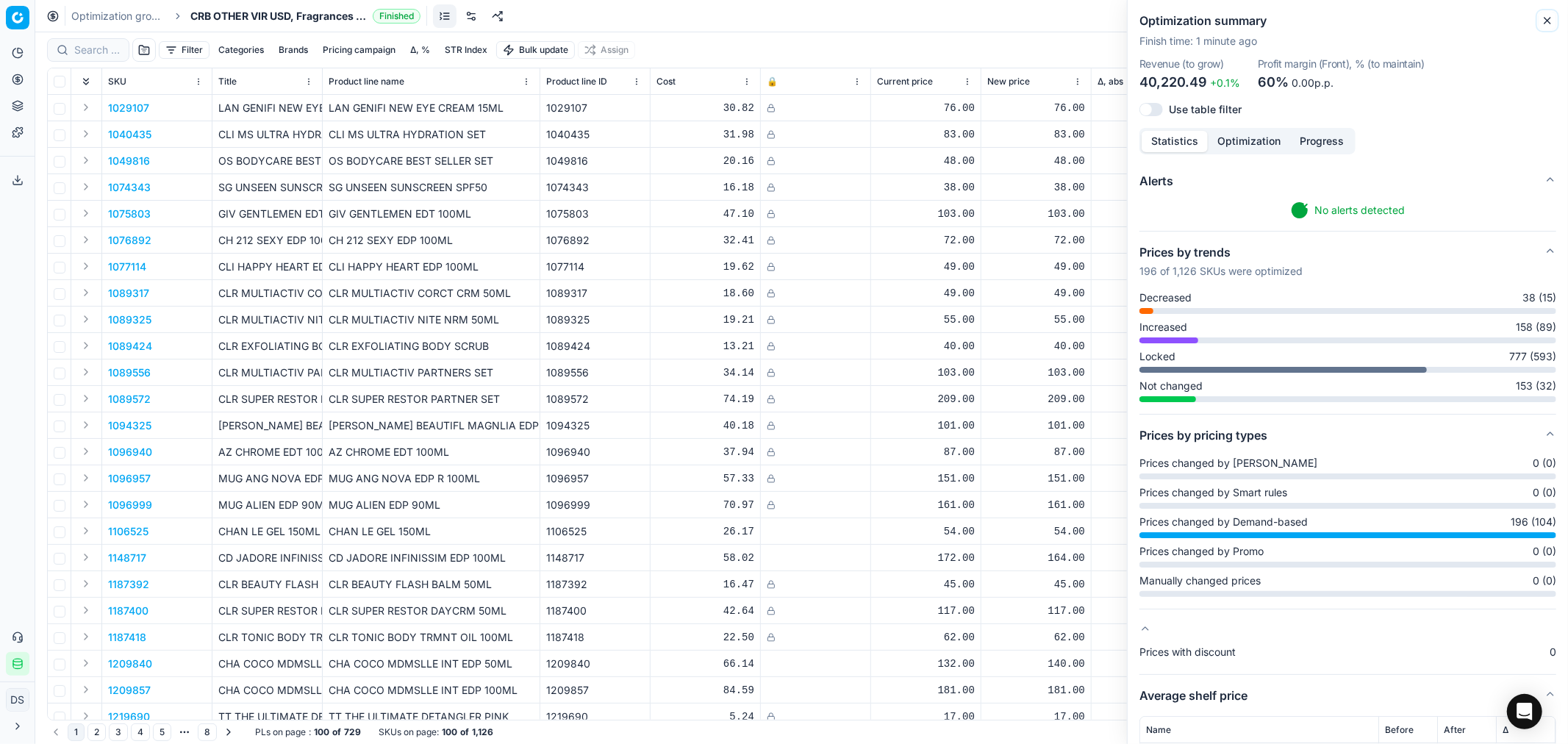
click at [1411, 19] on icon "button" at bounding box center [1547, 21] width 12 height 12
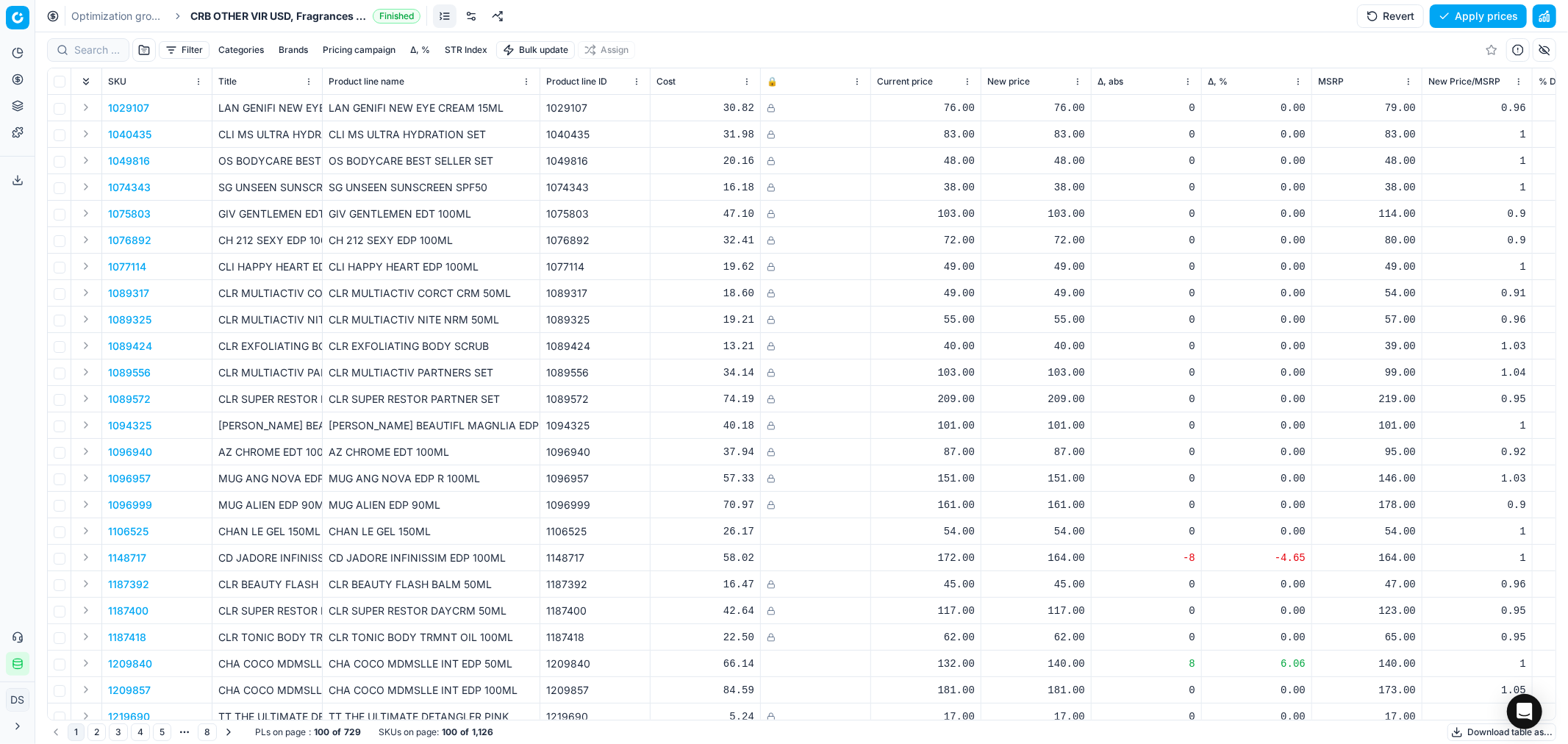
click at [106, 22] on link "Optimization groups" at bounding box center [118, 16] width 94 height 15
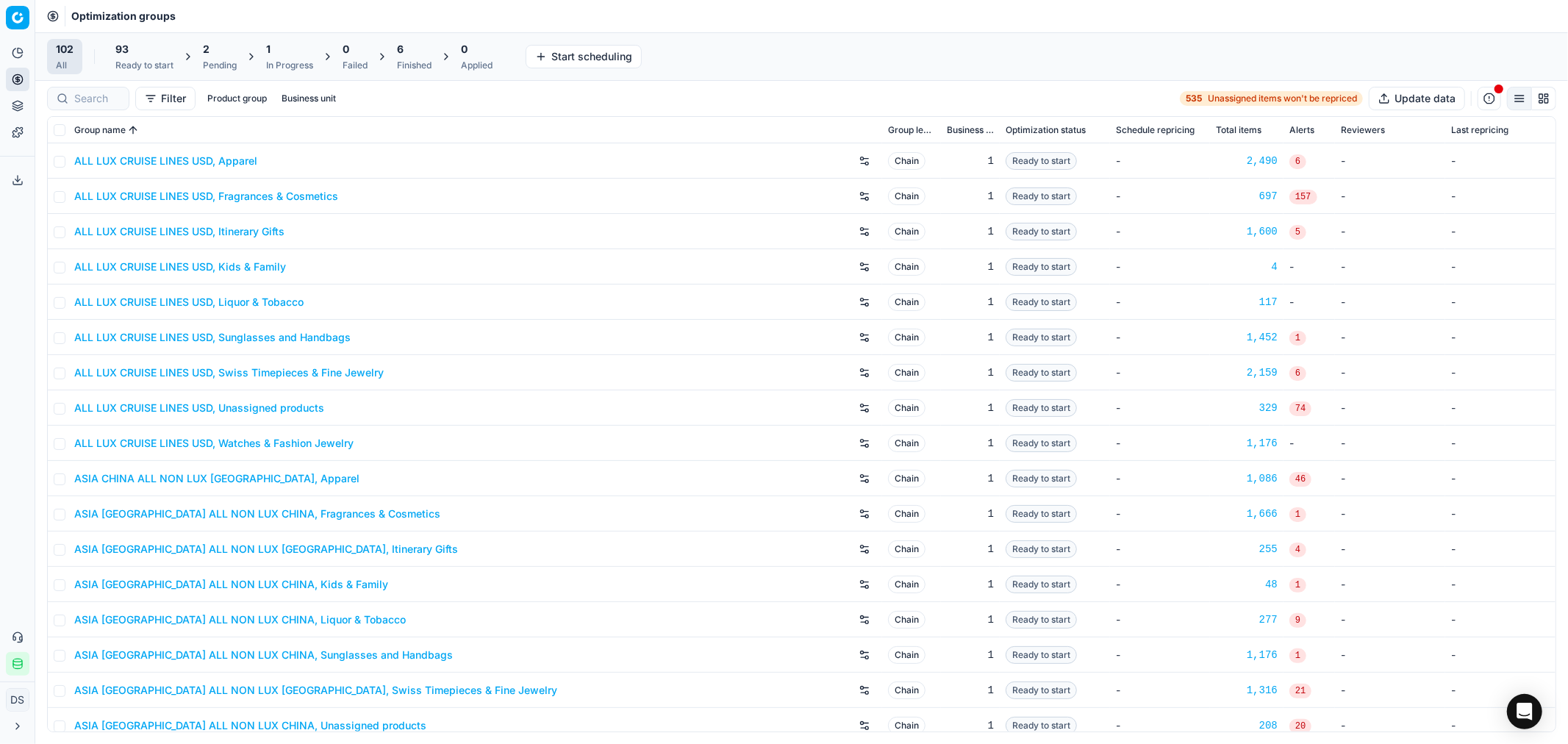
click at [225, 67] on div "Pending" at bounding box center [220, 65] width 34 height 12
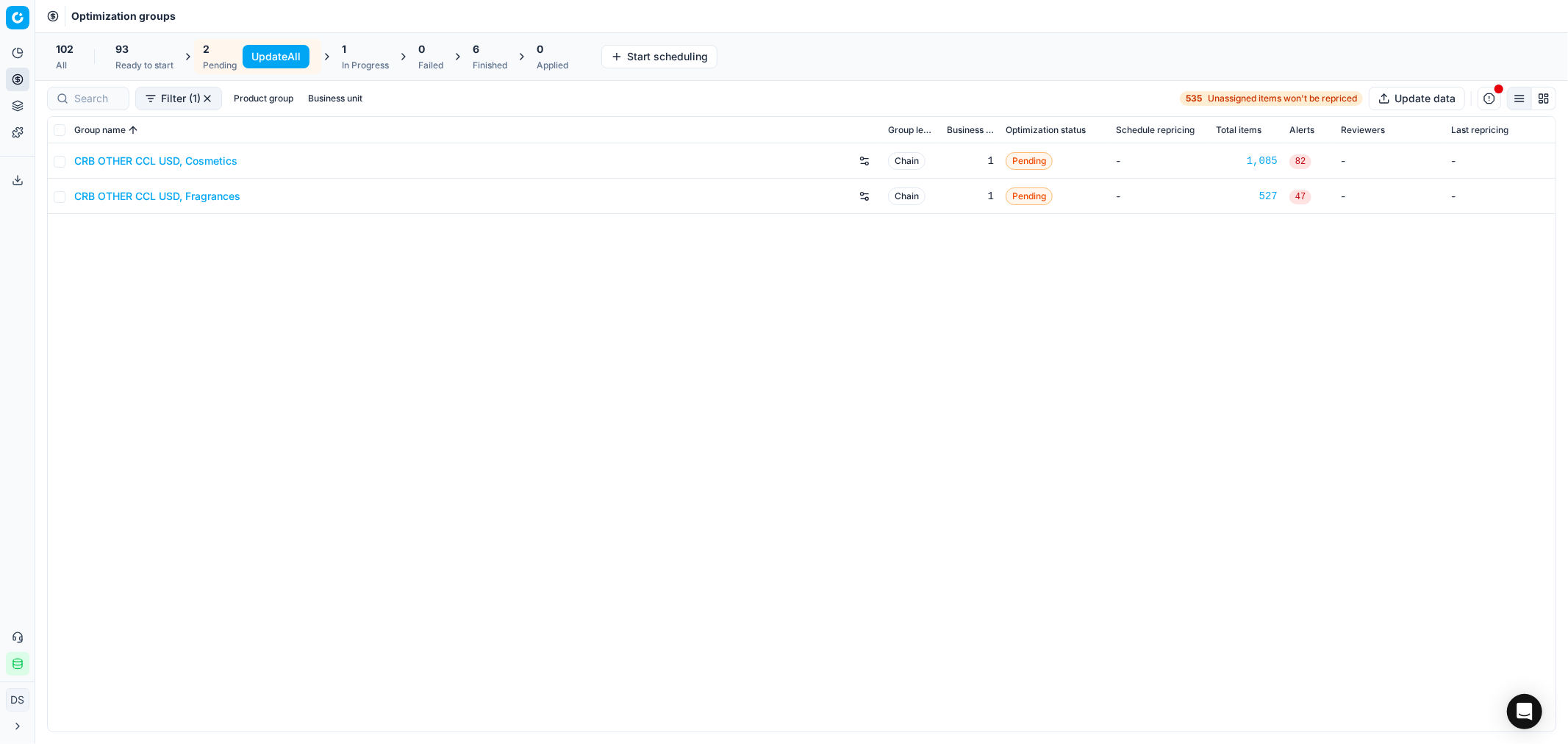
click at [184, 189] on link "CRB OTHER CCL USD, Fragrances" at bounding box center [157, 196] width 166 height 15
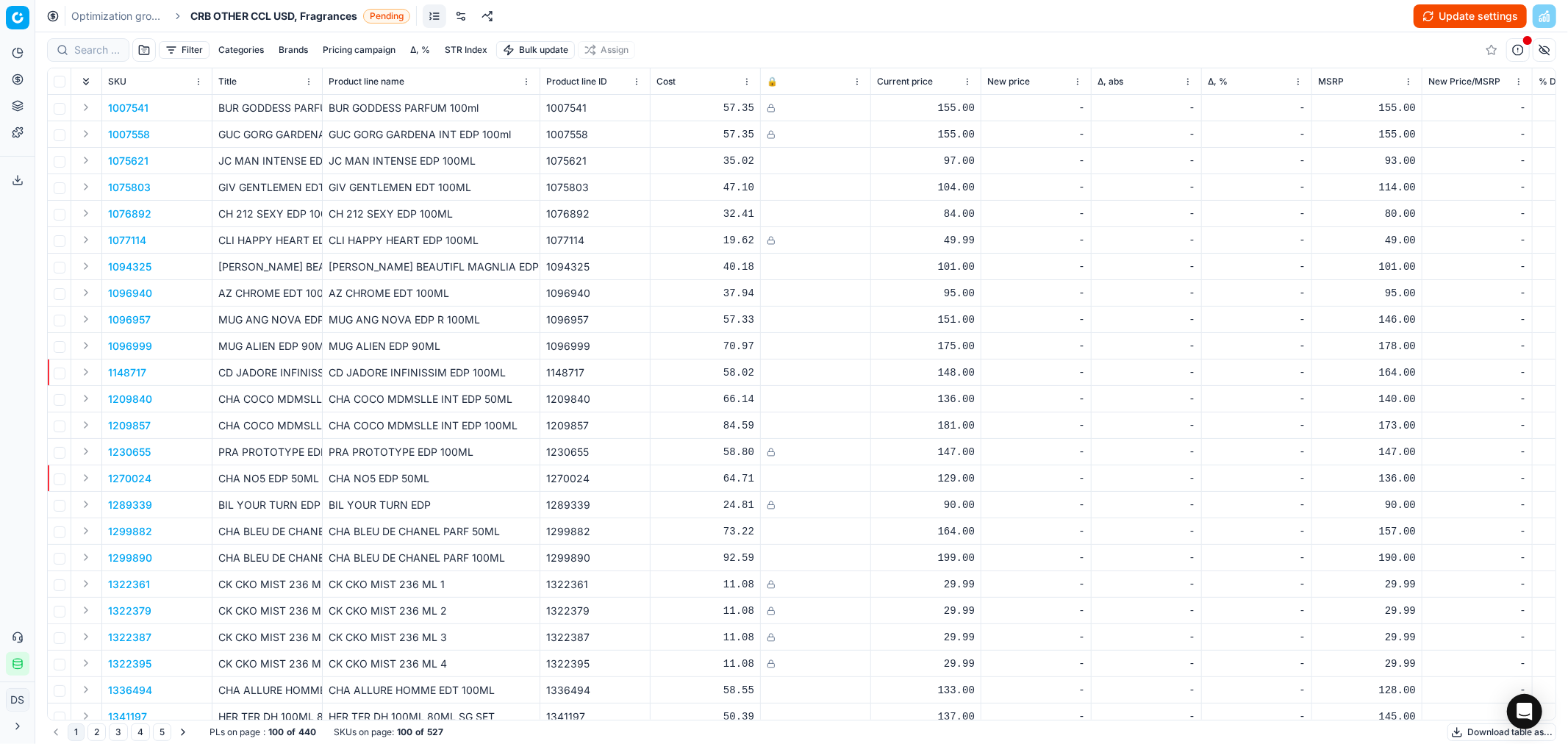
click at [468, 15] on link at bounding box center [460, 16] width 23 height 23
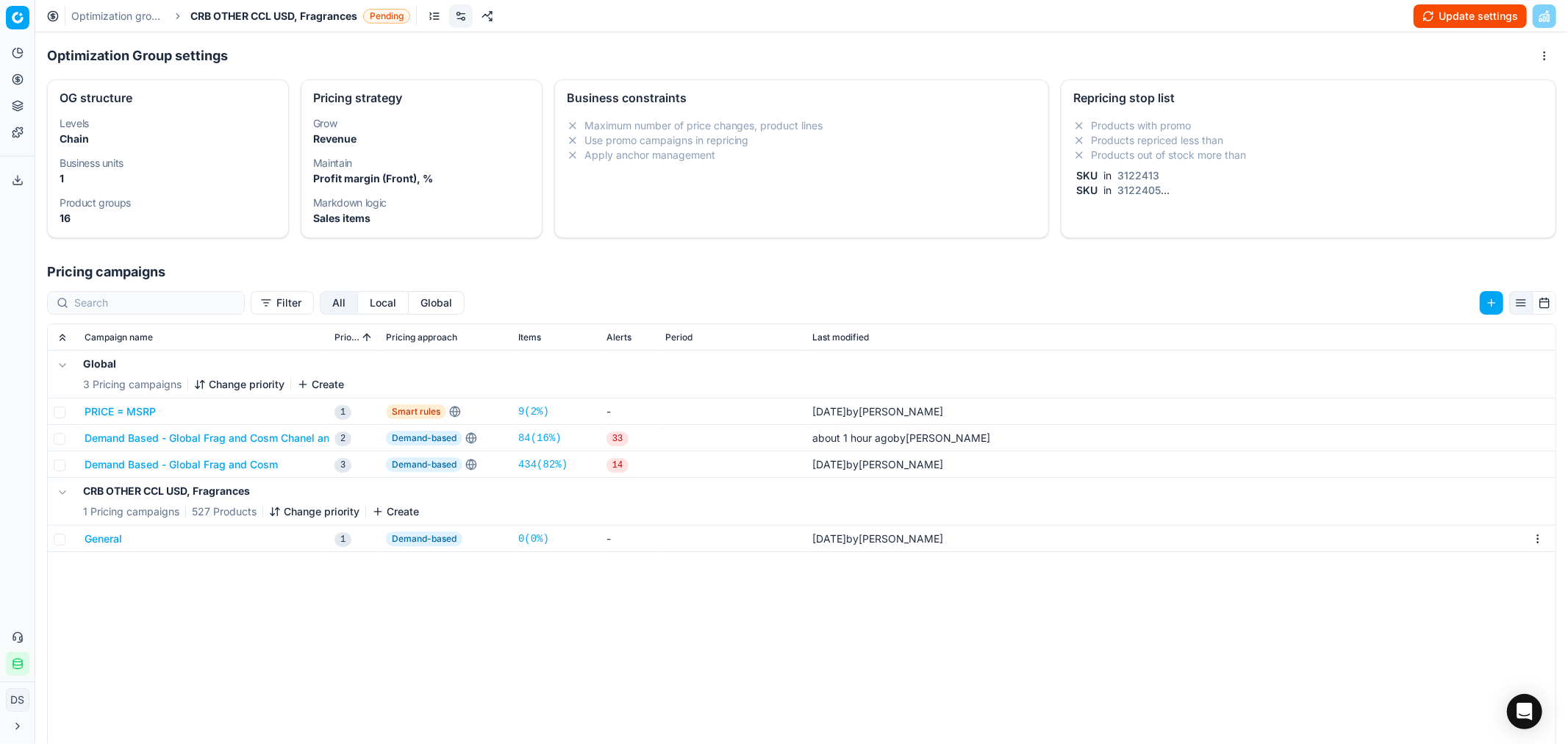
click at [1158, 151] on li "Products out of stock more than" at bounding box center [1308, 155] width 470 height 15
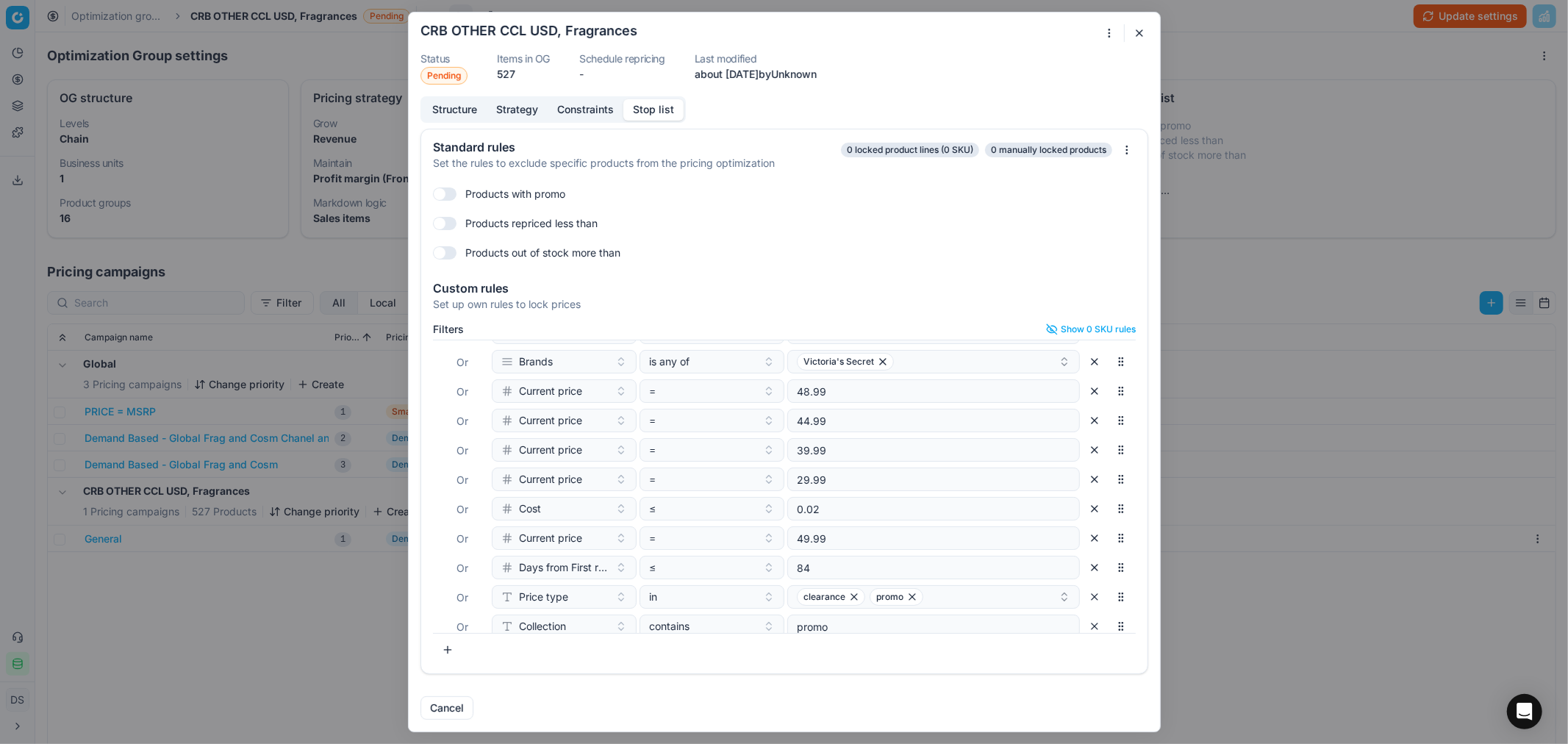
scroll to position [125, 0]
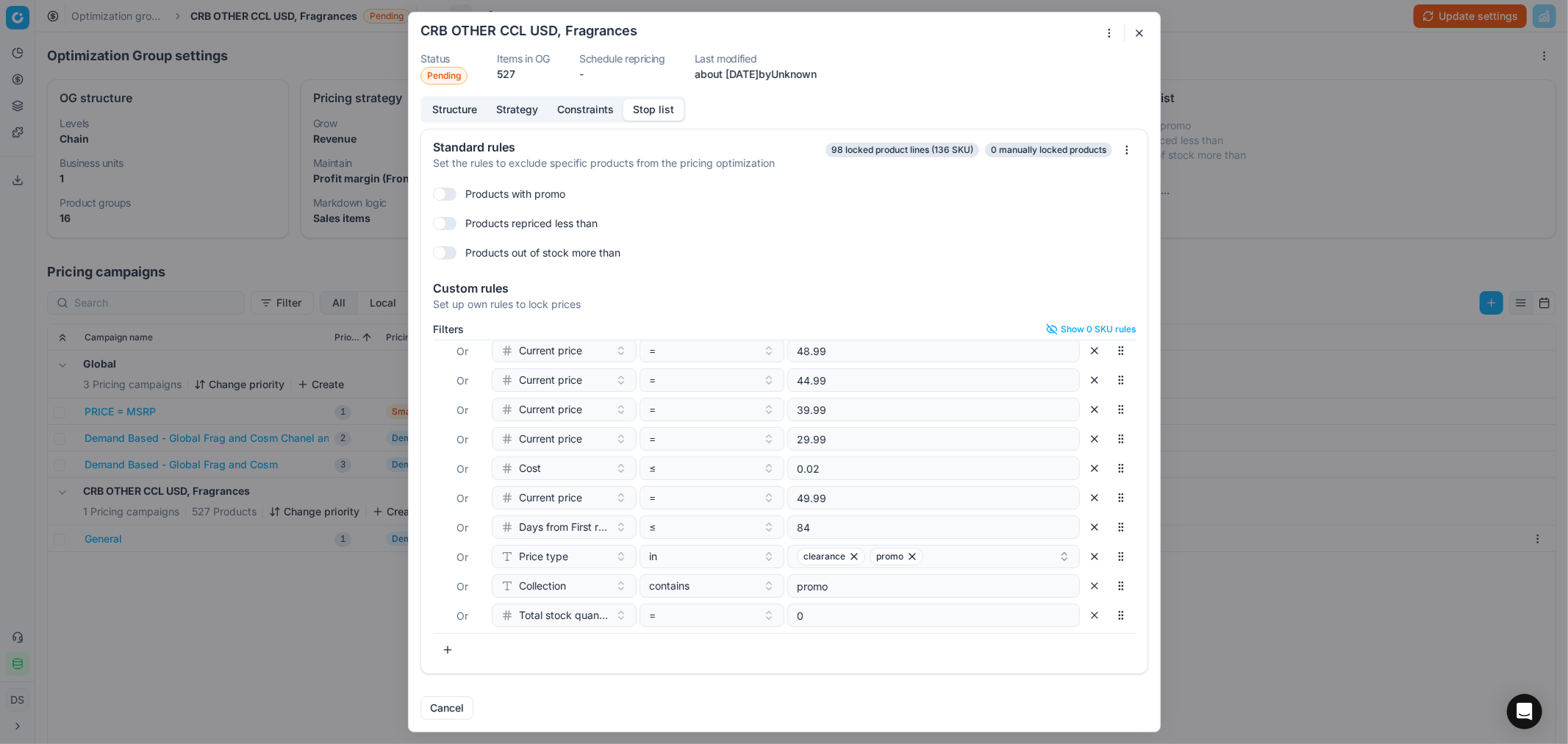
click at [447, 649] on button "button" at bounding box center [447, 650] width 29 height 23
type input "brands"
click at [568, 669] on div "Brands" at bounding box center [591, 701] width 191 height 23
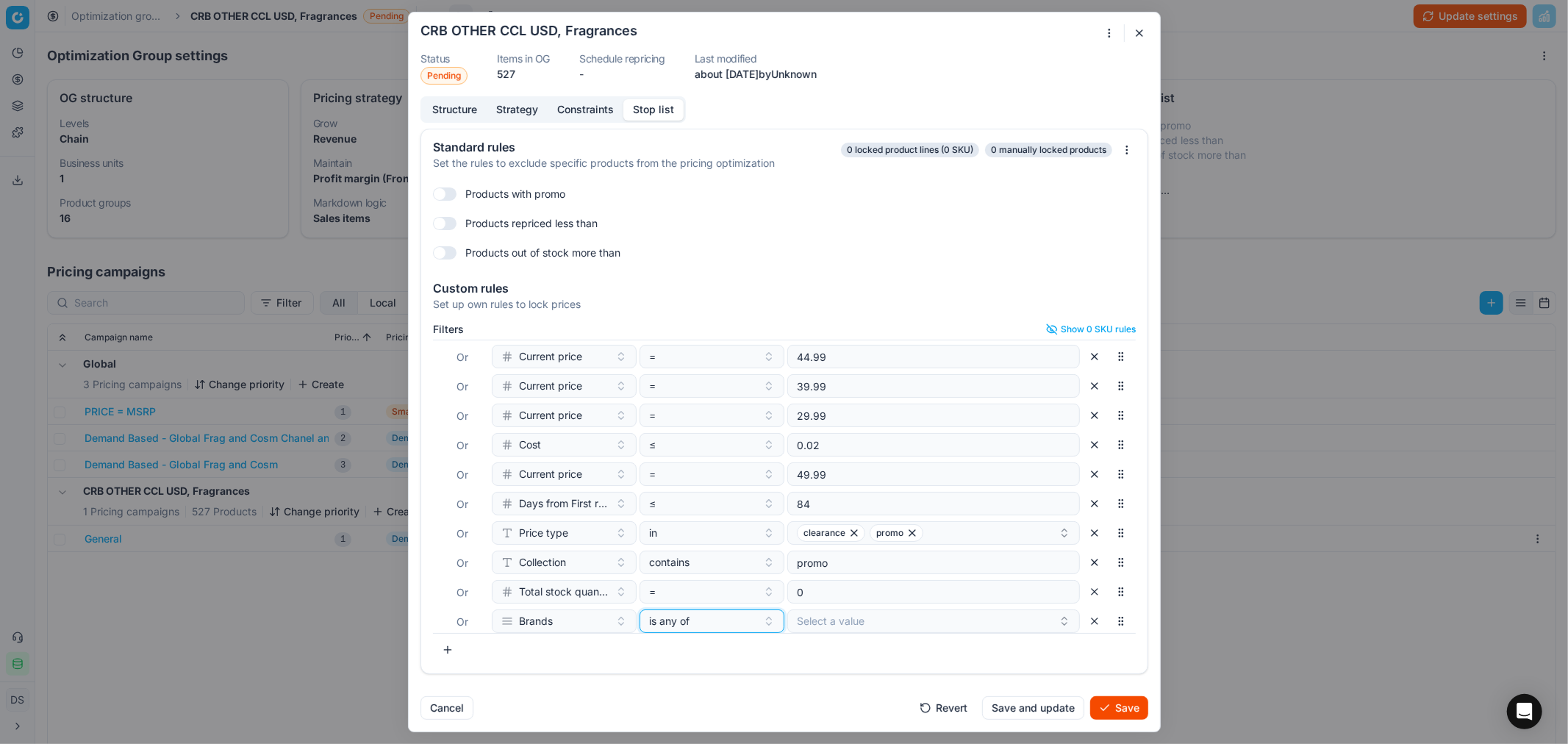
click at [714, 627] on div "is any of" at bounding box center [703, 622] width 108 height 15
click at [710, 539] on div "none of" at bounding box center [736, 543] width 191 height 23
click at [860, 628] on button "Select a value" at bounding box center [933, 621] width 293 height 23
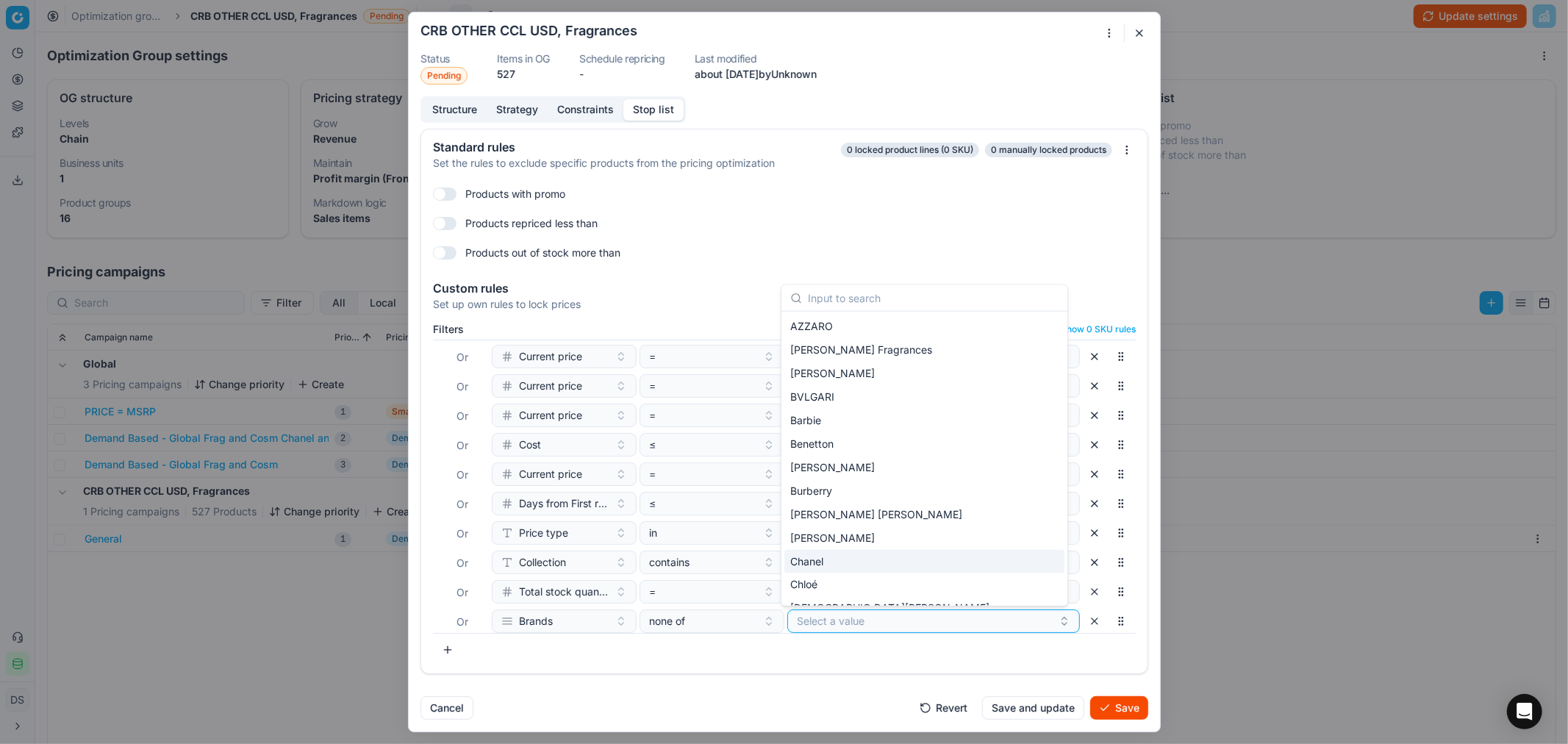
click at [821, 564] on span "Chanel" at bounding box center [806, 561] width 33 height 15
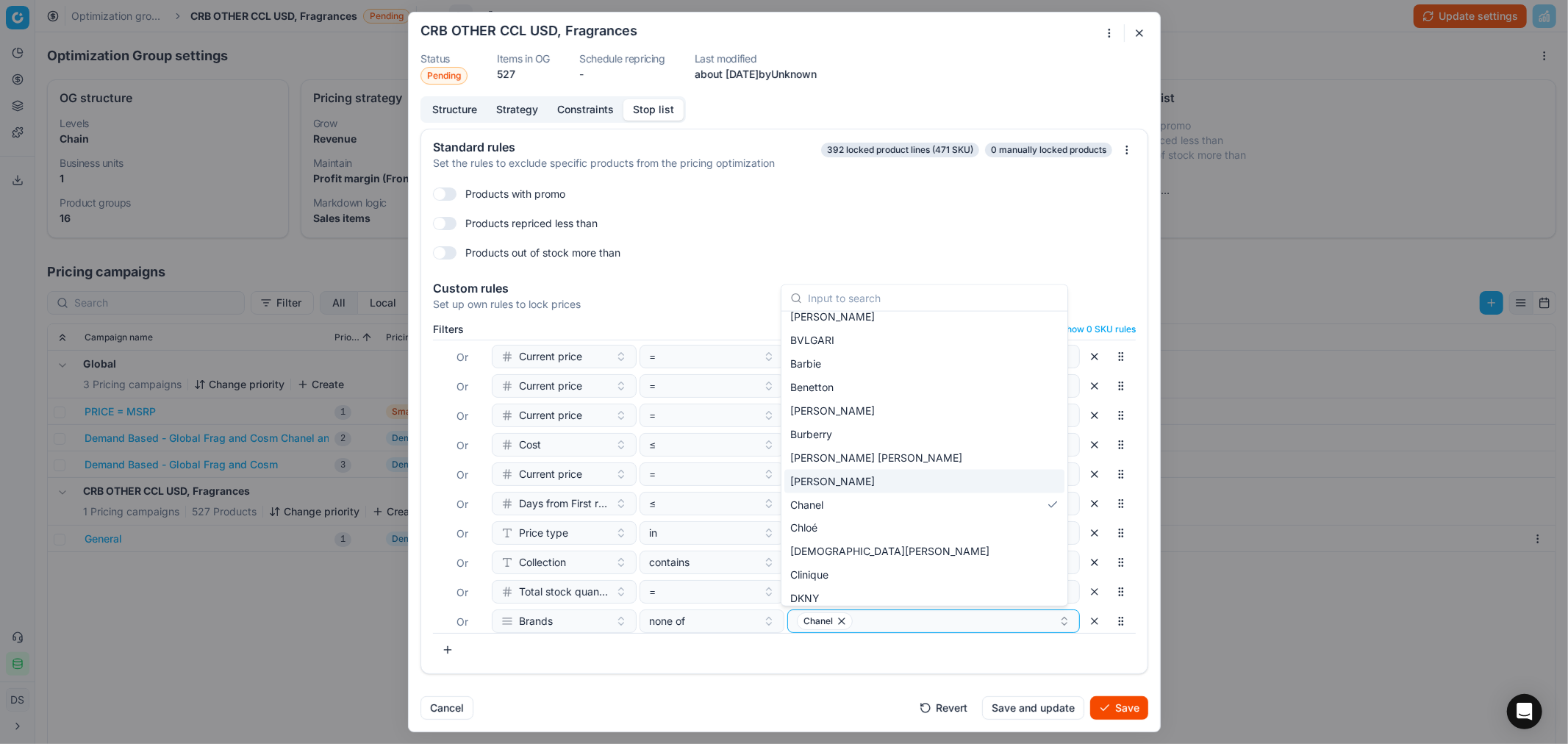
scroll to position [81, 0]
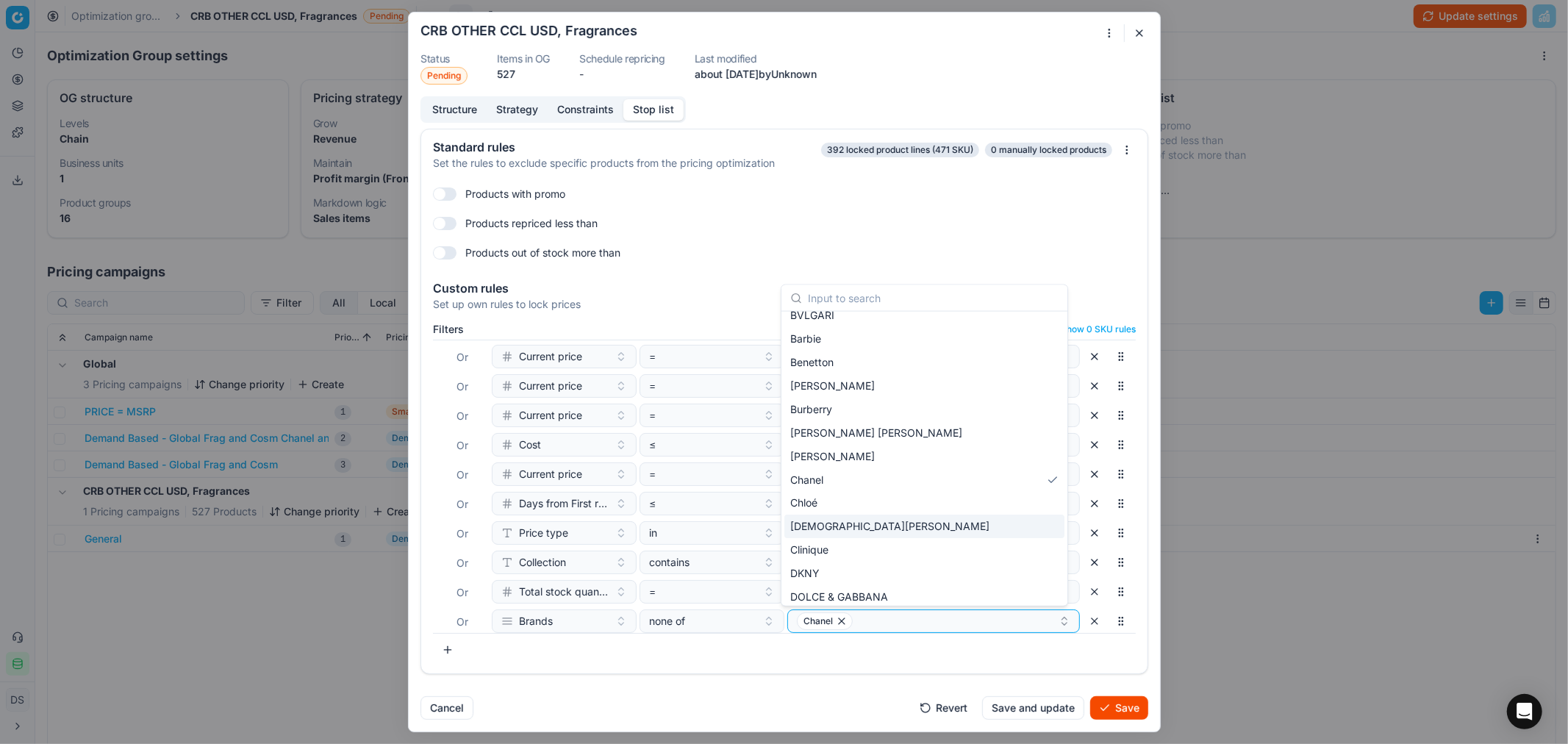
click at [856, 527] on span "[DEMOGRAPHIC_DATA][PERSON_NAME]" at bounding box center [889, 526] width 199 height 15
click at [1106, 669] on div "Cancel Revert Save and update Save" at bounding box center [784, 702] width 727 height 36
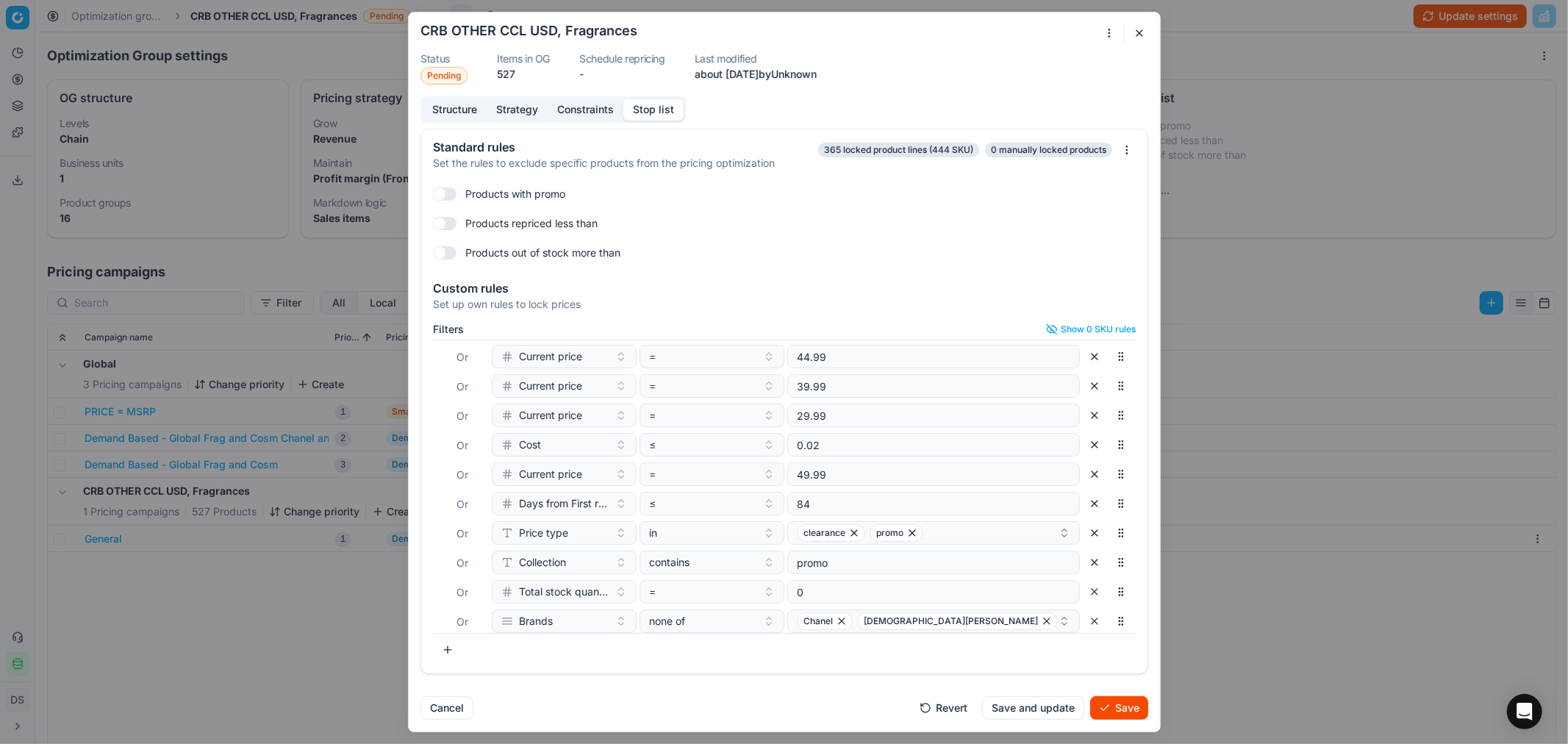
click at [1111, 669] on button "Save" at bounding box center [1119, 708] width 58 height 23
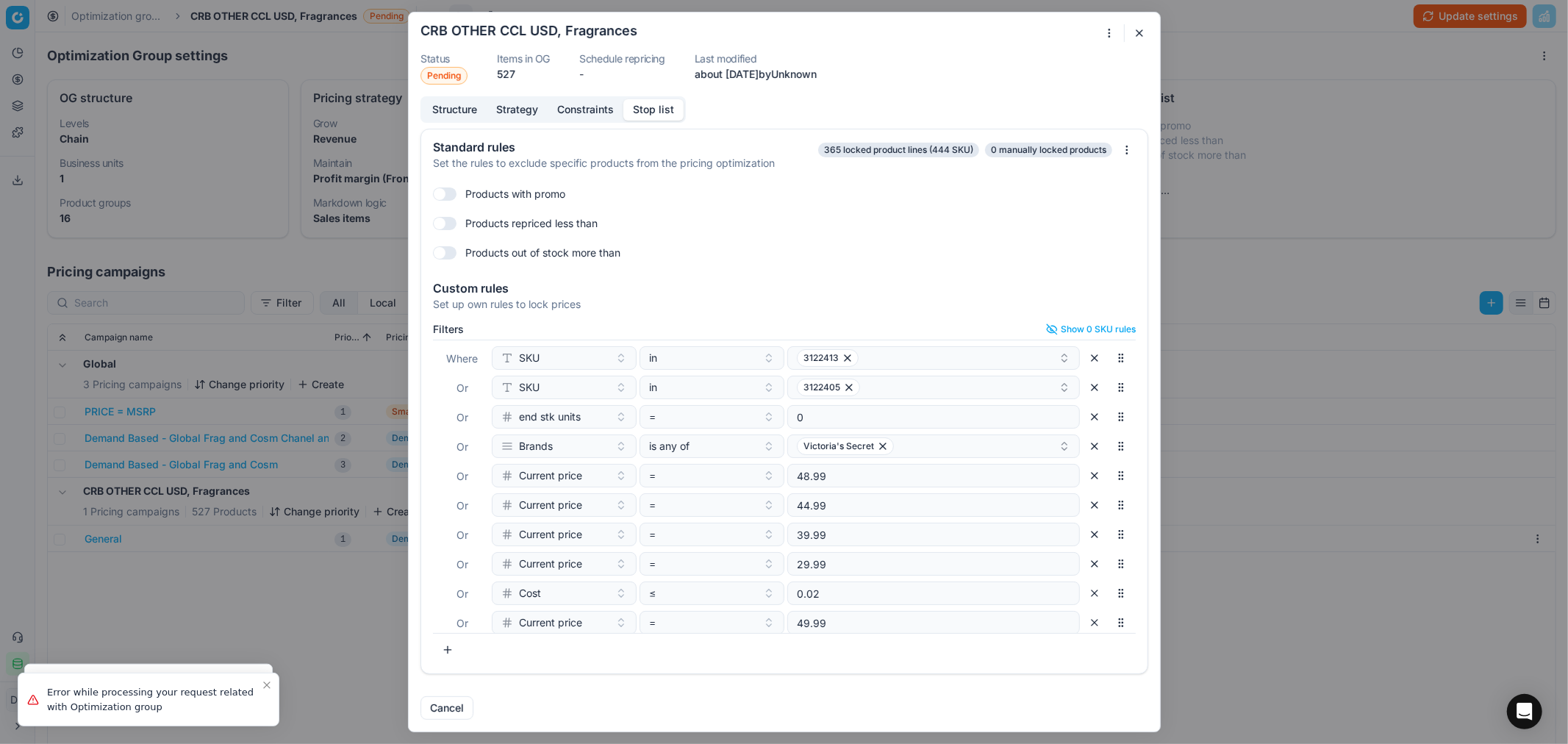
scroll to position [149, 0]
click at [1141, 37] on button "button" at bounding box center [1139, 33] width 18 height 18
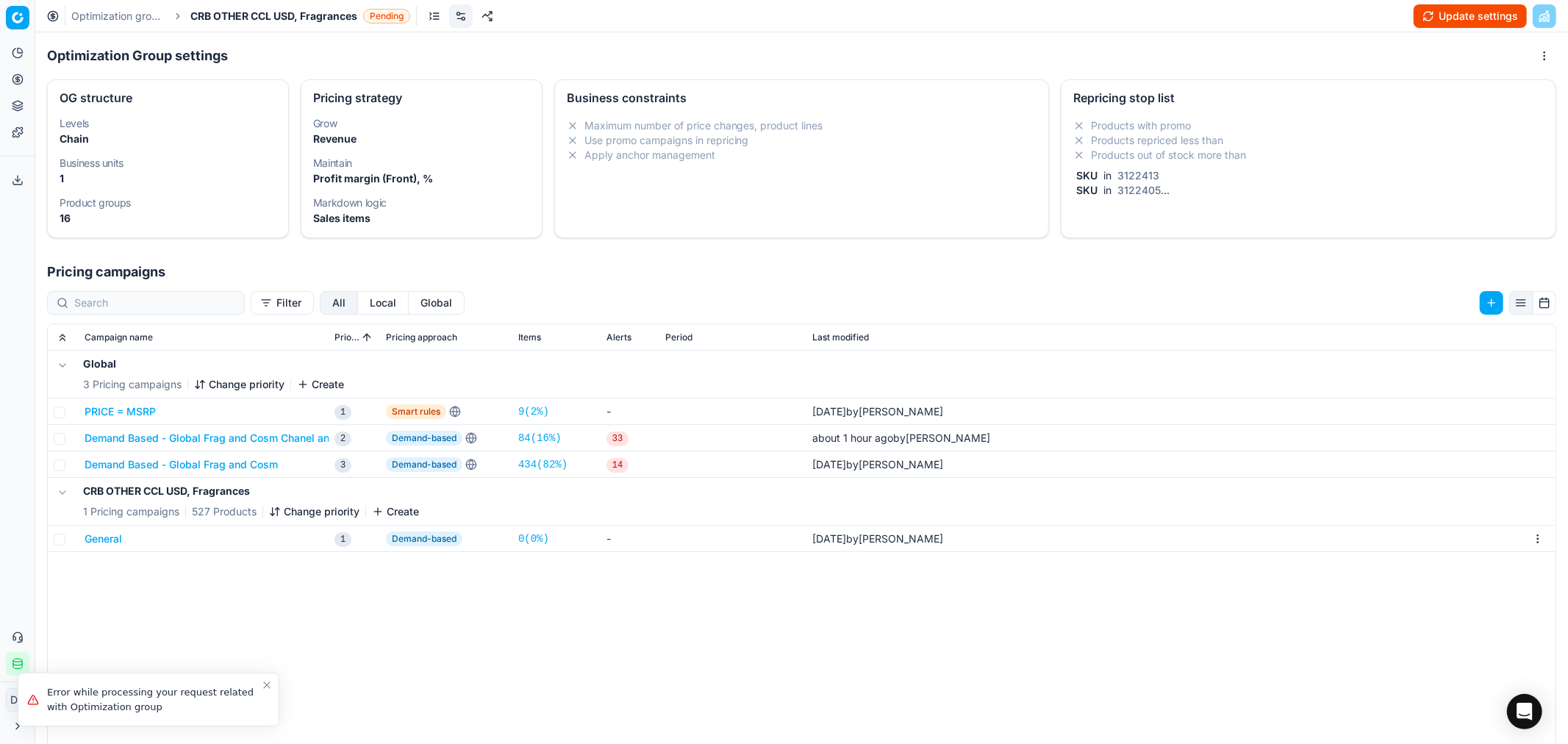
click at [1474, 18] on button "Update settings" at bounding box center [1470, 16] width 113 height 23
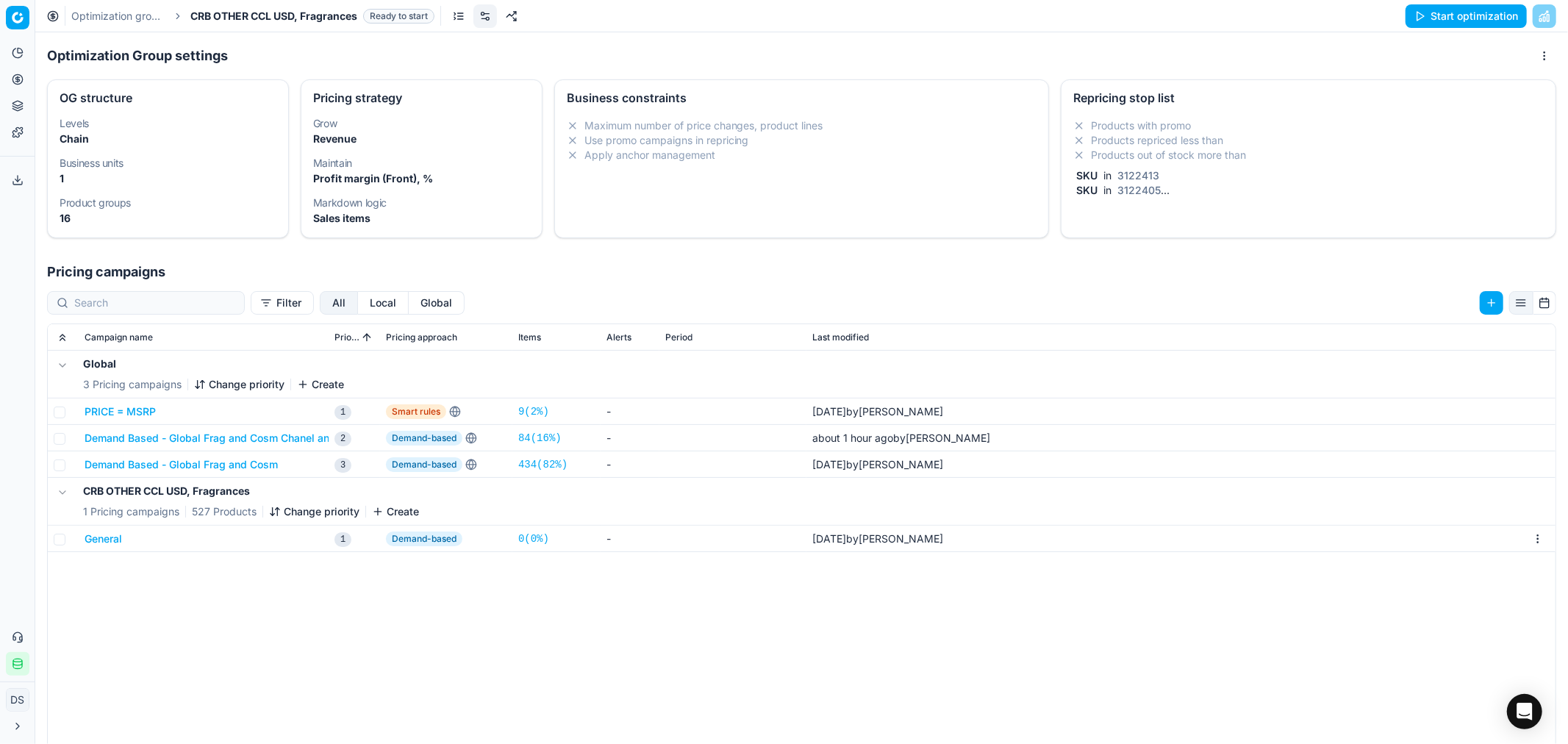
click at [1423, 18] on button "Start optimization" at bounding box center [1466, 16] width 122 height 23
click at [106, 18] on link "Optimization groups" at bounding box center [118, 16] width 94 height 15
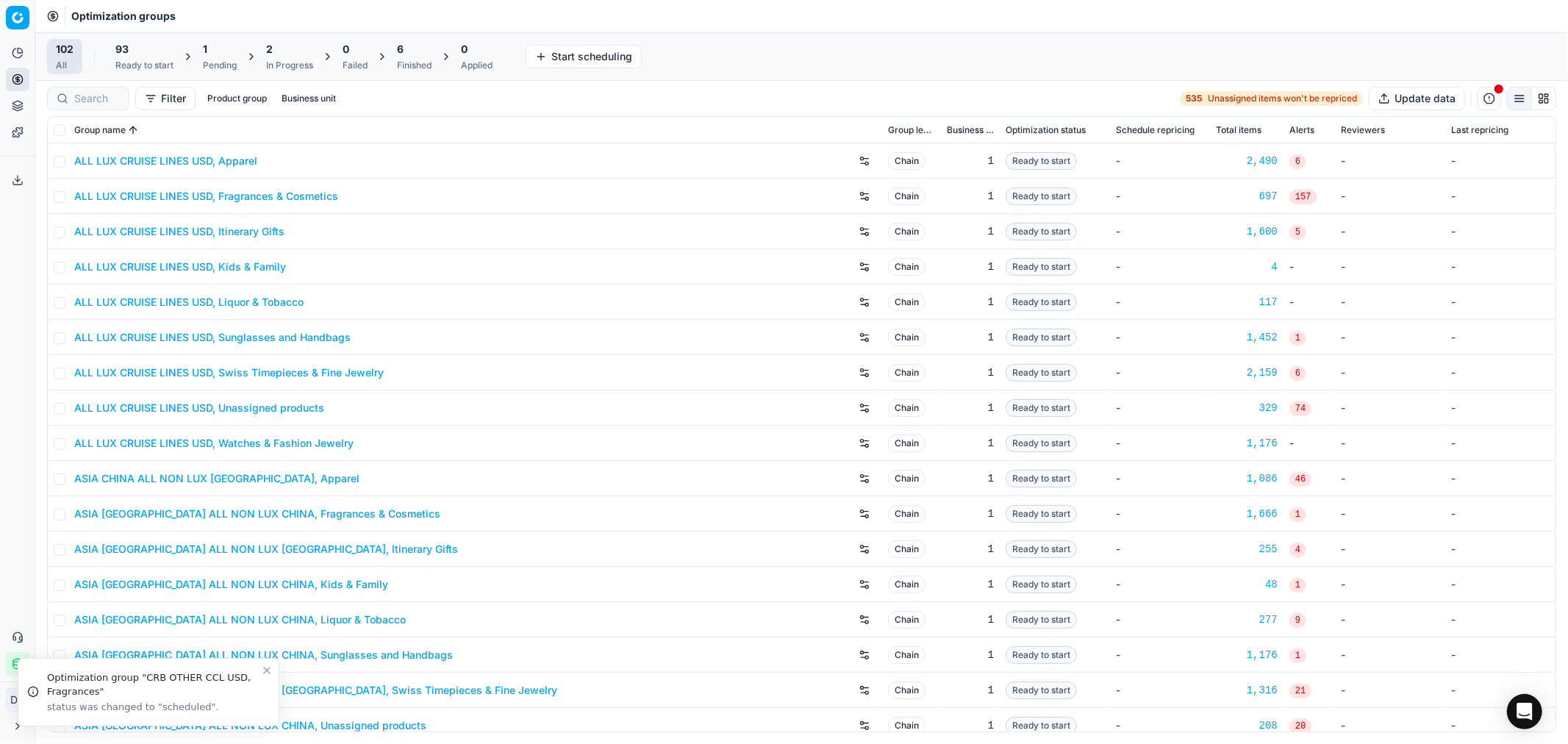
click at [217, 60] on div "Pending" at bounding box center [220, 65] width 34 height 12
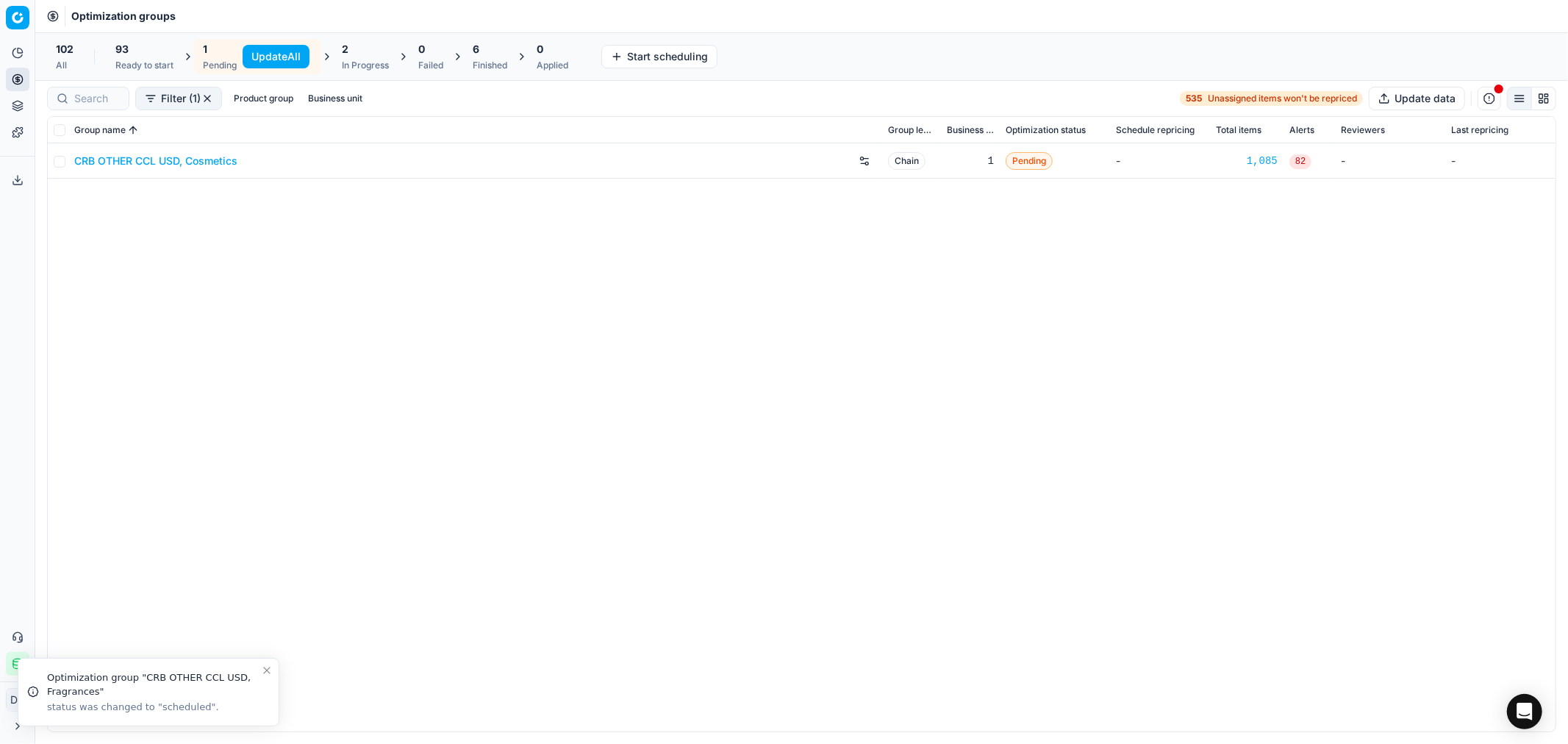
click at [197, 158] on link "CRB OTHER CCL USD, Cosmetics" at bounding box center [155, 161] width 164 height 15
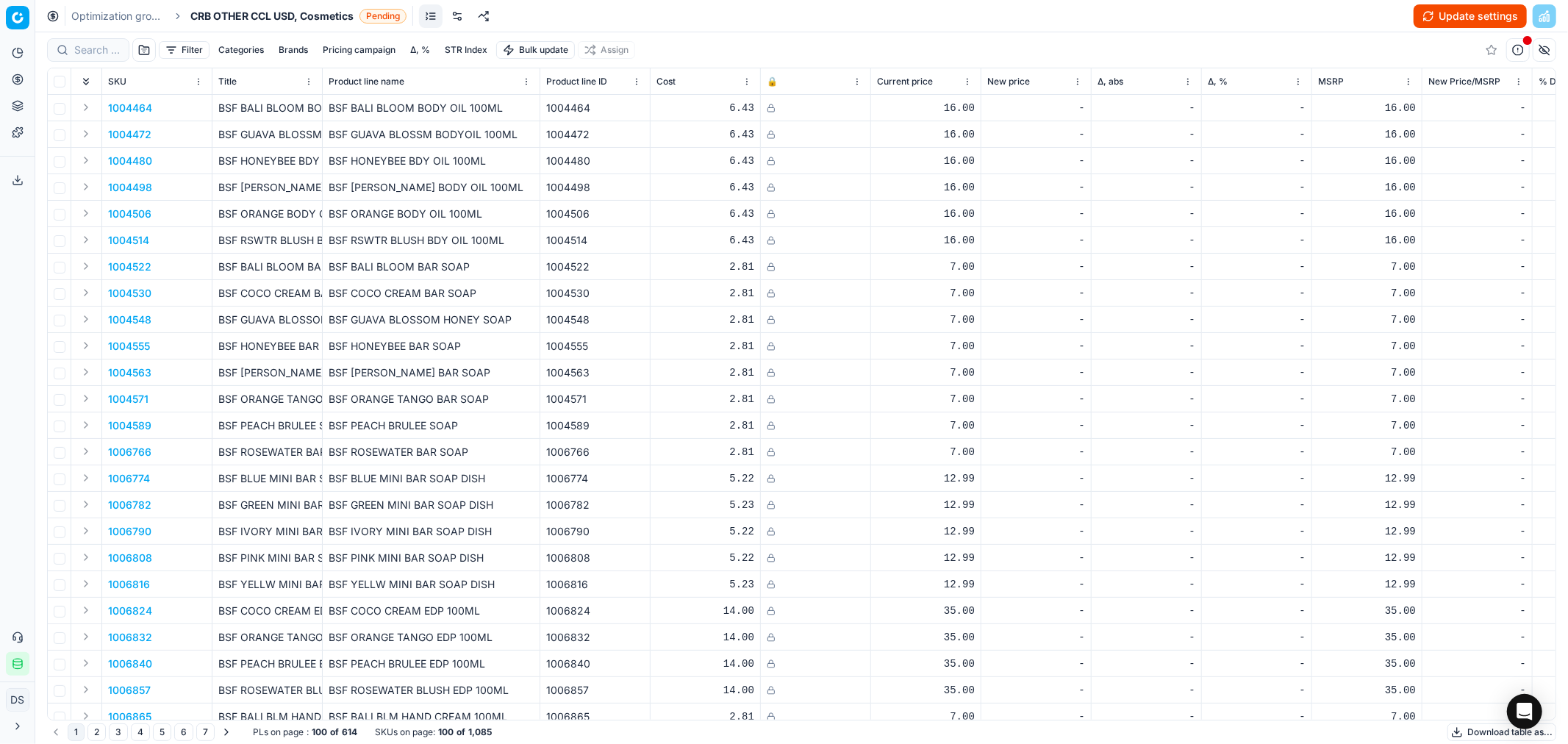
click at [462, 16] on link at bounding box center [457, 16] width 23 height 23
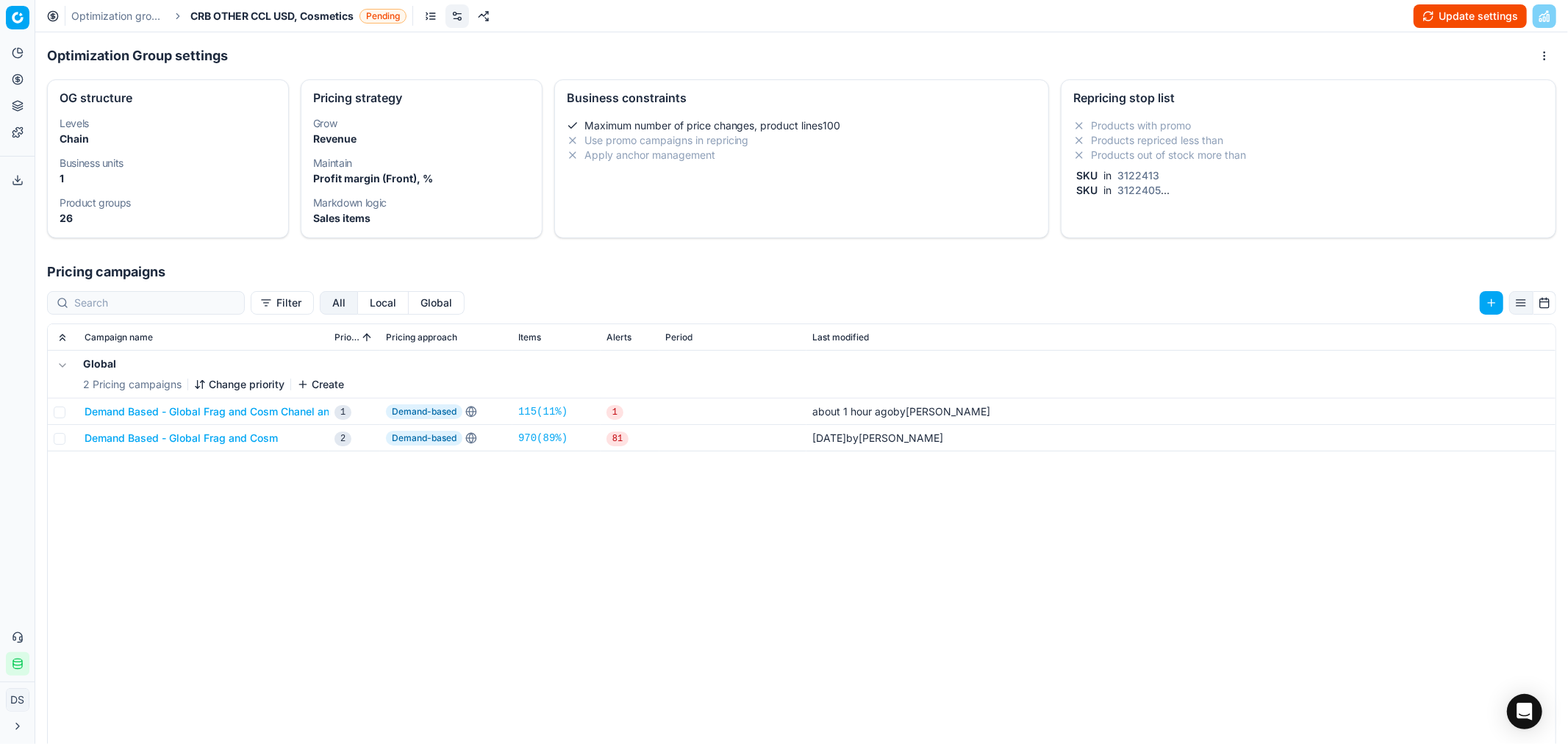
click at [1213, 140] on li "Products repriced less than" at bounding box center [1308, 140] width 470 height 15
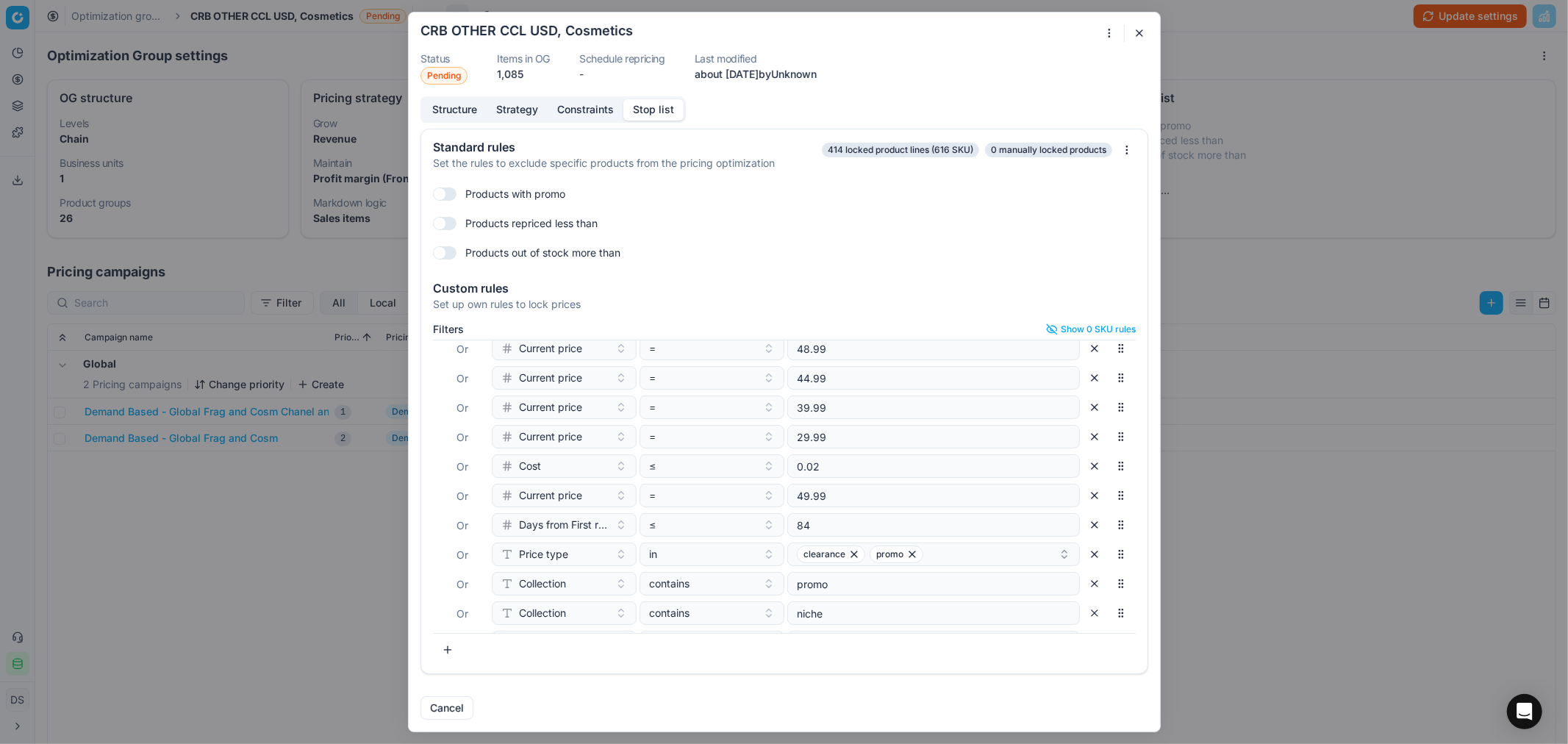
scroll to position [184, 0]
click at [1083, 614] on button "button" at bounding box center [1094, 615] width 23 height 23
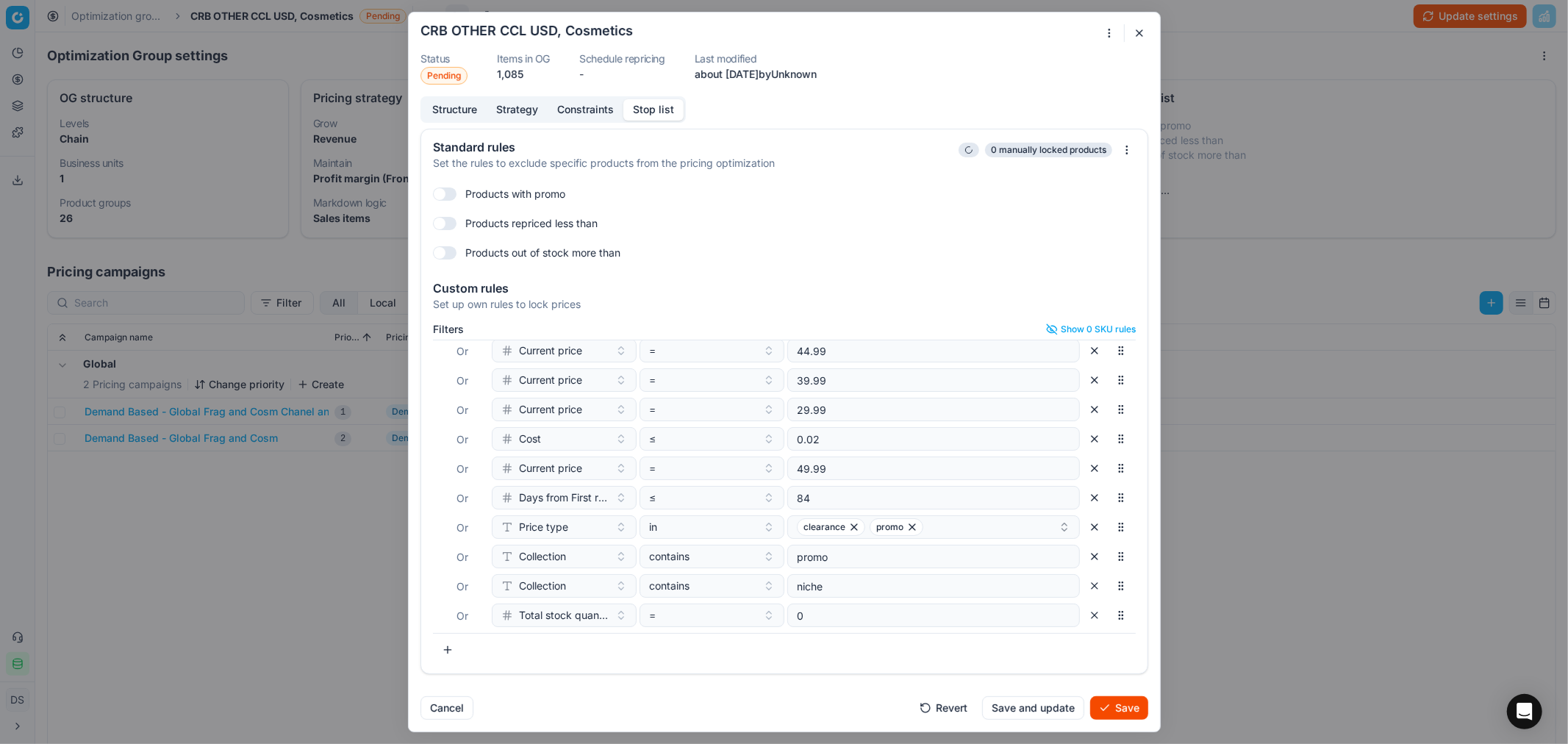
scroll to position [154, 0]
click at [443, 650] on button "button" at bounding box center [447, 650] width 29 height 23
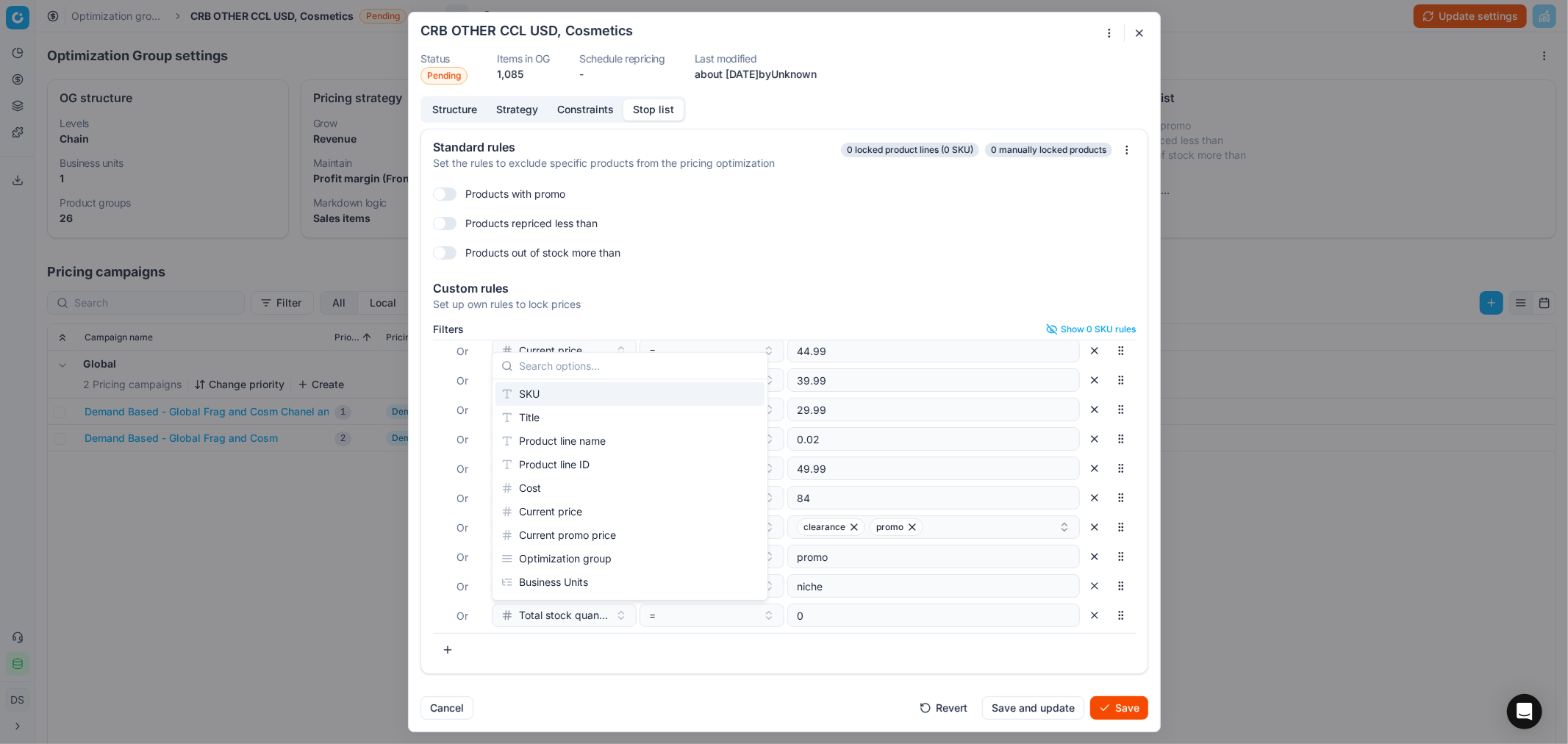
scroll to position [184, 0]
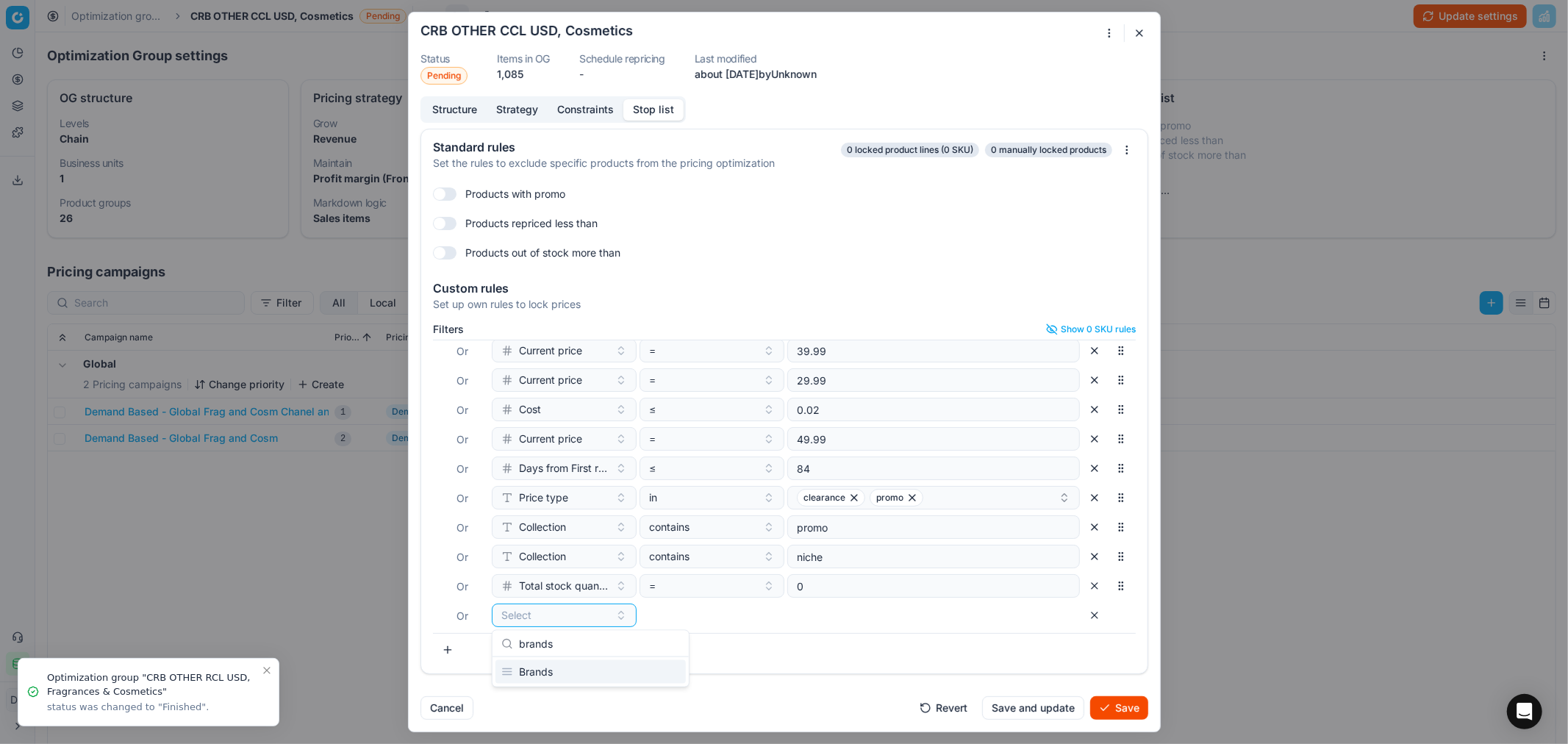
type input "brands"
click at [530, 672] on div "Brands" at bounding box center [591, 671] width 191 height 23
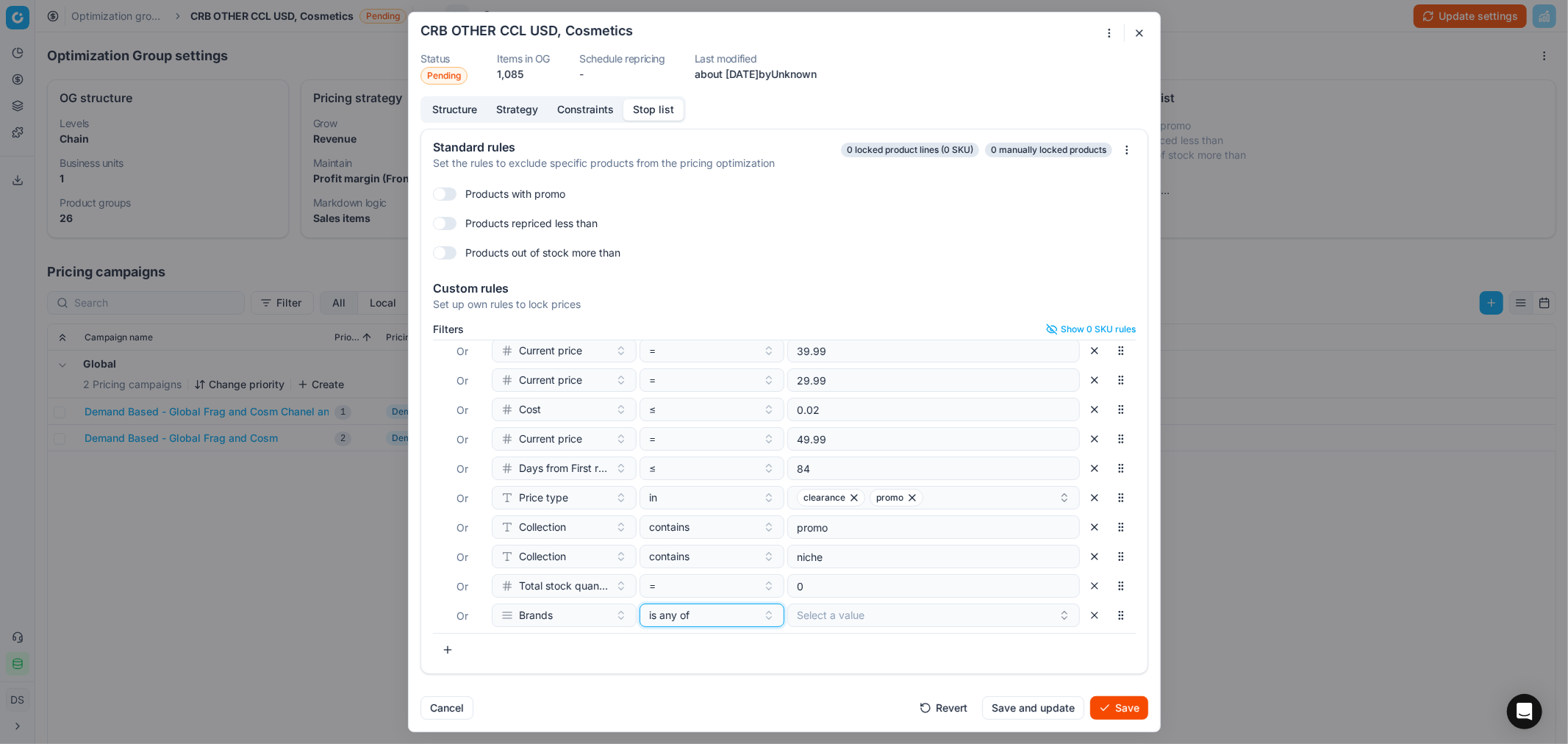
click at [718, 618] on div "is any of" at bounding box center [703, 615] width 108 height 15
click at [710, 537] on div "none of" at bounding box center [736, 537] width 191 height 23
click at [853, 615] on button "Select a value" at bounding box center [933, 615] width 293 height 23
type input "c"
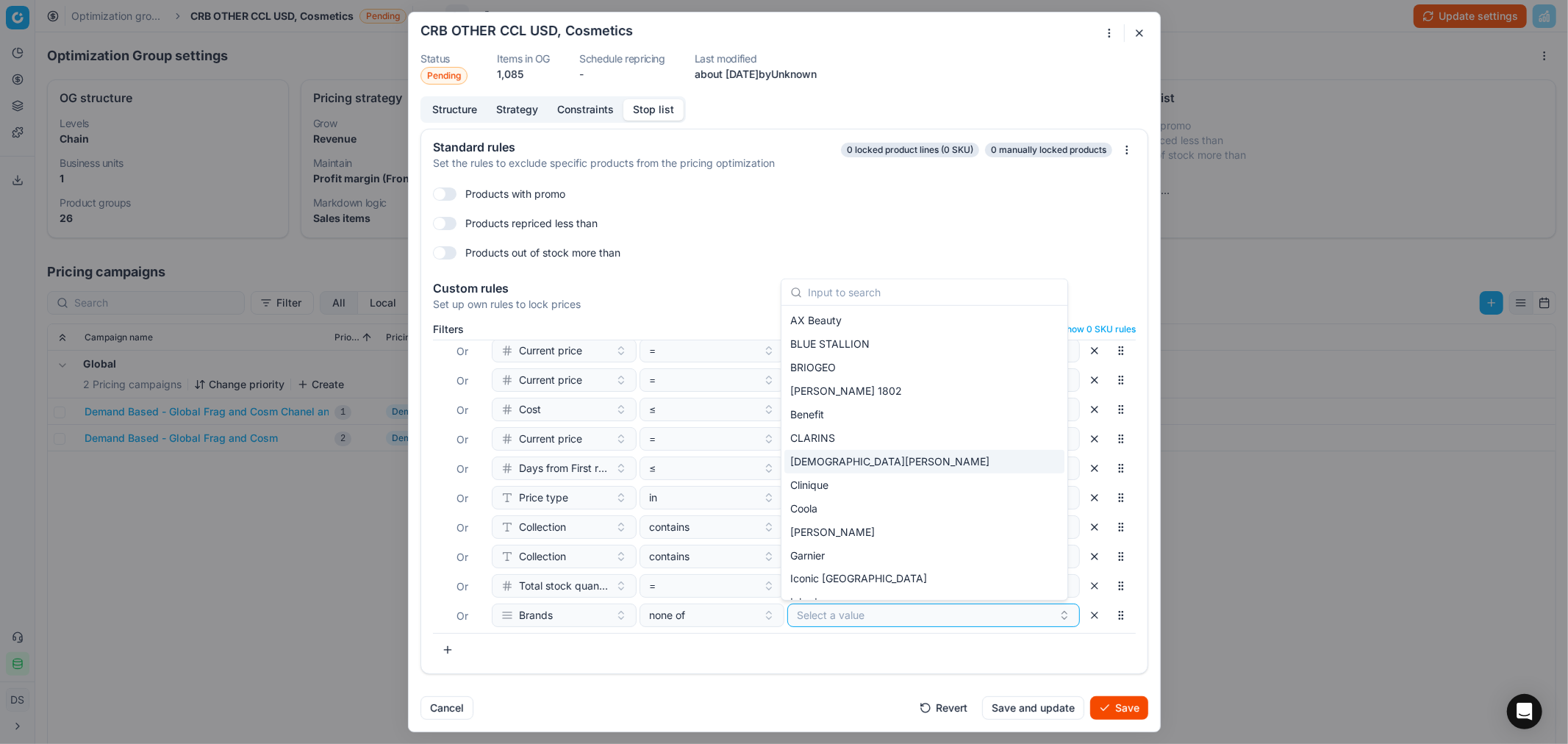
click at [842, 456] on span "[DEMOGRAPHIC_DATA][PERSON_NAME]" at bounding box center [889, 462] width 199 height 15
click at [1123, 707] on button "Save" at bounding box center [1119, 708] width 58 height 23
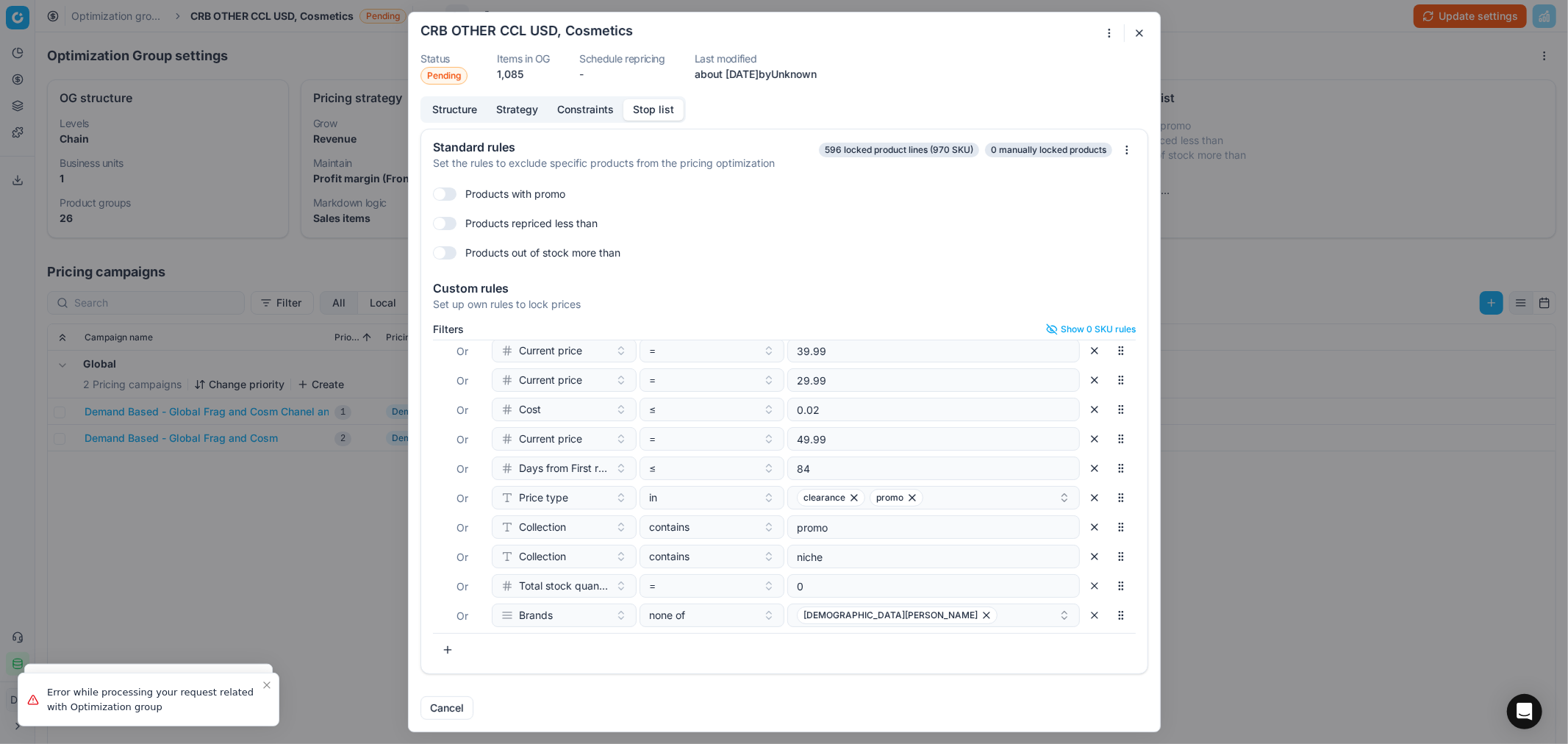
click at [1430, 24] on div "Oprimization group is saving... CRB OTHER CCL USD, Cosmetics Status Pending Ite…" at bounding box center [784, 372] width 1568 height 744
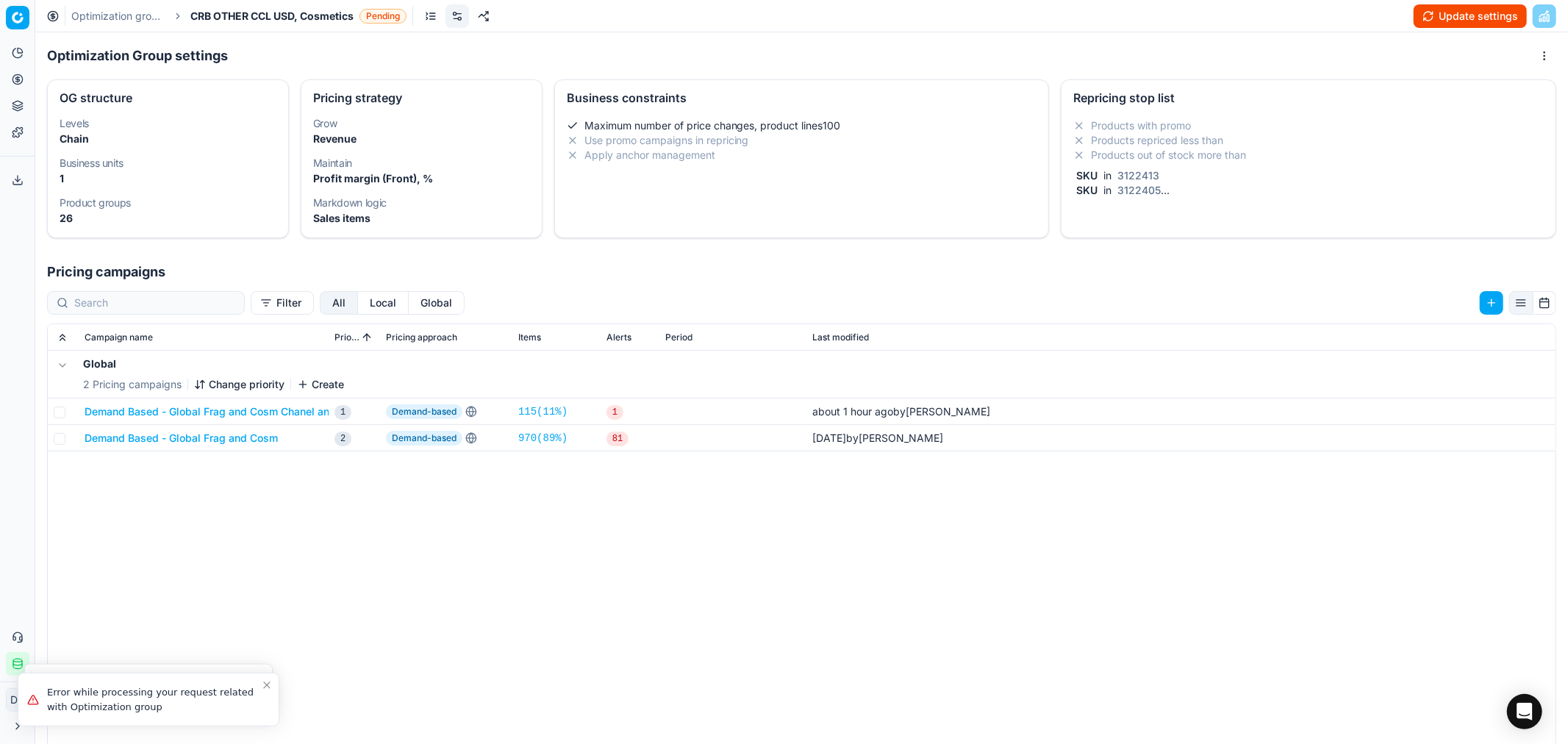
click at [1444, 18] on button "Update settings" at bounding box center [1470, 16] width 113 height 23
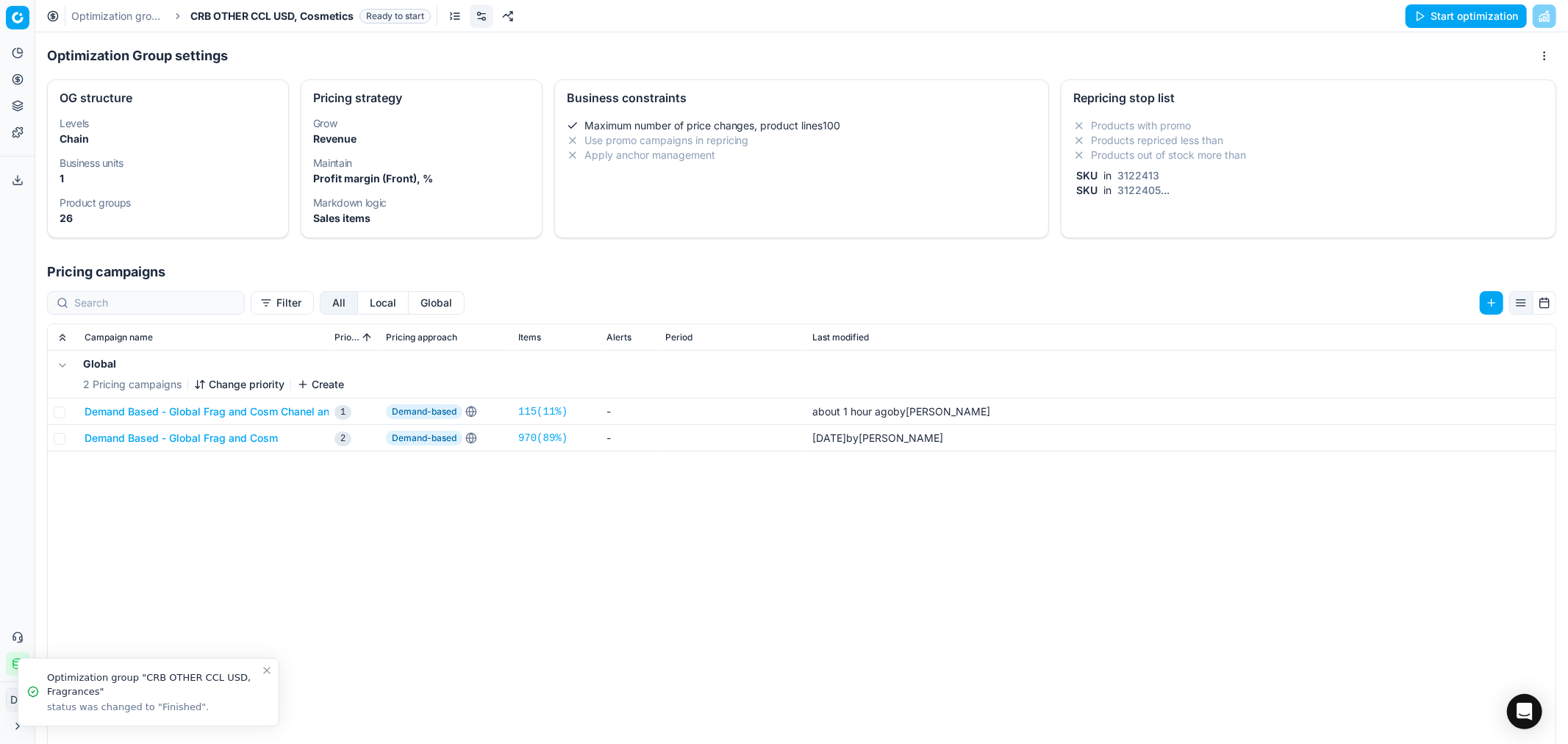
click at [1421, 22] on button "Start optimization" at bounding box center [1466, 16] width 122 height 23
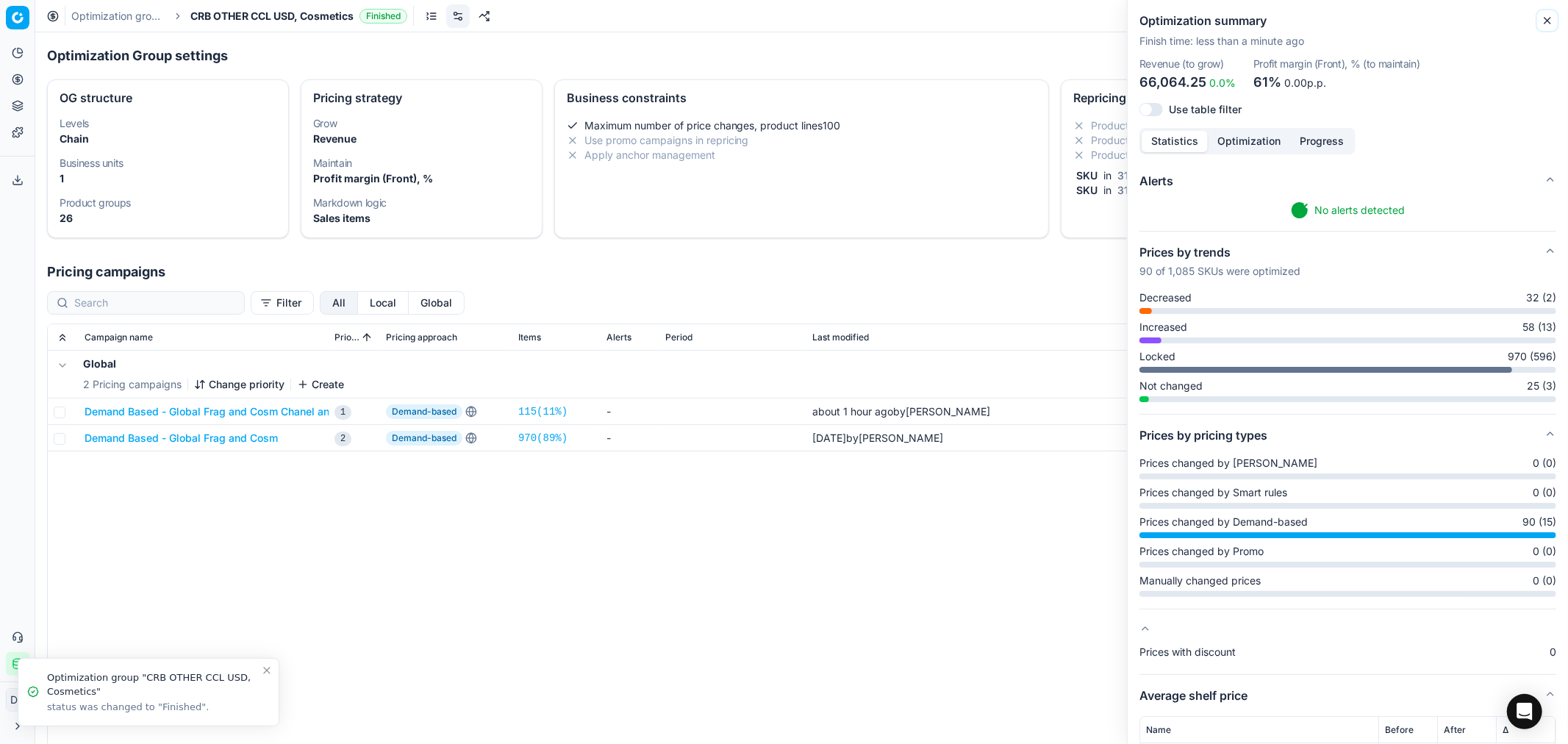
click at [1546, 18] on icon "button" at bounding box center [1547, 21] width 12 height 12
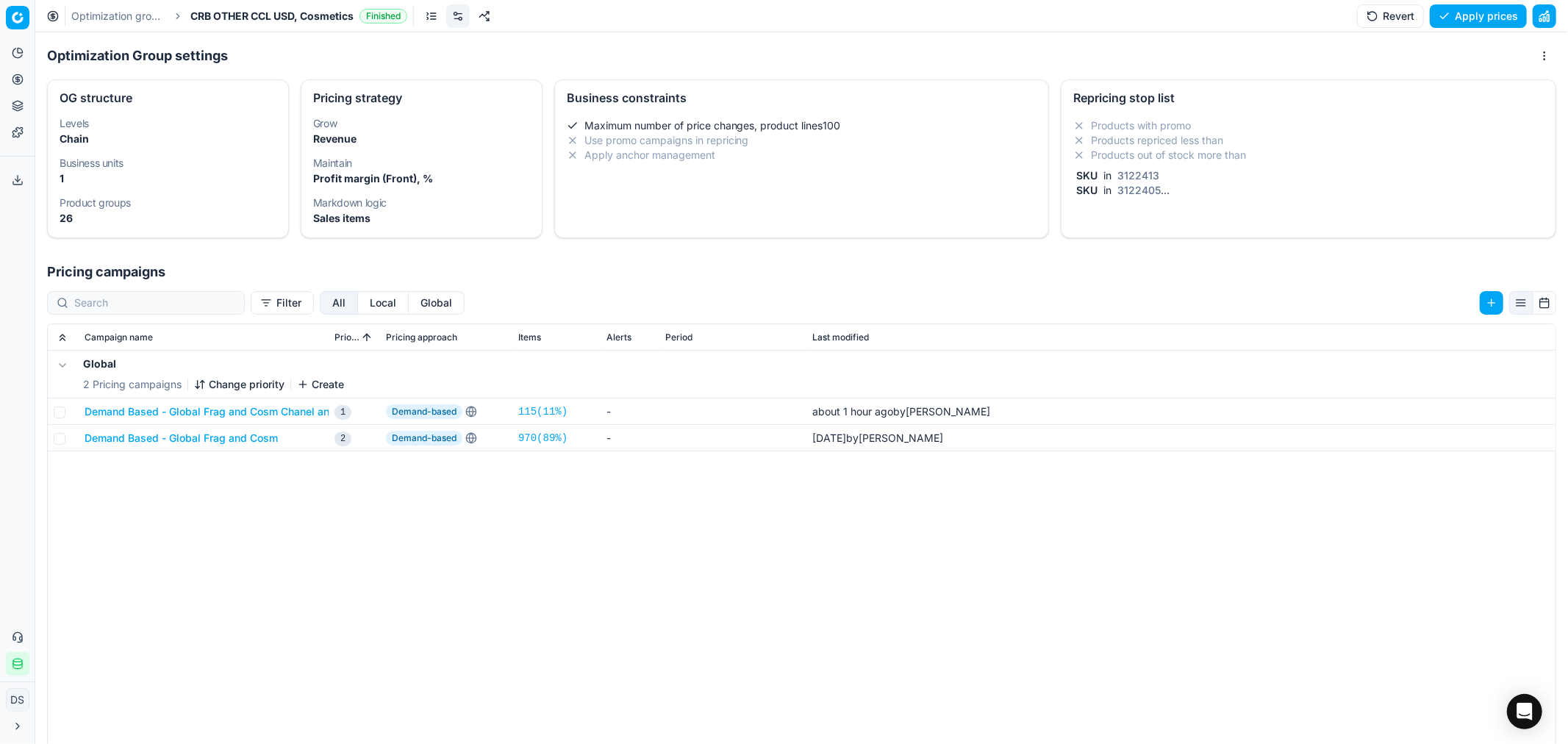
click at [133, 21] on link "Optimization groups" at bounding box center [118, 16] width 94 height 15
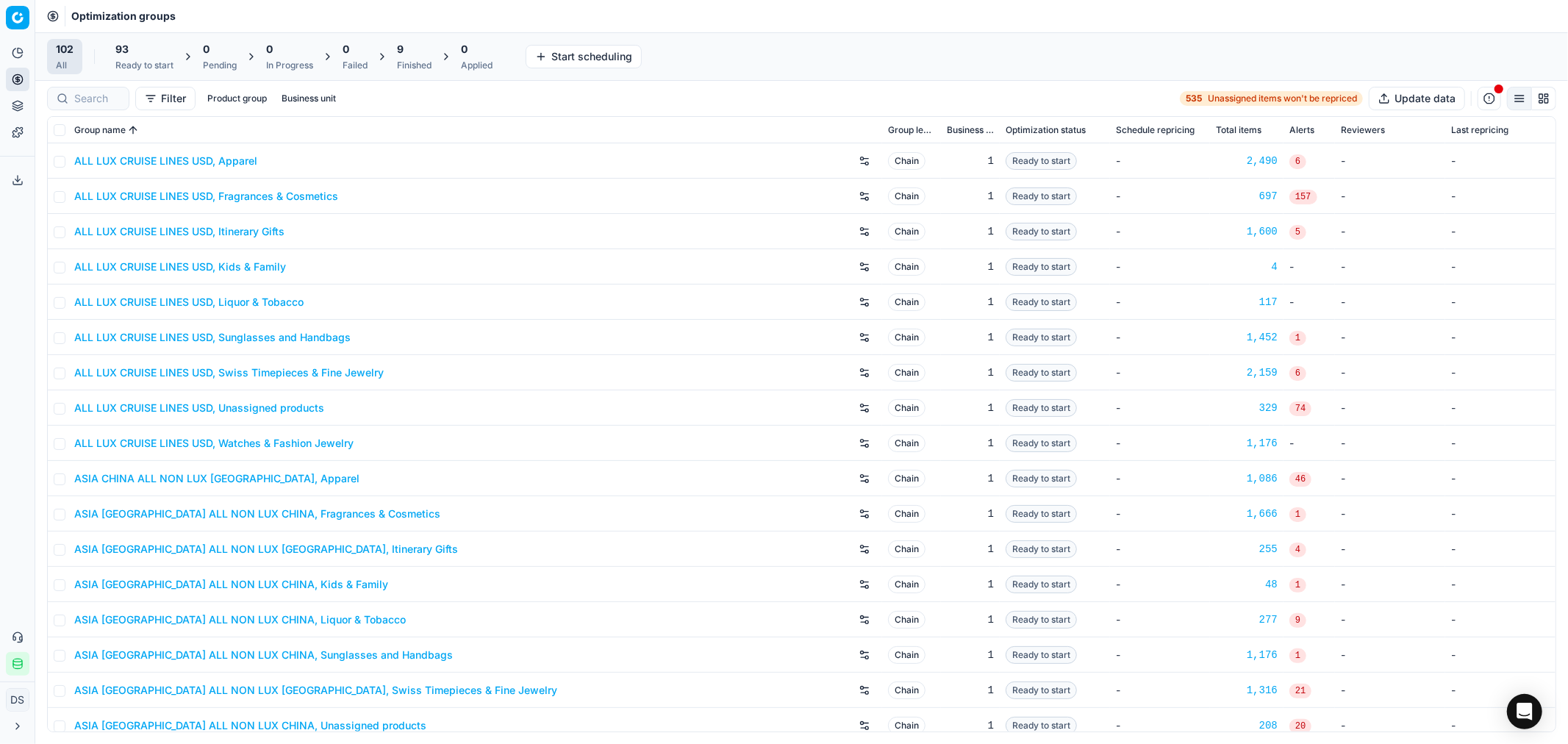
click at [414, 60] on div "Finished" at bounding box center [414, 65] width 35 height 12
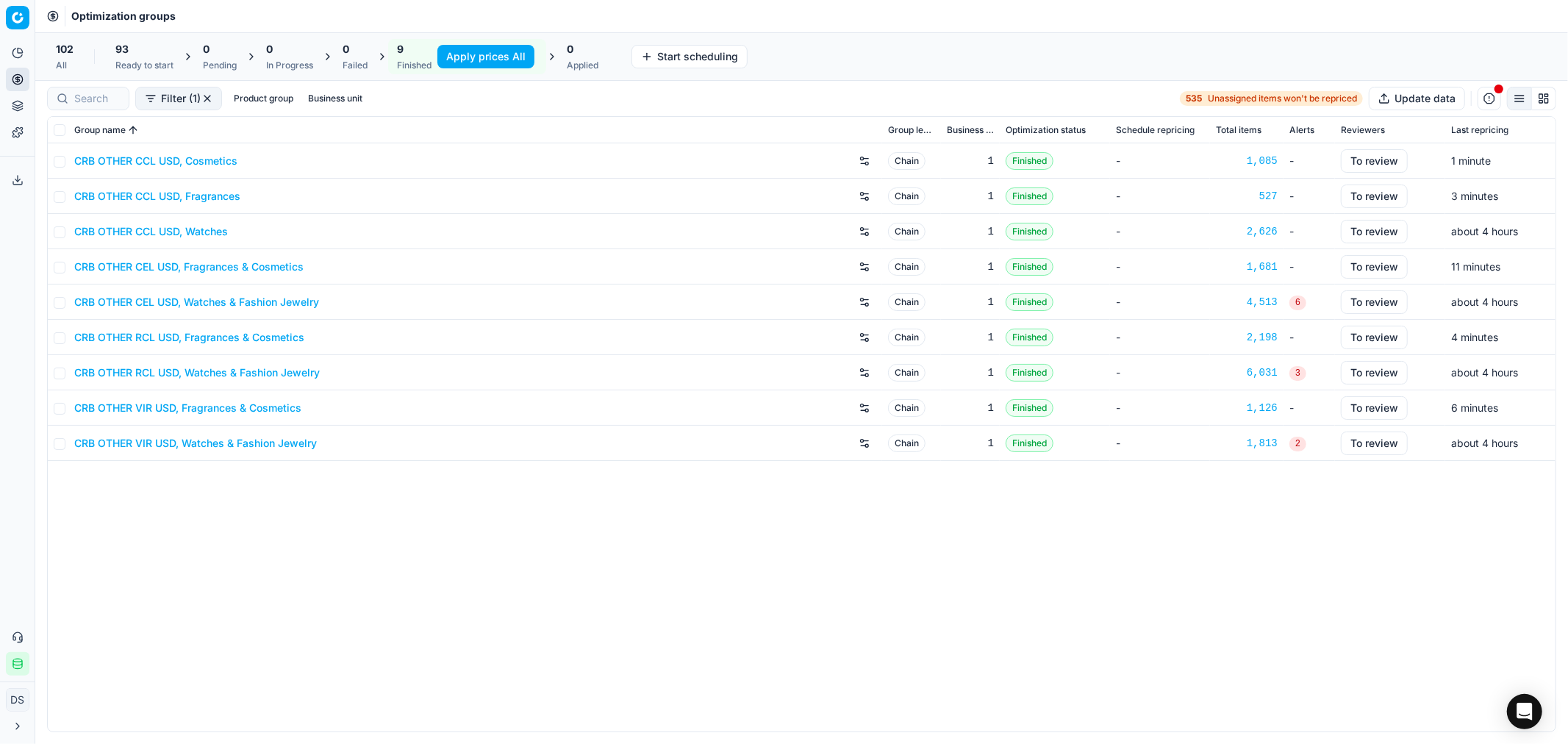
click at [205, 158] on link "CRB OTHER CCL USD, Cosmetics" at bounding box center [155, 161] width 164 height 15
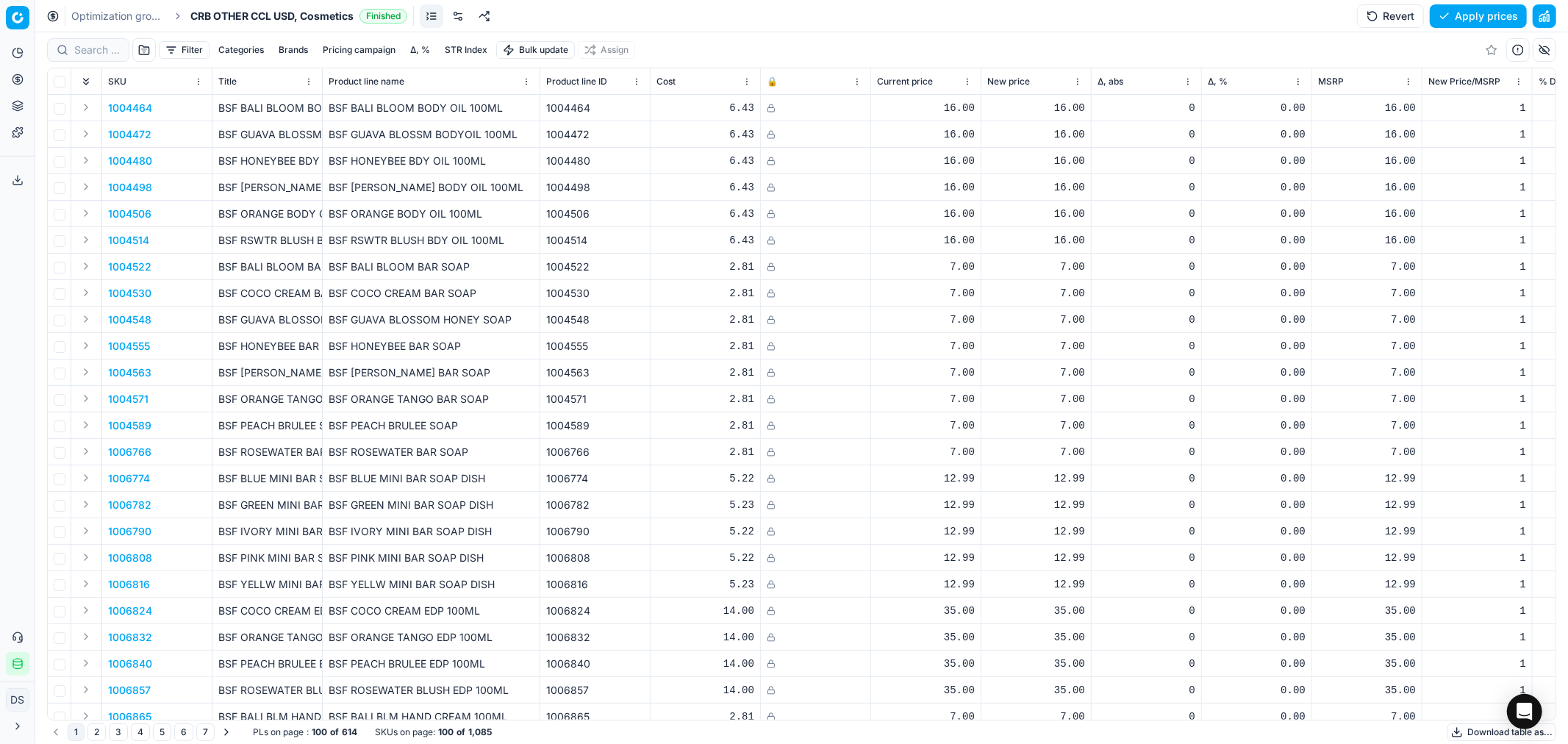
click at [185, 53] on button "Filter" at bounding box center [184, 50] width 50 height 18
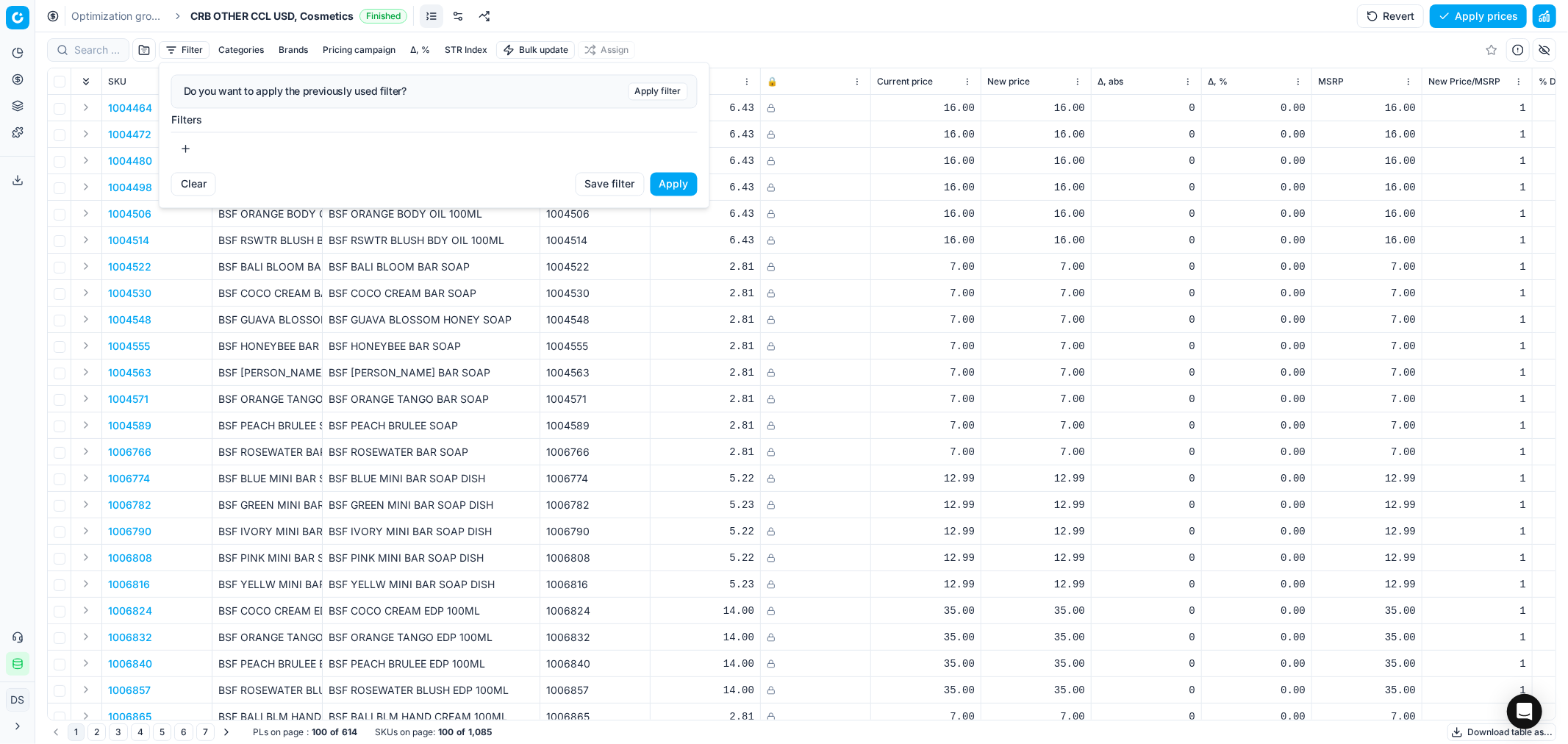
click at [188, 147] on button "button" at bounding box center [185, 148] width 29 height 23
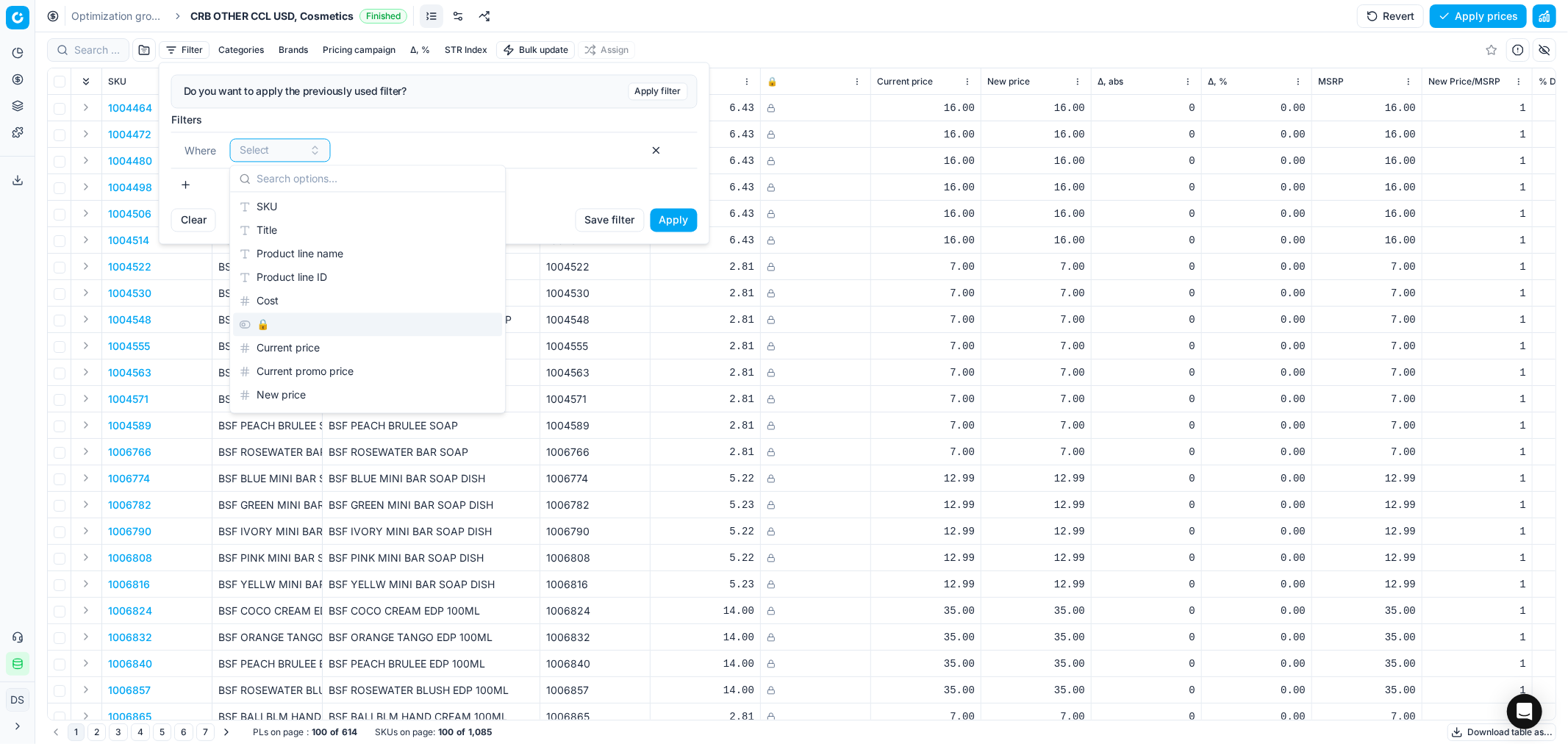
click at [277, 326] on div "🔒" at bounding box center [367, 323] width 269 height 23
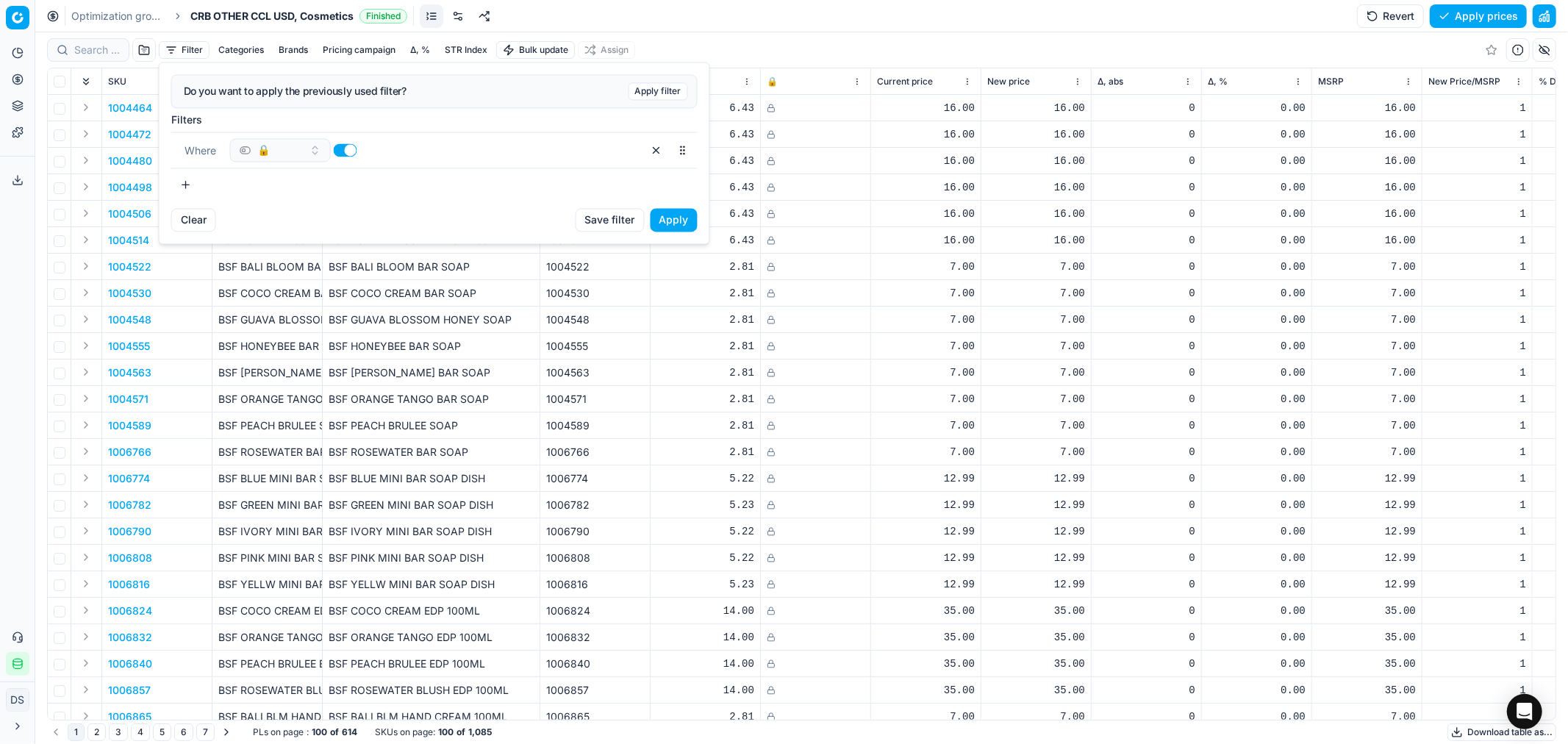
click at [351, 156] on button "button" at bounding box center [345, 150] width 23 height 13
checkbox input "false"
click at [687, 222] on button "Apply" at bounding box center [674, 220] width 47 height 23
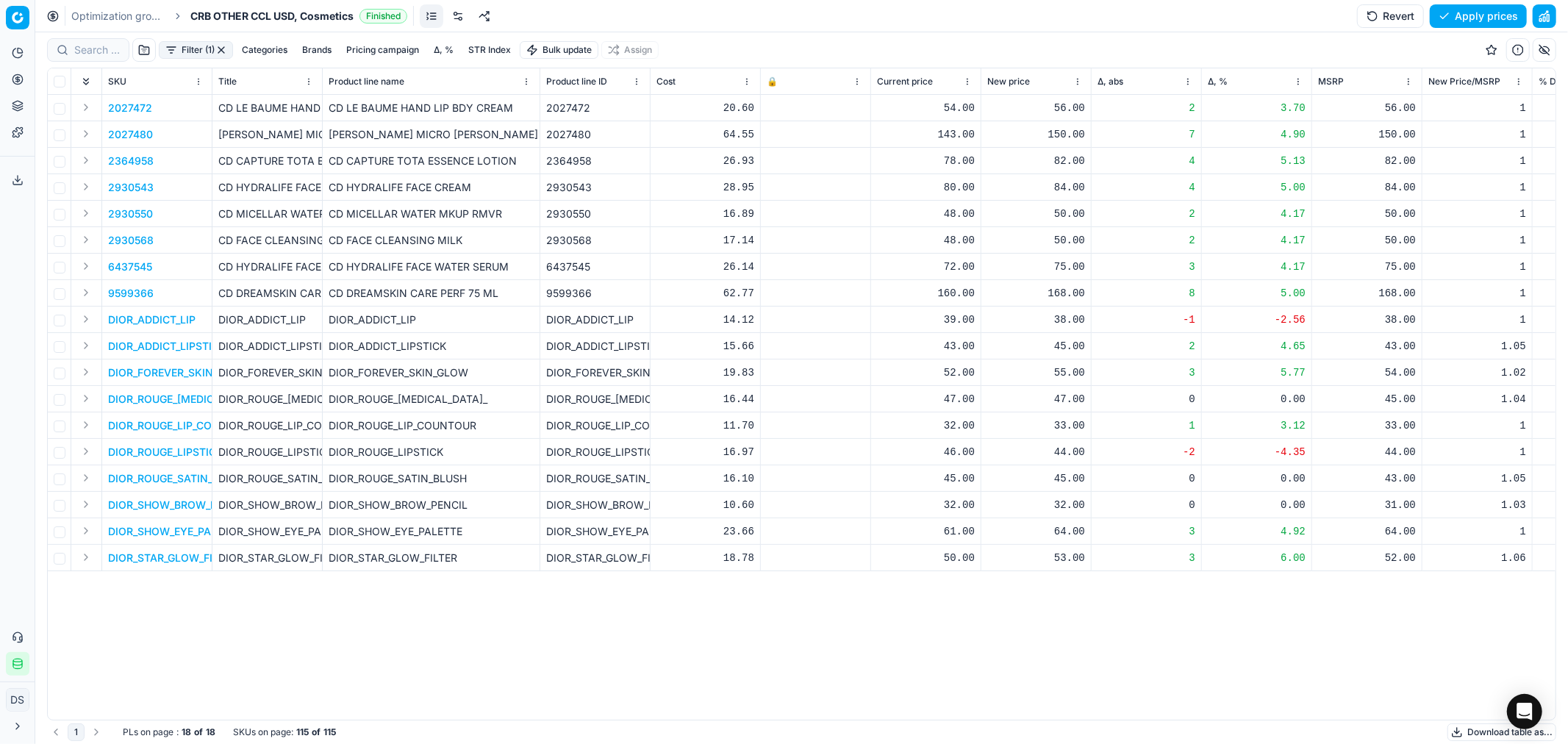
click at [81, 555] on button "Expand" at bounding box center [86, 557] width 18 height 18
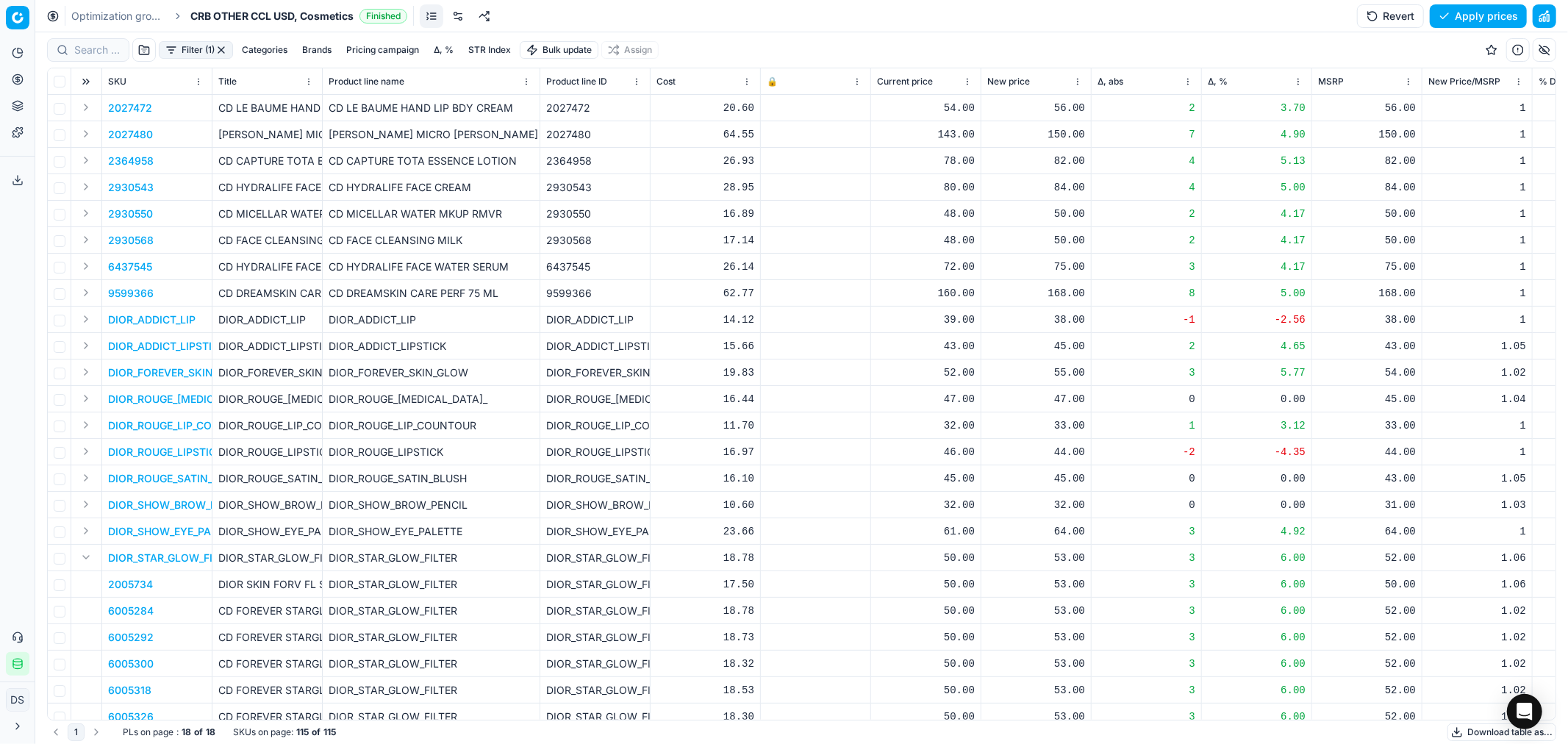
scroll to position [22, 0]
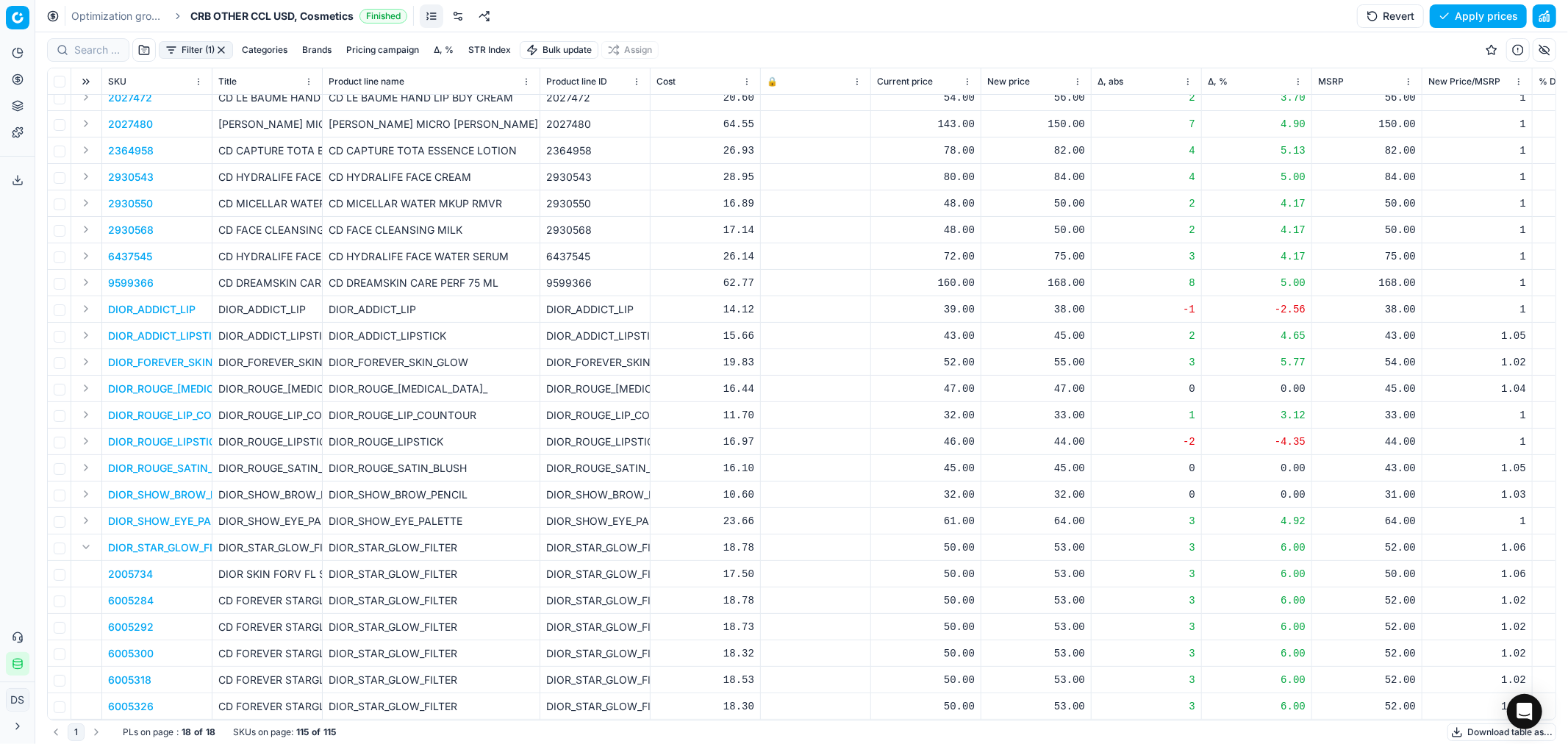
click at [1076, 540] on div "53.00" at bounding box center [1036, 548] width 98 height 15
drag, startPoint x: 1075, startPoint y: 665, endPoint x: 1000, endPoint y: 662, distance: 75.1
click at [1000, 662] on dl "Current: 50.00 Optimized: 53.00 Manual: 53.00" at bounding box center [1036, 634] width 211 height 95
type input "52.00"
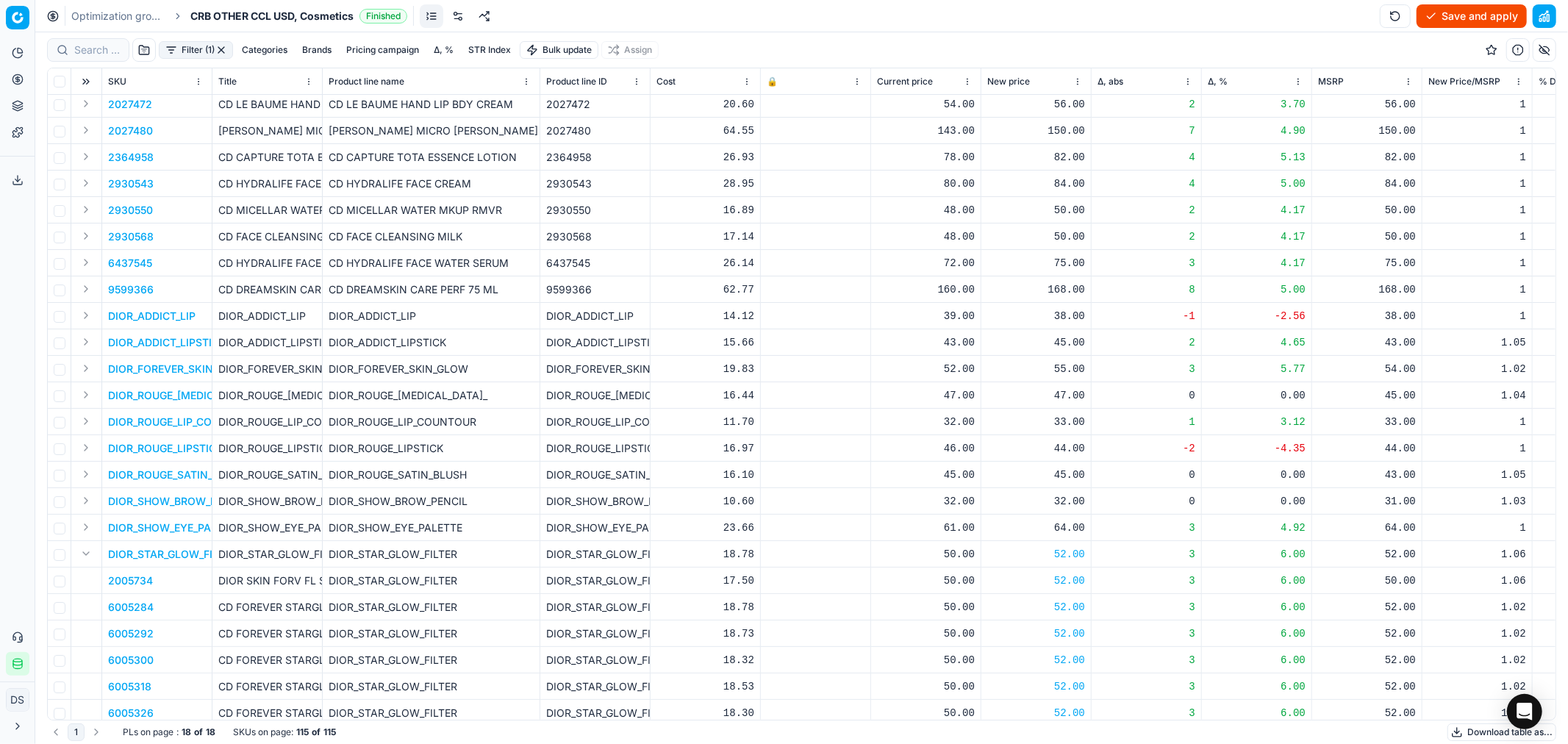
scroll to position [0, 0]
click at [1463, 18] on button "Save and apply" at bounding box center [1472, 16] width 110 height 23
click at [129, 20] on link "Optimization groups" at bounding box center [118, 16] width 94 height 15
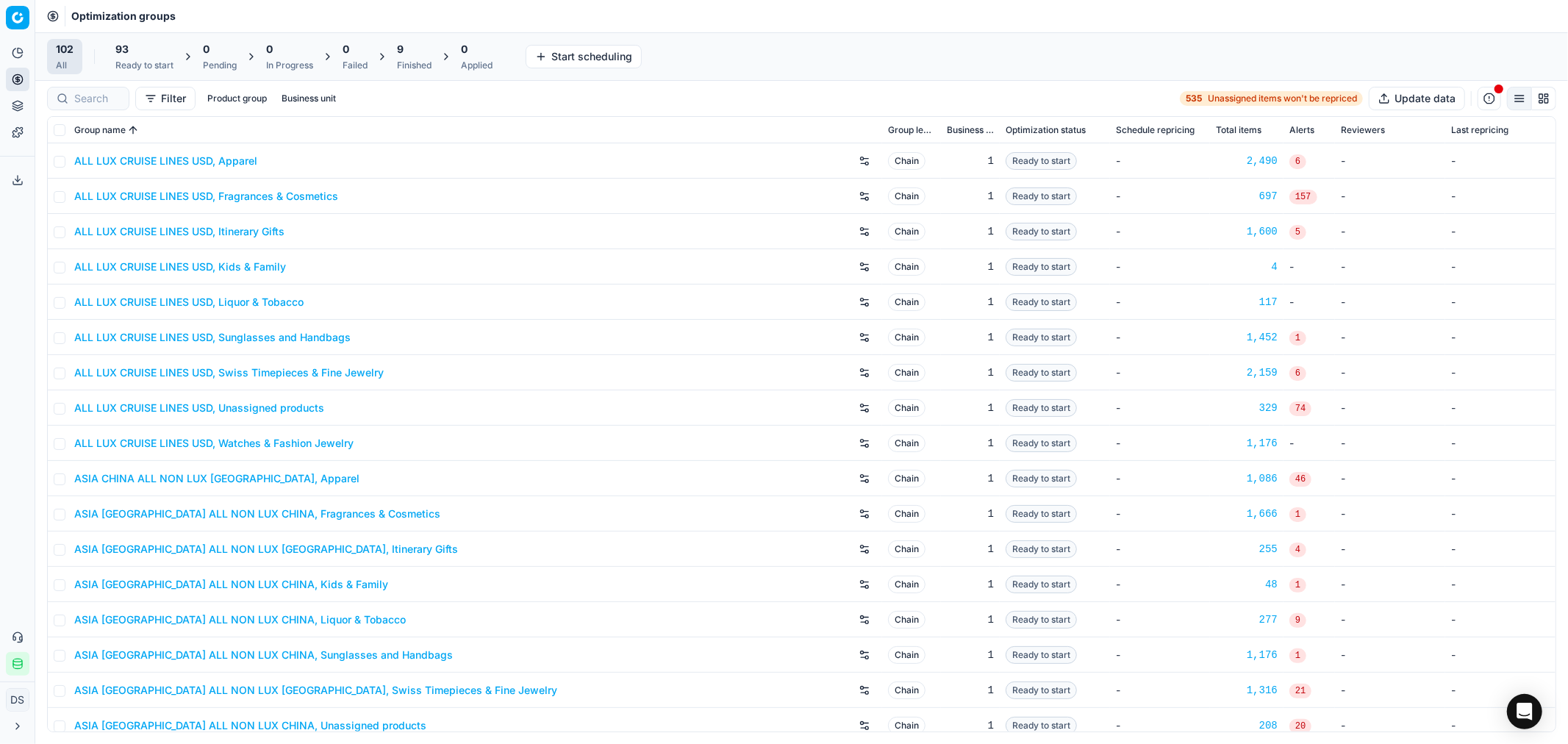
click at [410, 53] on div "9" at bounding box center [414, 50] width 35 height 15
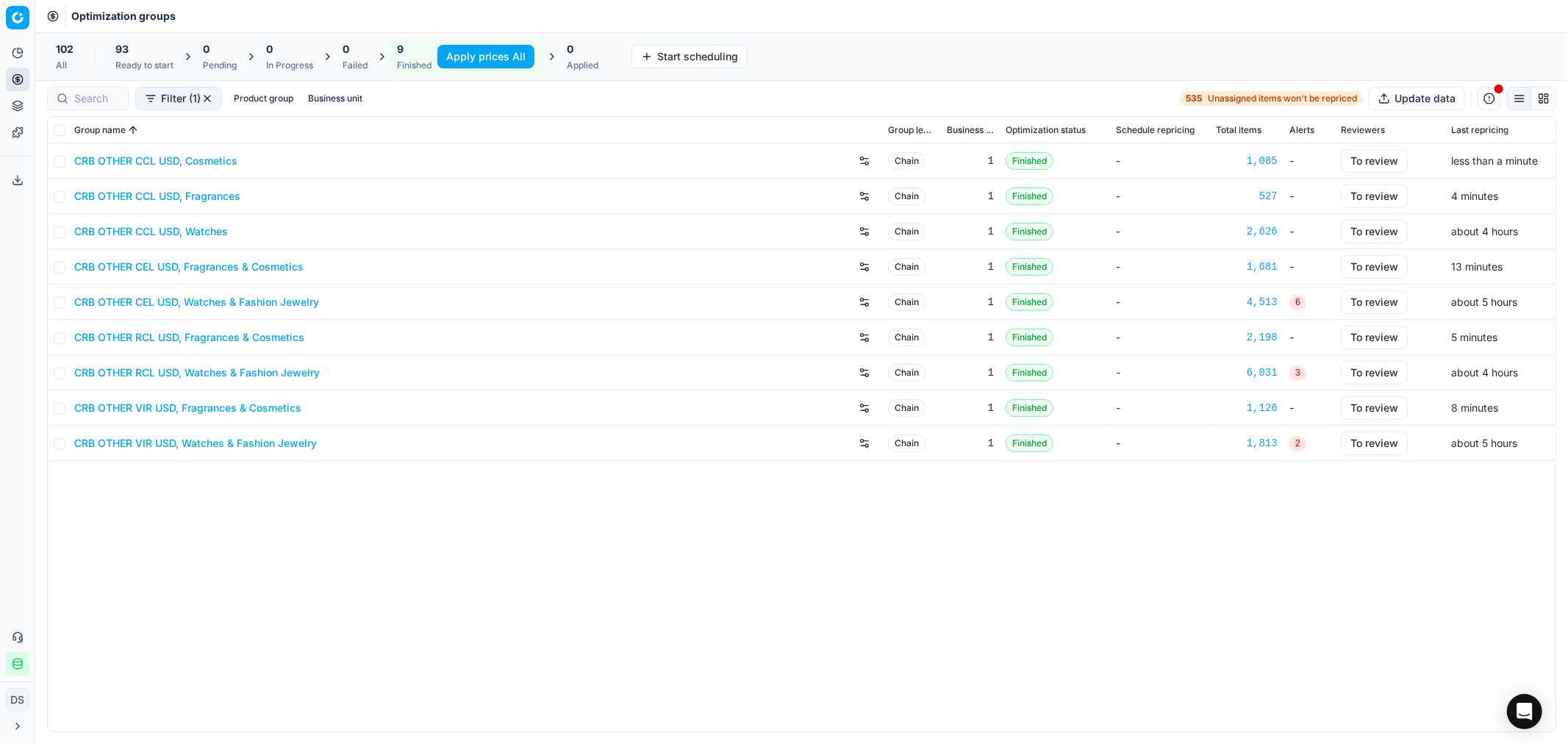
click at [191, 194] on link "CRB OTHER CCL USD, Fragrances" at bounding box center [157, 196] width 166 height 15
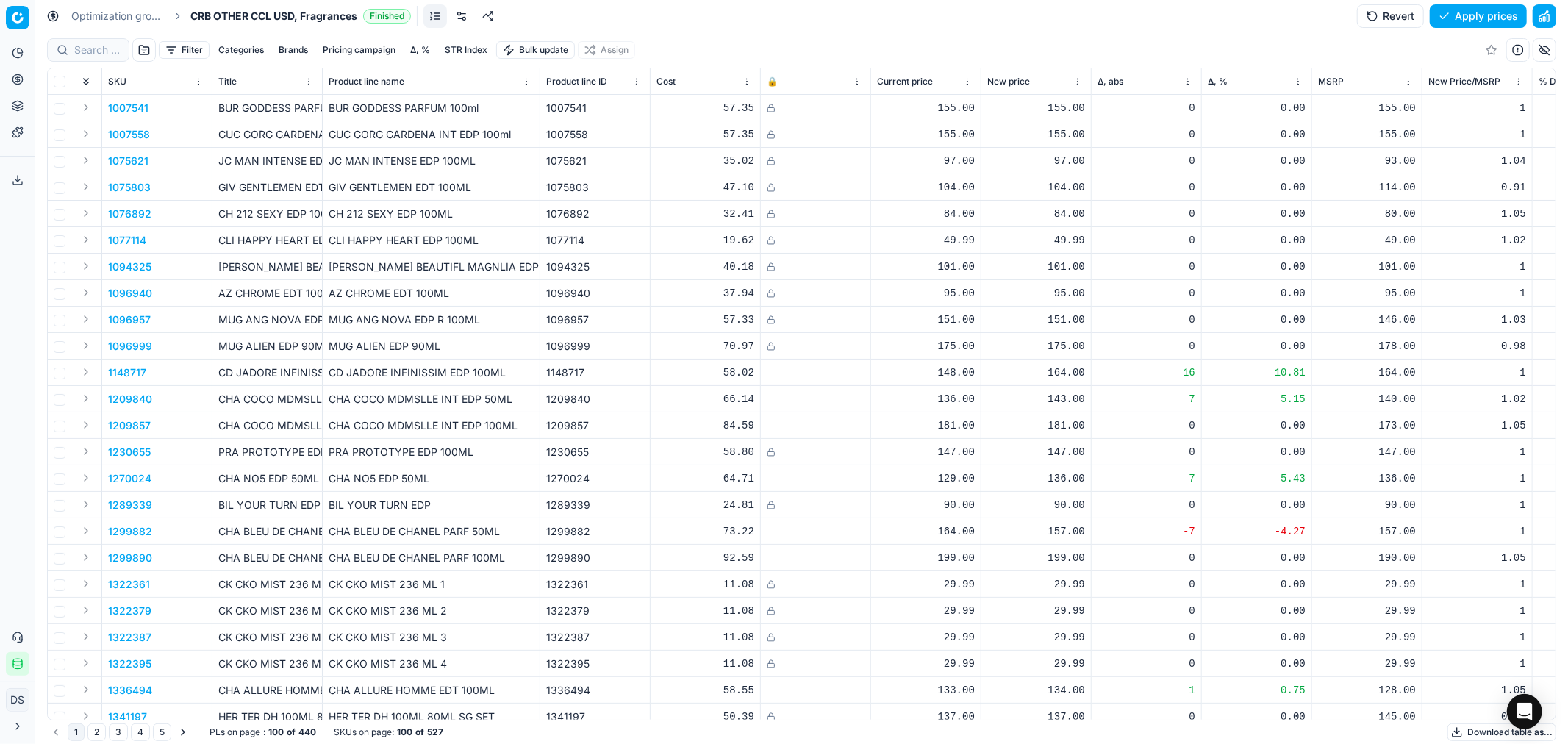
click at [180, 50] on button "Filter" at bounding box center [184, 50] width 50 height 18
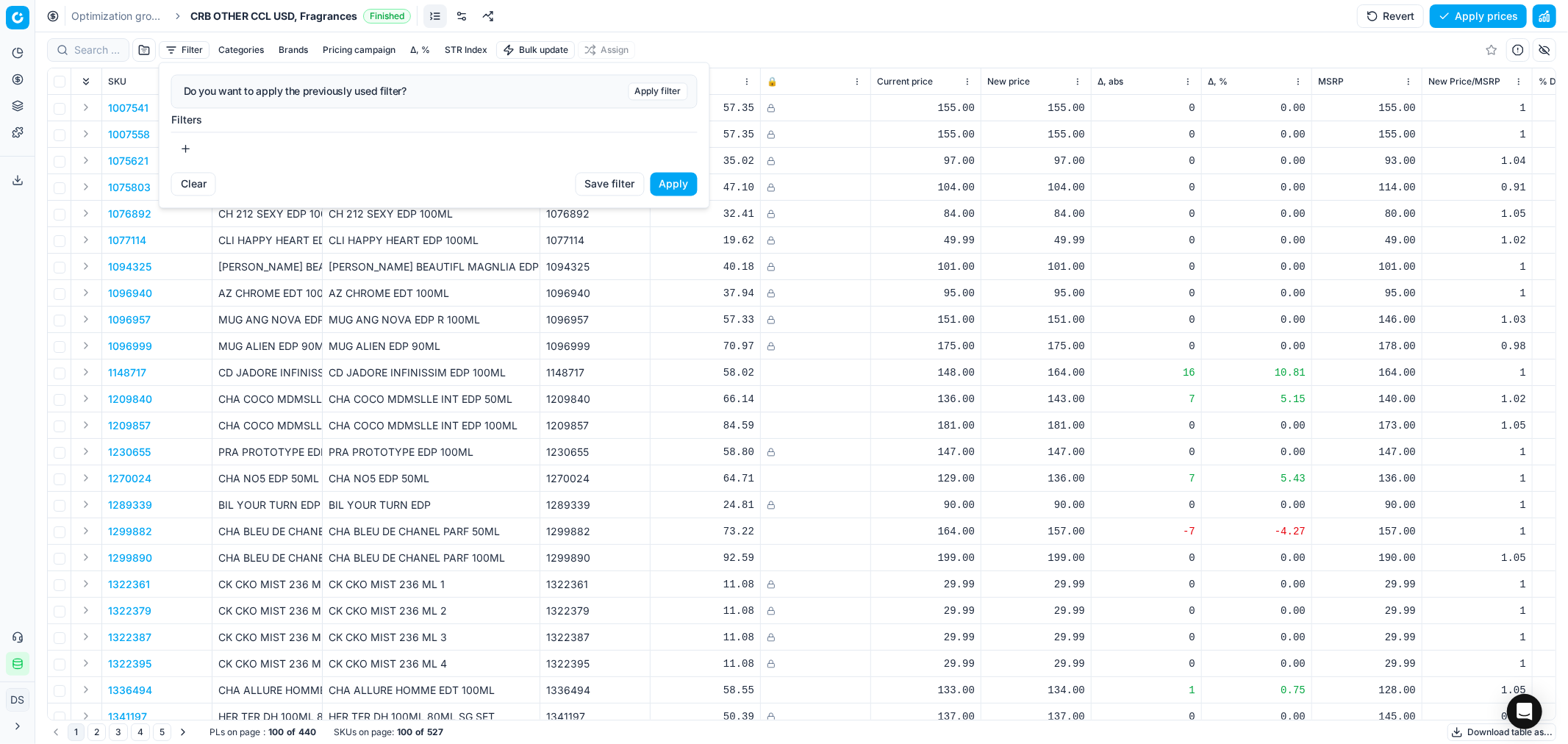
click at [187, 148] on button "button" at bounding box center [185, 148] width 29 height 23
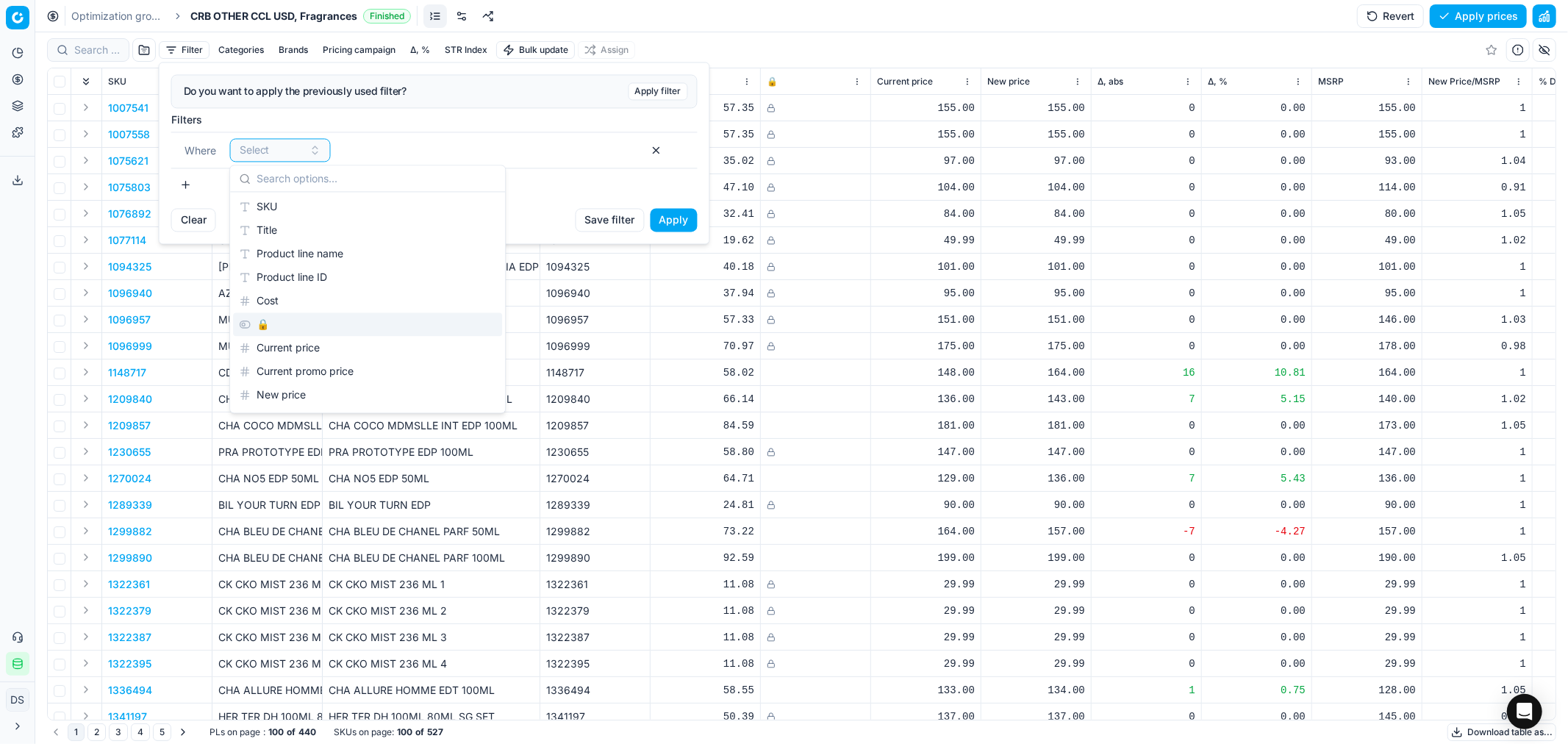
click at [296, 312] on div "🔒" at bounding box center [367, 323] width 269 height 23
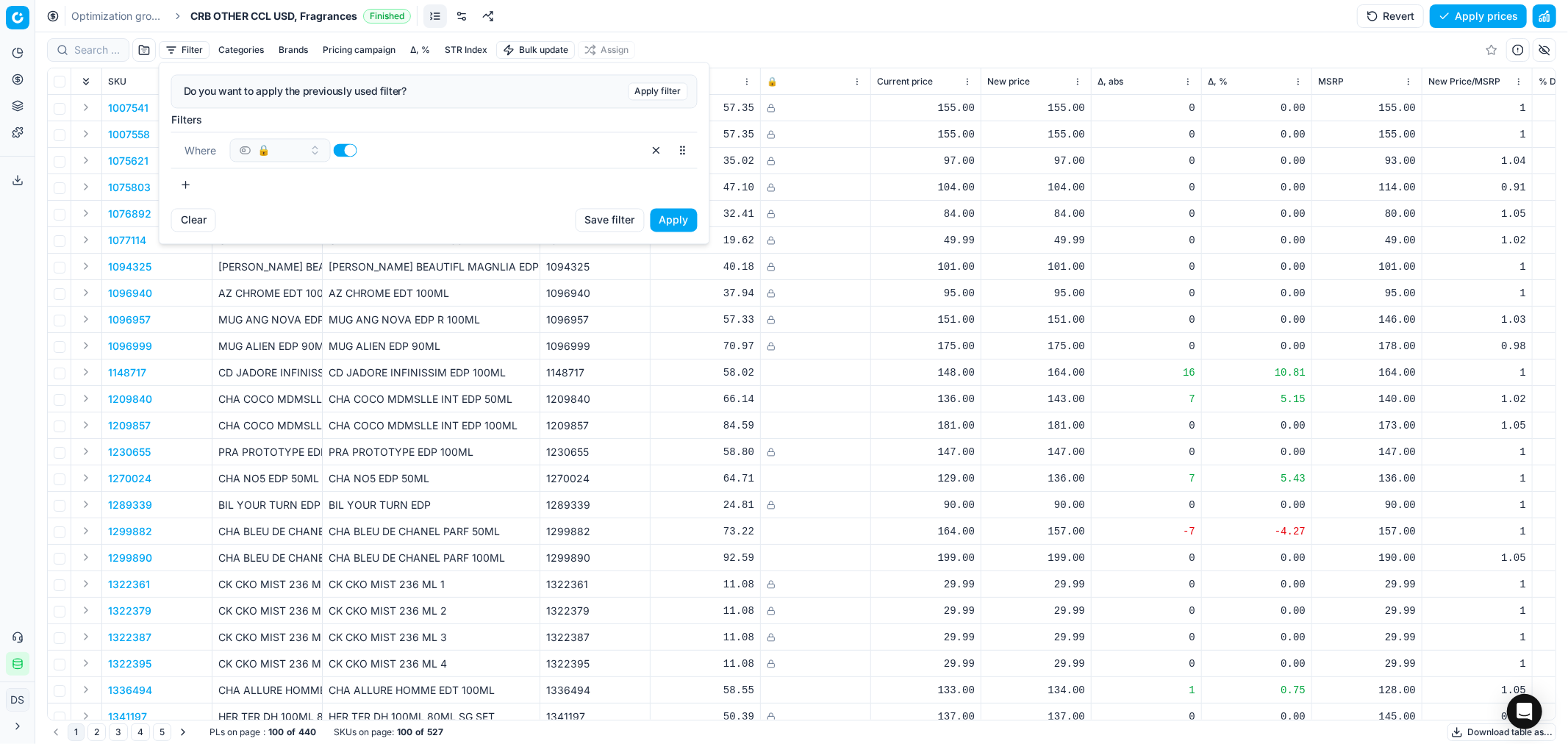
drag, startPoint x: 342, startPoint y: 149, endPoint x: 573, endPoint y: 180, distance: 233.1
click at [342, 150] on button "button" at bounding box center [345, 150] width 23 height 13
checkbox input "false"
click at [683, 218] on button "Apply" at bounding box center [674, 220] width 47 height 23
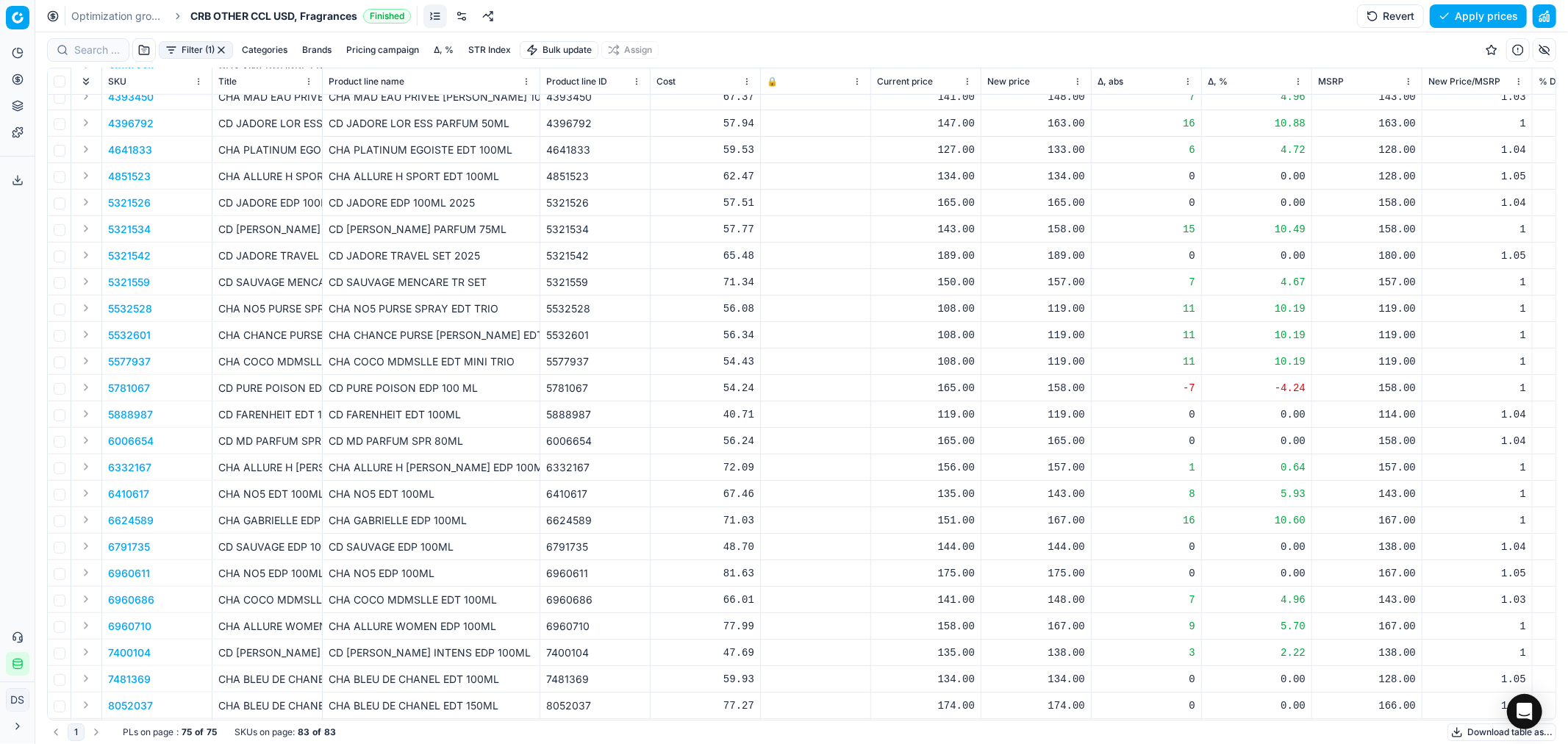
scroll to position [817, 0]
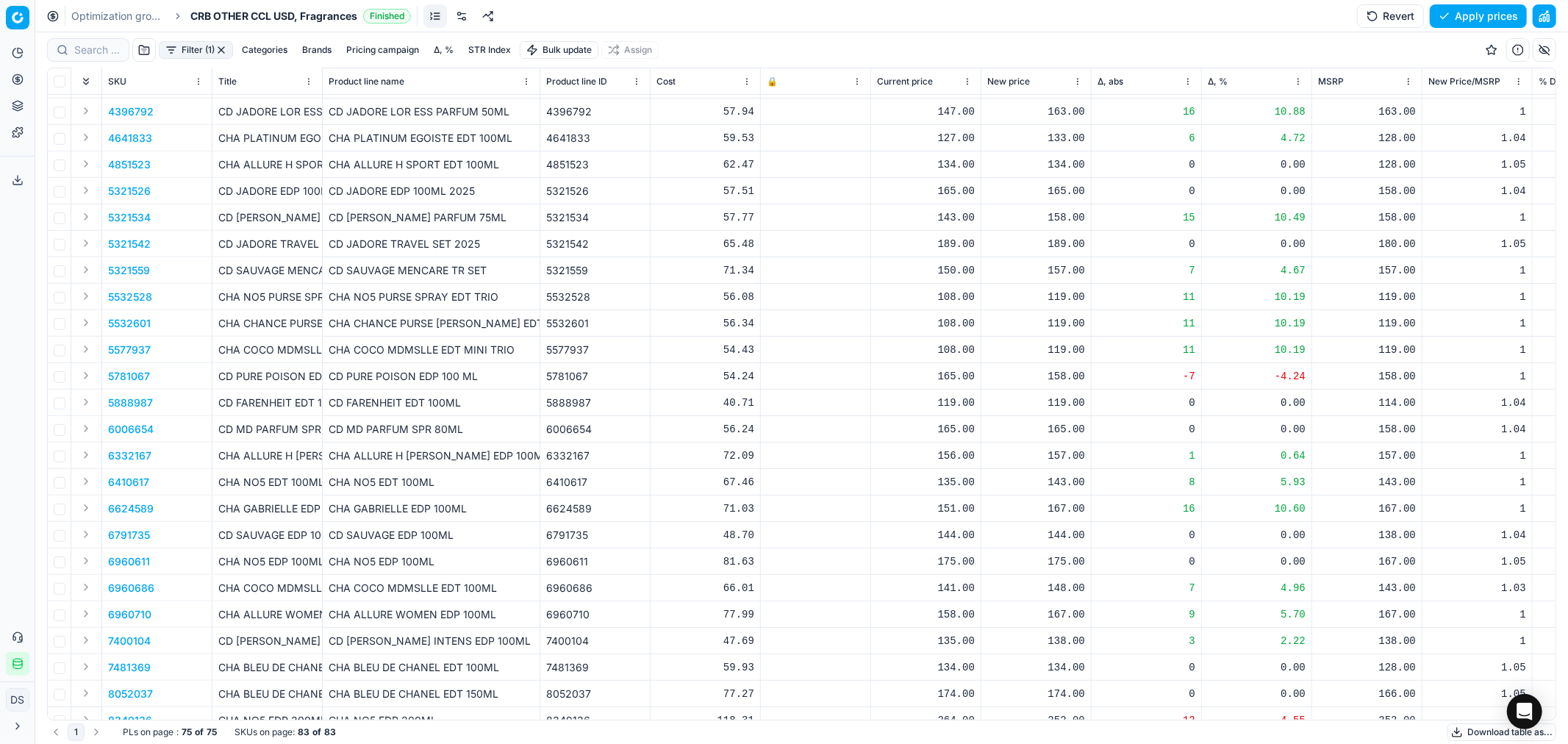
click at [125, 16] on link "Optimization groups" at bounding box center [118, 16] width 94 height 15
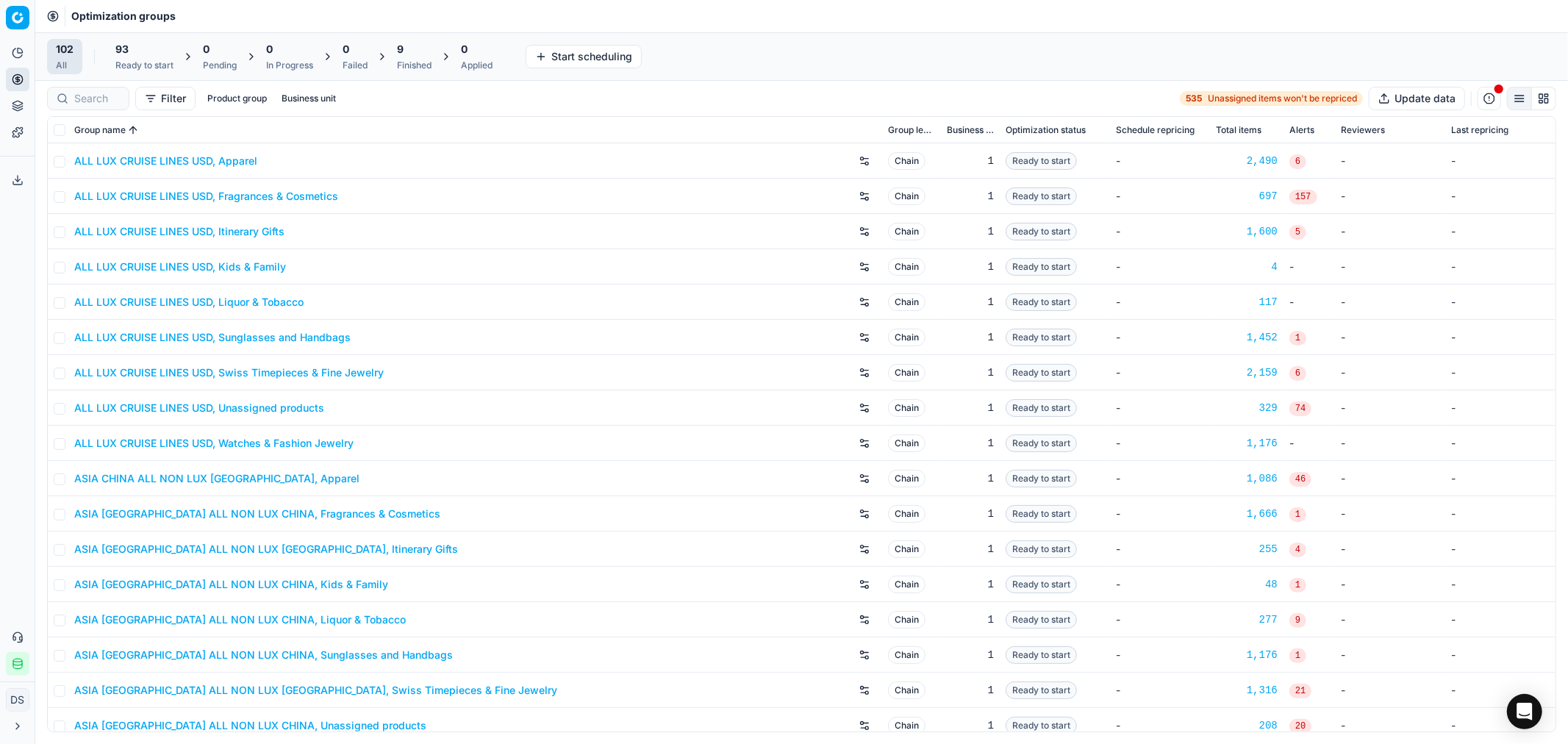
click at [402, 50] on span "9" at bounding box center [400, 50] width 7 height 15
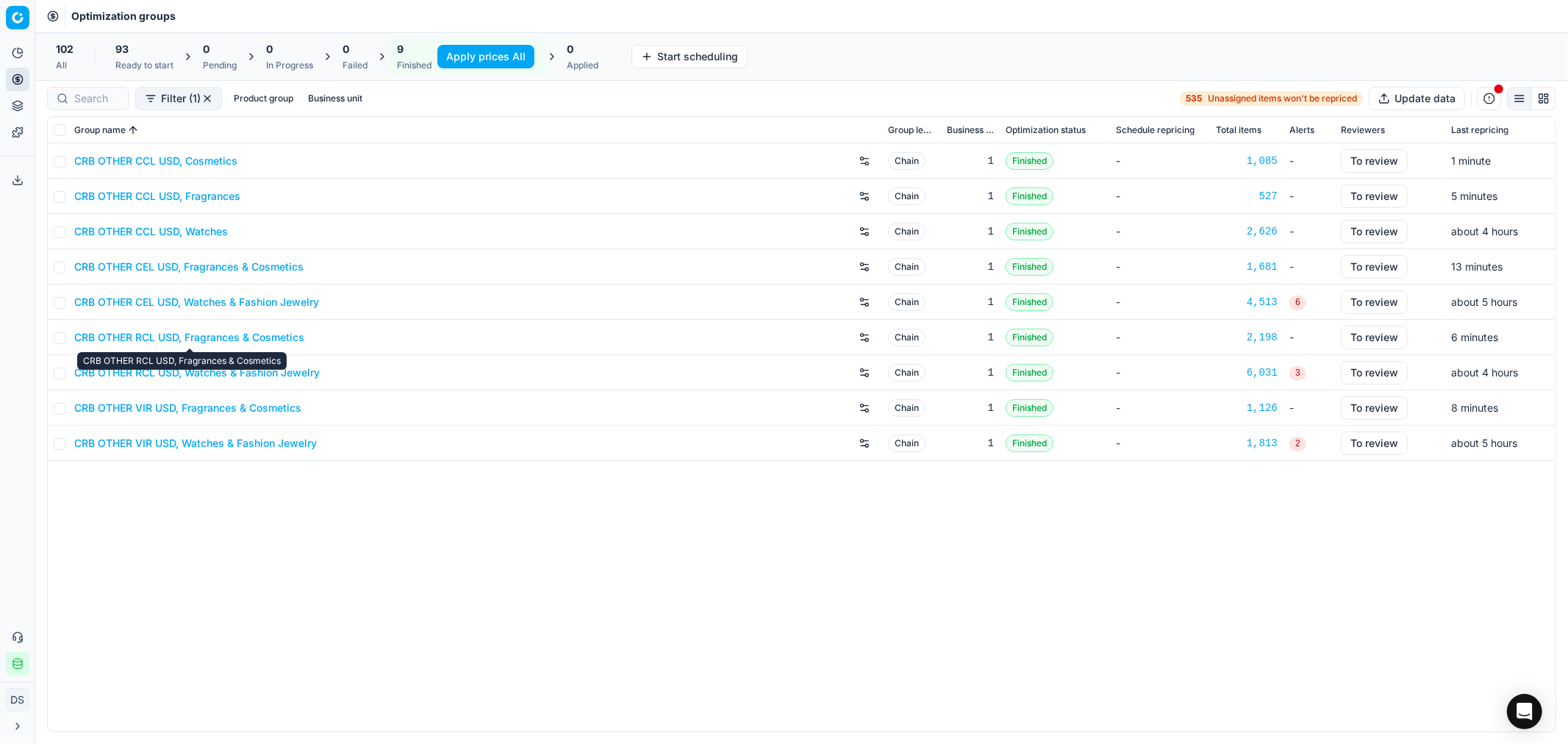
click at [257, 338] on link "CRB OTHER RCL USD, Fragrances & Cosmetics" at bounding box center [189, 337] width 230 height 15
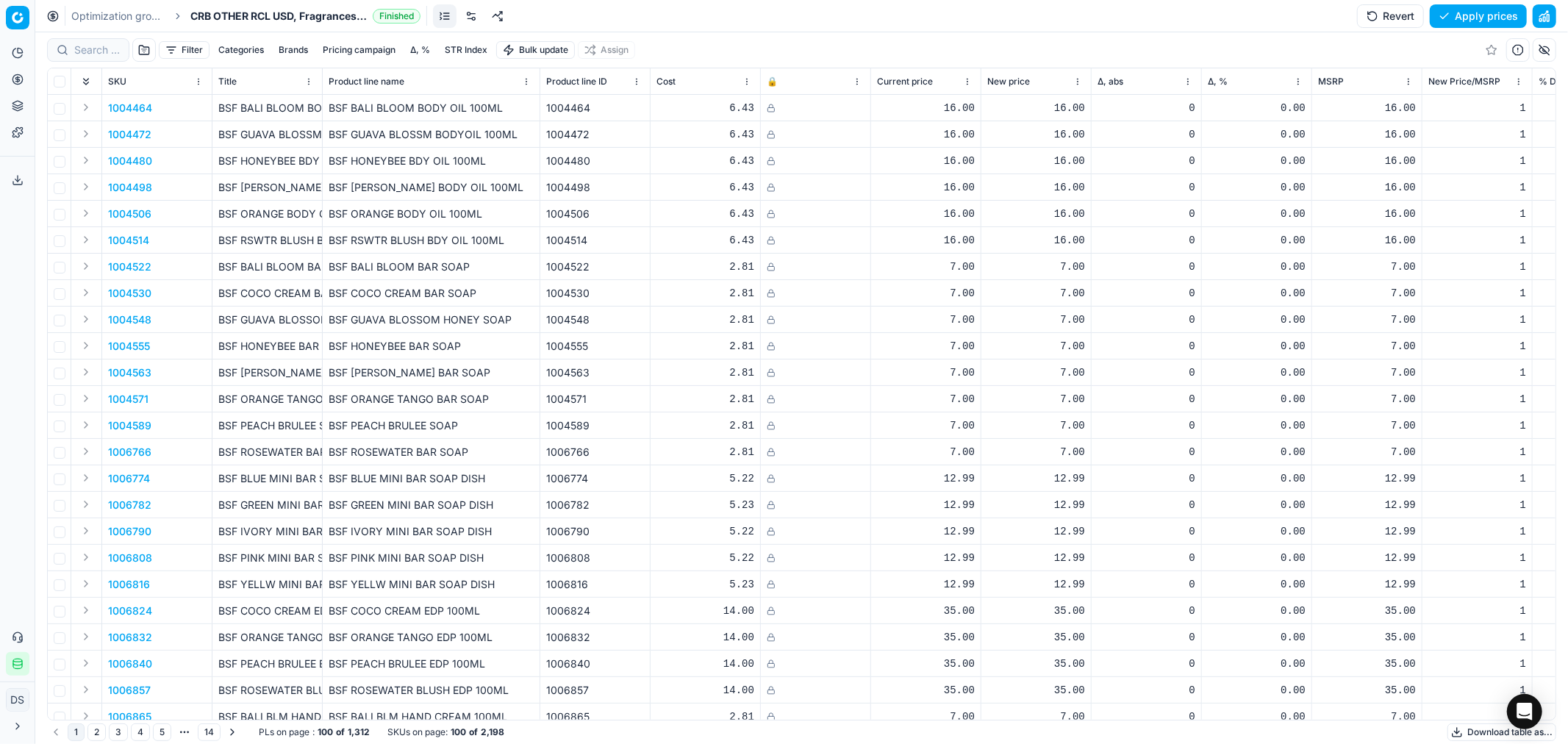
click at [186, 56] on button "Filter" at bounding box center [184, 50] width 50 height 18
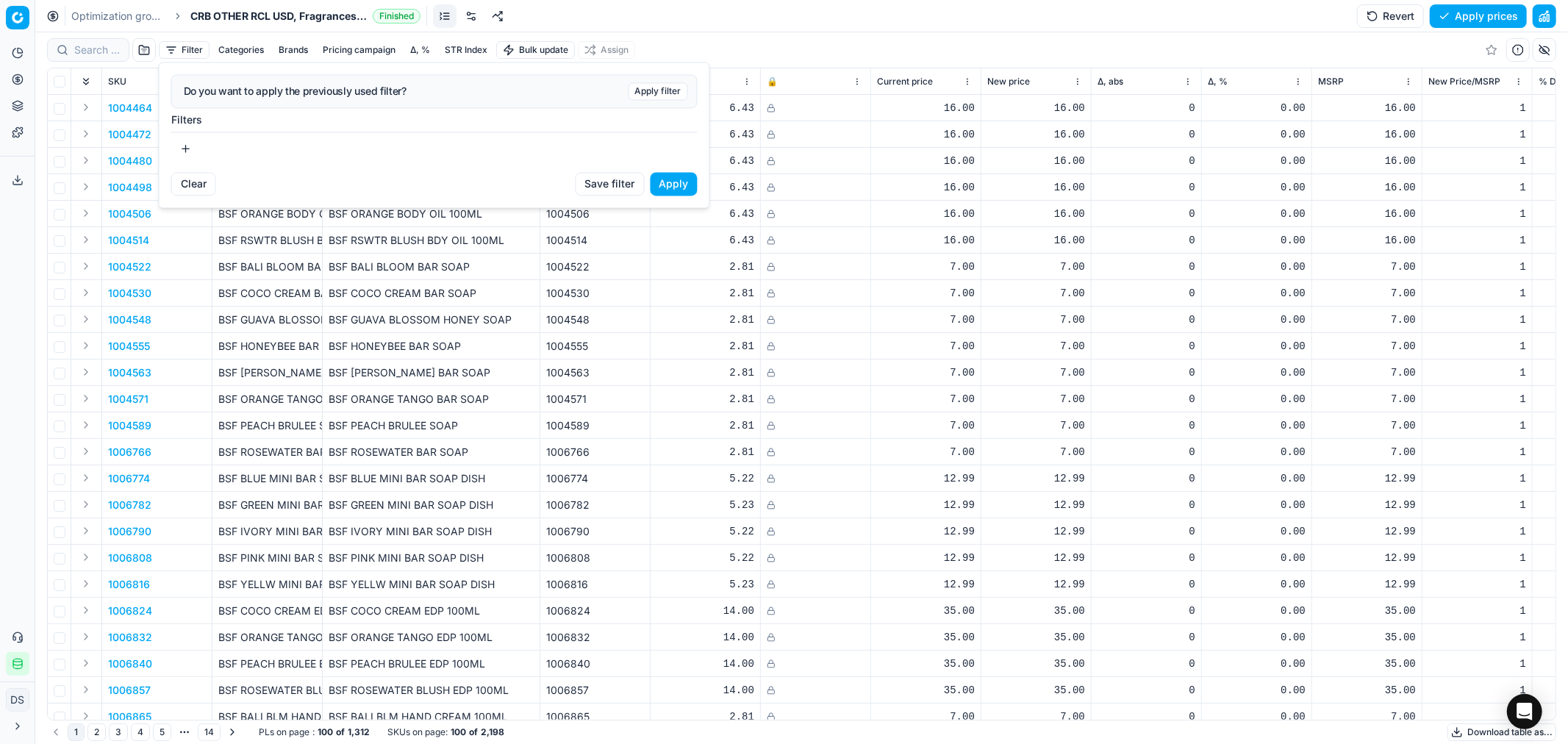
click at [191, 150] on button "button" at bounding box center [185, 148] width 29 height 23
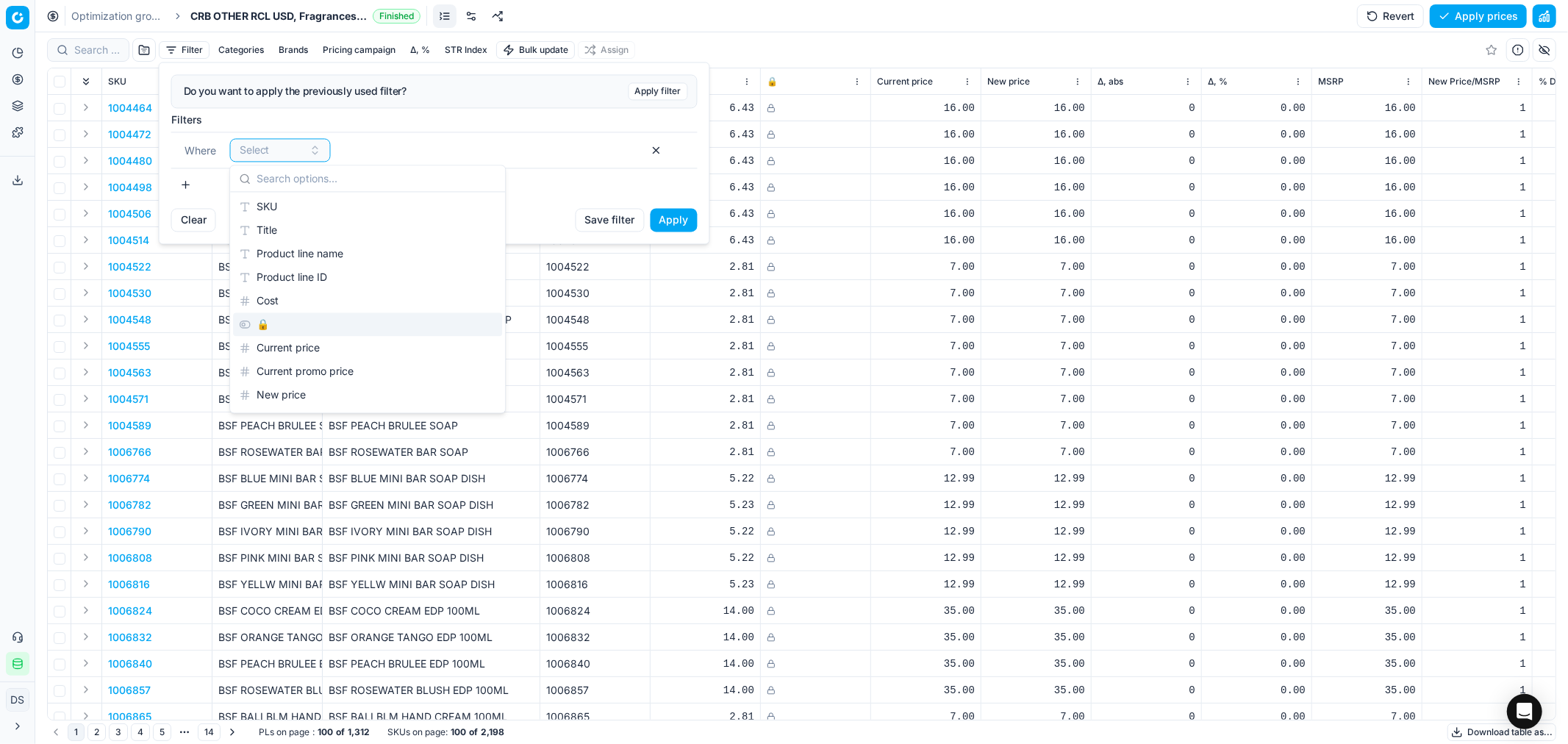
click at [303, 318] on div "🔒" at bounding box center [367, 323] width 269 height 23
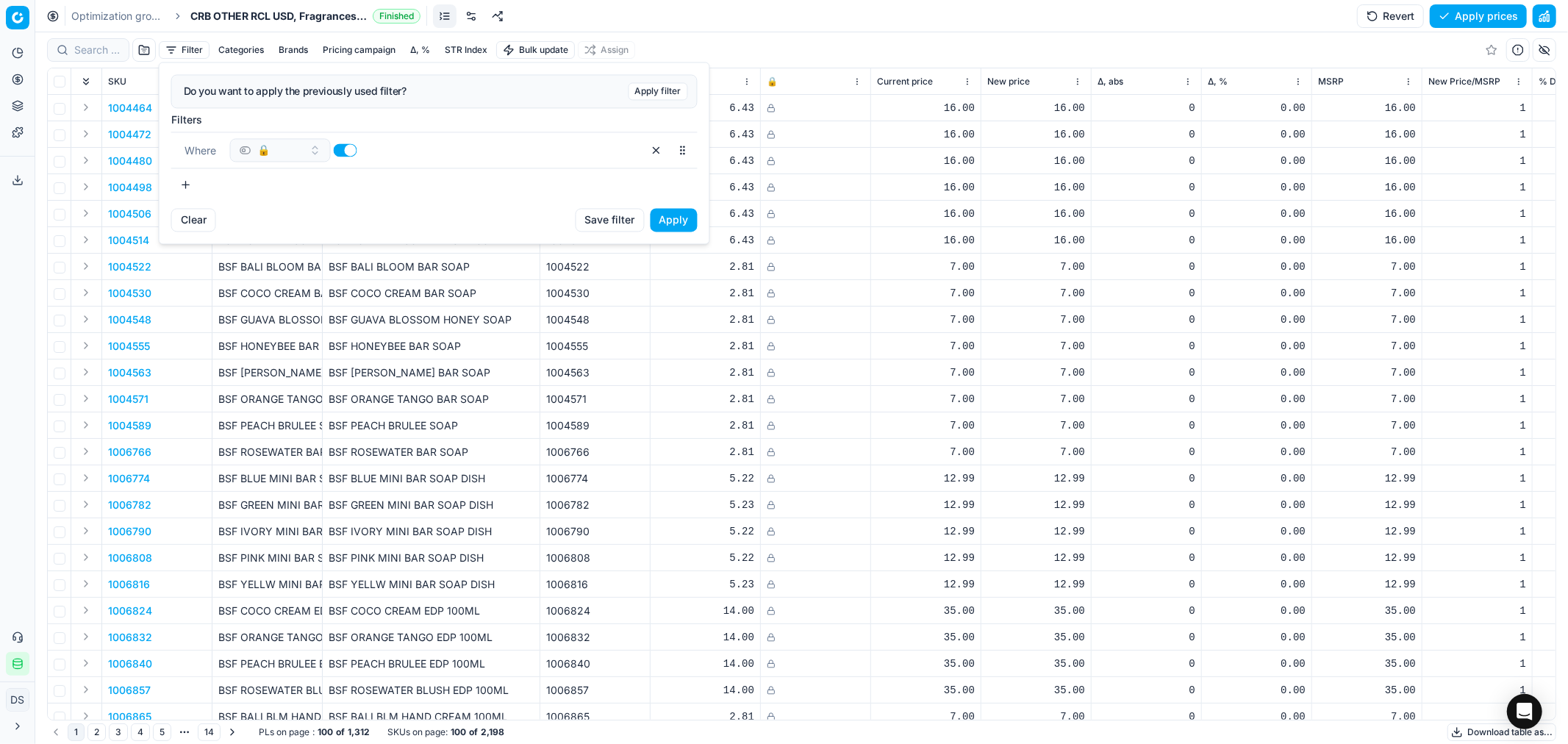
click at [350, 148] on button "button" at bounding box center [345, 150] width 23 height 13
checkbox input "false"
click at [683, 222] on button "Apply" at bounding box center [674, 220] width 47 height 23
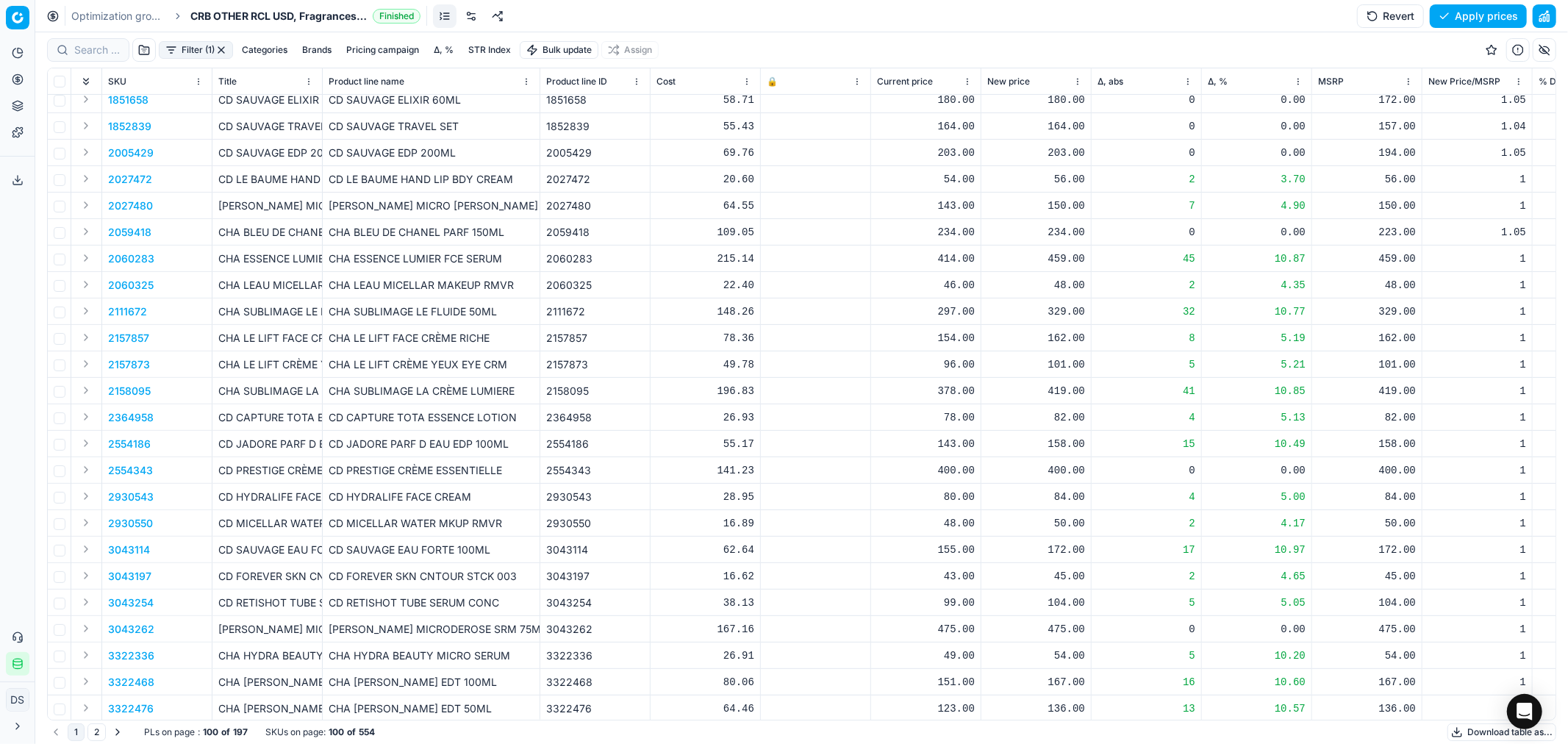
scroll to position [571, 0]
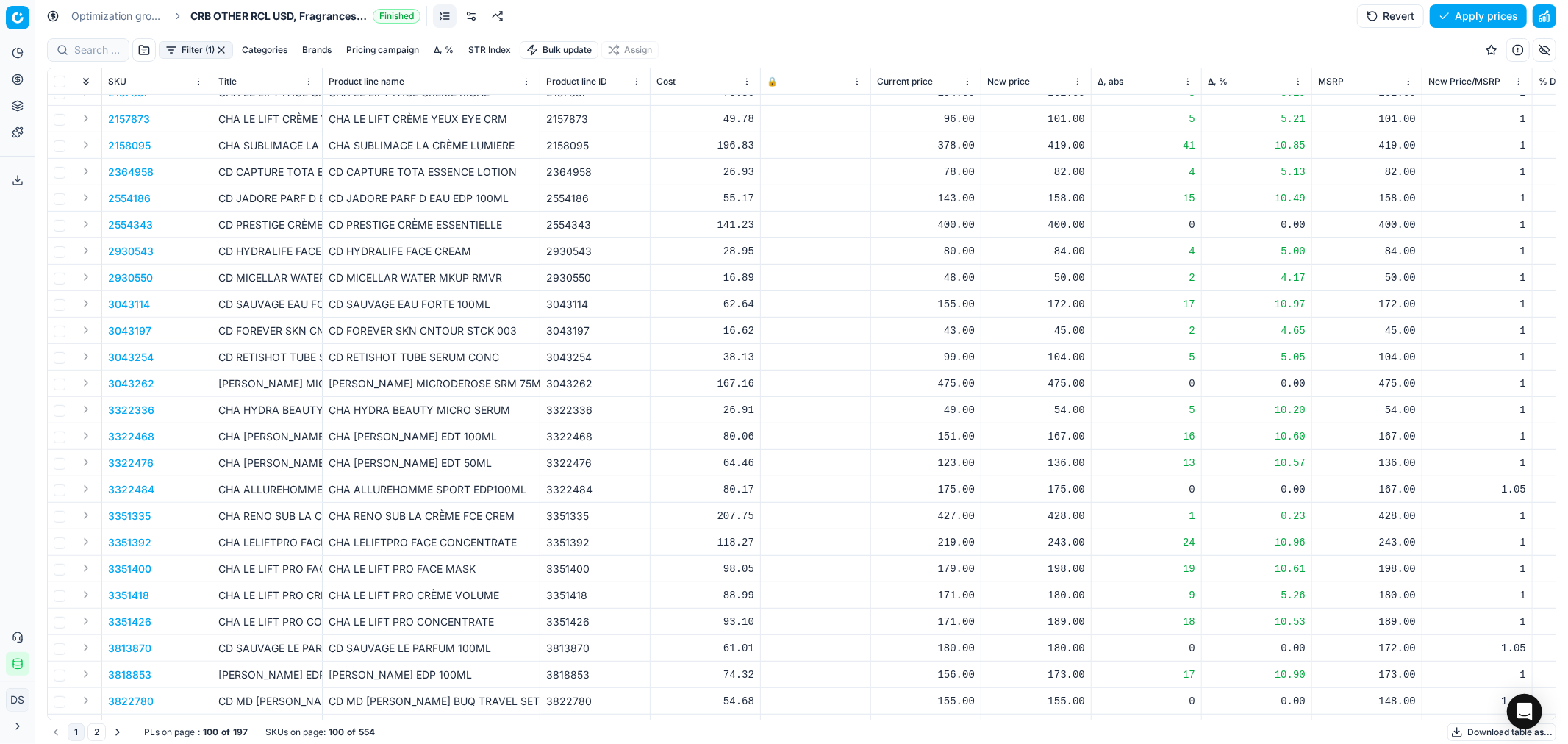
click at [1553, 7] on button "button" at bounding box center [1544, 16] width 23 height 23
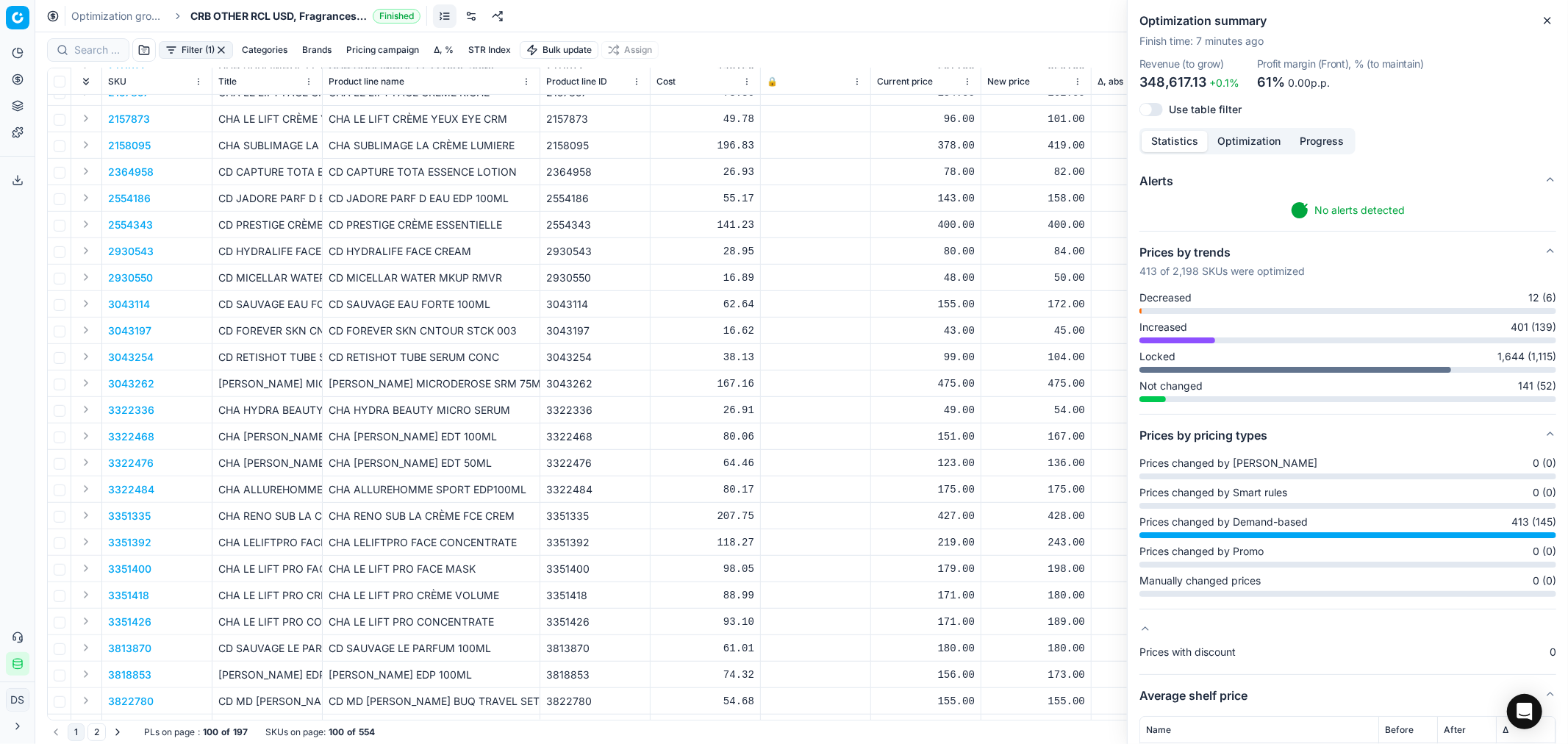
click at [1546, 30] on div "Optimization summary Finish time : 7 minutes ago Revenue (to grow) 348,617.13 +…" at bounding box center [1347, 64] width 440 height 128
click at [1547, 26] on button "Close" at bounding box center [1547, 21] width 18 height 18
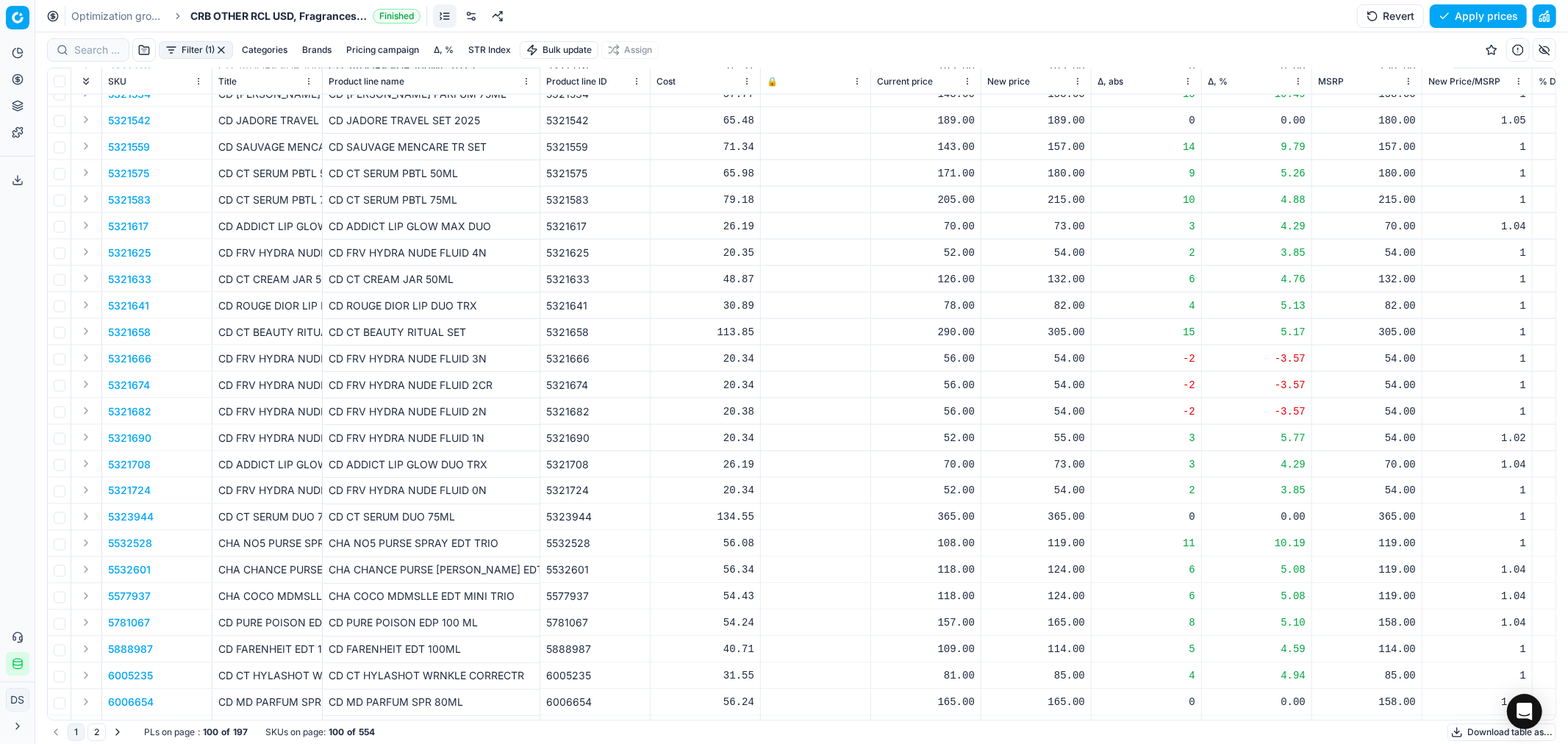
scroll to position [2033, 0]
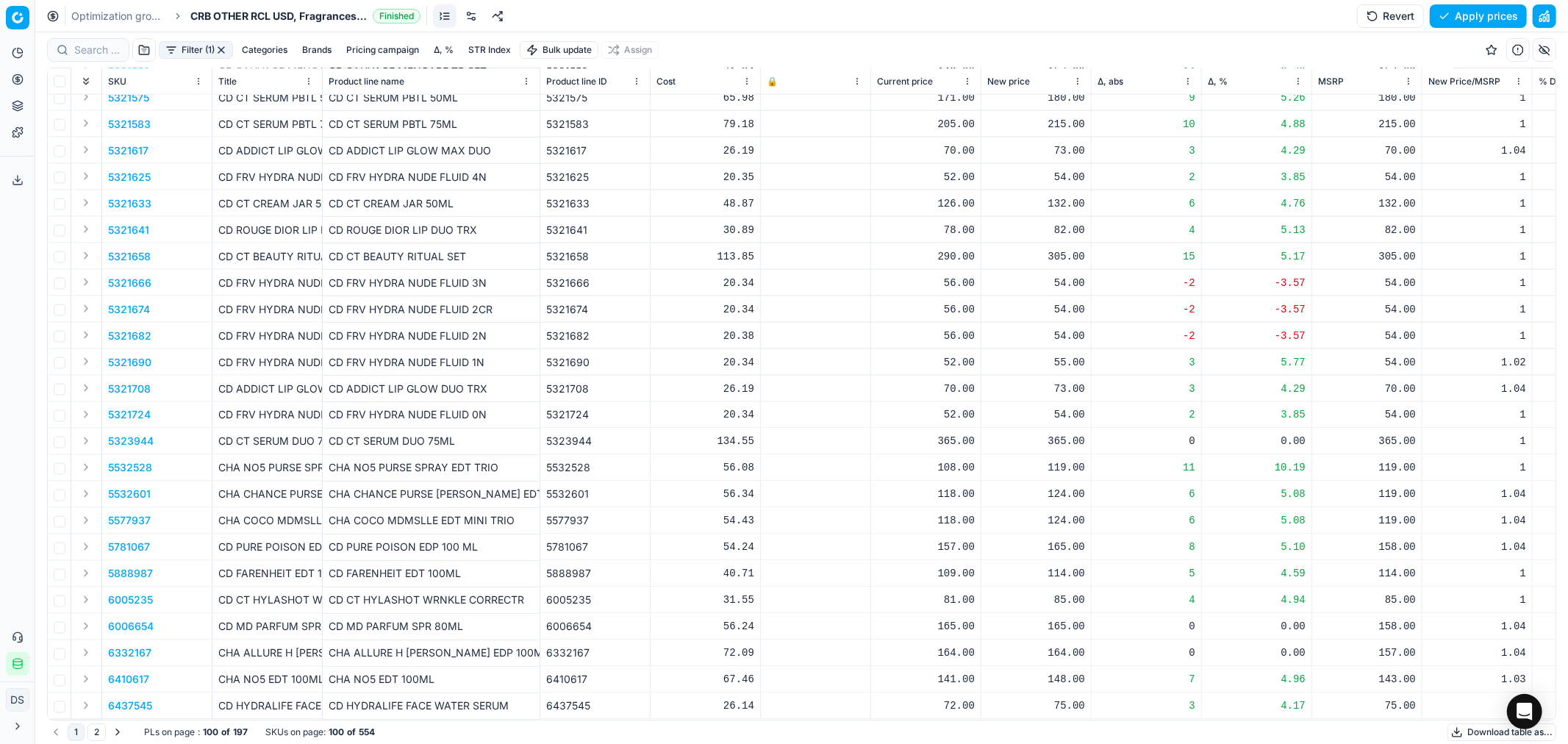
click at [115, 732] on button "Go to next page" at bounding box center [117, 732] width 18 height 18
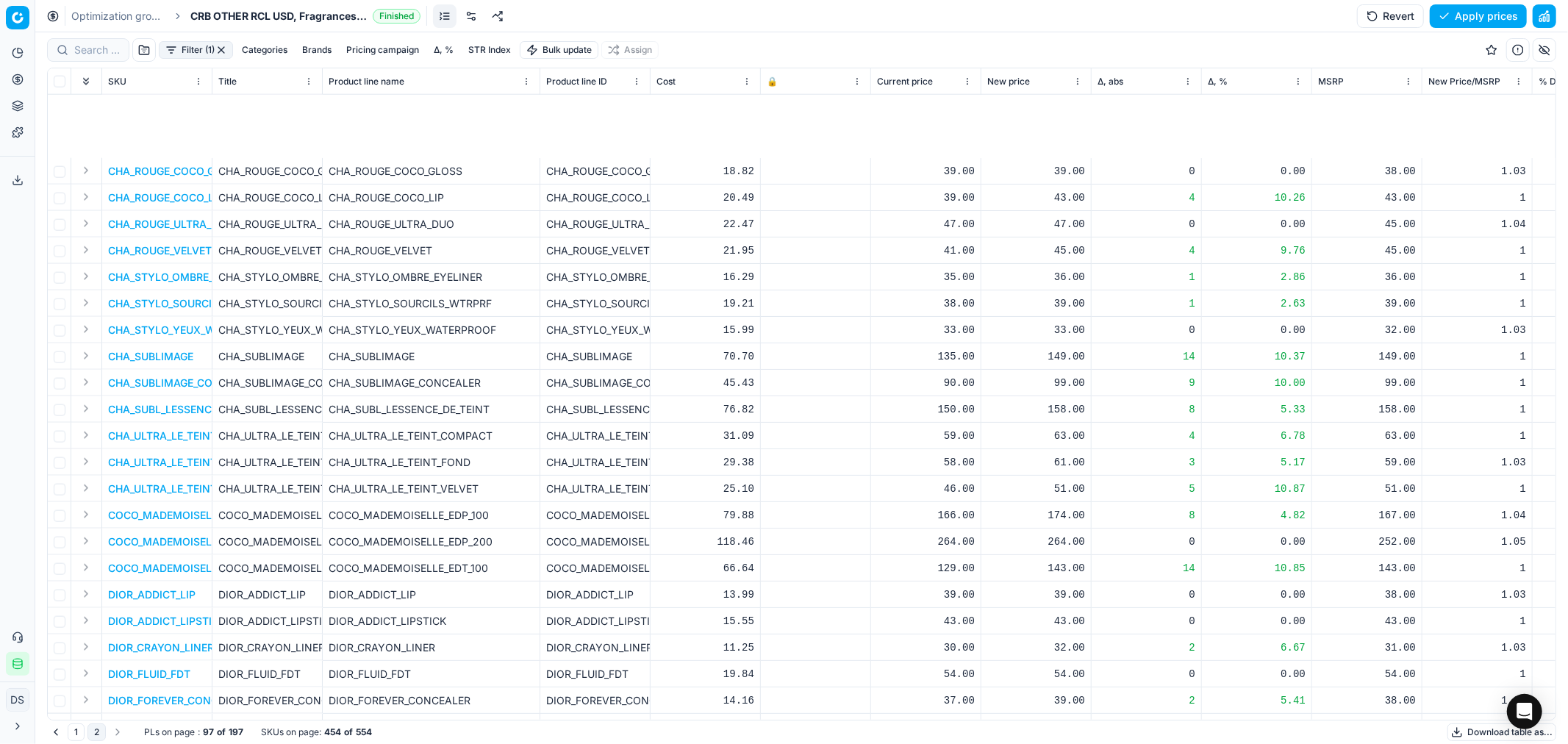
scroll to position [1953, 0]
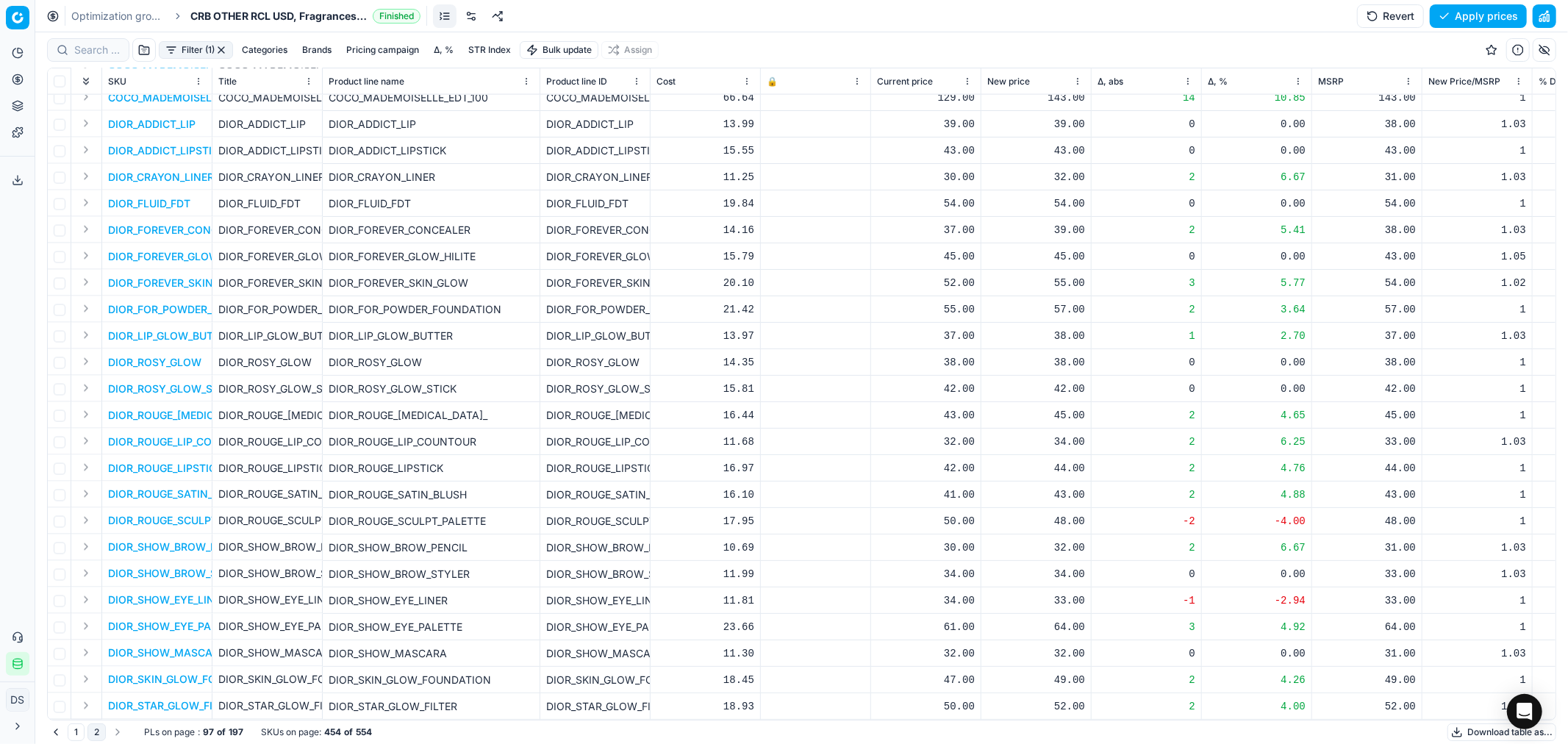
click at [78, 16] on link "Optimization groups" at bounding box center [118, 16] width 94 height 15
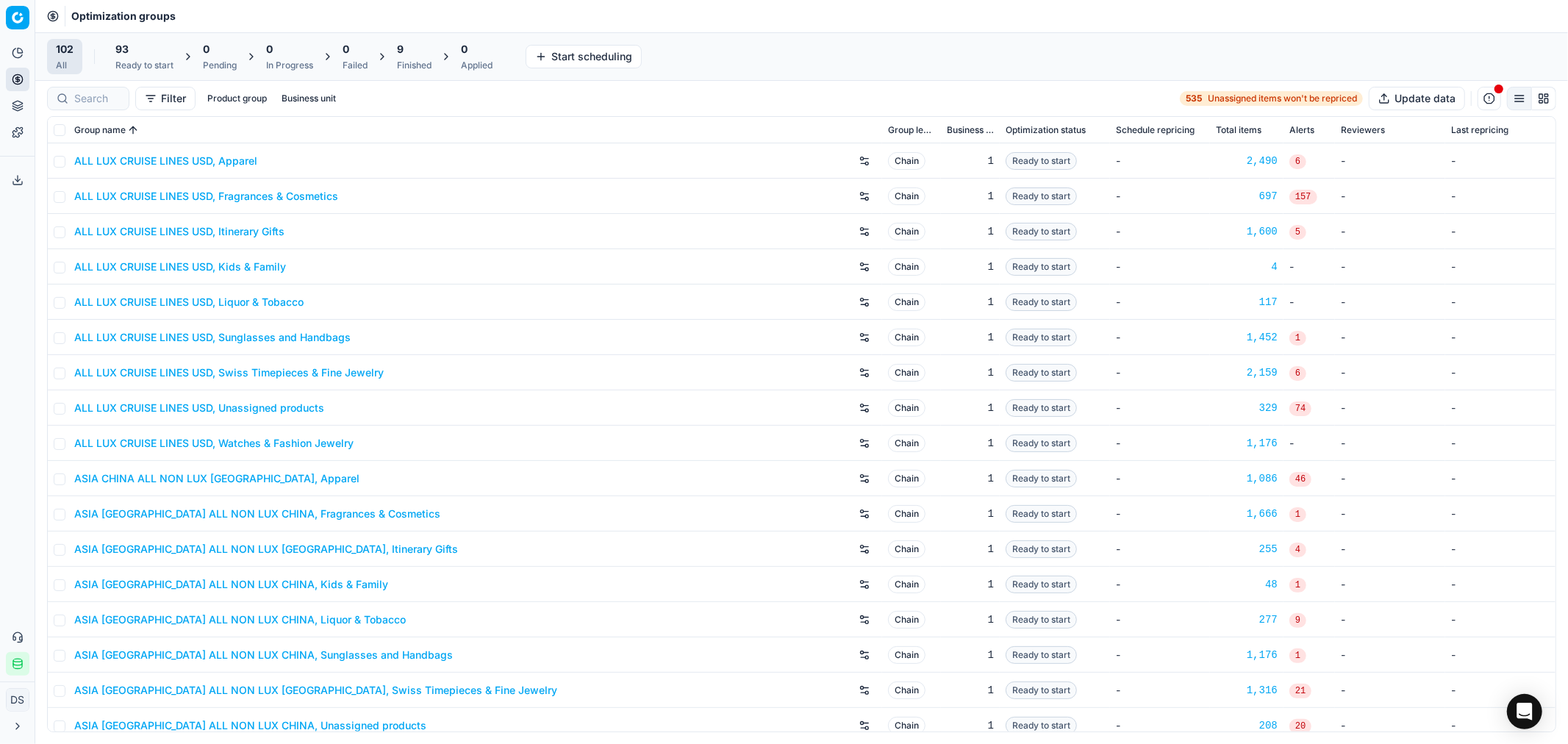
click at [424, 57] on div "9 Finished" at bounding box center [414, 56] width 35 height 29
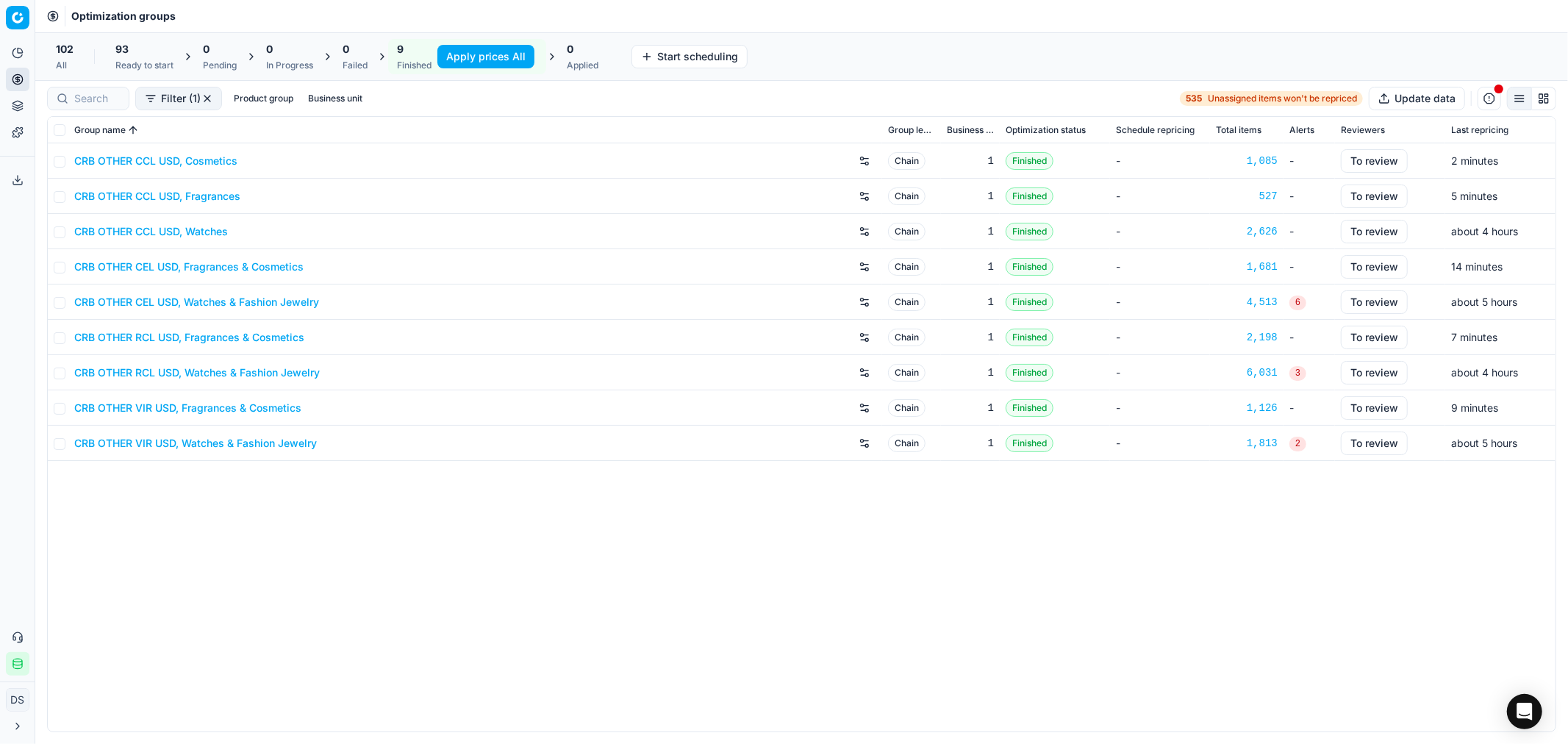
click at [241, 408] on link "CRB OTHER VIR USD, Fragrances & Cosmetics" at bounding box center [187, 408] width 227 height 15
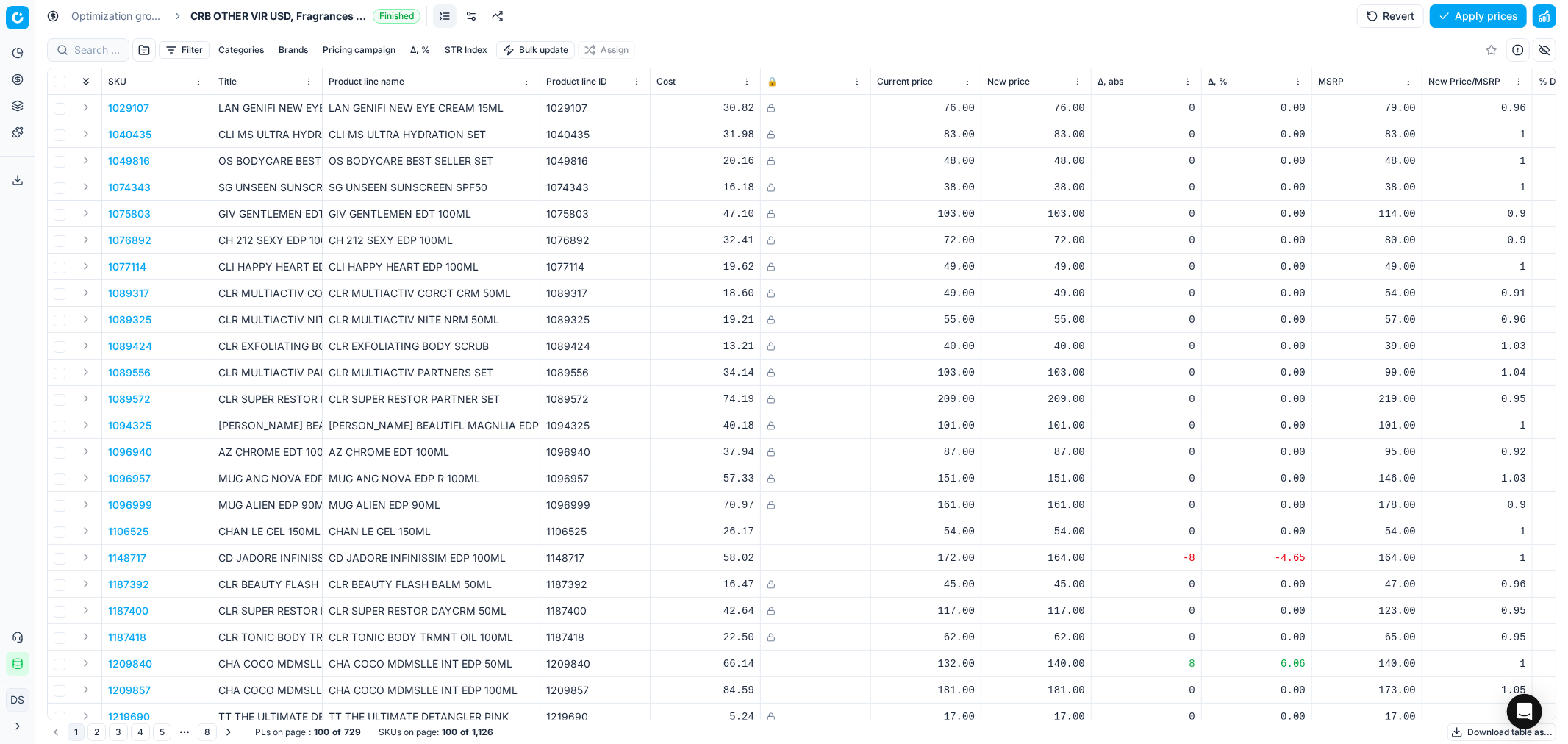
click at [1542, 22] on button "button" at bounding box center [1544, 16] width 23 height 23
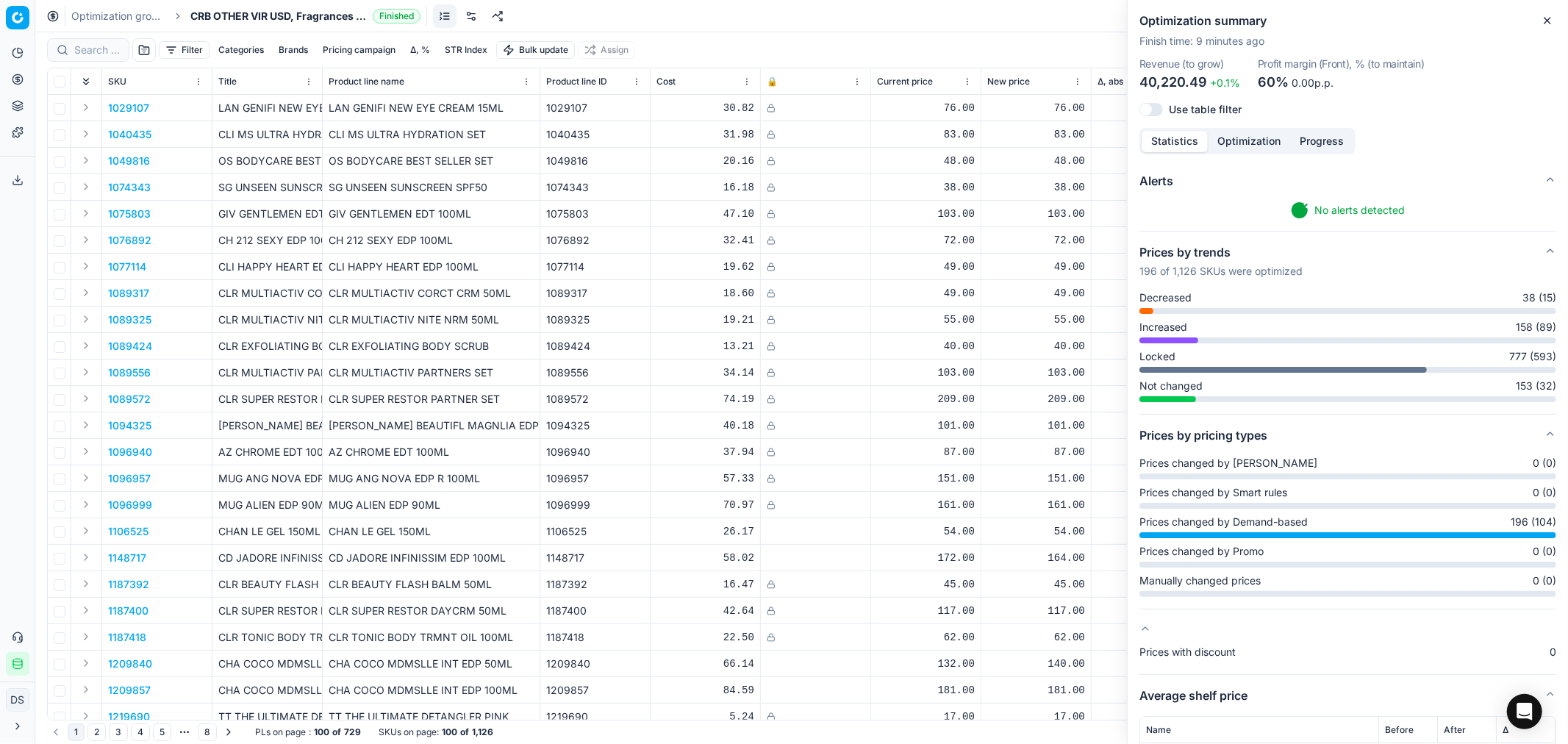
click at [1542, 22] on icon "button" at bounding box center [1547, 21] width 12 height 12
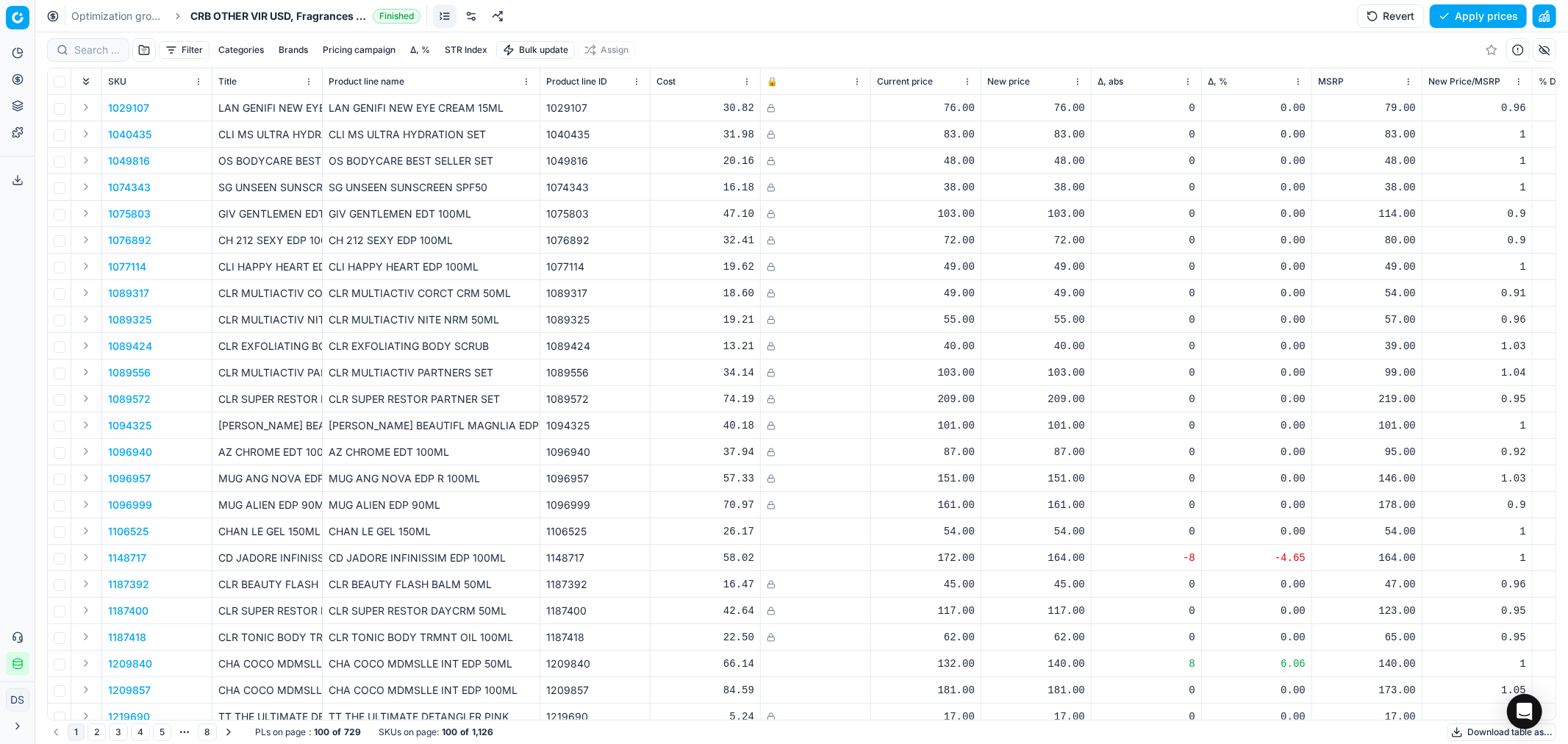
click at [174, 52] on button "Filter" at bounding box center [184, 50] width 50 height 18
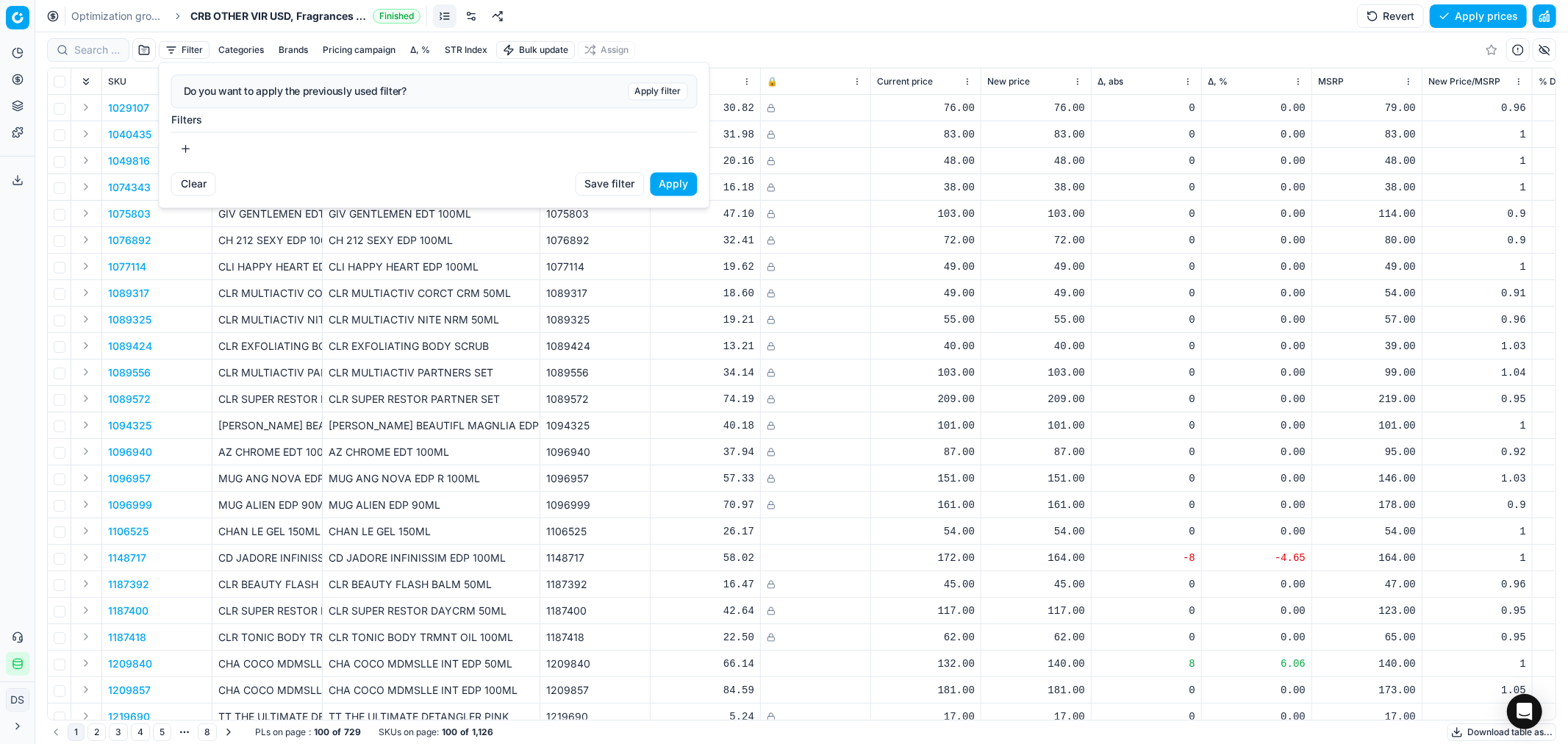
click at [185, 152] on button "button" at bounding box center [185, 148] width 29 height 23
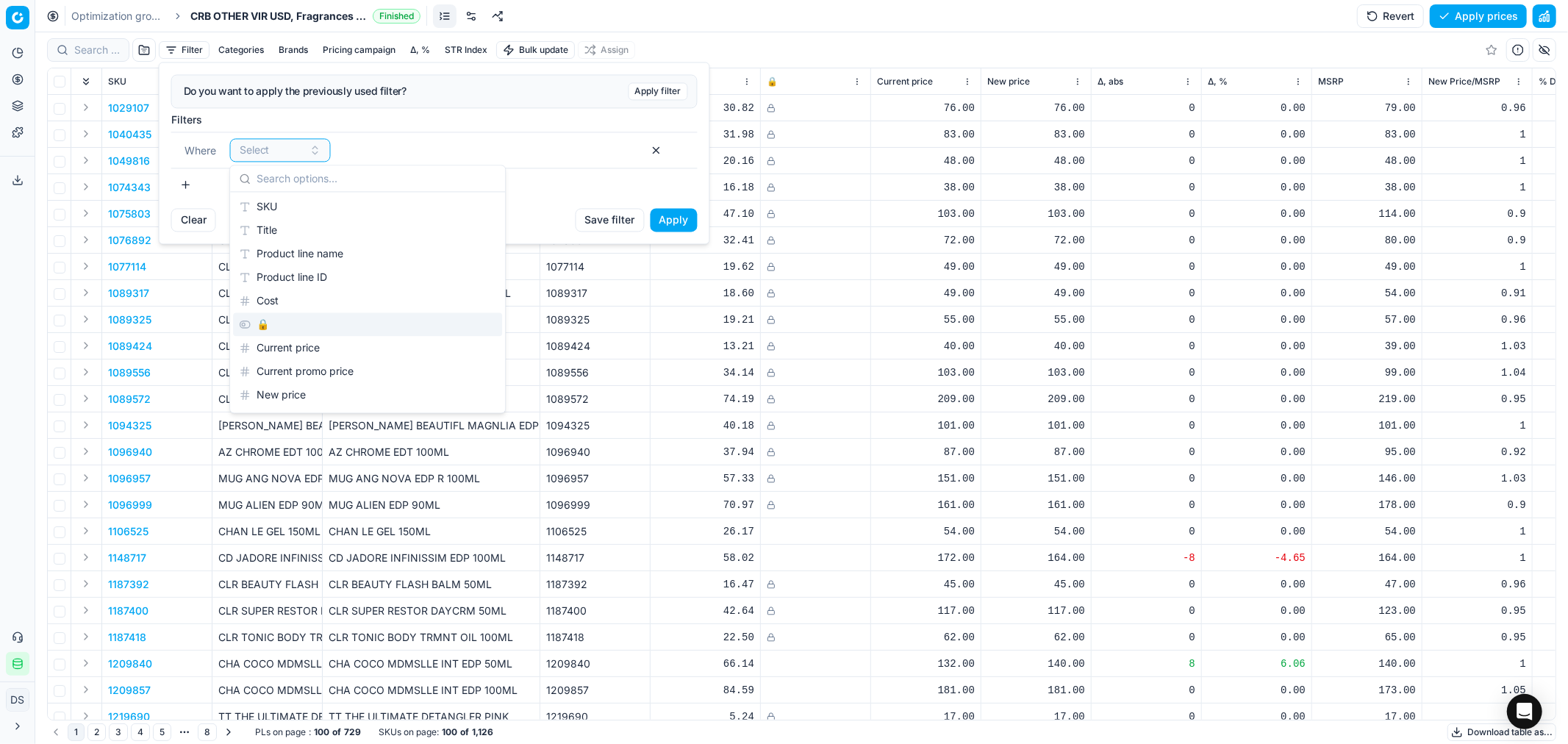
click at [281, 328] on div "🔒" at bounding box center [367, 323] width 269 height 23
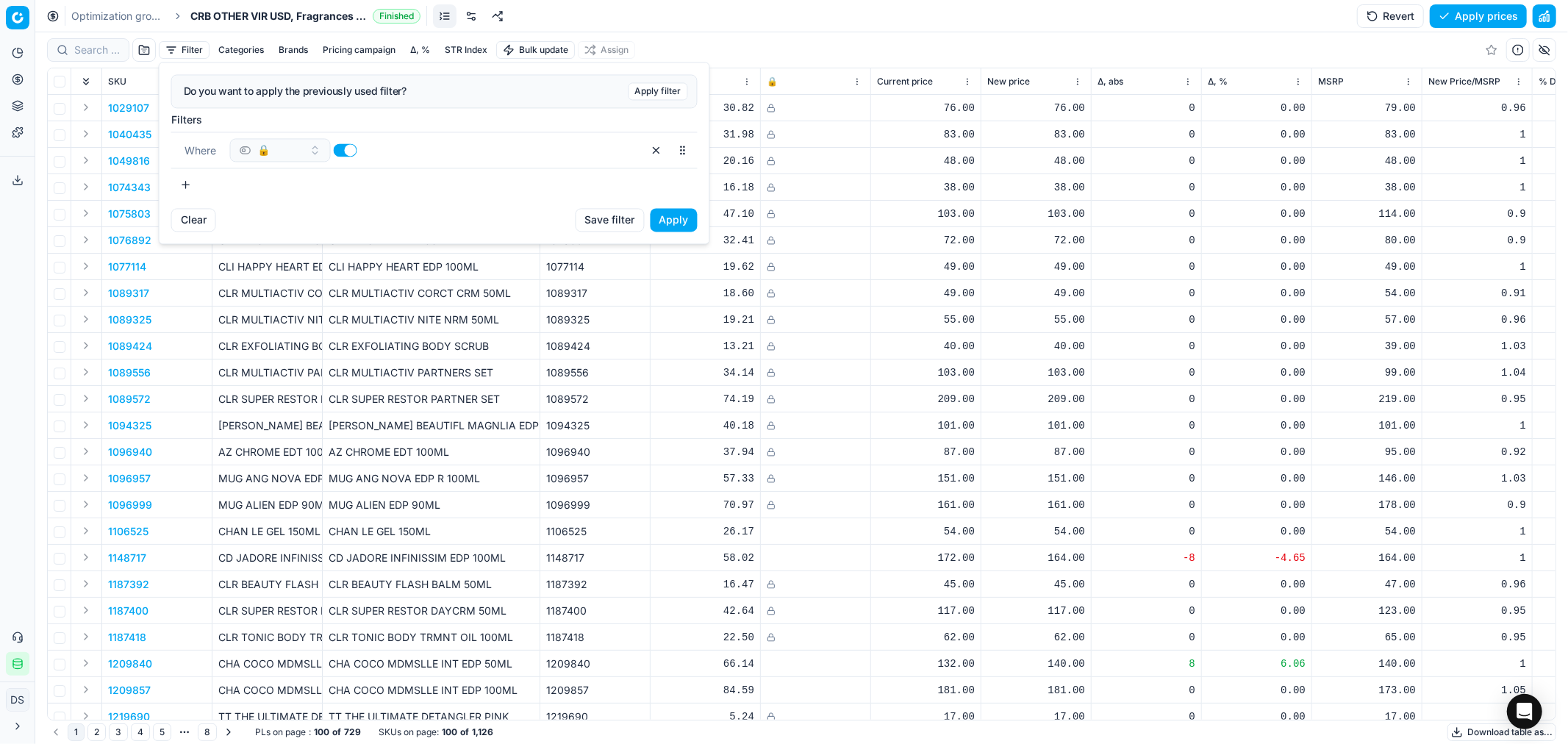
click at [342, 151] on button "button" at bounding box center [345, 150] width 23 height 13
checkbox input "false"
click at [666, 215] on button "Apply" at bounding box center [674, 220] width 47 height 23
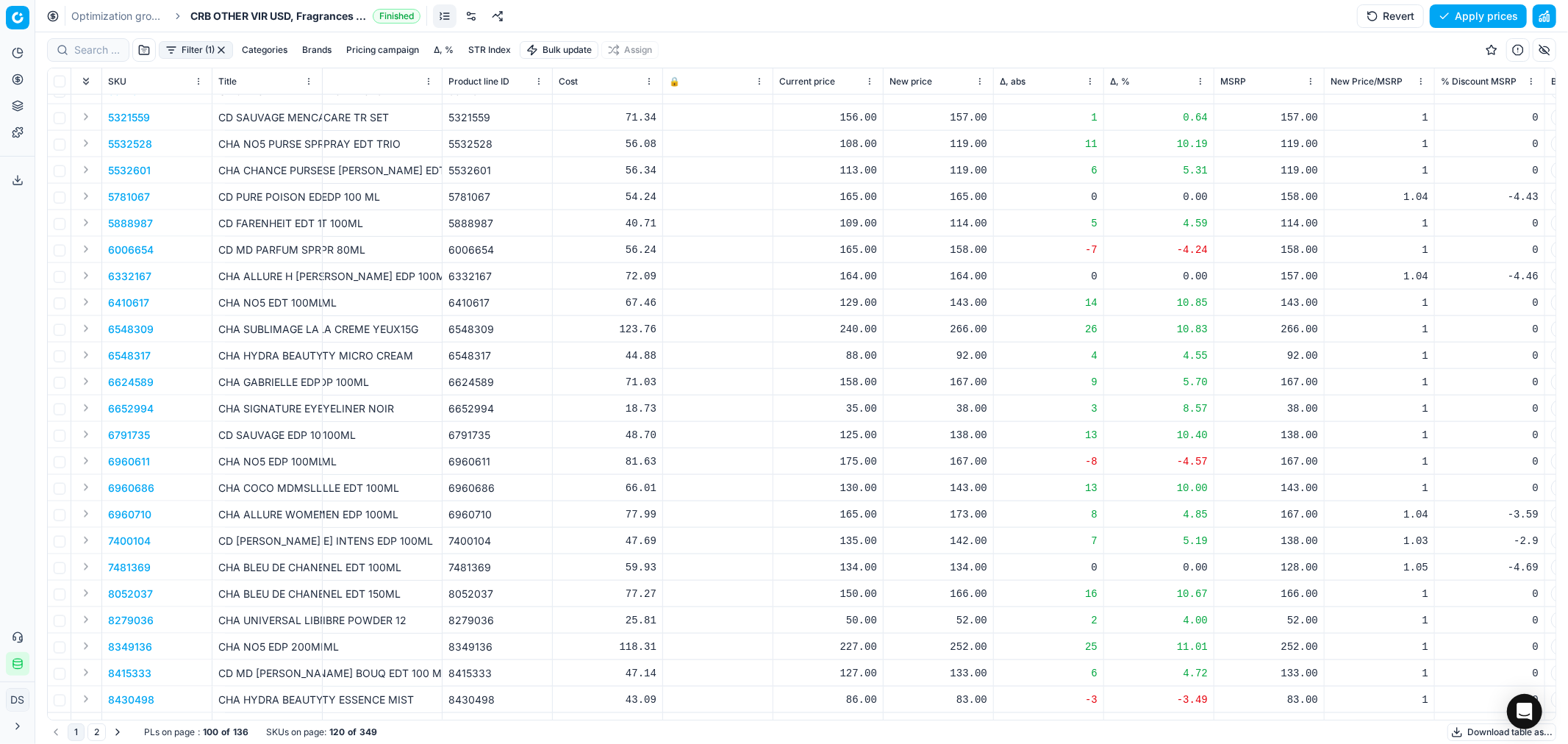
scroll to position [2033, 98]
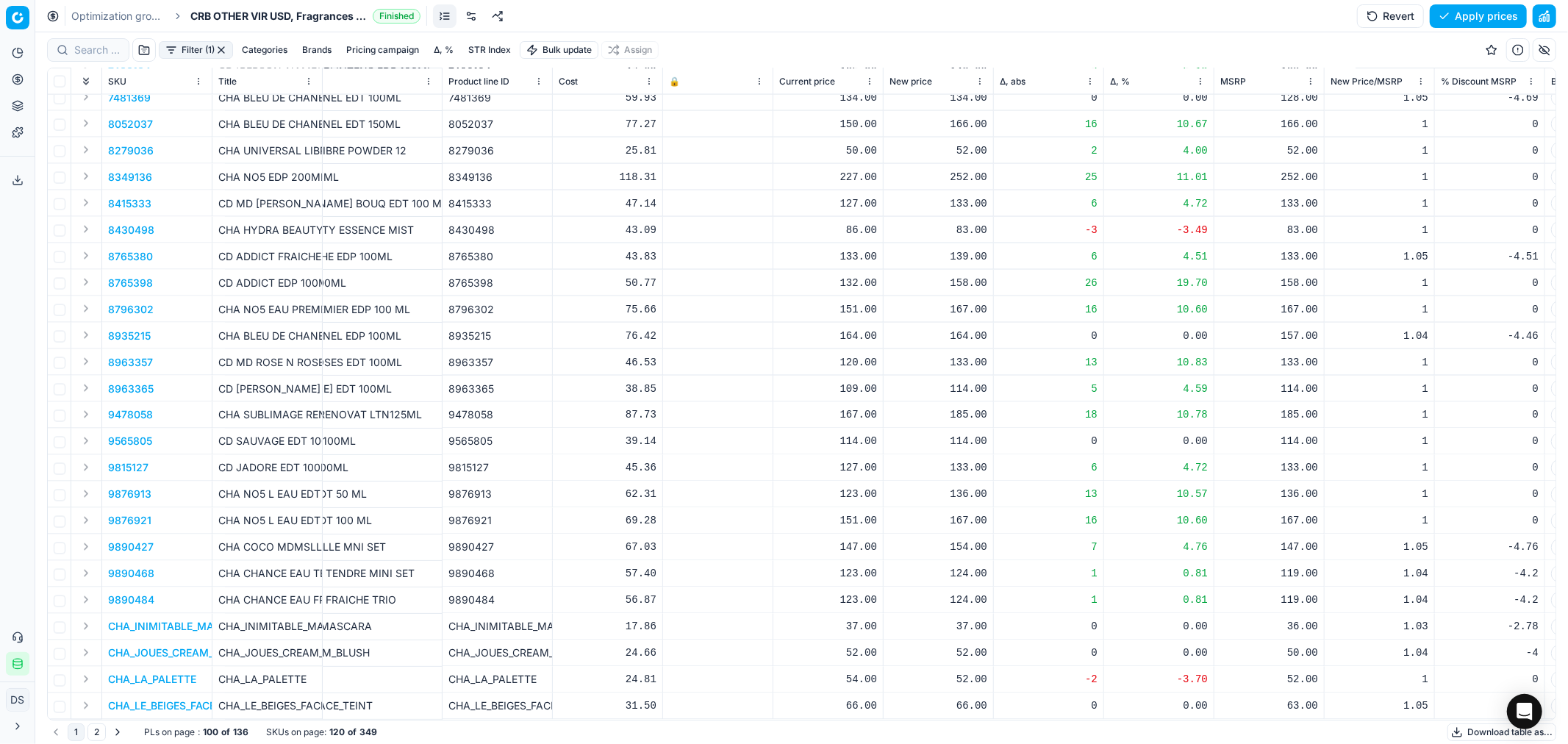
click at [94, 731] on button "2" at bounding box center [97, 732] width 19 height 18
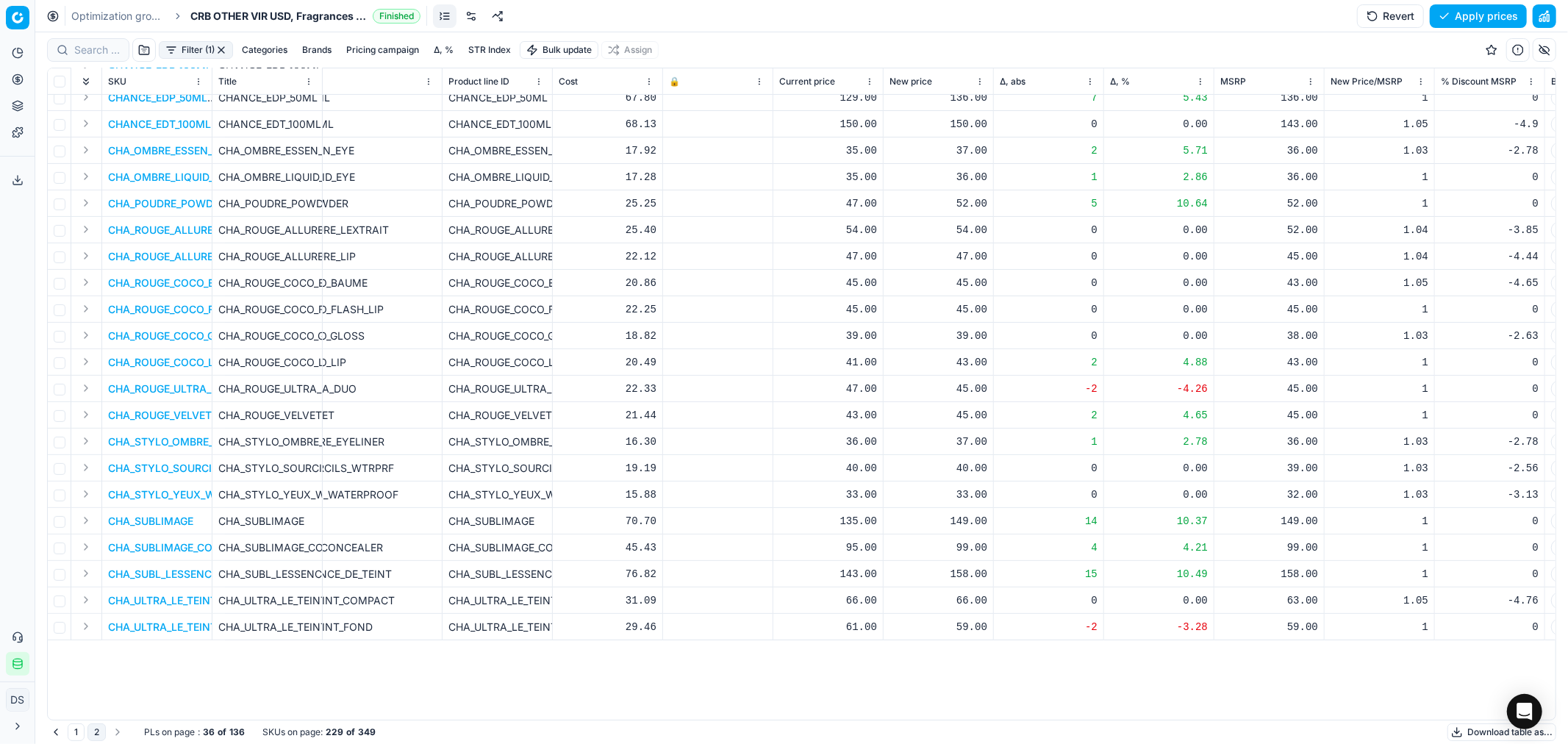
scroll to position [0, 98]
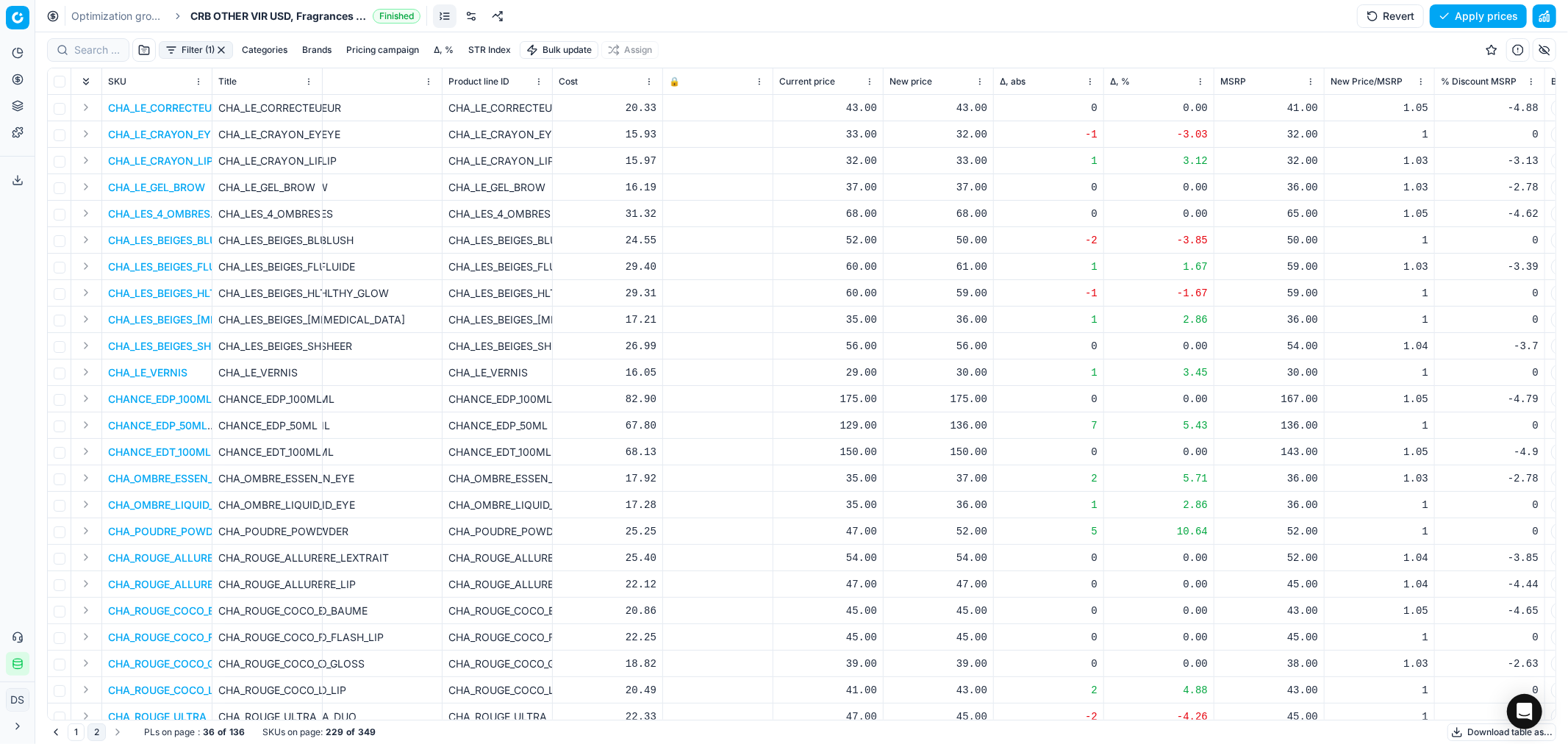
click at [92, 16] on link "Optimization groups" at bounding box center [118, 16] width 94 height 15
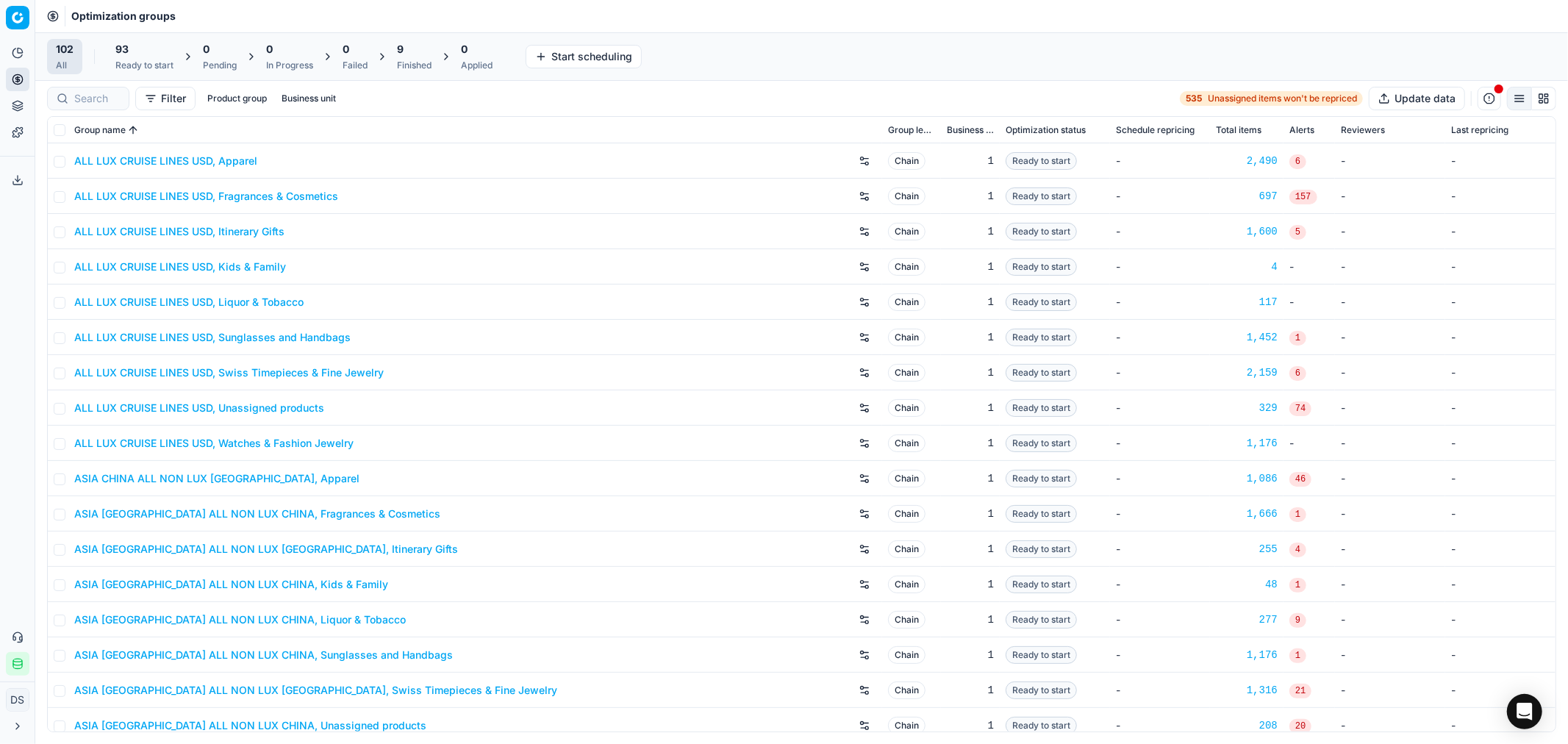
click at [410, 56] on div "9" at bounding box center [414, 50] width 35 height 15
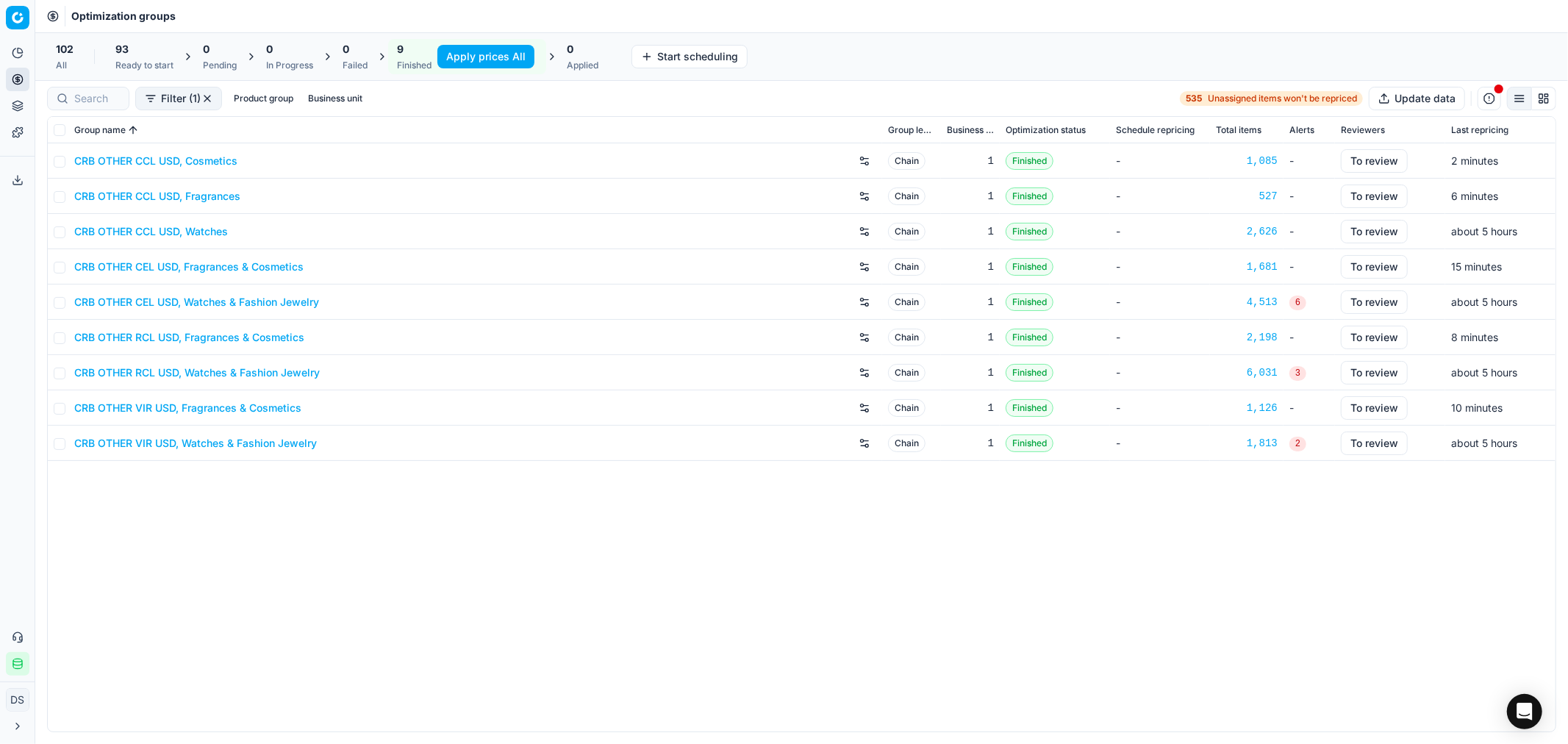
click at [12, 103] on icon at bounding box center [17, 104] width 9 height 6
click at [96, 174] on link "Dynamic reports" at bounding box center [141, 180] width 171 height 21
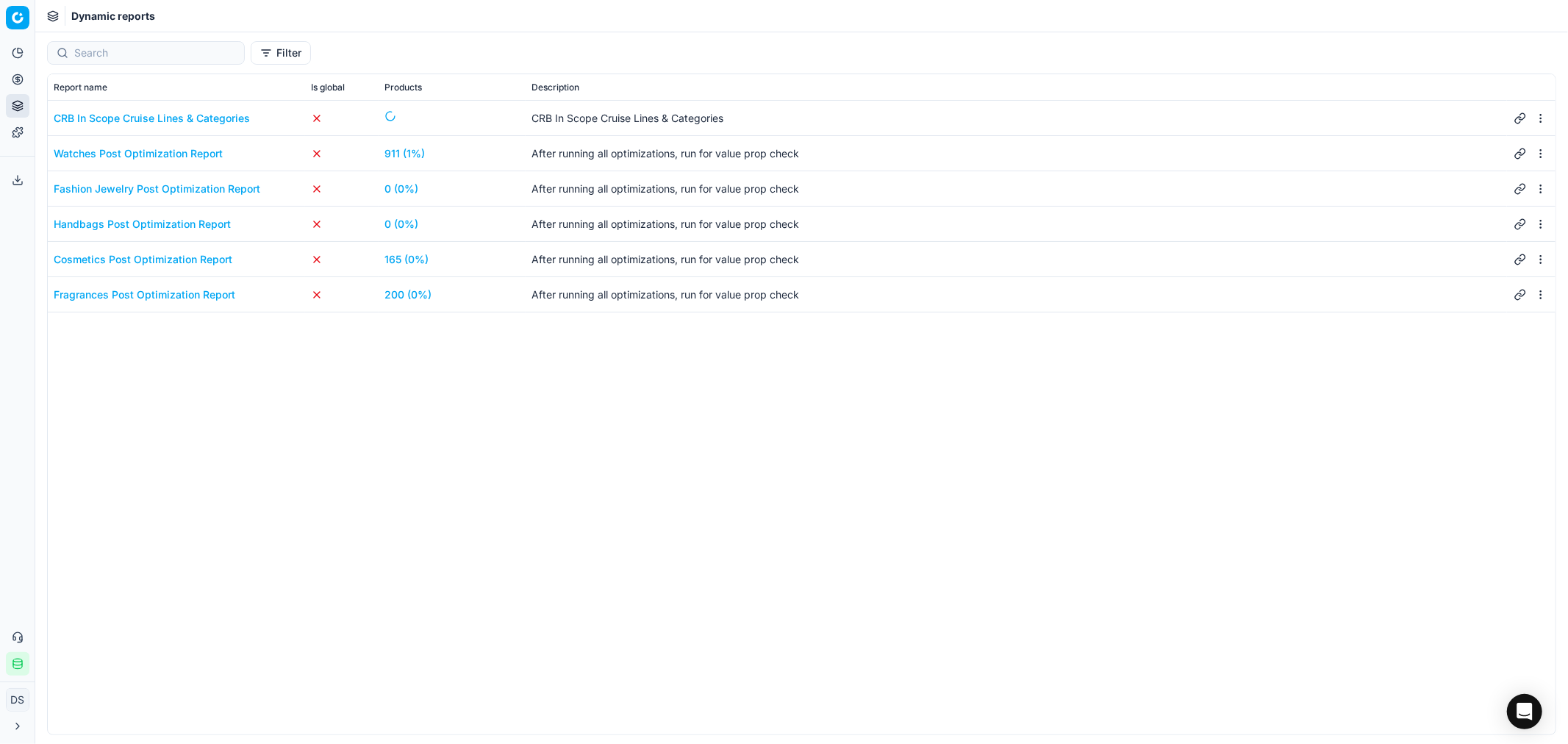
click at [401, 292] on link "200 (0%)" at bounding box center [408, 294] width 47 height 15
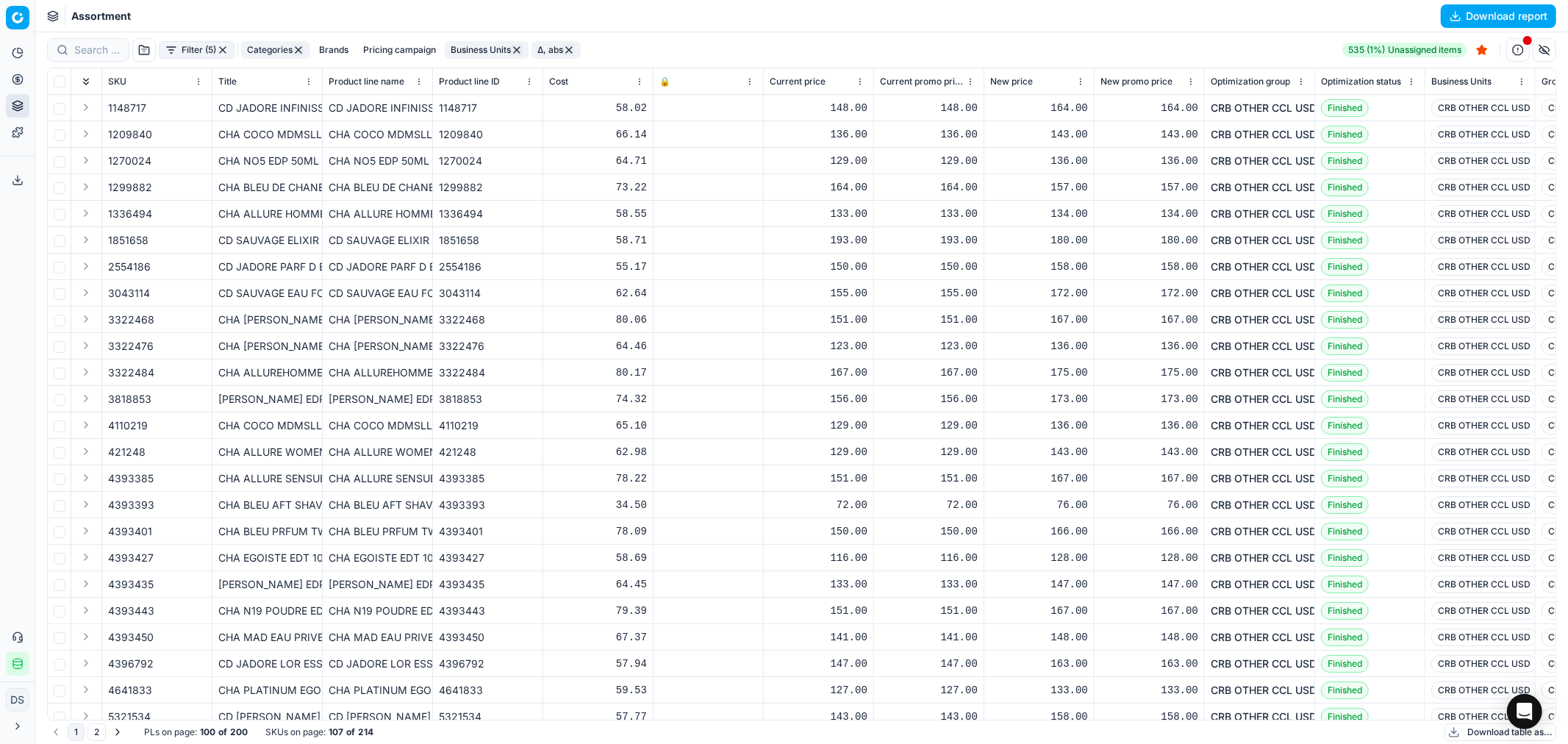
click at [1475, 737] on button "Download table as..." at bounding box center [1501, 732] width 112 height 18
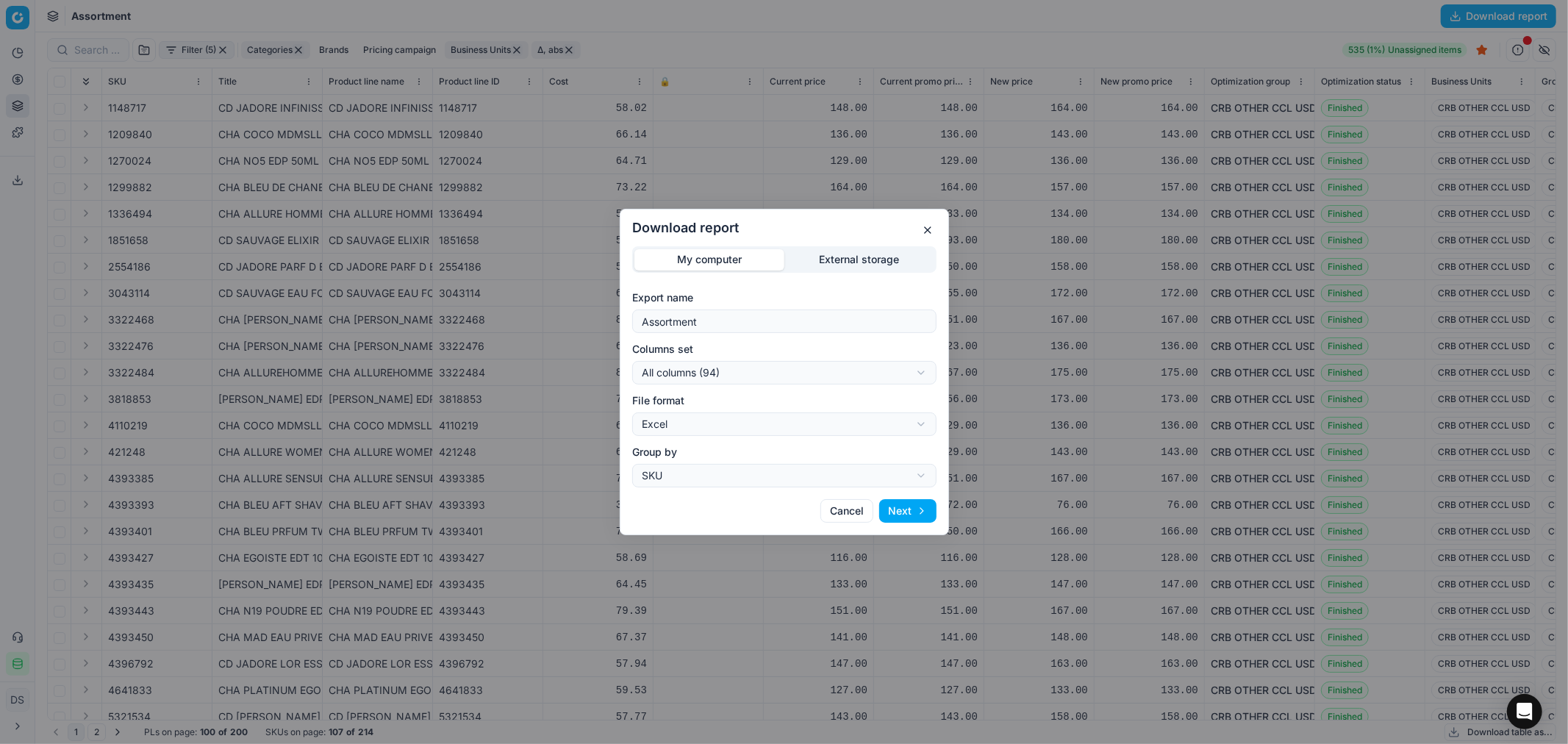
click at [731, 372] on div "Download report My computer External storage Export name Assortment Columns set…" at bounding box center [784, 372] width 1568 height 744
click at [928, 514] on div "Download report My computer External storage Export name Assortment Columns set…" at bounding box center [784, 372] width 1568 height 744
click at [925, 512] on button "Next" at bounding box center [907, 510] width 57 height 23
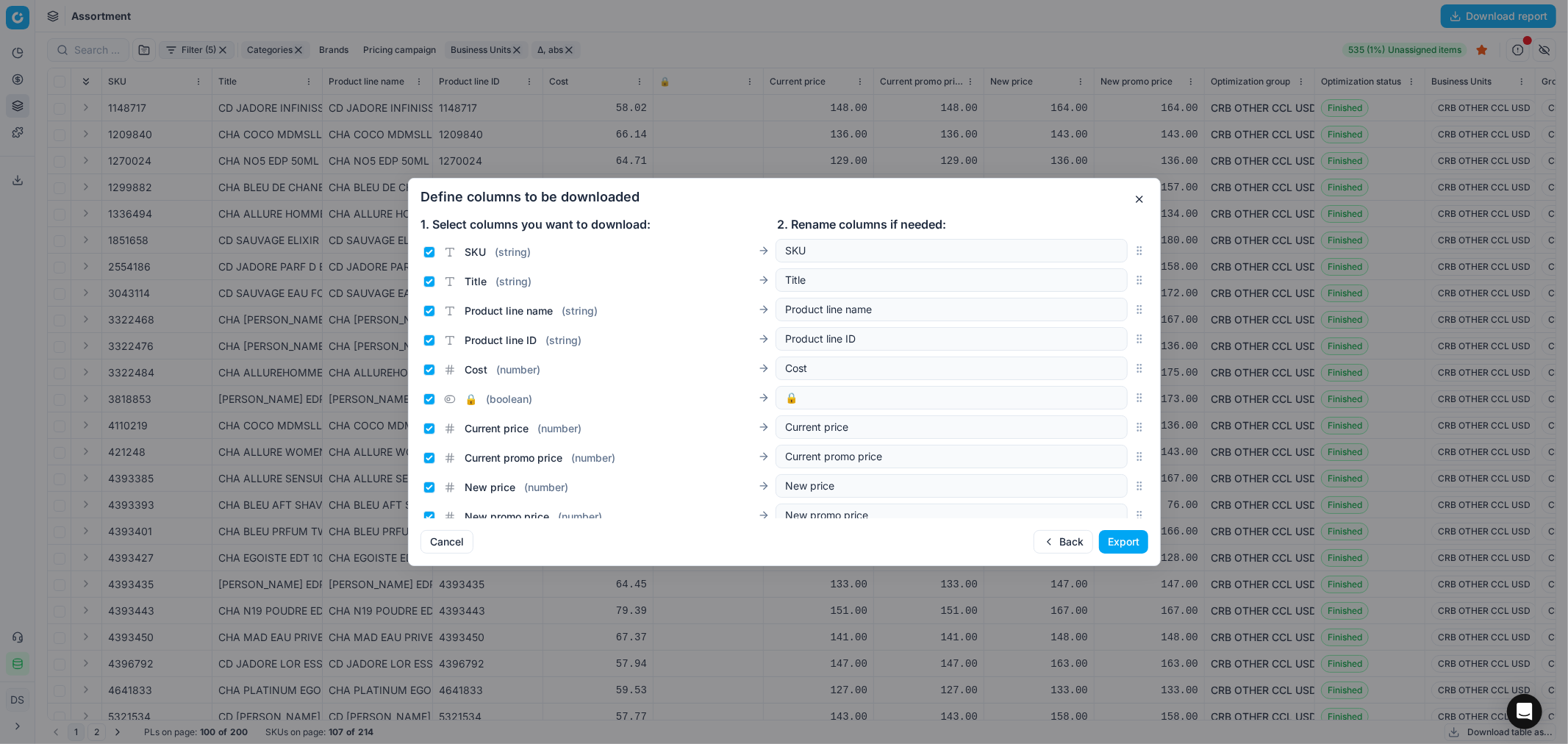
click at [1134, 542] on button "Export" at bounding box center [1124, 541] width 50 height 23
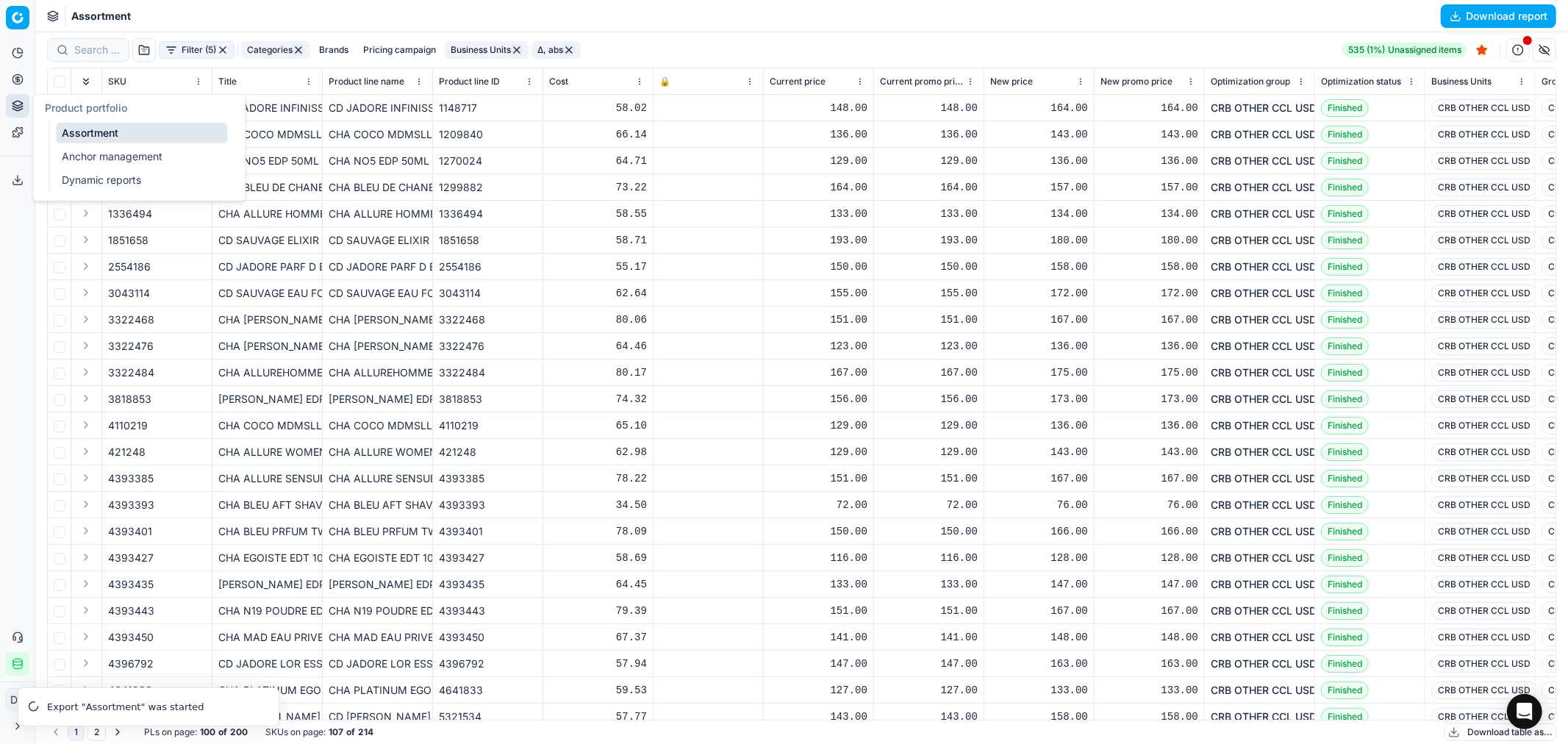
click at [19, 105] on icon at bounding box center [17, 104] width 9 height 6
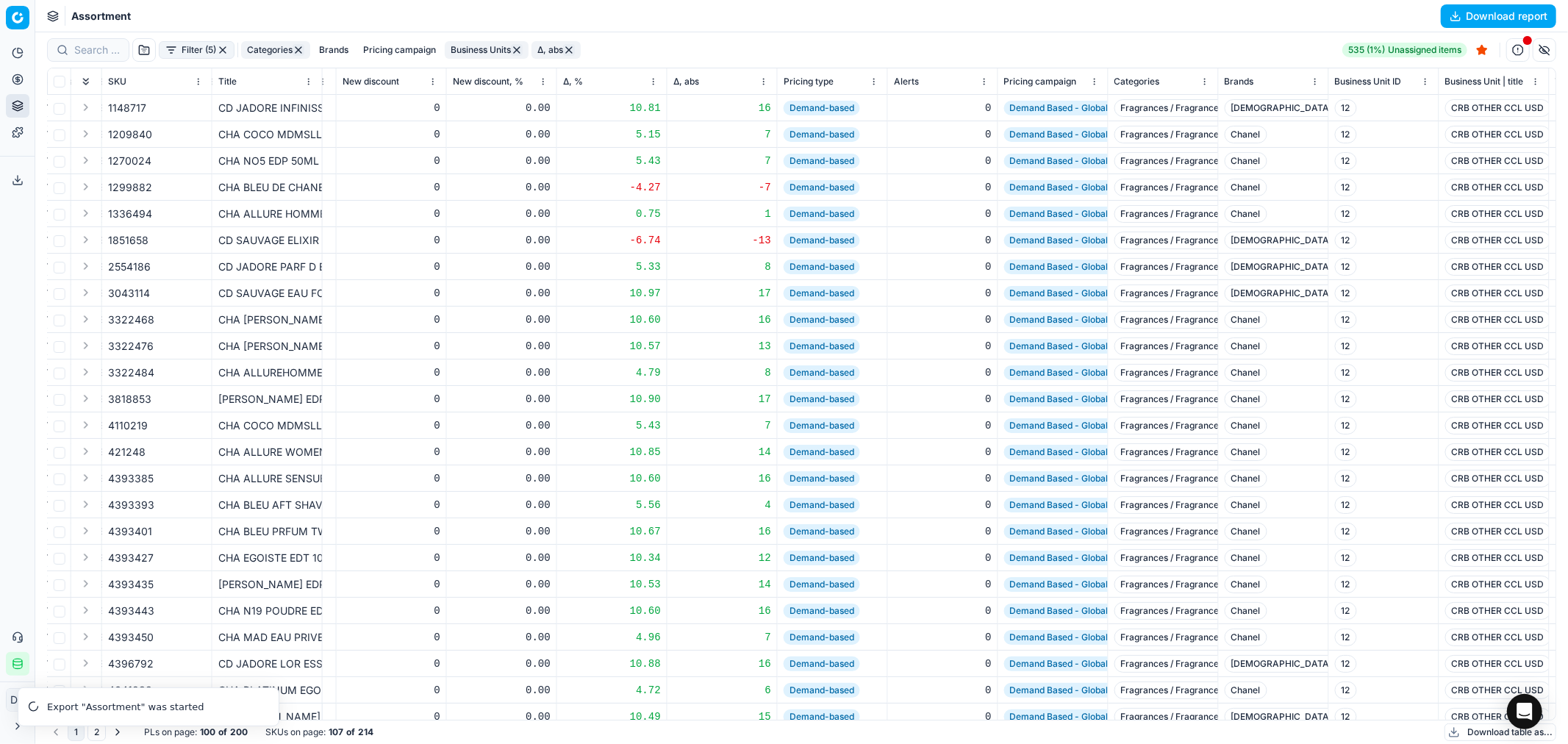
scroll to position [0, 1431]
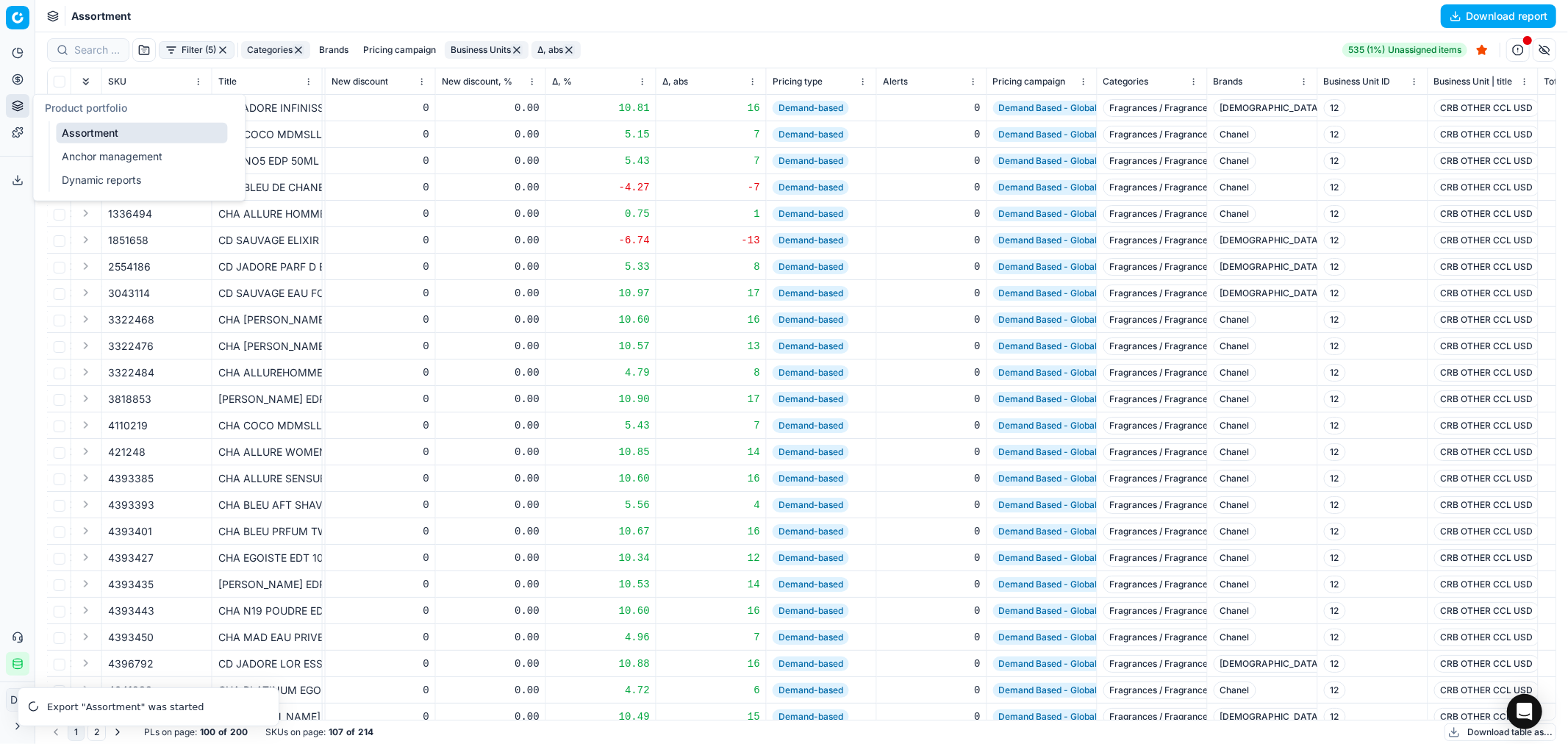
click at [19, 114] on button "Product portfolio" at bounding box center [17, 106] width 23 height 23
click at [8, 103] on button "Product portfolio" at bounding box center [17, 106] width 23 height 23
click at [25, 108] on button "Product portfolio" at bounding box center [17, 106] width 23 height 23
click at [95, 175] on link "Dynamic reports" at bounding box center [141, 180] width 171 height 21
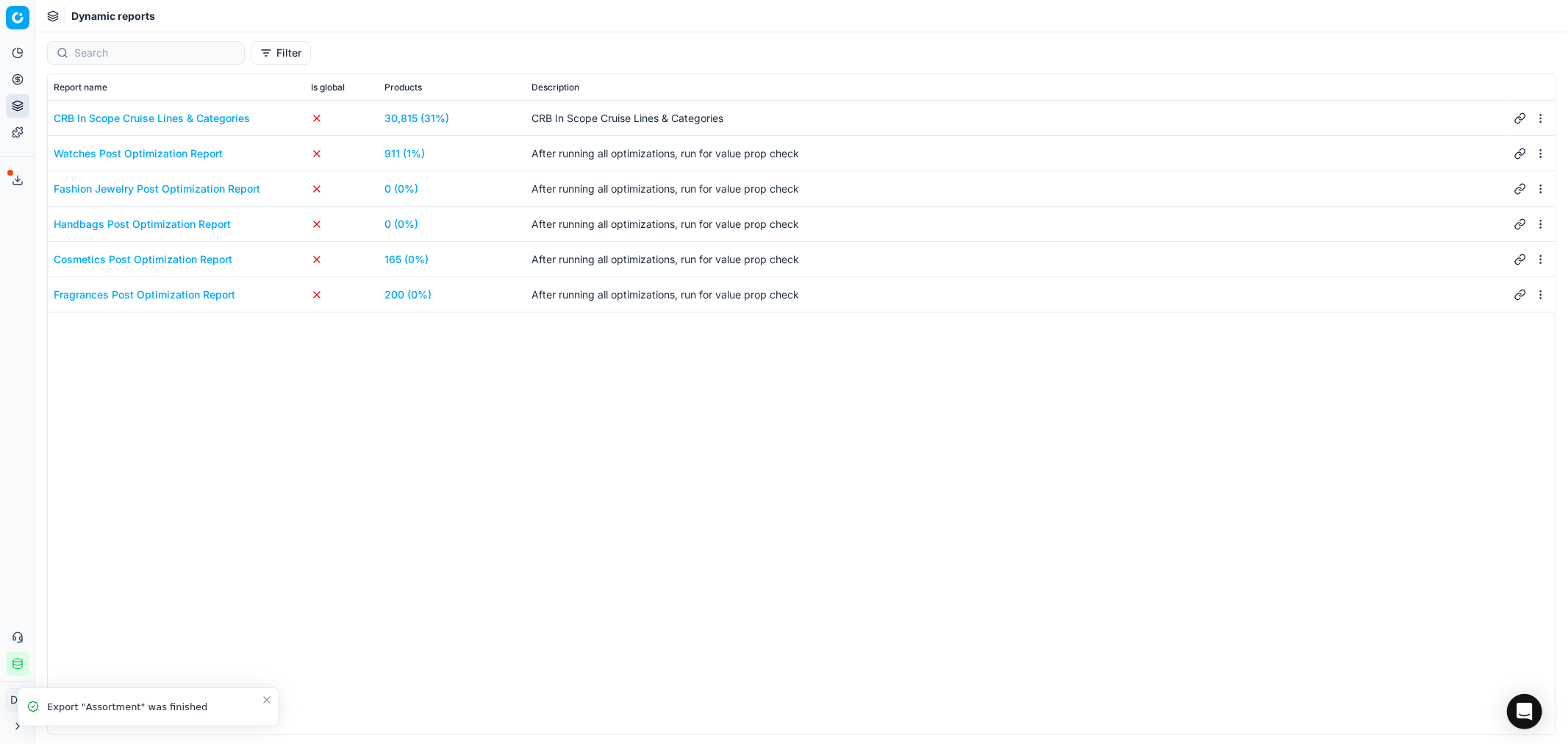
click at [163, 252] on div "Cosmetics Post Optimization Report" at bounding box center [142, 260] width 179 height 15
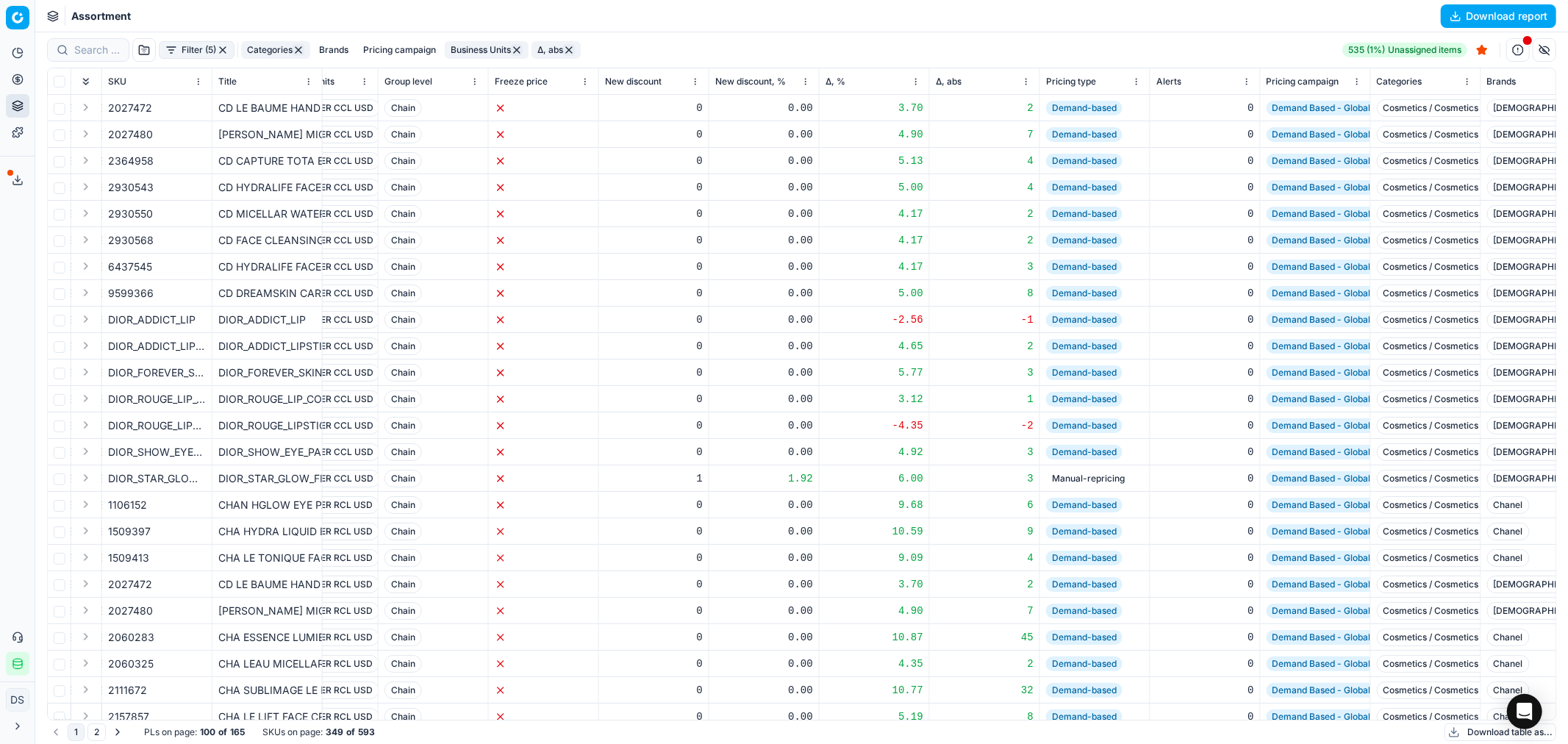
scroll to position [0, 1170]
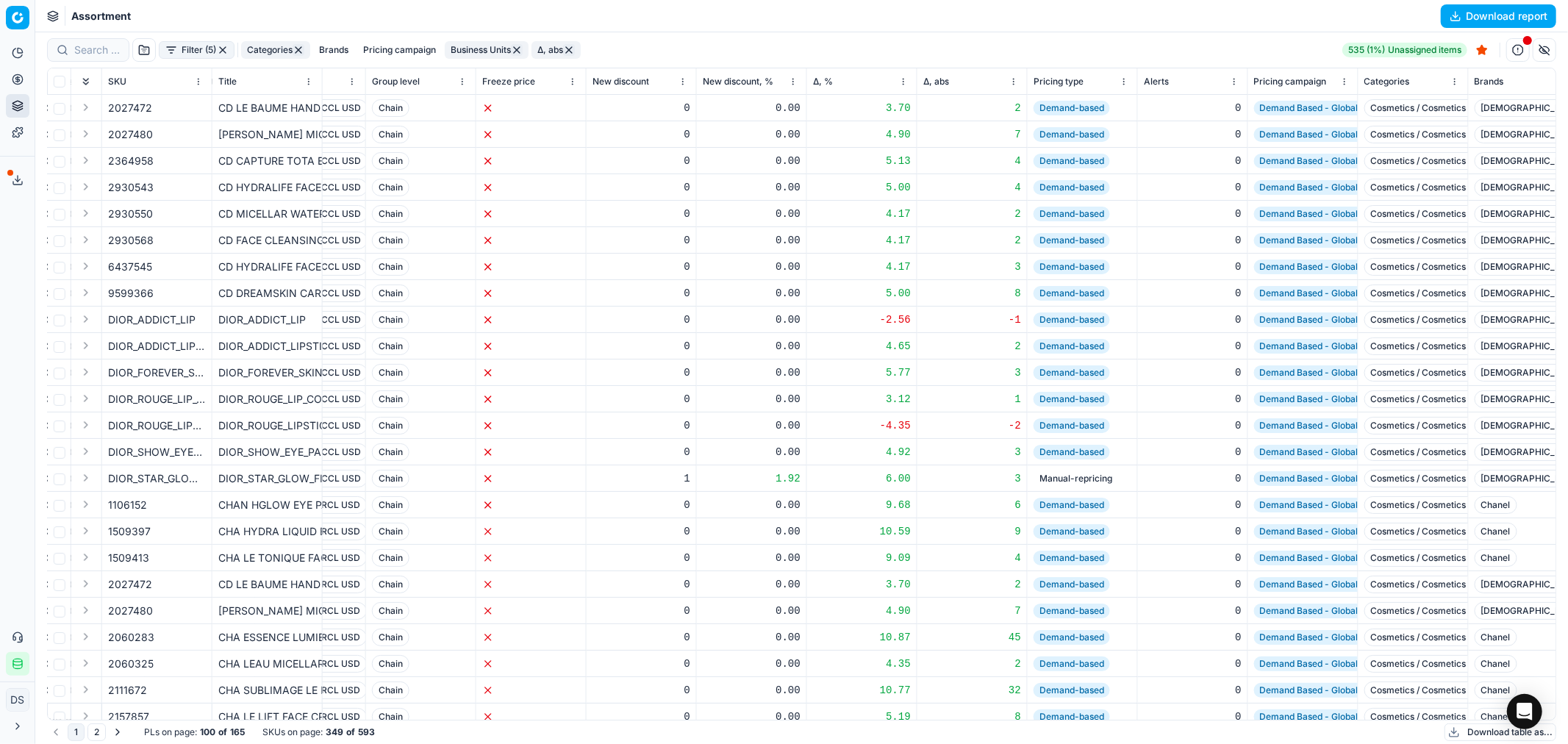
click at [1467, 730] on button "Download table as..." at bounding box center [1501, 732] width 112 height 18
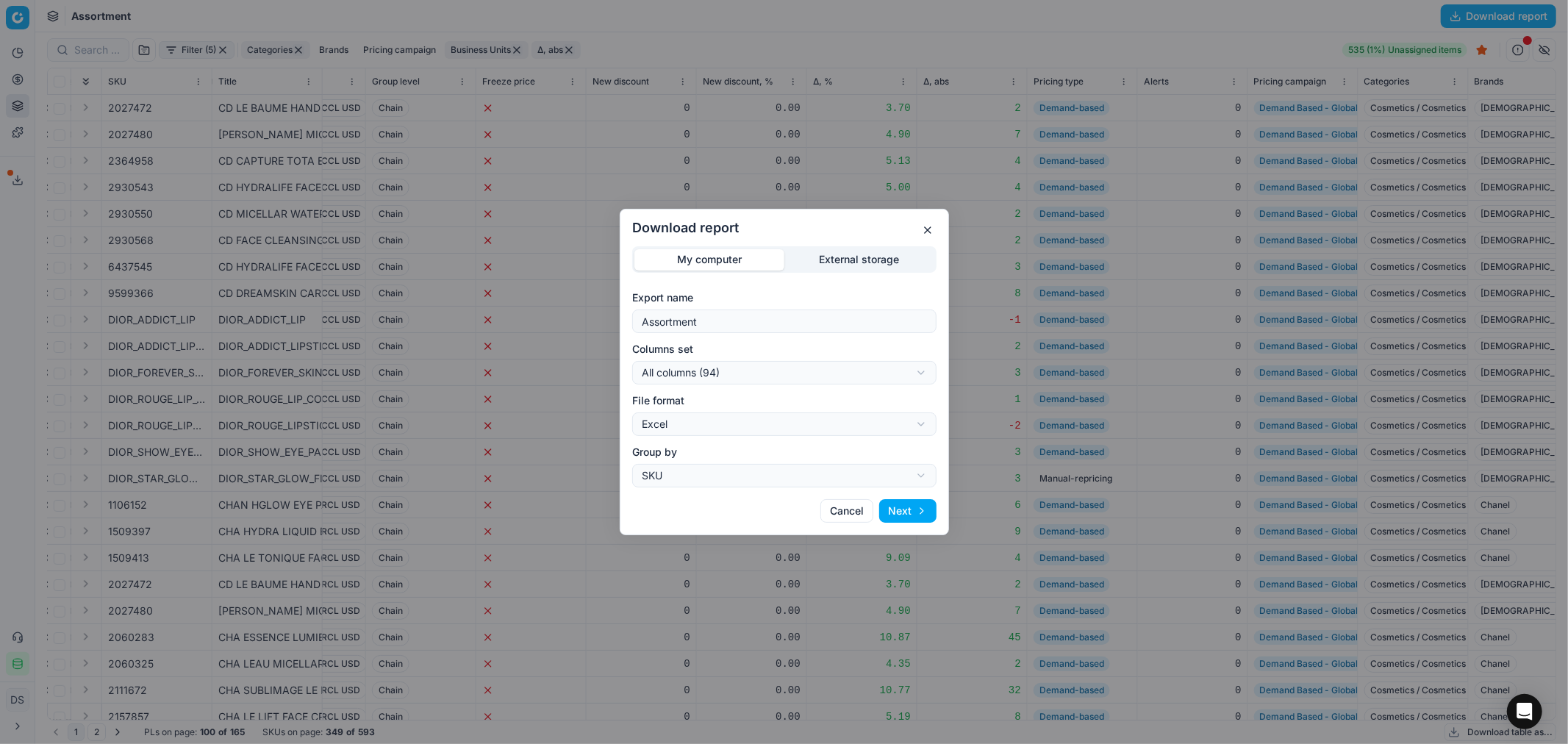
click at [910, 508] on button "Next" at bounding box center [907, 510] width 57 height 23
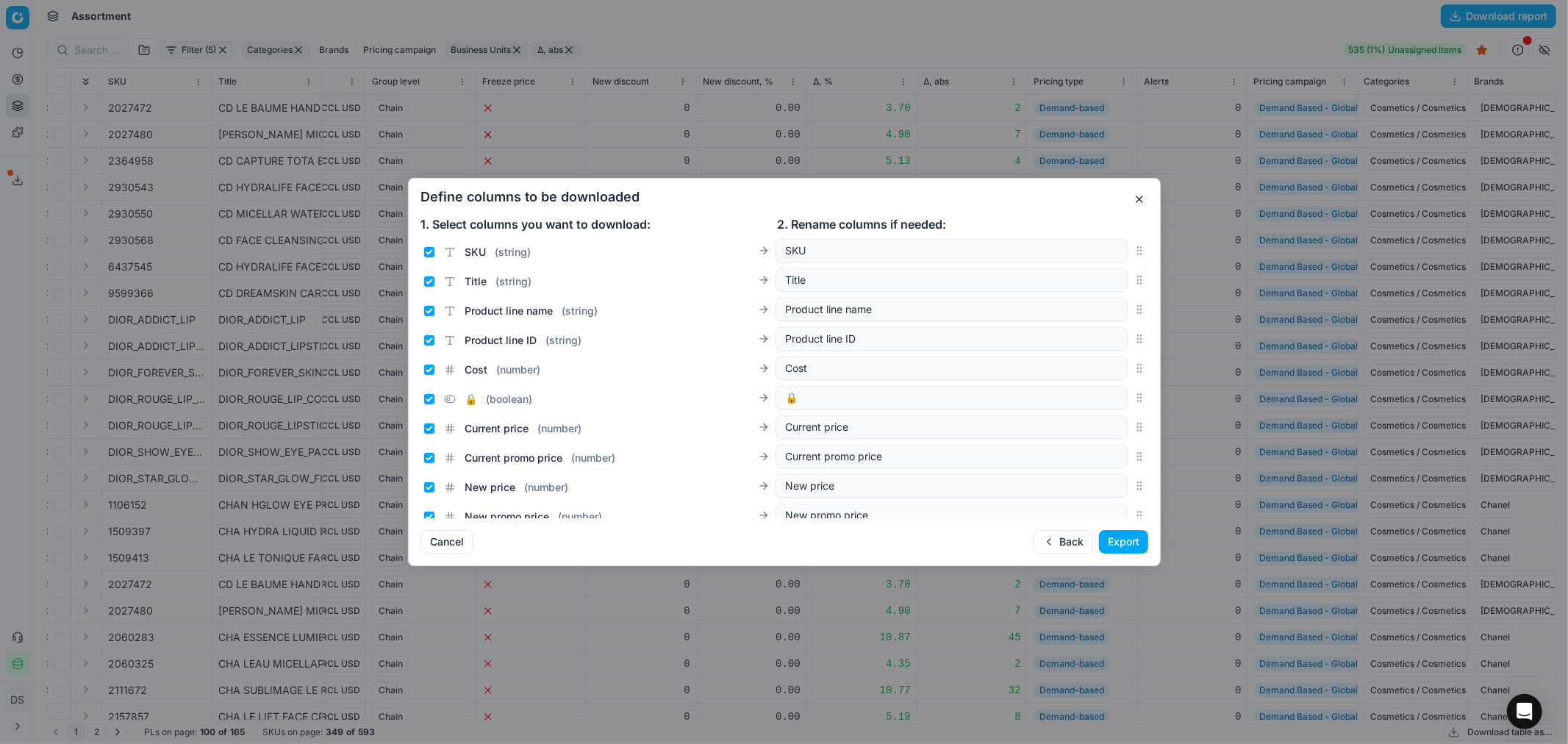
click at [1110, 542] on button "Export" at bounding box center [1124, 541] width 50 height 23
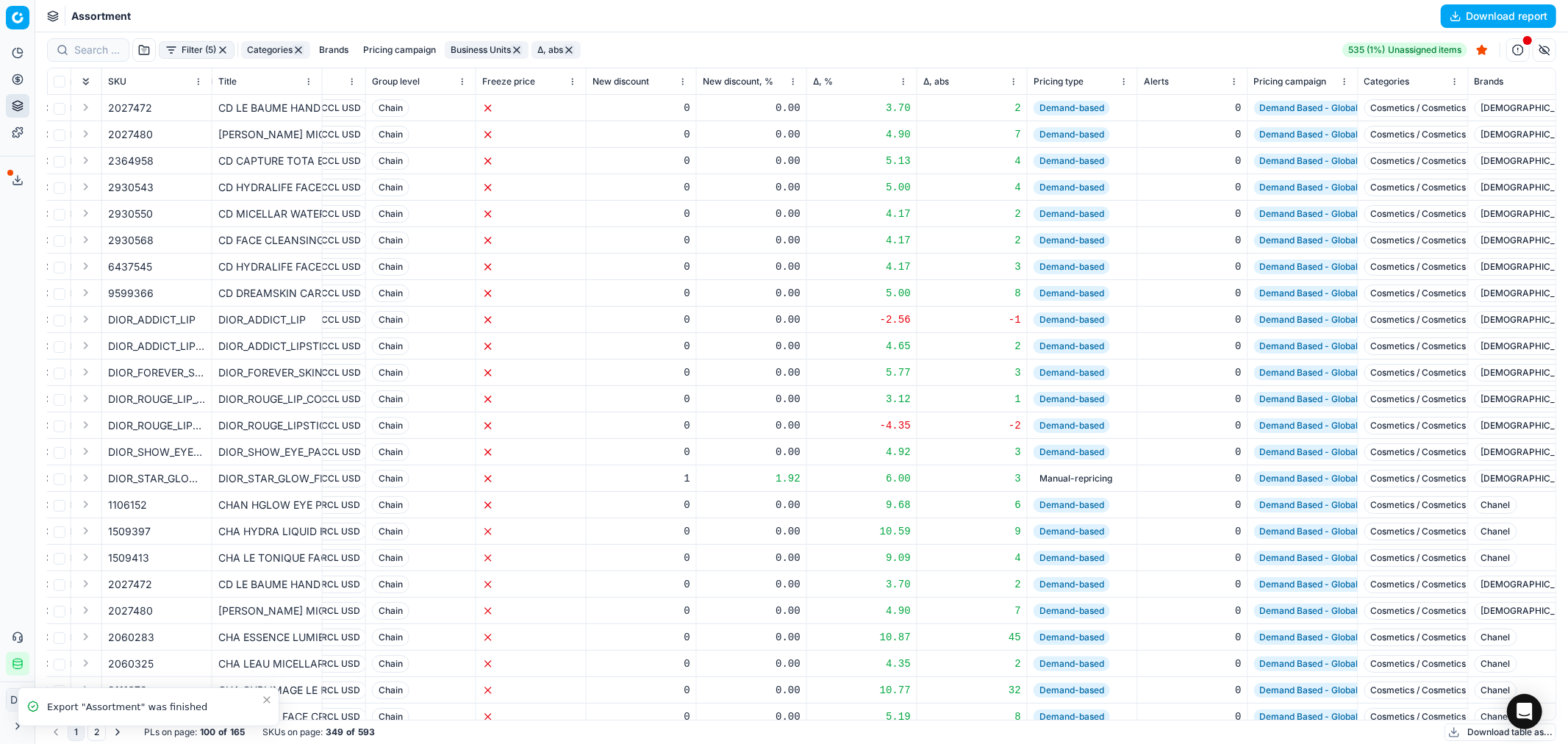
click at [16, 177] on icon at bounding box center [18, 179] width 12 height 12
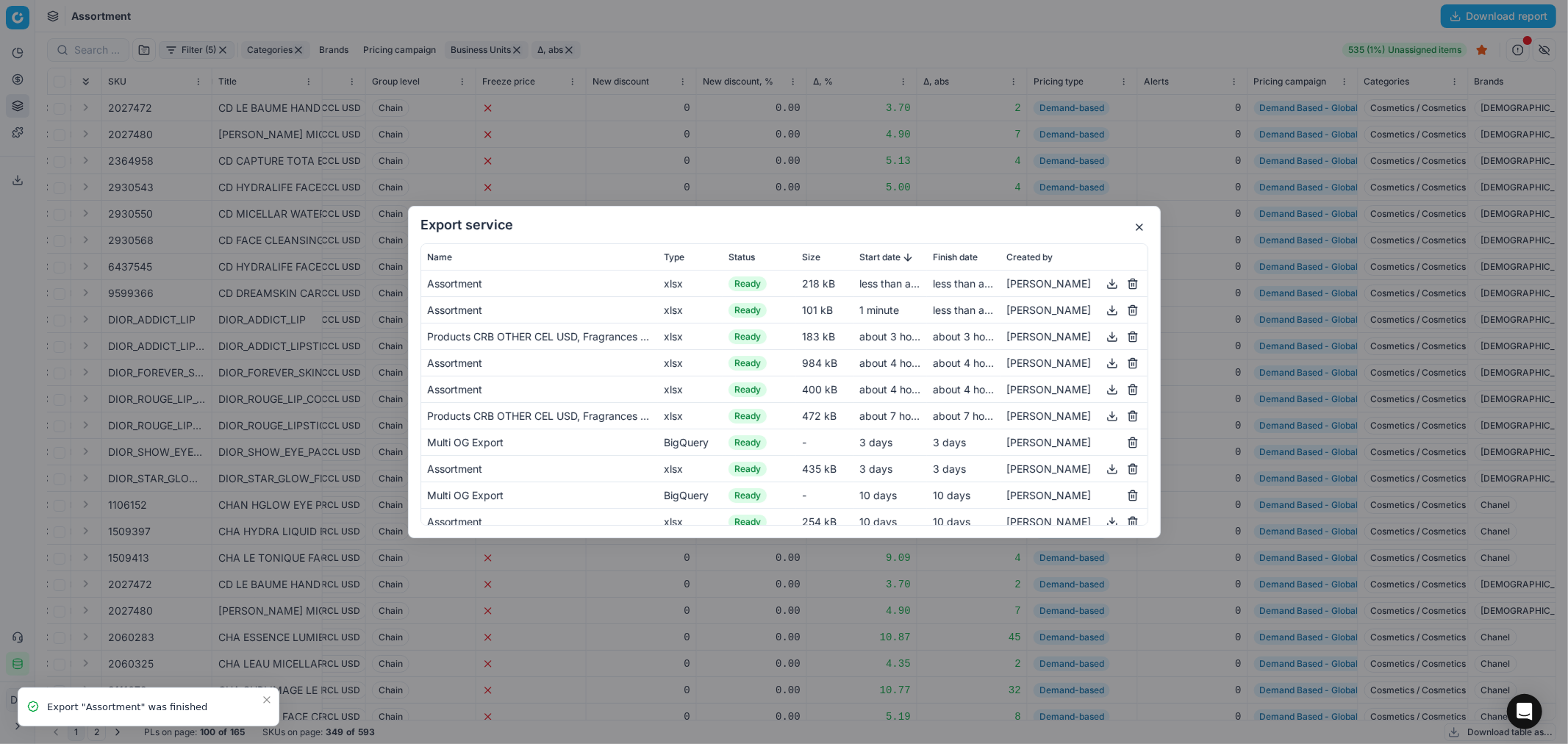
click at [1103, 311] on button "button" at bounding box center [1112, 309] width 18 height 18
click at [1103, 289] on button "button" at bounding box center [1112, 283] width 18 height 18
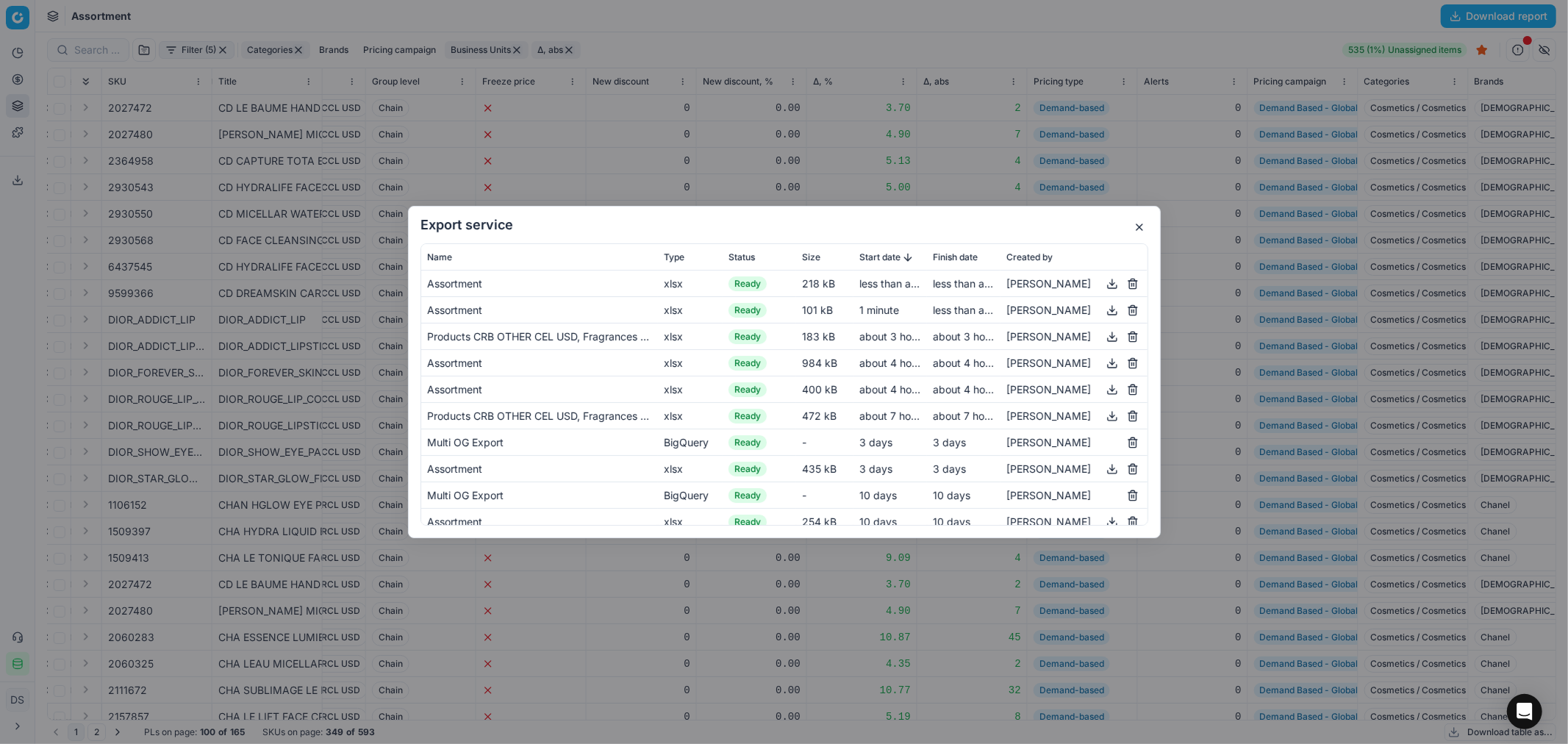
click at [1141, 219] on button "button" at bounding box center [1139, 227] width 18 height 18
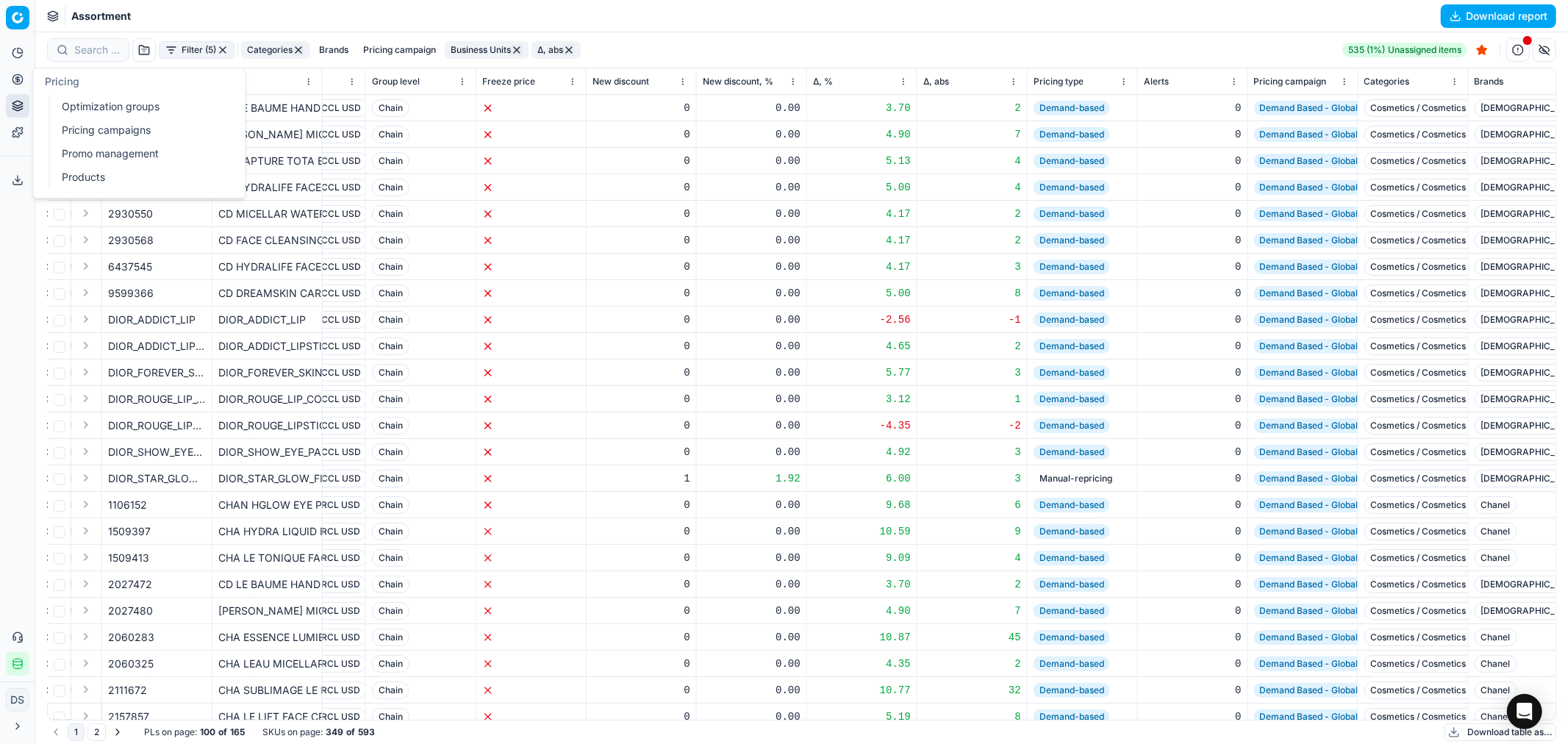
click at [92, 105] on link "Optimization groups" at bounding box center [141, 107] width 171 height 21
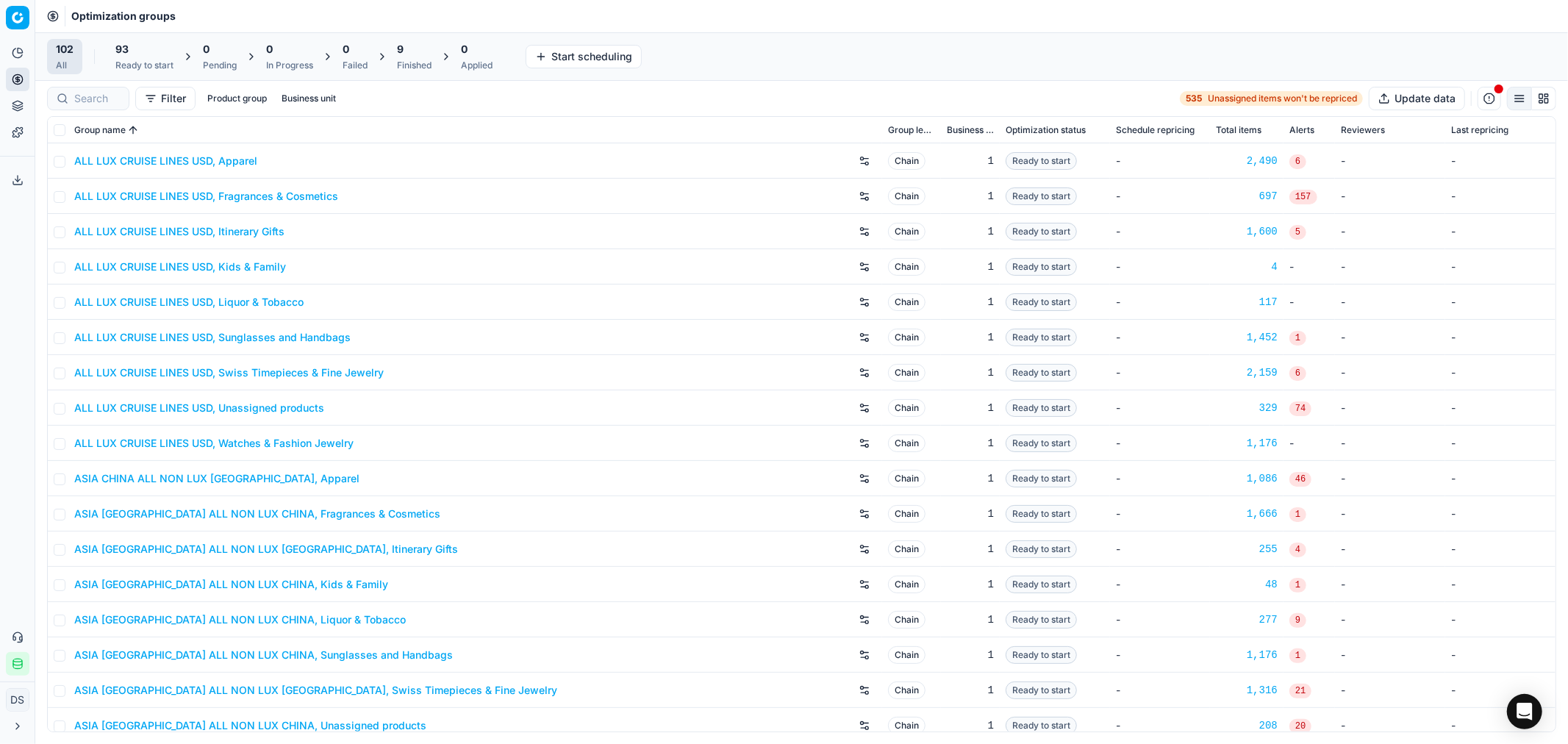
click at [419, 57] on div "9 Finished" at bounding box center [414, 56] width 35 height 29
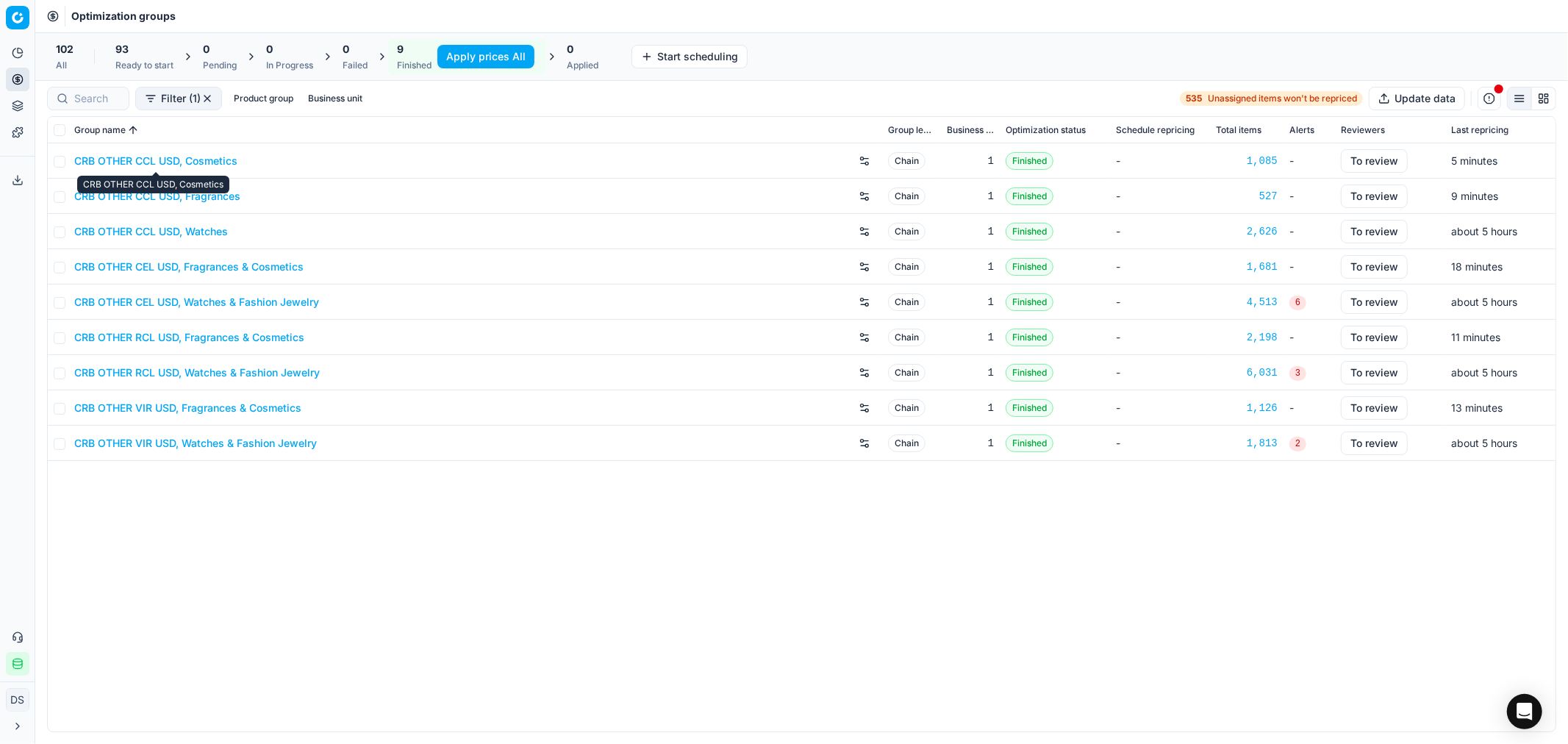
click at [215, 163] on link "CRB OTHER CCL USD, Cosmetics" at bounding box center [155, 161] width 164 height 15
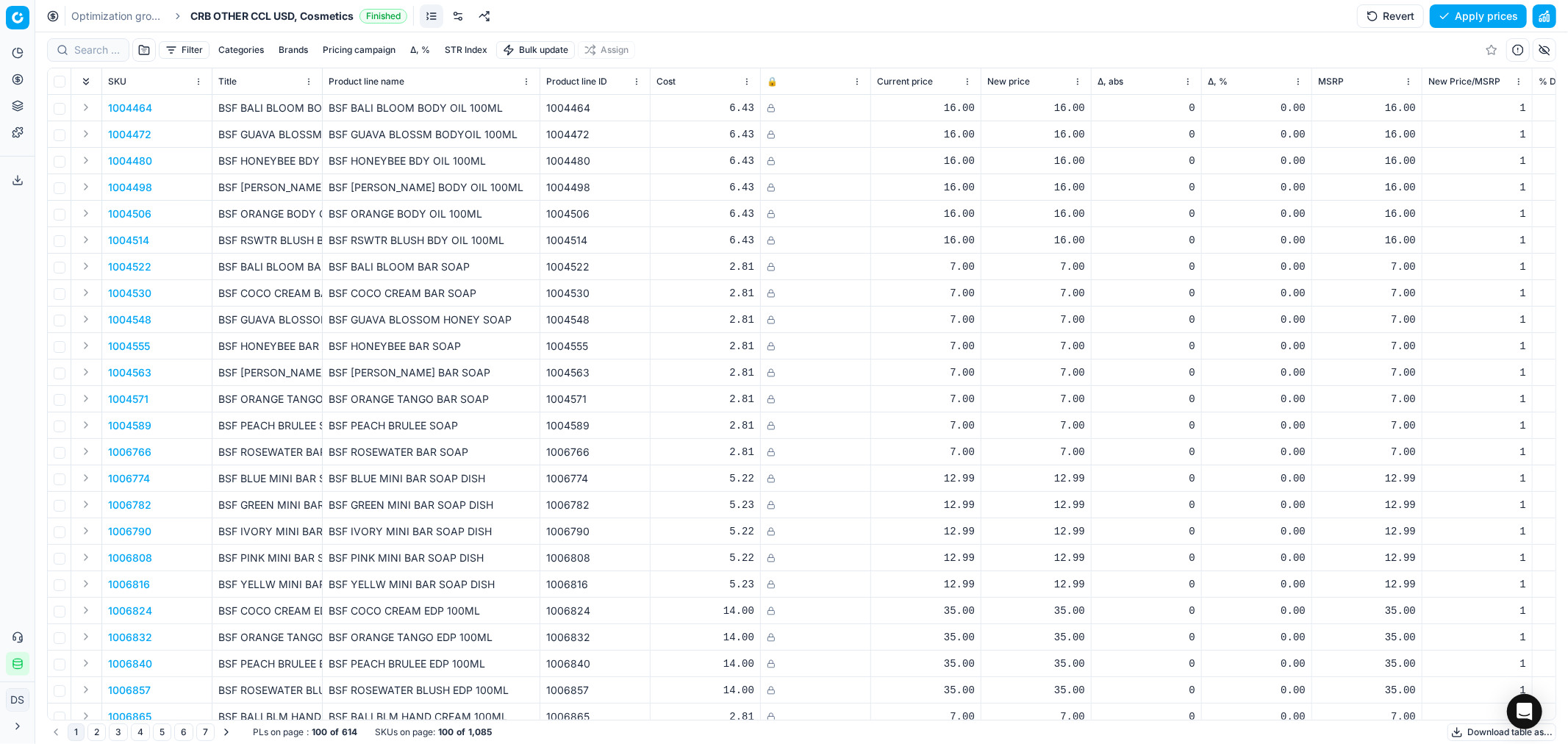
click at [1478, 78] on span "New Price/MSRP" at bounding box center [1464, 81] width 72 height 12
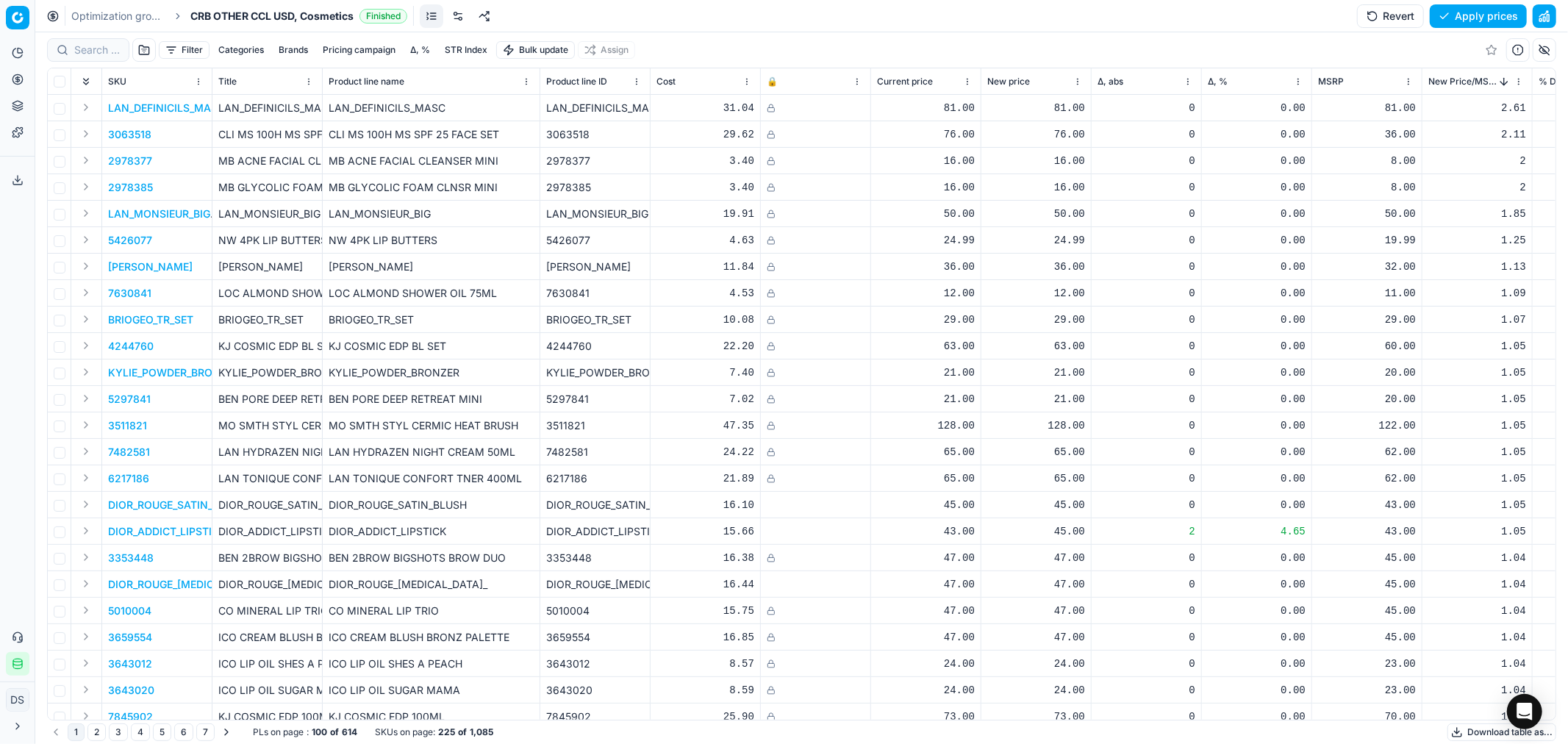
click at [182, 47] on button "Filter" at bounding box center [184, 50] width 50 height 18
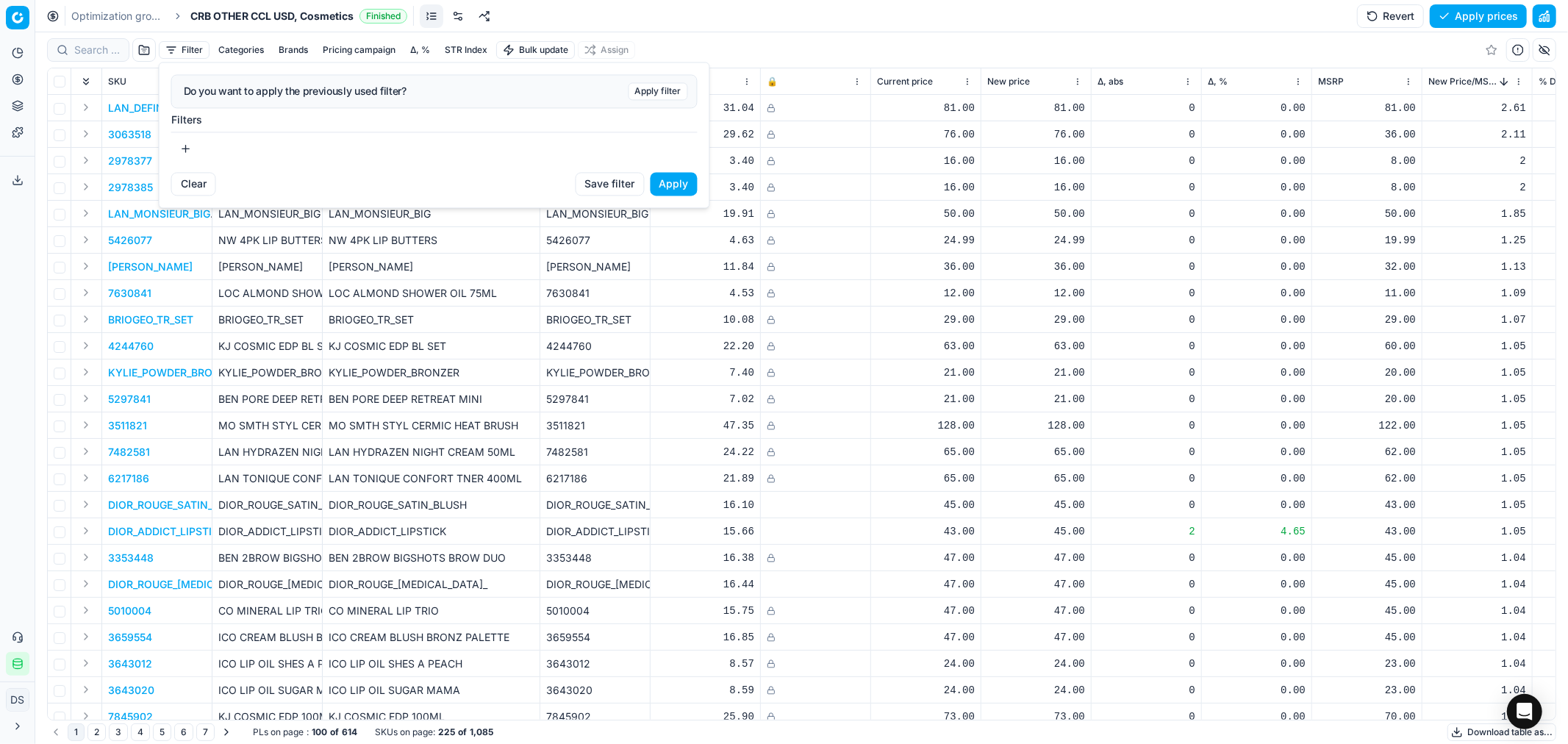
click at [181, 150] on button "button" at bounding box center [185, 148] width 29 height 23
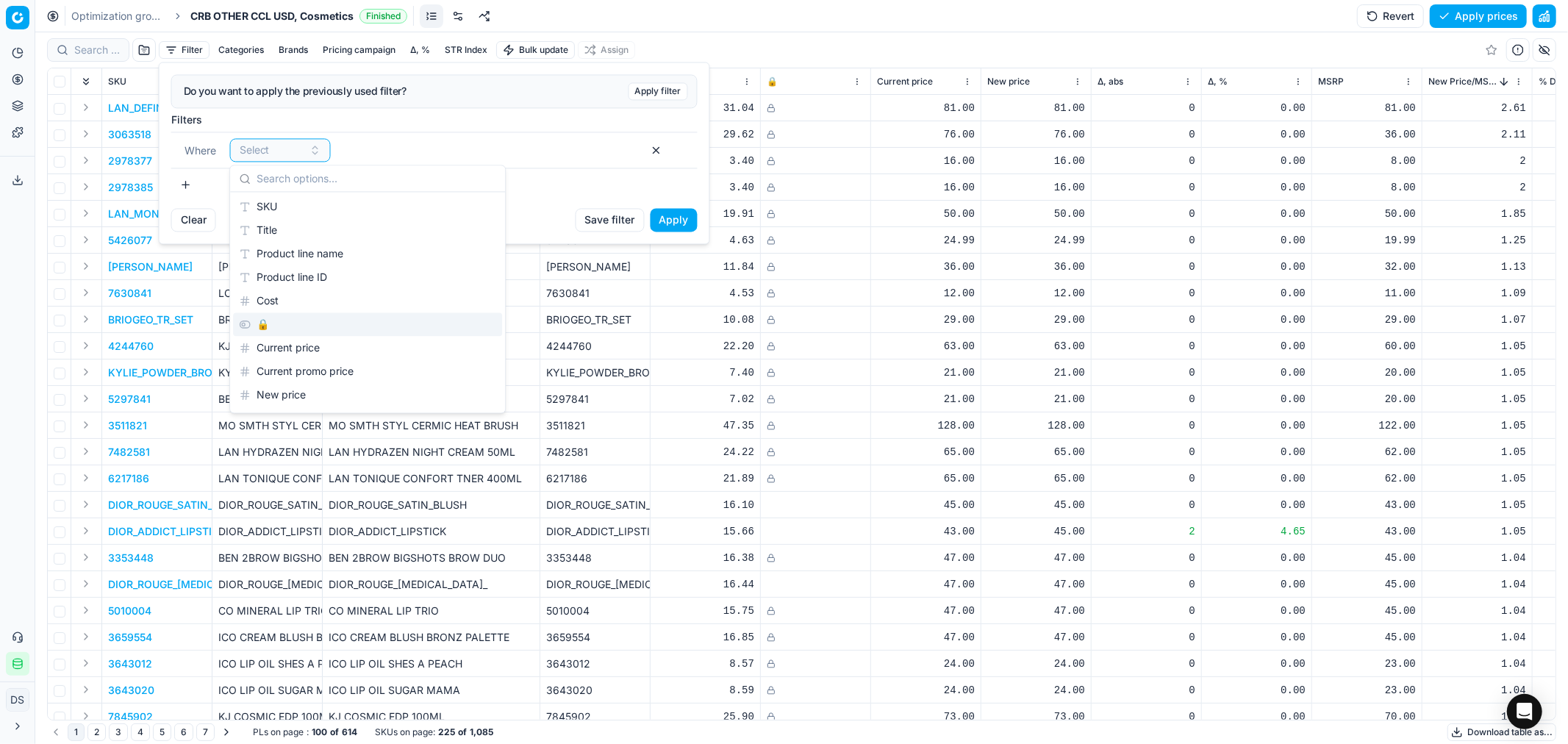
click at [281, 315] on div "🔒" at bounding box center [367, 323] width 269 height 23
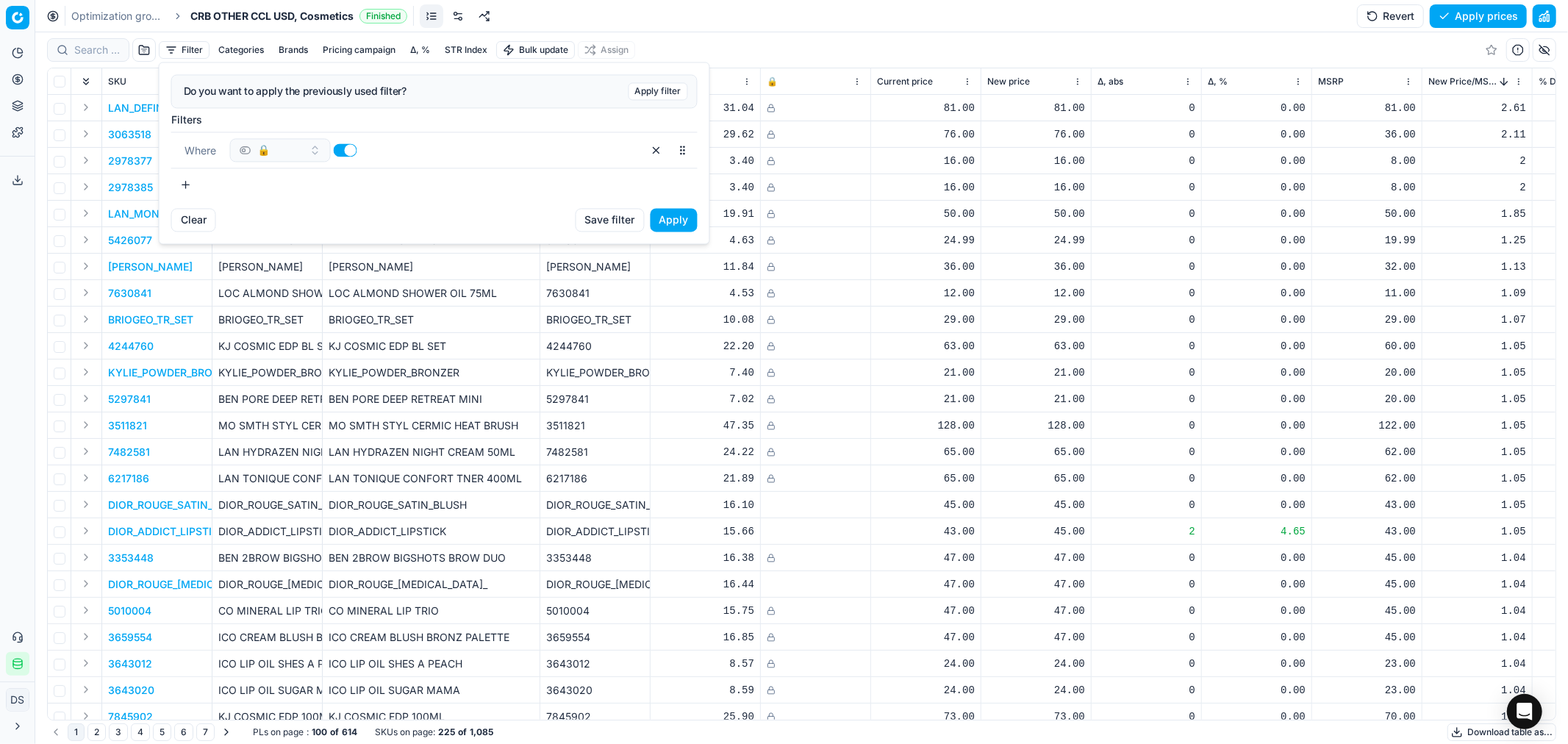
click at [347, 150] on button "button" at bounding box center [345, 150] width 23 height 13
checkbox input "false"
click at [691, 229] on button "Apply" at bounding box center [674, 220] width 47 height 23
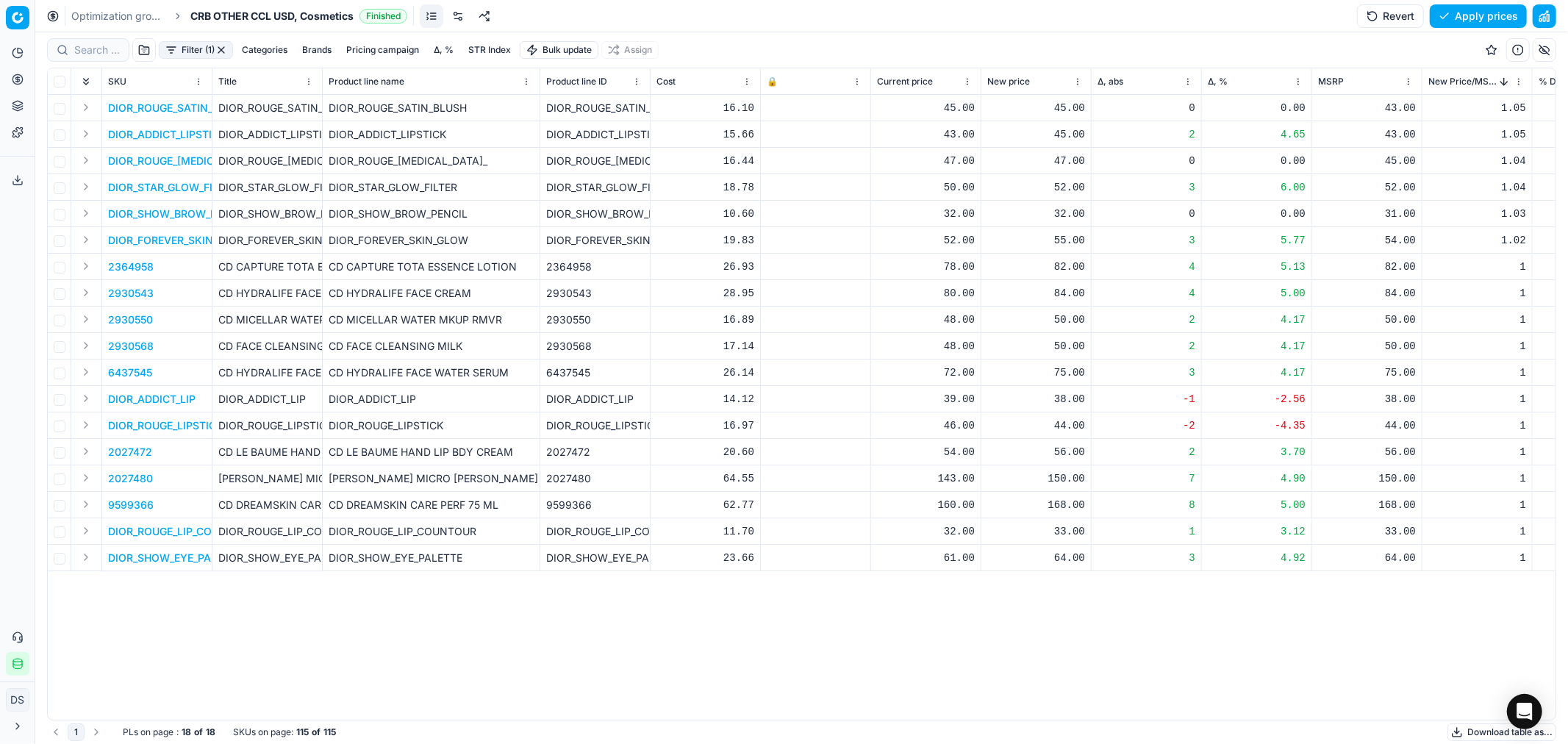
click at [101, 18] on link "Optimization groups" at bounding box center [118, 16] width 94 height 15
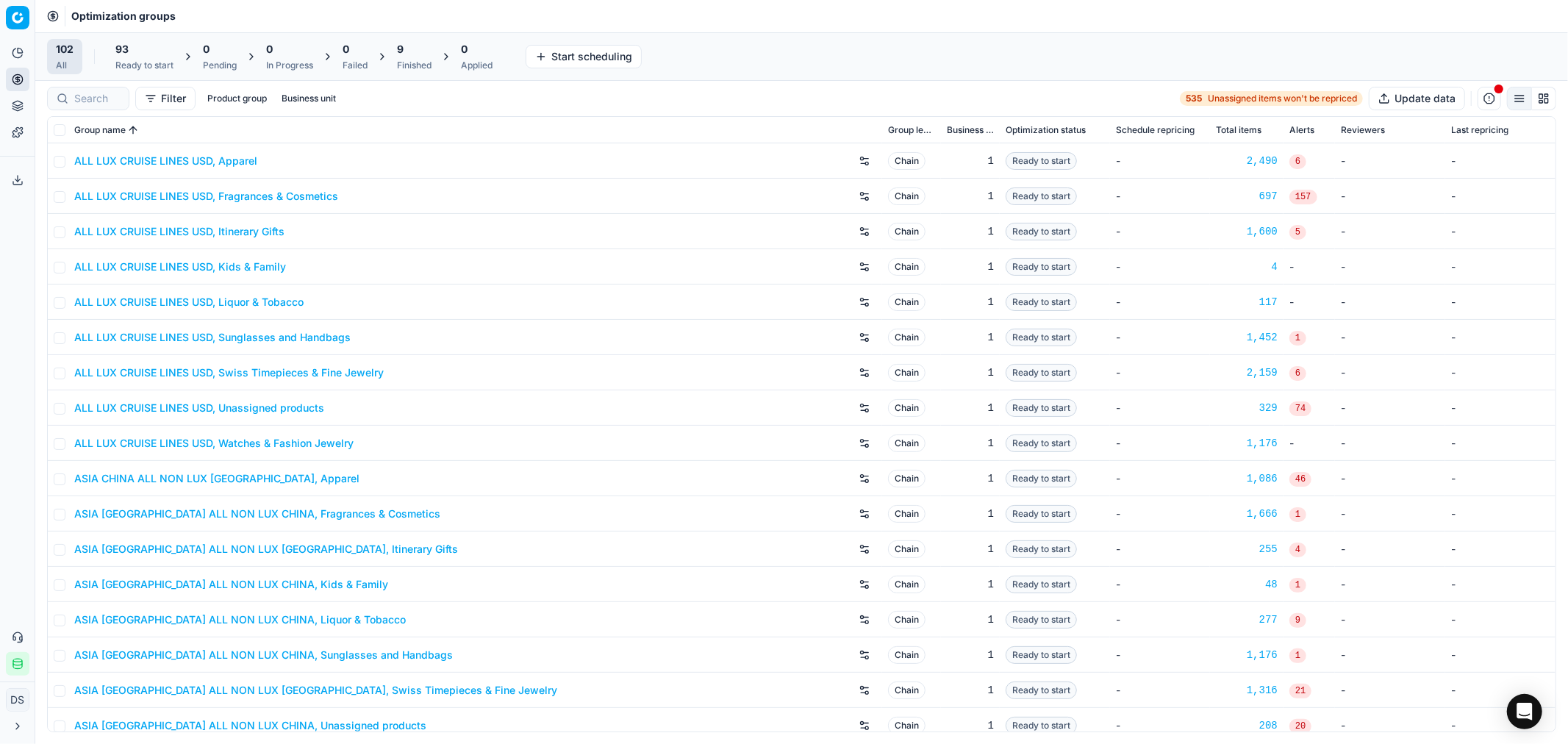
click at [408, 62] on div "Finished" at bounding box center [414, 65] width 35 height 12
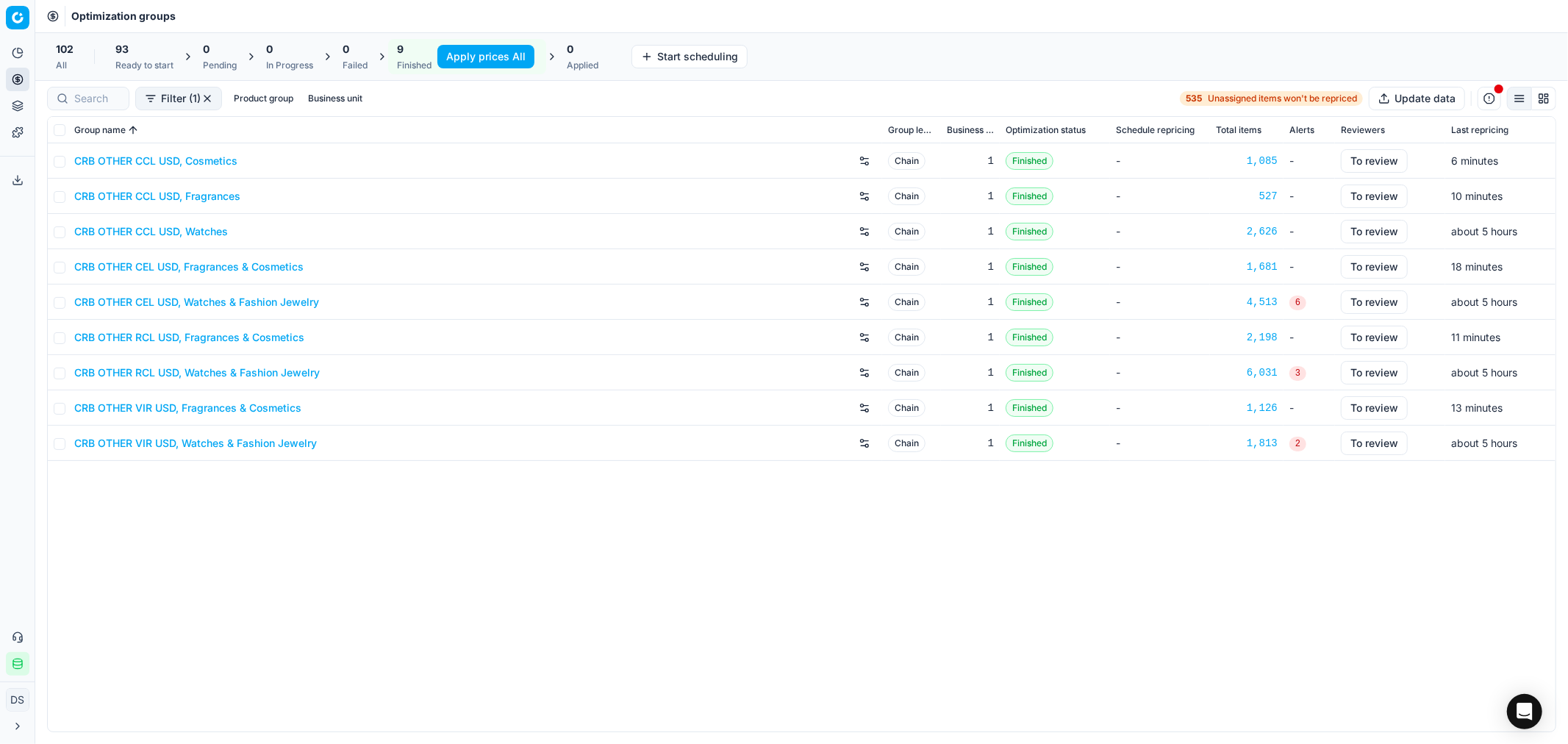
click at [202, 201] on link "CRB OTHER CCL USD, Fragrances" at bounding box center [157, 196] width 166 height 15
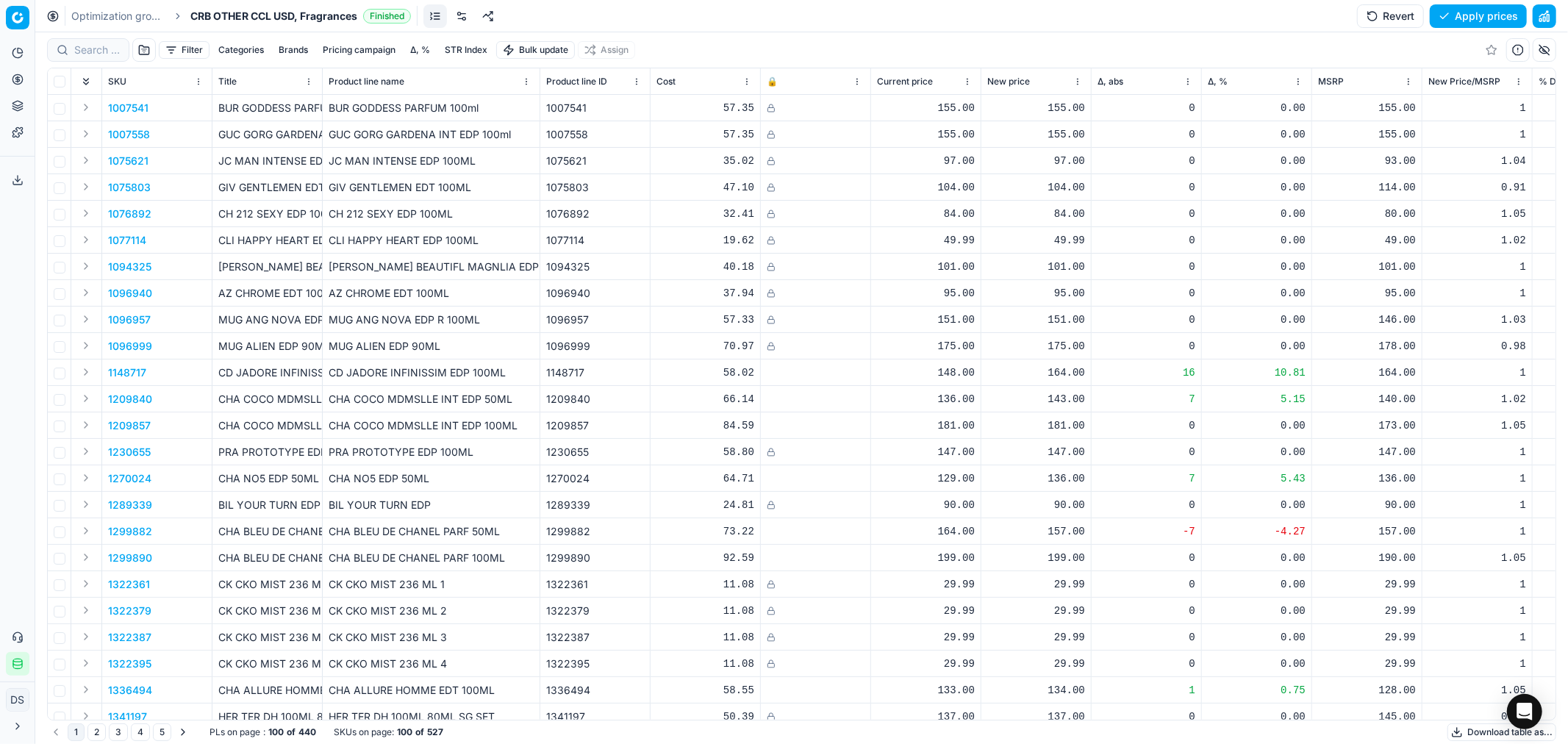
click at [194, 49] on button "Filter" at bounding box center [184, 50] width 50 height 18
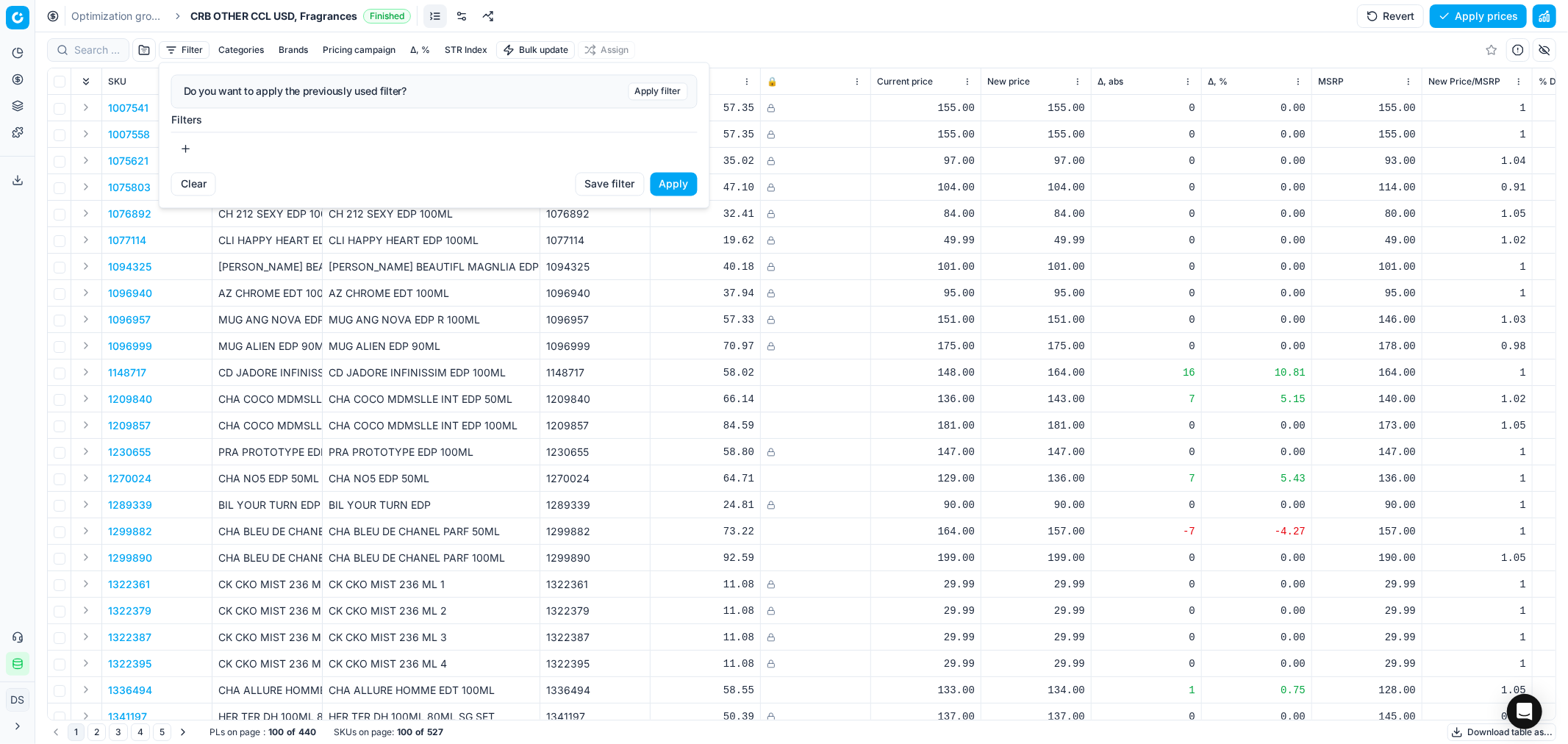
click at [187, 142] on button "button" at bounding box center [185, 148] width 29 height 23
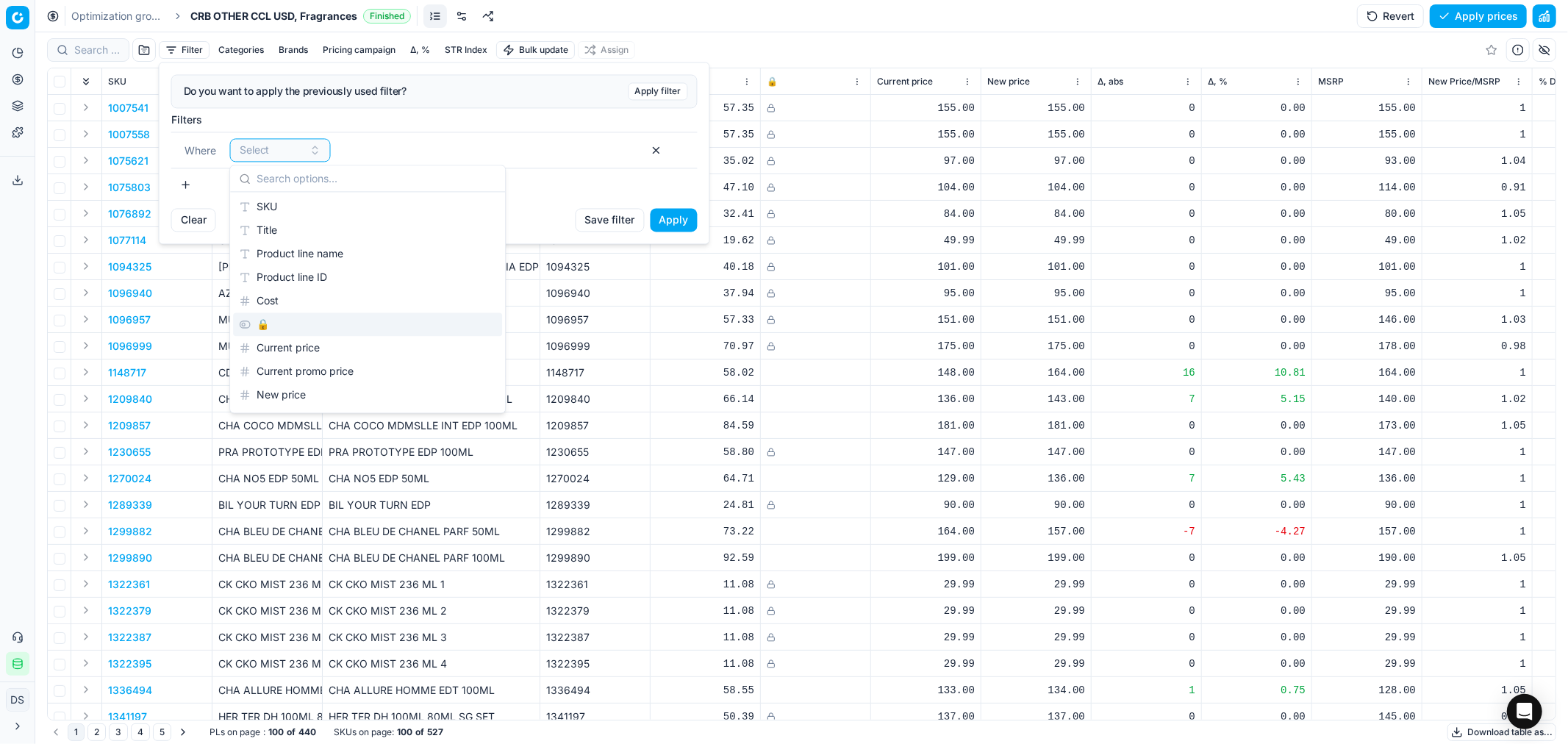
click at [277, 326] on div "🔒" at bounding box center [367, 323] width 269 height 23
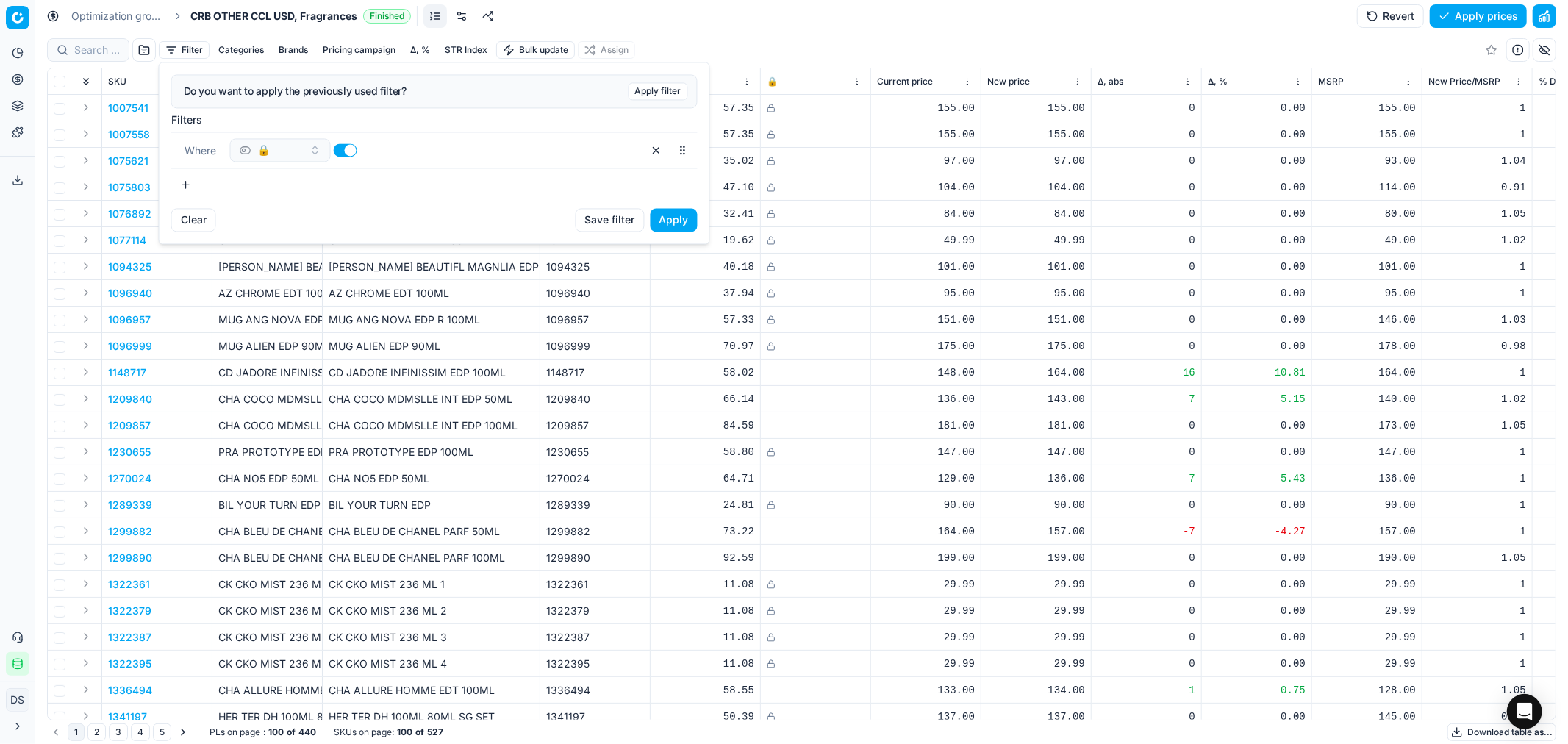
click at [349, 147] on button "button" at bounding box center [345, 150] width 23 height 13
checkbox input "false"
click at [683, 218] on button "Apply" at bounding box center [674, 220] width 47 height 23
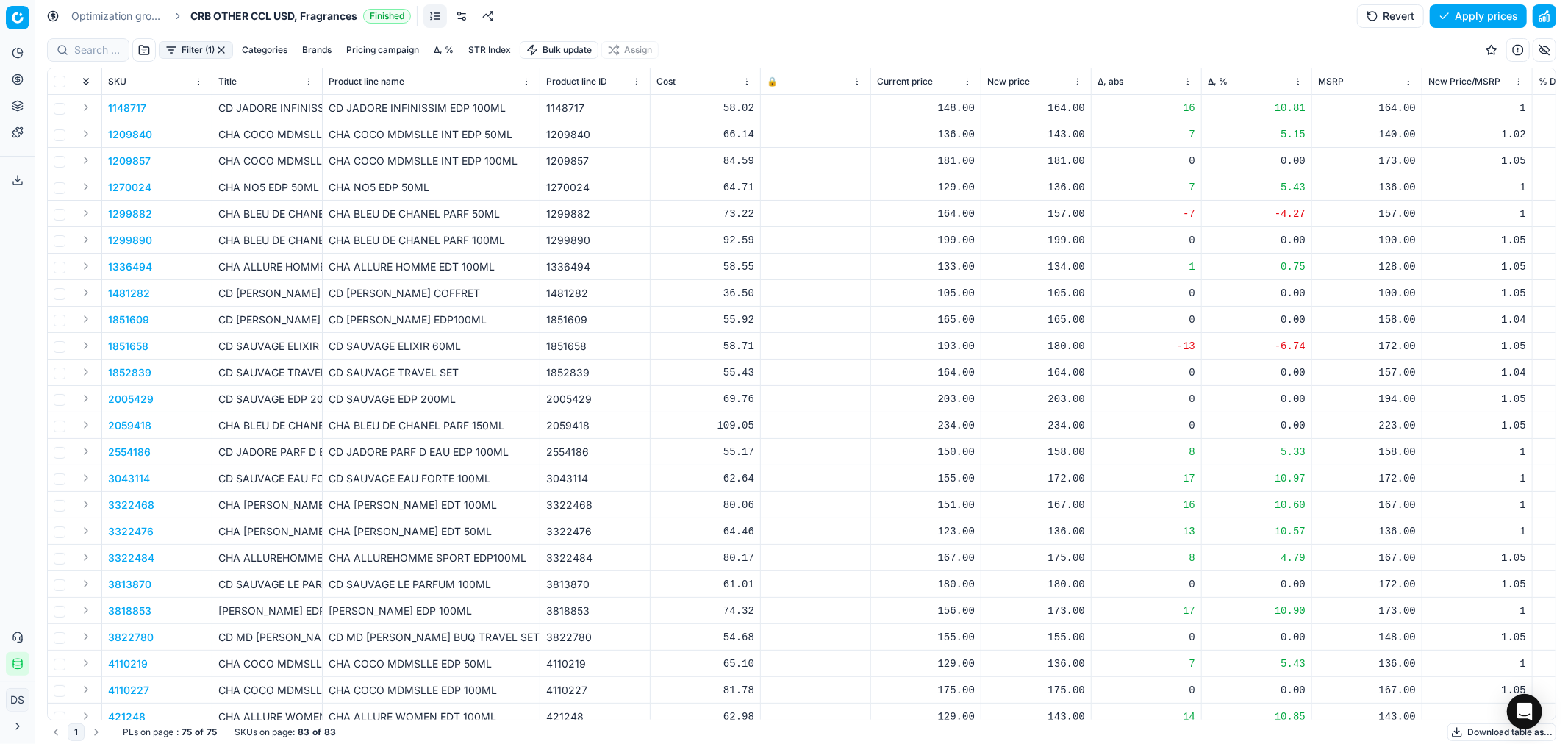
click at [1481, 82] on span "New Price/MSRP" at bounding box center [1464, 81] width 72 height 12
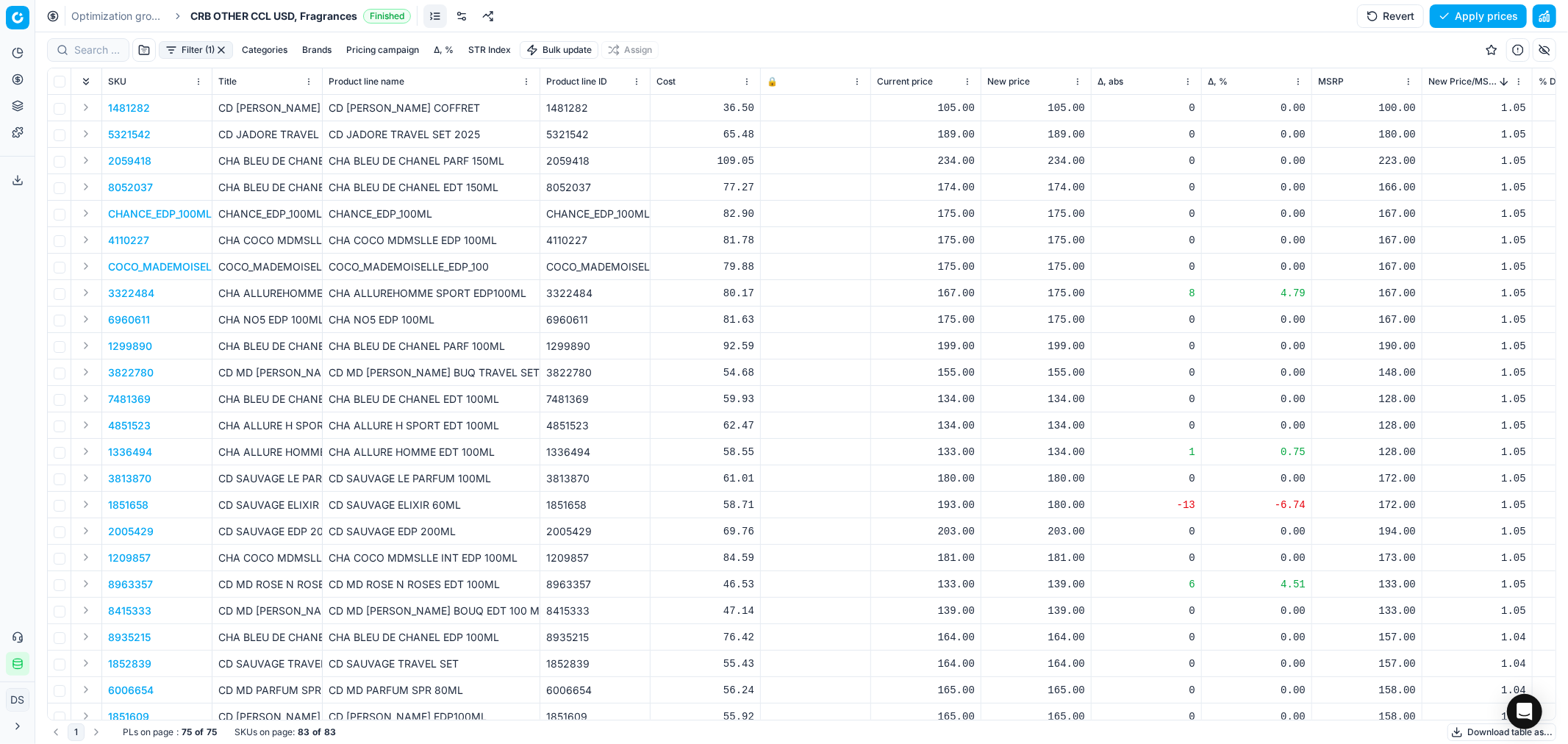
click at [81, 107] on button "Expand" at bounding box center [86, 107] width 18 height 18
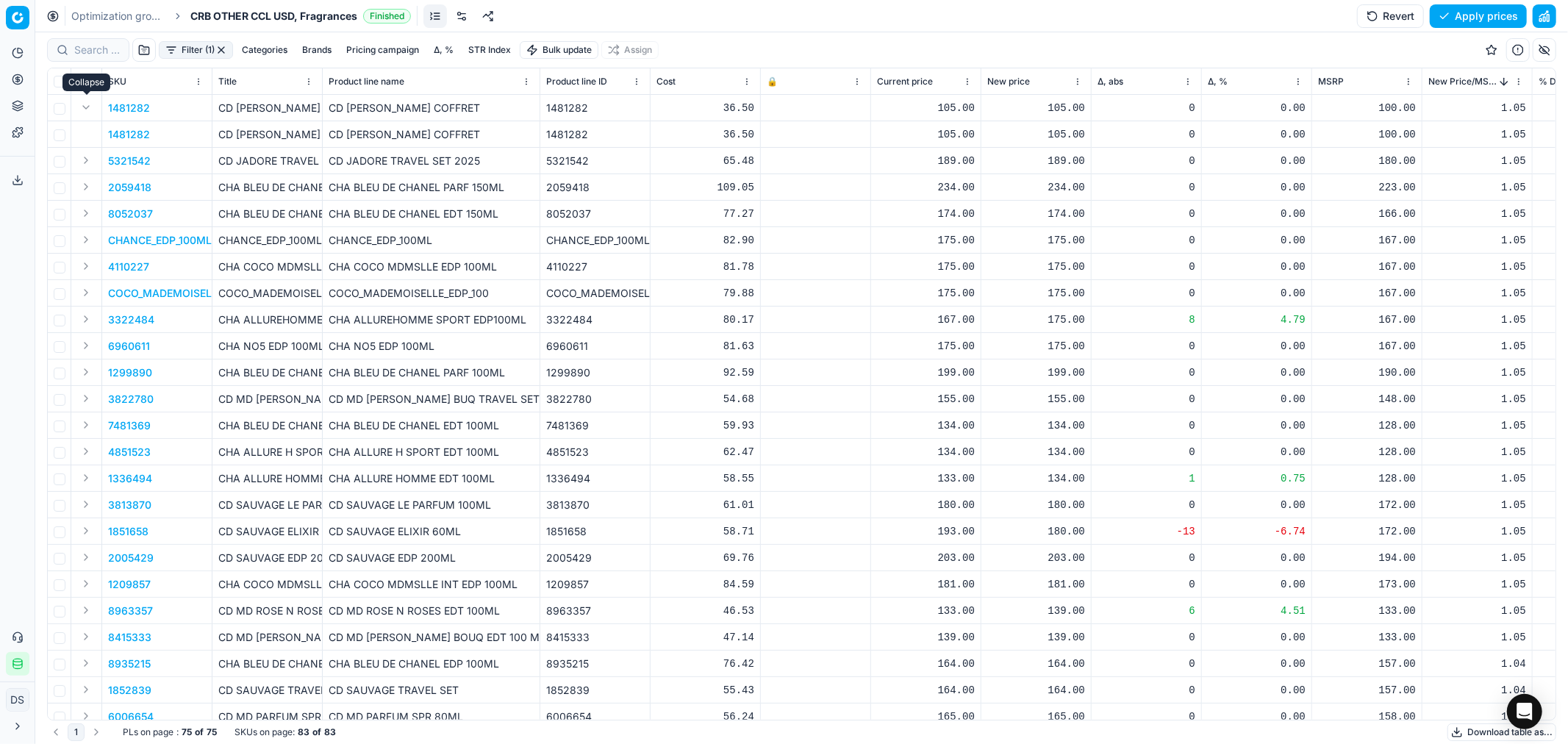
click at [84, 105] on button "Expand" at bounding box center [86, 107] width 18 height 18
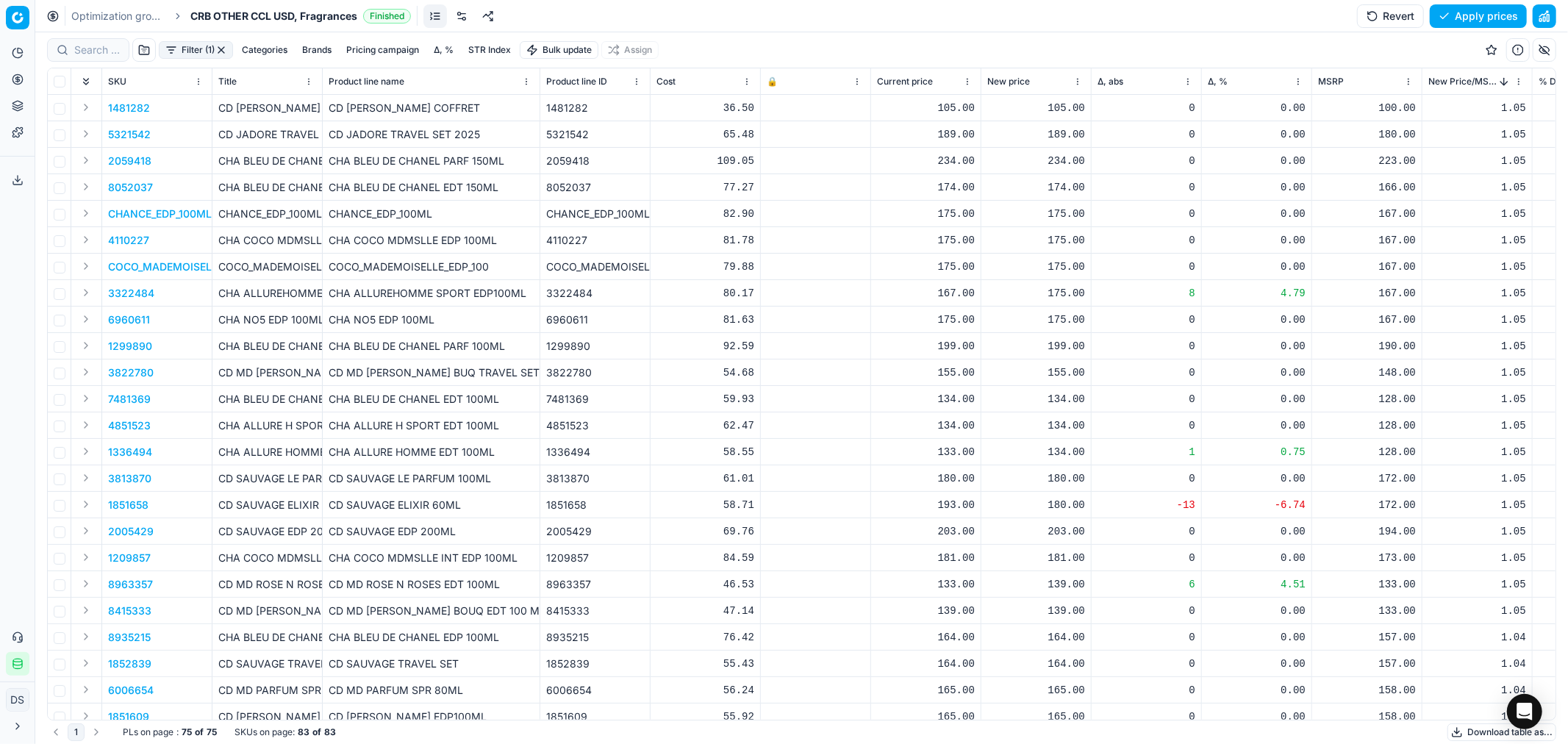
click at [116, 18] on link "Optimization groups" at bounding box center [118, 16] width 94 height 15
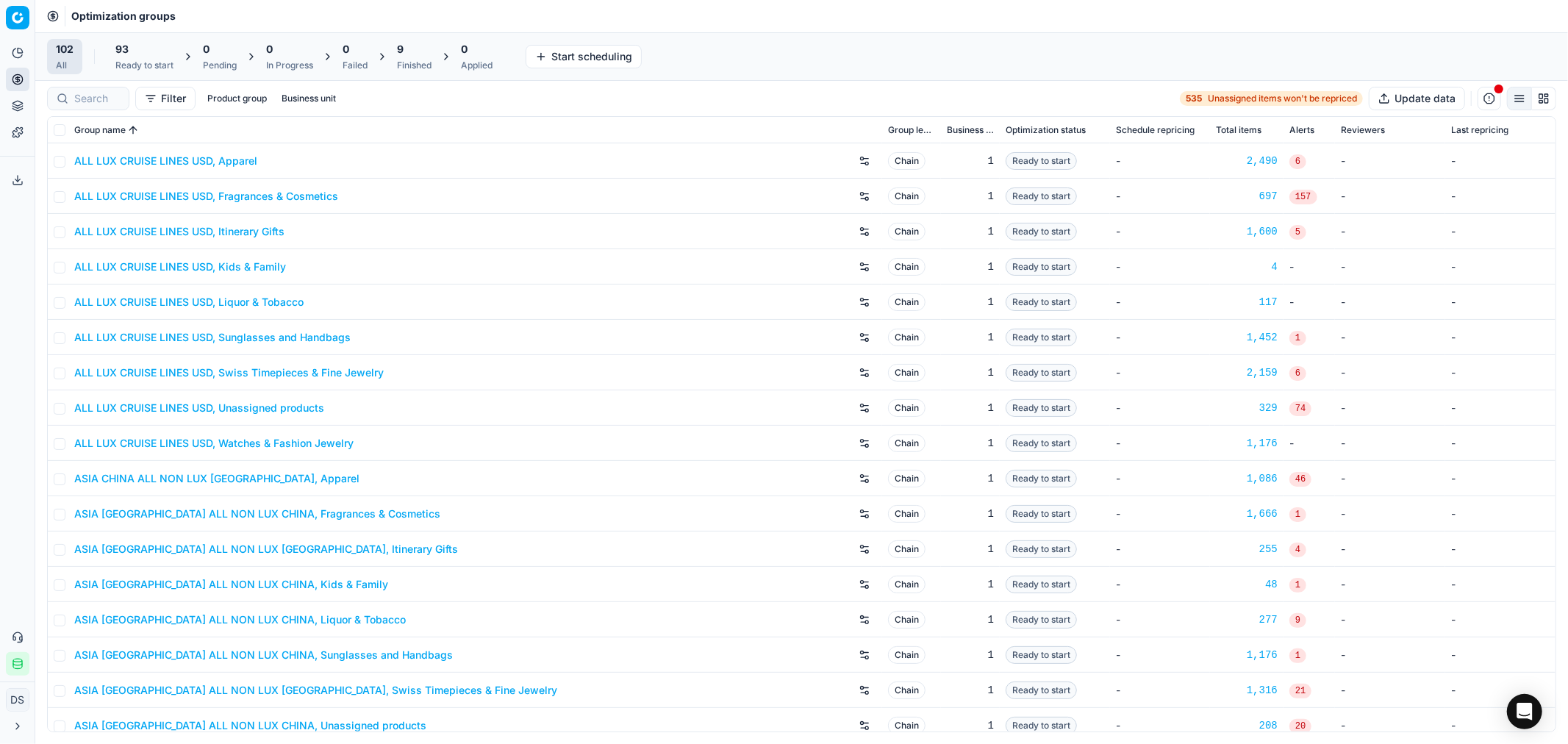
click at [418, 60] on div "Finished" at bounding box center [414, 65] width 35 height 12
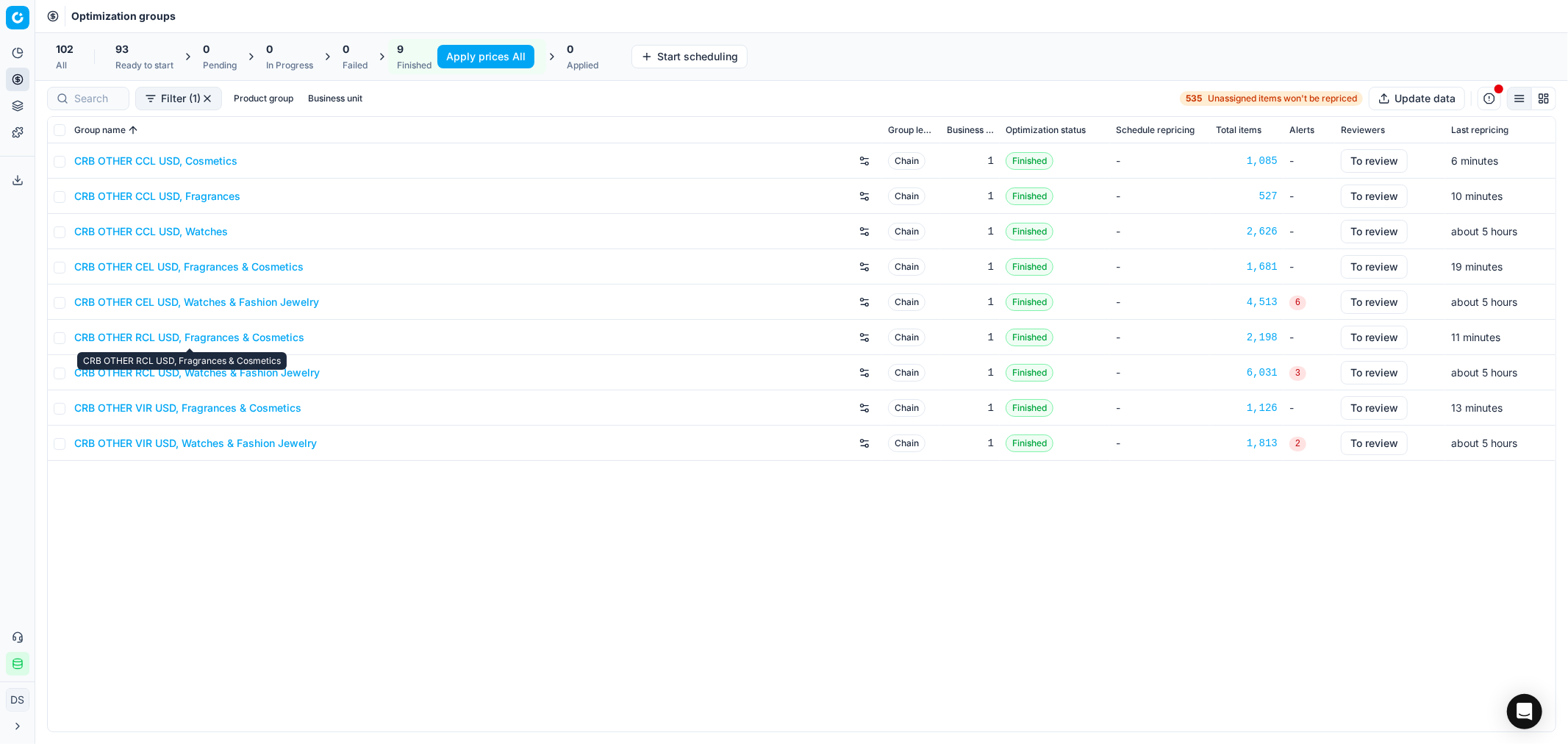
click at [238, 338] on link "CRB OTHER RCL USD, Fragrances & Cosmetics" at bounding box center [189, 337] width 230 height 15
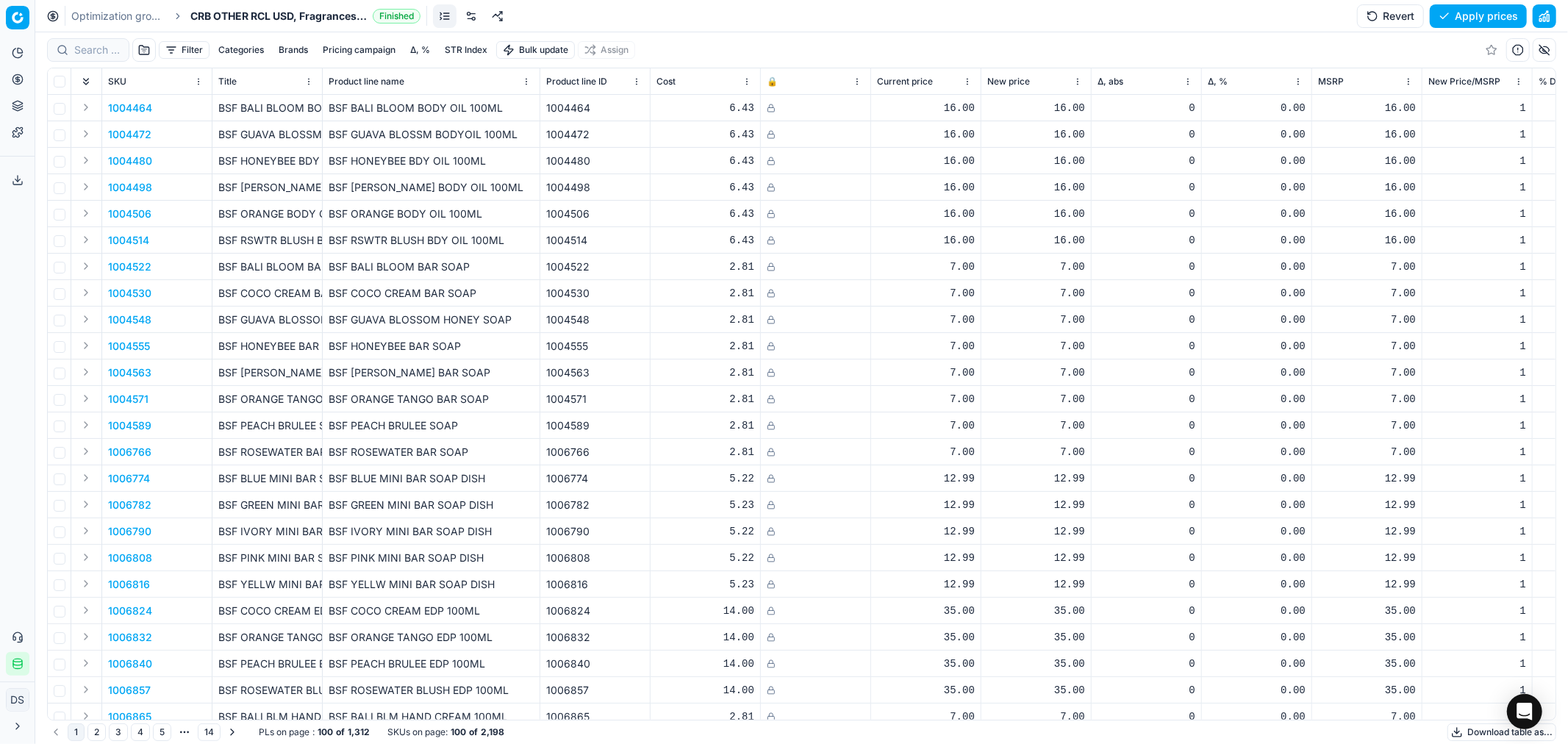
click at [185, 50] on button "Filter" at bounding box center [184, 50] width 50 height 18
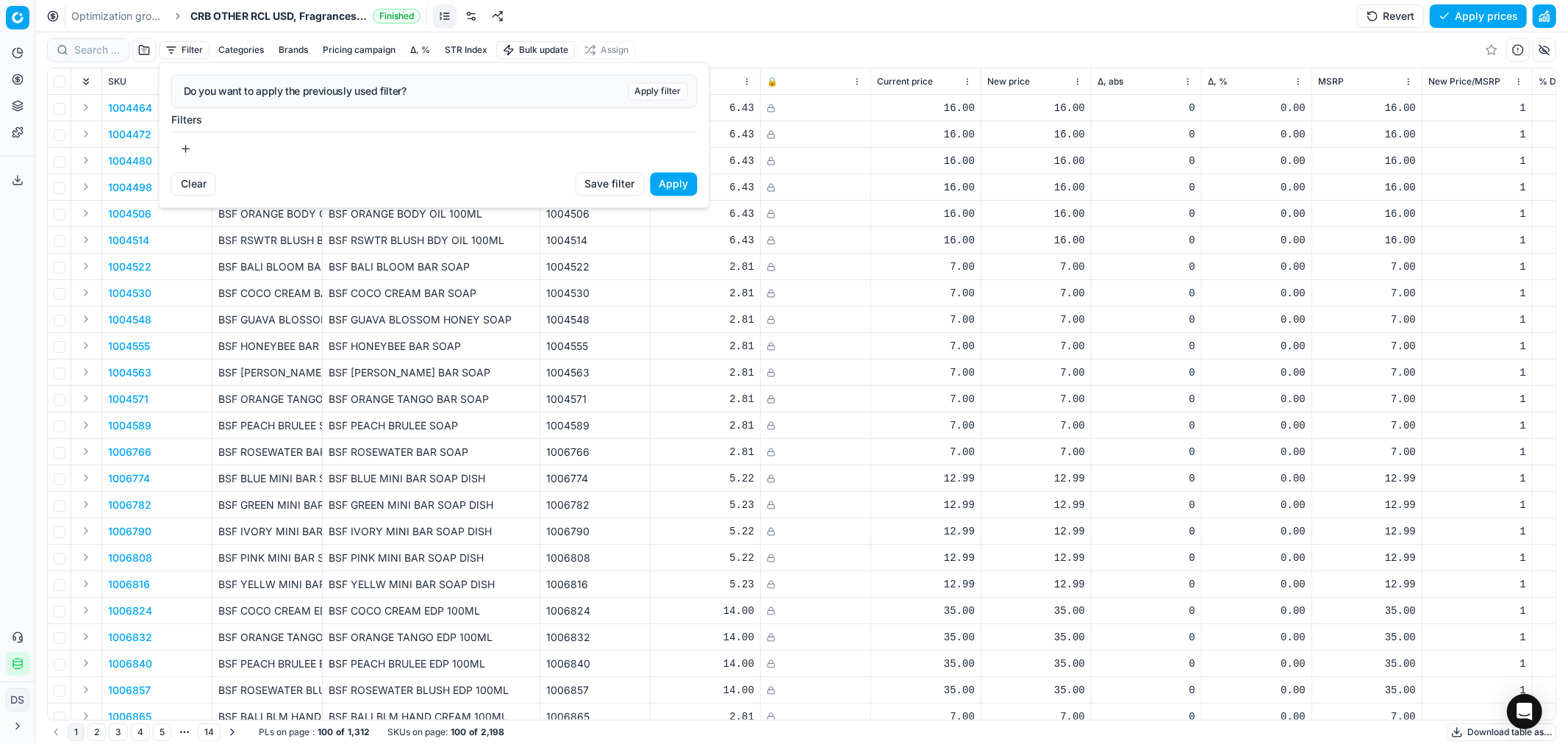
click at [194, 148] on button "button" at bounding box center [185, 148] width 29 height 23
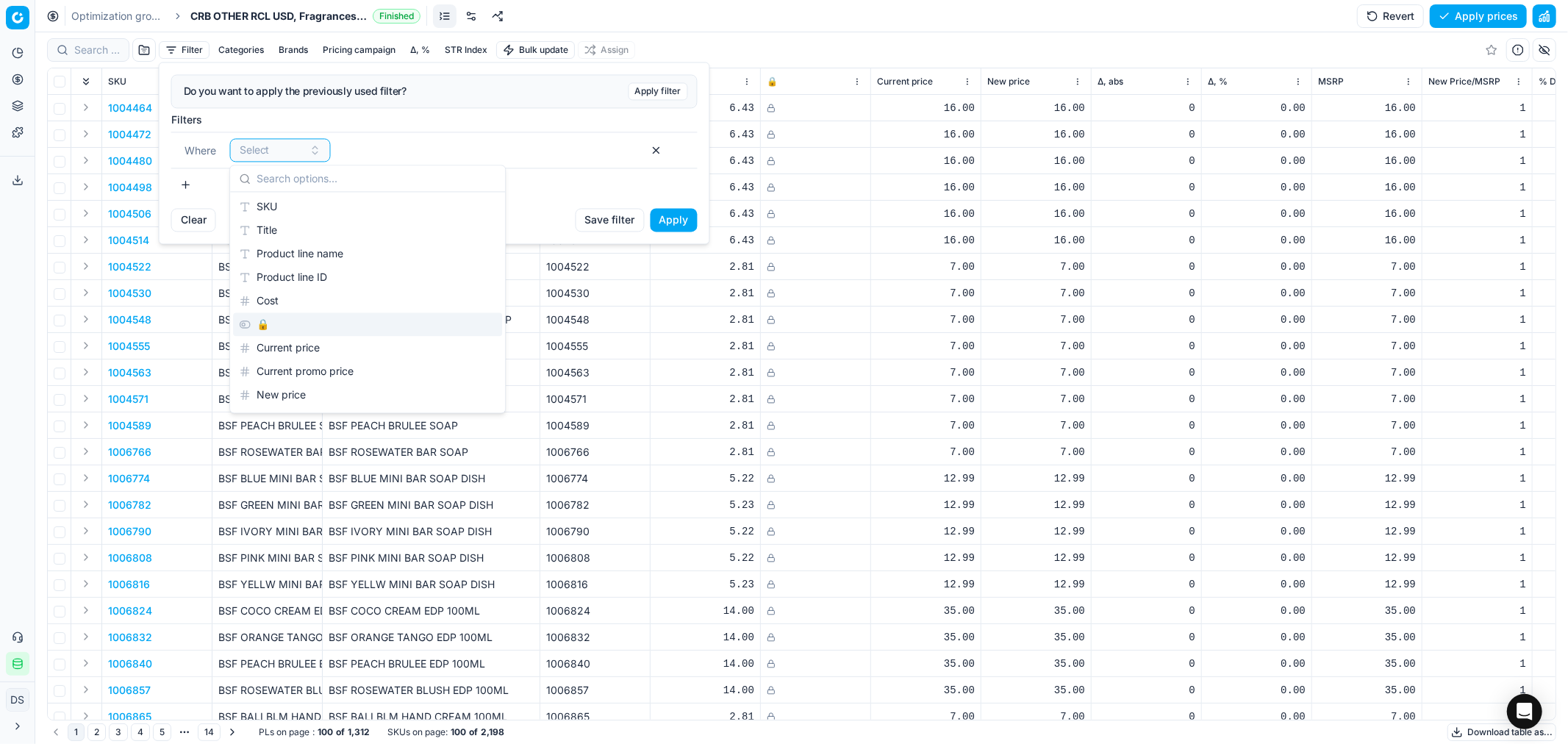
click at [277, 327] on div "🔒" at bounding box center [367, 323] width 269 height 23
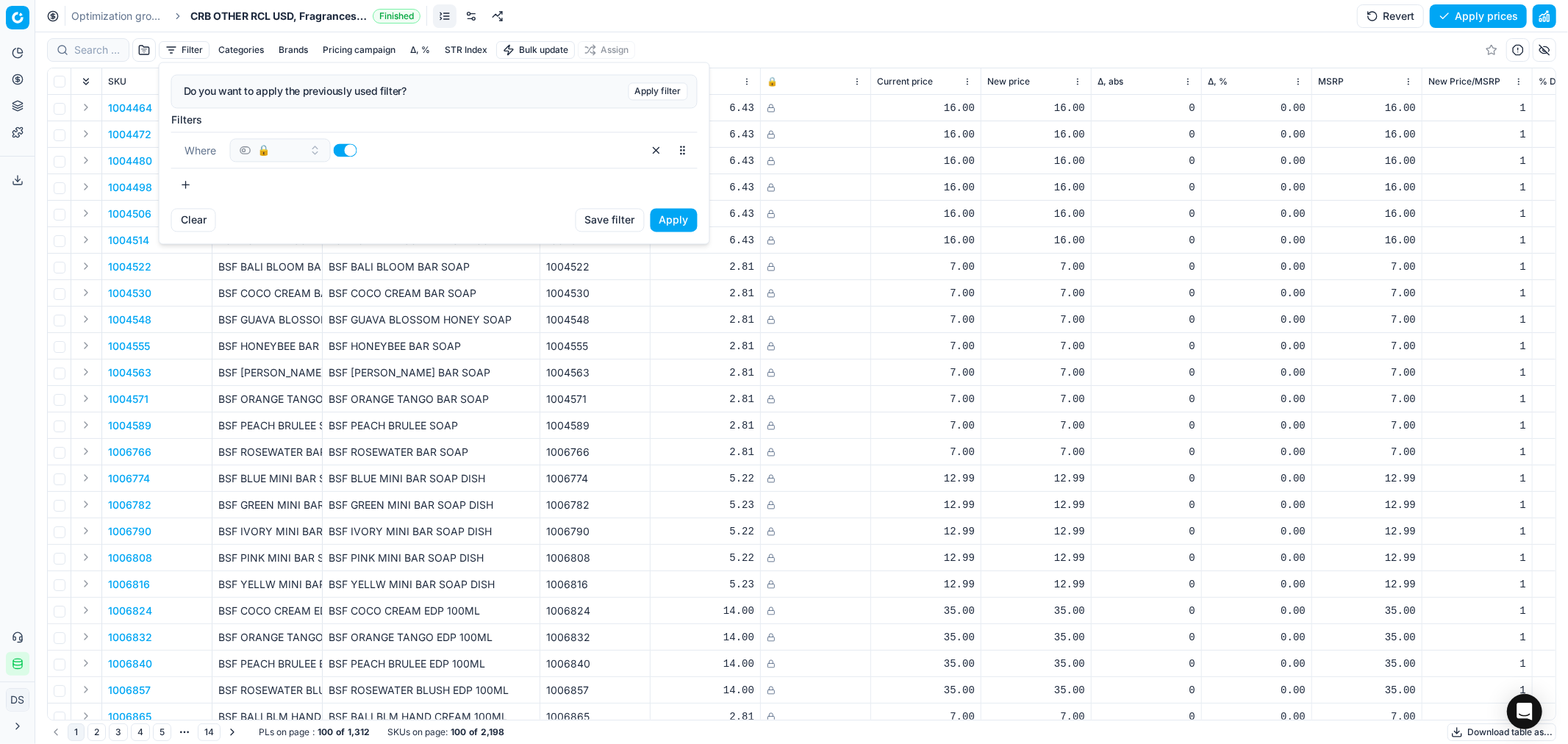
click at [342, 148] on button "button" at bounding box center [345, 150] width 23 height 13
checkbox input "false"
click at [689, 226] on button "Apply" at bounding box center [674, 220] width 47 height 23
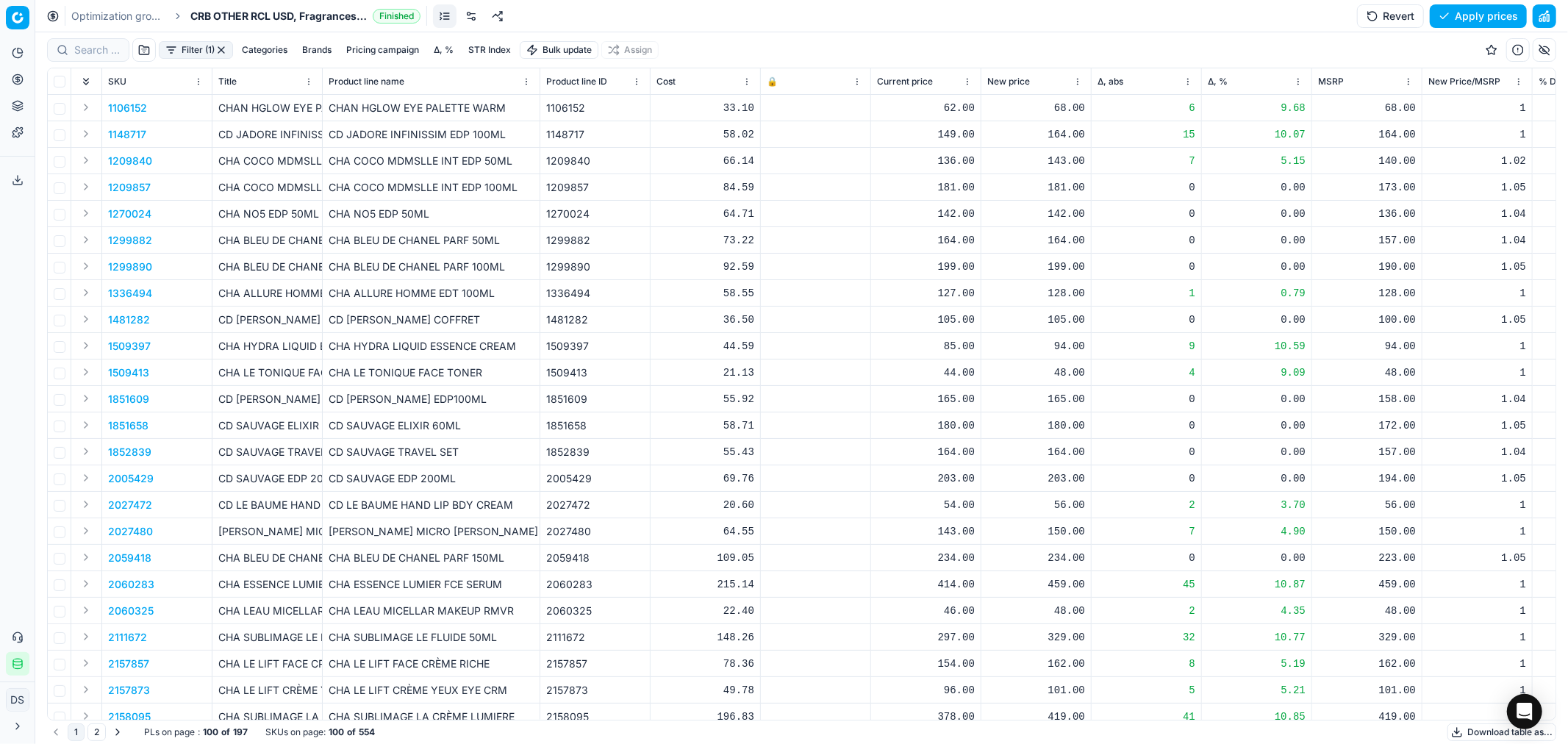
click at [1471, 78] on span "New Price/MSRP" at bounding box center [1464, 81] width 72 height 12
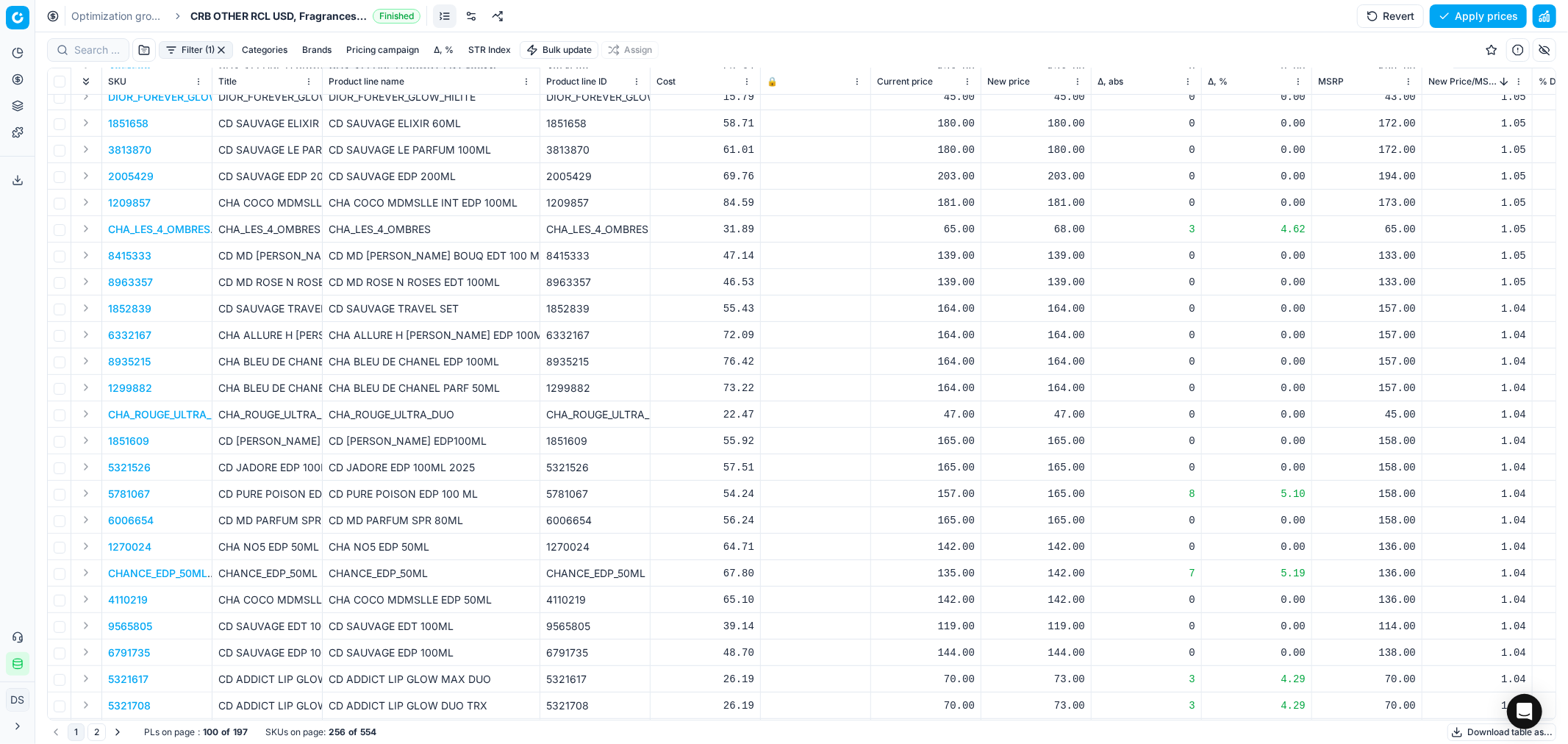
scroll to position [1061, 0]
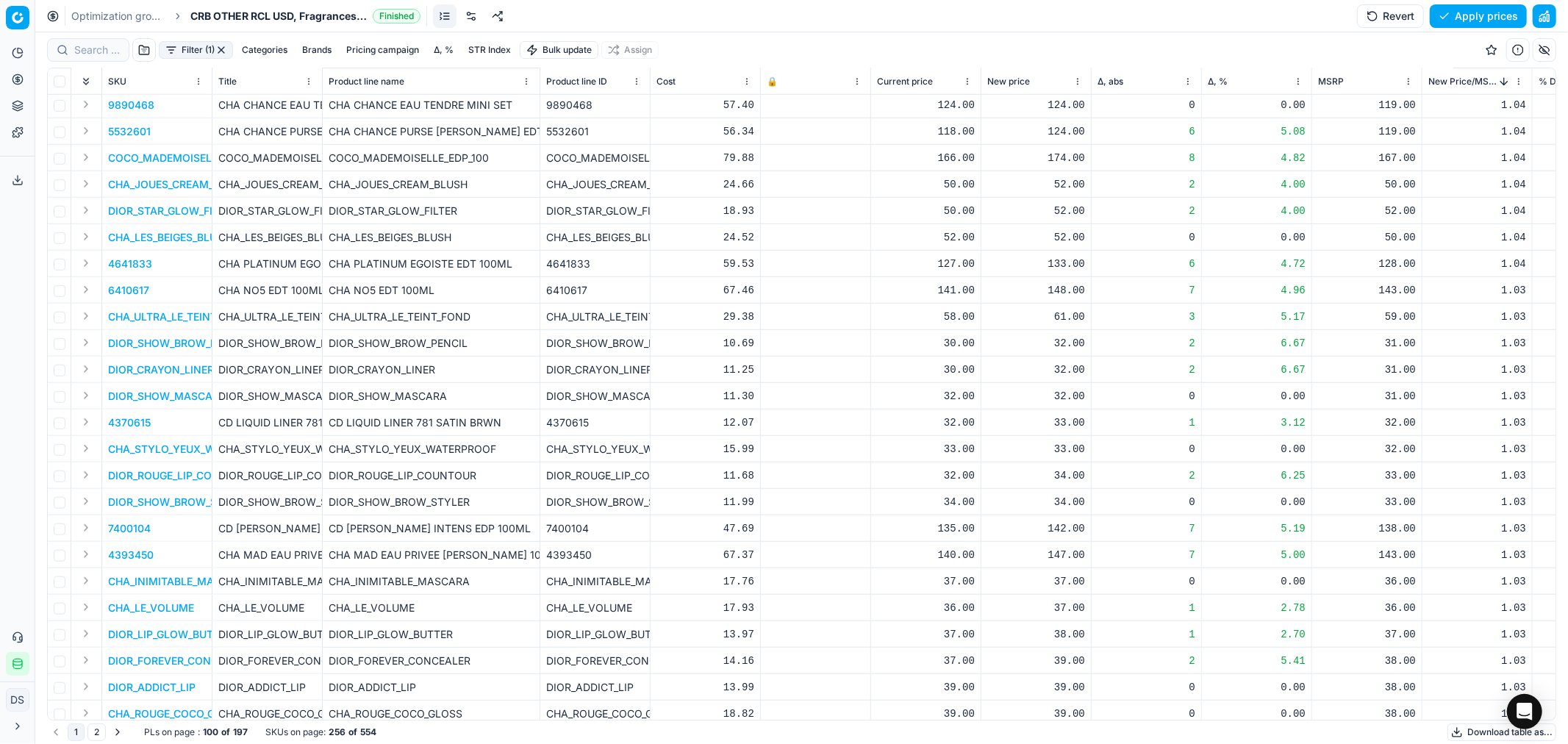
click at [118, 20] on link "Optimization groups" at bounding box center [118, 16] width 94 height 15
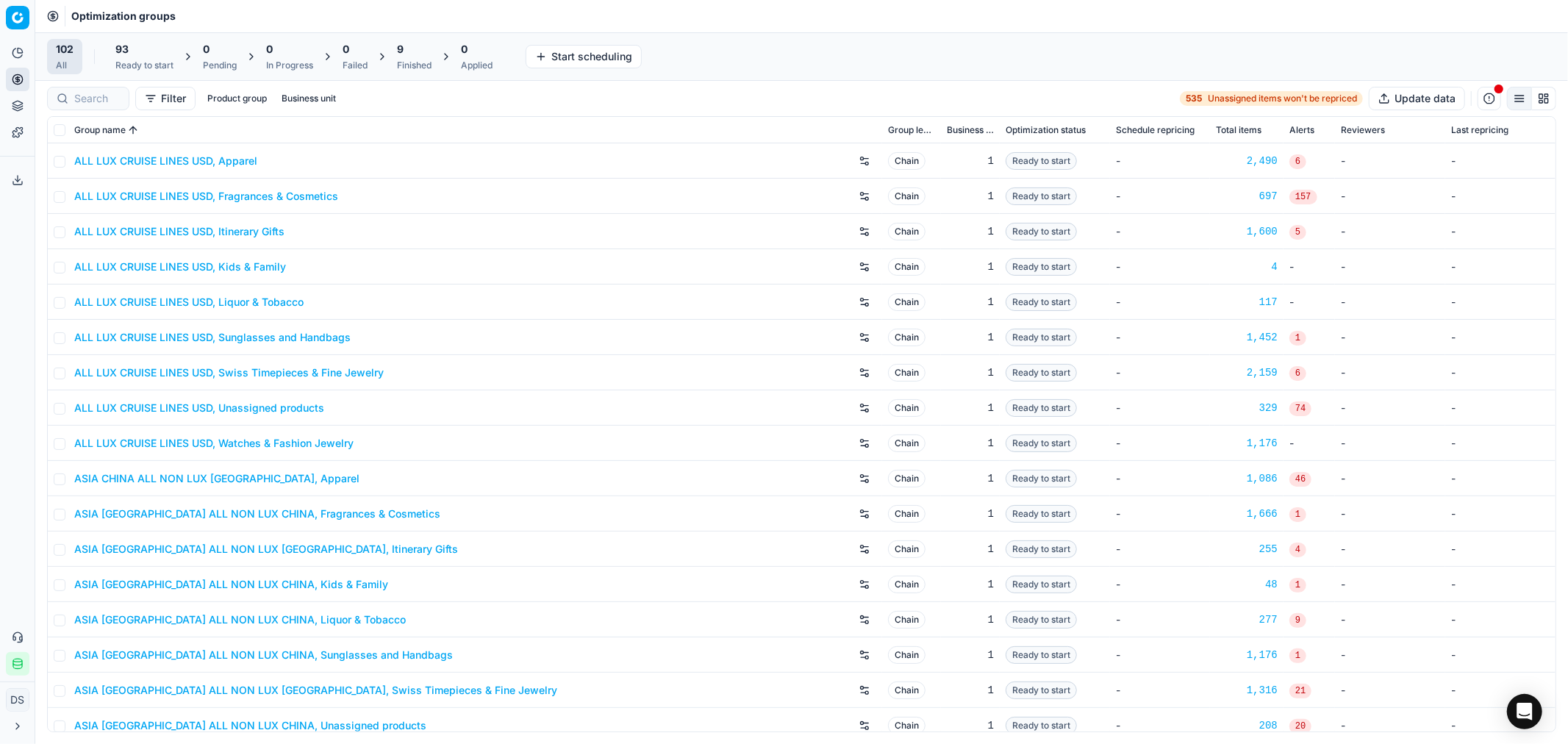
click at [406, 54] on div "9" at bounding box center [414, 50] width 35 height 15
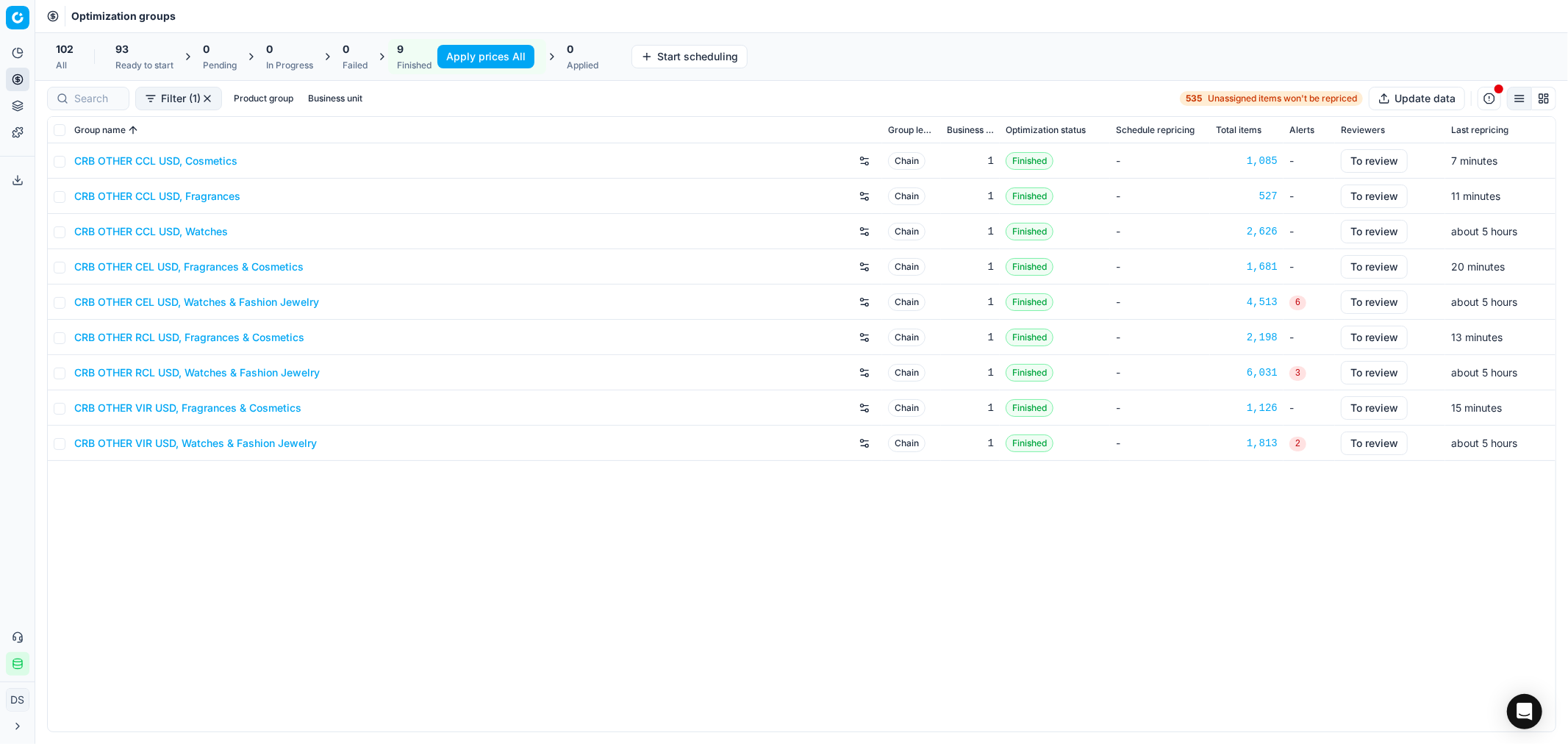
click at [464, 60] on button "Apply prices All" at bounding box center [486, 56] width 97 height 23
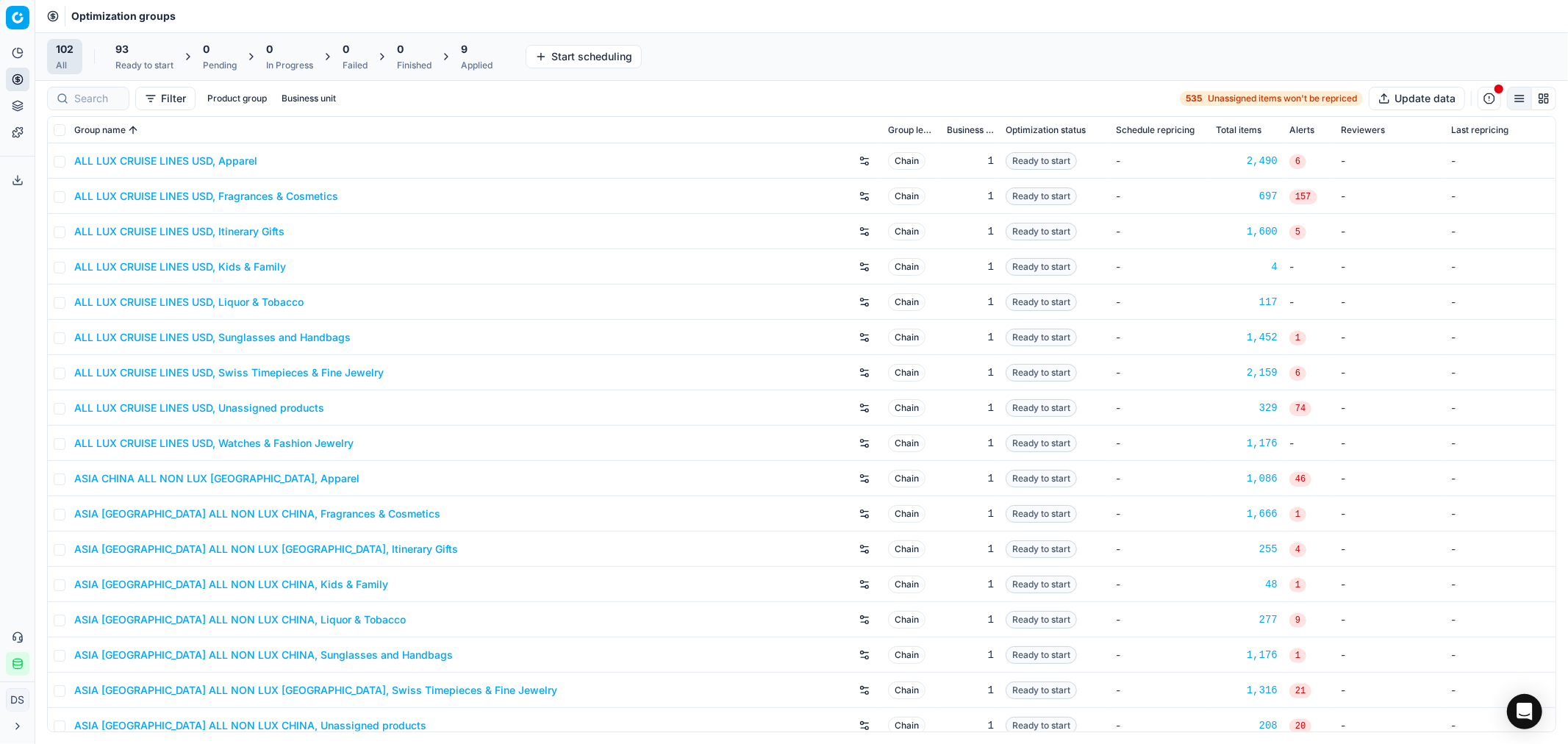
click at [482, 63] on div "Applied" at bounding box center [477, 65] width 32 height 12
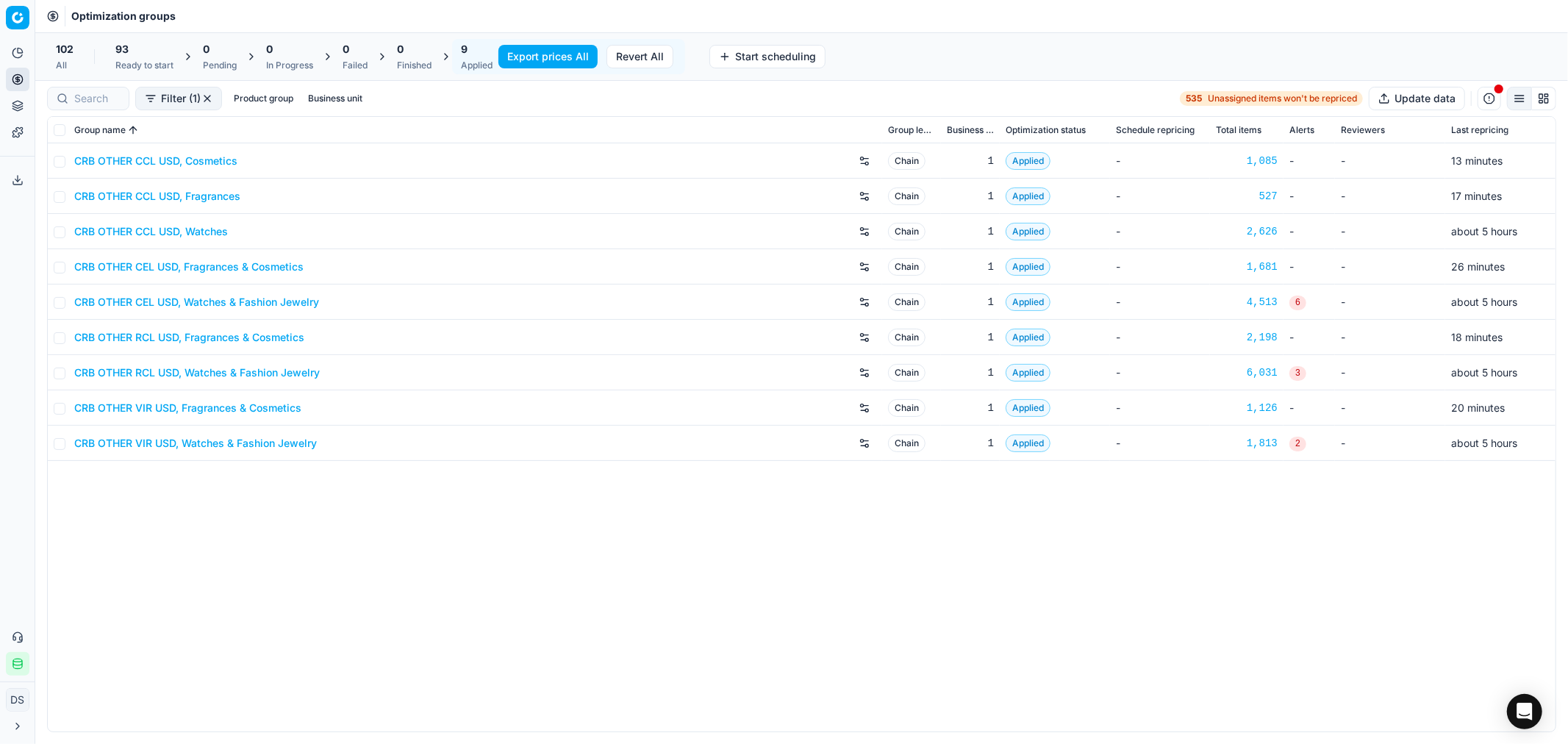
click at [575, 59] on button "Export prices All" at bounding box center [548, 56] width 99 height 23
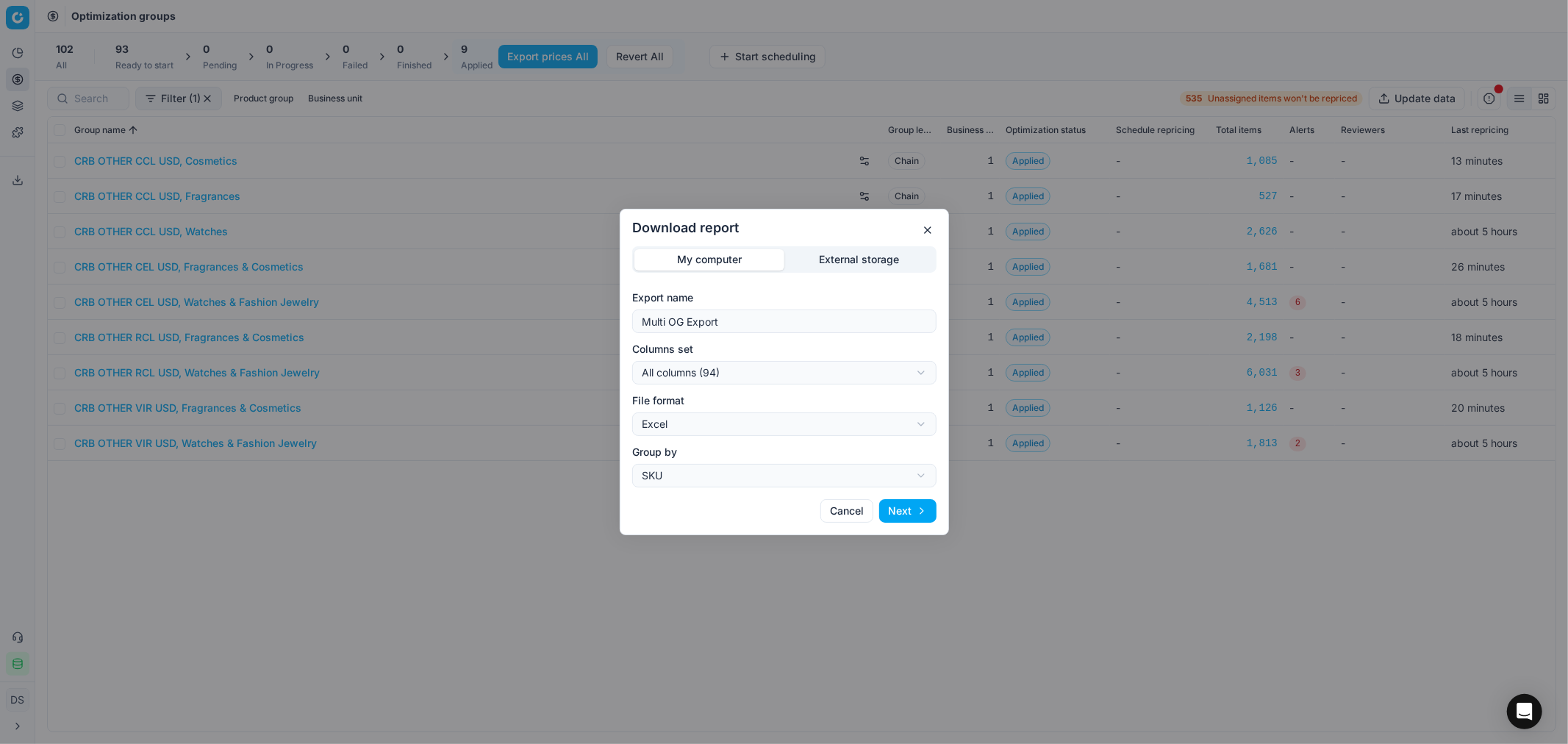
click at [865, 268] on div "Download report My computer External storage Export name Multi OG Export Column…" at bounding box center [784, 372] width 1568 height 744
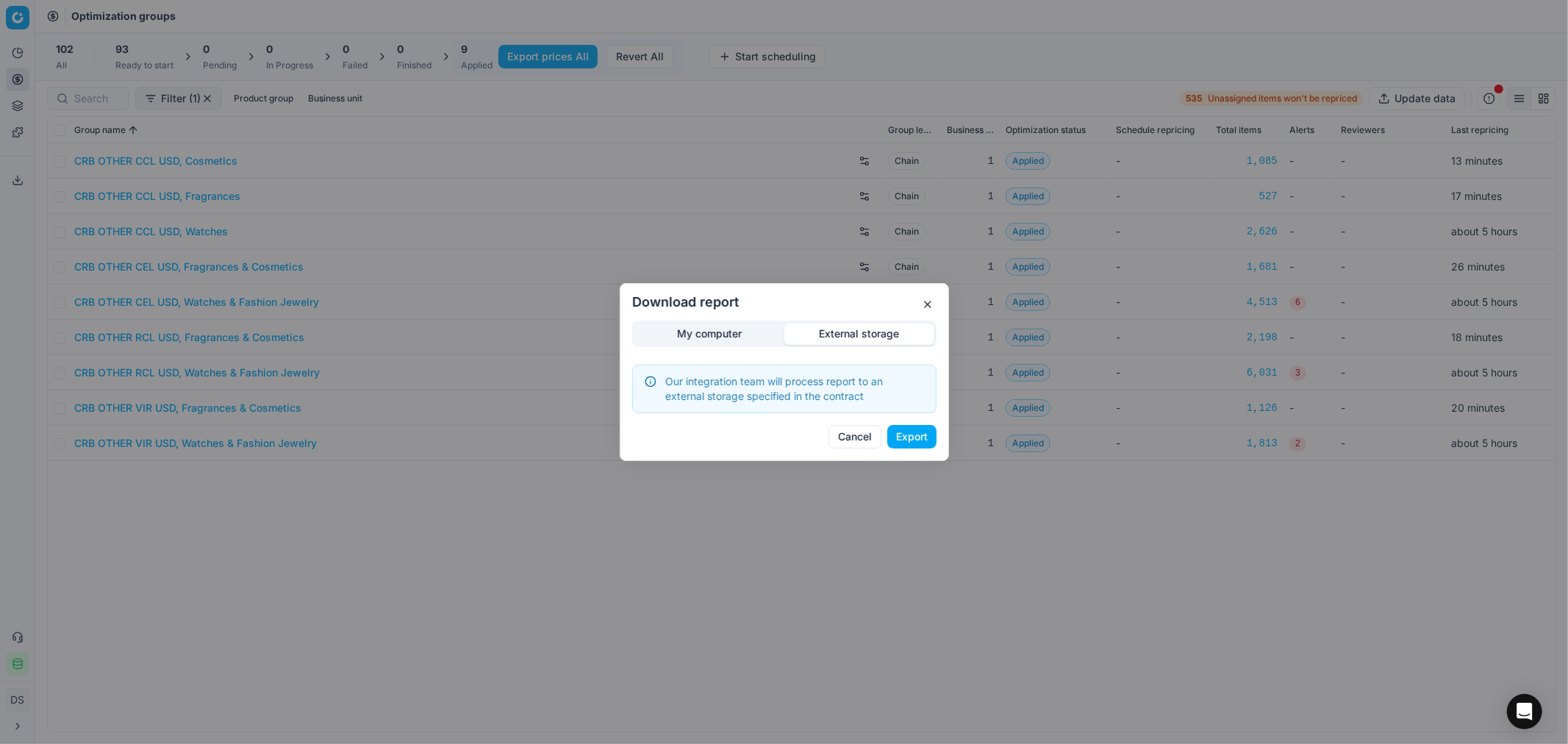
click at [899, 436] on button "Export" at bounding box center [912, 436] width 50 height 23
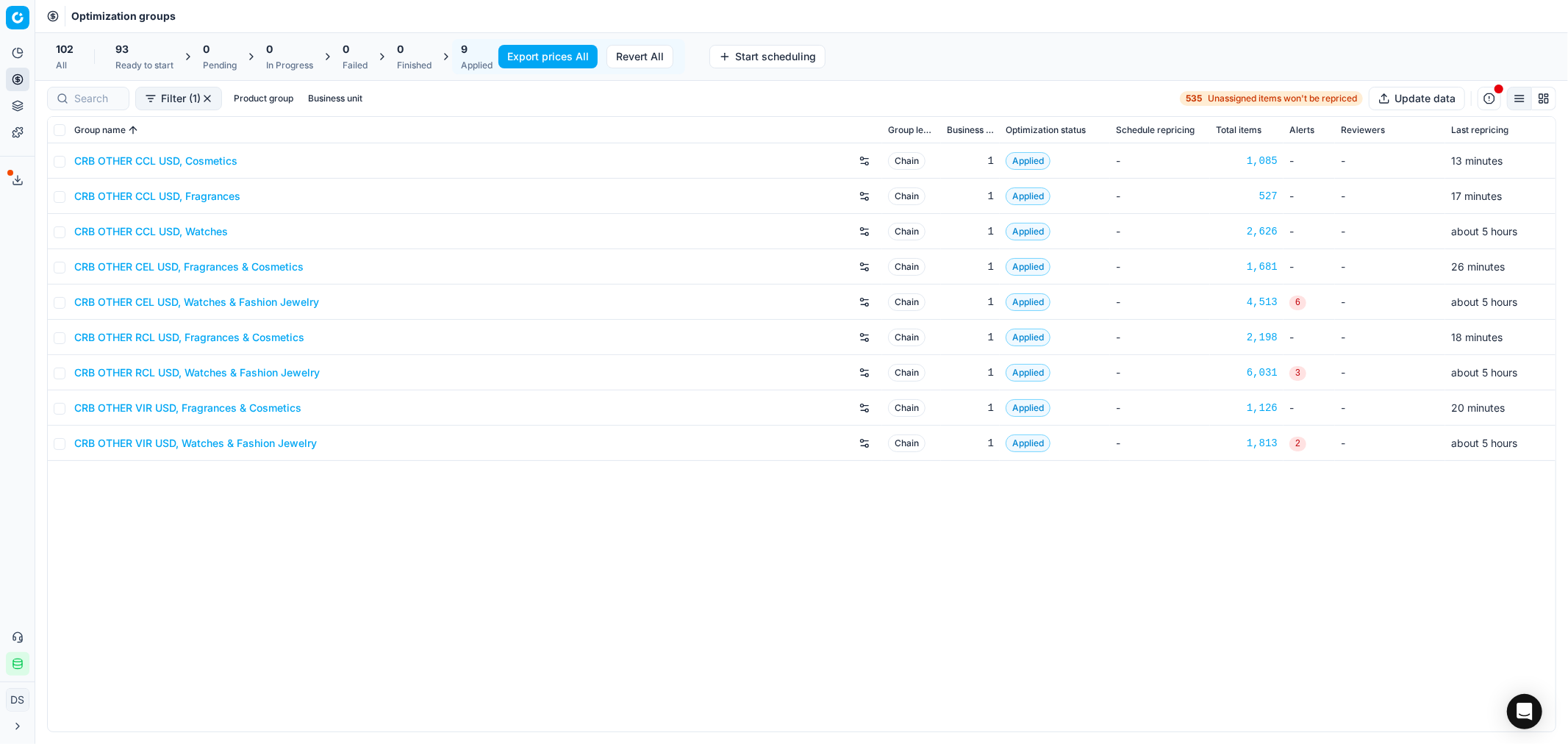
click at [0, 178] on div "Export service 33" at bounding box center [17, 180] width 35 height 36
click at [10, 178] on button "Export service" at bounding box center [17, 179] width 23 height 23
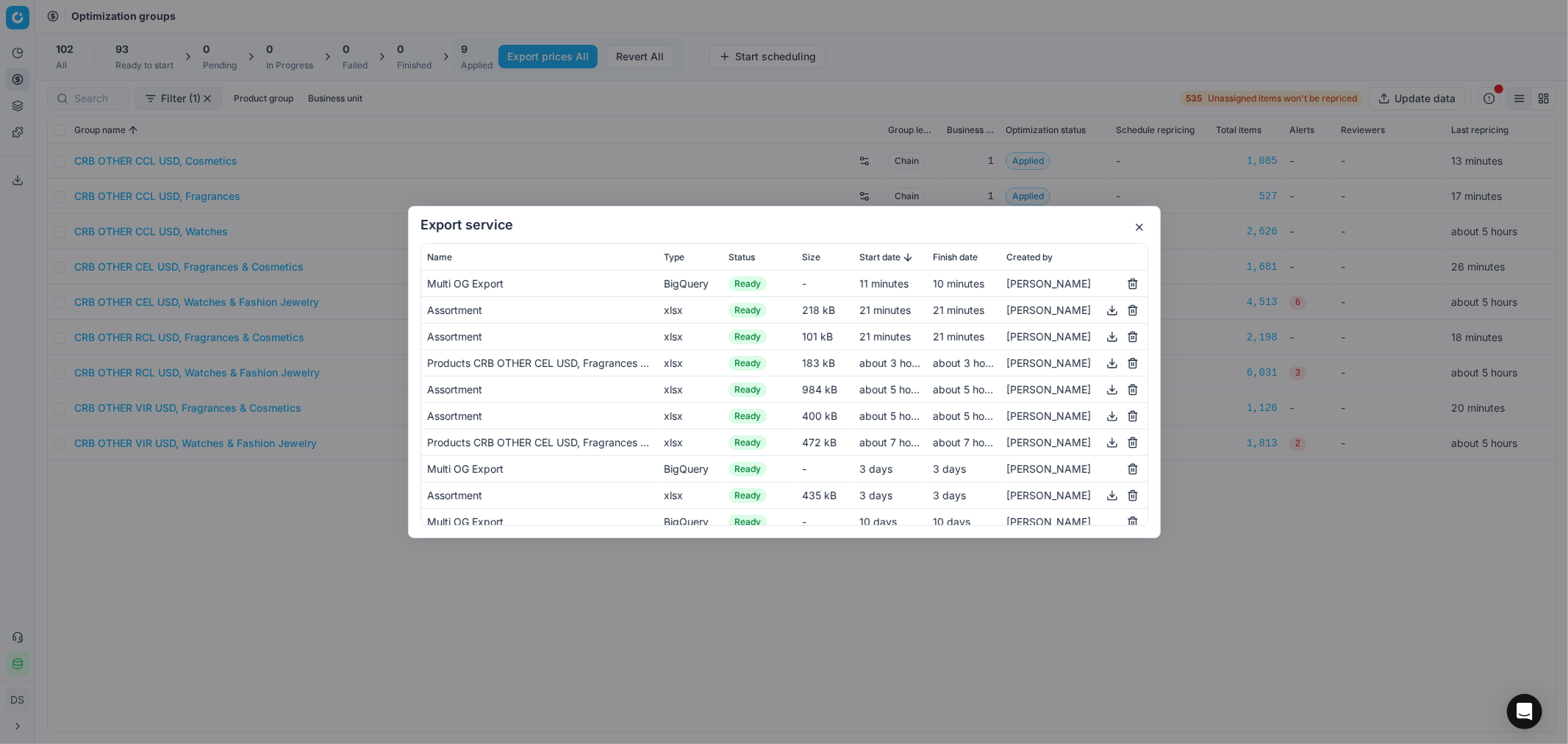
click at [125, 593] on div "Export service Name Type Status Size Start date Finish date Created by Multi OG…" at bounding box center [784, 372] width 1568 height 744
